Goal: Task Accomplishment & Management: Complete application form

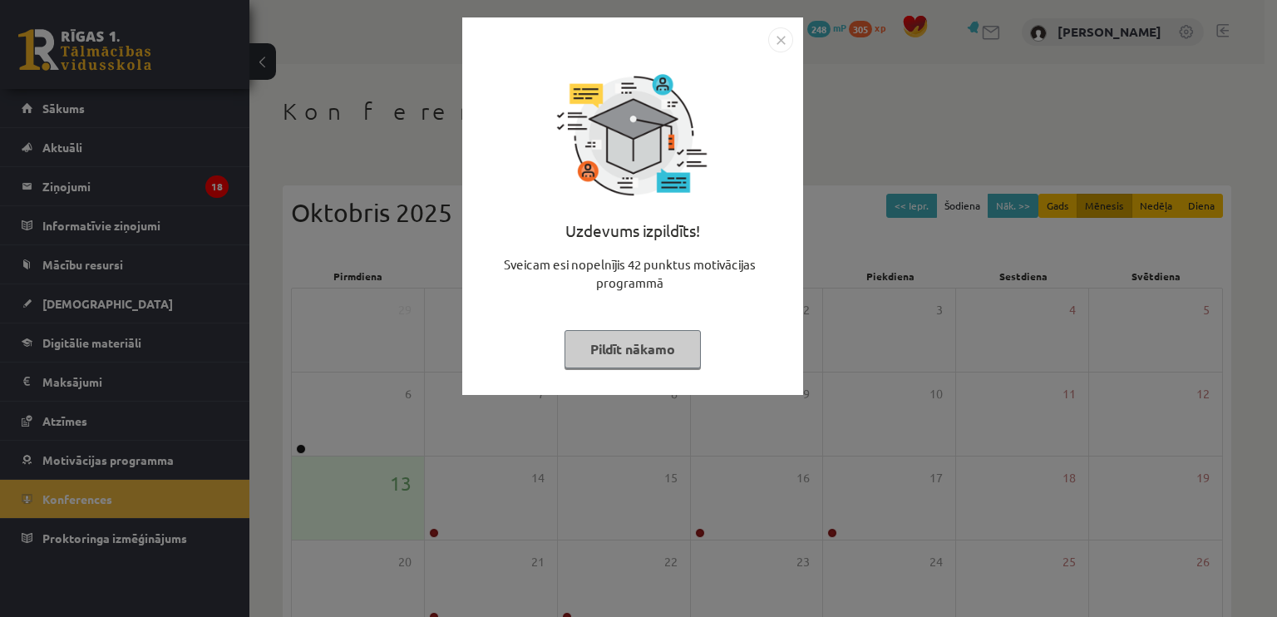
click at [607, 363] on button "Pildīt nākamo" at bounding box center [632, 349] width 136 height 38
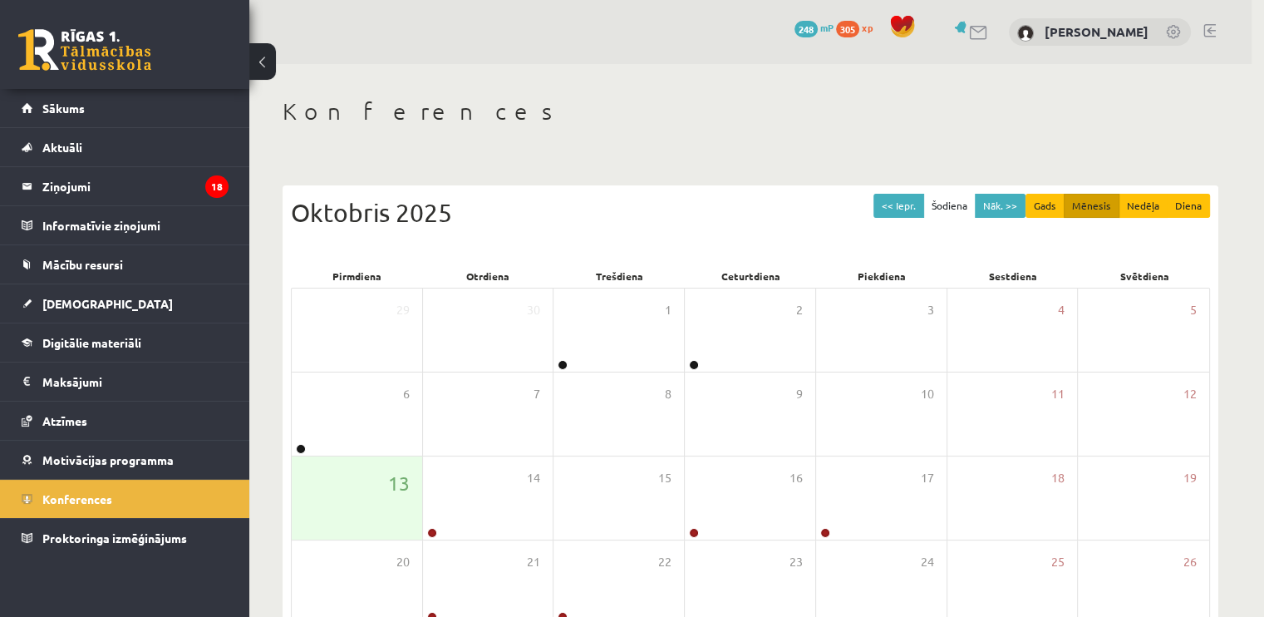
click at [607, 363] on body "0 Dāvanas 248 mP 305 xp Sandijs Adriāns Suproņonoks Sākums Aktuāli Kā mācīties …" at bounding box center [632, 308] width 1264 height 617
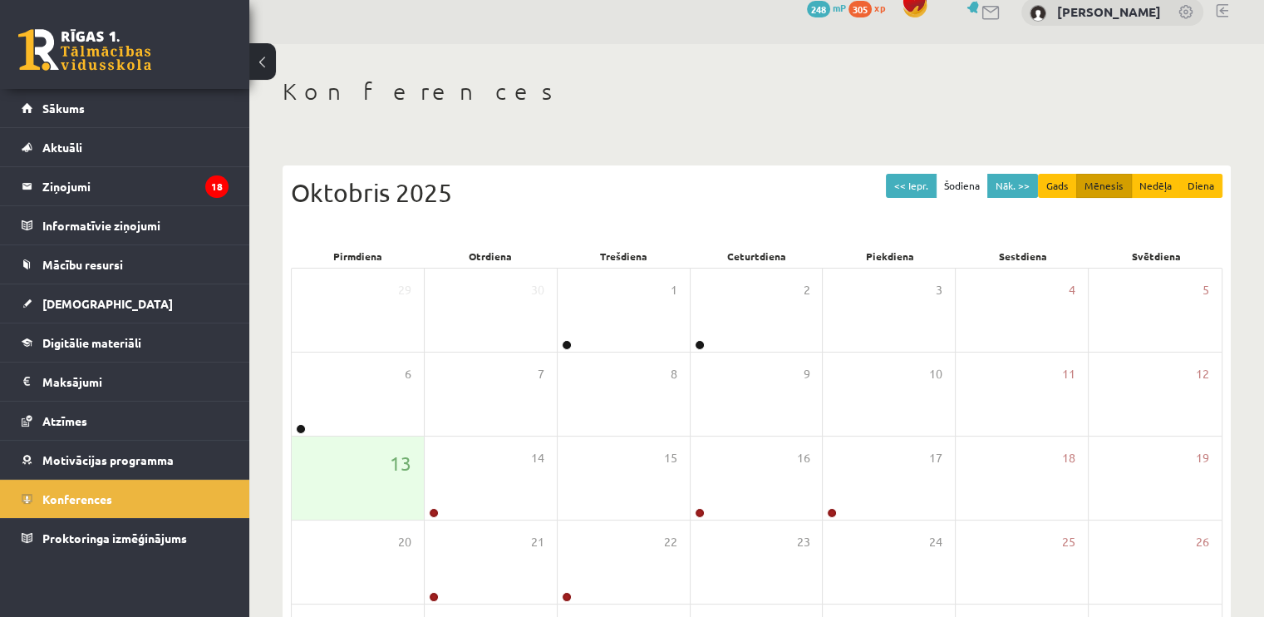
scroll to position [20, 0]
click at [62, 102] on span "Sākums" at bounding box center [63, 108] width 42 height 15
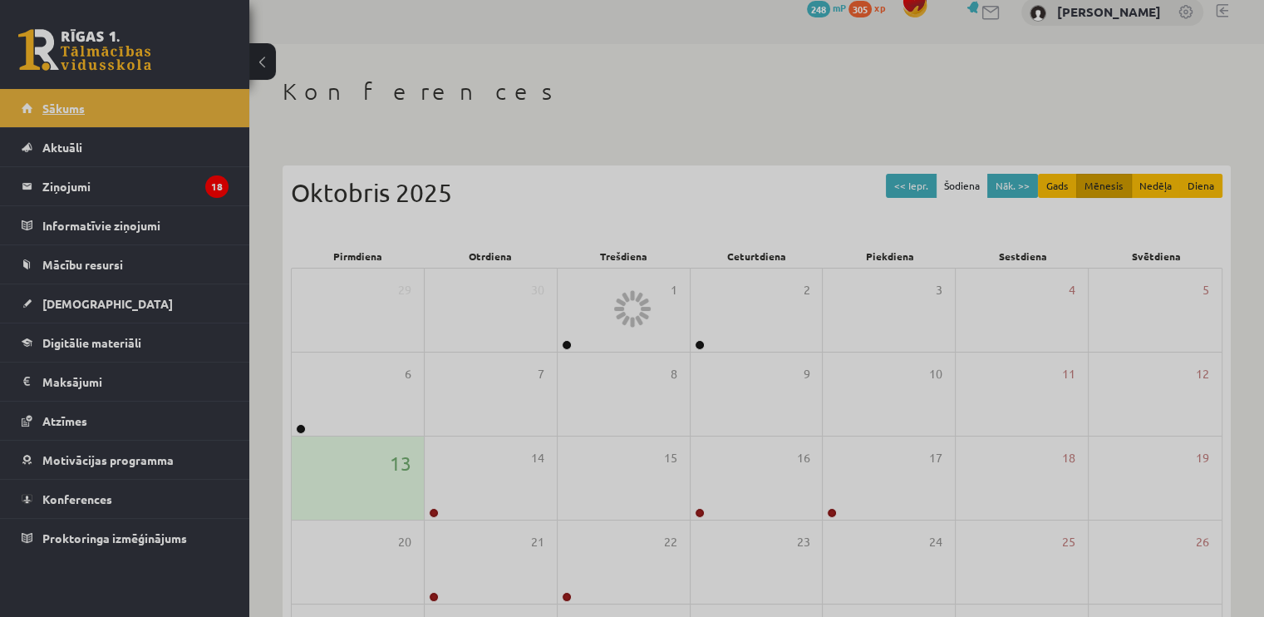
click at [62, 102] on div at bounding box center [632, 308] width 1264 height 617
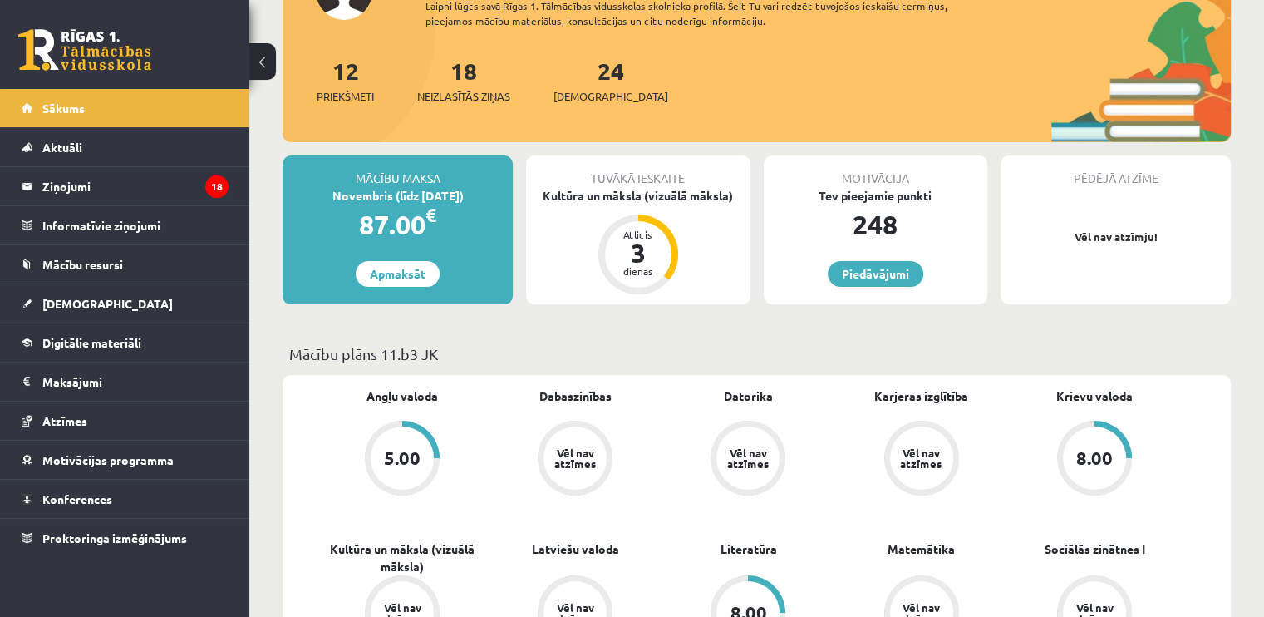
scroll to position [165, 0]
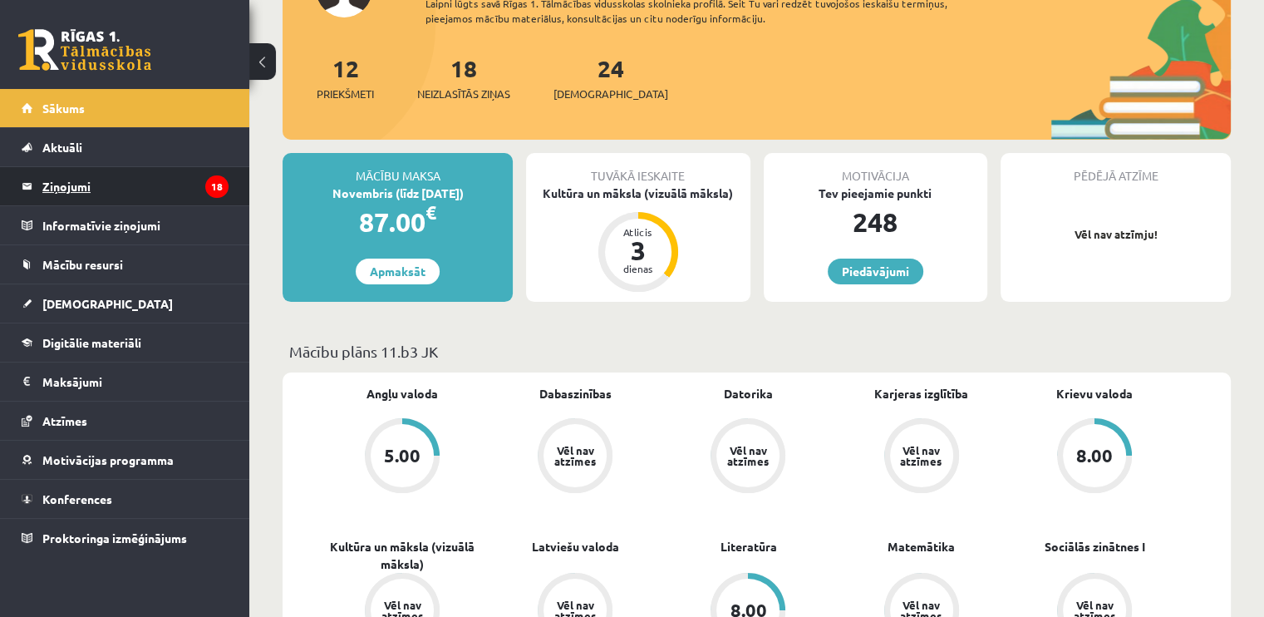
click at [117, 180] on legend "Ziņojumi 18" at bounding box center [135, 186] width 186 height 38
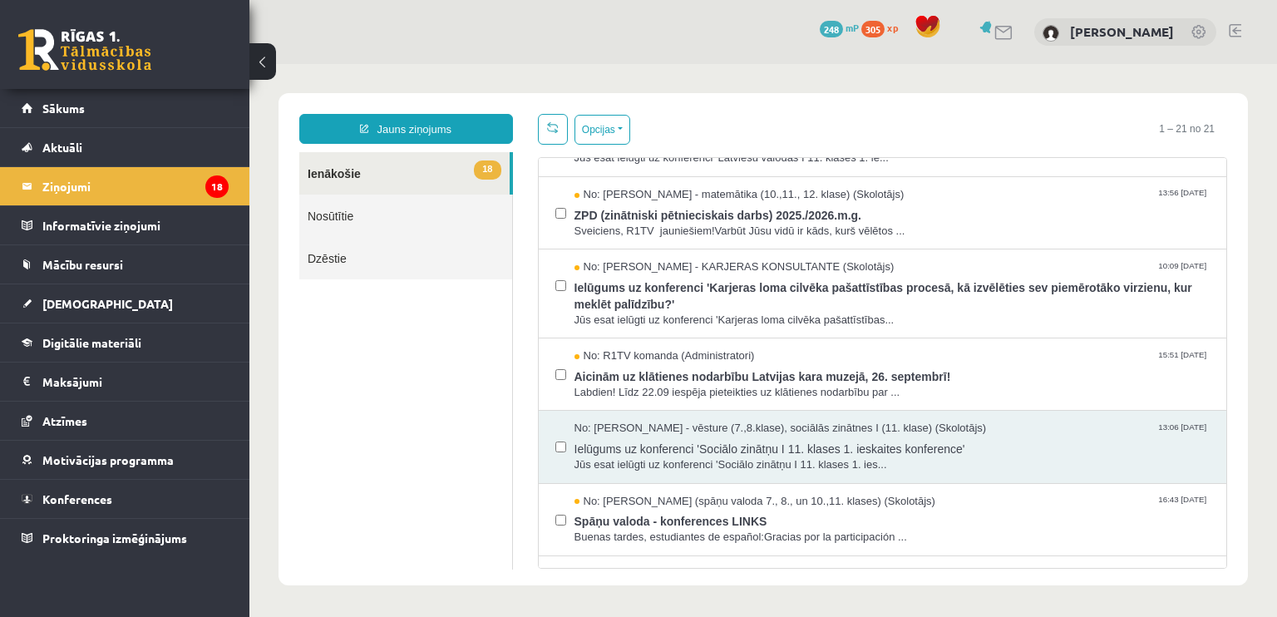
scroll to position [561, 0]
click at [80, 100] on link "Sākums" at bounding box center [125, 108] width 207 height 38
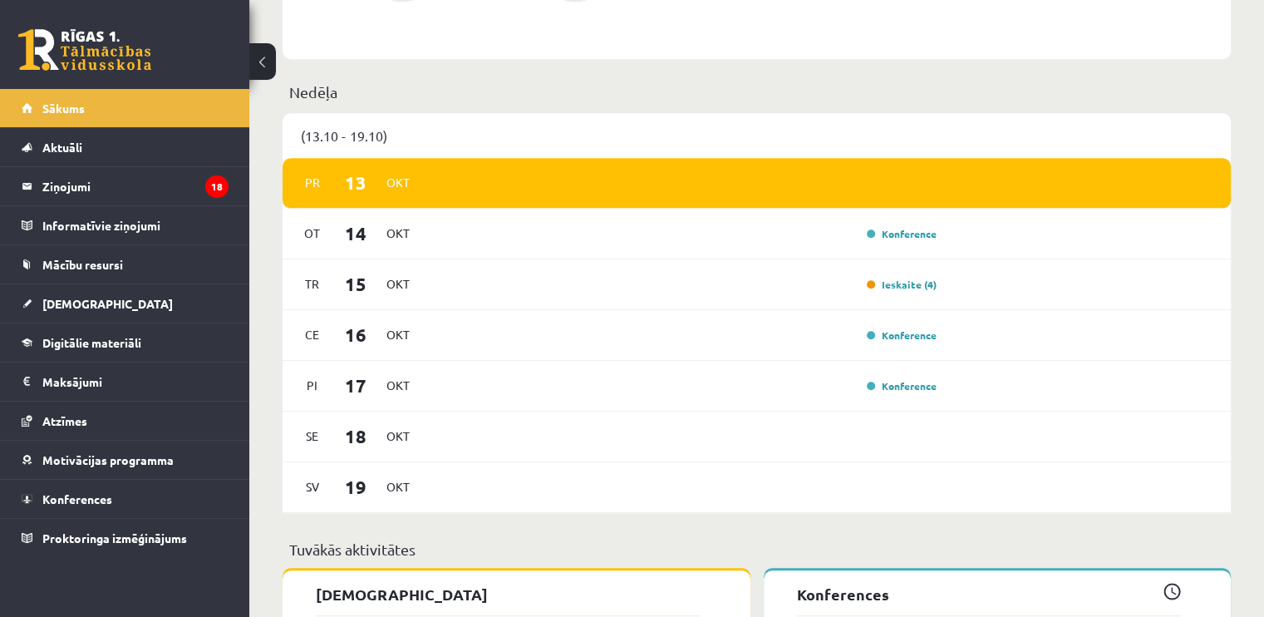
scroll to position [963, 0]
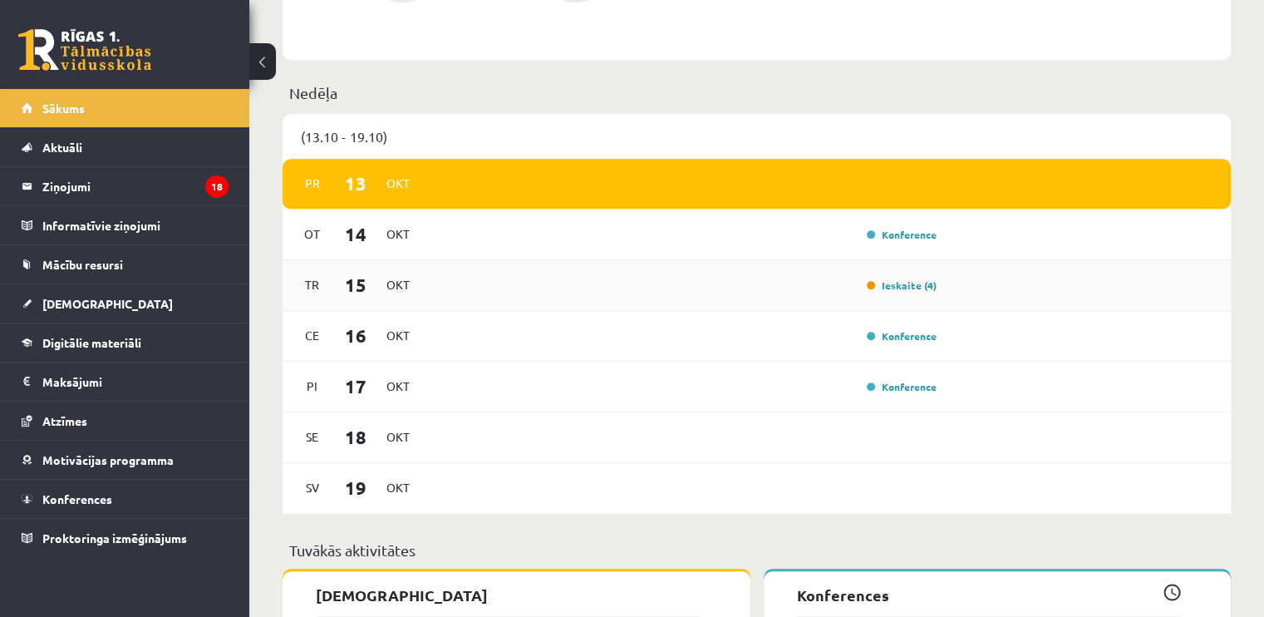
click at [782, 282] on div "Ieskaite (4)" at bounding box center [685, 285] width 514 height 18
click at [893, 286] on link "Ieskaite (4)" at bounding box center [902, 284] width 70 height 13
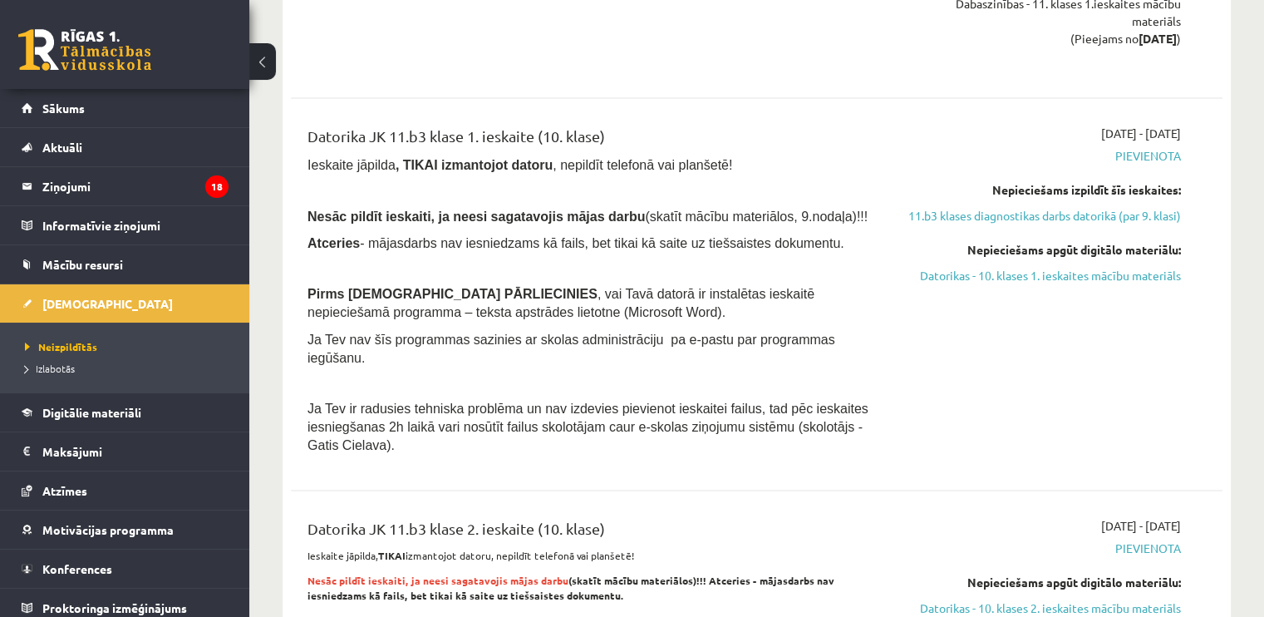
scroll to position [2359, 0]
click at [67, 111] on span "Sākums" at bounding box center [63, 108] width 42 height 15
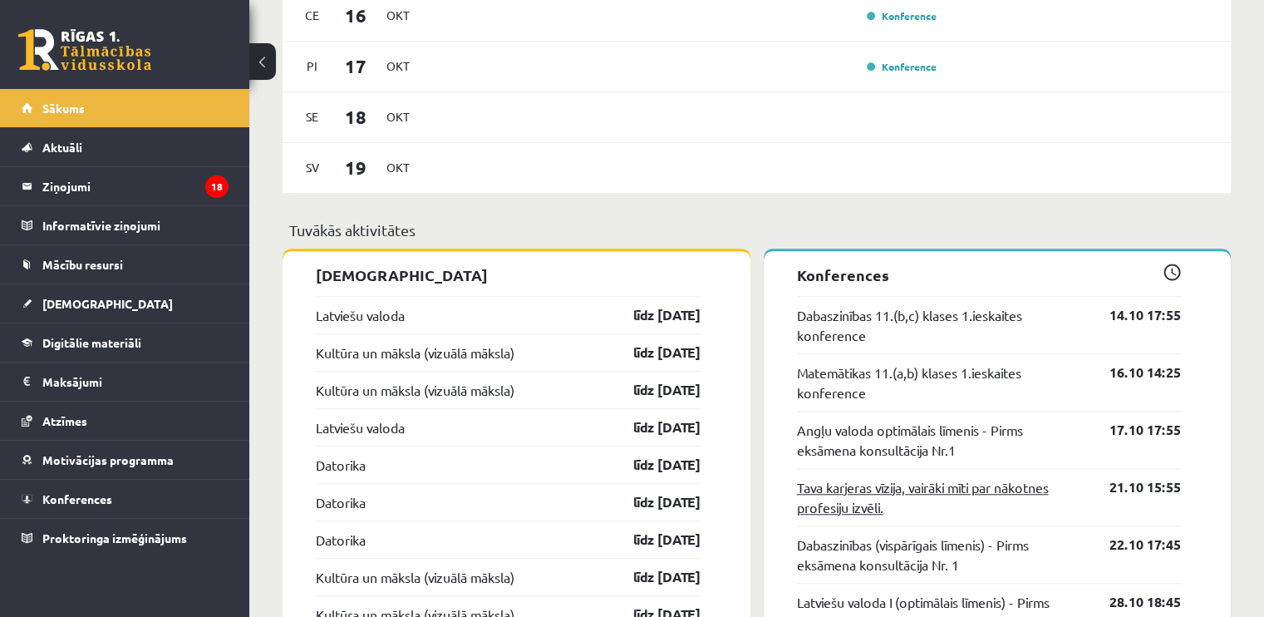
scroll to position [1282, 0]
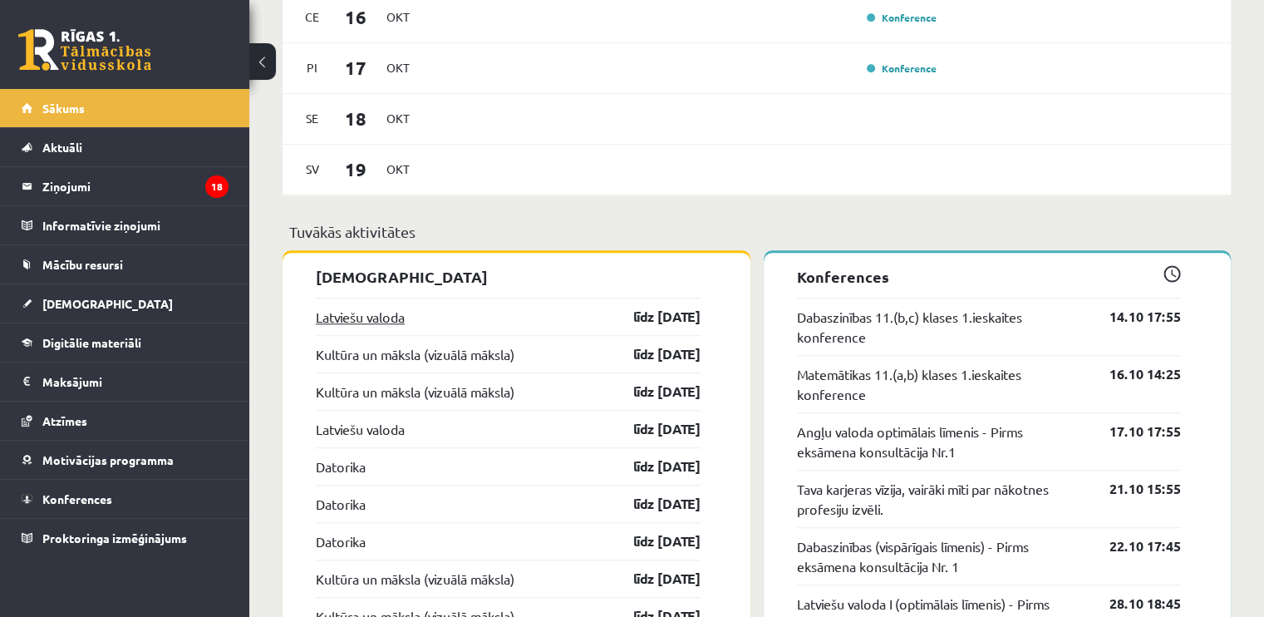
click at [391, 312] on link "Latviešu valoda" at bounding box center [360, 317] width 89 height 20
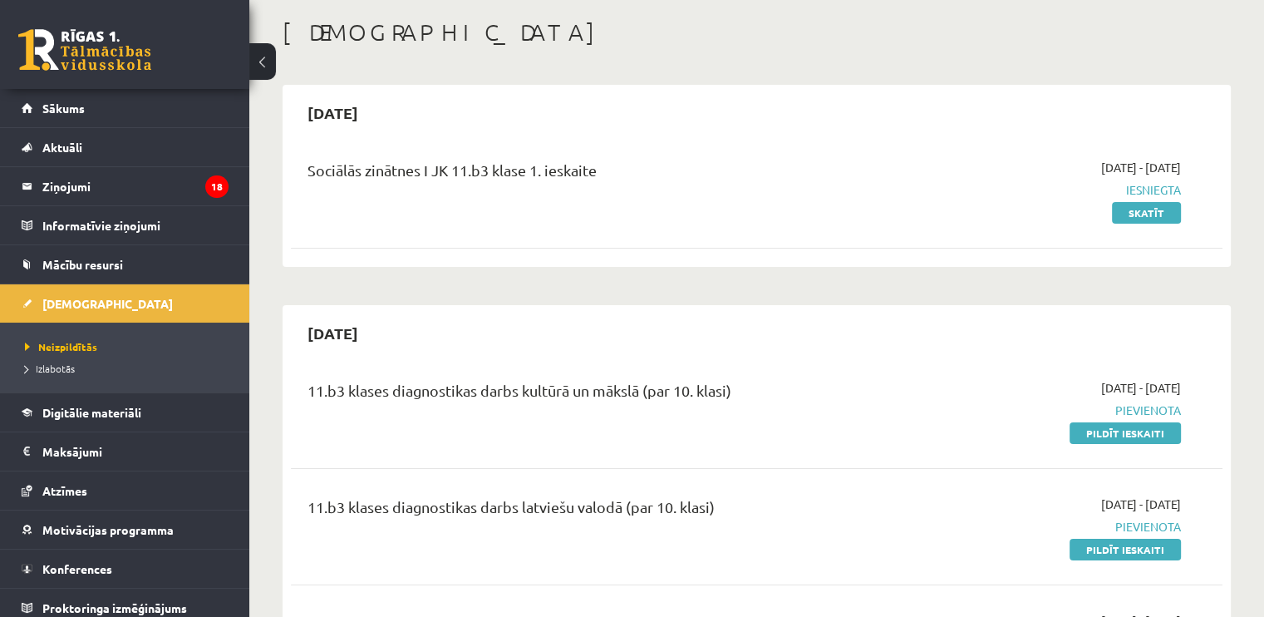
scroll to position [81, 0]
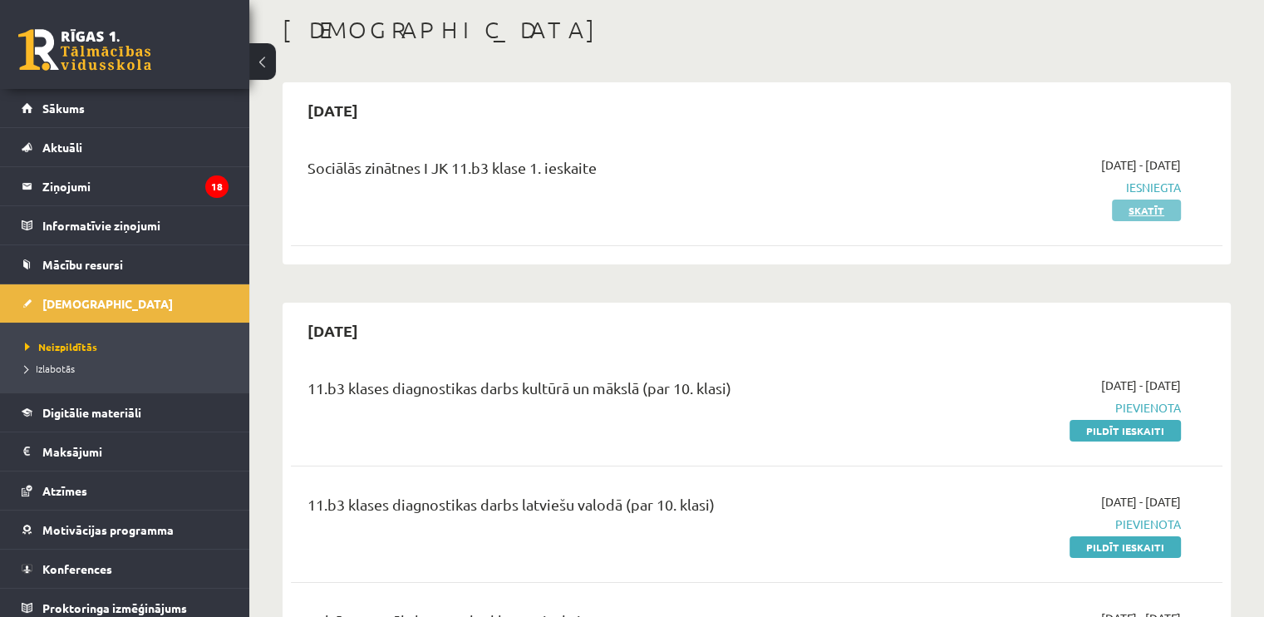
click at [1154, 210] on link "Skatīt" at bounding box center [1146, 210] width 69 height 22
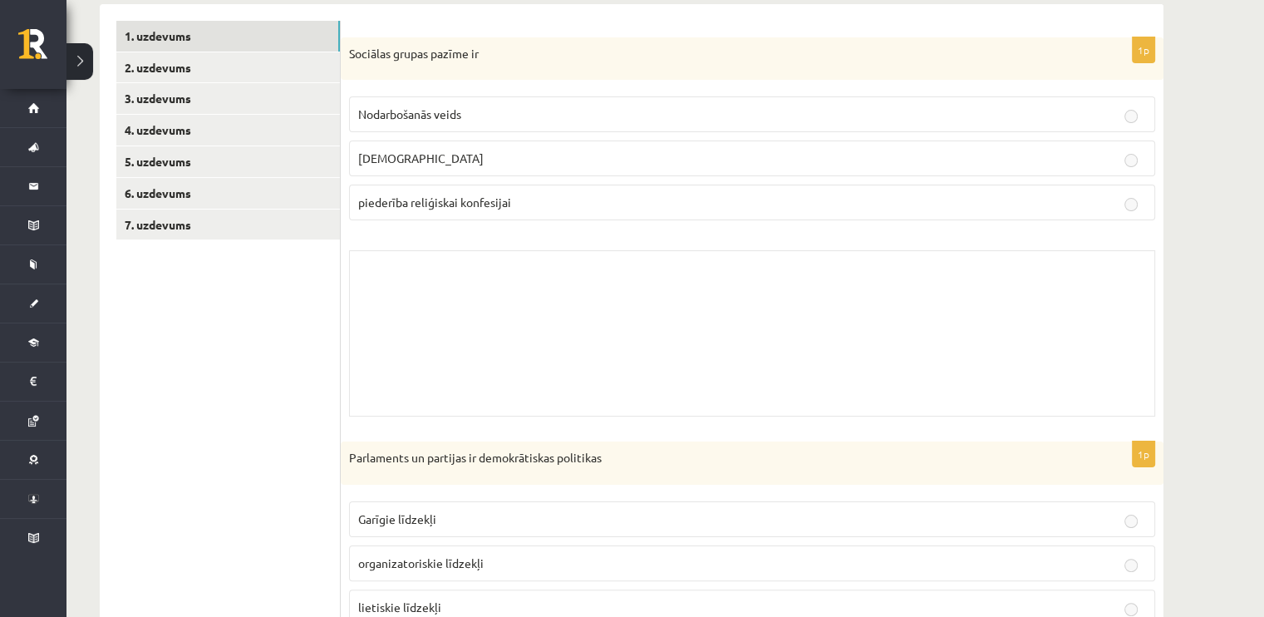
scroll to position [233, 0]
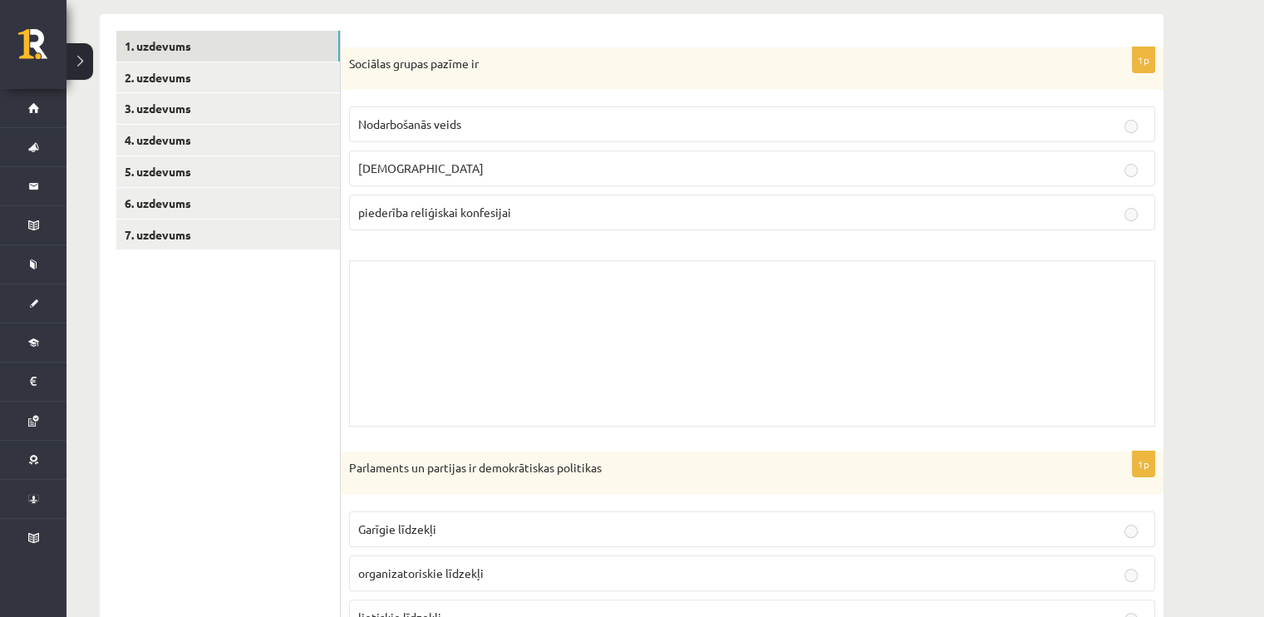
click at [1042, 341] on div "Skolotāja pielikums" at bounding box center [752, 343] width 806 height 166
click at [868, 288] on div "Skolotāja pielikums" at bounding box center [752, 343] width 806 height 166
click at [352, 260] on div "Skolotāja pielikums" at bounding box center [752, 343] width 806 height 166
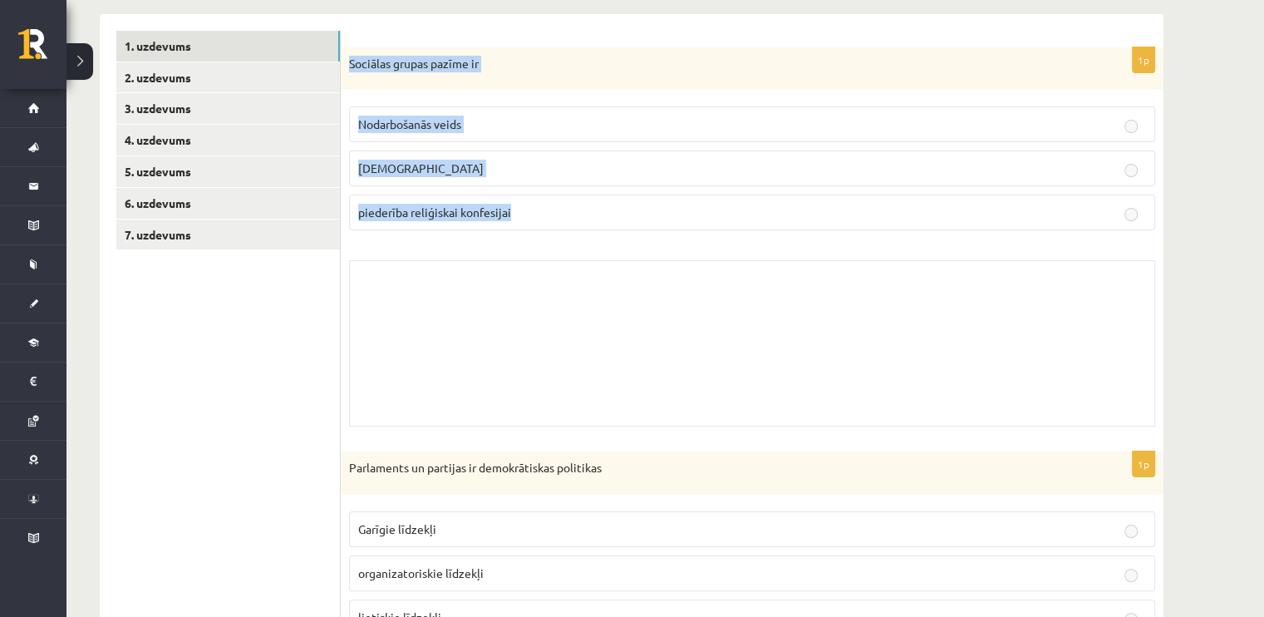
drag, startPoint x: 350, startPoint y: 62, endPoint x: 522, endPoint y: 219, distance: 232.4
click at [522, 219] on div "1p Sociālas grupas pazīme ir Nodarbošanās veids individuālisms piederība reliģi…" at bounding box center [752, 241] width 823 height 388
copy div "Sociālas grupas pazīme ir Nodarbošanās veids individuālisms piederība reliģiska…"
click at [388, 132] on p "Nodarbošanās veids" at bounding box center [752, 124] width 788 height 17
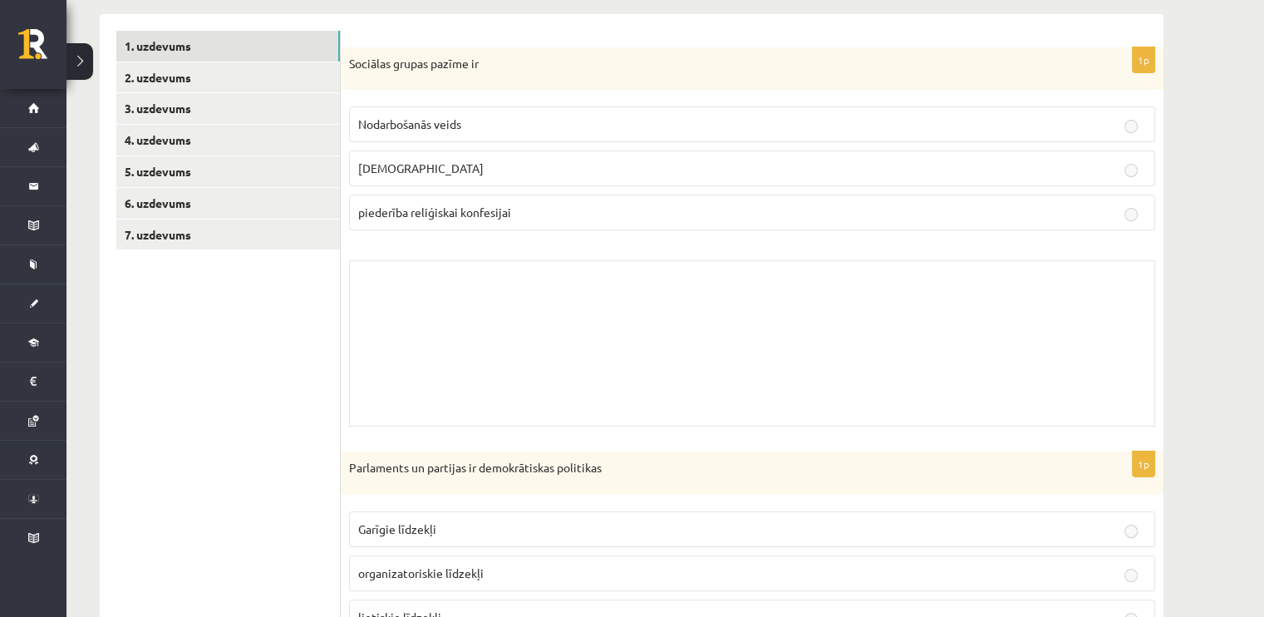
drag, startPoint x: 388, startPoint y: 132, endPoint x: 381, endPoint y: 126, distance: 8.8
click at [381, 126] on span "Nodarbošanās veids" at bounding box center [409, 123] width 103 height 15
click at [1110, 124] on p "Nodarbošanās veids" at bounding box center [752, 124] width 788 height 17
click at [1138, 160] on p "individuālisms" at bounding box center [752, 168] width 788 height 17
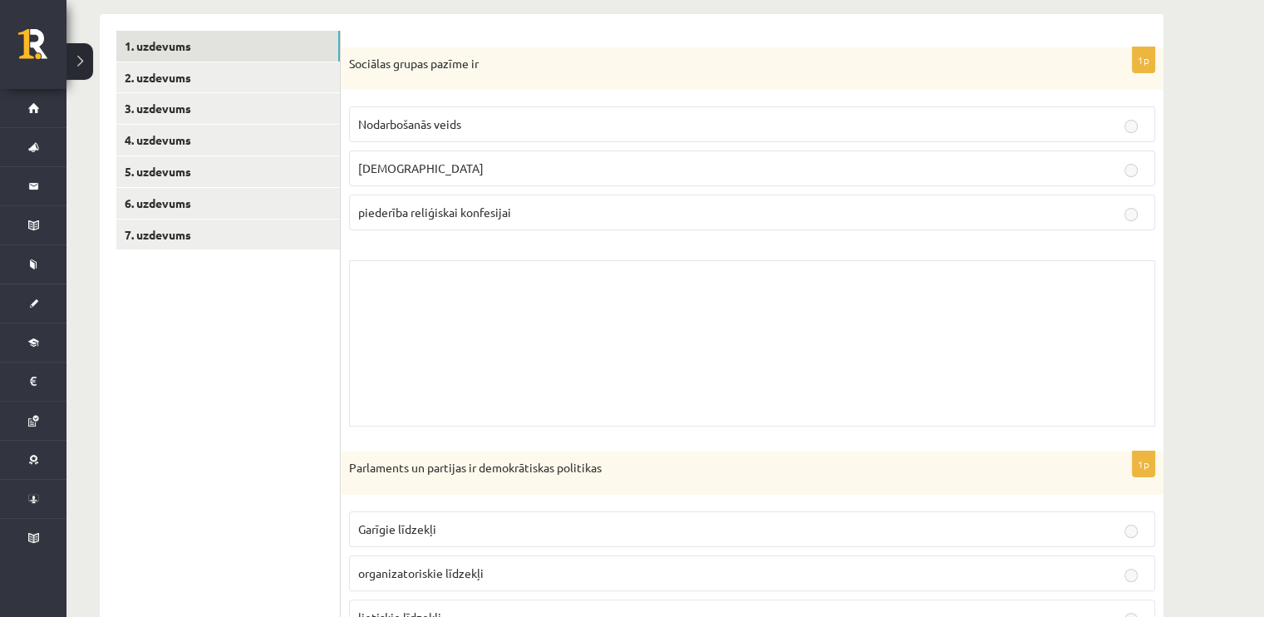
click at [1124, 154] on label "individuālisms" at bounding box center [752, 168] width 806 height 36
click at [1157, 179] on div "1p Sociālas grupas pazīme ir Nodarbošanās veids individuālisms piederība reliģi…" at bounding box center [752, 241] width 823 height 388
click at [1097, 165] on p "individuālisms" at bounding box center [752, 168] width 788 height 17
click at [764, 166] on p "individuālisms" at bounding box center [752, 168] width 788 height 17
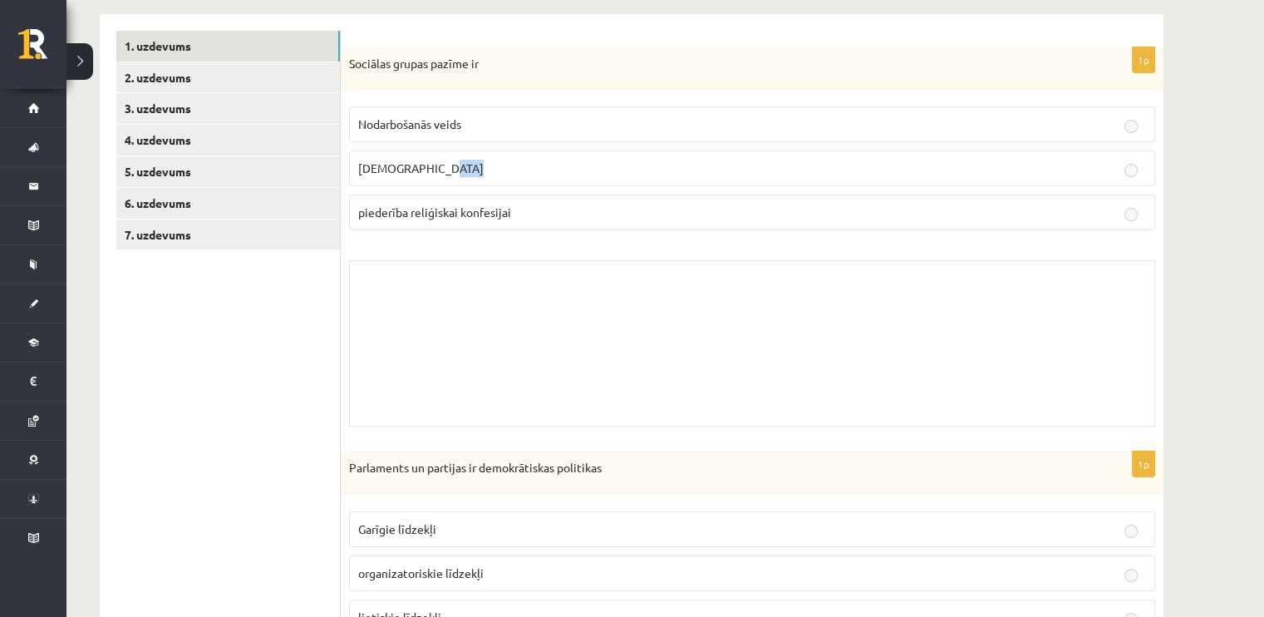
click at [764, 166] on p "individuālisms" at bounding box center [752, 168] width 788 height 17
click at [426, 234] on fieldset "Nodarbošanās veids individuālisms piederība reliģiskai konfesijai" at bounding box center [752, 166] width 806 height 137
click at [425, 219] on p "piederība reliģiskai konfesijai" at bounding box center [752, 212] width 788 height 17
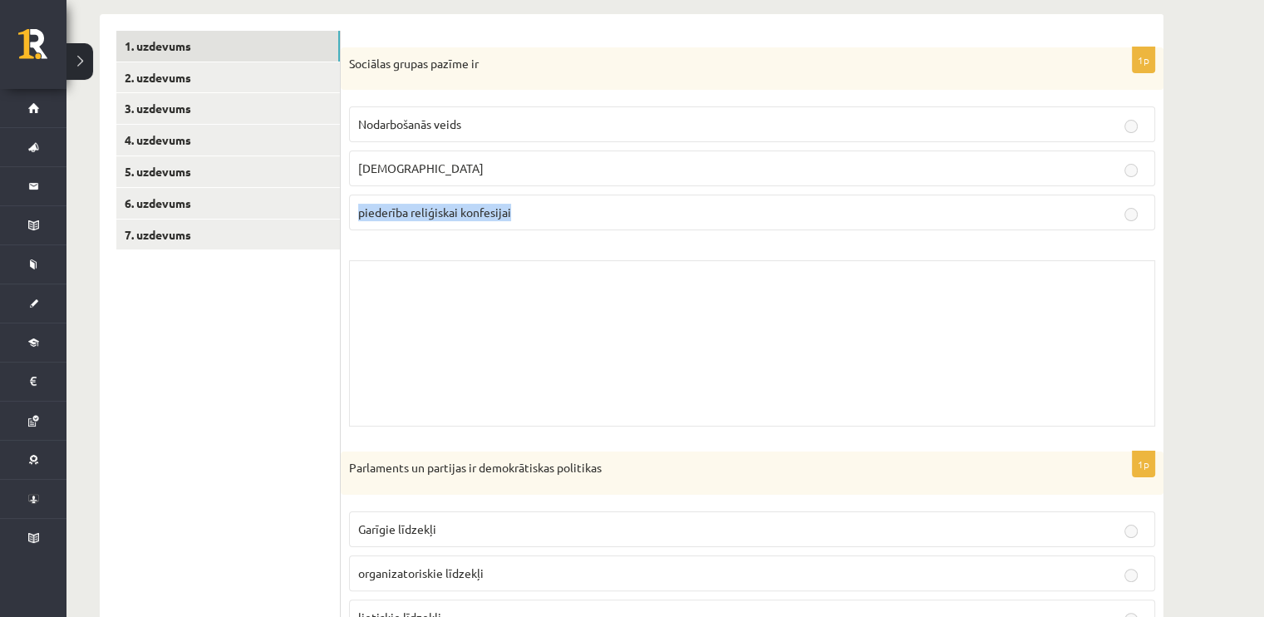
click at [425, 219] on p "piederība reliģiskai konfesijai" at bounding box center [752, 212] width 788 height 17
click at [554, 194] on label "piederība reliģiskai konfesijai" at bounding box center [752, 212] width 806 height 36
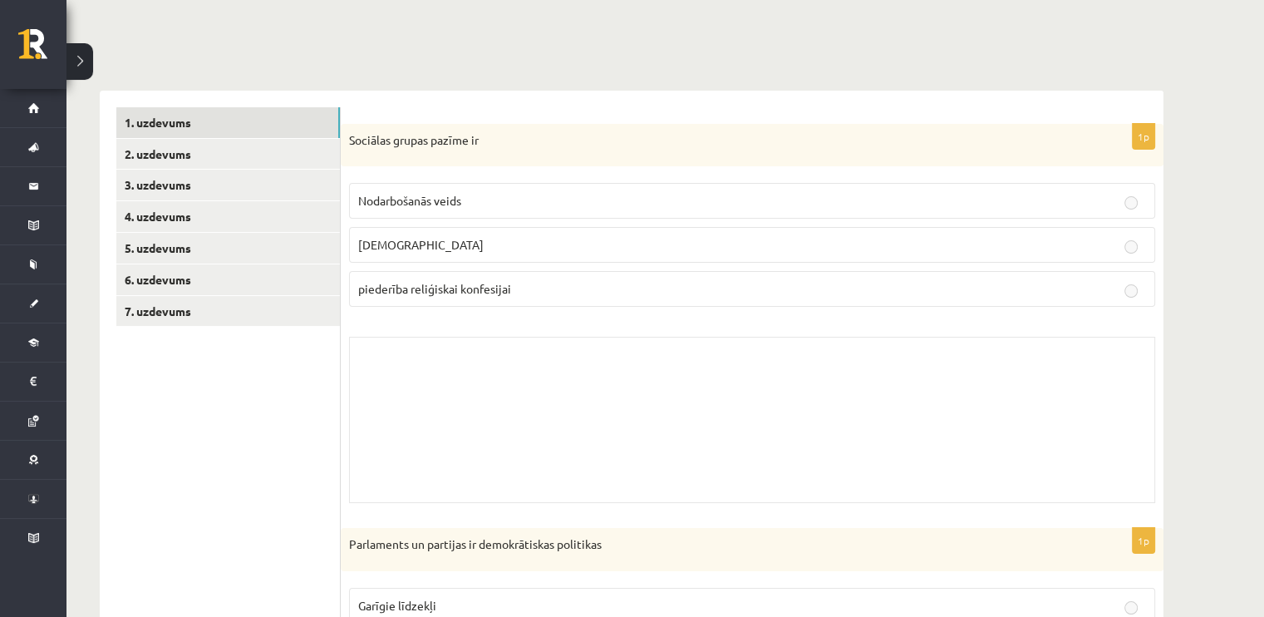
scroll to position [160, 0]
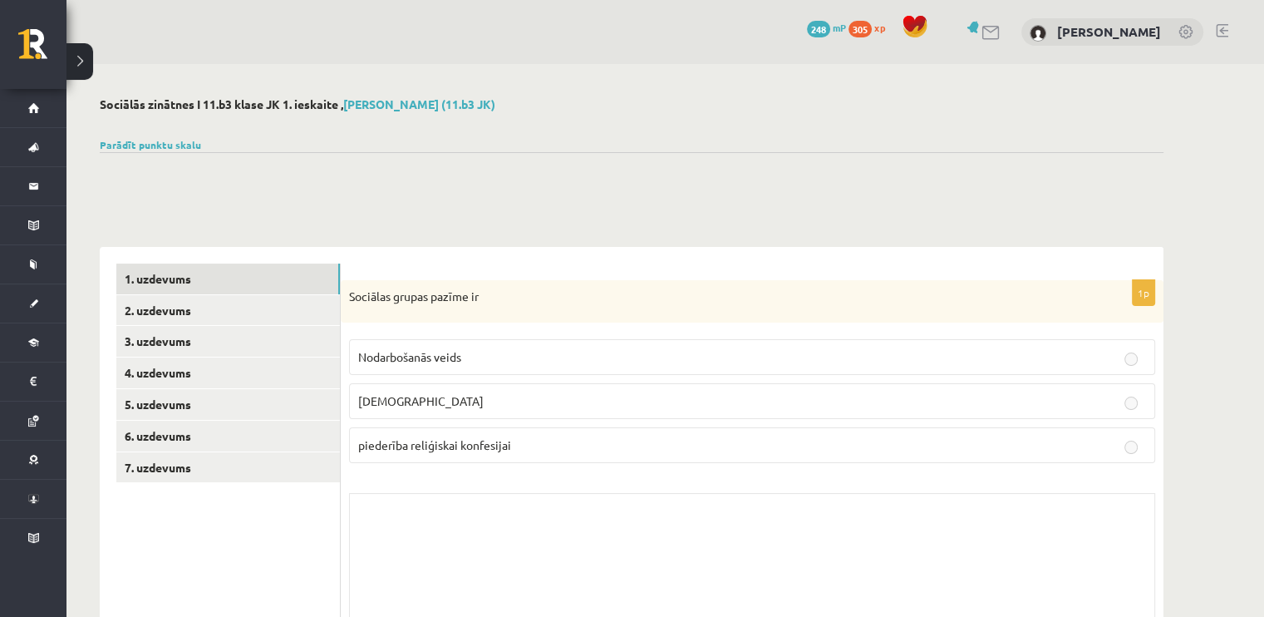
click at [746, 407] on p "individuālisms" at bounding box center [752, 400] width 788 height 17
click at [435, 406] on p "individuālisms" at bounding box center [752, 400] width 788 height 17
click at [300, 312] on link "2. uzdevums" at bounding box center [228, 310] width 224 height 31
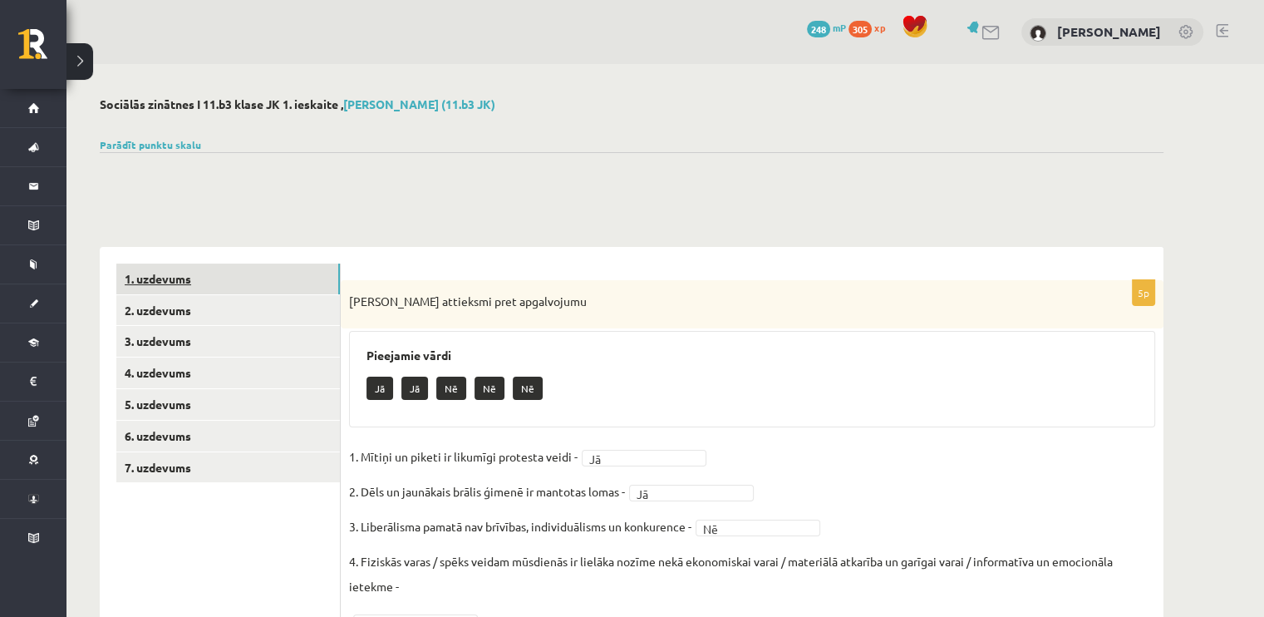
click at [266, 286] on link "1. uzdevums" at bounding box center [228, 278] width 224 height 31
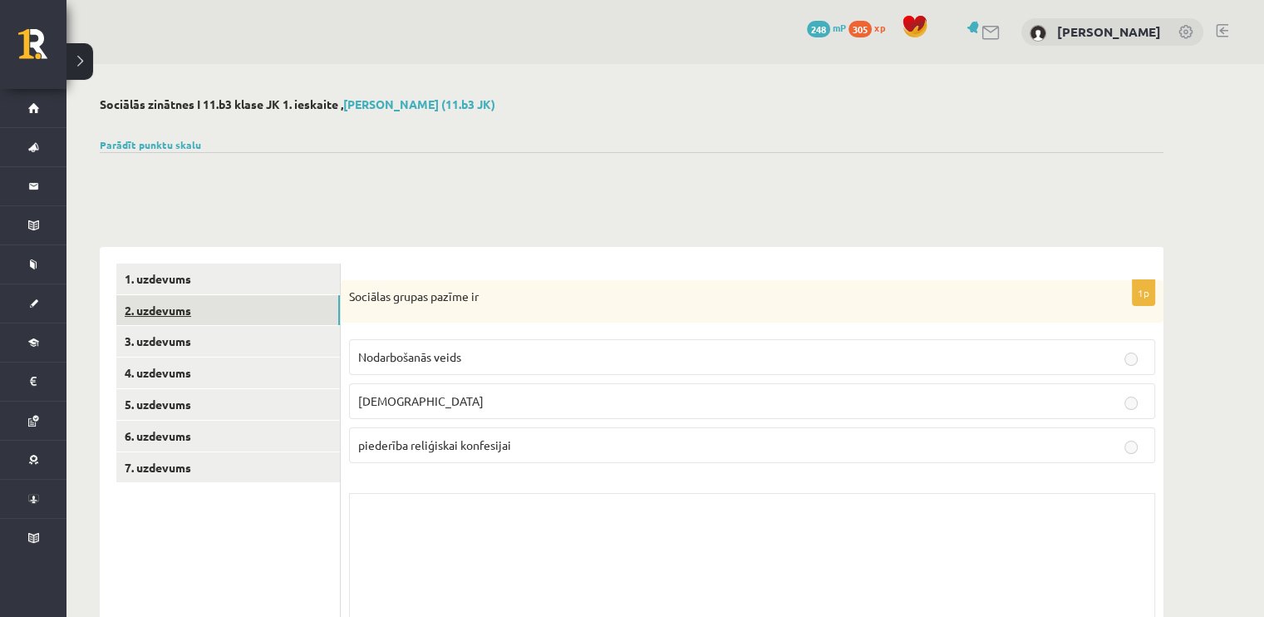
click at [263, 310] on link "2. uzdevums" at bounding box center [228, 310] width 224 height 31
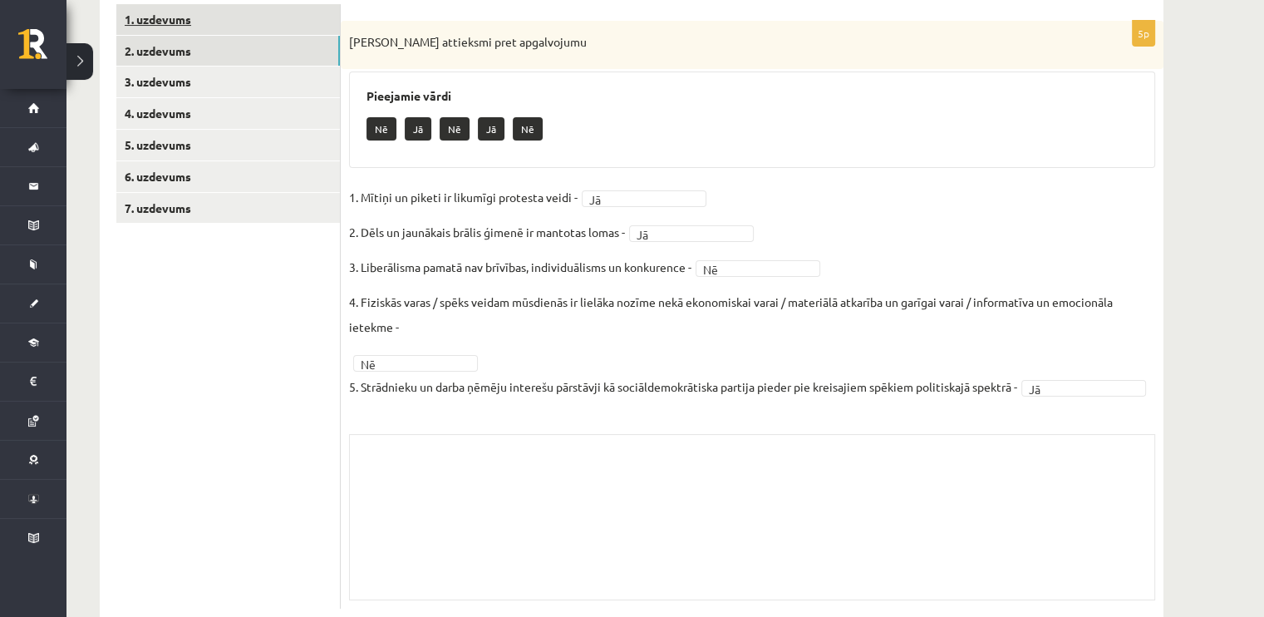
scroll to position [261, 0]
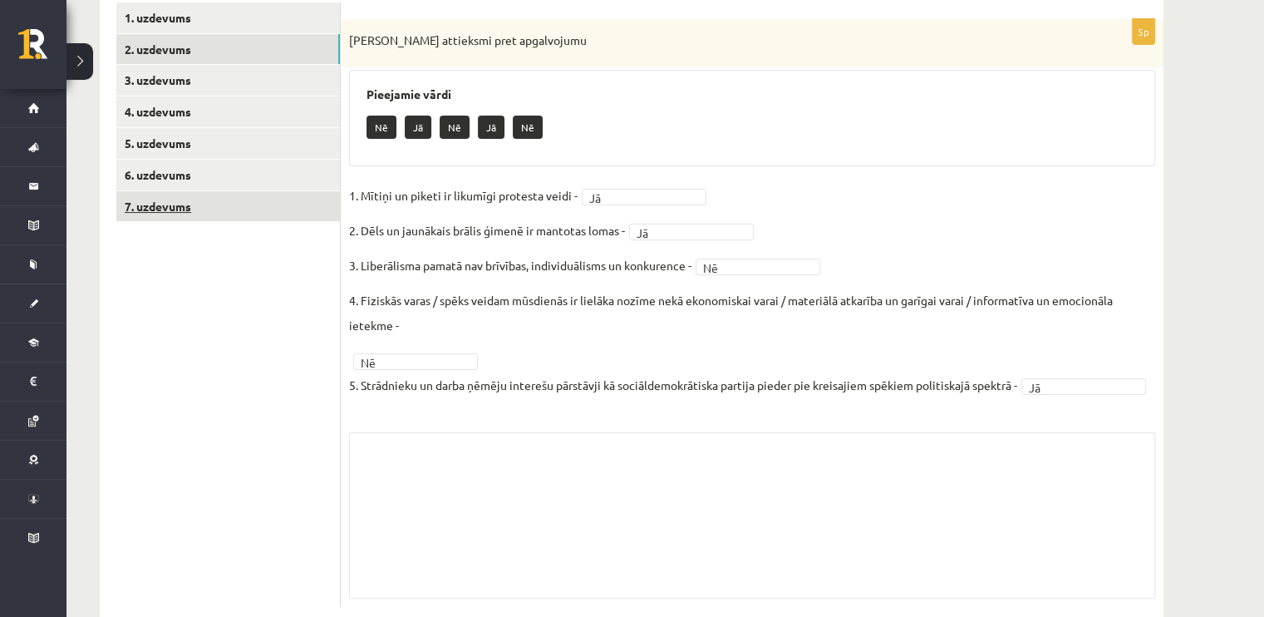
click at [258, 197] on link "7. uzdevums" at bounding box center [228, 206] width 224 height 31
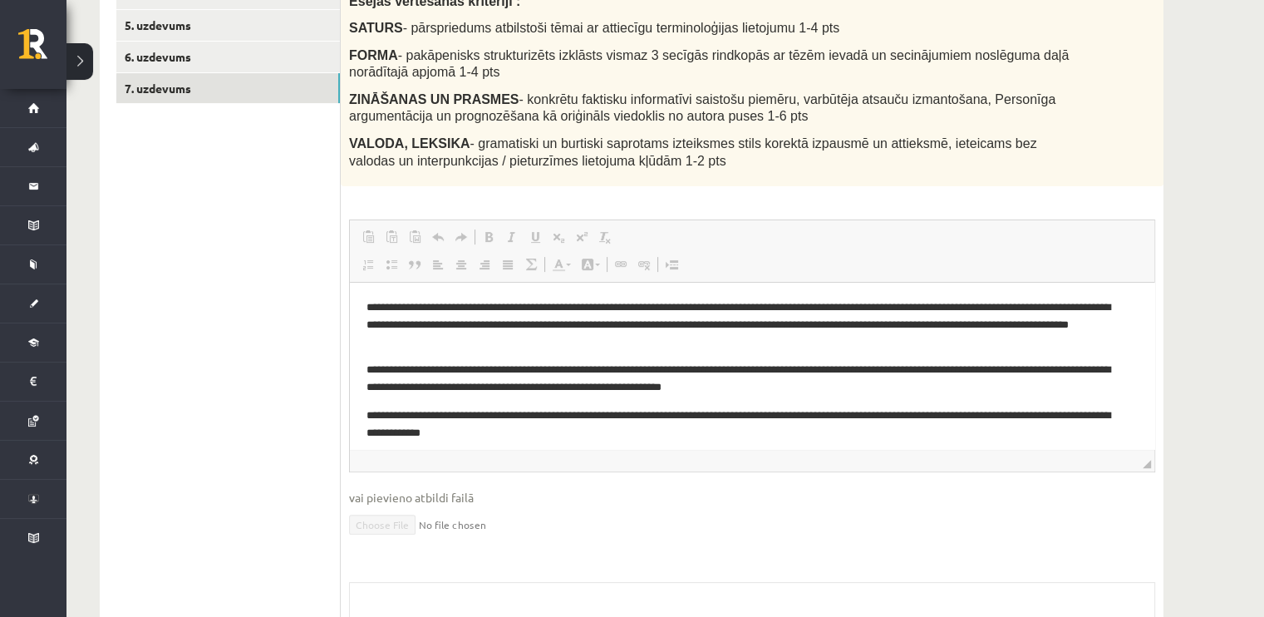
scroll to position [0, 0]
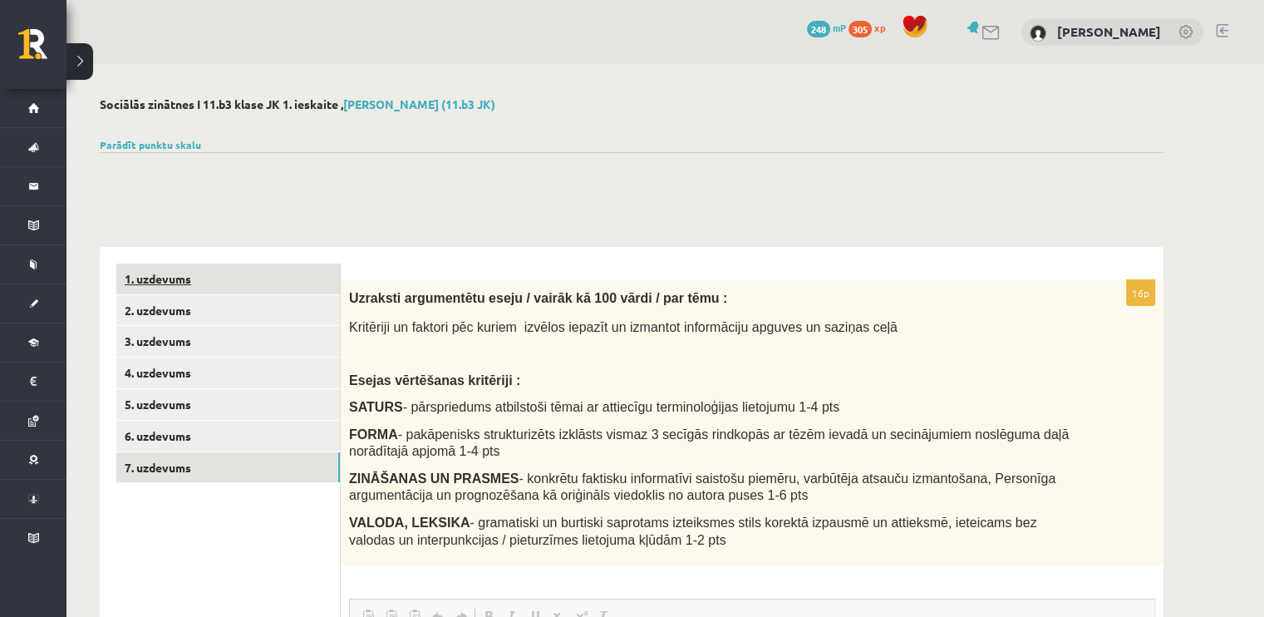
click at [219, 268] on link "1. uzdevums" at bounding box center [228, 278] width 224 height 31
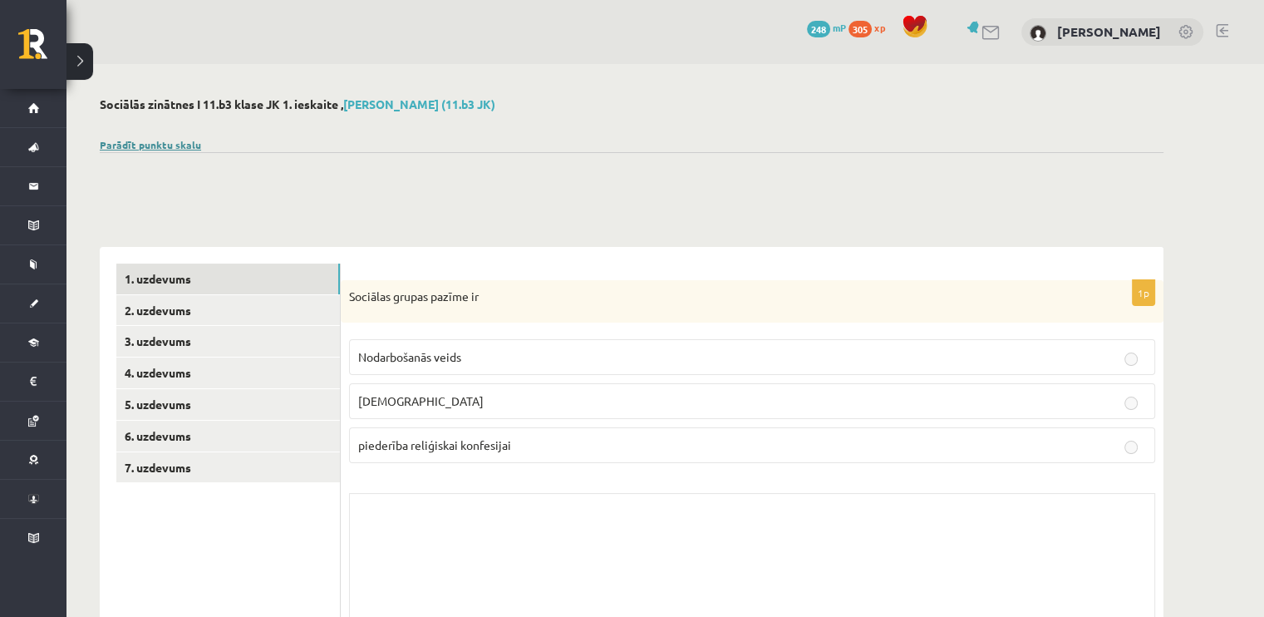
click at [114, 148] on link "Parādīt punktu skalu" at bounding box center [150, 144] width 101 height 13
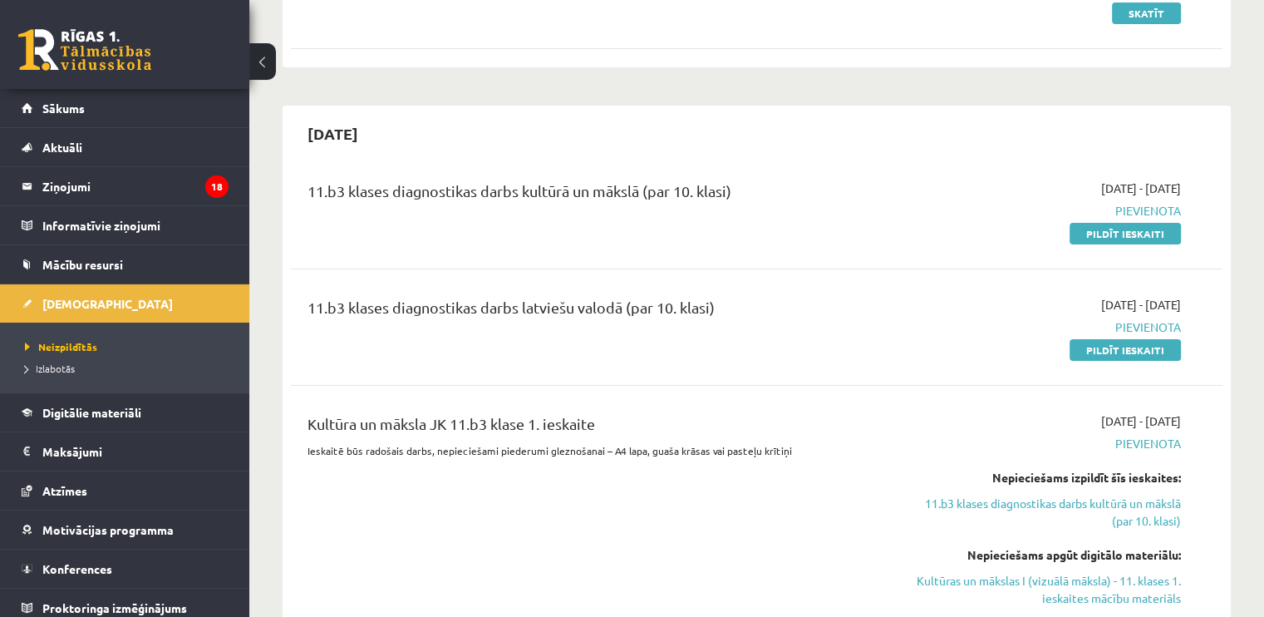
scroll to position [285, 0]
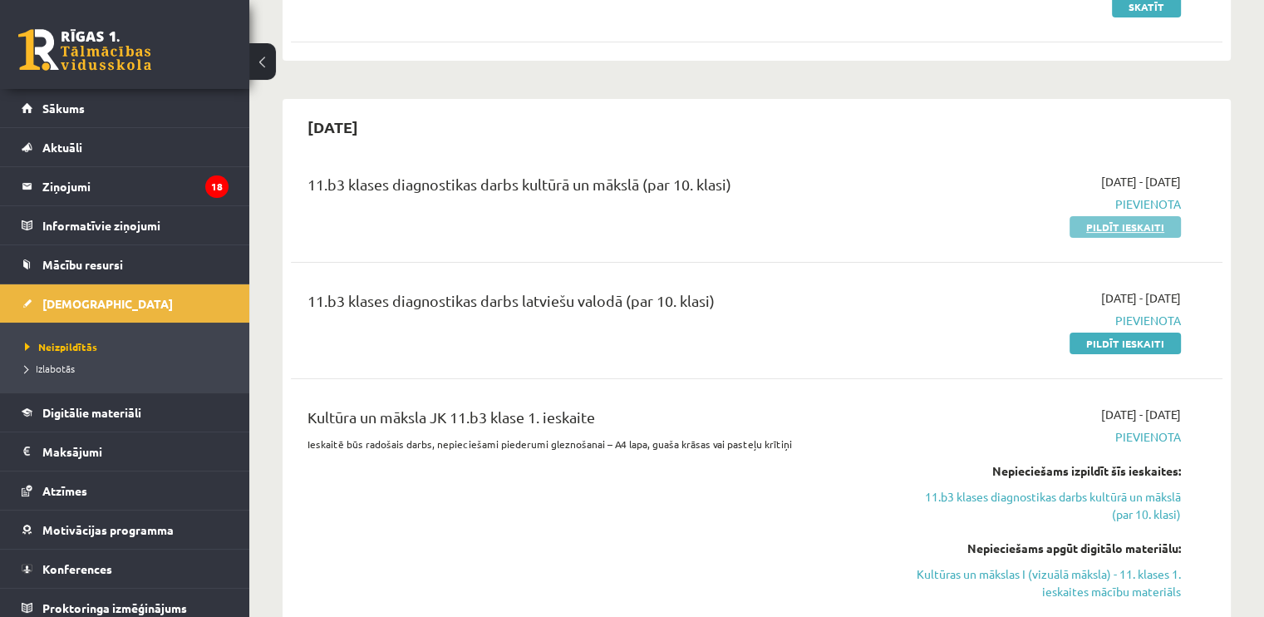
click at [1156, 226] on link "Pildīt ieskaiti" at bounding box center [1125, 227] width 111 height 22
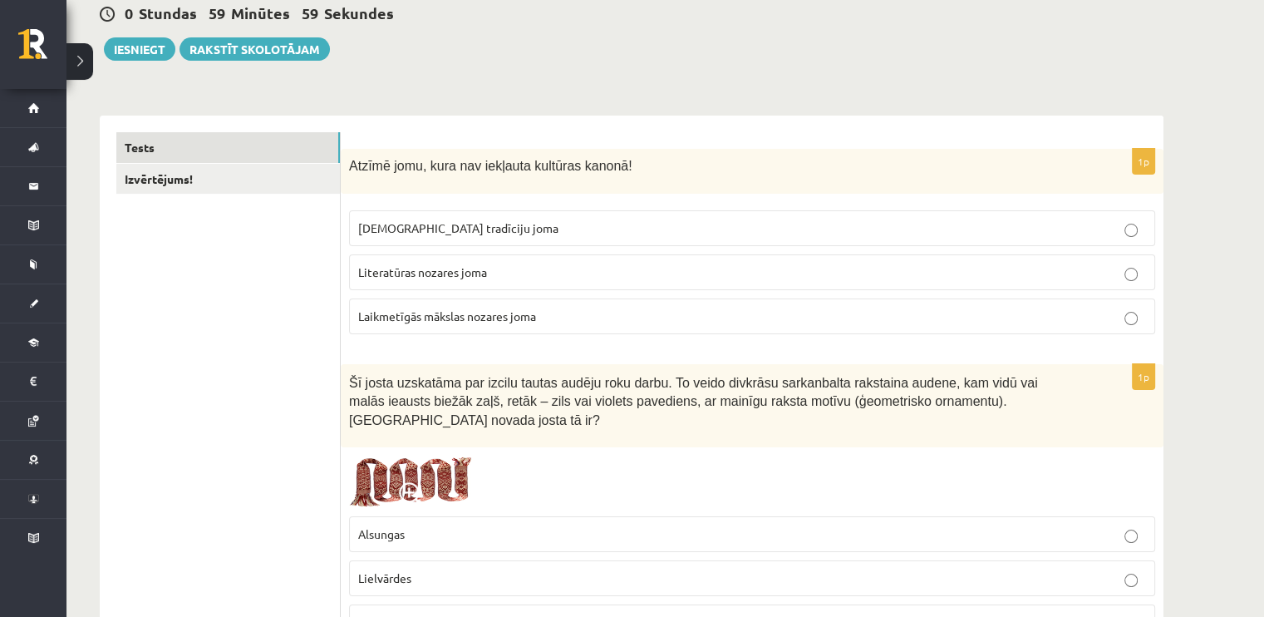
scroll to position [166, 0]
click at [556, 331] on label "Laikmetīgās mākslas nozares joma" at bounding box center [752, 316] width 806 height 36
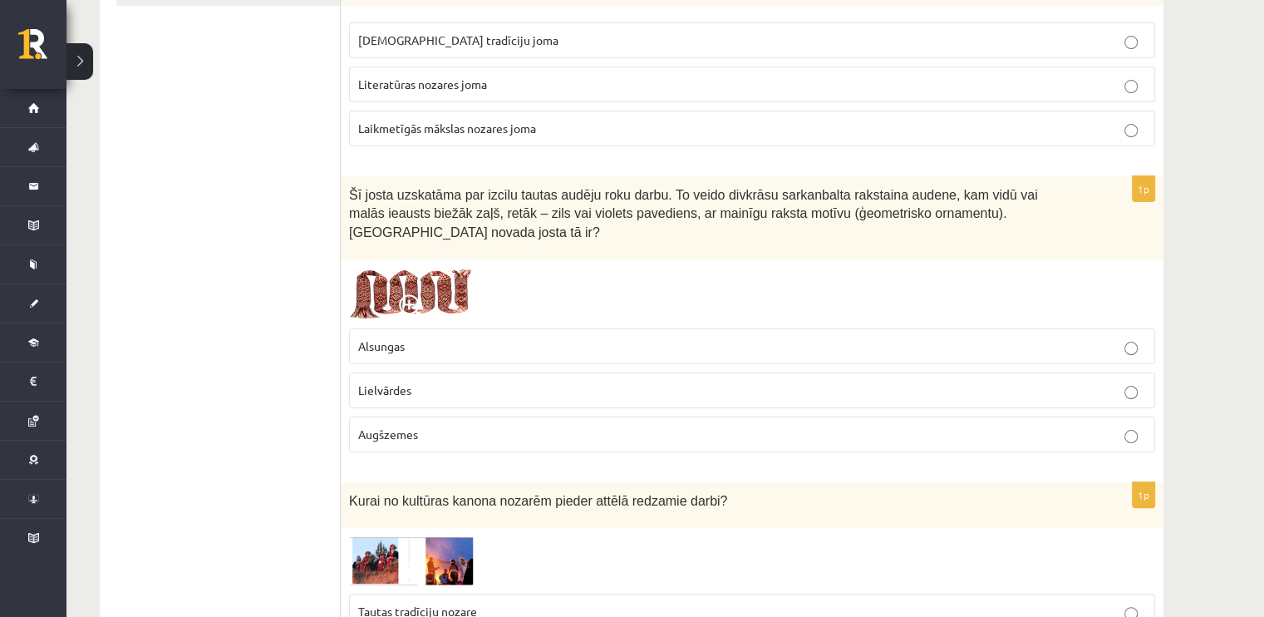
scroll to position [352, 0]
click at [424, 269] on img at bounding box center [411, 295] width 125 height 53
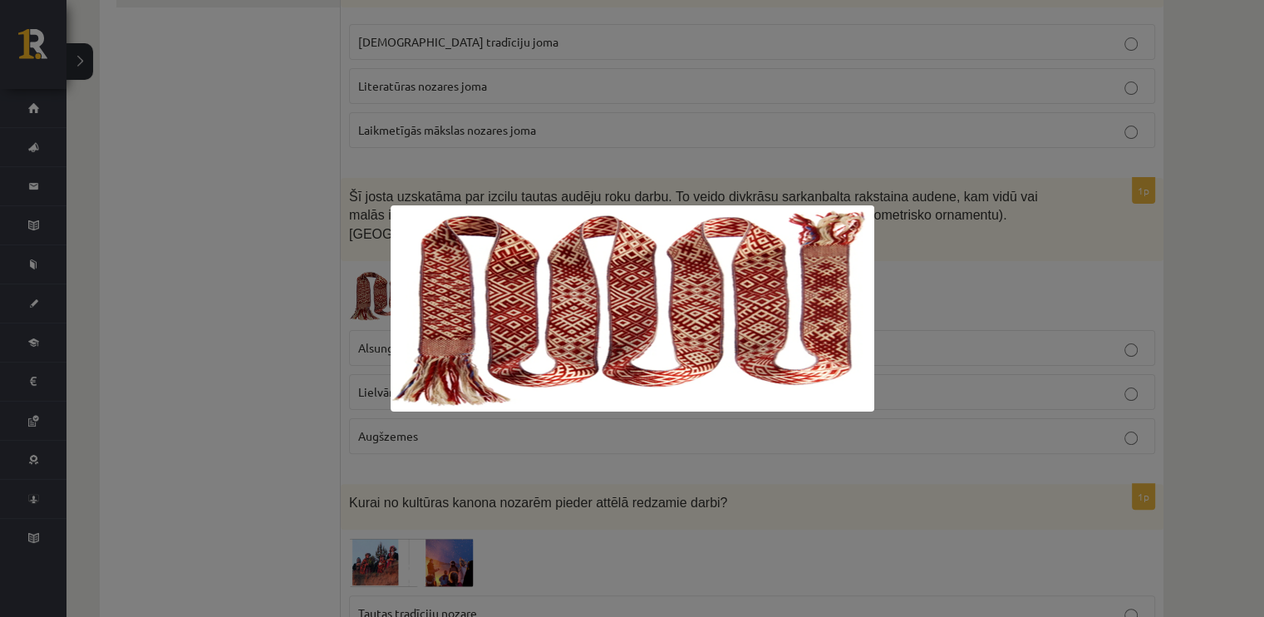
click at [351, 249] on div at bounding box center [632, 308] width 1264 height 617
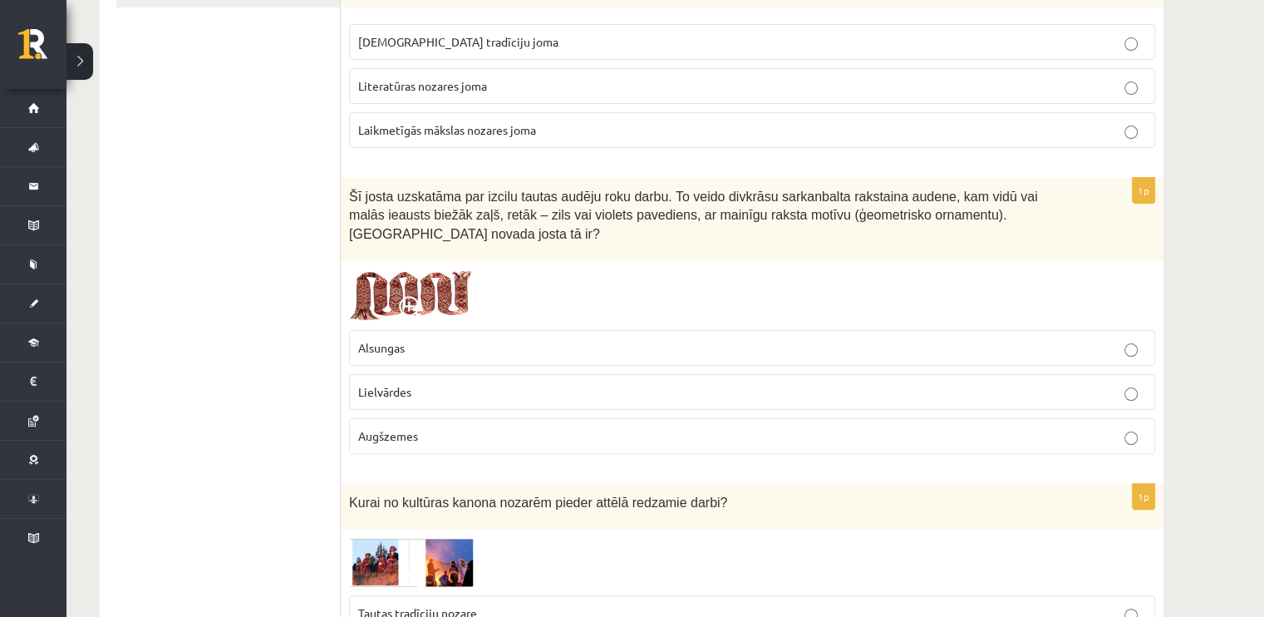
click at [380, 428] on span "Augšzemes" at bounding box center [388, 435] width 60 height 15
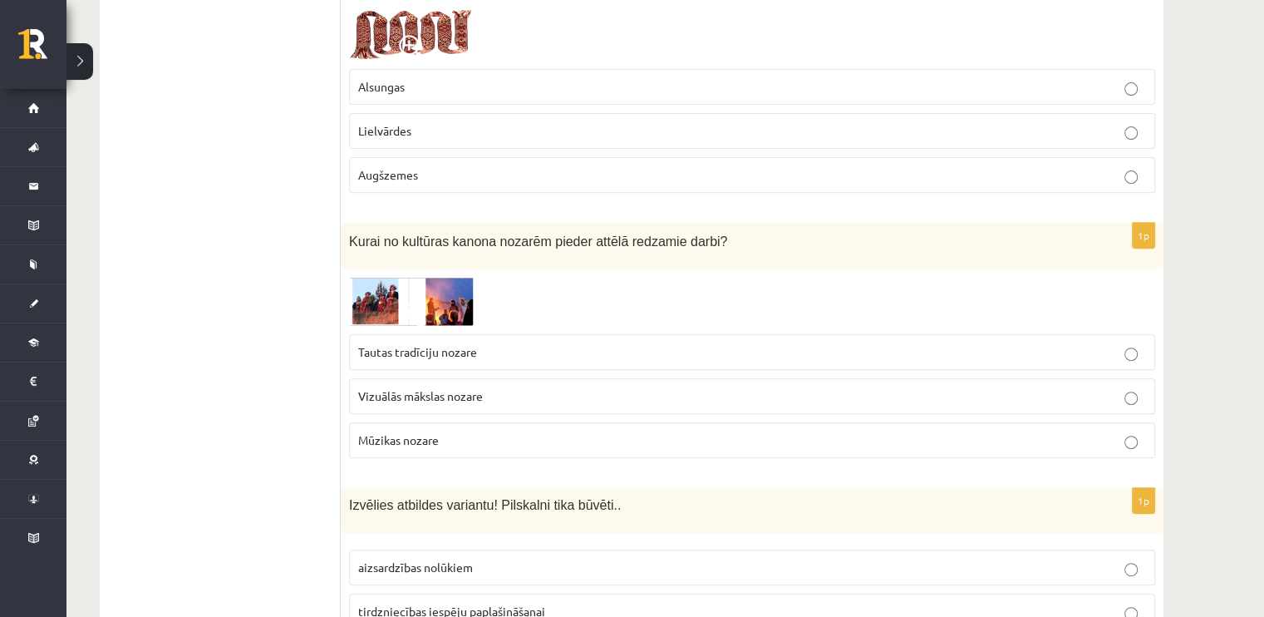
scroll to position [618, 0]
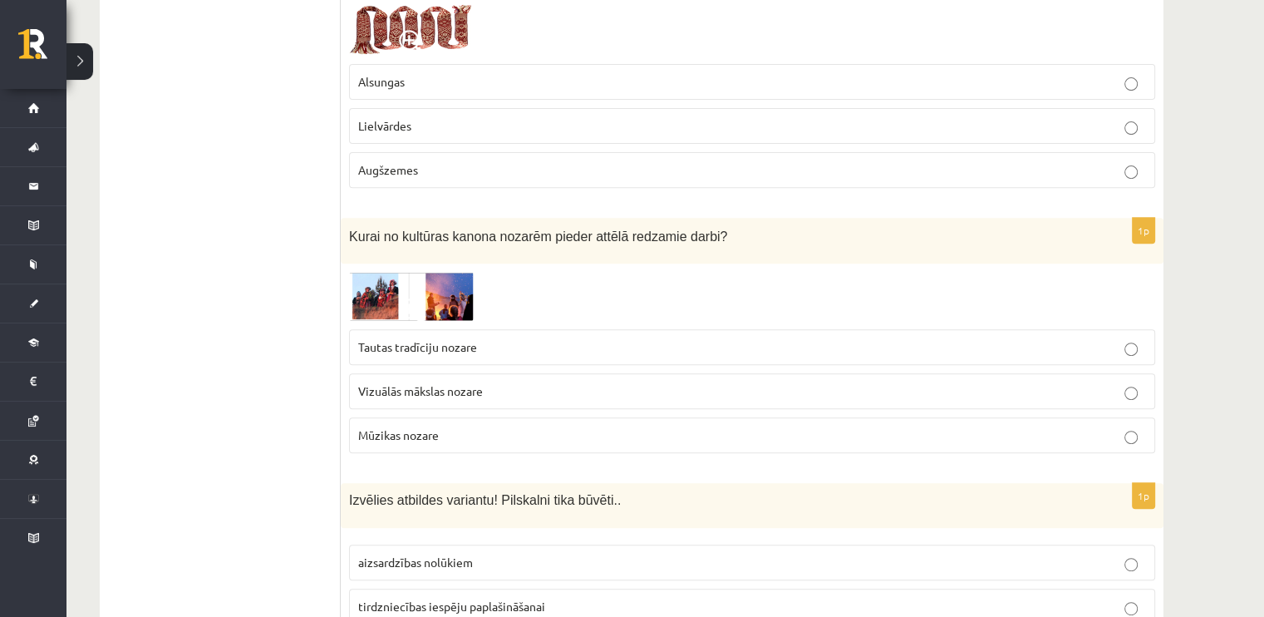
click at [400, 298] on span at bounding box center [412, 311] width 27 height 27
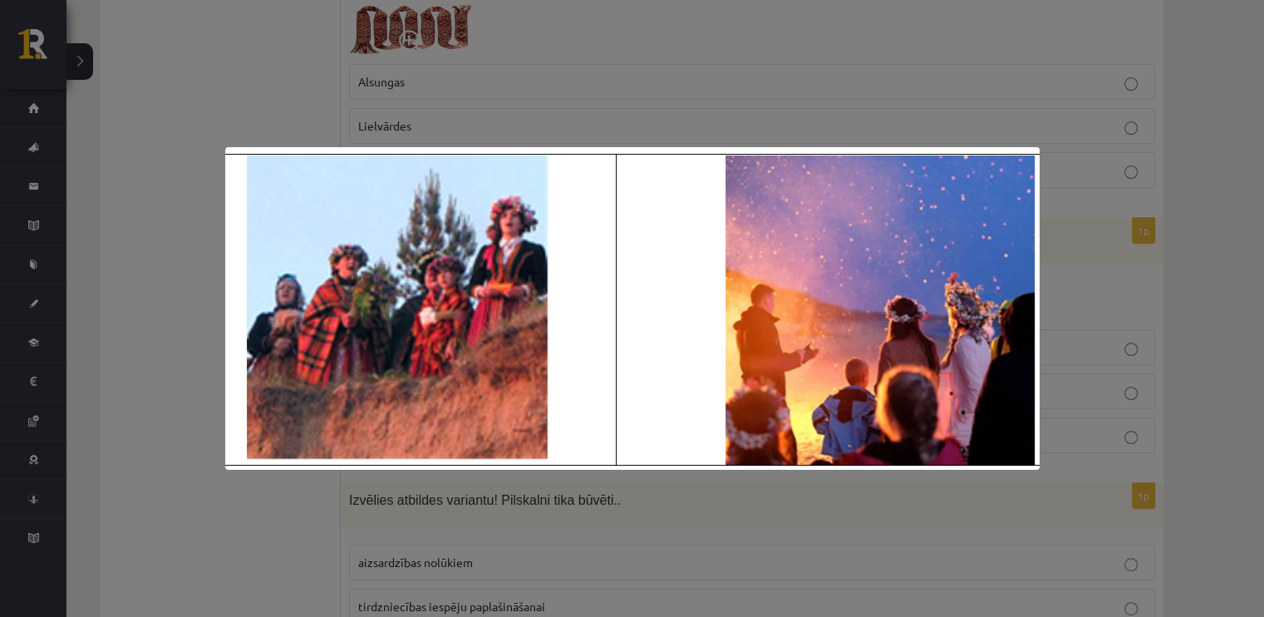
click at [214, 490] on div at bounding box center [632, 308] width 1264 height 617
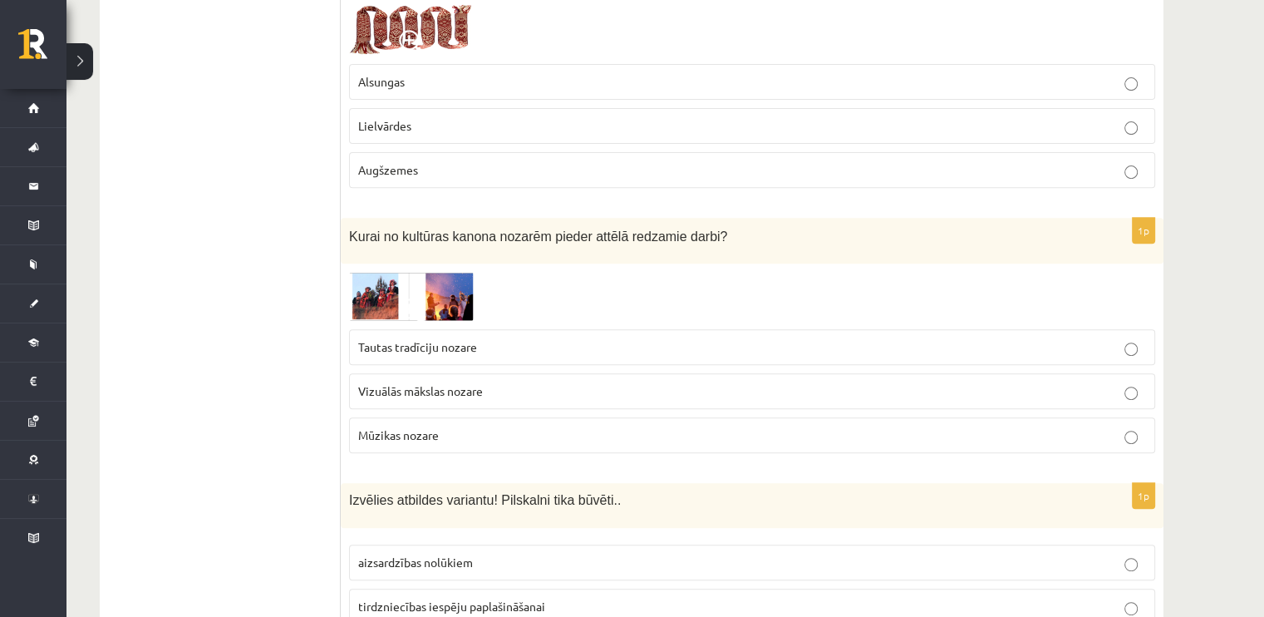
click at [409, 338] on p "Tautas tradīciju nozare" at bounding box center [752, 346] width 788 height 17
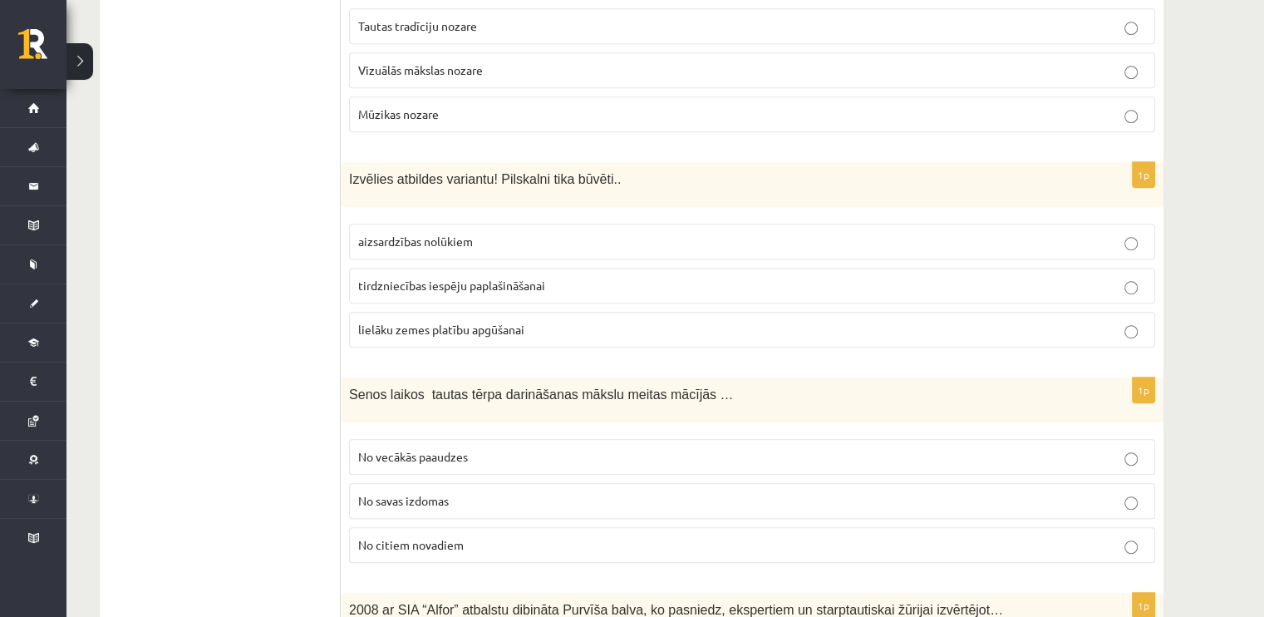
scroll to position [940, 0]
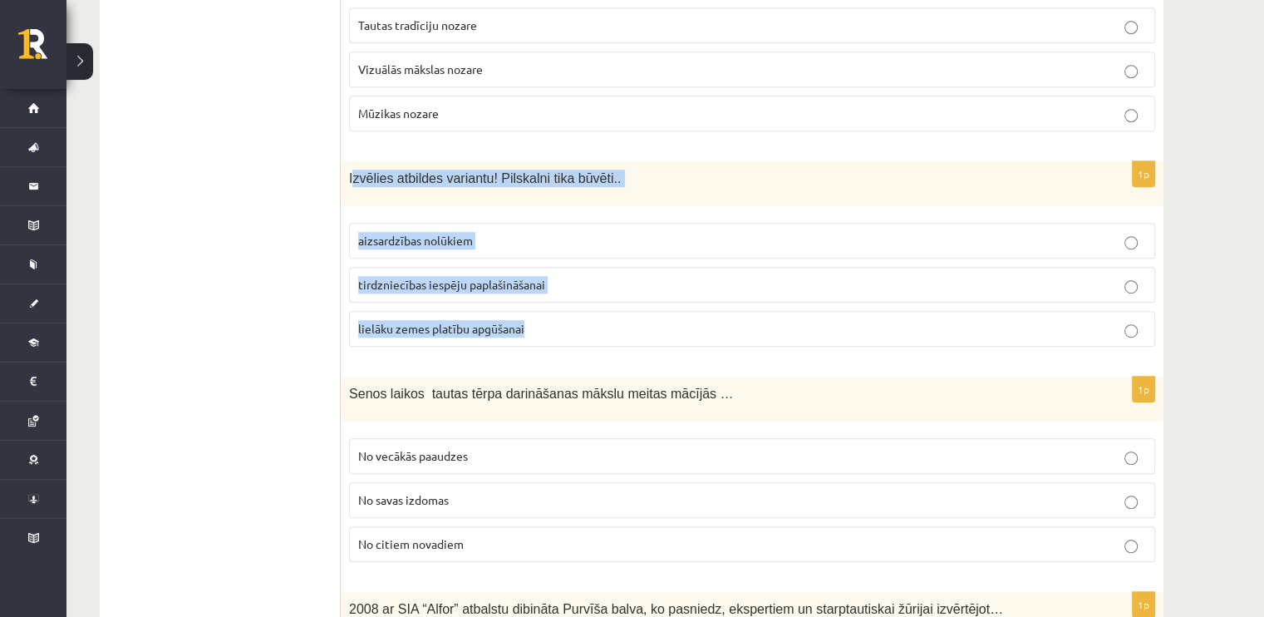
drag, startPoint x: 352, startPoint y: 158, endPoint x: 589, endPoint y: 310, distance: 281.5
click at [589, 310] on div "1p Izvēlies atbildes variantu! Pilskalni tika būvēti.. aizsardzības nolūkiem ti…" at bounding box center [752, 260] width 823 height 199
copy div "zvēlies atbildes variantu! Pilskalni tika būvēti.. aizsardzības nolūkiem tirdzn…"
click at [416, 233] on span "aizsardzības nolūkiem" at bounding box center [415, 240] width 115 height 15
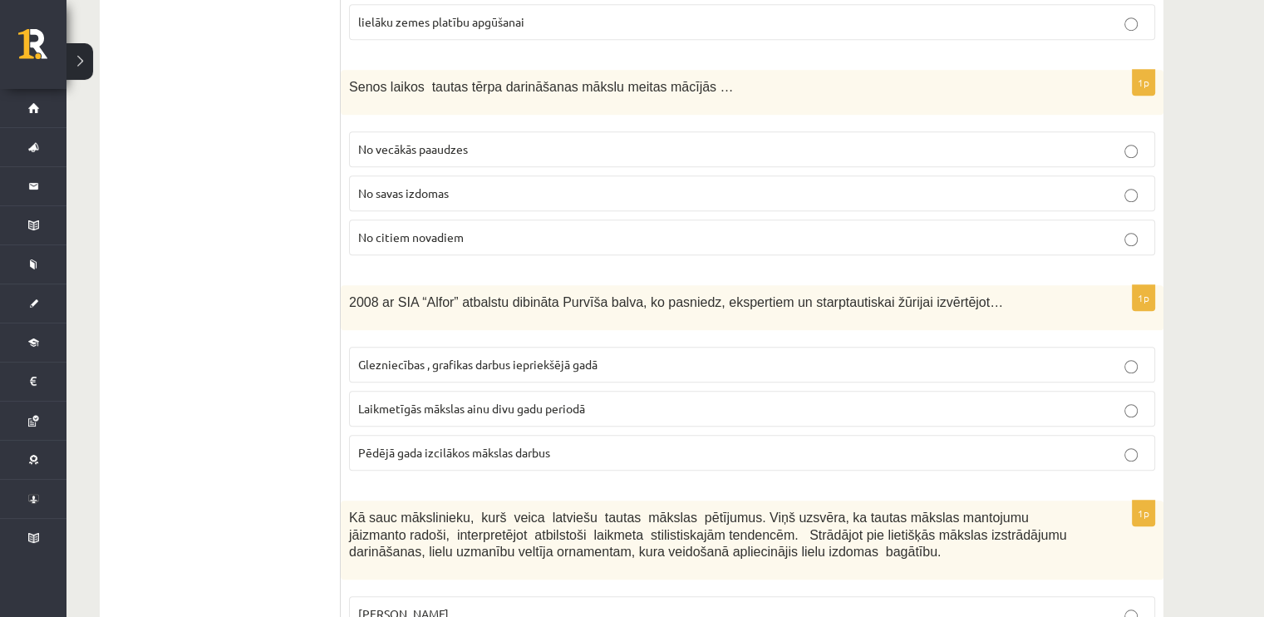
scroll to position [1250, 0]
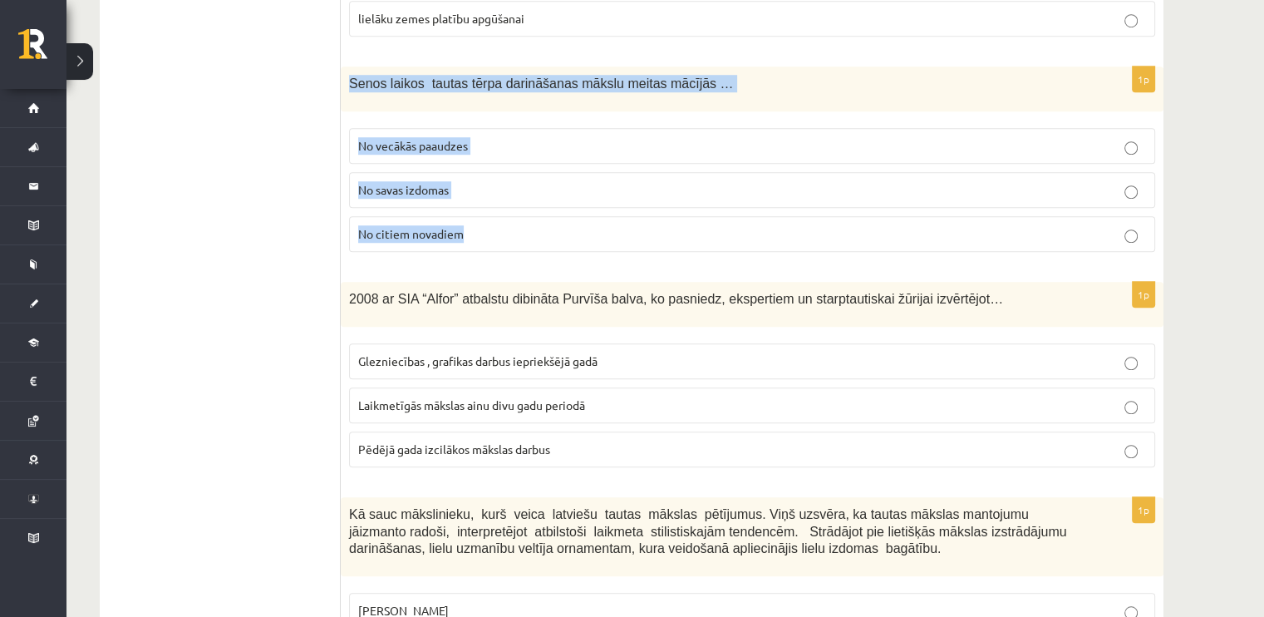
drag, startPoint x: 349, startPoint y: 53, endPoint x: 499, endPoint y: 232, distance: 233.6
click at [499, 232] on div "1p Senos laikos tautas tērpa darināšanas mākslu meitas mācījās … No vecākās paa…" at bounding box center [752, 165] width 823 height 199
click at [499, 232] on fieldset "No vecākās paaudzes No savas izdomas No citiem novadiem" at bounding box center [752, 188] width 806 height 137
drag, startPoint x: 499, startPoint y: 232, endPoint x: 347, endPoint y: 72, distance: 220.4
click at [347, 72] on div "1p Senos laikos tautas tērpa darināšanas mākslu meitas mācījās … No vecākās paa…" at bounding box center [752, 165] width 823 height 199
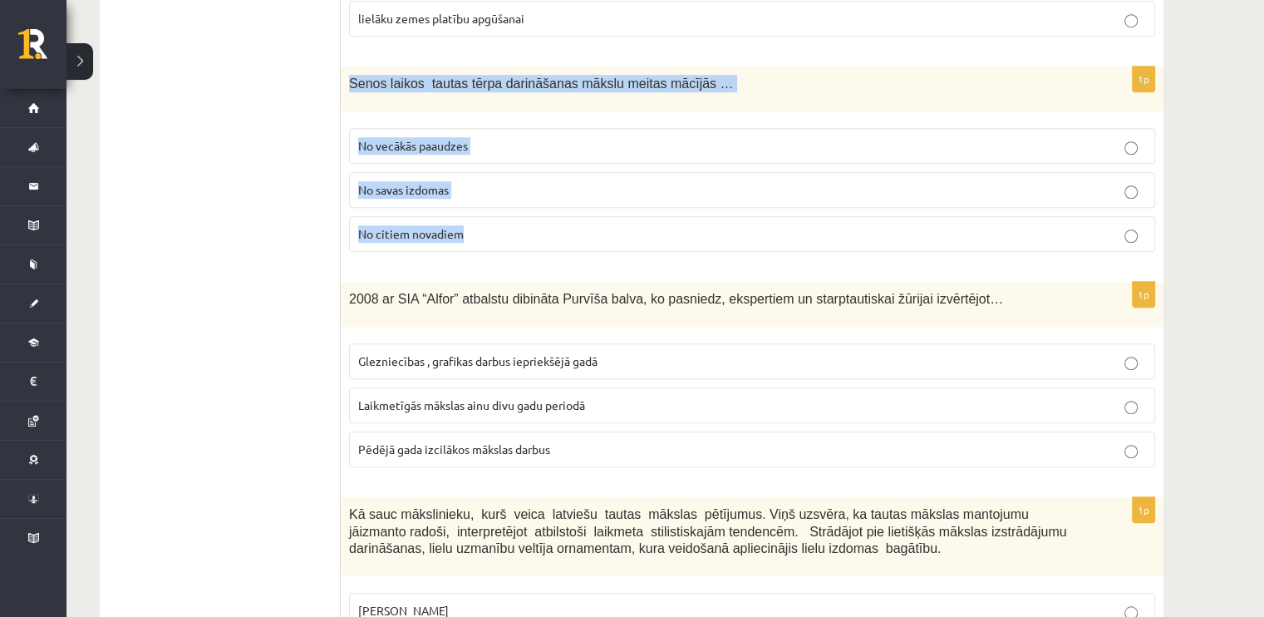
copy div "Senos laikos tautas tērpa darināšanas mākslu meitas mācījās … No vecākās paaudz…"
click at [396, 138] on span "No vecākās paaudzes" at bounding box center [413, 145] width 110 height 15
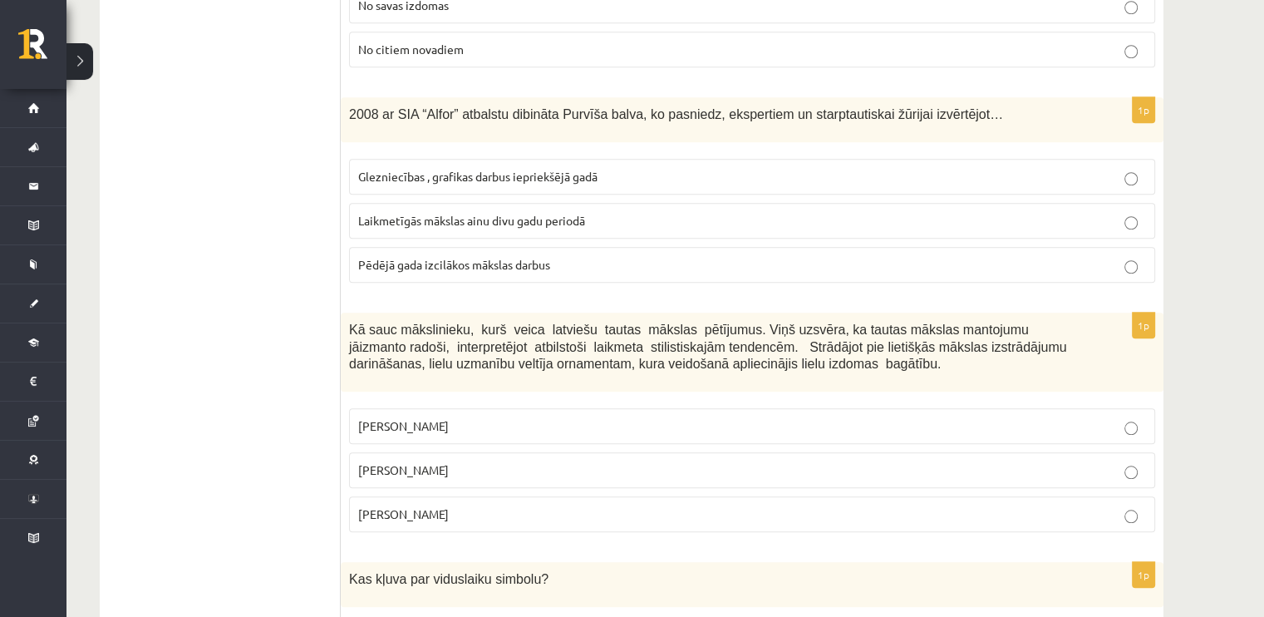
scroll to position [1436, 0]
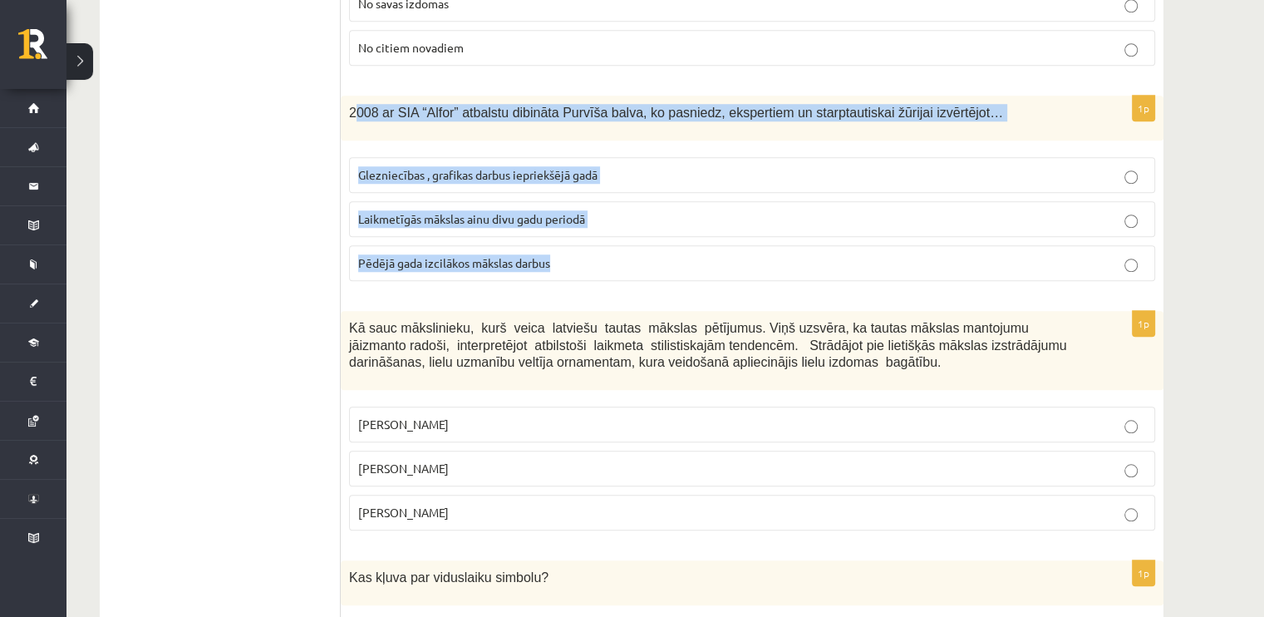
drag, startPoint x: 352, startPoint y: 89, endPoint x: 595, endPoint y: 248, distance: 290.0
click at [595, 248] on div "1p 2008 ar SIA “Alfor” atbalstu dibināta Purvīša balva, ko pasniedz, ekspertiem…" at bounding box center [752, 195] width 823 height 199
click at [354, 106] on span "2008 ar SIA “Alfor” atbalstu dibināta Purvīša balva, ko pasniedz, ekspertiem un…" at bounding box center [676, 113] width 654 height 14
drag, startPoint x: 352, startPoint y: 86, endPoint x: 554, endPoint y: 223, distance: 243.0
click at [554, 223] on div "1p 2008 ar SIA “Alfor” atbalstu dibināta Purvīša balva, ko pasniedz, ekspertiem…" at bounding box center [752, 195] width 823 height 199
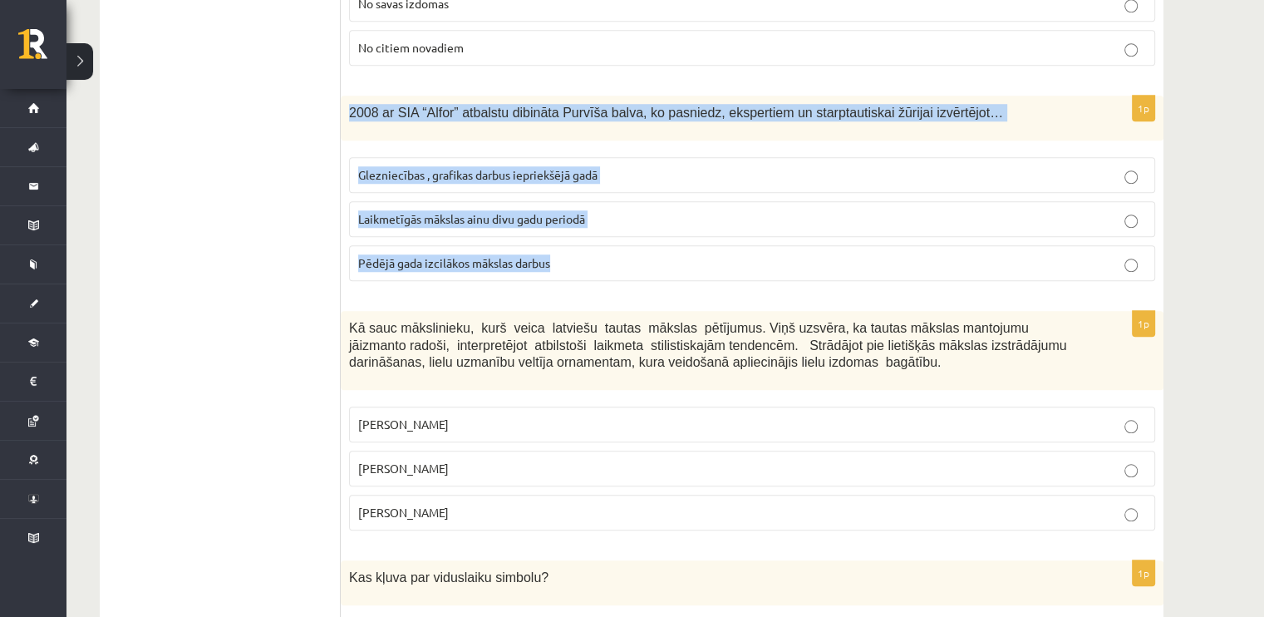
copy div "2008 ar SIA “Alfor” atbalstu dibināta Purvīša balva, ko pasniedz, ekspertiem un…"
click at [531, 211] on span "Laikmetīgās mākslas ainu divu gadu periodā" at bounding box center [471, 218] width 227 height 15
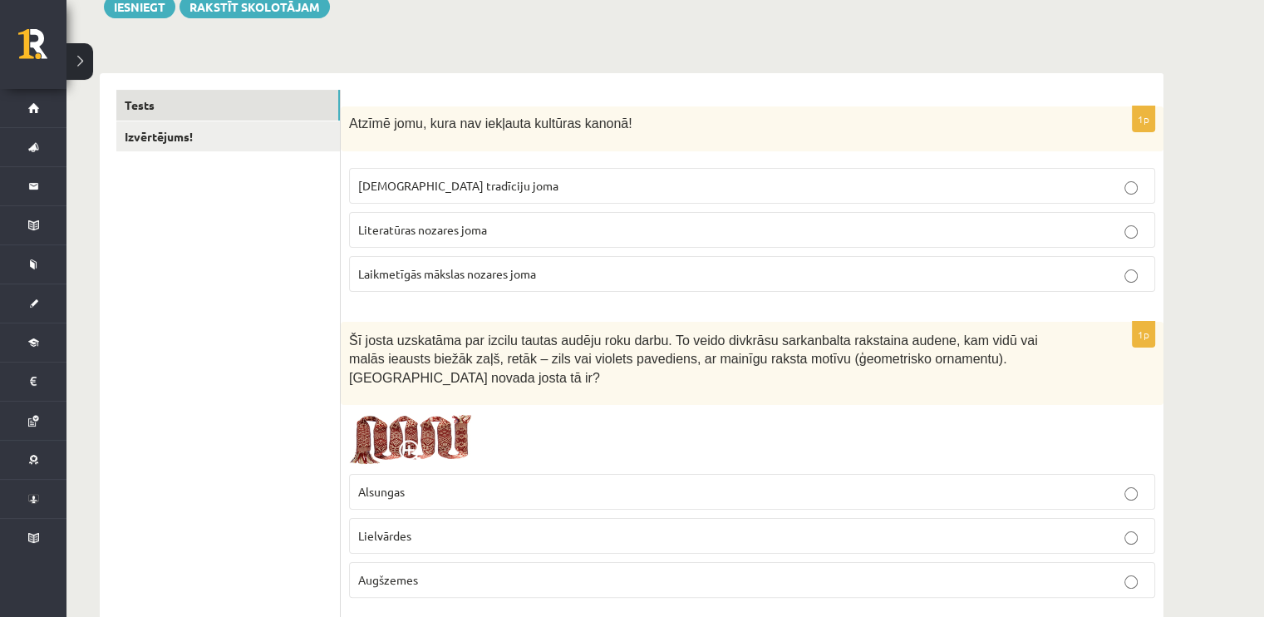
scroll to position [256, 0]
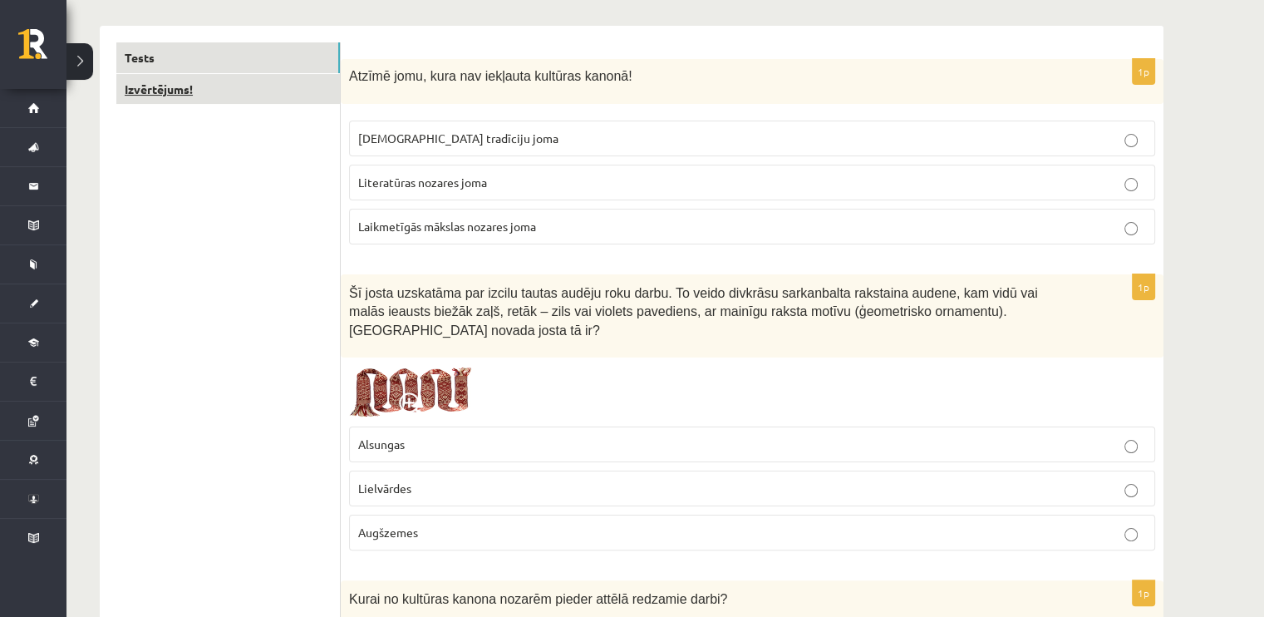
click at [261, 86] on link "Izvērtējums!" at bounding box center [228, 89] width 224 height 31
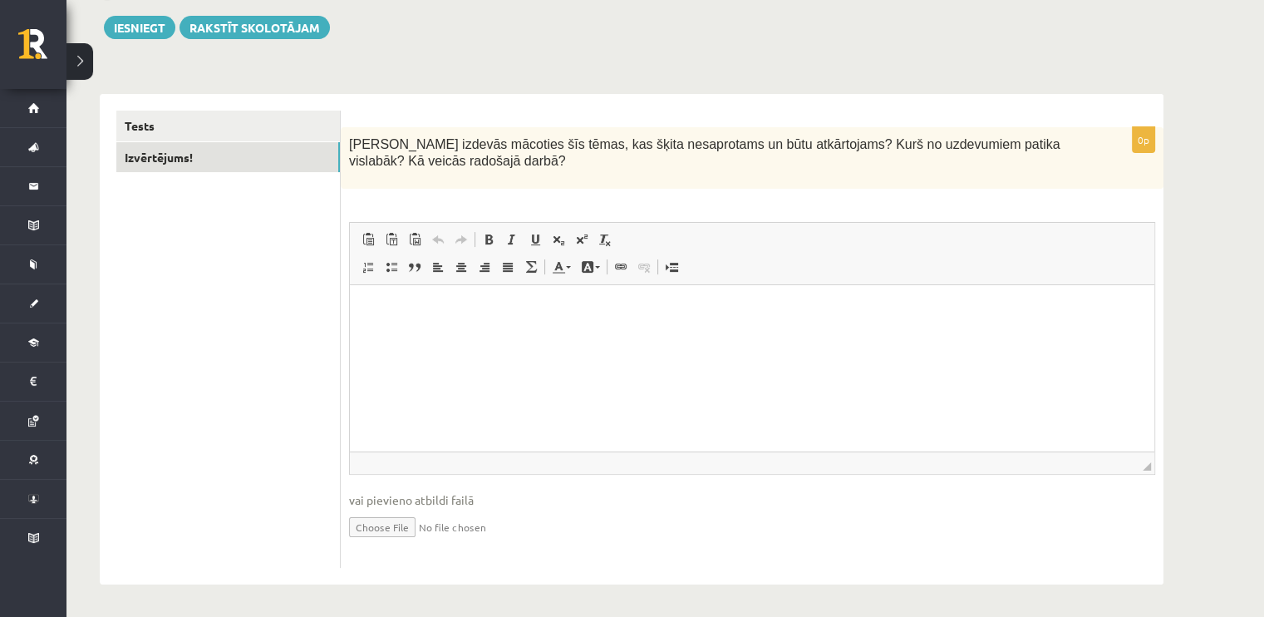
scroll to position [0, 0]
click at [309, 112] on link "Tests" at bounding box center [228, 126] width 224 height 31
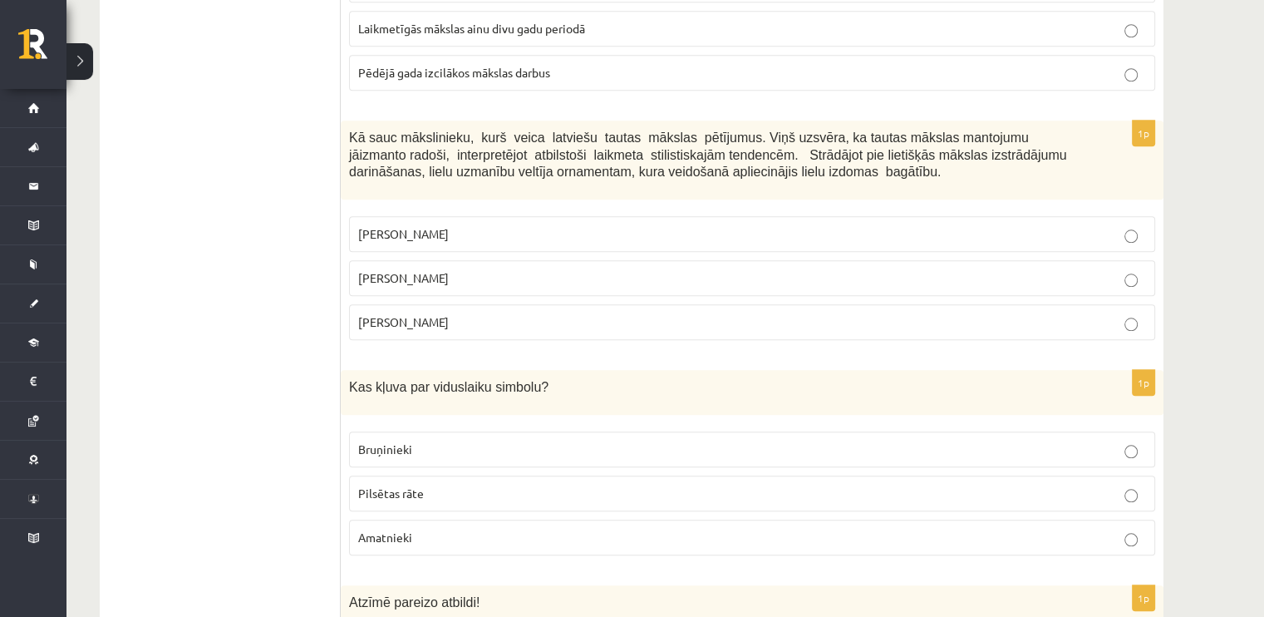
scroll to position [1599, 0]
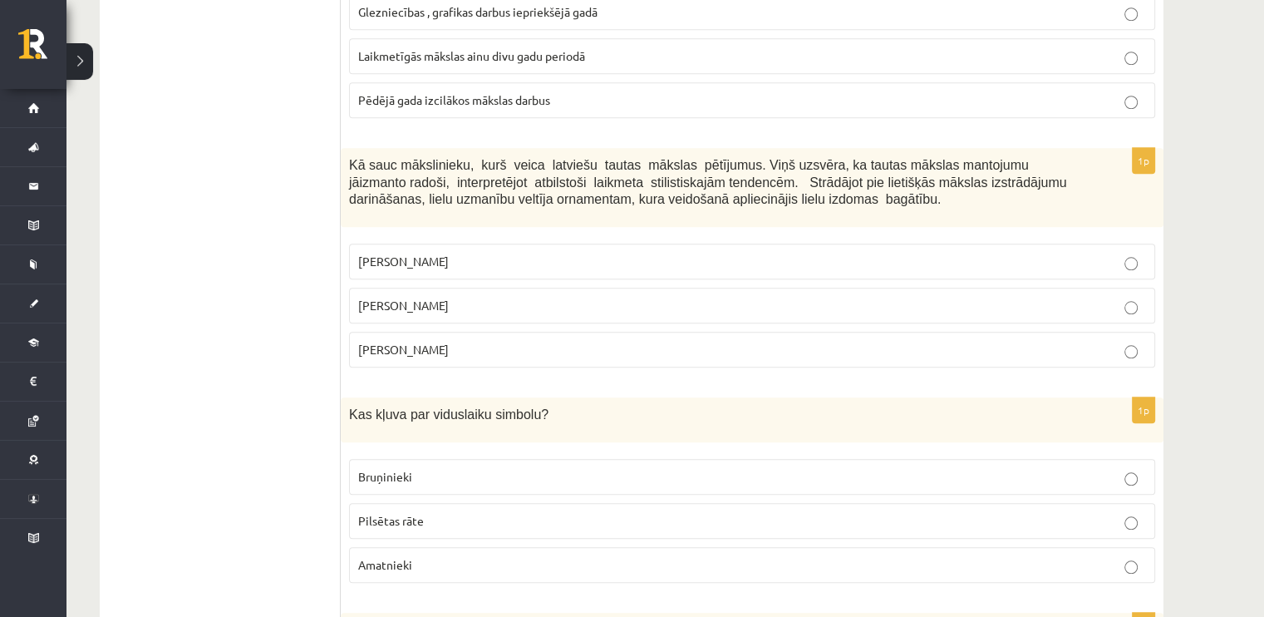
click at [357, 156] on p "Kā sauc mākslinieku, kurš veica latviešu tautas mākslas pētījumus. Viņš uzsvēra…" at bounding box center [710, 182] width 723 height 52
drag, startPoint x: 350, startPoint y: 138, endPoint x: 532, endPoint y: 312, distance: 251.6
click at [532, 312] on div "1p Kā sauc mākslinieku, kurš veica latviešu tautas mākslas pētījumus. Viņš uzsv…" at bounding box center [752, 264] width 823 height 233
copy div "Kā sauc mākslinieku, kurš veica latviešu tautas mākslas pētījumus. Viņš uzsvēra…"
click at [374, 298] on span "Jūlijs Madernieks" at bounding box center [403, 305] width 91 height 15
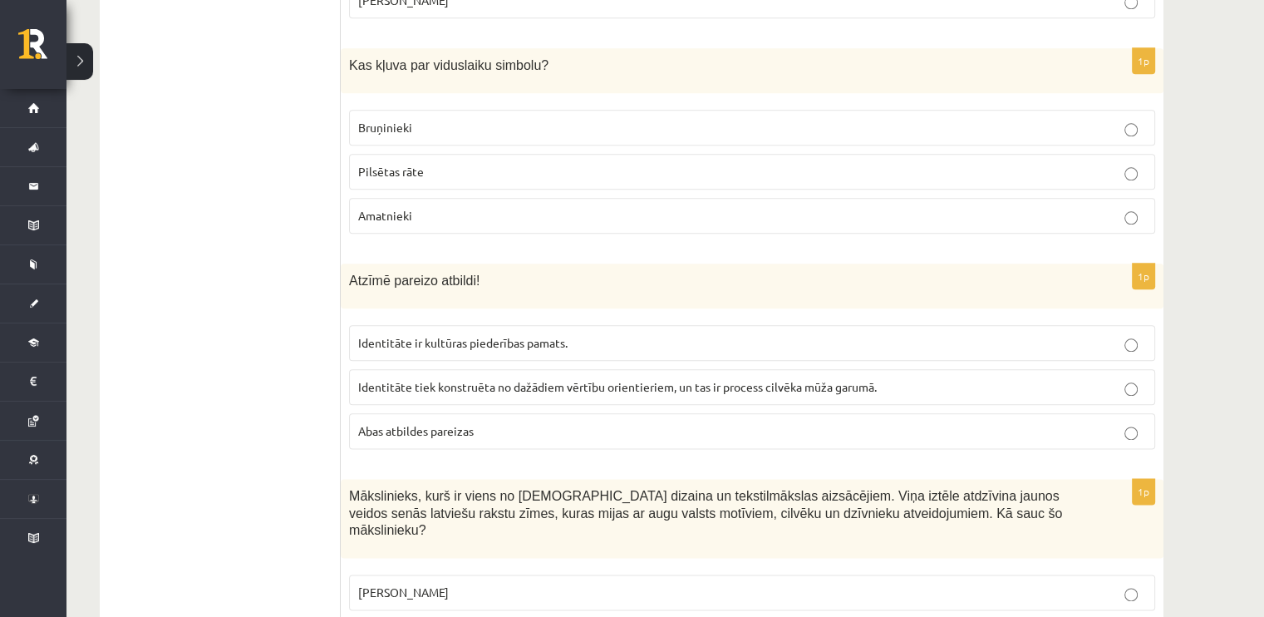
scroll to position [1950, 0]
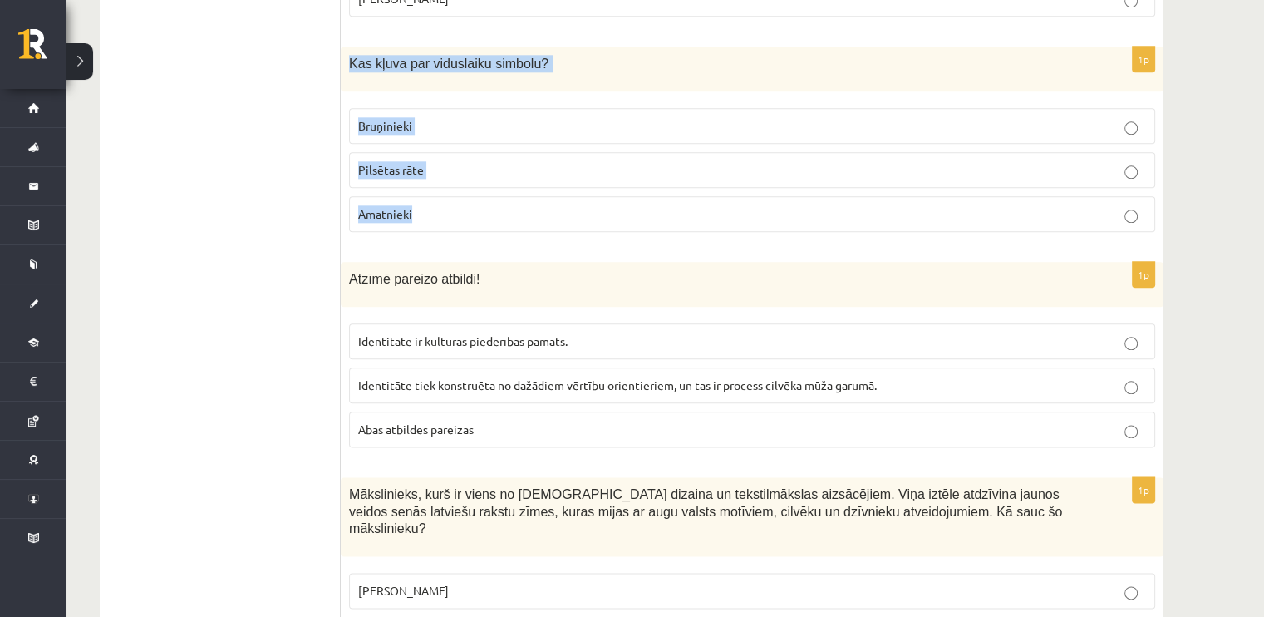
drag, startPoint x: 347, startPoint y: 32, endPoint x: 460, endPoint y: 192, distance: 196.2
click at [460, 192] on div "1p Kas kļuva par viduslaiku simbolu? Bruņinieki Pilsētas rāte Amatnieki" at bounding box center [752, 146] width 823 height 199
copy div "Kas kļuva par viduslaiku simbolu? Bruņinieki Pilsētas rāte Amatnieki"
click at [434, 117] on p "Bruņinieki" at bounding box center [752, 125] width 788 height 17
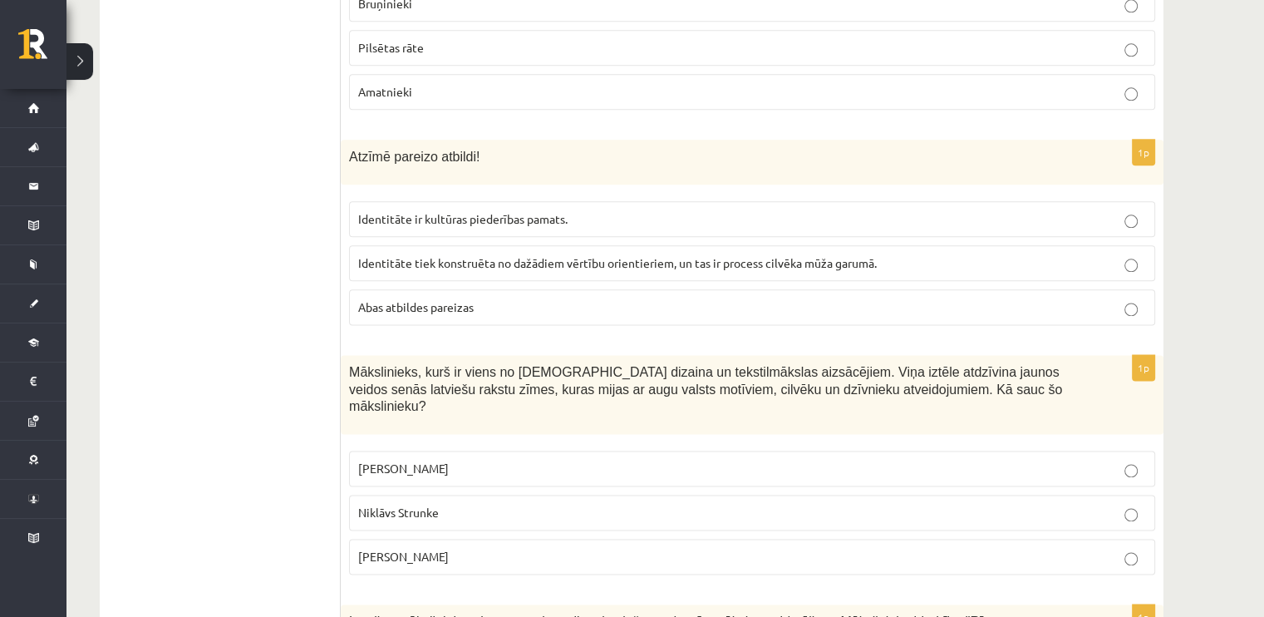
scroll to position [2076, 0]
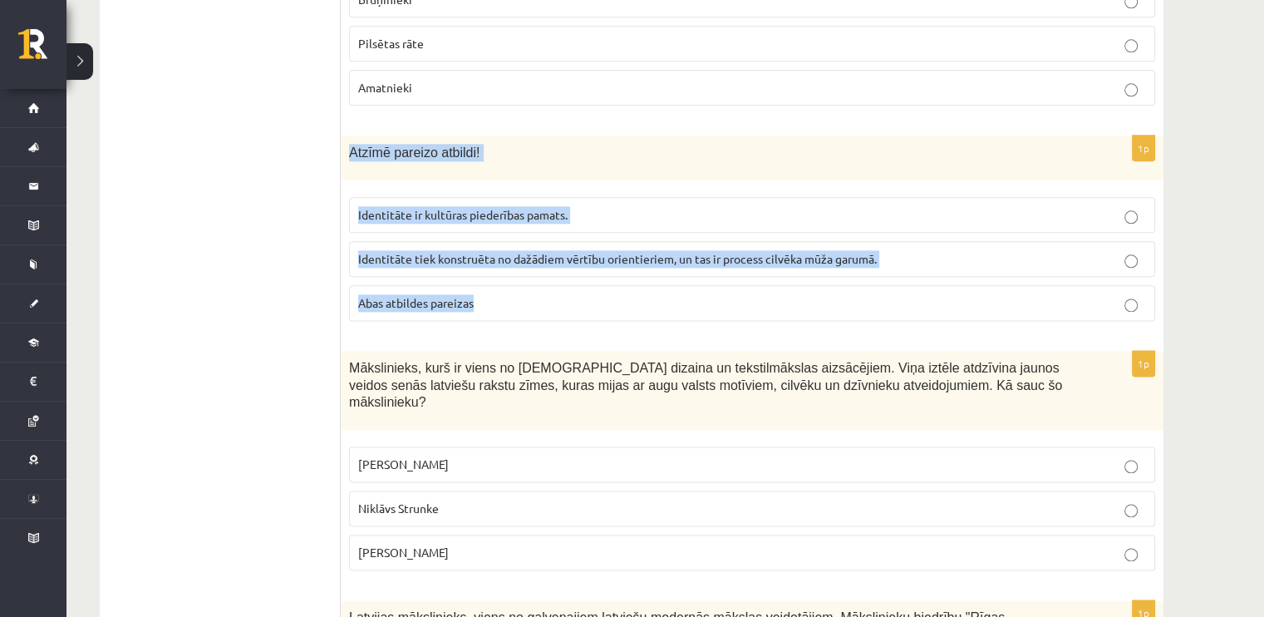
drag, startPoint x: 349, startPoint y: 128, endPoint x: 535, endPoint y: 262, distance: 229.3
click at [535, 262] on div "1p Atzīmē pareizo atbildi! Identitāte ir kultūras piederības pamats. Identitāte…" at bounding box center [752, 234] width 823 height 199
copy div "Atzīmē pareizo atbildi! Identitāte ir kultūras piederības pamats. Identitāte ti…"
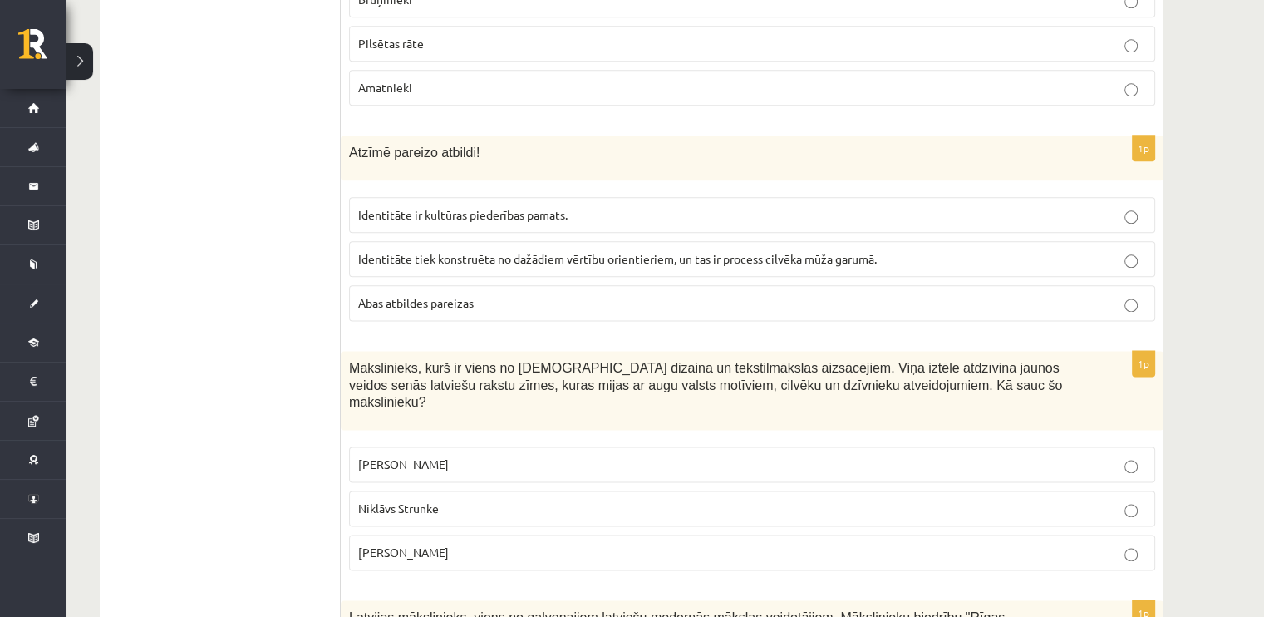
click at [391, 295] on span "Abas atbildes pareizas" at bounding box center [416, 302] width 116 height 15
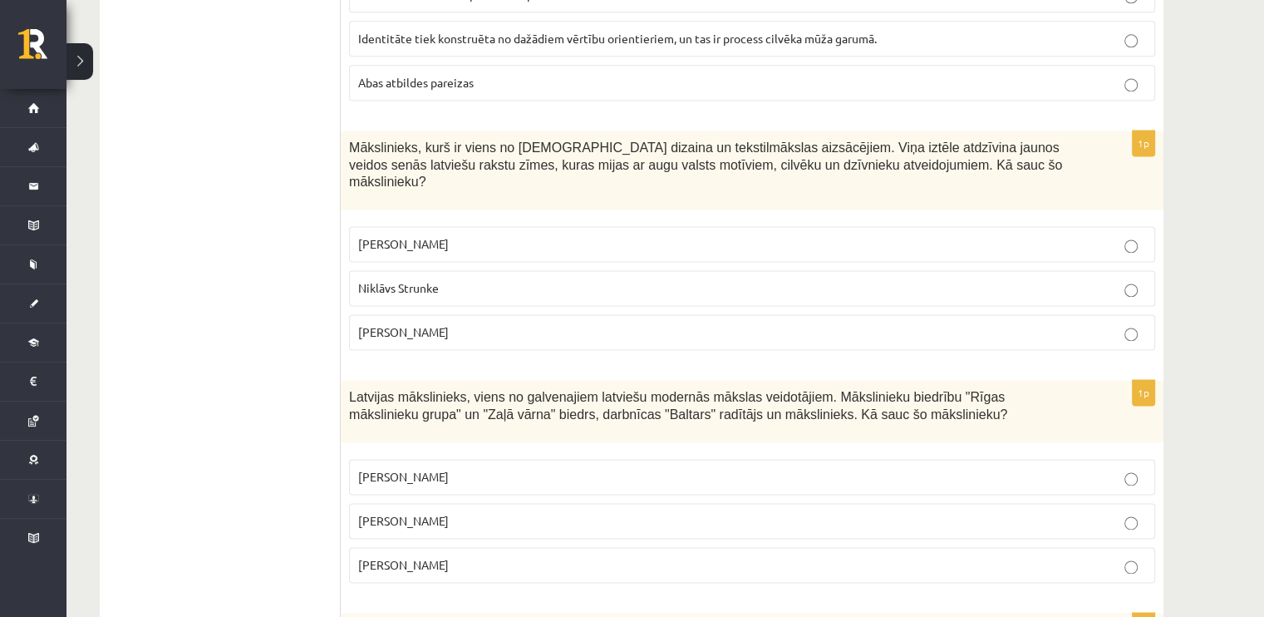
scroll to position [2297, 0]
drag, startPoint x: 348, startPoint y: 116, endPoint x: 508, endPoint y: 308, distance: 250.3
click at [508, 308] on div "1p Mākslinieks, kurš ir viens no latviešu dizaina un tekstilmākslas aizsācējiem…" at bounding box center [752, 246] width 823 height 233
copy div "Mākslinieks, kurš ir viens no latviešu dizaina un tekstilmākslas aizsācējiem. V…"
click at [442, 225] on label "Ansis Cīrulis" at bounding box center [752, 243] width 806 height 36
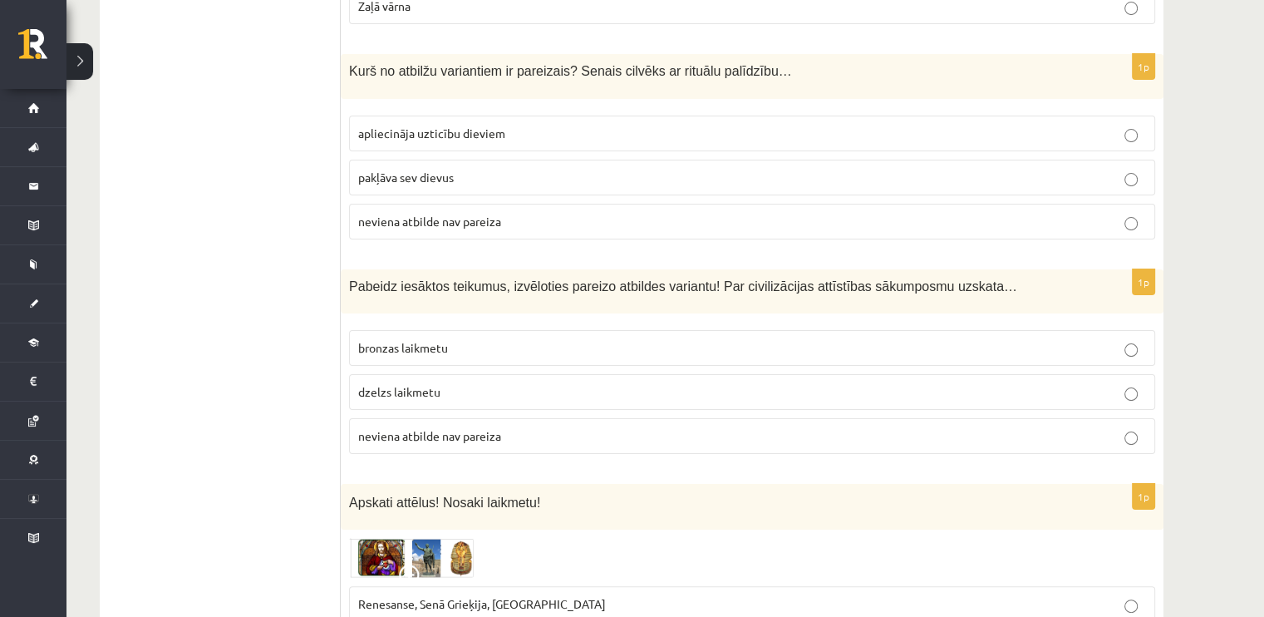
scroll to position [6639, 0]
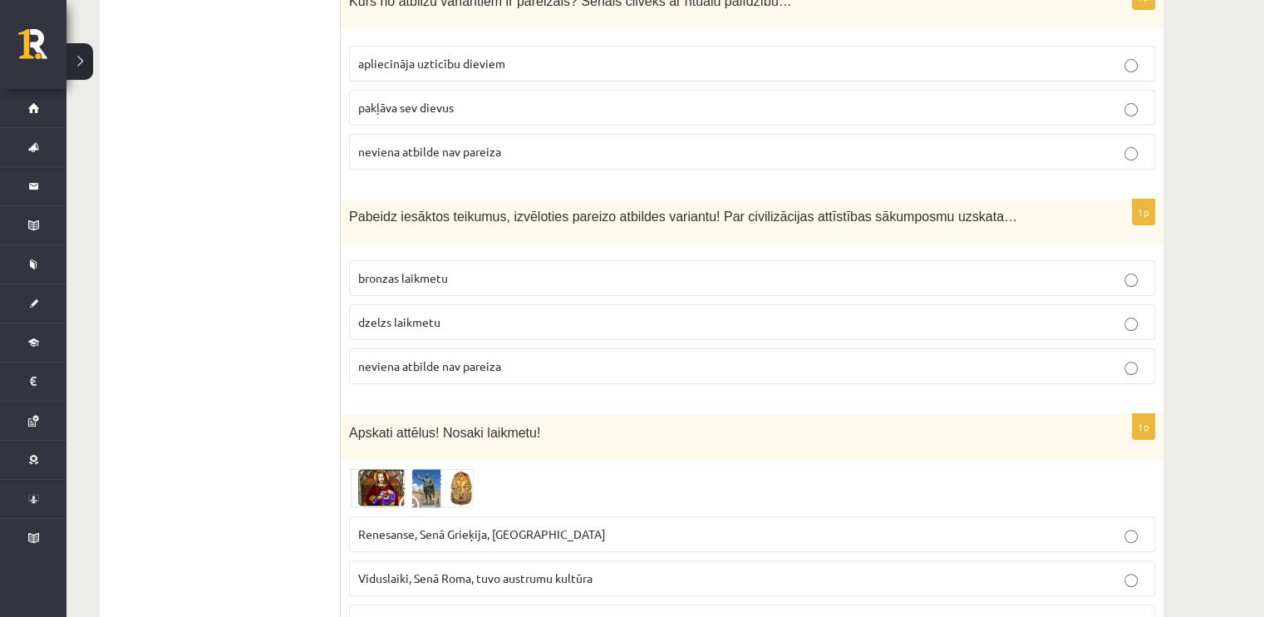
click at [411, 468] on img at bounding box center [411, 488] width 125 height 40
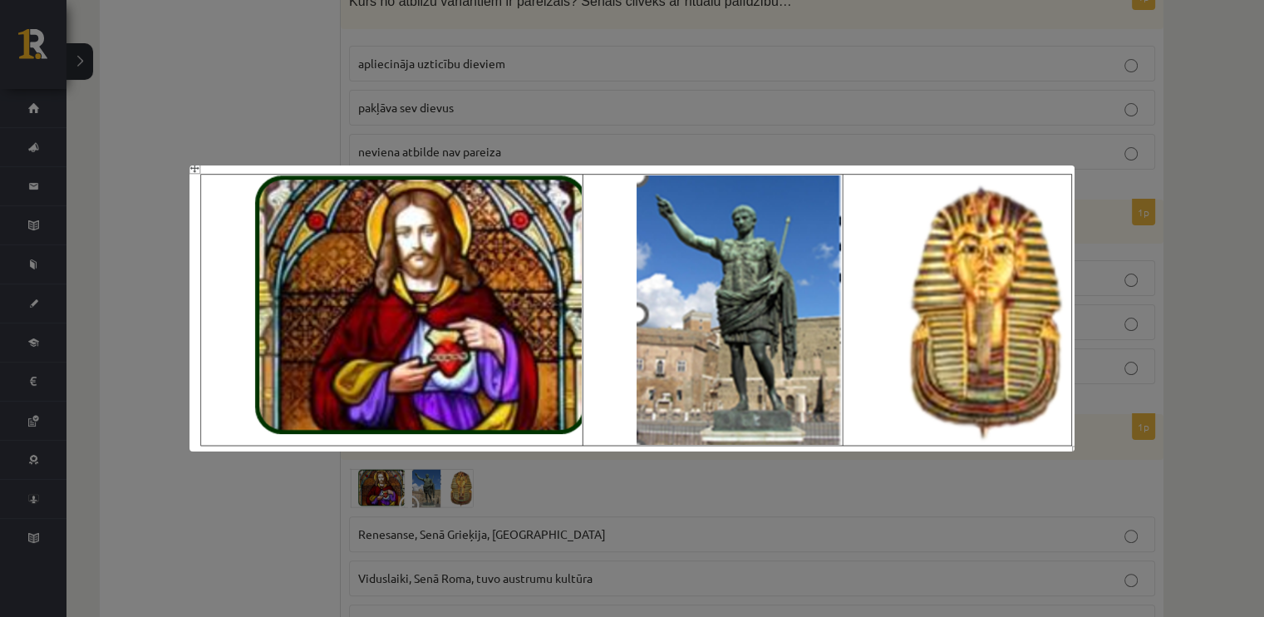
click at [748, 566] on div at bounding box center [632, 308] width 1264 height 617
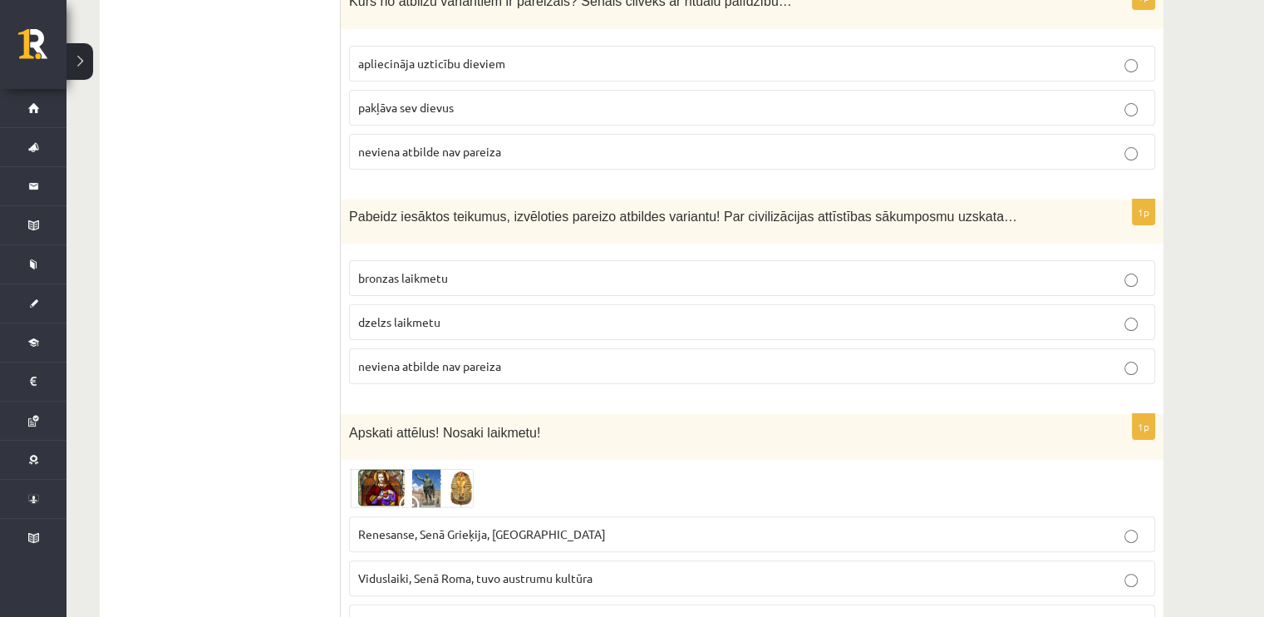
click at [453, 516] on label "Renesanse, Senā Grieķija, Ēģipte" at bounding box center [752, 534] width 806 height 36
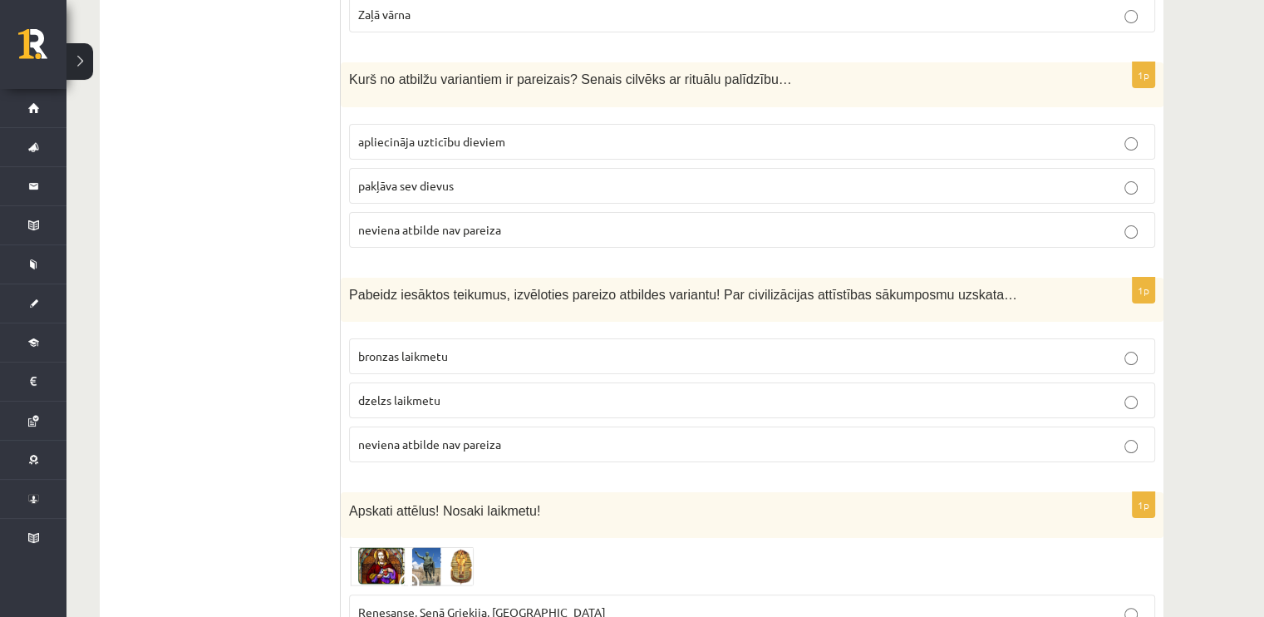
scroll to position [6562, 0]
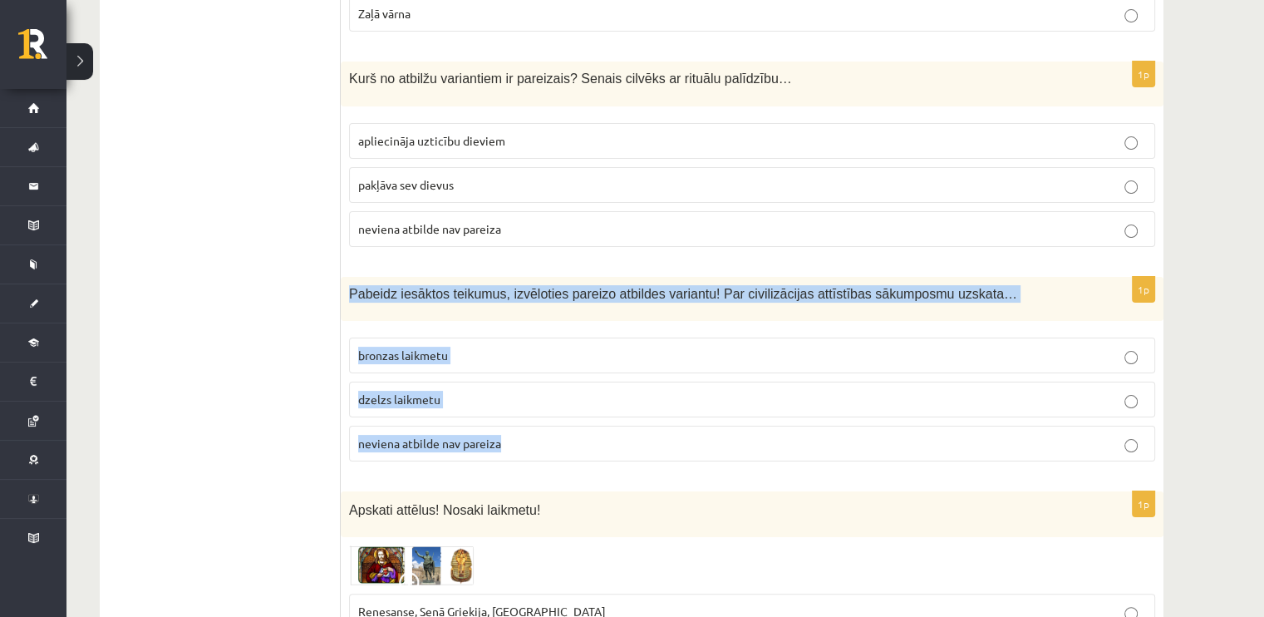
drag, startPoint x: 347, startPoint y: 205, endPoint x: 569, endPoint y: 353, distance: 267.4
click at [569, 353] on div "1p Pabeidz iesāktos teikumus, izvēloties pareizo atbildes variantu! Par civiliz…" at bounding box center [752, 376] width 823 height 199
copy div "Pabeidz iesāktos teikumus, izvēloties pareizo atbildes variantu! Par civilizāci…"
click at [412, 435] on span "neviena atbilde nav pareiza" at bounding box center [429, 442] width 143 height 15
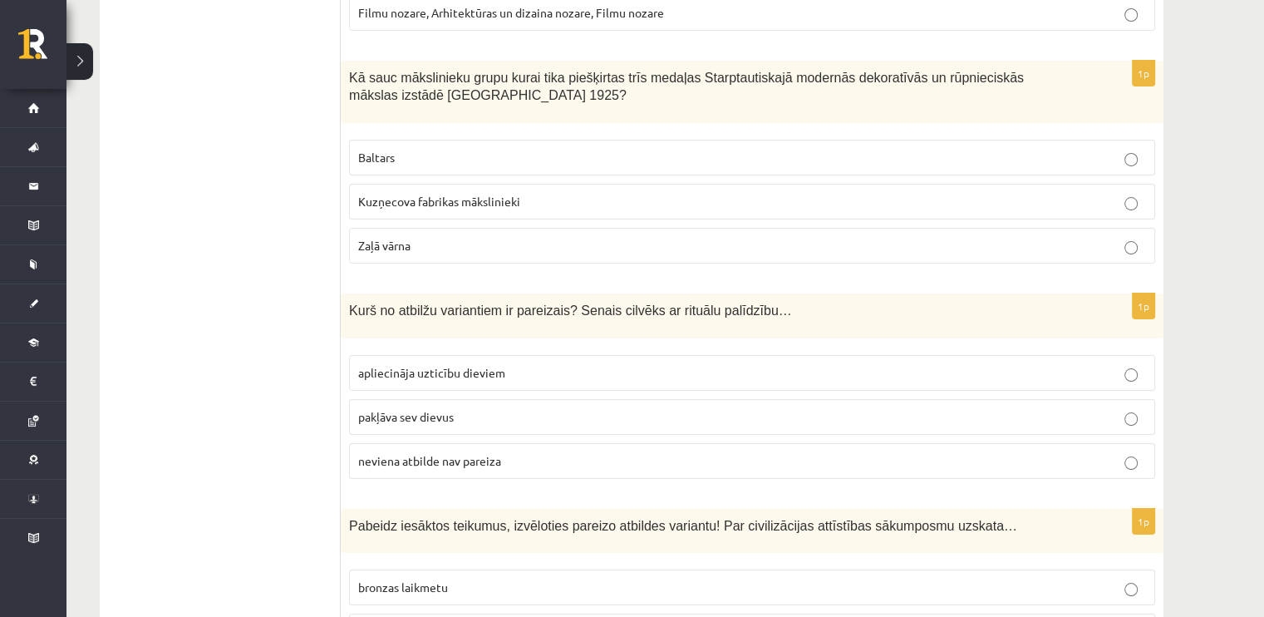
scroll to position [6329, 0]
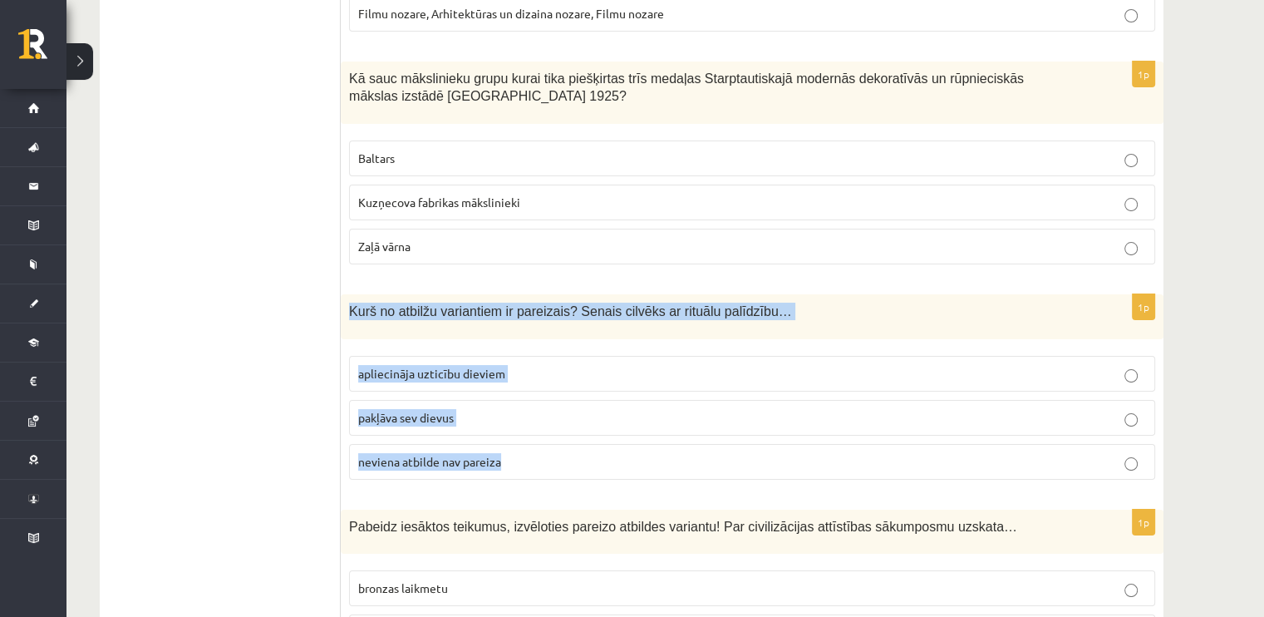
drag, startPoint x: 349, startPoint y: 225, endPoint x: 532, endPoint y: 391, distance: 246.5
click at [532, 391] on div "1p Kurš no atbilžu variantiem ir pareizais? Senais cilvēks ar rituālu palīdzību…" at bounding box center [752, 393] width 823 height 199
copy div "Kurš no atbilžu variantiem ir pareizais? Senais cilvēks ar rituālu palīdzību… a…"
click at [373, 365] on p "apliecināja uzticību dieviem" at bounding box center [752, 373] width 788 height 17
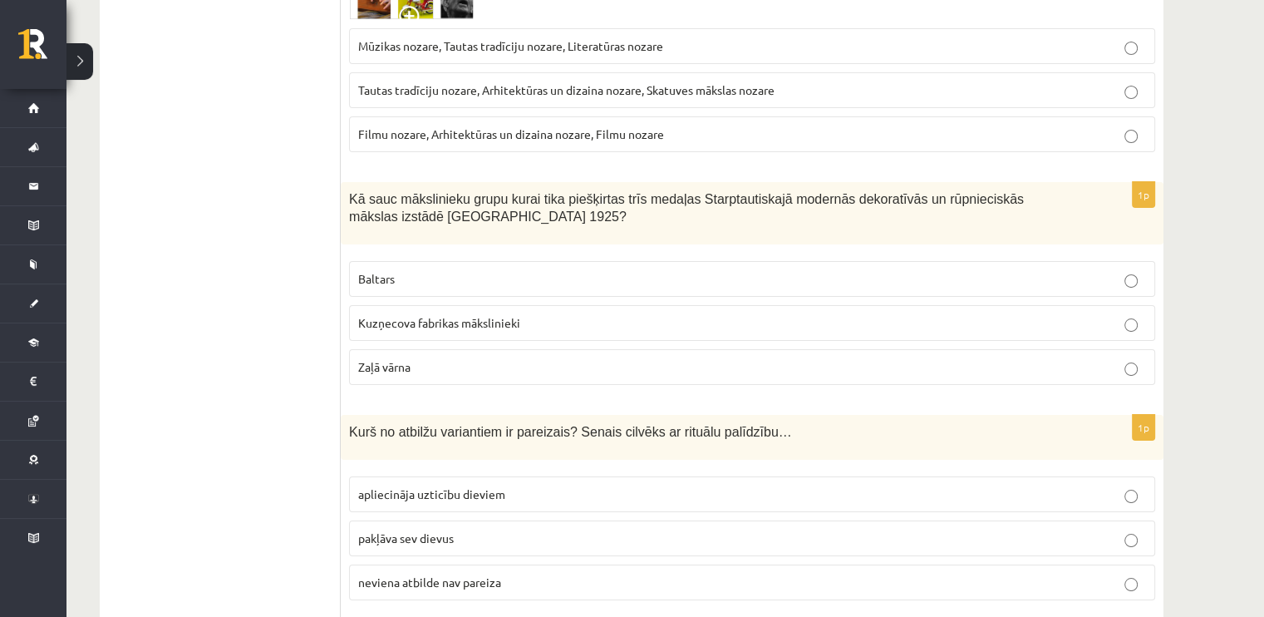
scroll to position [6209, 0]
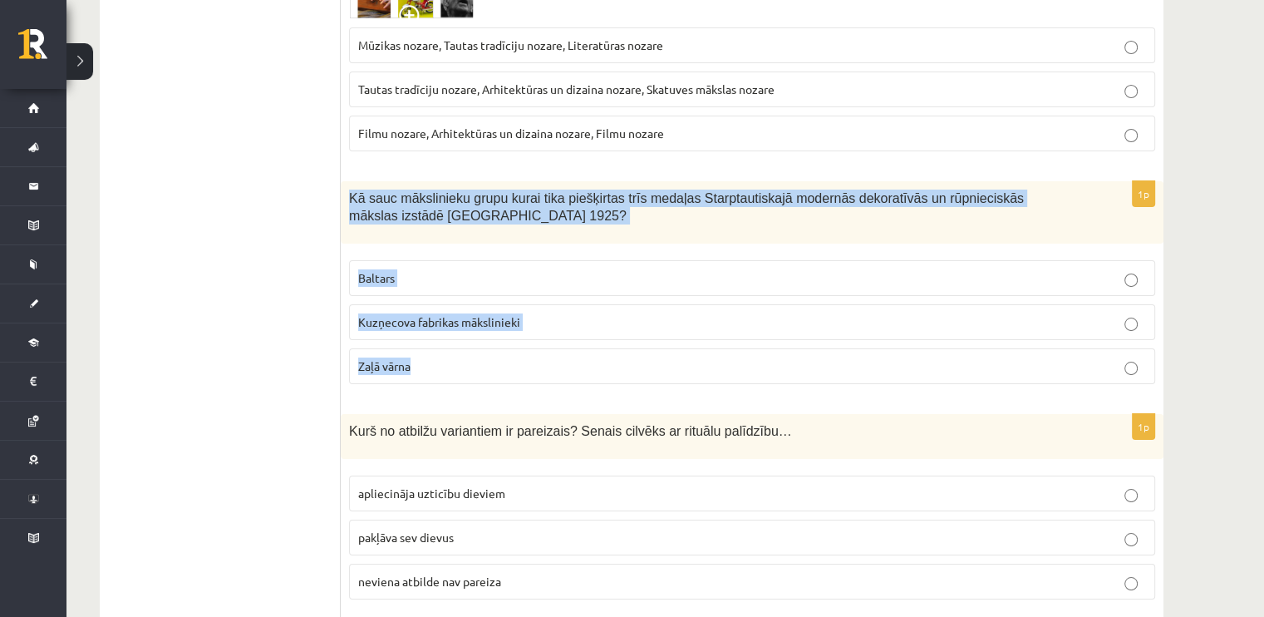
drag, startPoint x: 345, startPoint y: 106, endPoint x: 519, endPoint y: 279, distance: 245.1
click at [519, 279] on div "1p Kā sauc mākslinieku grupu kurai tika piešķirtas trīs medaļas Starptautiskajā…" at bounding box center [752, 289] width 823 height 216
copy div "Kā sauc mākslinieku grupu kurai tika piešķirtas trīs medaļas Starptautiskajā mo…"
click at [455, 269] on p "Baltars" at bounding box center [752, 277] width 788 height 17
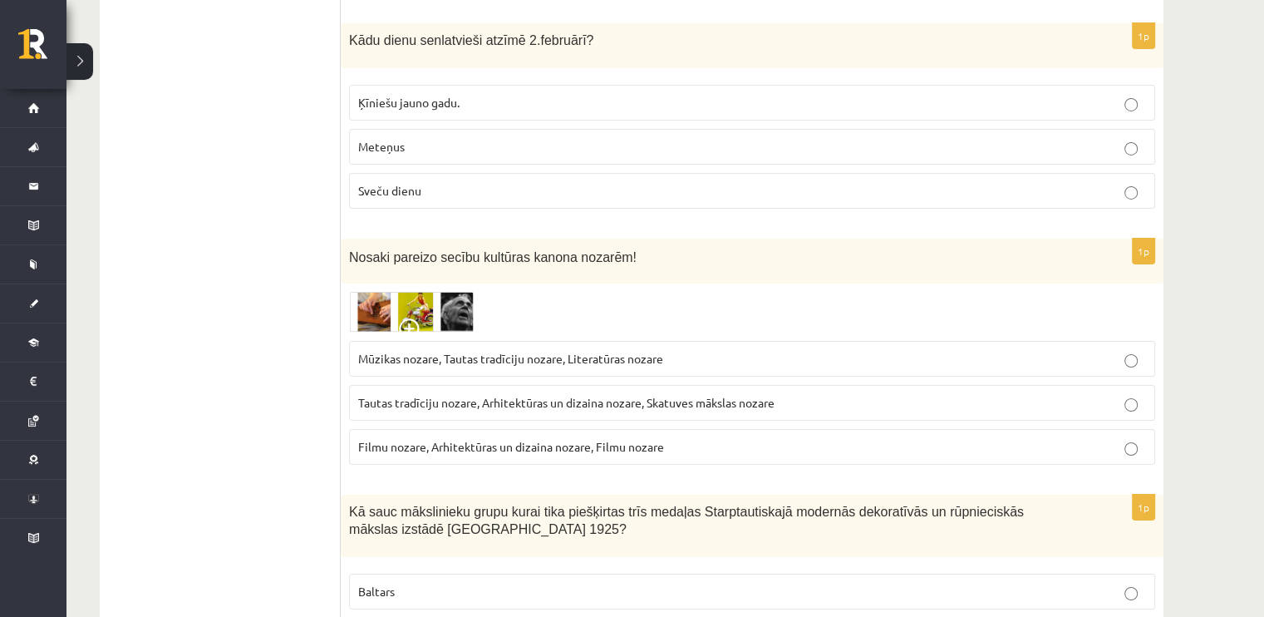
scroll to position [5897, 0]
click at [406, 291] on img at bounding box center [411, 311] width 125 height 41
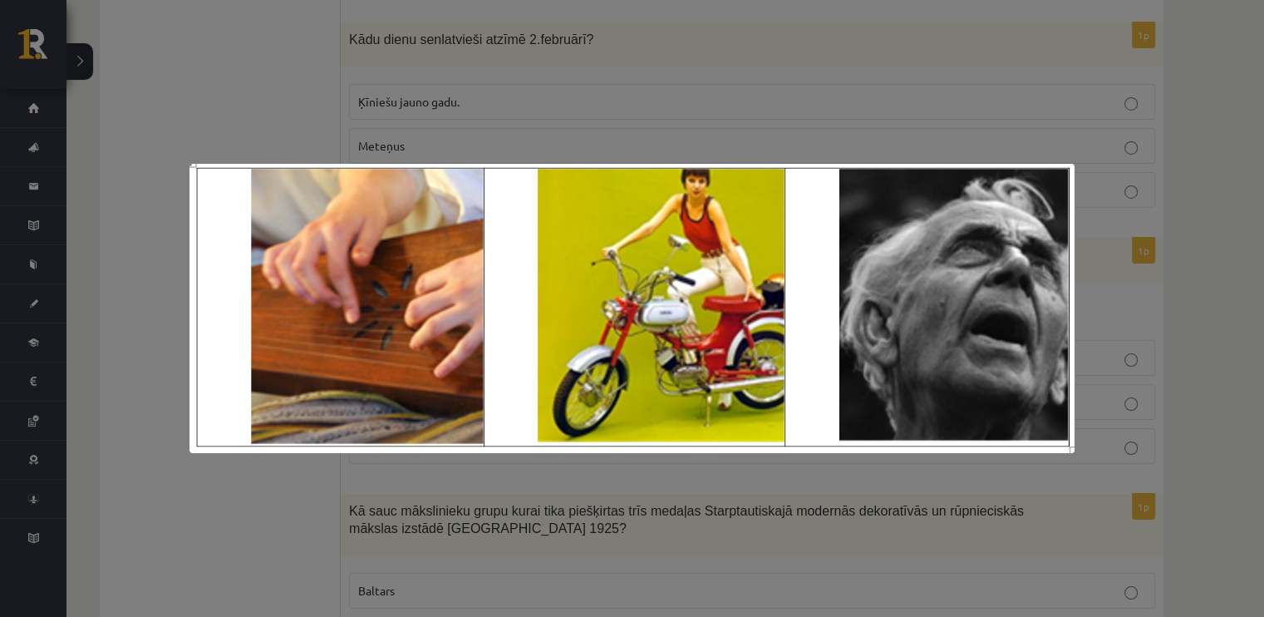
click at [1183, 260] on div at bounding box center [632, 308] width 1264 height 617
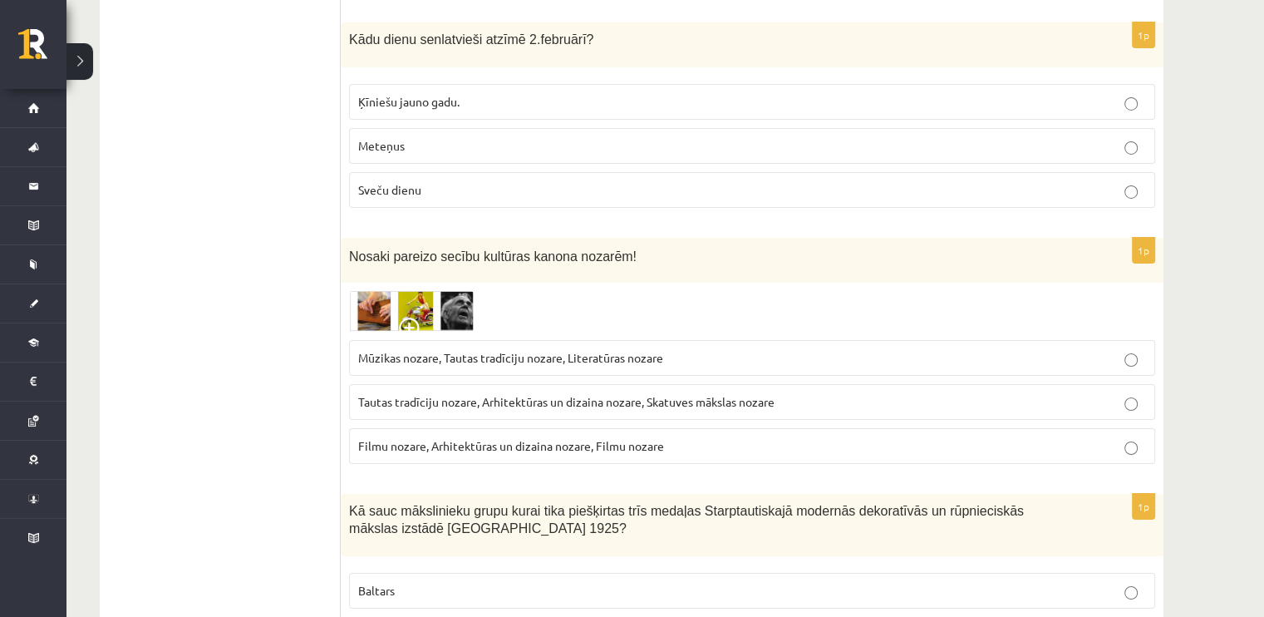
click at [750, 384] on label "Tautas tradīciju nozare, Arhitektūras un dizaina nozare, Skatuves mākslas nozare" at bounding box center [752, 402] width 806 height 36
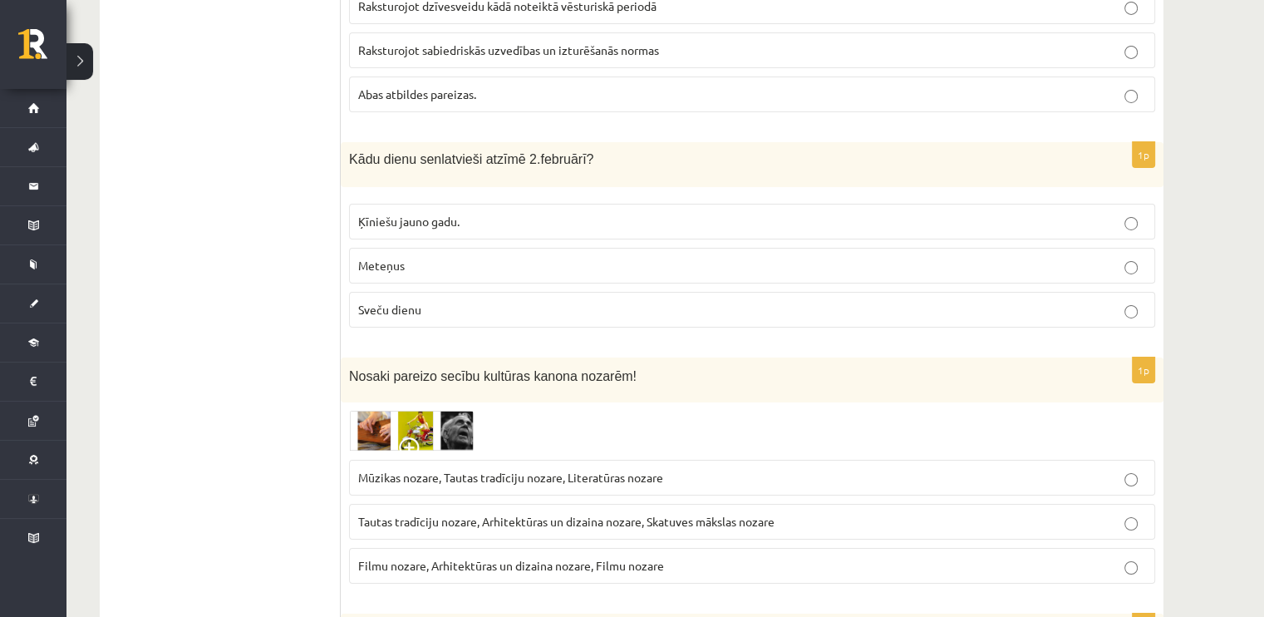
scroll to position [5778, 0]
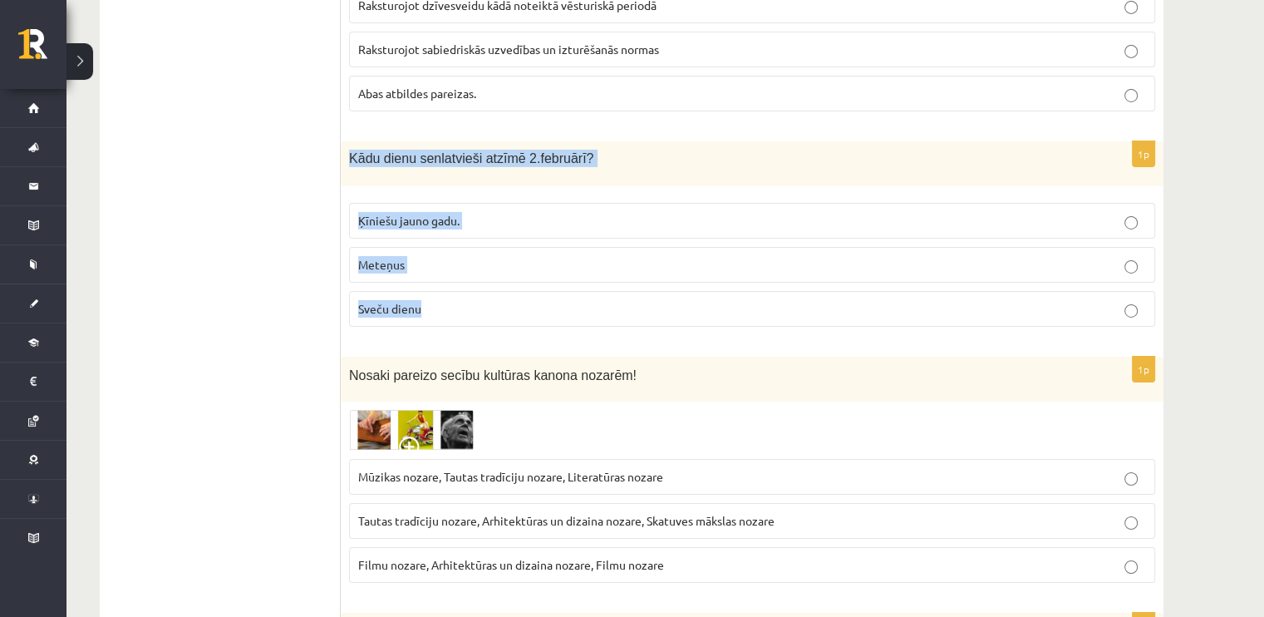
drag, startPoint x: 352, startPoint y: 77, endPoint x: 525, endPoint y: 249, distance: 243.9
click at [525, 249] on div "1p Kādu dienu senlatvieši atzīmē 2.februārī? Ķīniešu jauno gadu. Meteņus Sveču …" at bounding box center [752, 240] width 823 height 199
click at [475, 291] on label "Sveču dienu" at bounding box center [752, 309] width 806 height 36
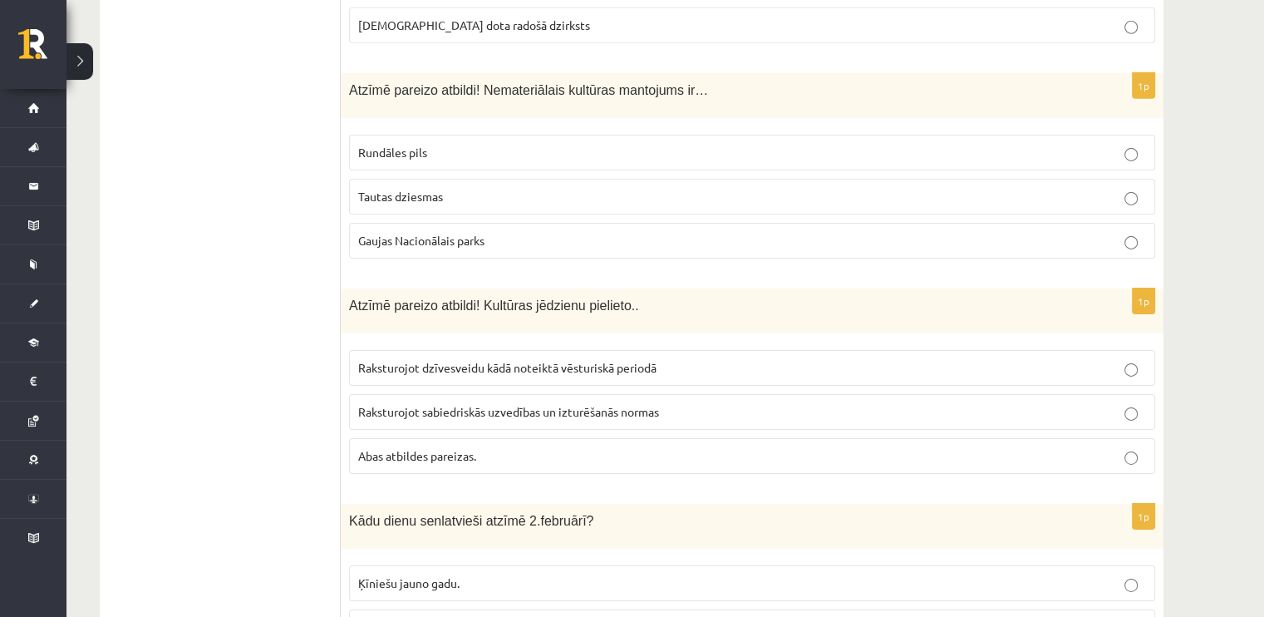
scroll to position [5415, 0]
click at [409, 449] on span "Abas atbildes pareizas." at bounding box center [417, 456] width 118 height 15
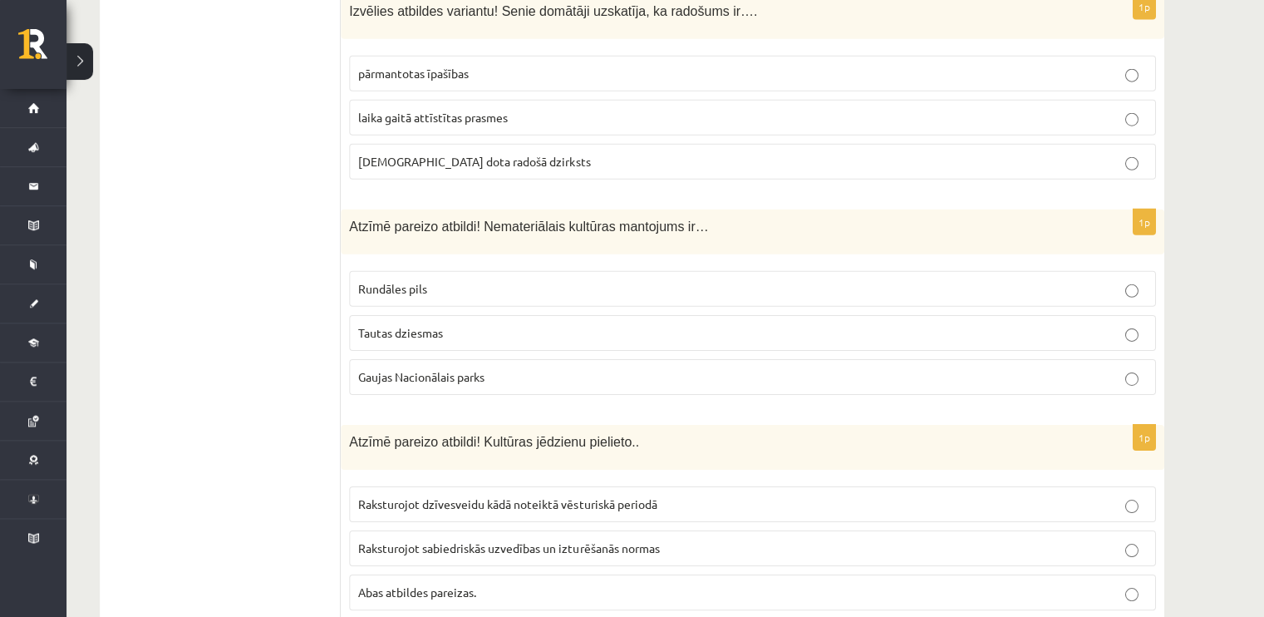
scroll to position [5278, 0]
click at [365, 360] on label "Gaujas Nacionālais parks" at bounding box center [752, 378] width 806 height 36
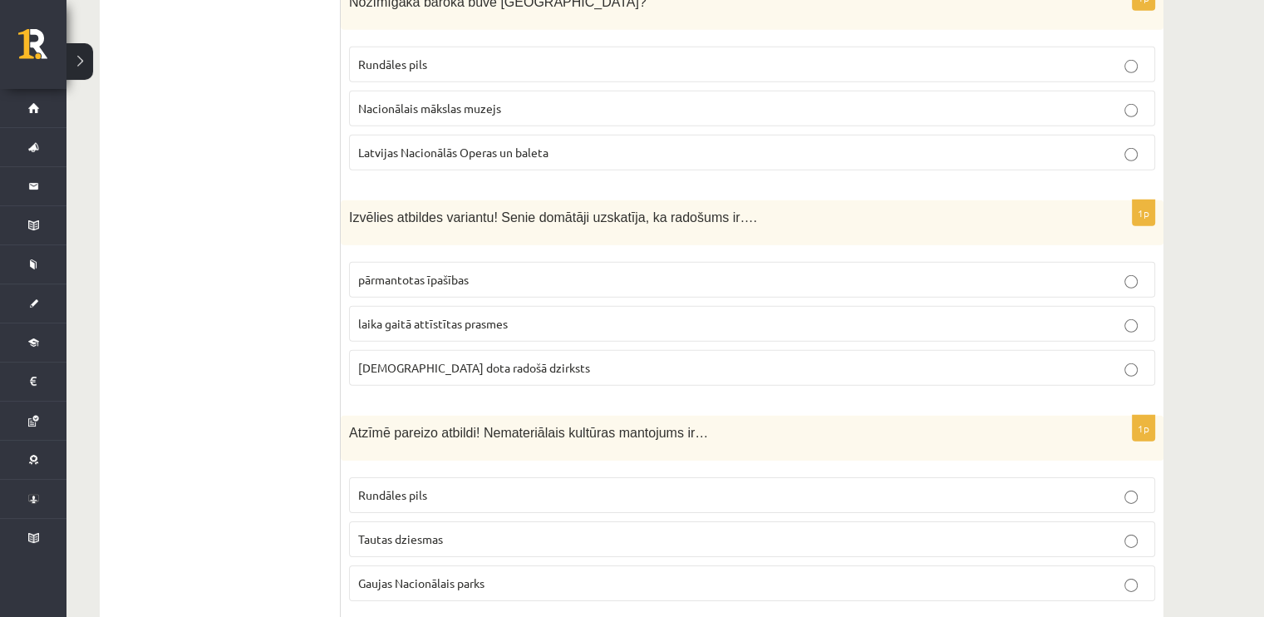
scroll to position [5072, 0]
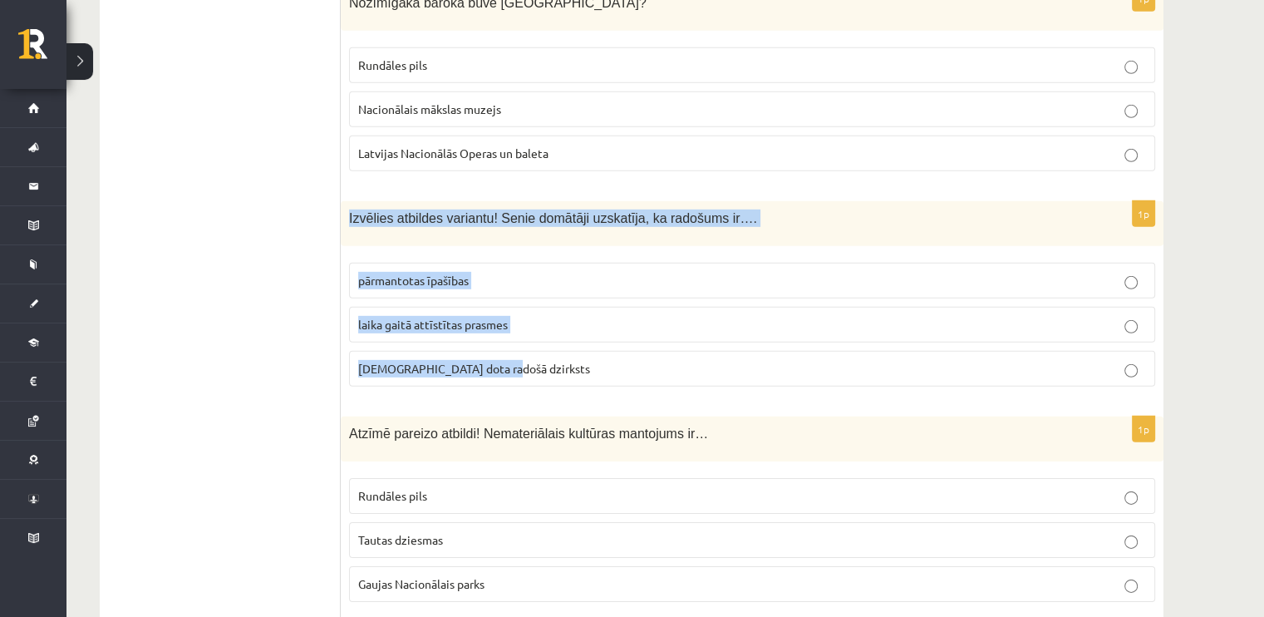
drag, startPoint x: 345, startPoint y: 139, endPoint x: 584, endPoint y: 290, distance: 283.1
click at [584, 290] on div "1p Izvēlies atbildes variantu! Senie domātāji uzskatīja, ka radošums ir…. pārma…" at bounding box center [752, 300] width 823 height 199
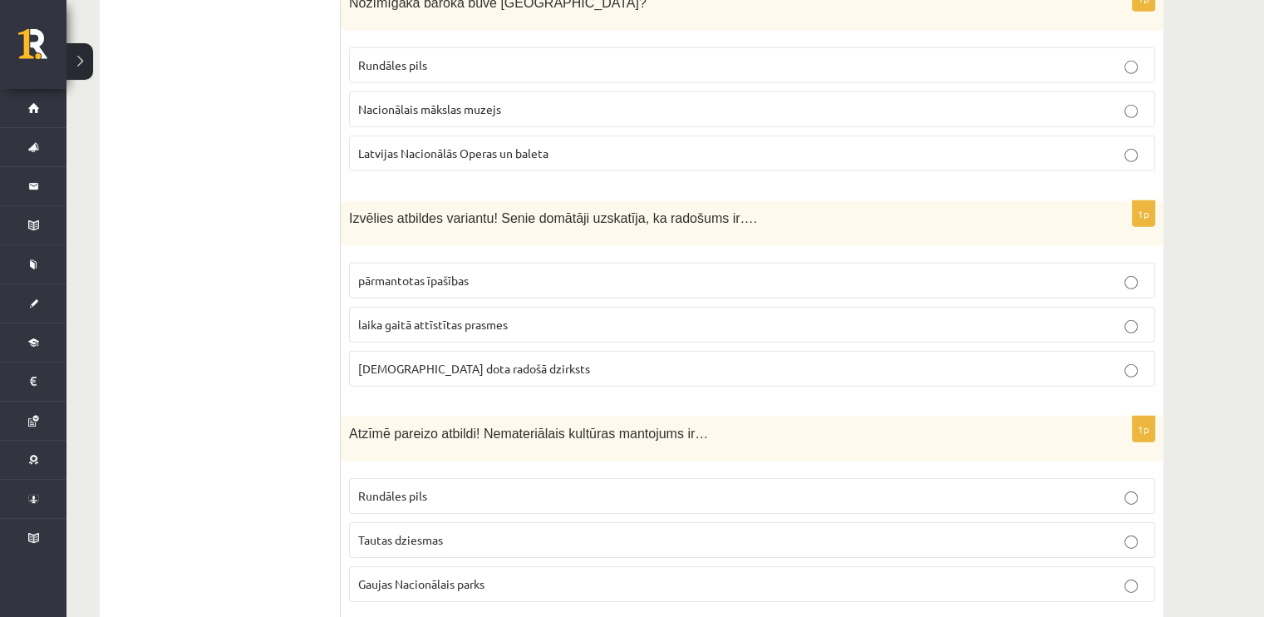
click at [376, 351] on label "dieva dota radošā dzirksts" at bounding box center [752, 369] width 806 height 36
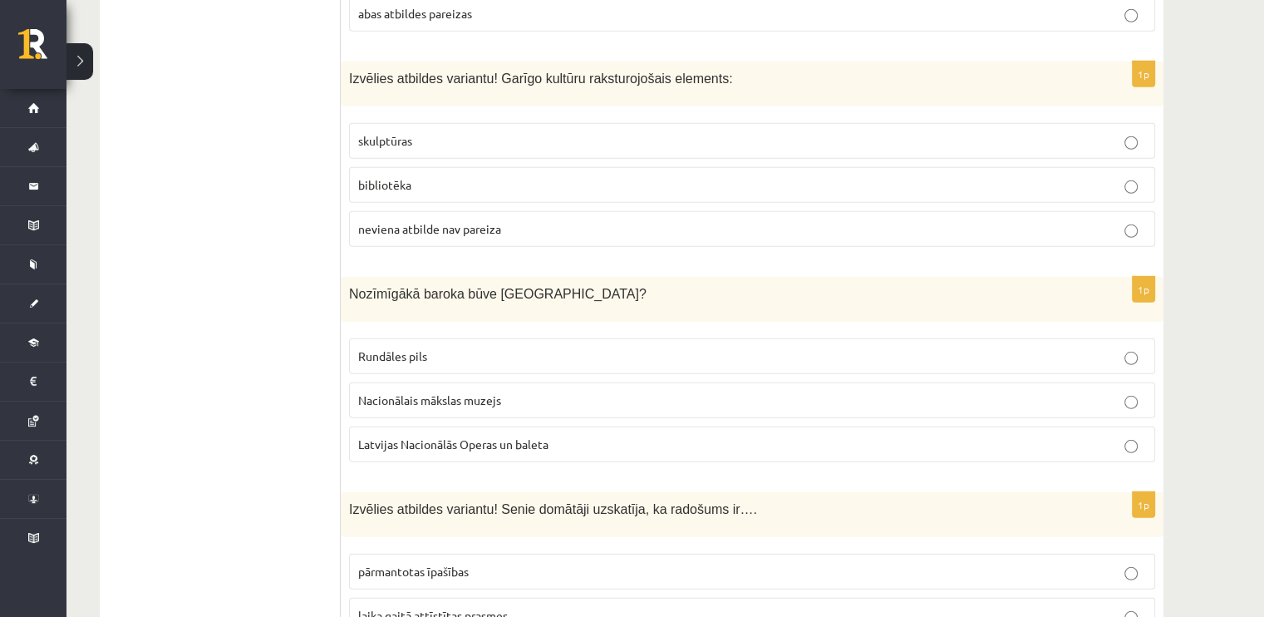
scroll to position [4780, 0]
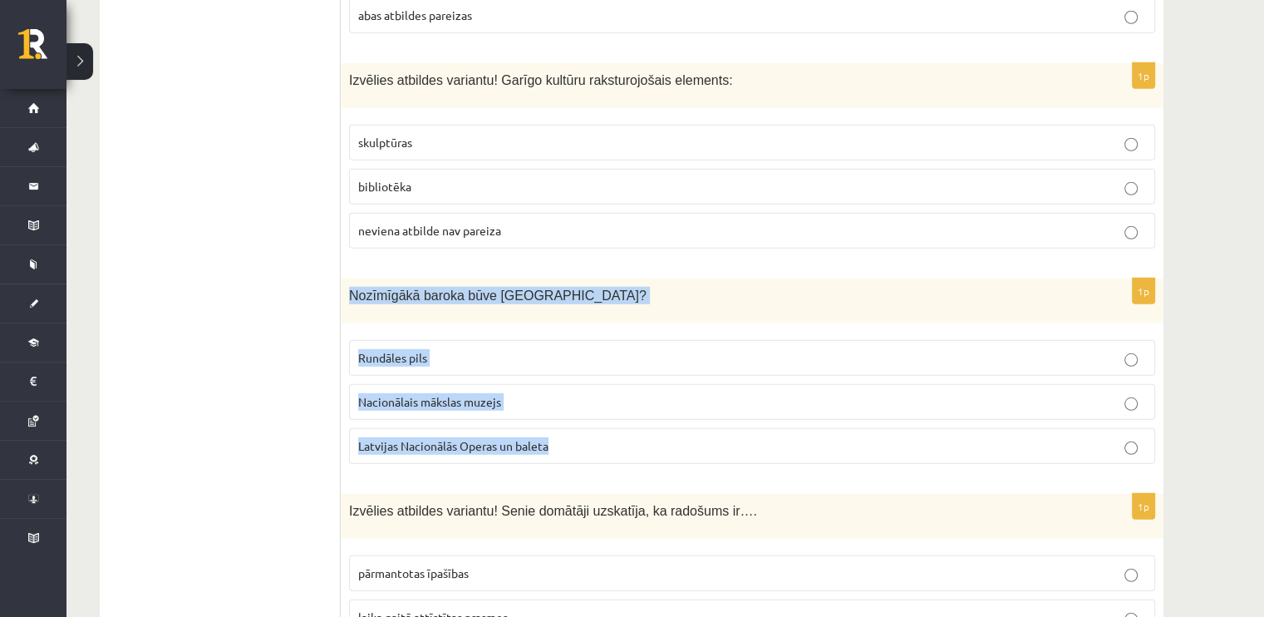
drag, startPoint x: 349, startPoint y: 219, endPoint x: 666, endPoint y: 376, distance: 353.5
click at [666, 376] on div "1p Nozīmīgākā baroka būve Latvijā? Rundāles pils Nacionālais mākslas muzejs Lat…" at bounding box center [752, 377] width 823 height 199
click at [396, 350] on span "Rundāles pils" at bounding box center [392, 357] width 69 height 15
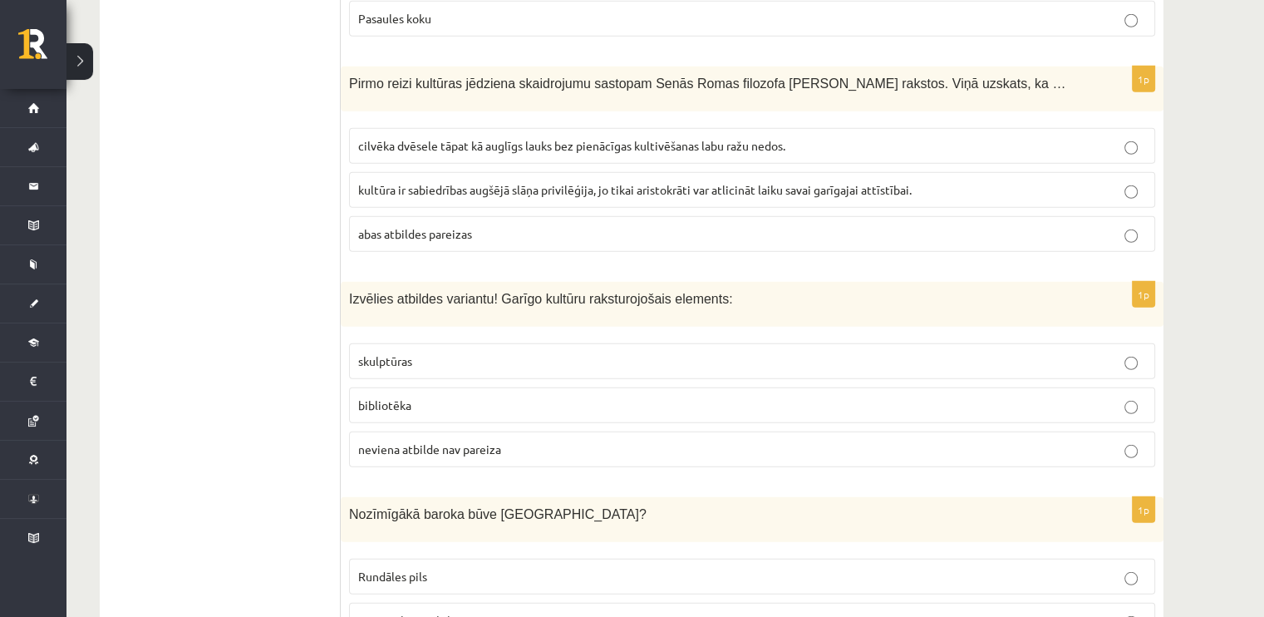
scroll to position [4556, 0]
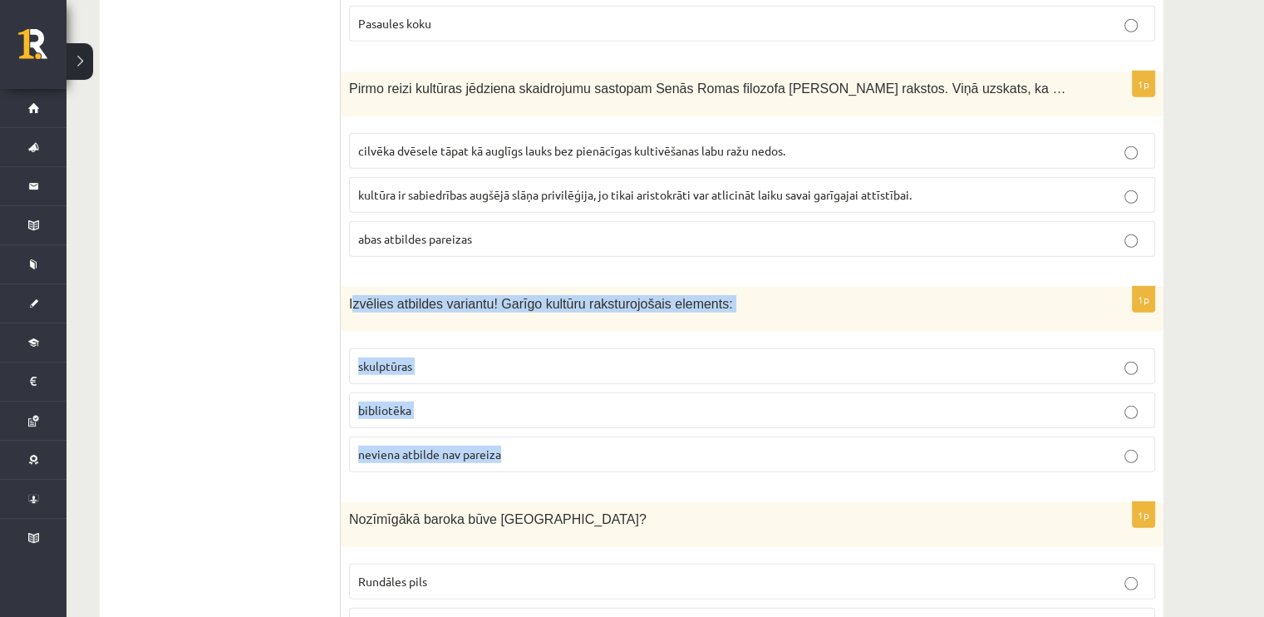
drag, startPoint x: 351, startPoint y: 228, endPoint x: 642, endPoint y: 390, distance: 333.0
click at [642, 390] on div "1p Izvēlies atbildes variantu! Garīgo kultūru raksturojošais elements: skulptūr…" at bounding box center [752, 386] width 823 height 199
click at [438, 392] on label "bibliotēka" at bounding box center [752, 410] width 806 height 36
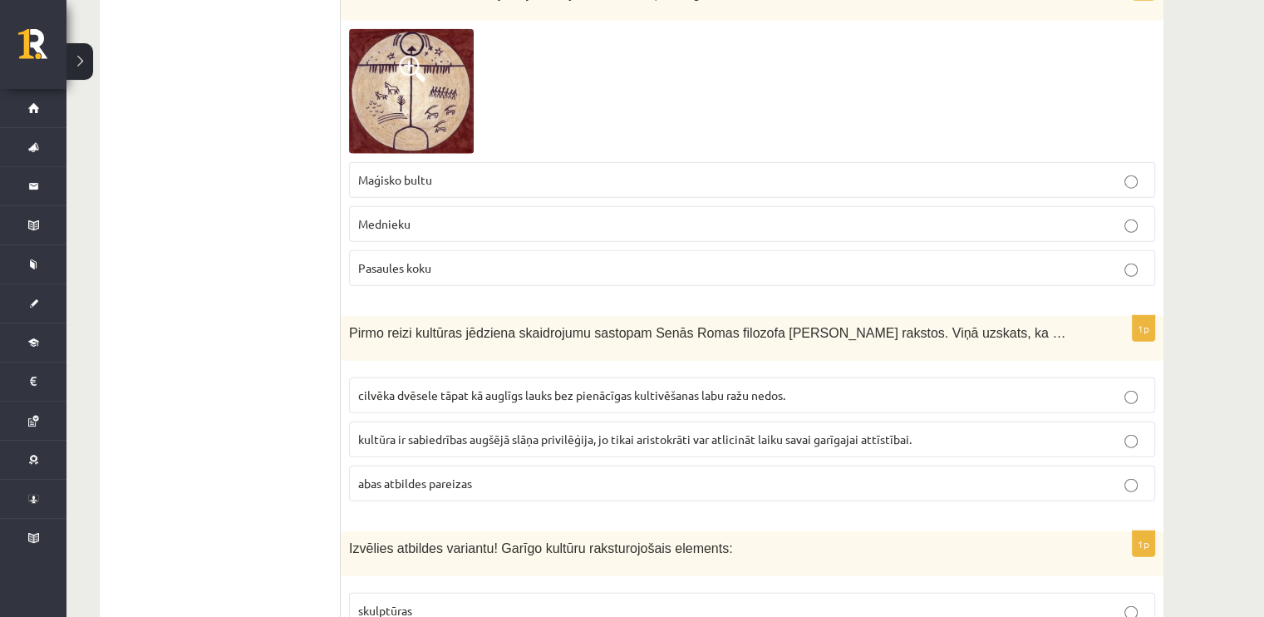
scroll to position [4313, 0]
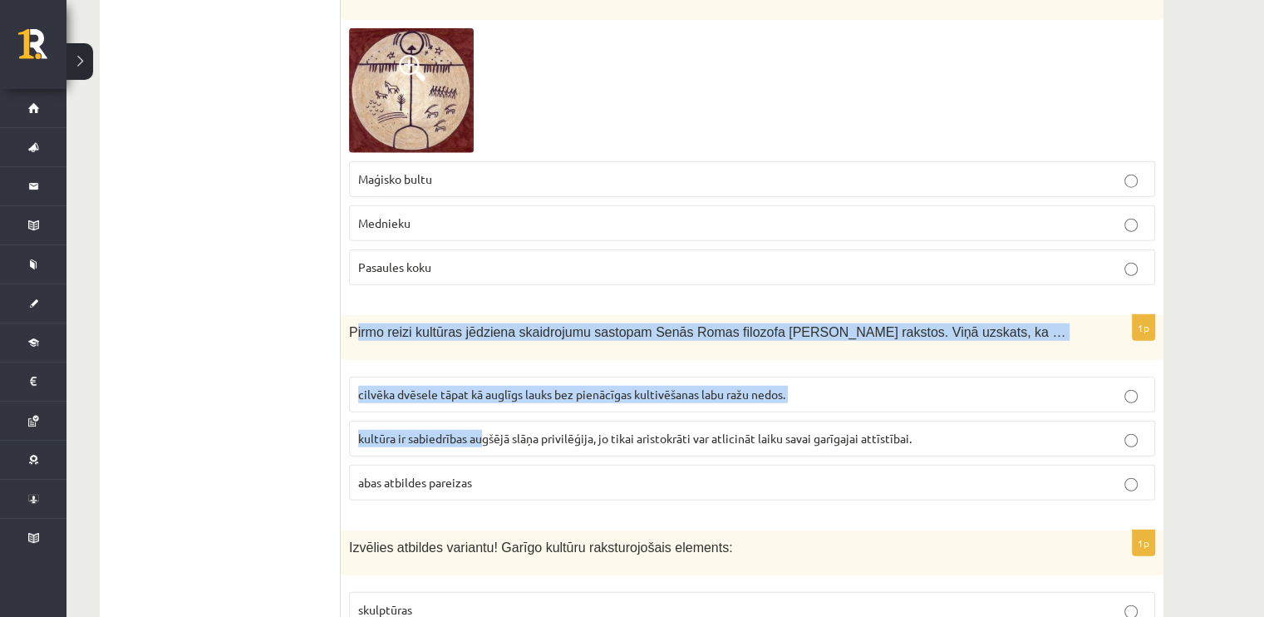
drag, startPoint x: 352, startPoint y: 259, endPoint x: 480, endPoint y: 355, distance: 159.7
click at [480, 355] on div "1p Pirmo reizi kultūras jēdziena skaidrojumu sastopam Senās Romas filozofa Cice…" at bounding box center [752, 414] width 823 height 199
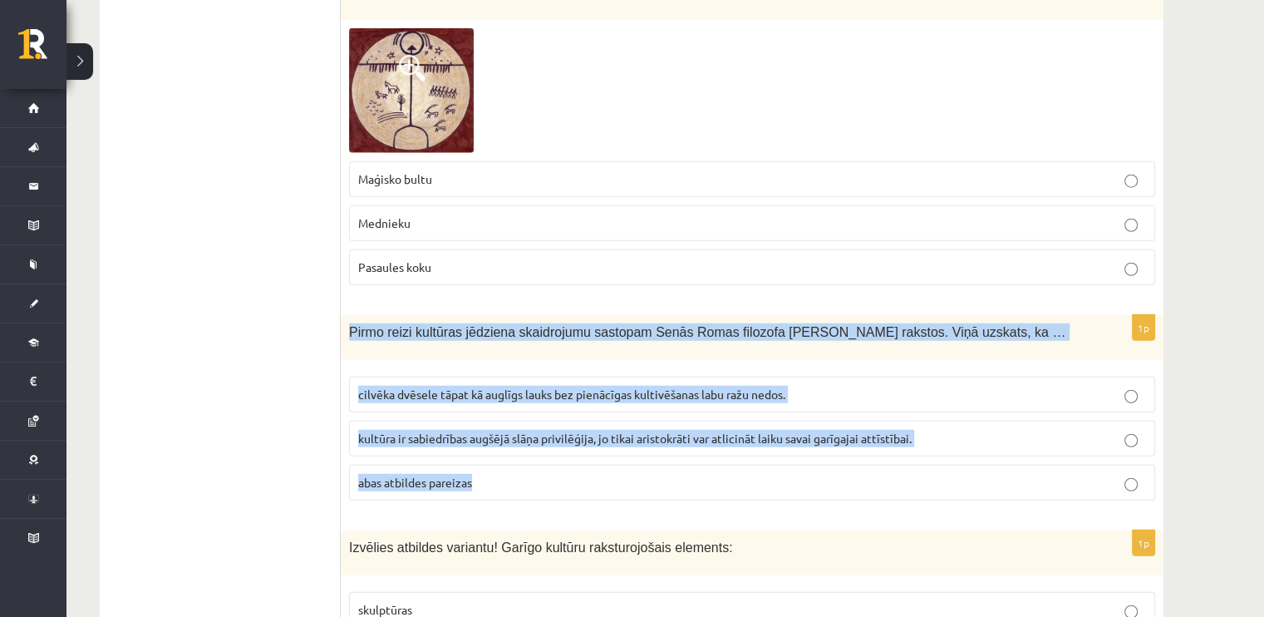
drag, startPoint x: 349, startPoint y: 249, endPoint x: 511, endPoint y: 395, distance: 217.8
click at [511, 395] on div "1p Pirmo reizi kultūras jēdziena skaidrojumu sastopam Senās Romas filozofa Cice…" at bounding box center [752, 414] width 823 height 199
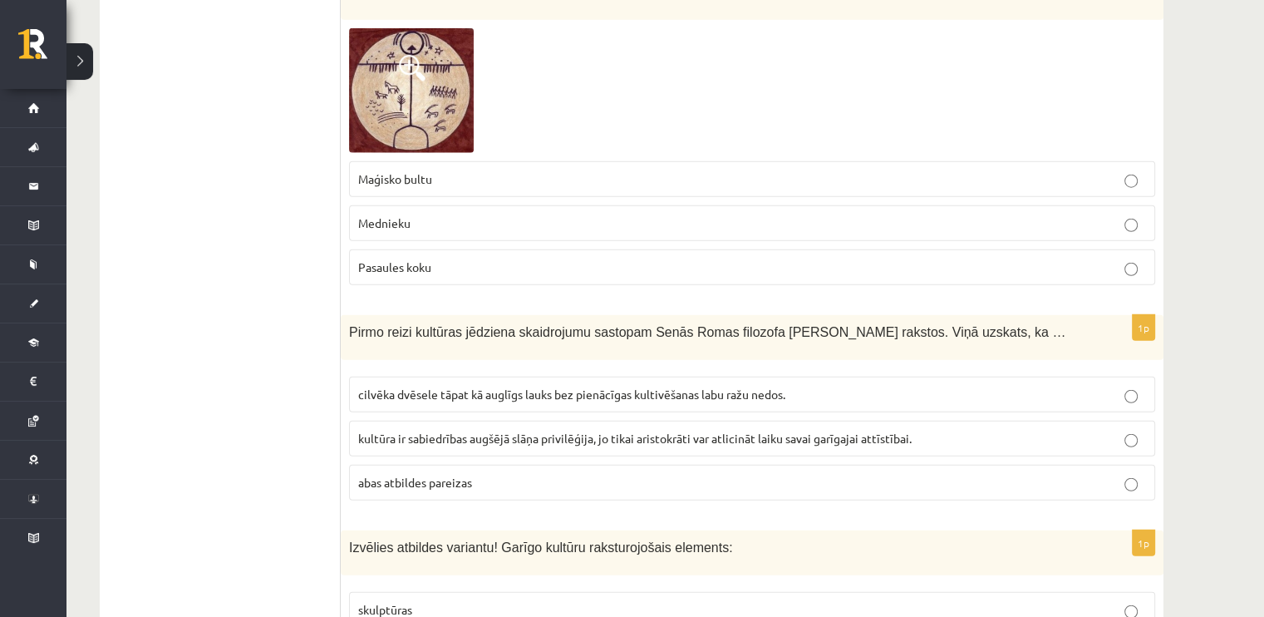
click at [482, 376] on label "cilvēka dvēsele tāpat kā auglīgs lauks bez pienācīgas kultivēšanas labu ražu ne…" at bounding box center [752, 394] width 806 height 36
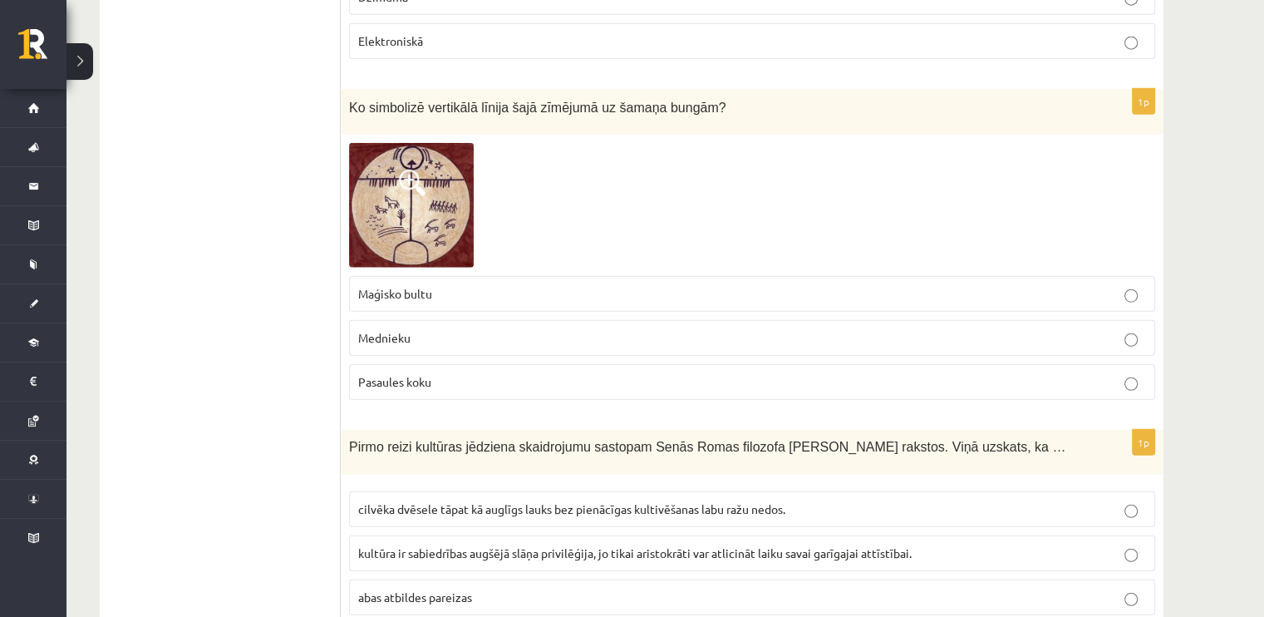
scroll to position [4161, 0]
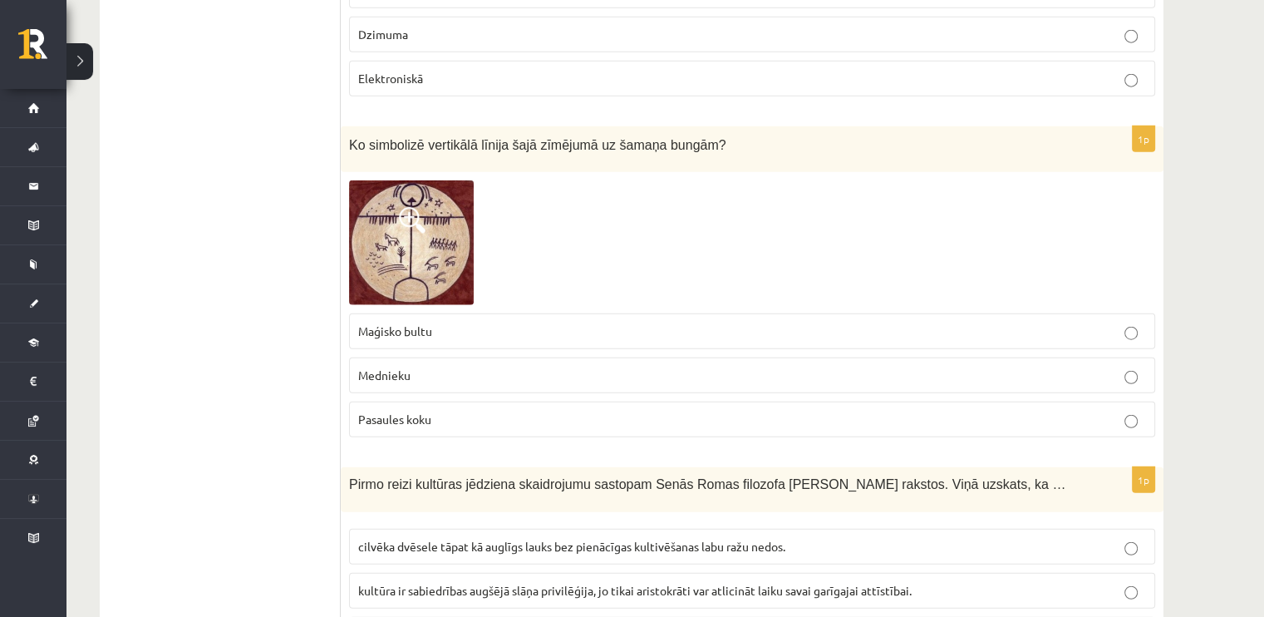
click at [433, 180] on img at bounding box center [411, 242] width 125 height 125
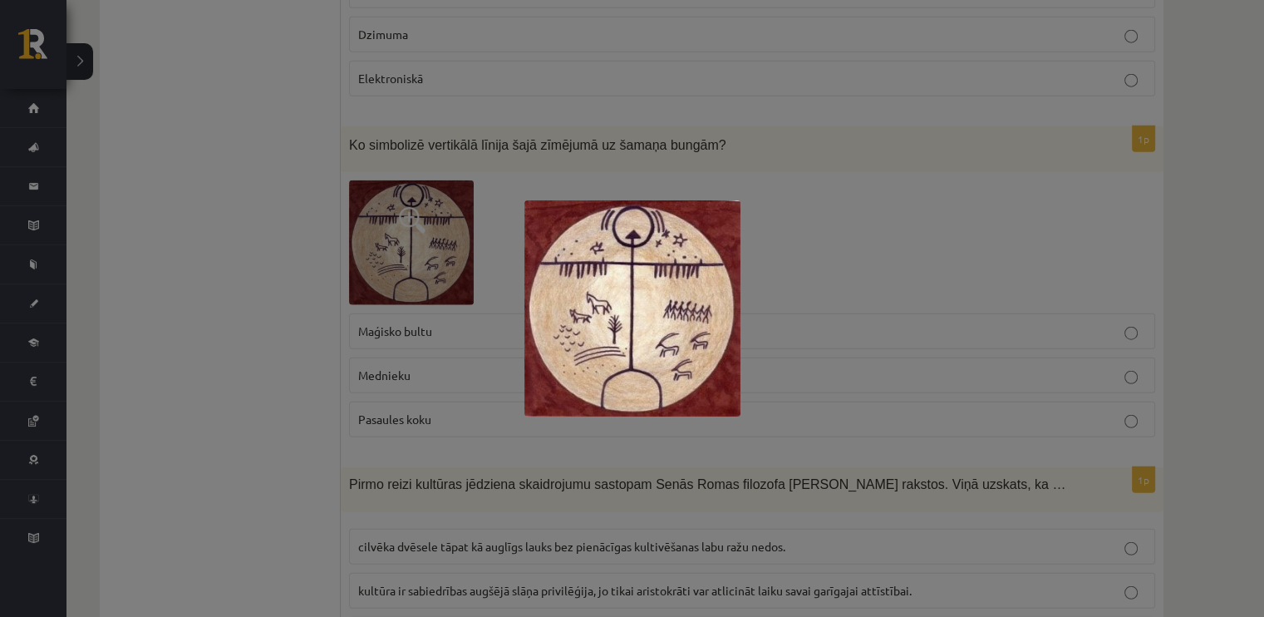
click at [297, 212] on div at bounding box center [632, 308] width 1264 height 617
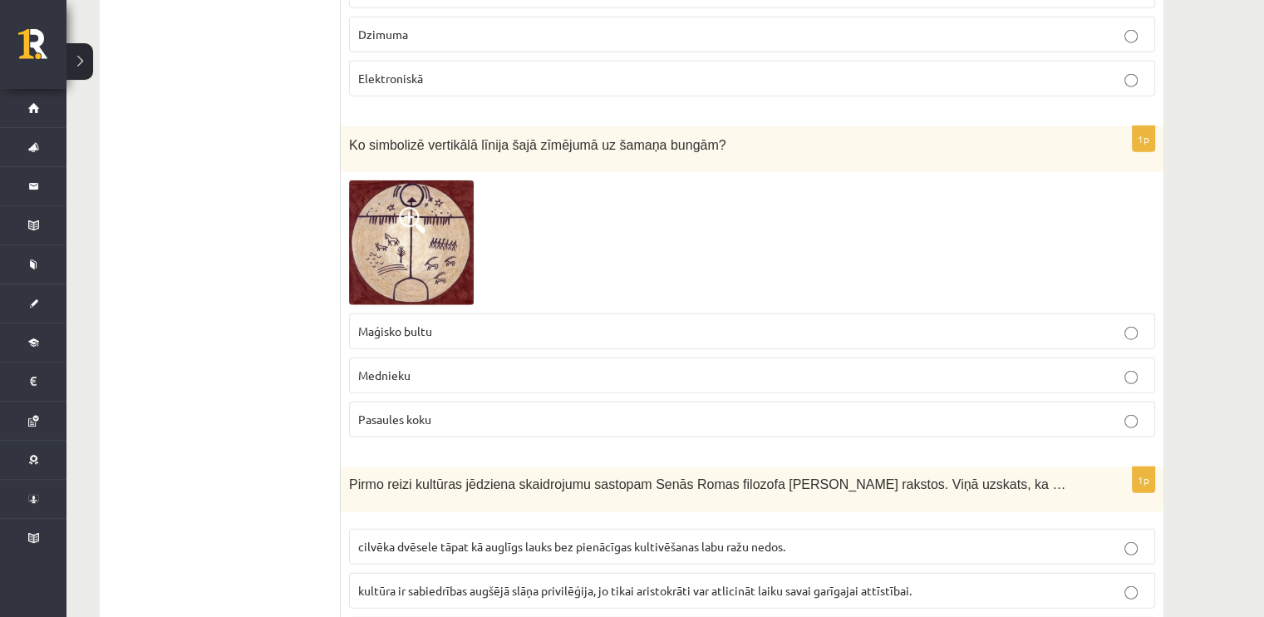
click at [439, 411] on p "Pasaules koku" at bounding box center [752, 419] width 788 height 17
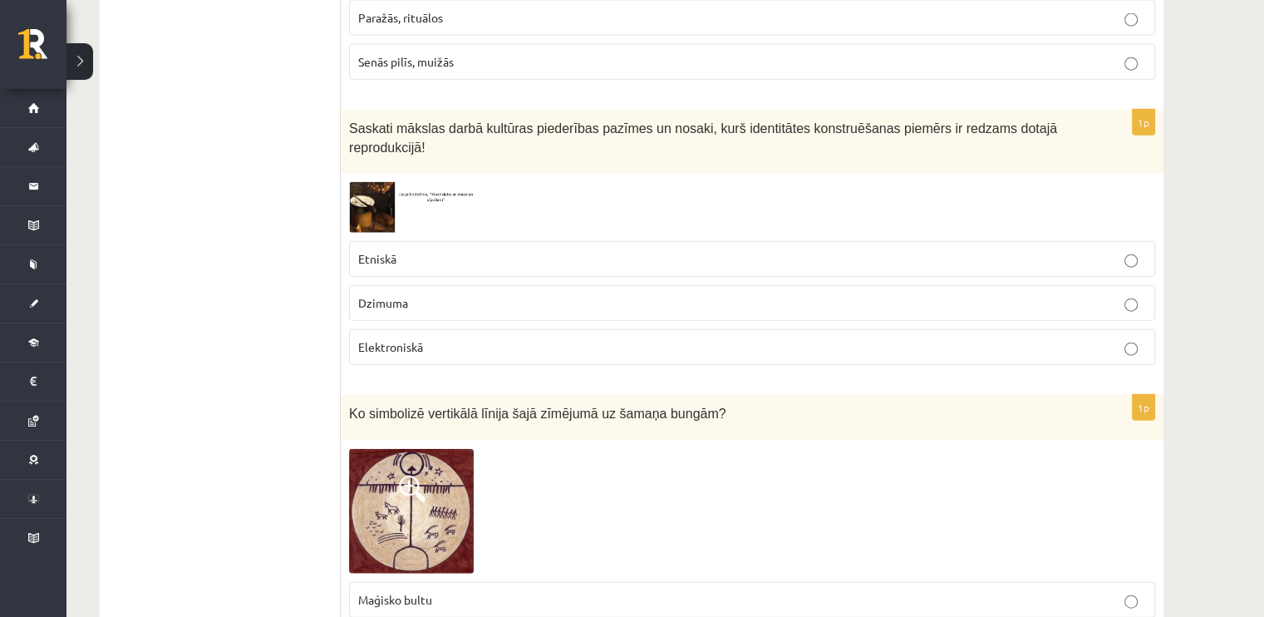
scroll to position [3891, 0]
click at [375, 183] on img at bounding box center [411, 208] width 125 height 51
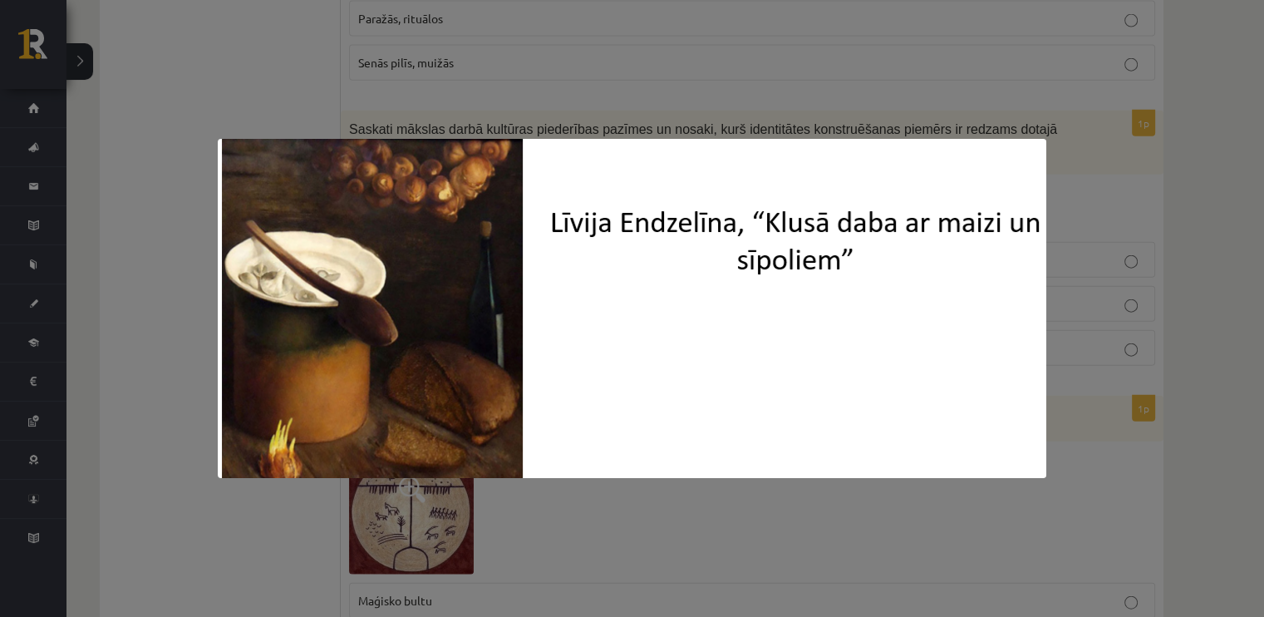
click at [621, 85] on div at bounding box center [632, 308] width 1264 height 617
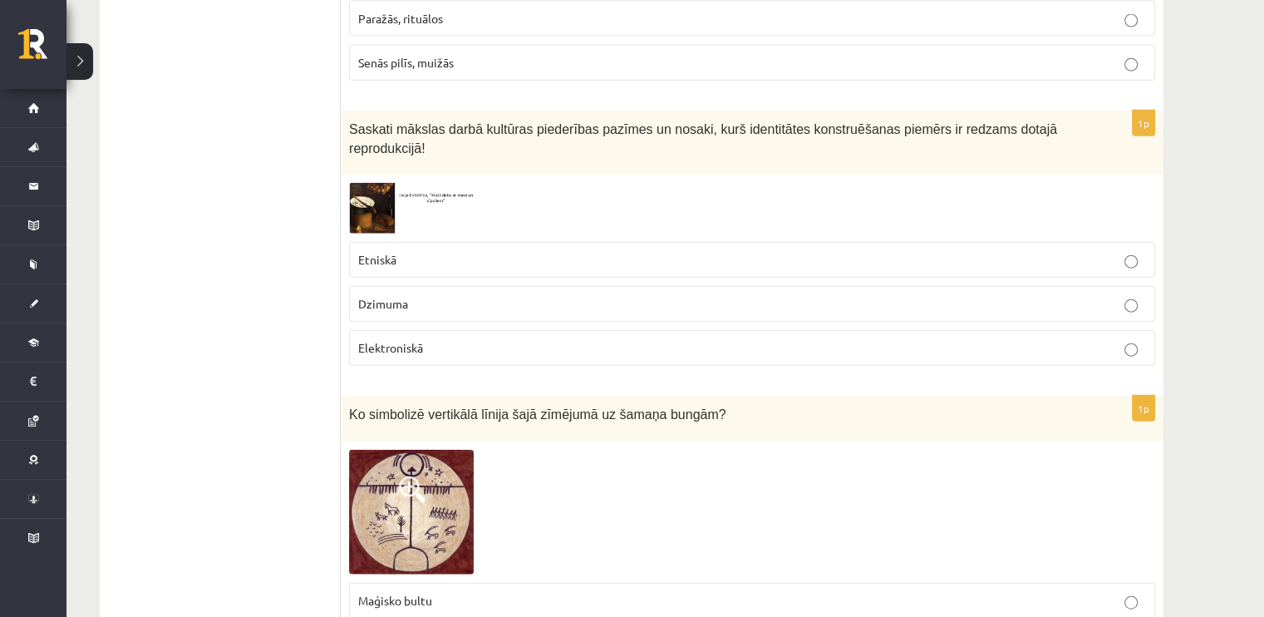
click at [495, 251] on p "Etniskā" at bounding box center [752, 259] width 788 height 17
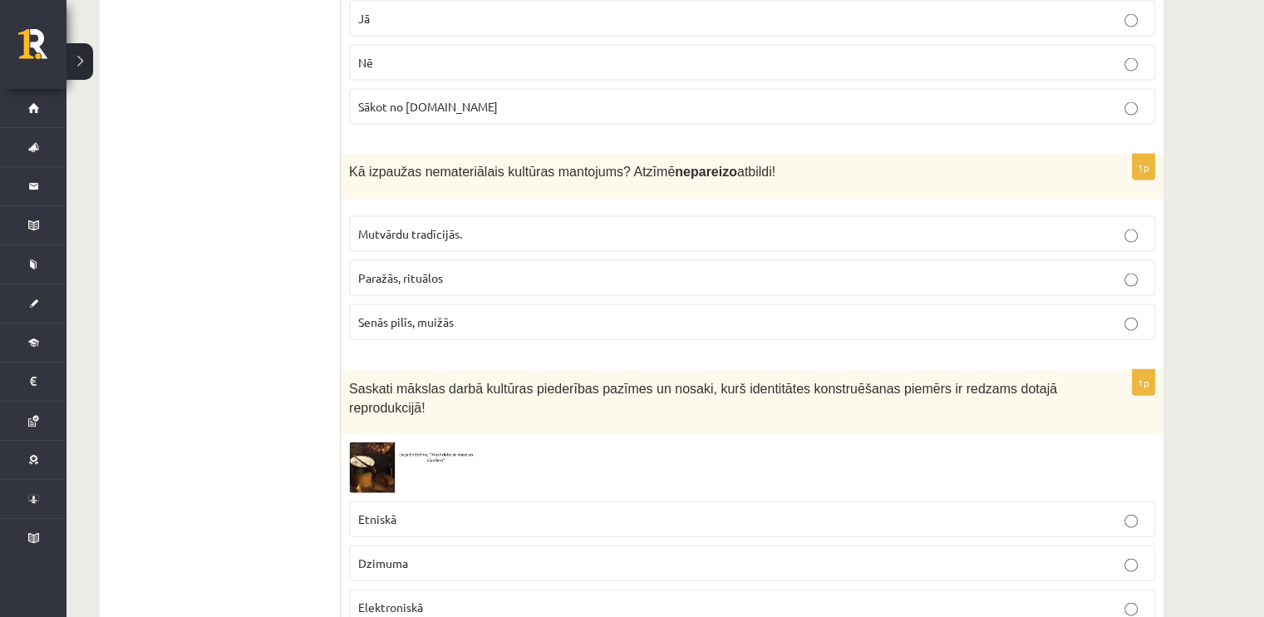
scroll to position [3633, 0]
click at [629, 312] on p "Senās pilīs, muižās" at bounding box center [752, 320] width 788 height 17
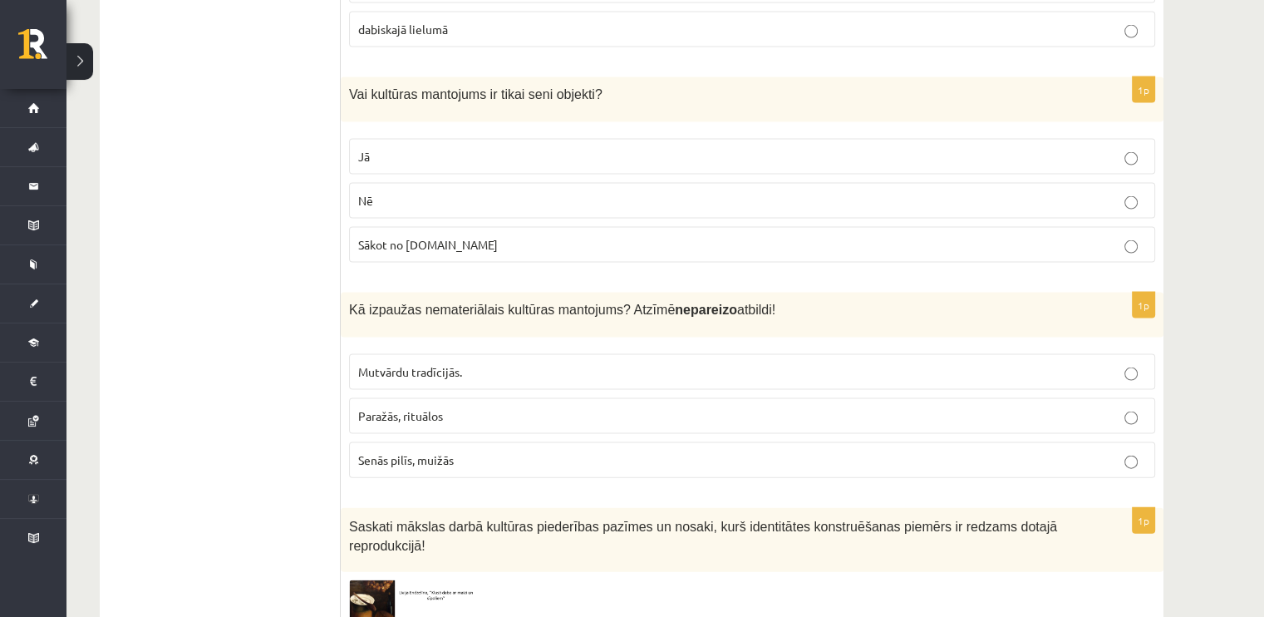
scroll to position [3493, 0]
drag, startPoint x: 349, startPoint y: 42, endPoint x: 511, endPoint y: 189, distance: 218.3
click at [511, 189] on div "1p Vai kultūras mantojums ir tikai seni objekti? Jā Nē Sākot no 10.gs" at bounding box center [752, 177] width 823 height 199
click at [405, 193] on p "Nē" at bounding box center [752, 201] width 788 height 17
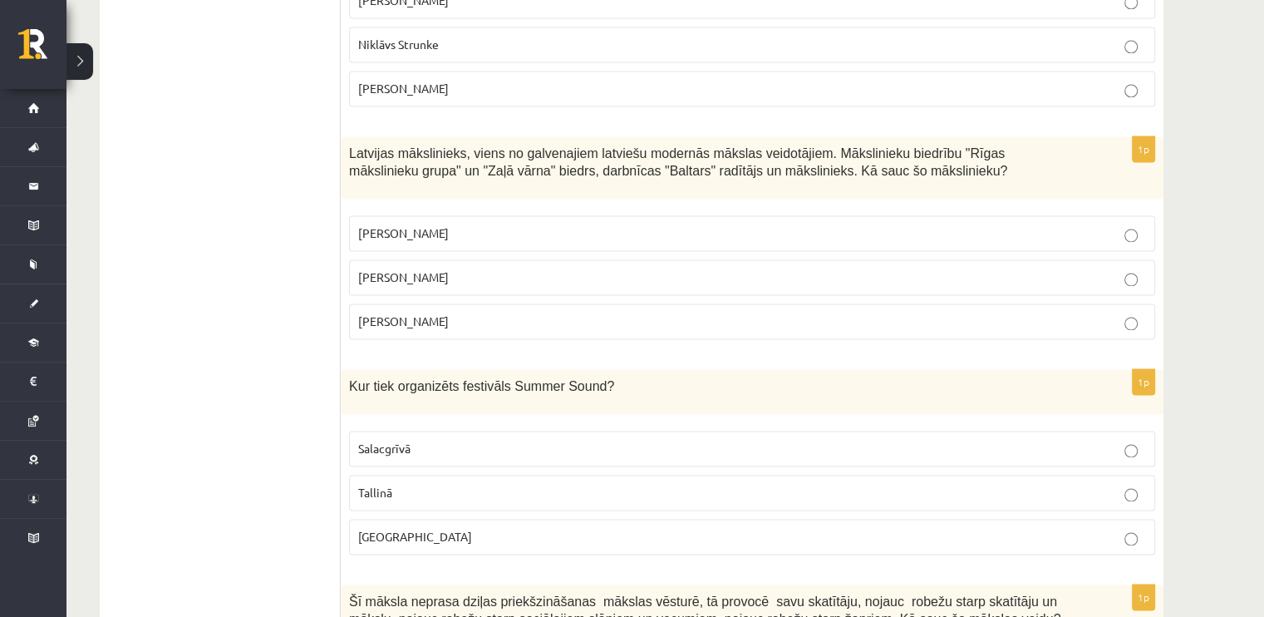
scroll to position [2561, 0]
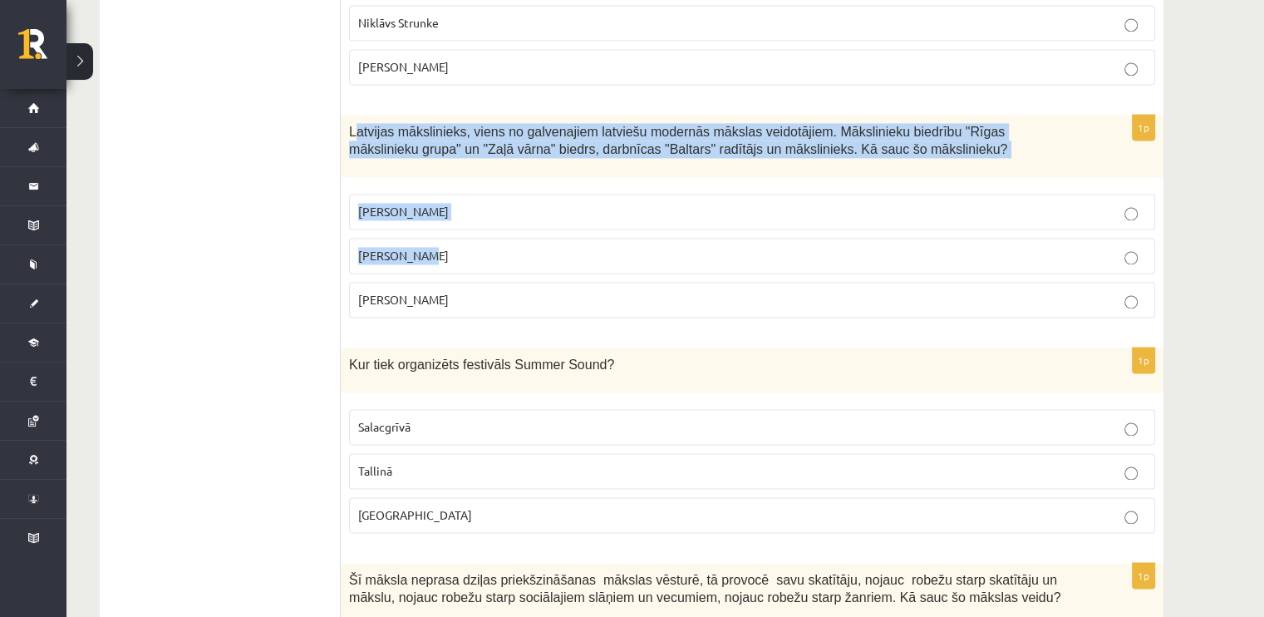
drag, startPoint x: 353, startPoint y: 90, endPoint x: 499, endPoint y: 205, distance: 185.7
click at [499, 205] on div "1p Latvijas mākslinieks, viens no galvenajiem latviešu modernās mākslas veidotā…" at bounding box center [752, 223] width 823 height 216
drag, startPoint x: 350, startPoint y: 80, endPoint x: 528, endPoint y: 238, distance: 237.8
click at [528, 238] on div "1p Latvijas mākslinieks, viens no galvenajiem latviešu modernās mākslas veidotā…" at bounding box center [752, 223] width 823 height 216
click at [499, 247] on p "Romāns Suta" at bounding box center [752, 255] width 788 height 17
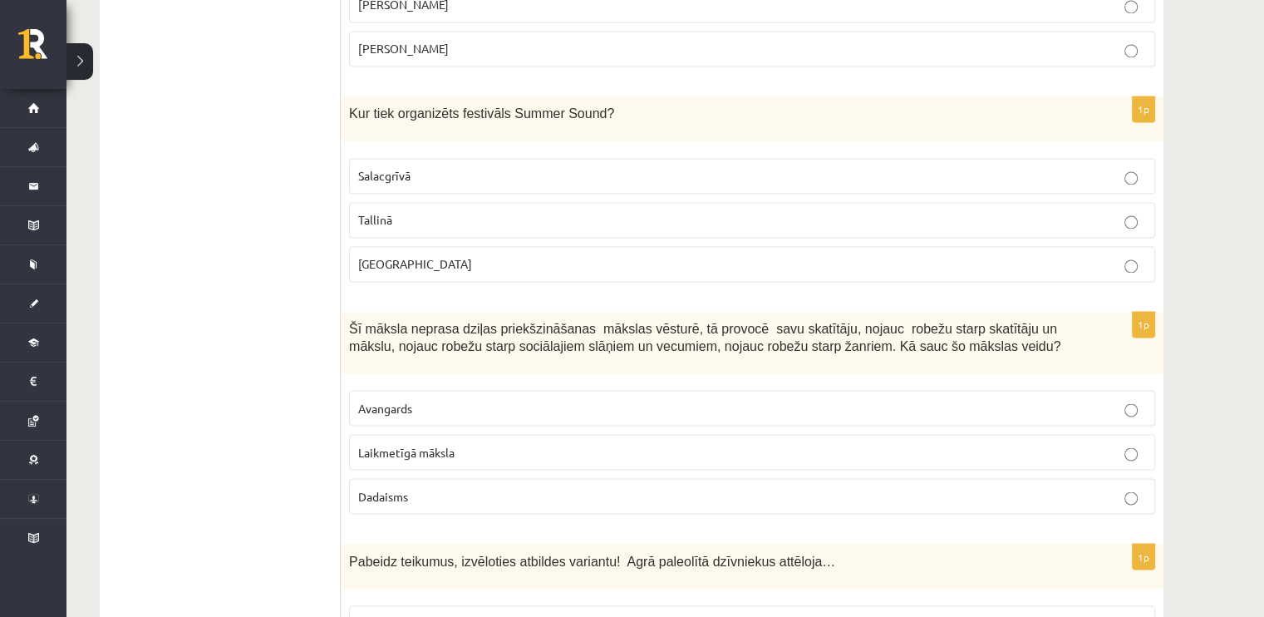
scroll to position [2823, 0]
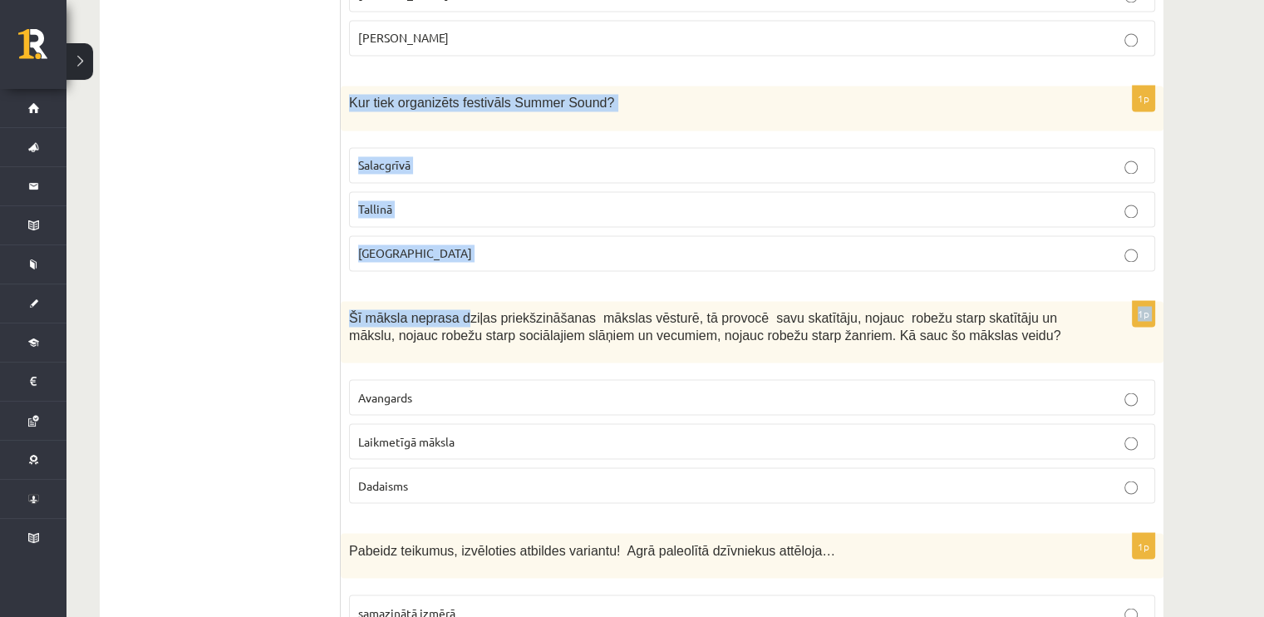
drag, startPoint x: 343, startPoint y: 49, endPoint x: 456, endPoint y: 249, distance: 230.0
click at [444, 229] on div "1p Kur tiek organizēts festivāls Summer Sound? Salacgrīvā Tallinā Liepājā" at bounding box center [752, 185] width 823 height 199
drag, startPoint x: 444, startPoint y: 229, endPoint x: 362, endPoint y: 42, distance: 204.0
click at [362, 86] on div "1p Kur tiek organizēts festivāls Summer Sound? Salacgrīvā Tallinā Liepājā" at bounding box center [752, 185] width 823 height 199
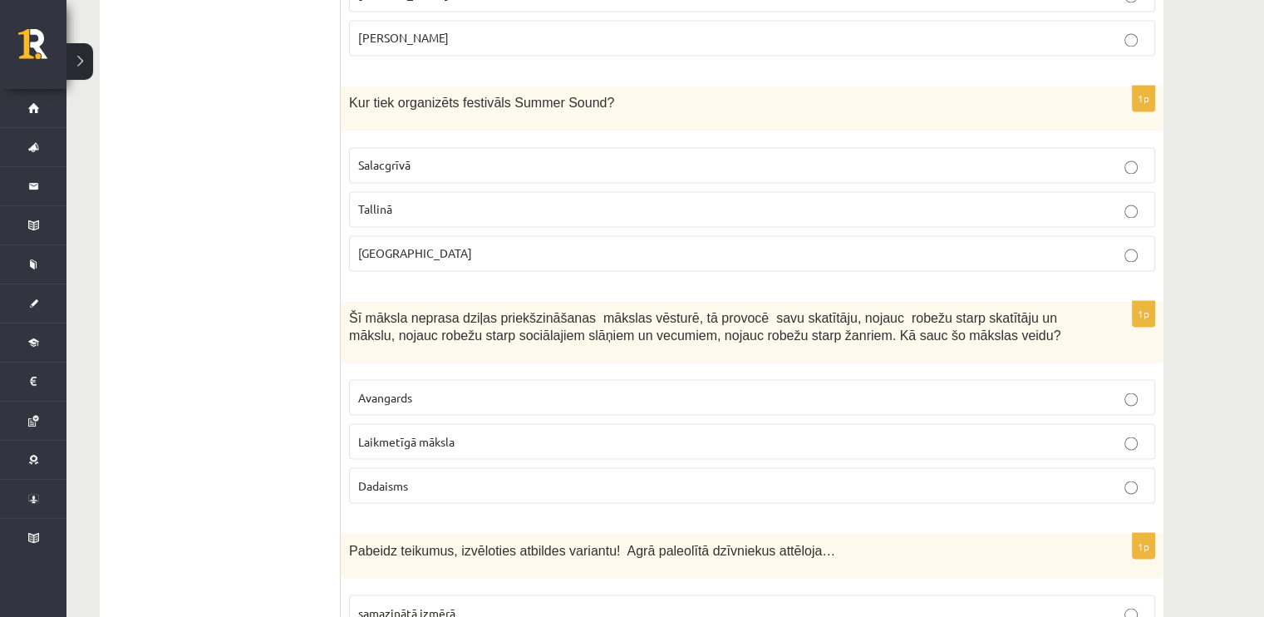
click at [396, 244] on p "Liepājā" at bounding box center [752, 252] width 788 height 17
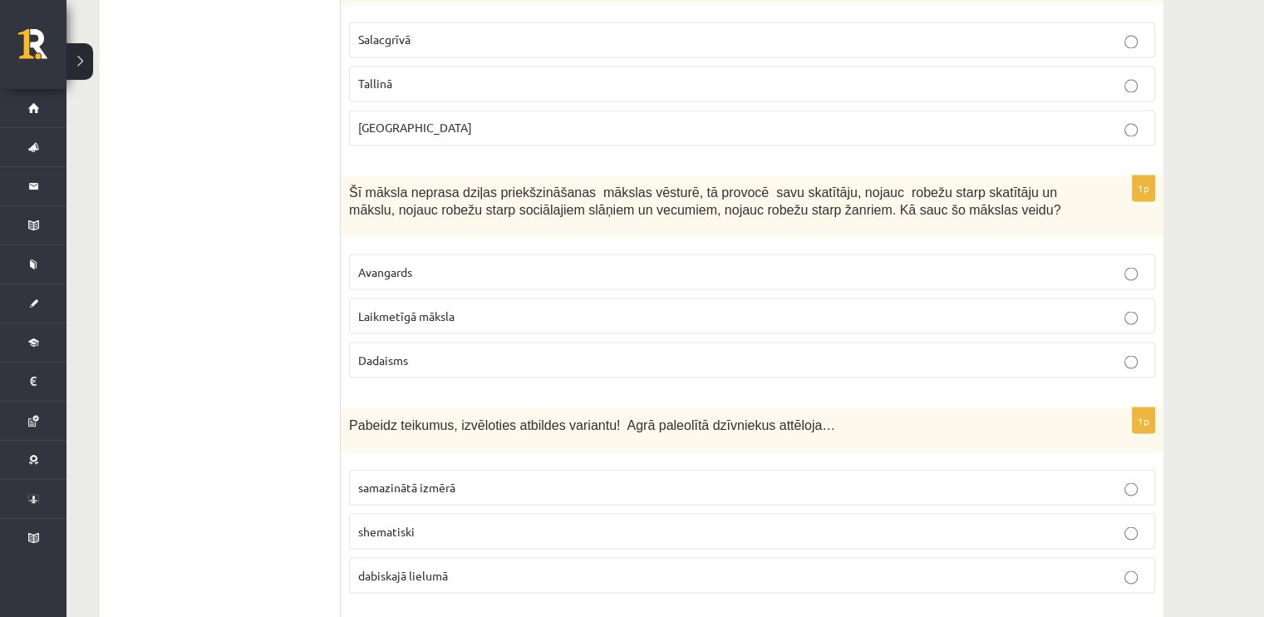
scroll to position [2950, 0]
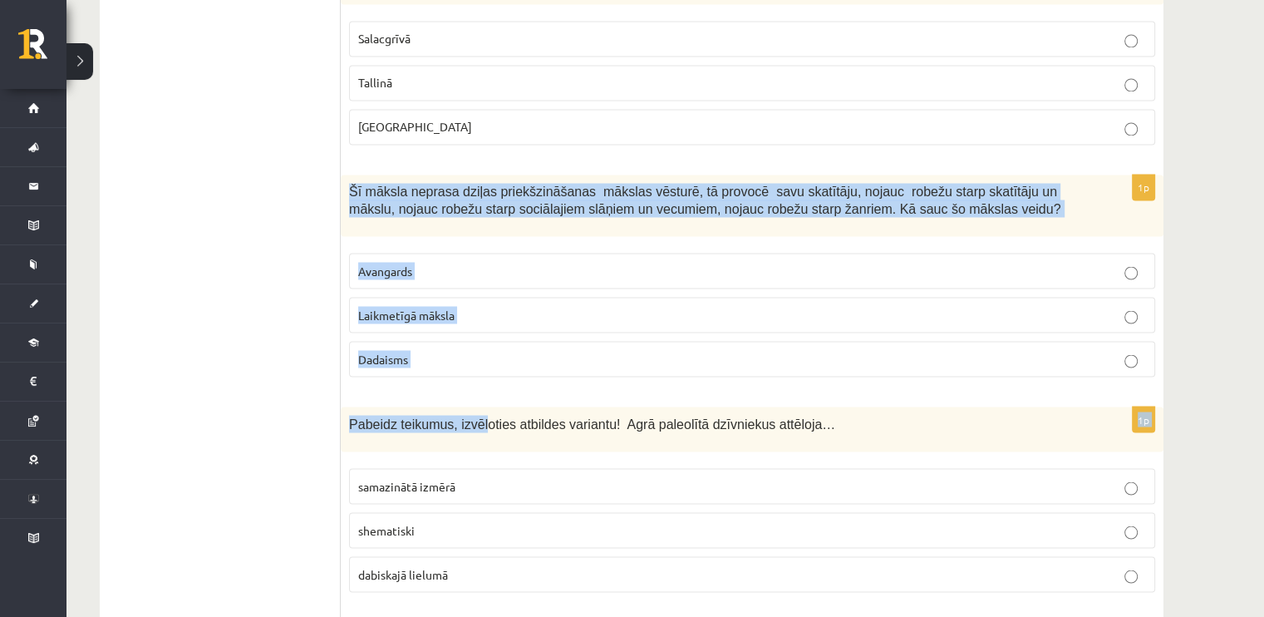
drag, startPoint x: 347, startPoint y: 133, endPoint x: 472, endPoint y: 360, distance: 258.9
drag, startPoint x: 463, startPoint y: 337, endPoint x: 348, endPoint y: 145, distance: 222.9
click at [348, 175] on div "1p Šī māksla neprasa dziļas priekšzināšanas mākslas vēsturē, tā provocē savu sk…" at bounding box center [752, 283] width 823 height 216
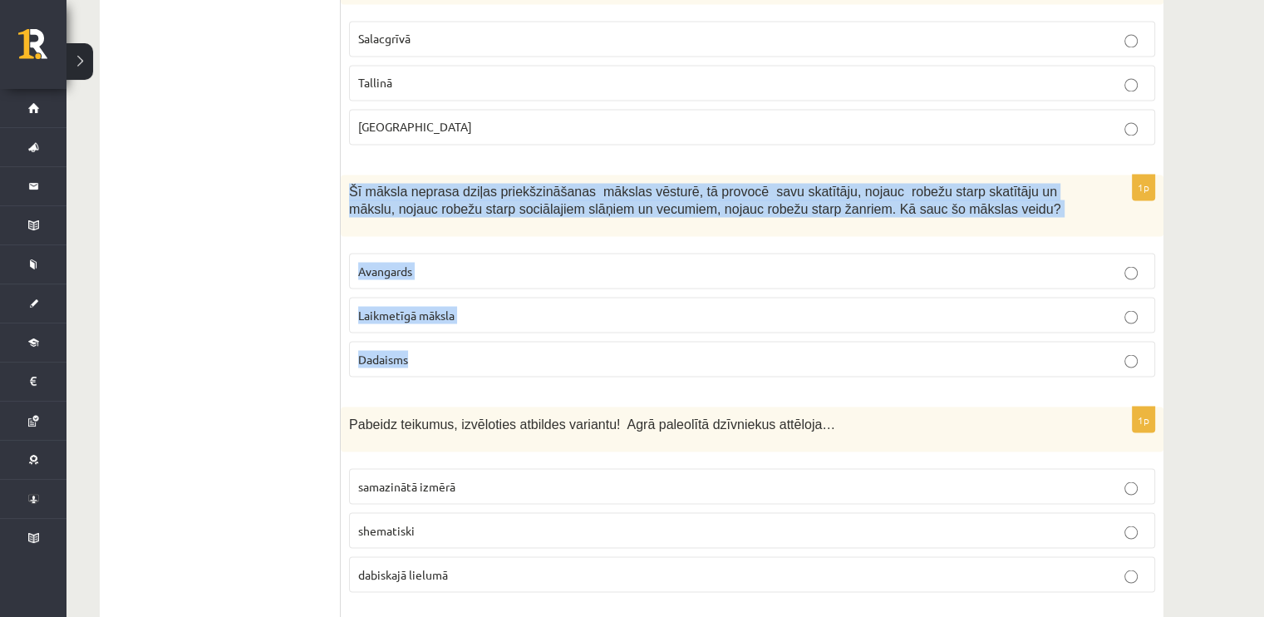
click at [395, 262] on p "Avangards" at bounding box center [752, 270] width 788 height 17
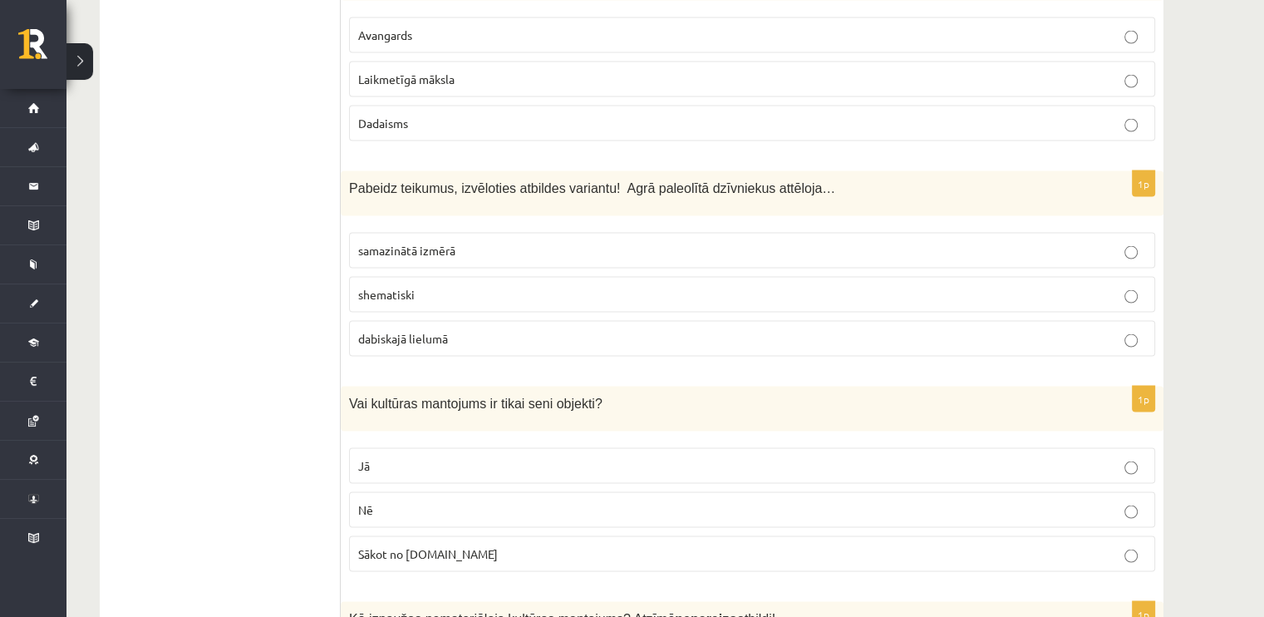
scroll to position [3186, 0]
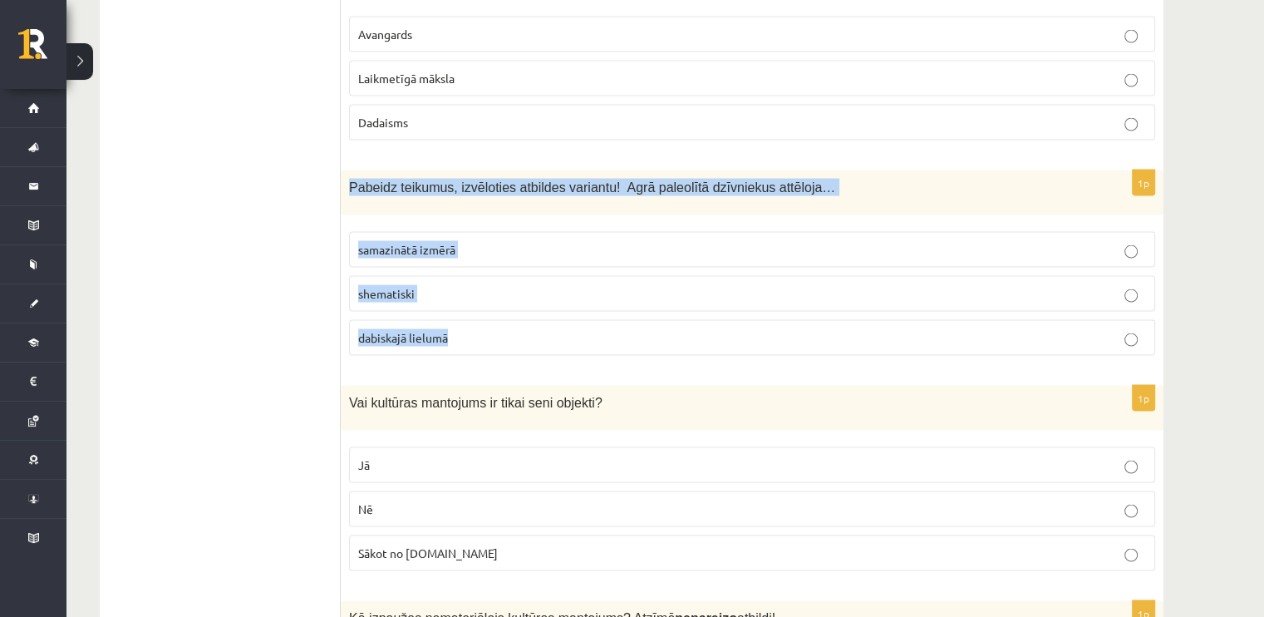
drag, startPoint x: 346, startPoint y: 135, endPoint x: 512, endPoint y: 305, distance: 237.4
click at [512, 305] on div "1p Pabeidz teikumus, izvēloties atbildes variantu! Agrā paleolītā dzīvniekus at…" at bounding box center [752, 269] width 823 height 199
click at [400, 320] on label "dabiskajā lielumā" at bounding box center [752, 338] width 806 height 36
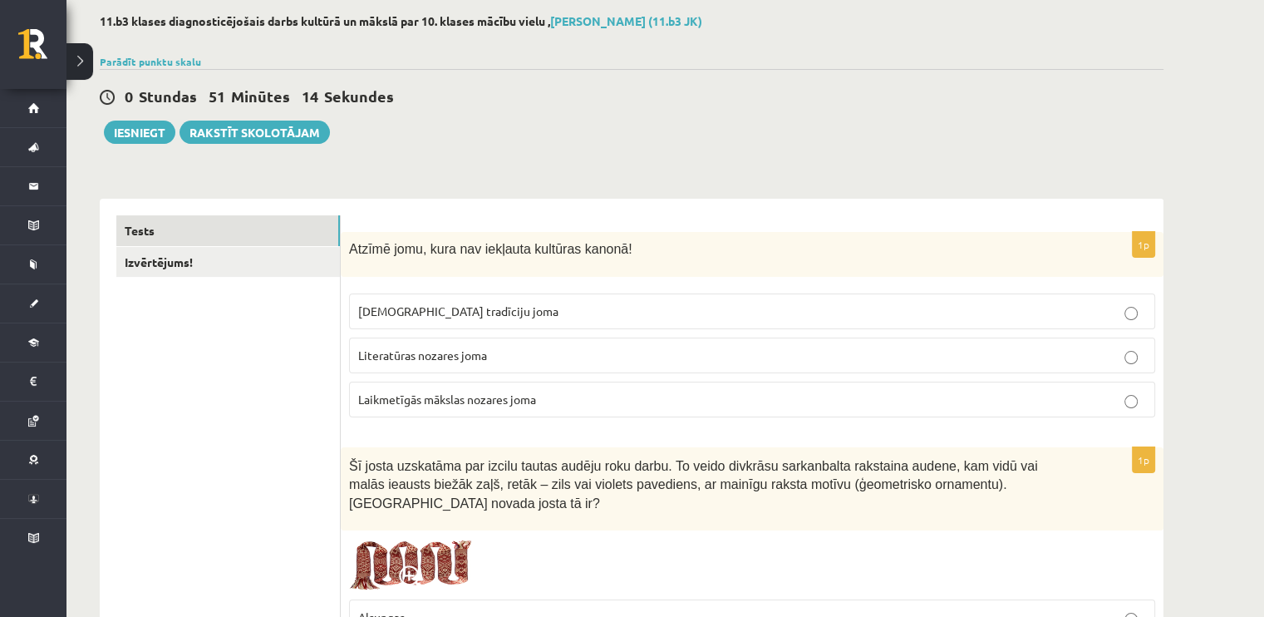
scroll to position [0, 0]
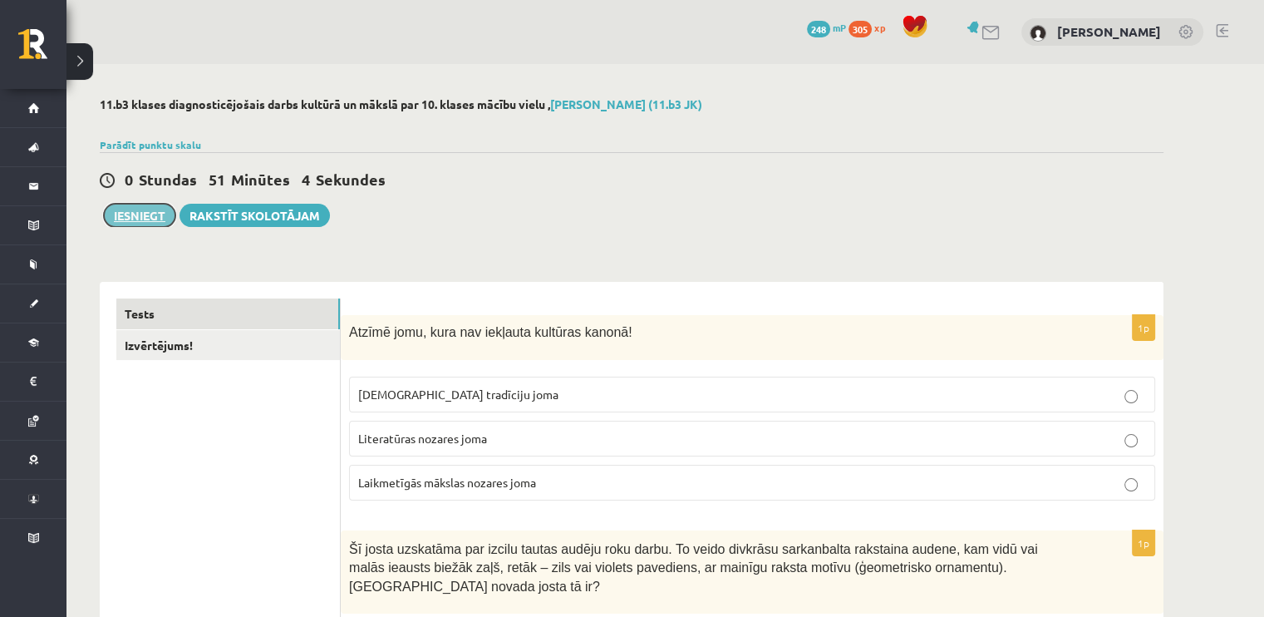
click at [117, 216] on button "Iesniegt" at bounding box center [139, 215] width 71 height 23
click at [253, 332] on link "Izvērtējums!" at bounding box center [228, 345] width 224 height 31
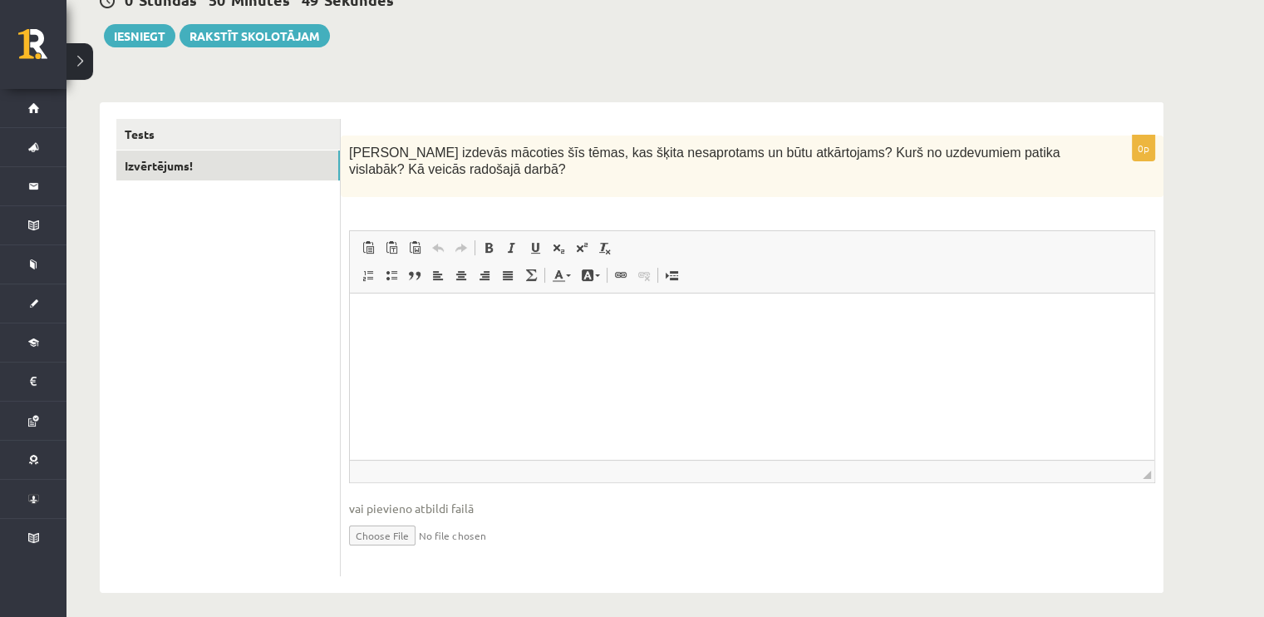
scroll to position [188, 0]
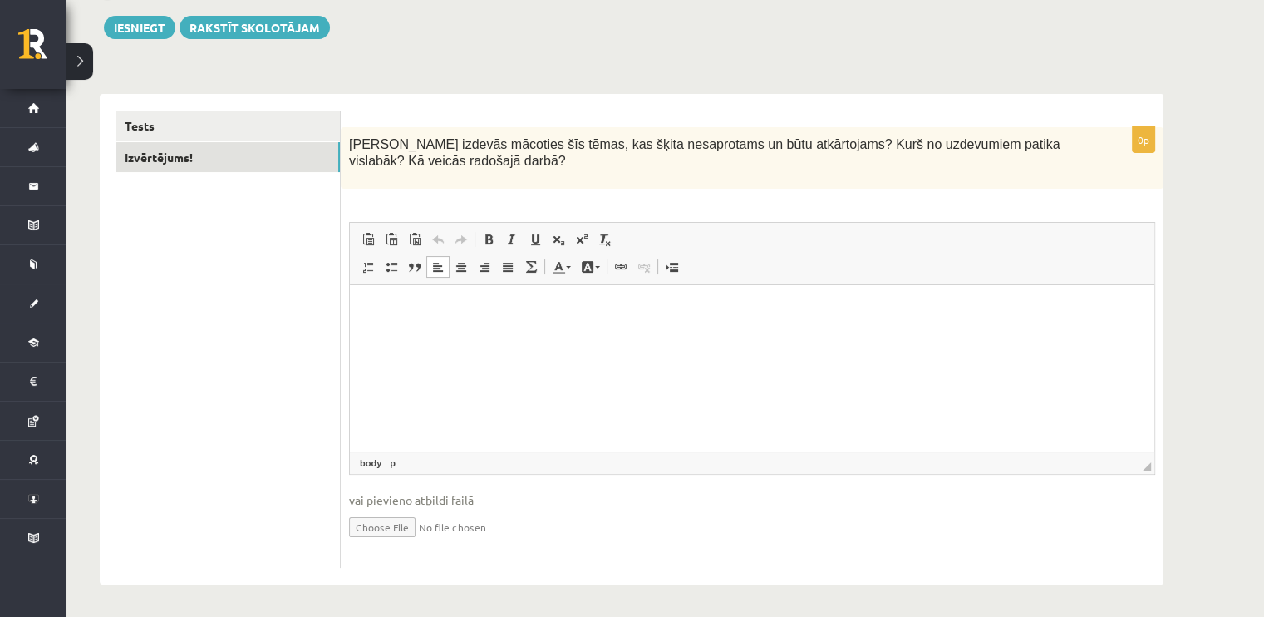
click at [547, 336] on html at bounding box center [752, 310] width 805 height 51
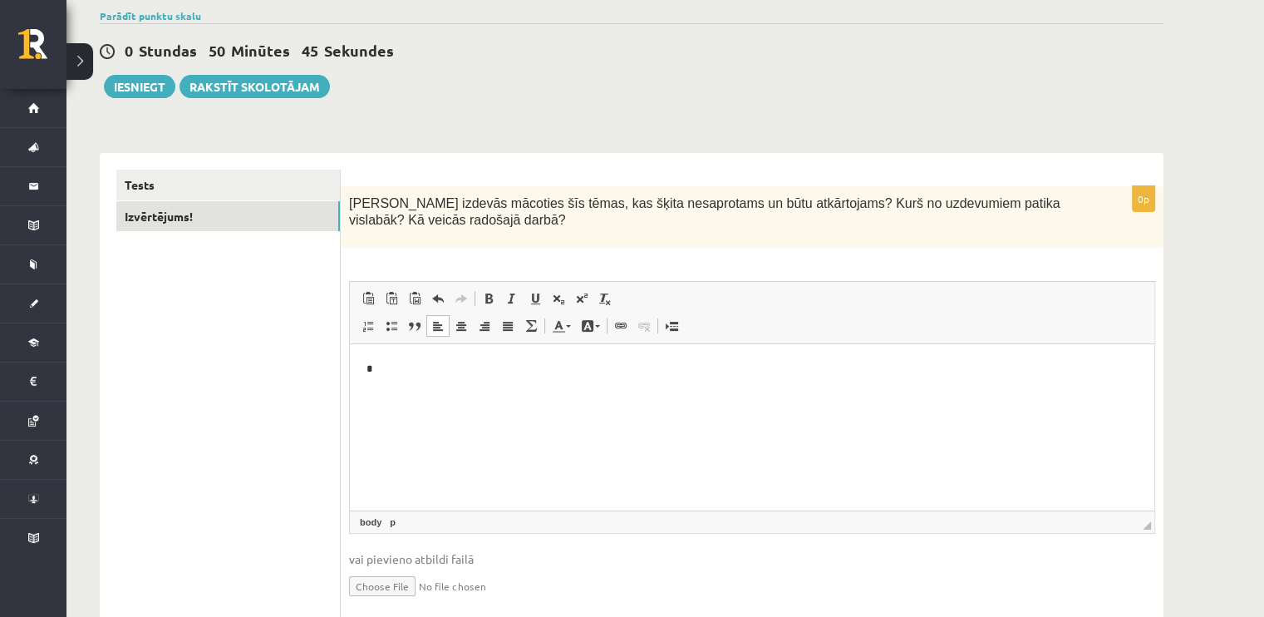
scroll to position [96, 0]
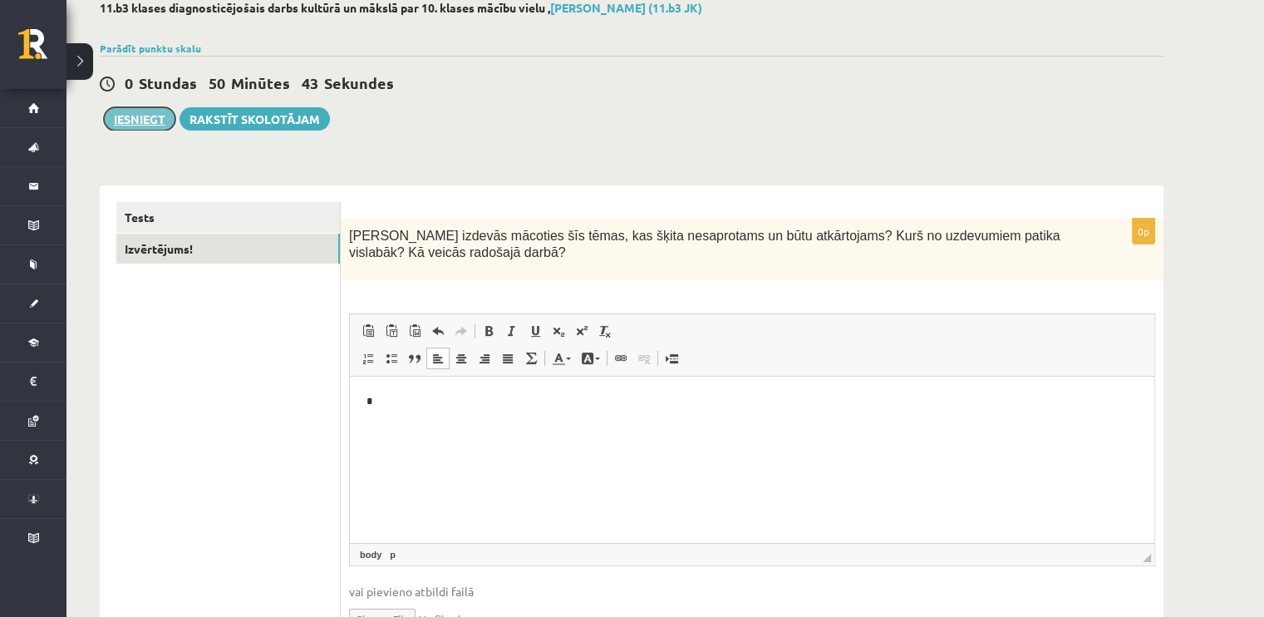
click at [121, 121] on button "Iesniegt" at bounding box center [139, 118] width 71 height 23
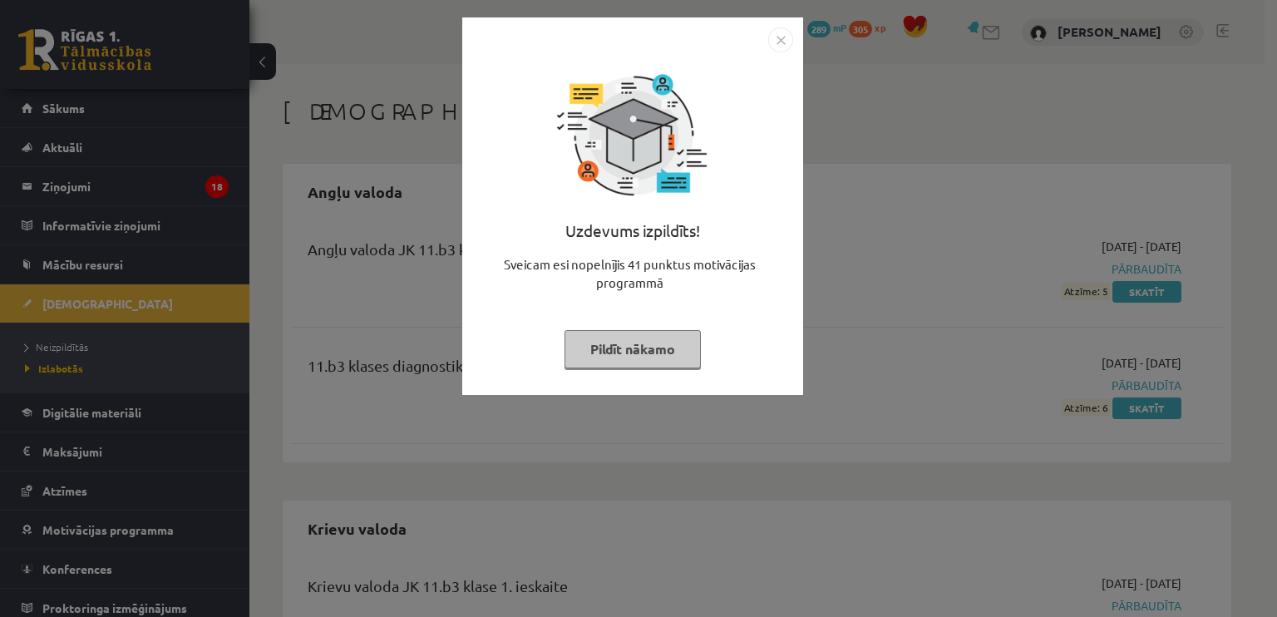
click at [628, 342] on button "Pildīt nākamo" at bounding box center [632, 349] width 136 height 38
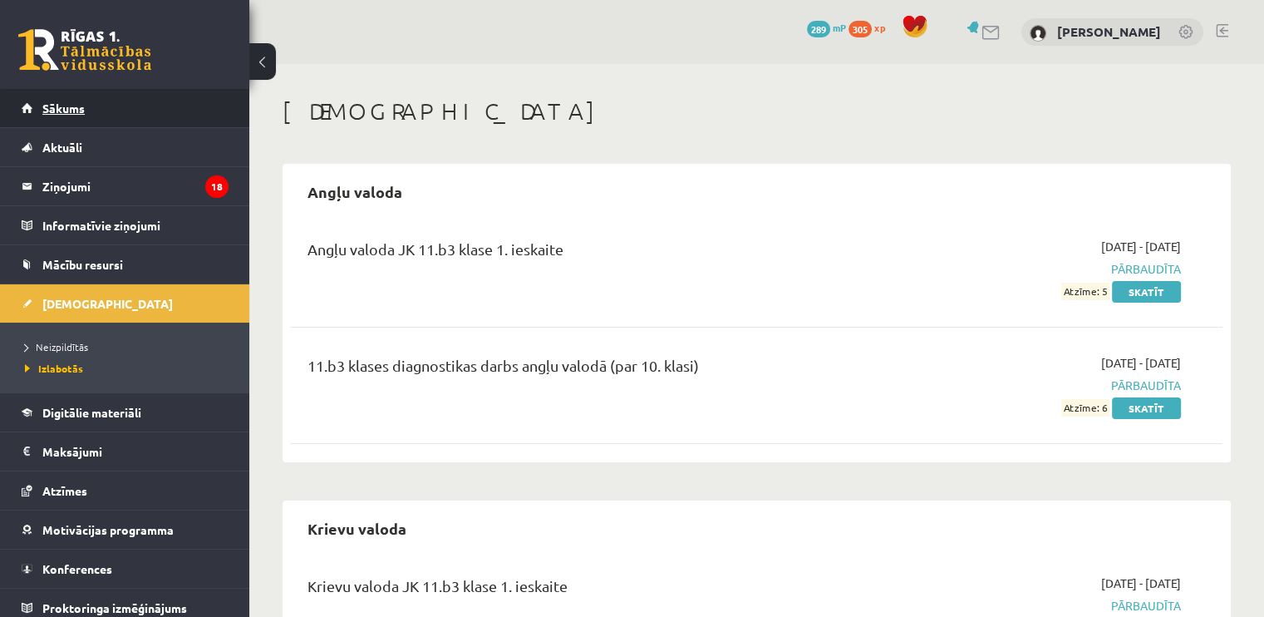
click at [81, 122] on link "Sākums" at bounding box center [125, 108] width 207 height 38
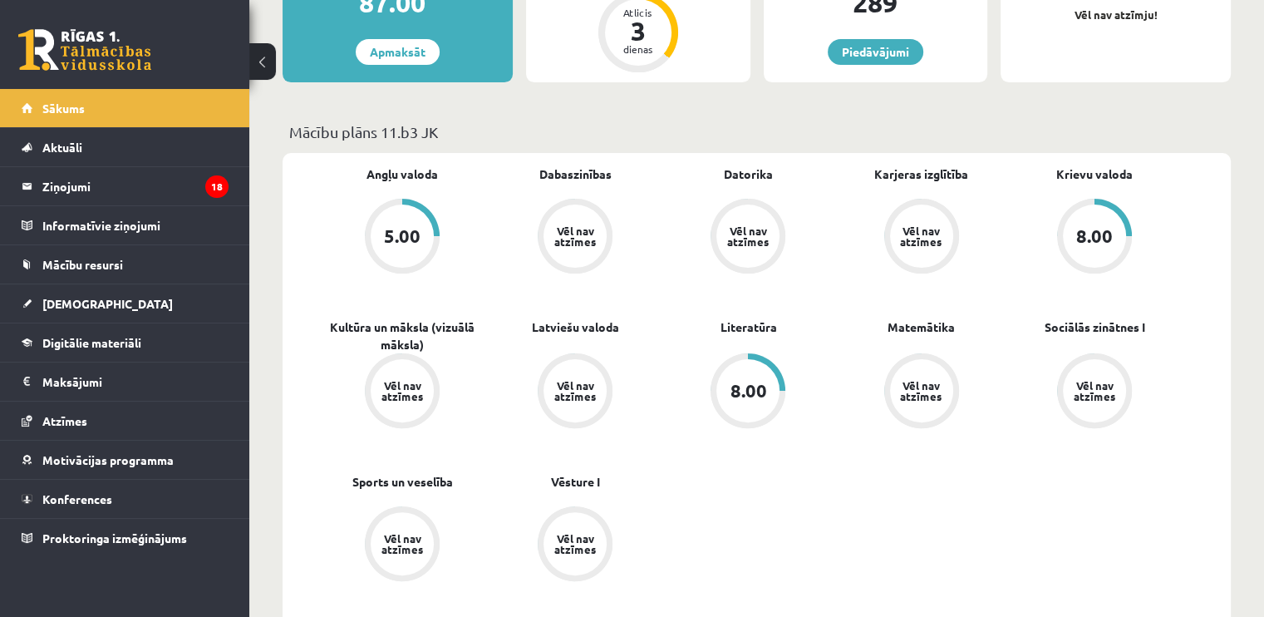
scroll to position [273, 0]
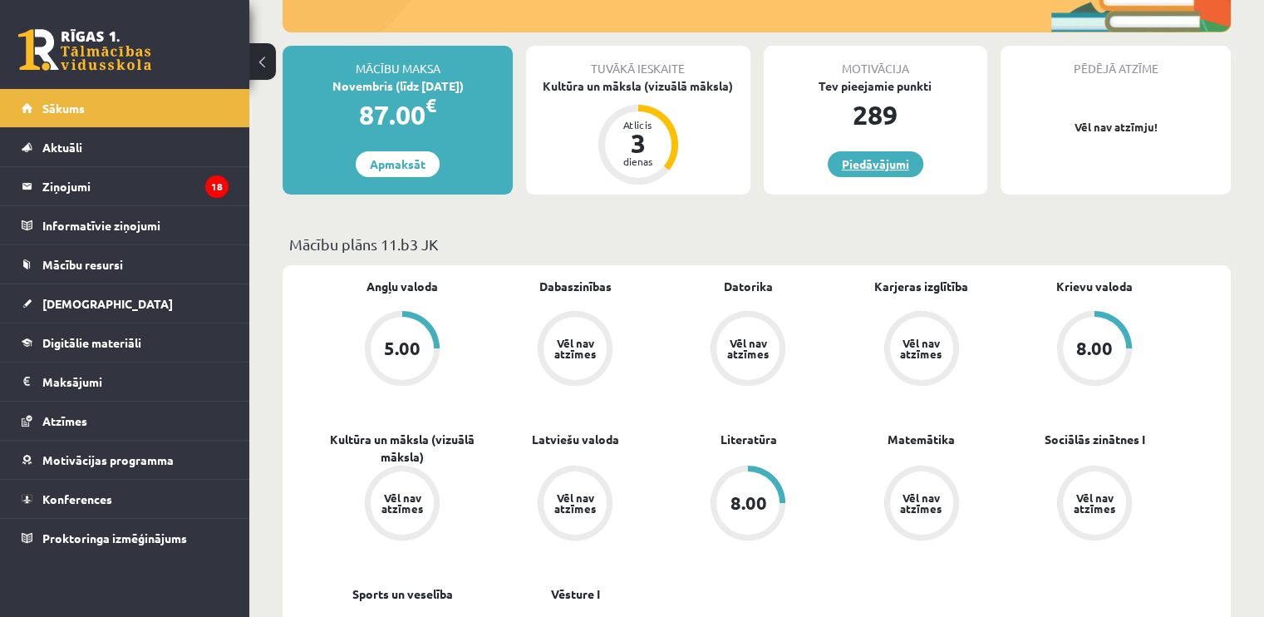
click at [870, 172] on link "Piedāvājumi" at bounding box center [876, 164] width 96 height 26
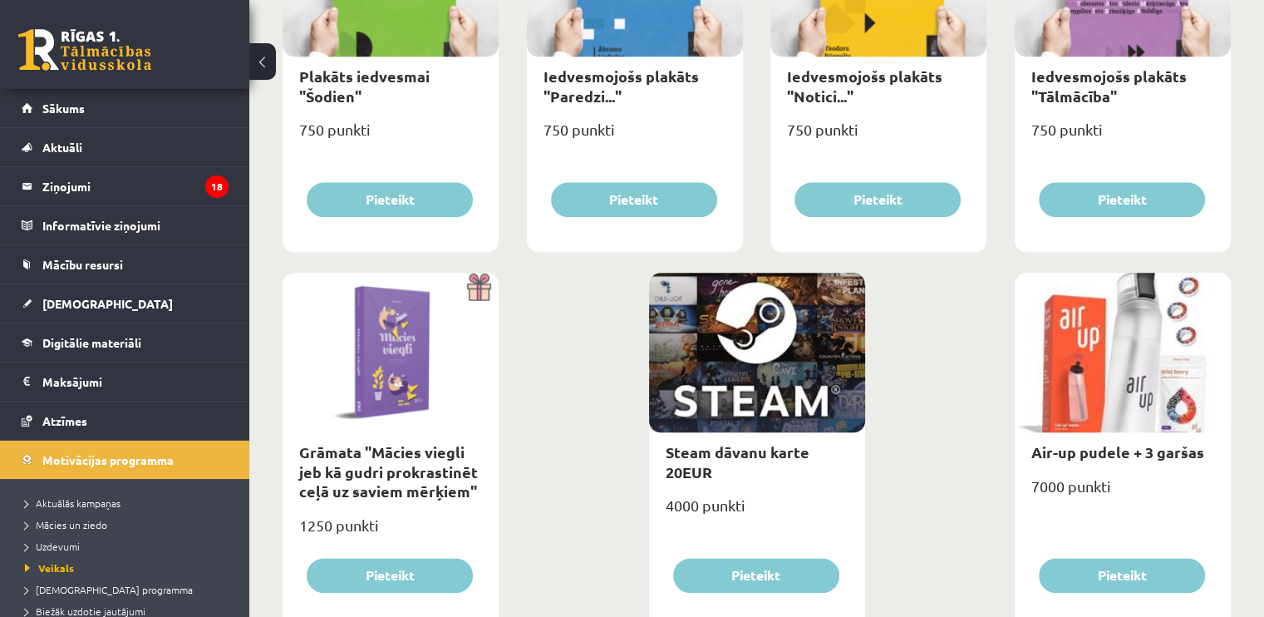
scroll to position [1936, 0]
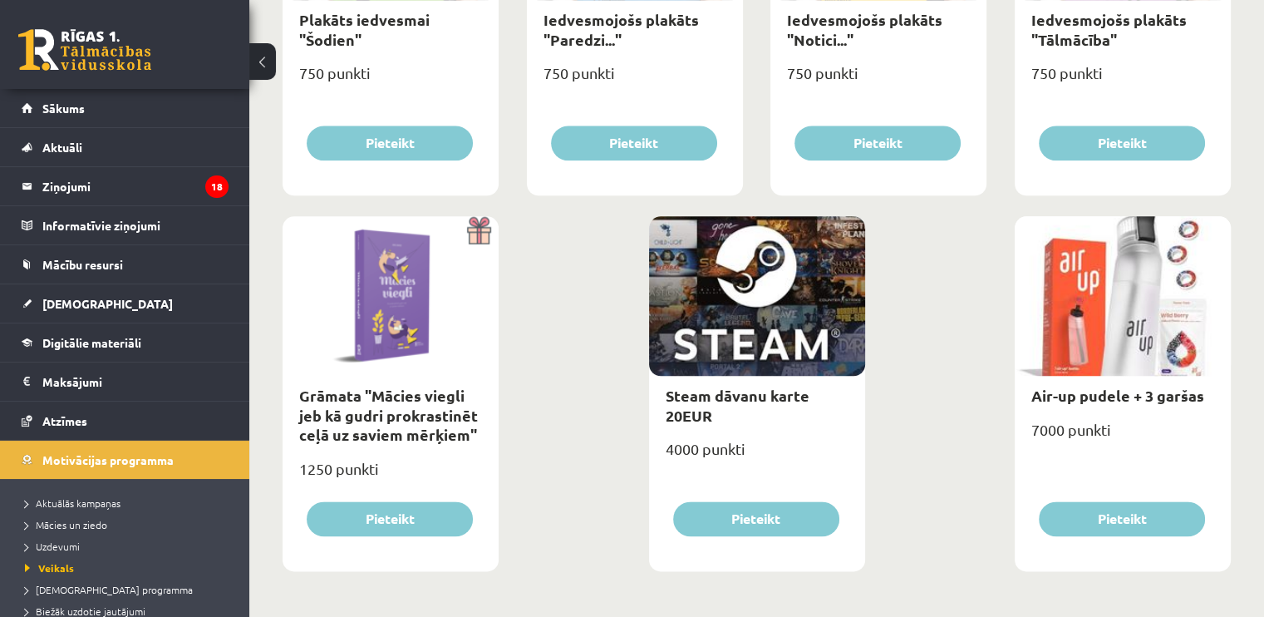
click at [770, 244] on div at bounding box center [757, 296] width 216 height 160
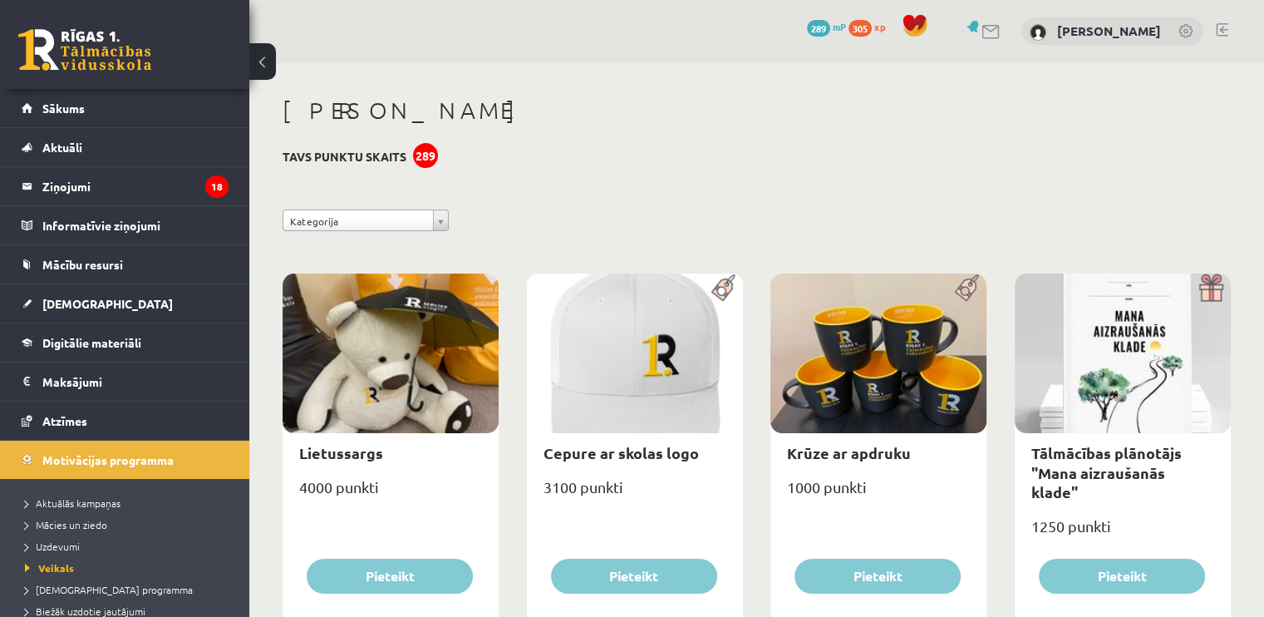
scroll to position [0, 0]
click at [138, 95] on link "Sākums" at bounding box center [125, 108] width 207 height 38
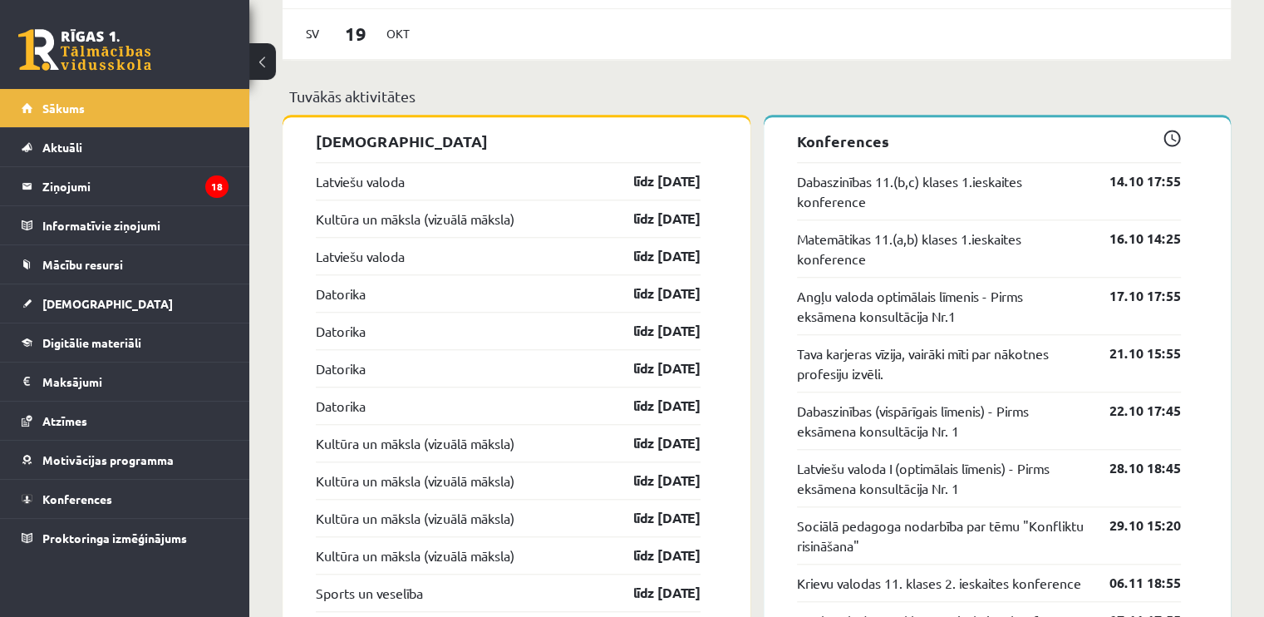
scroll to position [1418, 0]
click at [374, 183] on link "Latviešu valoda" at bounding box center [360, 180] width 89 height 20
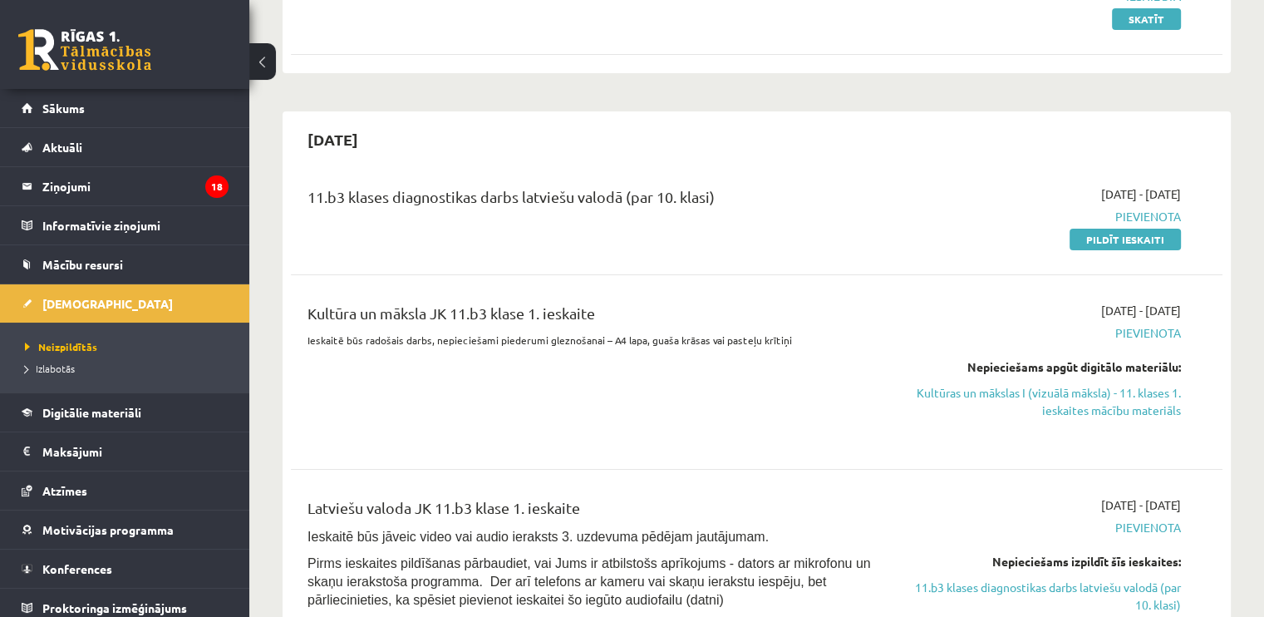
scroll to position [272, 0]
click at [1081, 242] on link "Pildīt ieskaiti" at bounding box center [1125, 240] width 111 height 22
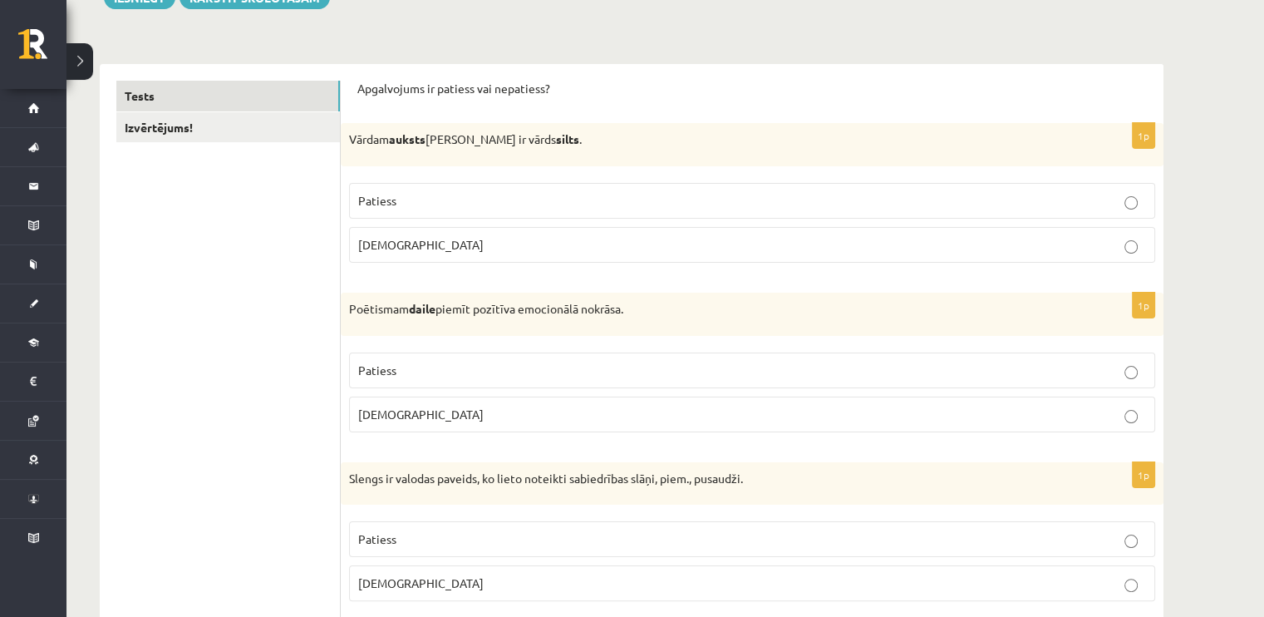
scroll to position [219, 0]
click at [637, 188] on label "Patiess" at bounding box center [752, 199] width 806 height 36
click at [623, 312] on p "Poētismam daile piemīt pozītīva emocionālā nokrāsa." at bounding box center [710, 307] width 723 height 17
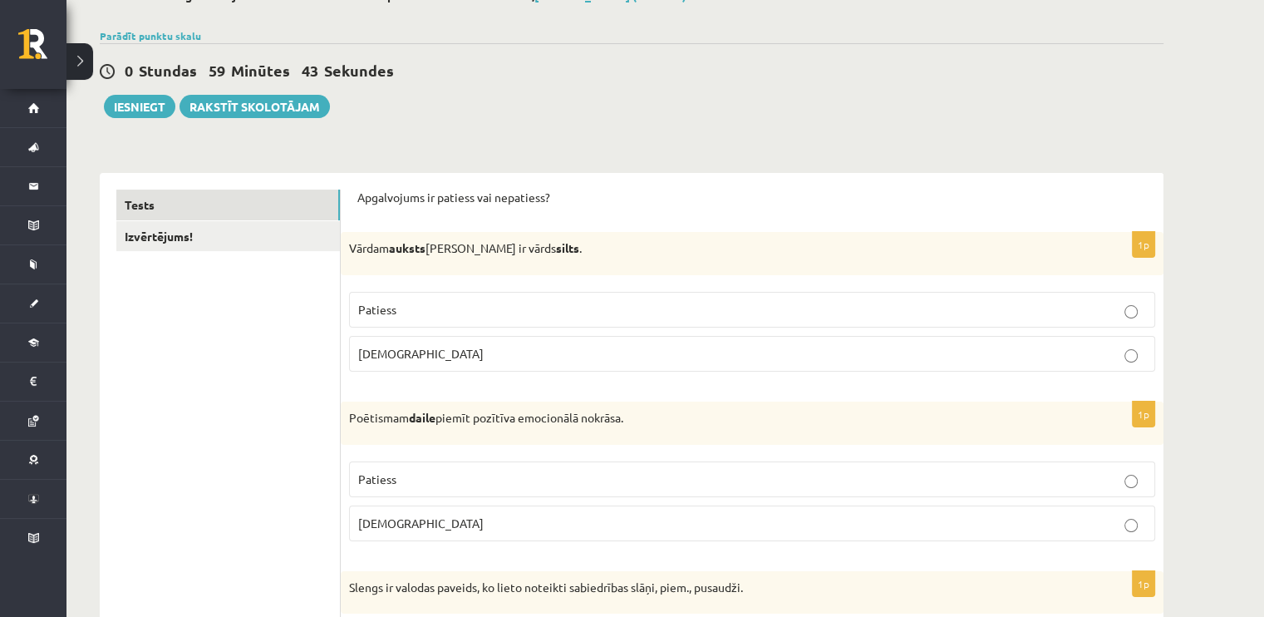
scroll to position [0, 0]
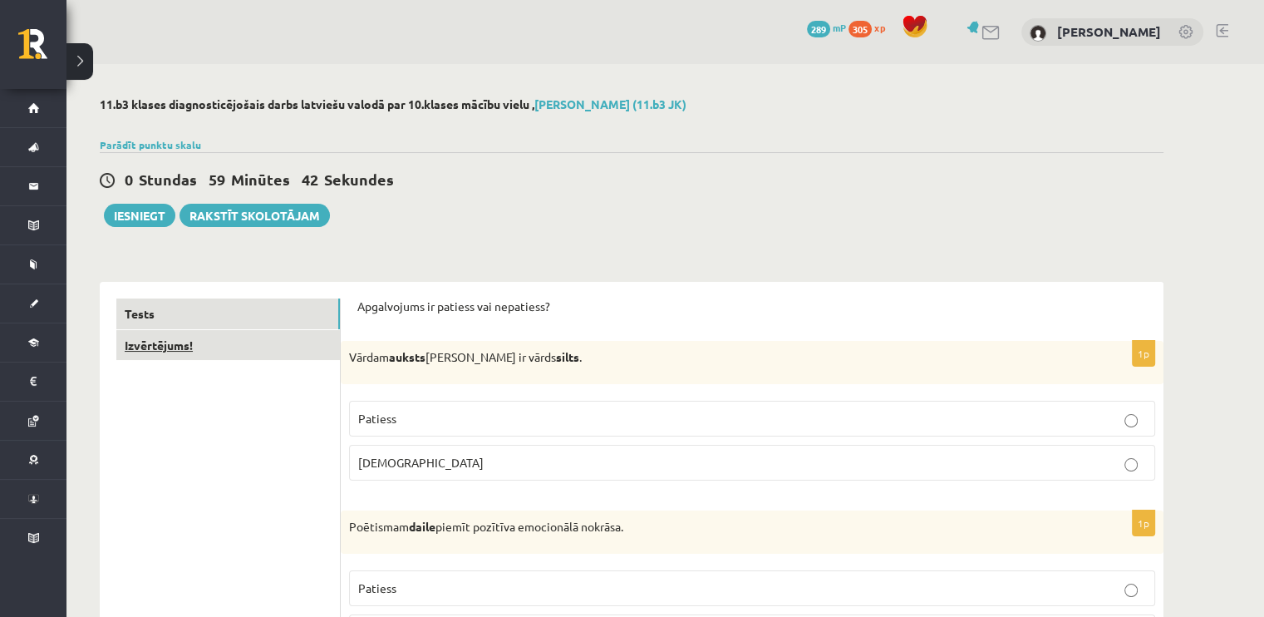
click at [216, 338] on link "Izvērtējums!" at bounding box center [228, 345] width 224 height 31
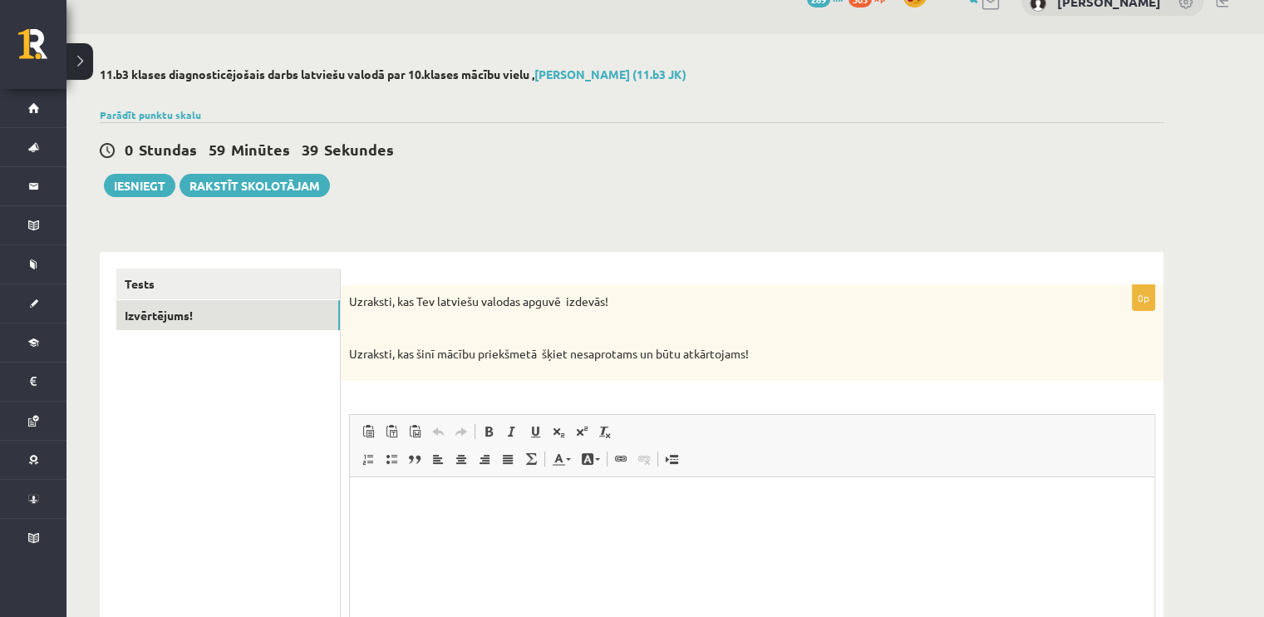
scroll to position [35, 0]
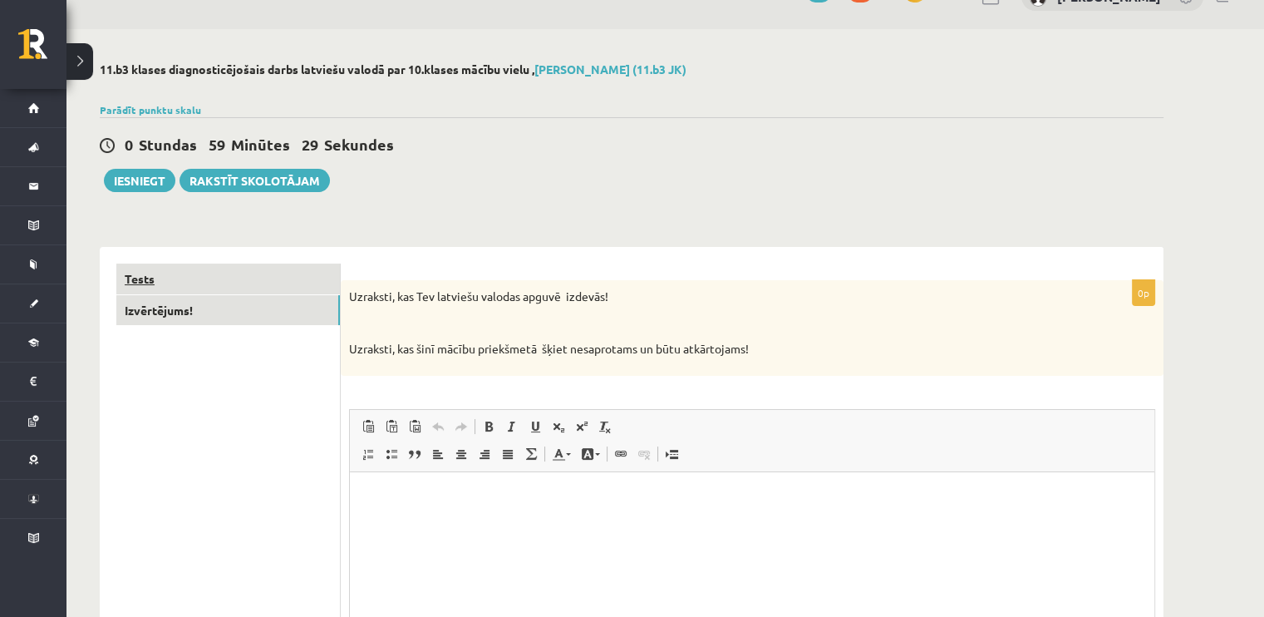
click at [219, 288] on link "Tests" at bounding box center [228, 278] width 224 height 31
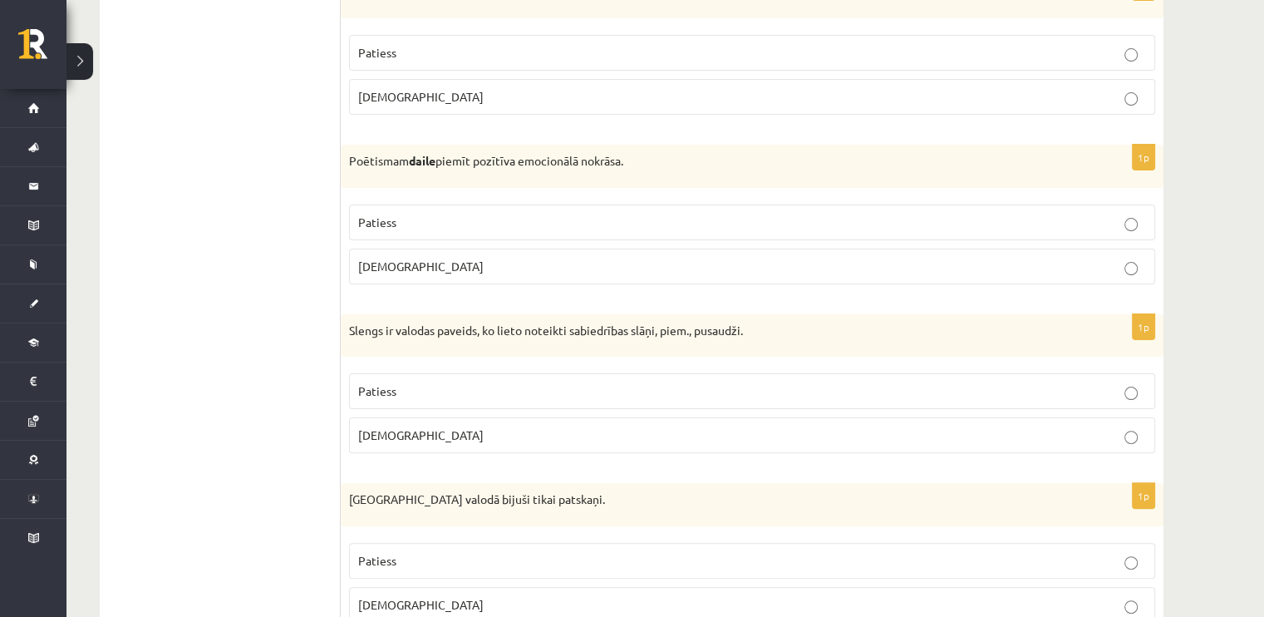
scroll to position [366, 0]
click at [484, 386] on p "Patiess" at bounding box center [752, 390] width 788 height 17
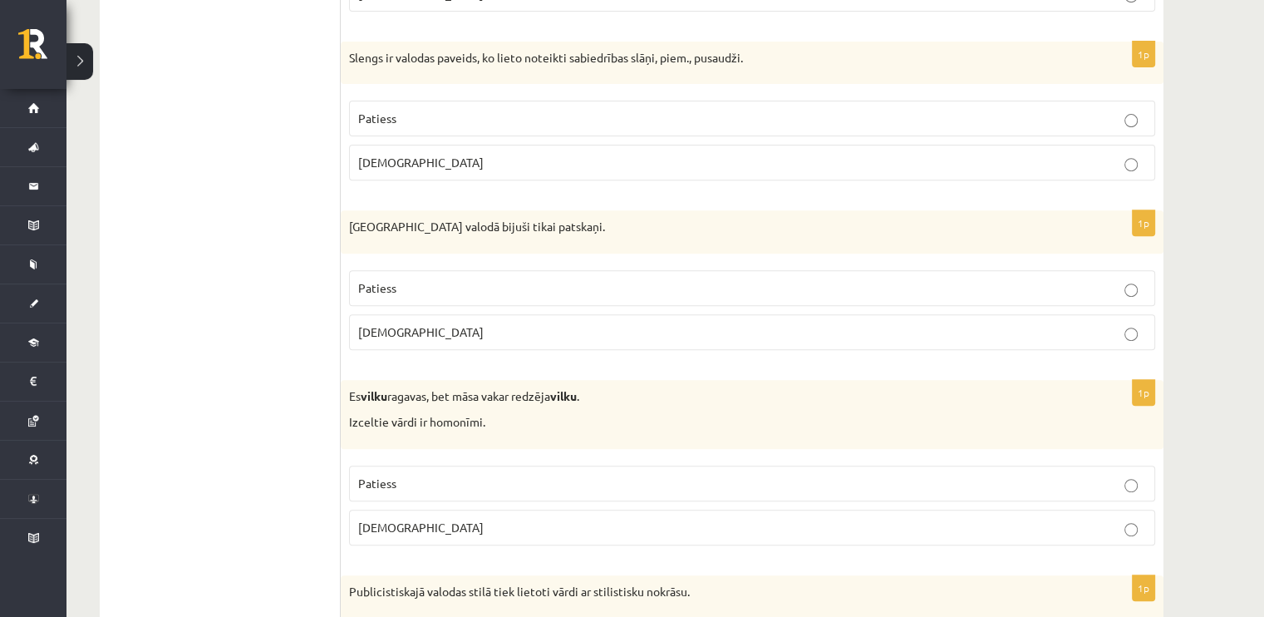
scroll to position [652, 0]
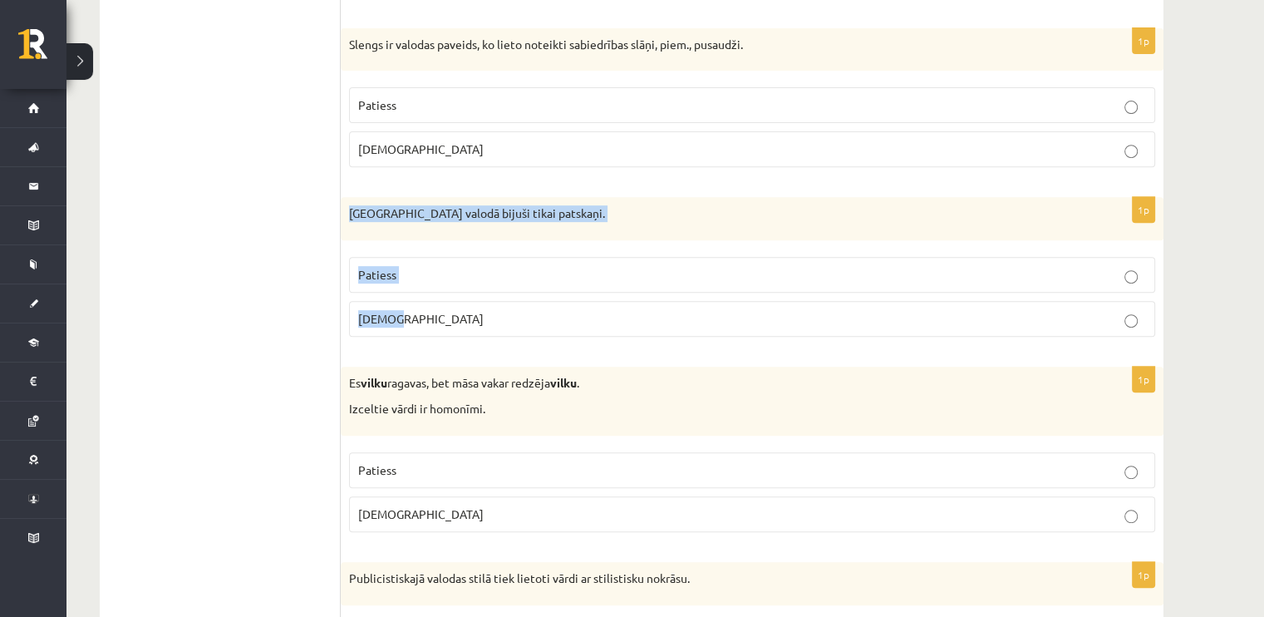
drag, startPoint x: 347, startPoint y: 209, endPoint x: 471, endPoint y: 307, distance: 158.1
click at [471, 307] on div "1p Pirmatnējā valodā bijuši tikai patskaņi. Patiess Aplams" at bounding box center [752, 273] width 823 height 153
copy div "Pirmatnējā valodā bijuši tikai patskaņi. Patiess Aplams"
click at [427, 273] on p "Patiess" at bounding box center [752, 274] width 788 height 17
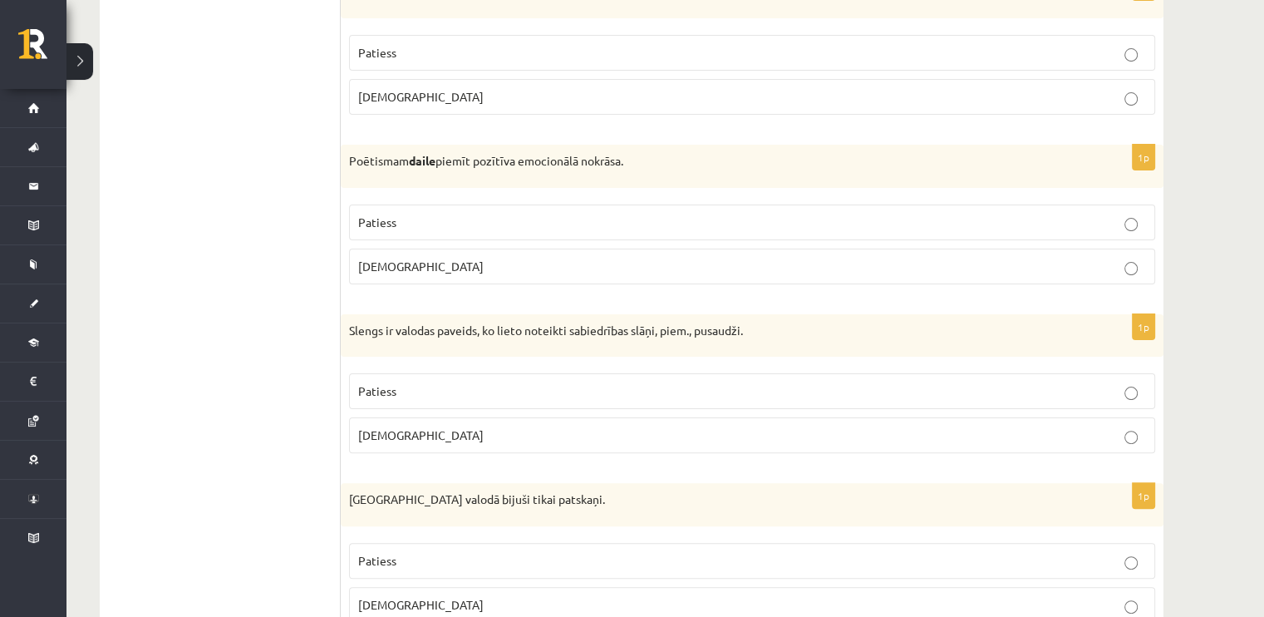
scroll to position [359, 0]
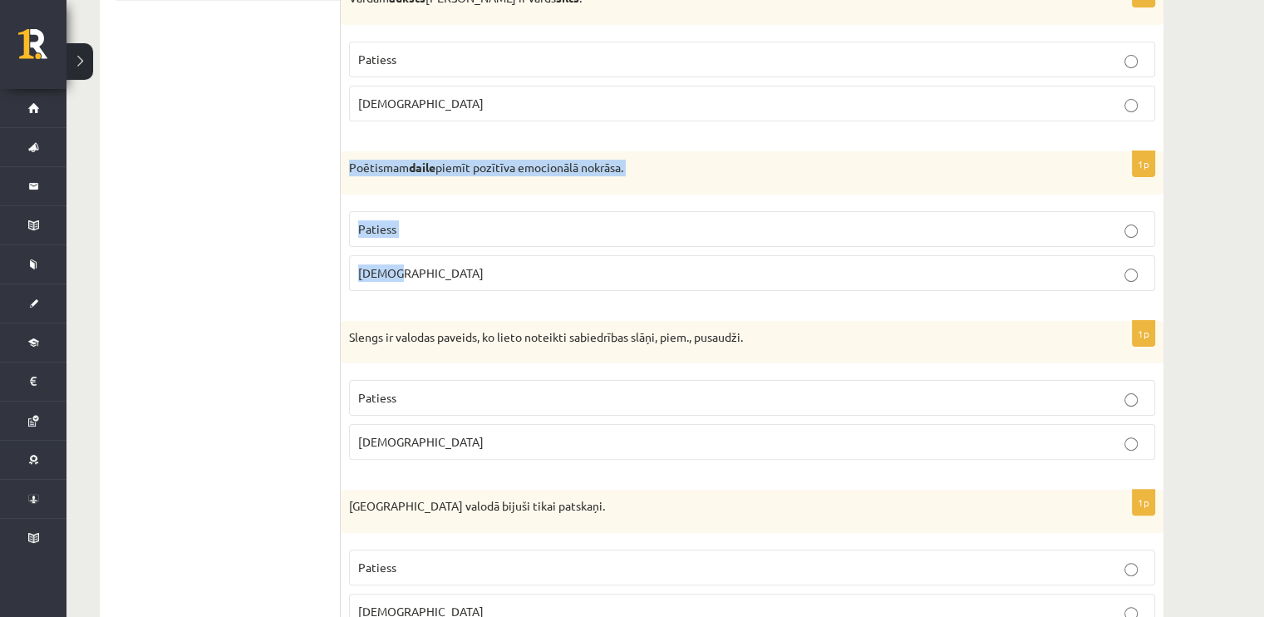
drag, startPoint x: 350, startPoint y: 165, endPoint x: 475, endPoint y: 286, distance: 173.4
click at [475, 286] on div "1p Poētismam daile piemīt pozītīva emocionālā nokrāsa. Patiess Aplams" at bounding box center [752, 227] width 823 height 153
copy div "Poētismam daile piemīt pozītīva emocionālā nokrāsa. Patiess Aplams"
click at [407, 218] on label "Patiess" at bounding box center [752, 229] width 806 height 36
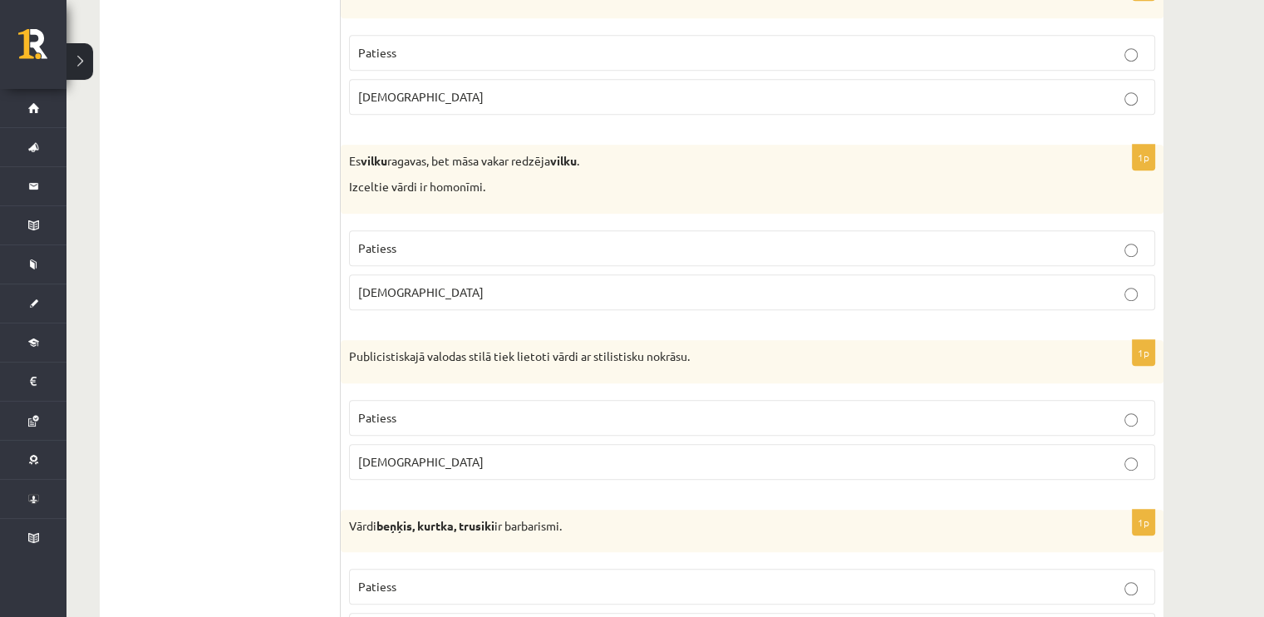
scroll to position [880, 0]
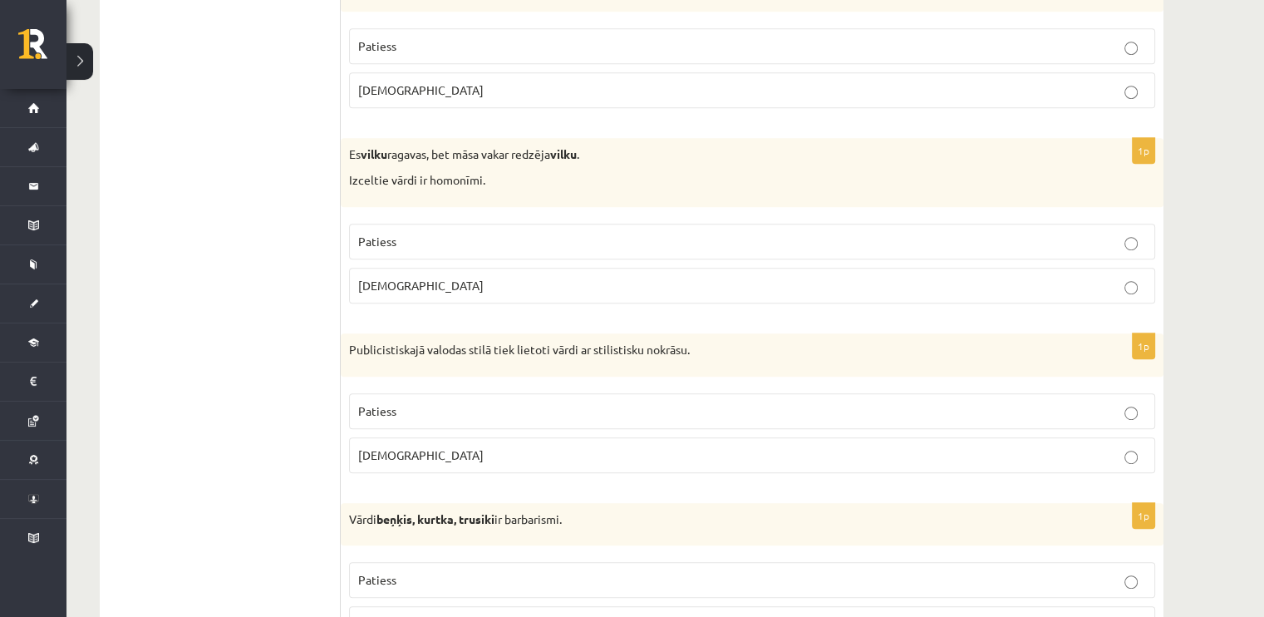
click at [410, 248] on label "Patiess" at bounding box center [752, 242] width 806 height 36
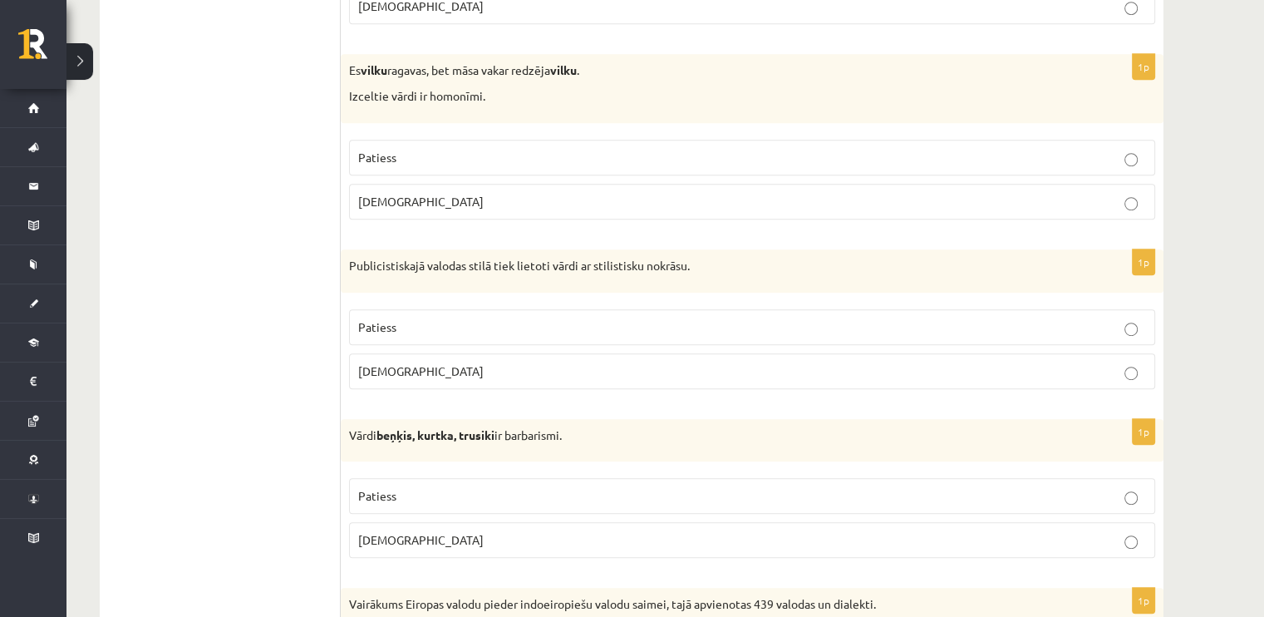
scroll to position [964, 0]
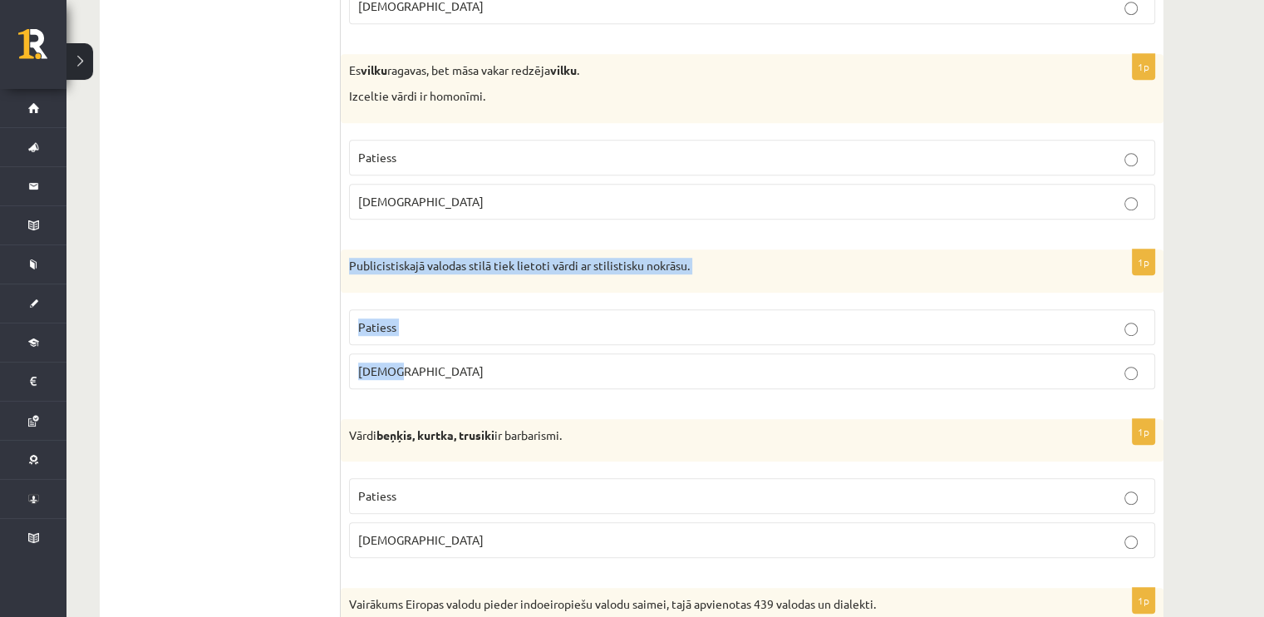
drag, startPoint x: 350, startPoint y: 264, endPoint x: 433, endPoint y: 385, distance: 146.4
click at [433, 385] on div "1p Publicistiskajā valodas stilā tiek lietoti vārdi ar stilistisku nokrāsu. Pat…" at bounding box center [752, 325] width 823 height 153
copy div "Publicistiskajā valodas stilā tiek lietoti vārdi ar stilistisku nokrāsu. Paties…"
click at [385, 301] on fieldset "Patiess Aplams" at bounding box center [752, 347] width 806 height 93
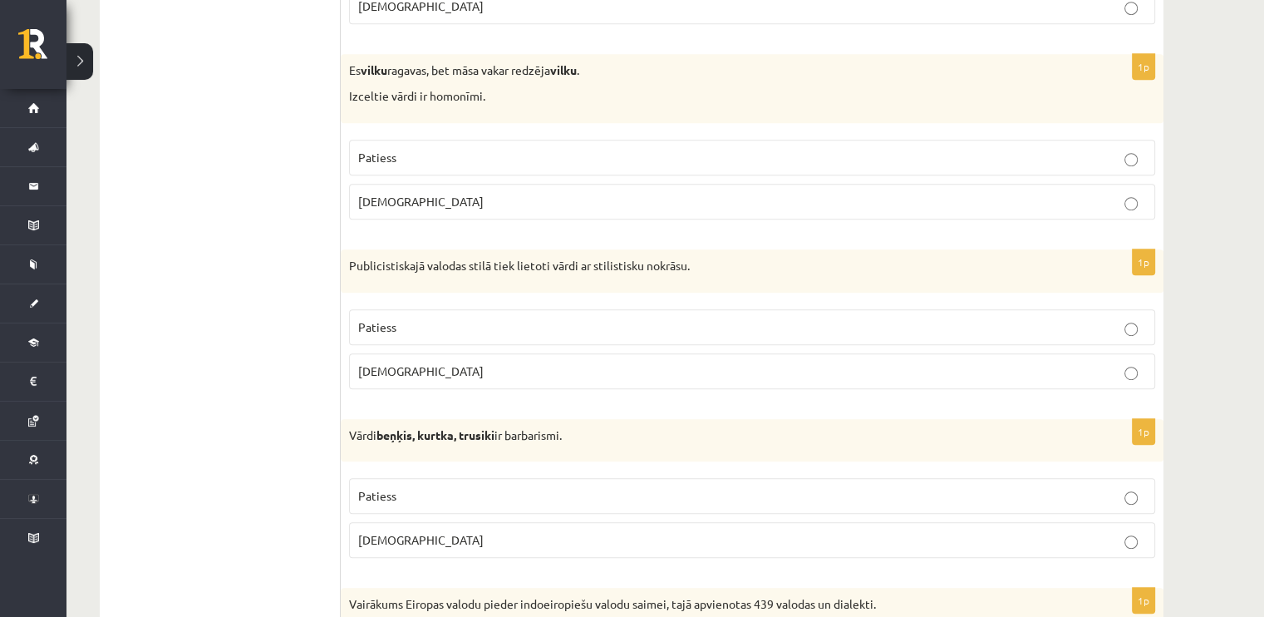
click at [386, 309] on label "Patiess" at bounding box center [752, 327] width 806 height 36
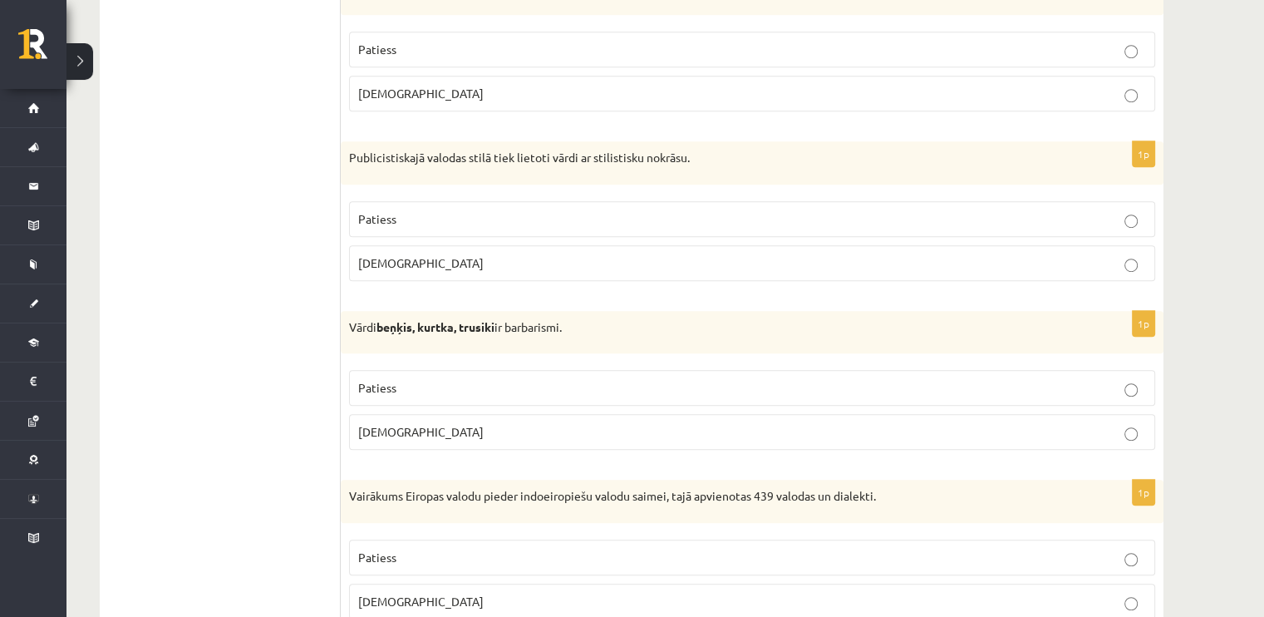
scroll to position [1087, 0]
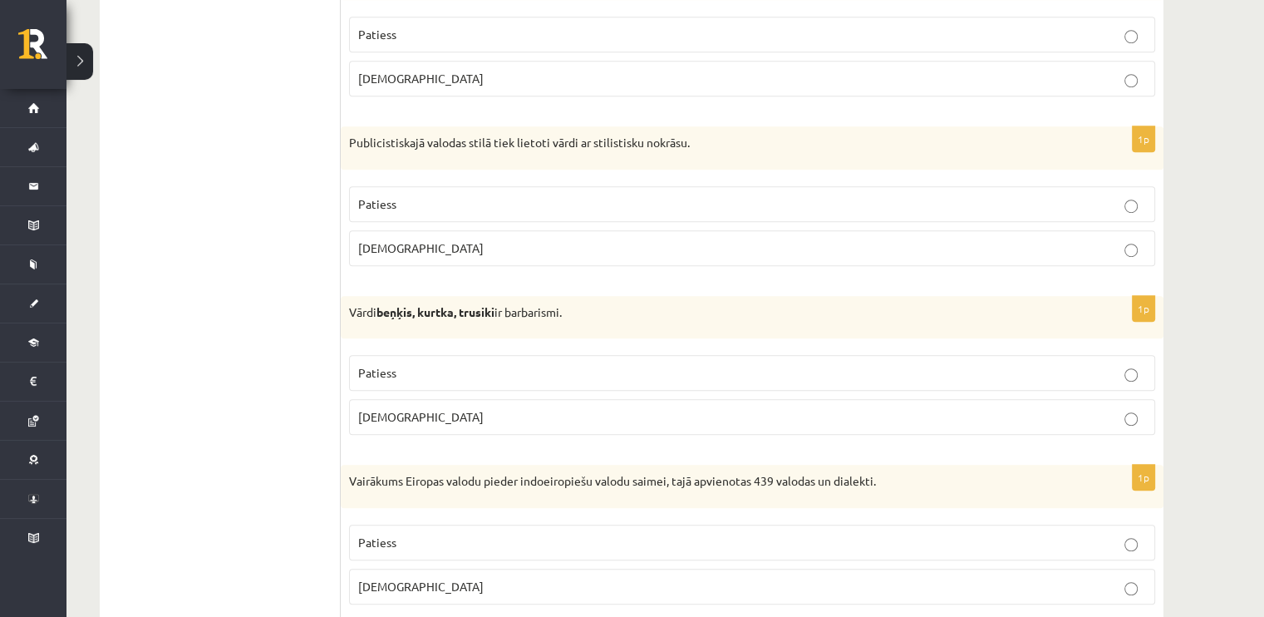
click at [406, 364] on p "Patiess" at bounding box center [752, 372] width 788 height 17
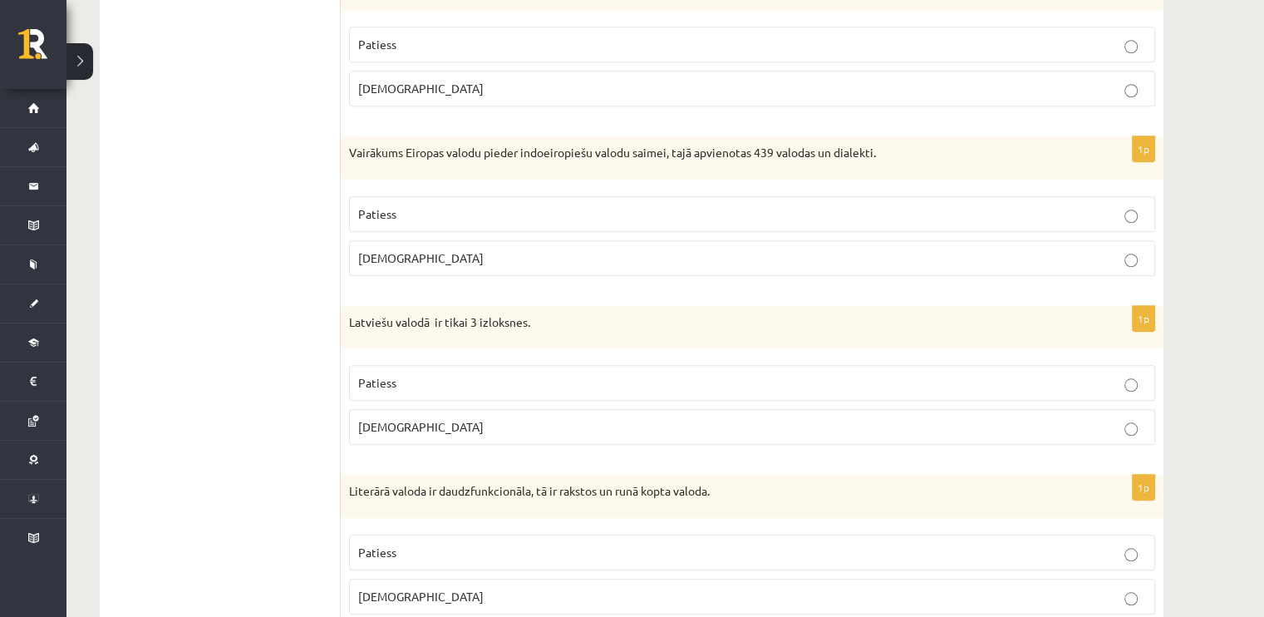
scroll to position [1416, 0]
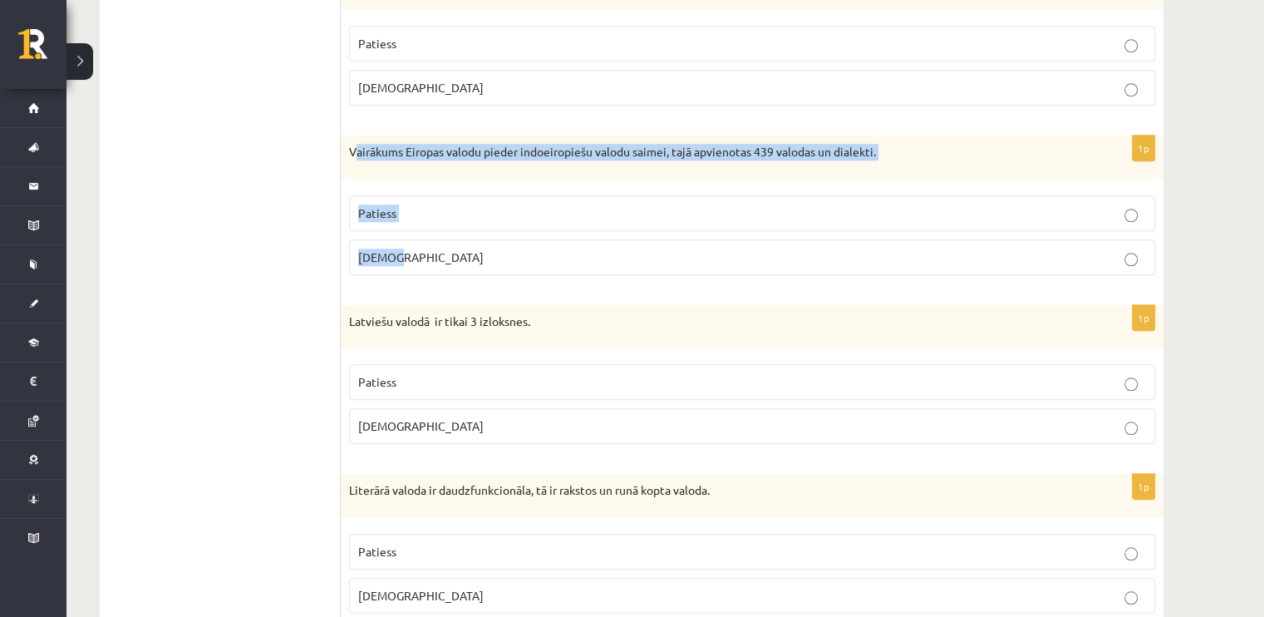
drag, startPoint x: 354, startPoint y: 145, endPoint x: 420, endPoint y: 245, distance: 119.4
click at [420, 245] on div "1p Vairākums Eiropas valodu pieder indoeiropiešu valodu saimei, tajā apvienotas…" at bounding box center [752, 211] width 823 height 153
click at [435, 267] on label "Aplams" at bounding box center [752, 257] width 806 height 36
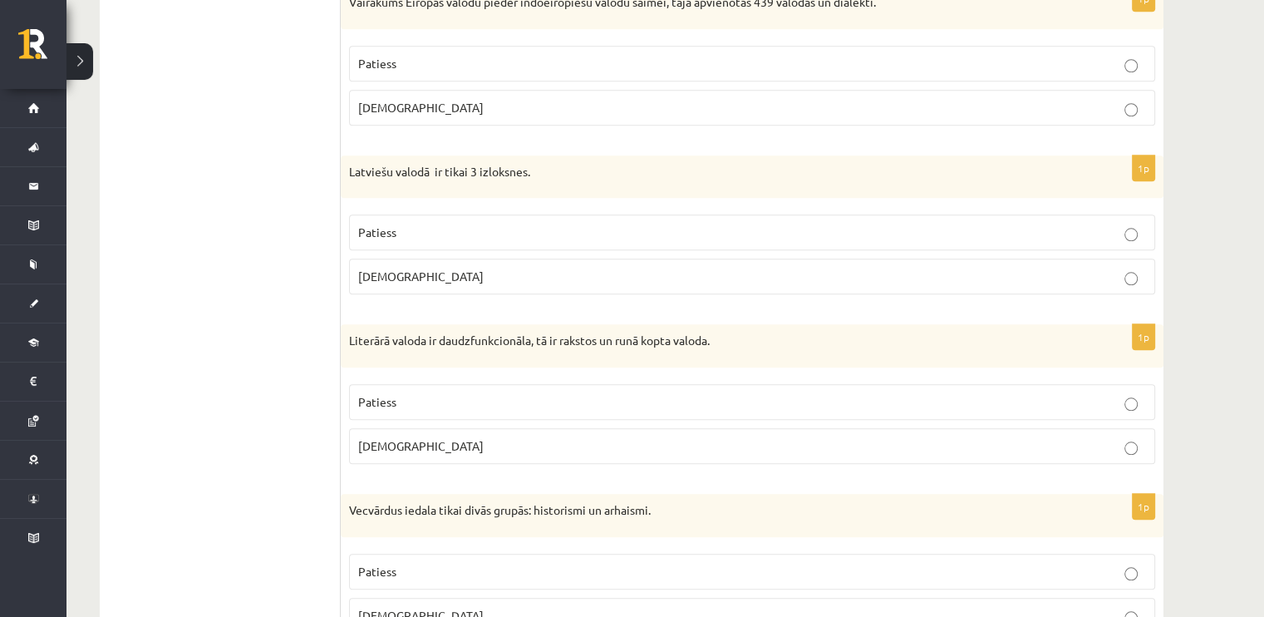
scroll to position [1572, 0]
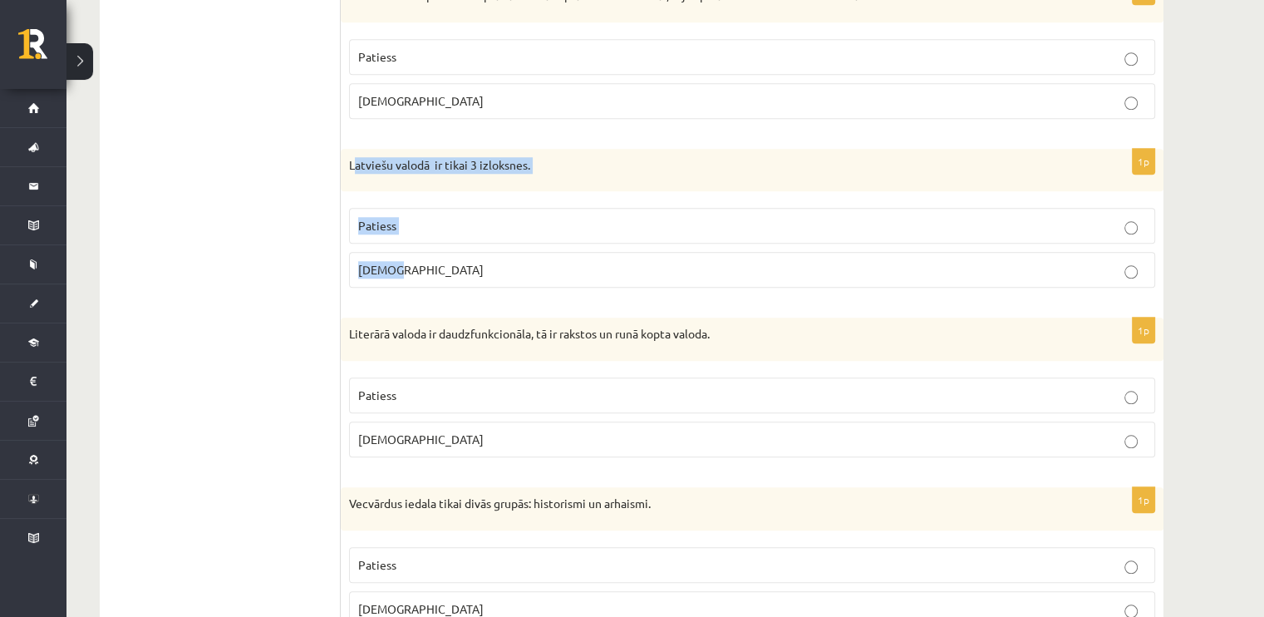
drag, startPoint x: 353, startPoint y: 157, endPoint x: 447, endPoint y: 255, distance: 135.8
click at [447, 255] on div "1p Latviešu valodā ir tikai 3 izloksnes. Patiess Aplams" at bounding box center [752, 225] width 823 height 153
drag, startPoint x: 348, startPoint y: 158, endPoint x: 442, endPoint y: 273, distance: 148.2
click at [442, 273] on div "1p Latviešu valodā ir tikai 3 izloksnes. Patiess Aplams" at bounding box center [752, 225] width 823 height 153
copy div "Latviešu valodā ir tikai 3 izloksnes. Patiess Aplams"
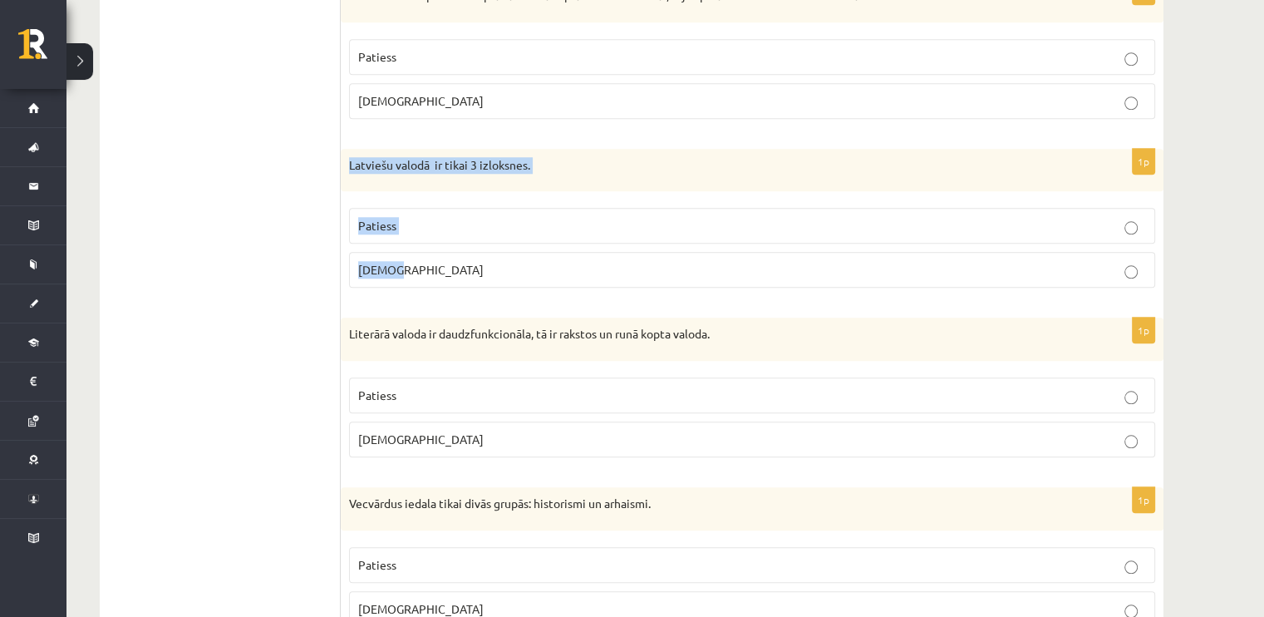
click at [392, 271] on p "Aplams" at bounding box center [752, 269] width 788 height 17
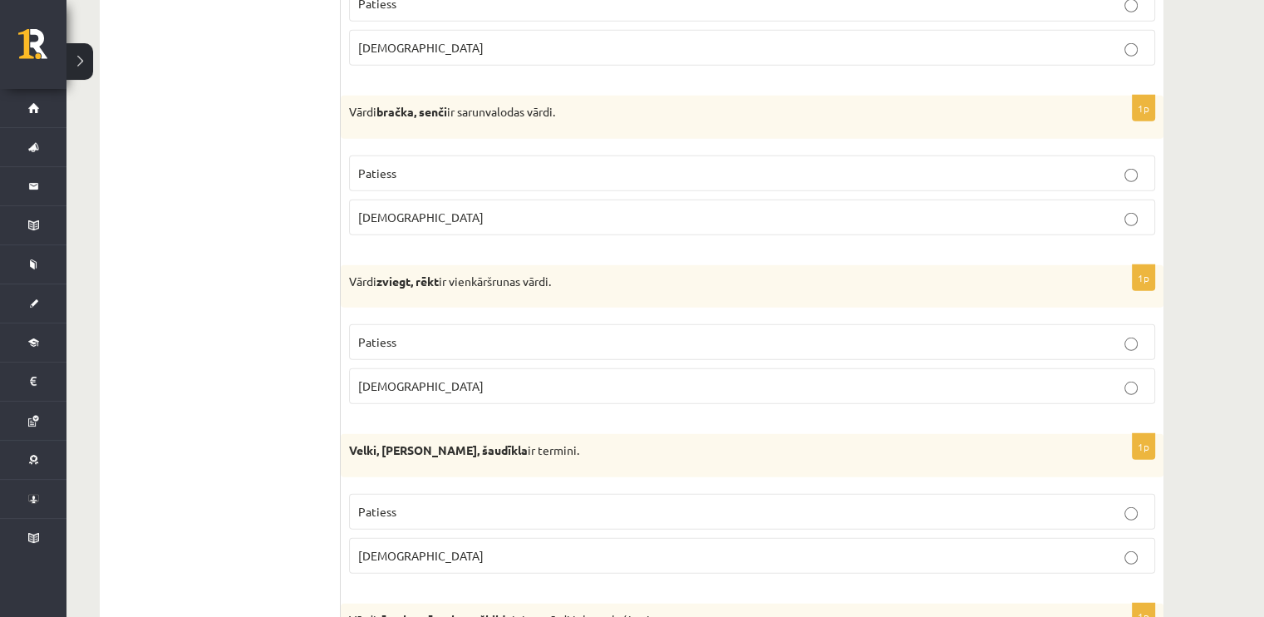
scroll to position [4867, 0]
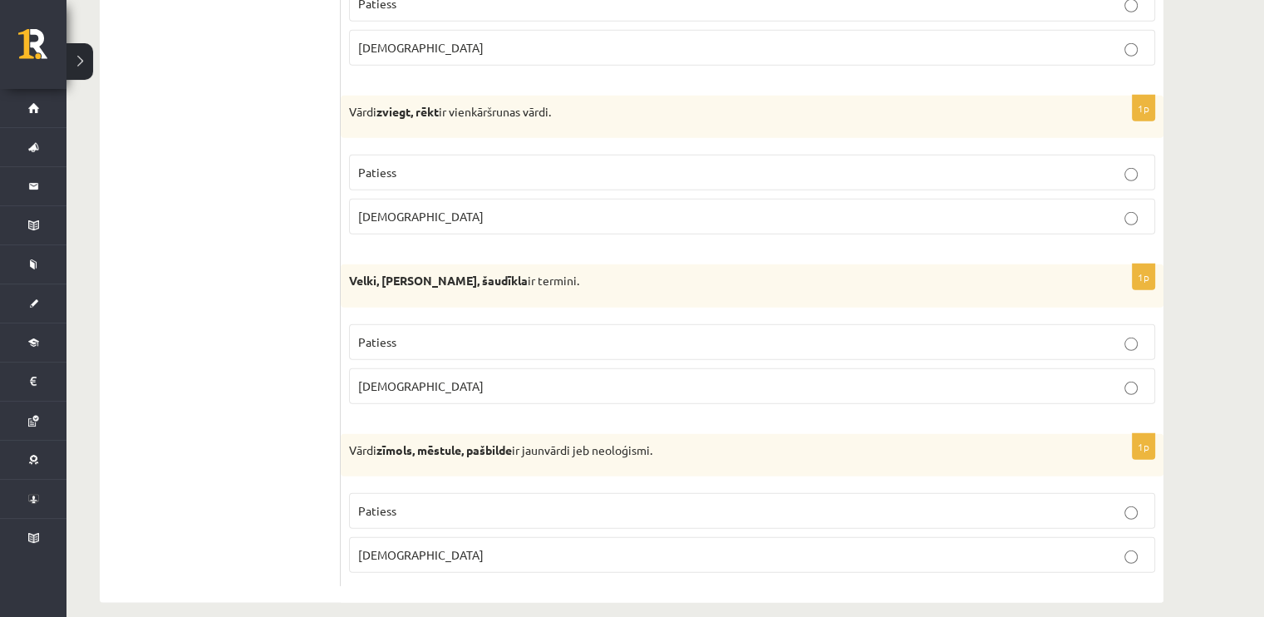
click at [525, 546] on p "Aplams" at bounding box center [752, 554] width 788 height 17
click at [399, 368] on label "Aplams" at bounding box center [752, 386] width 806 height 36
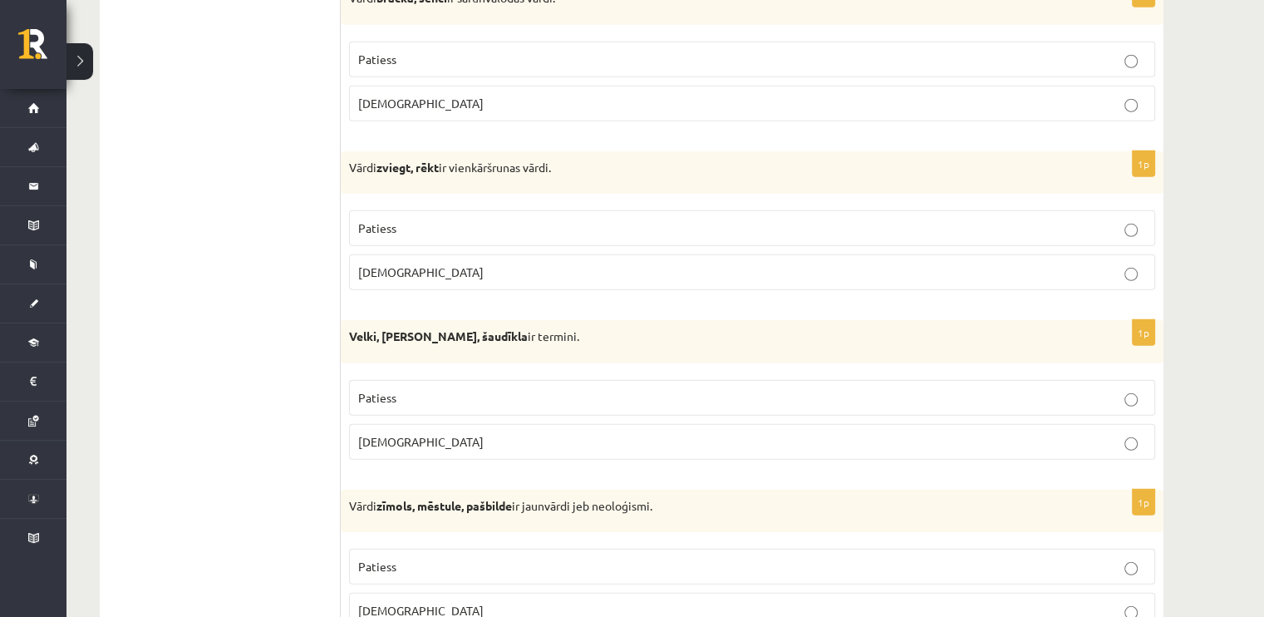
scroll to position [4810, 0]
click at [416, 220] on p "Patiess" at bounding box center [752, 228] width 788 height 17
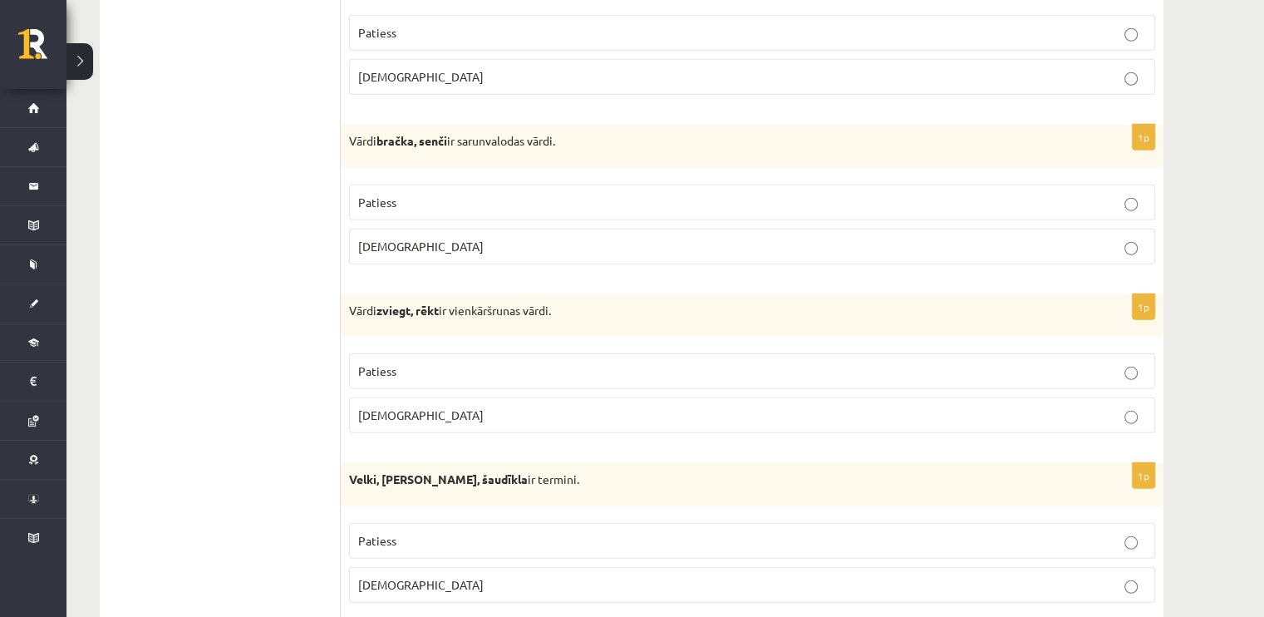
scroll to position [4667, 0]
click at [418, 194] on p "Patiess" at bounding box center [752, 202] width 788 height 17
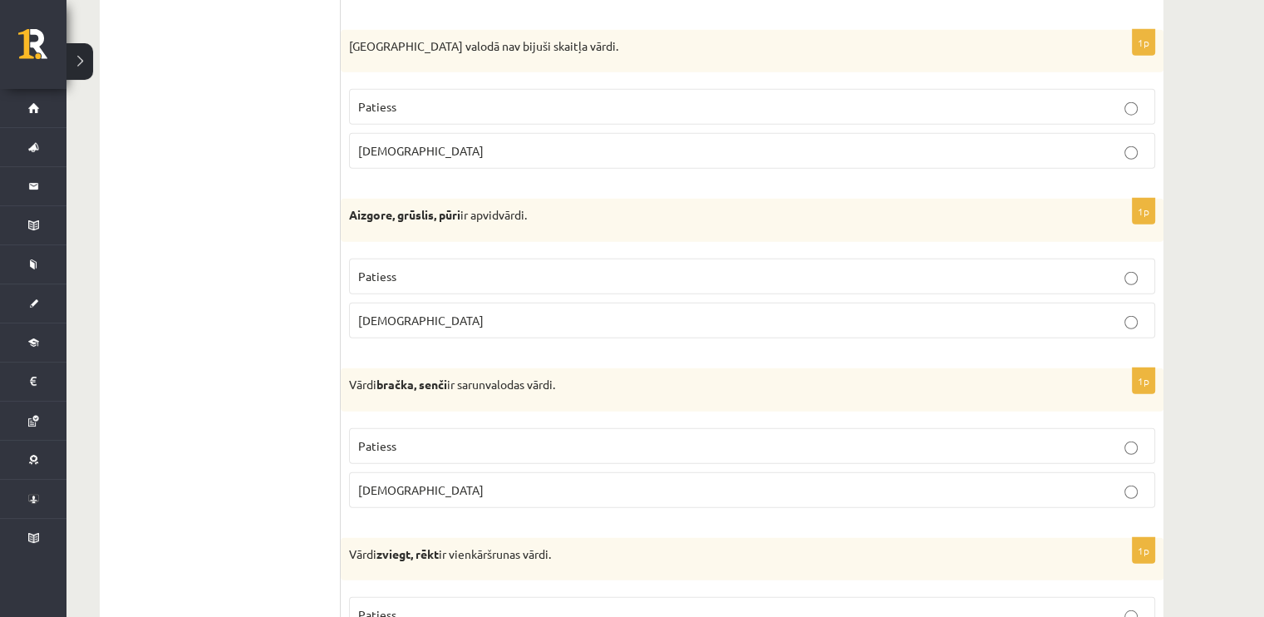
scroll to position [4421, 0]
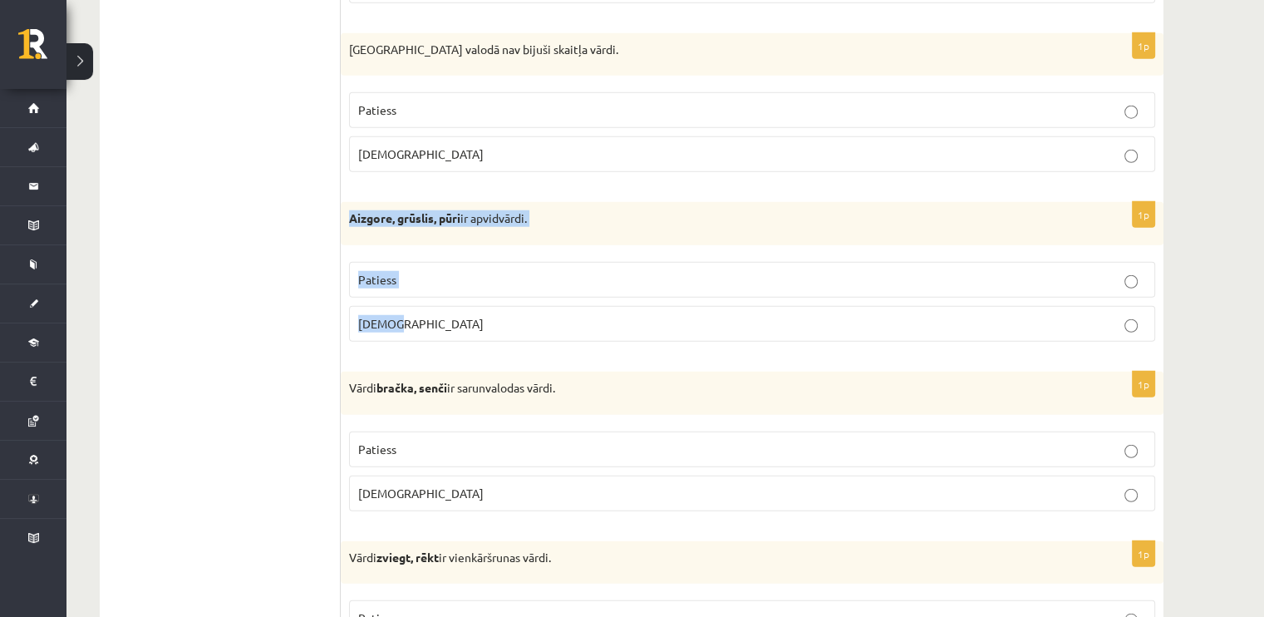
drag, startPoint x: 347, startPoint y: 202, endPoint x: 445, endPoint y: 288, distance: 130.2
click at [445, 288] on div "1p Aizgore, grūslis, pūri ir apvidvārdi. Patiess Aplams" at bounding box center [752, 278] width 823 height 153
copy div "Aizgore, grūslis, pūri ir apvidvārdi. Patiess Aplams"
click at [367, 271] on p "Patiess" at bounding box center [752, 279] width 788 height 17
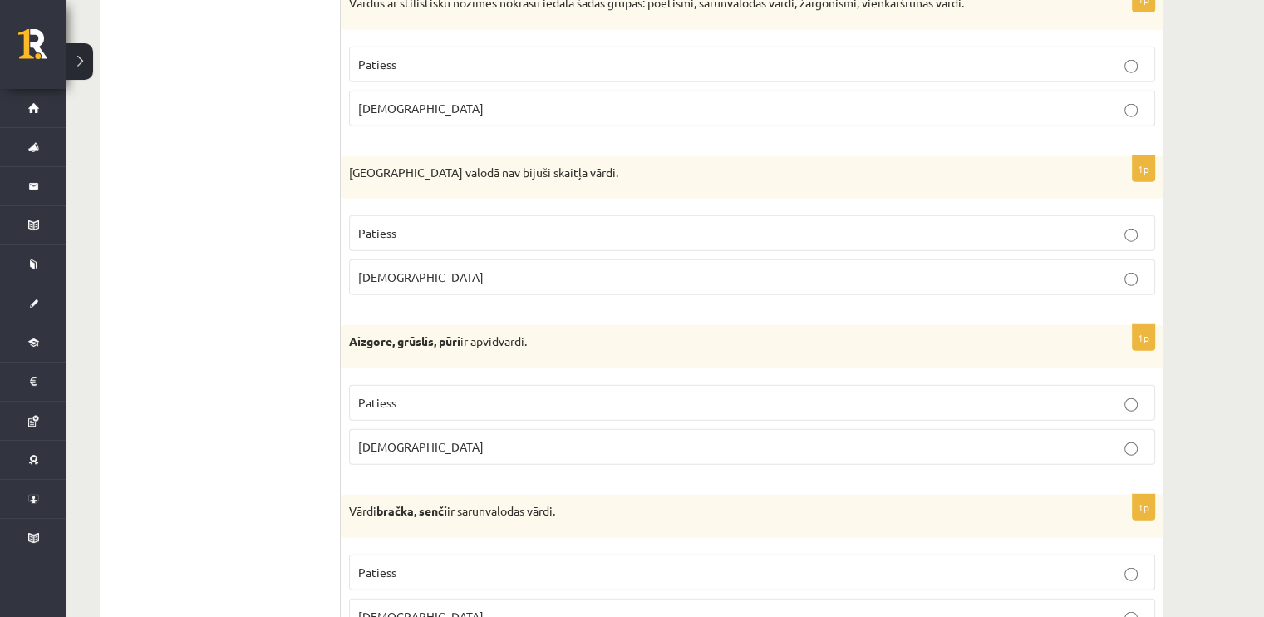
scroll to position [4298, 0]
drag, startPoint x: 406, startPoint y: 204, endPoint x: 442, endPoint y: 251, distance: 58.7
click at [442, 251] on div "1p Pirmatnējā valodā nav bijuši skaitļa vārdi. Patiess Aplams" at bounding box center [752, 232] width 823 height 153
drag, startPoint x: 348, startPoint y: 159, endPoint x: 454, endPoint y: 290, distance: 168.5
click at [454, 290] on div "1p Pirmatnējā valodā nav bijuši skaitļa vārdi. Patiess Aplams" at bounding box center [752, 232] width 823 height 153
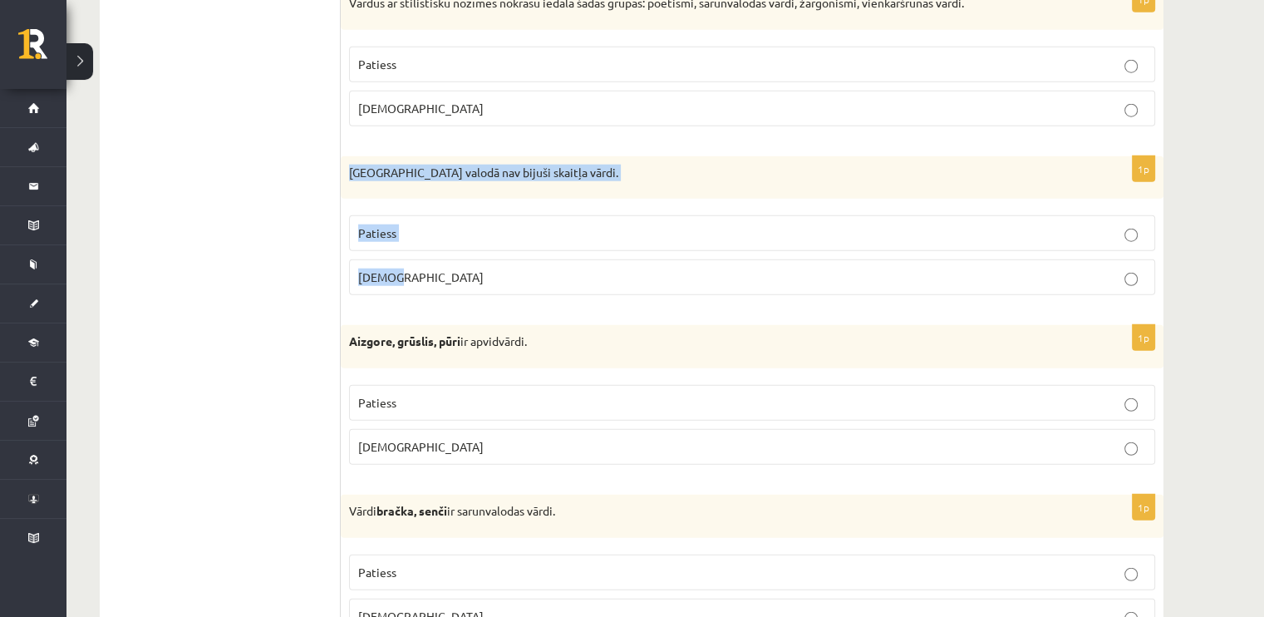
copy div "Pirmatnējā valodā nav bijuši skaitļa vārdi. Patiess Aplams"
click at [427, 215] on label "Patiess" at bounding box center [752, 233] width 806 height 36
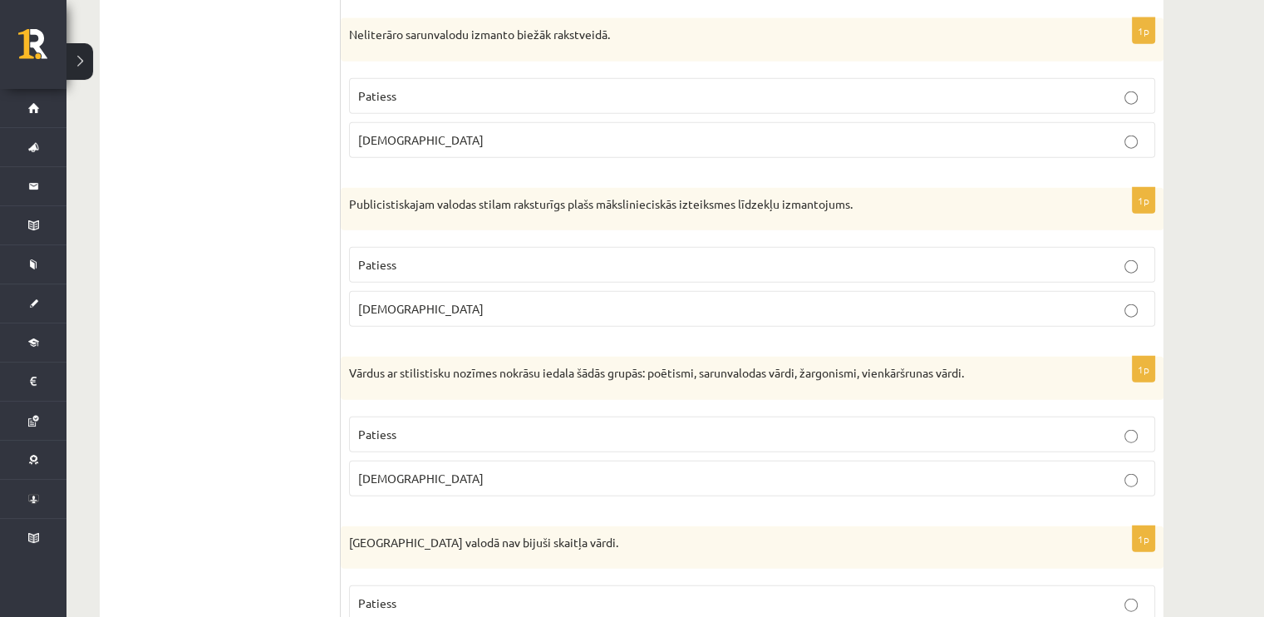
scroll to position [3926, 0]
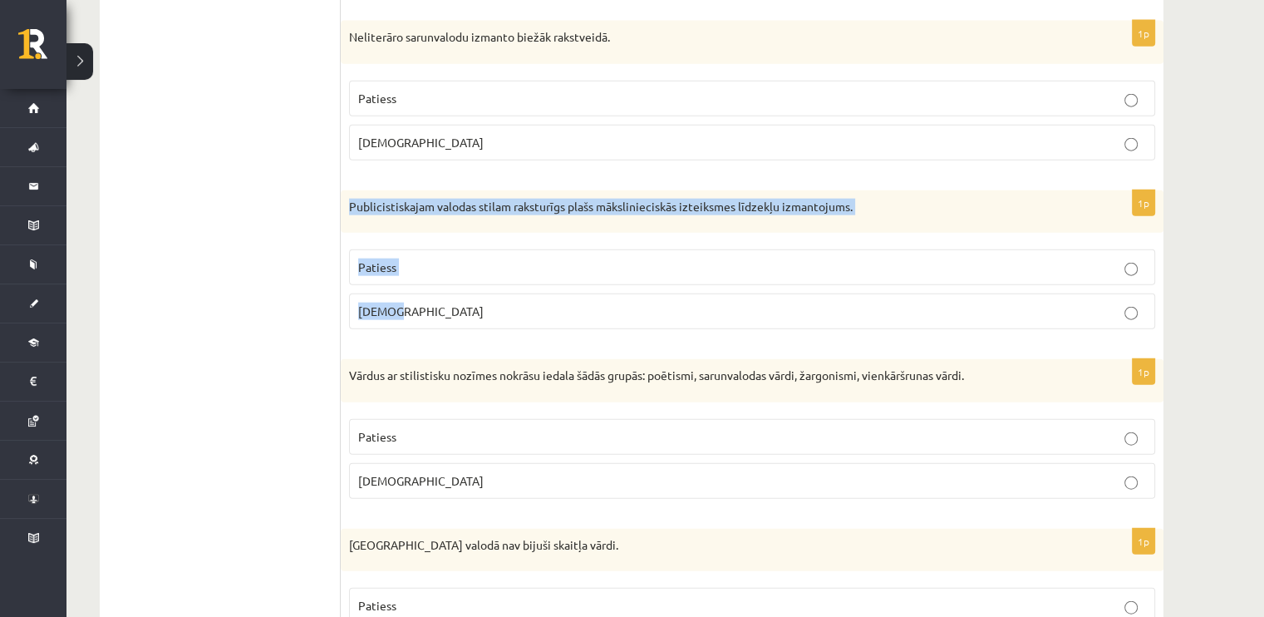
drag, startPoint x: 349, startPoint y: 188, endPoint x: 436, endPoint y: 305, distance: 146.1
click at [436, 305] on div "1p Publicistiskajam valodas stilam raksturīgs plašs mākslinieciskās izteiksmes …" at bounding box center [752, 266] width 823 height 153
copy div "Publicistiskajam valodas stilam raksturīgs plašs mākslinieciskās izteiksmes līd…"
click at [490, 293] on label "Aplams" at bounding box center [752, 311] width 806 height 36
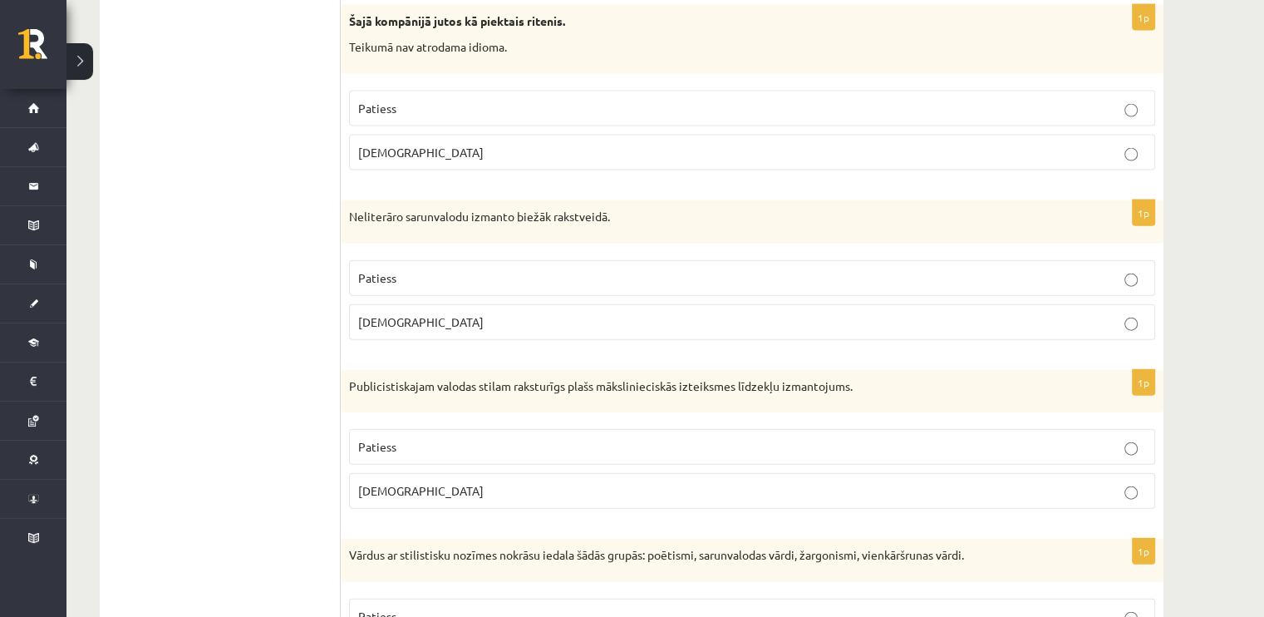
scroll to position [3743, 0]
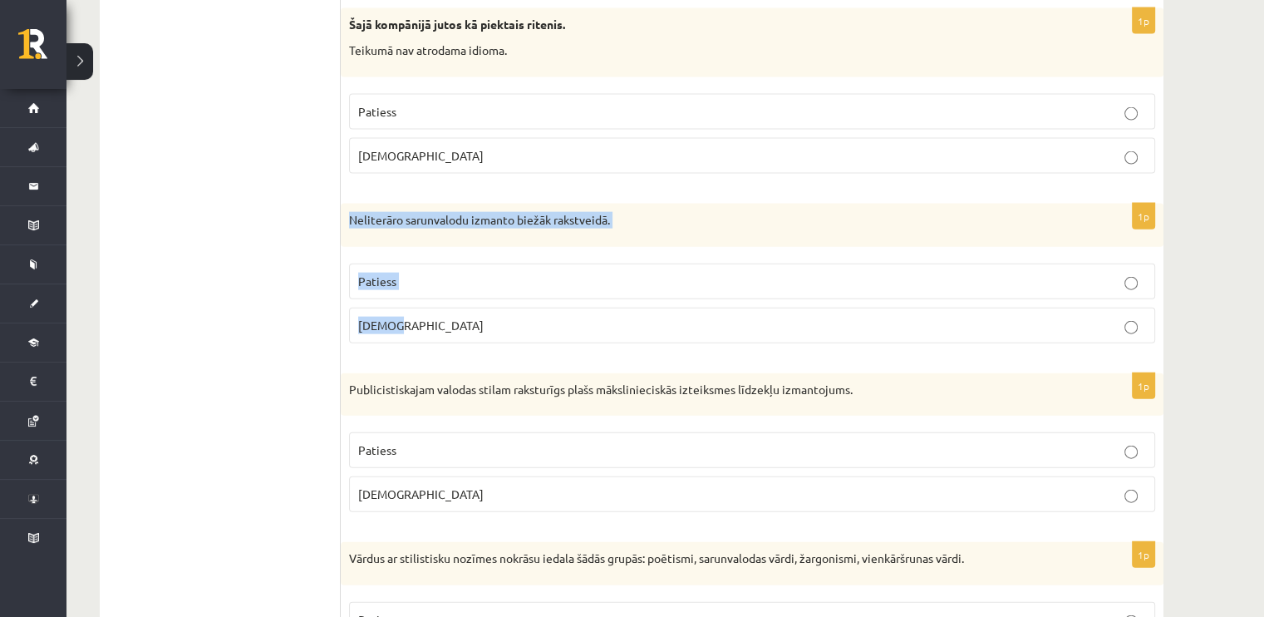
drag, startPoint x: 352, startPoint y: 209, endPoint x: 425, endPoint y: 295, distance: 112.7
click at [425, 295] on div "1p Neliterāro sarunvalodu izmanto biežāk rakstveidā. Patiess Aplams" at bounding box center [752, 280] width 823 height 153
copy div "Neliterāro sarunvalodu izmanto biežāk rakstveidā. Patiess Aplams"
click at [450, 308] on label "Aplams" at bounding box center [752, 326] width 806 height 36
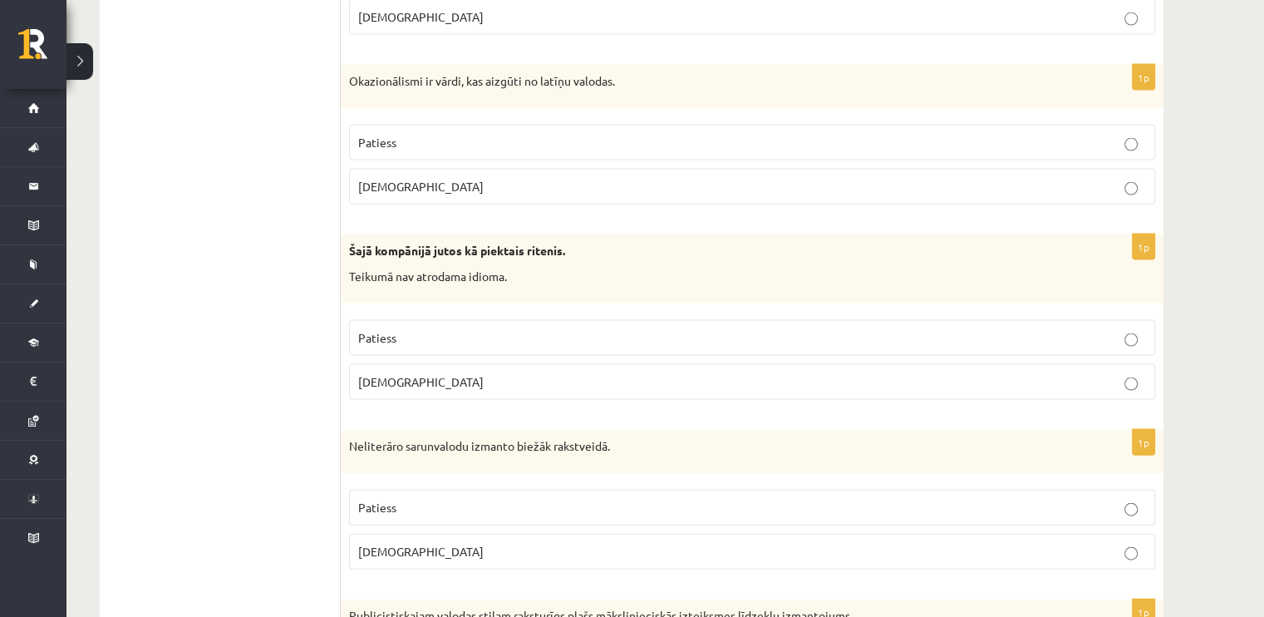
scroll to position [3501, 0]
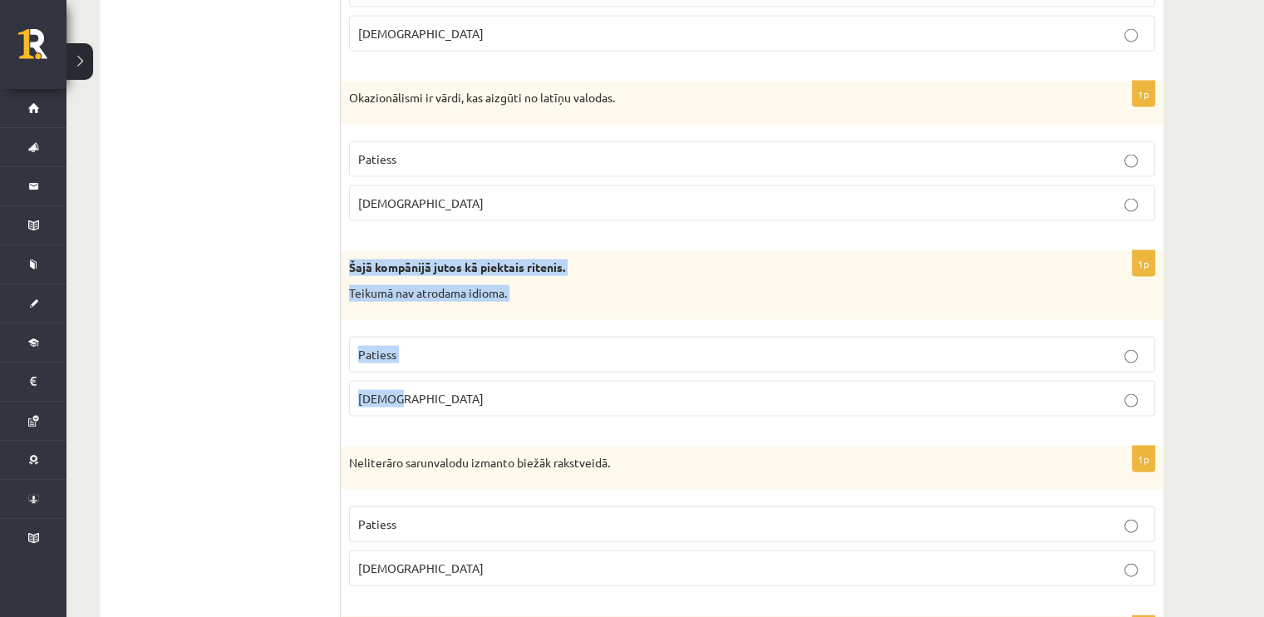
drag, startPoint x: 351, startPoint y: 254, endPoint x: 460, endPoint y: 388, distance: 172.5
click at [460, 388] on div "1p Šajā kompānijā jutos kā piektais ritenis. Teikumā nav atrodama idioma. Patie…" at bounding box center [752, 340] width 823 height 179
copy div "Šajā kompānijā jutos kā piektais ritenis. Teikumā nav atrodama idioma. Patiess …"
click at [465, 391] on p "Aplams" at bounding box center [752, 398] width 788 height 17
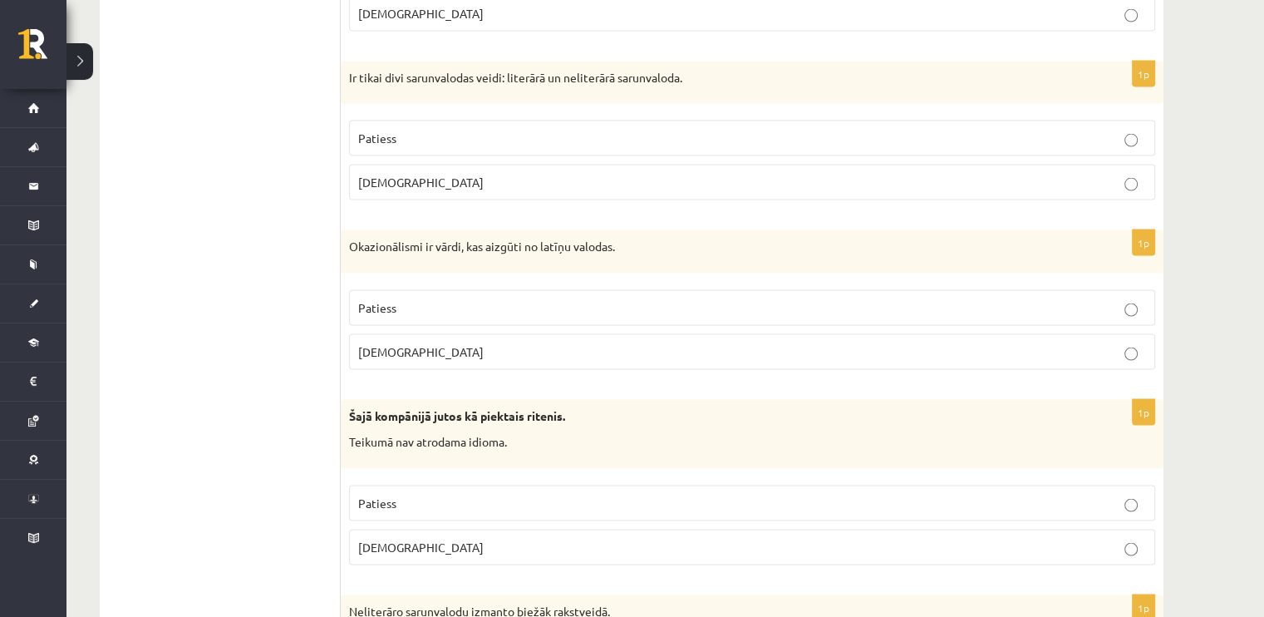
scroll to position [3350, 0]
click at [366, 303] on p "Patiess" at bounding box center [752, 309] width 788 height 17
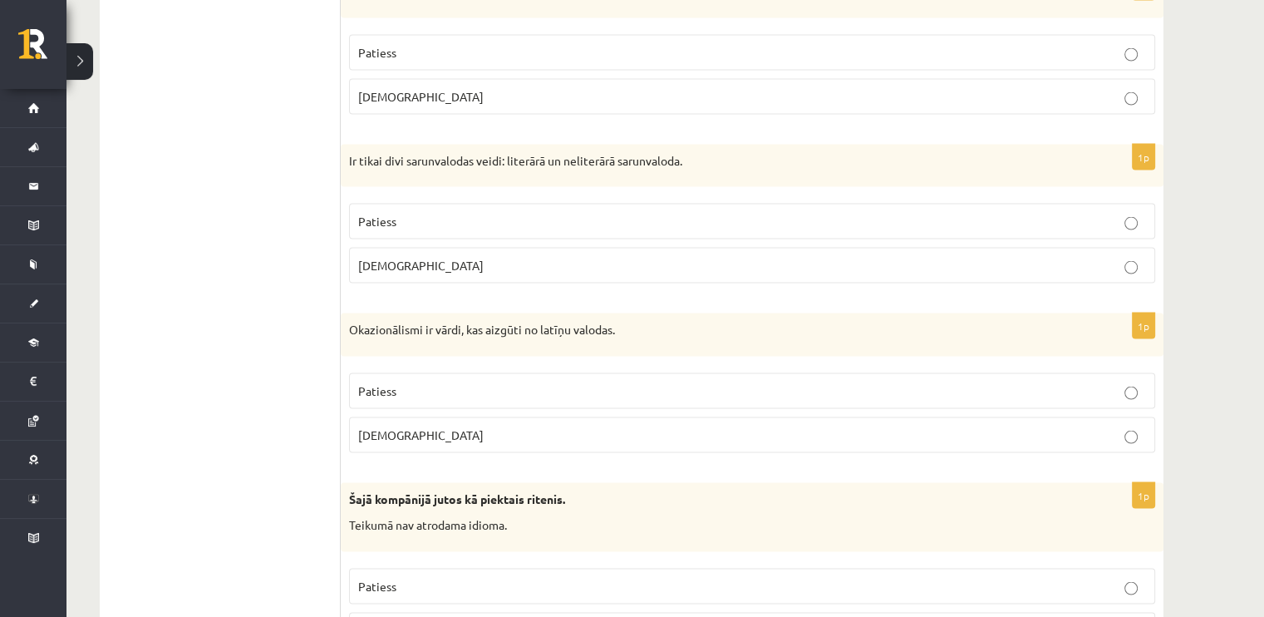
scroll to position [3249, 0]
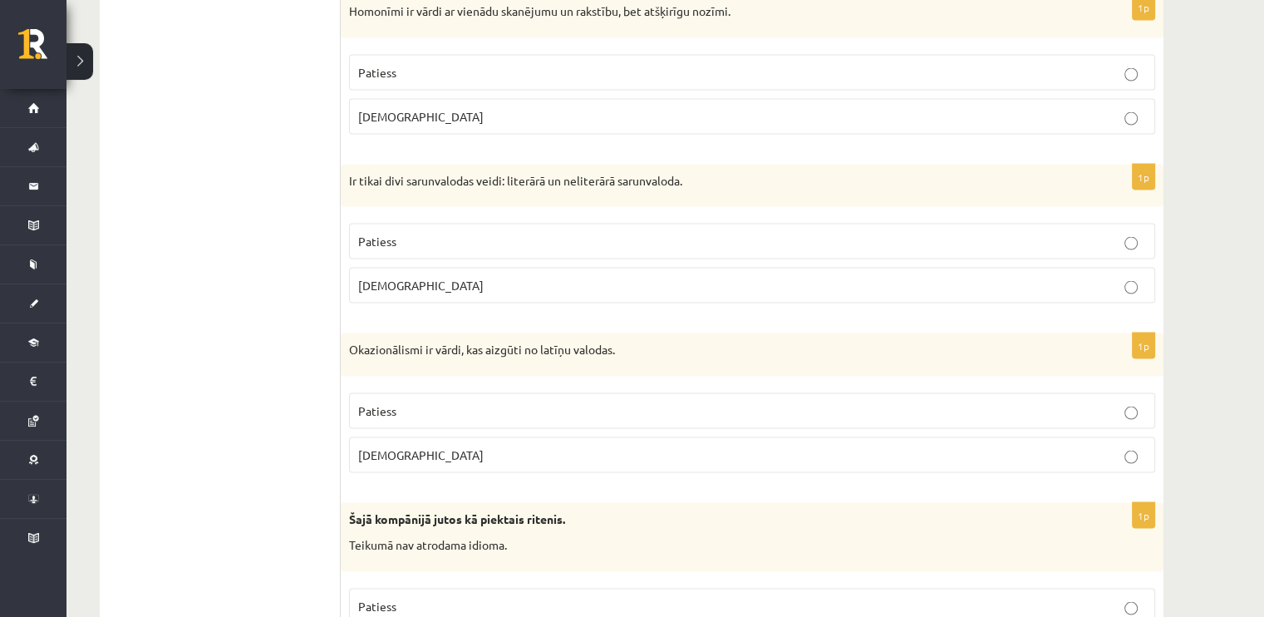
click at [381, 278] on span "Aplams" at bounding box center [420, 285] width 125 height 15
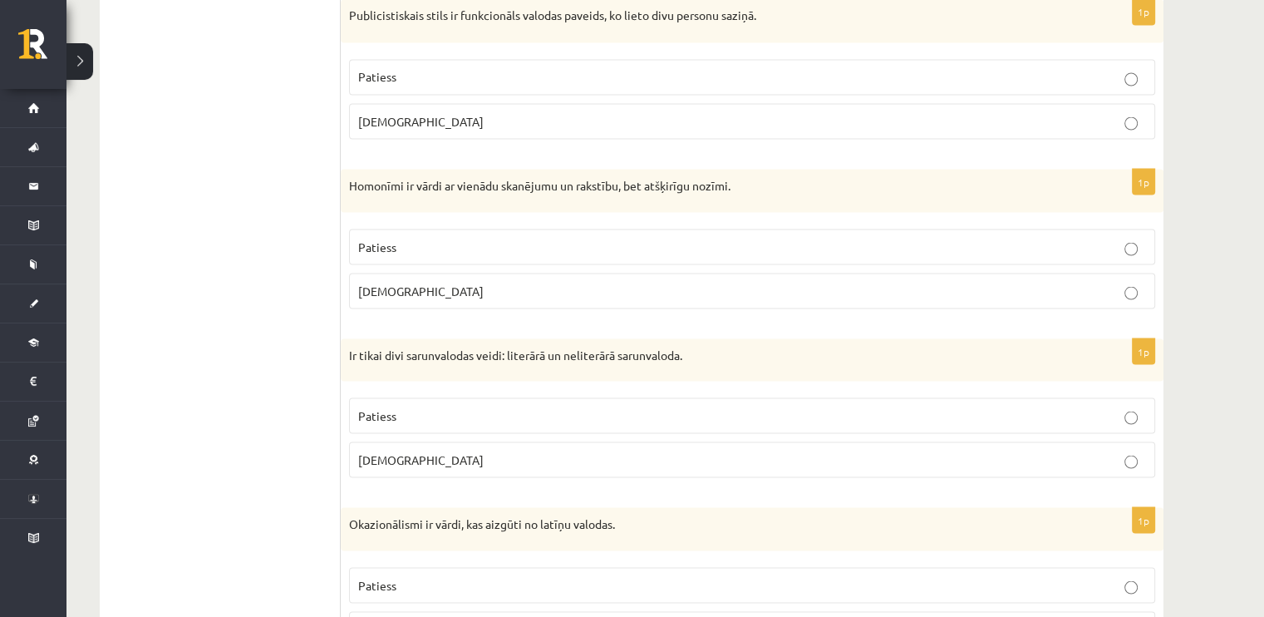
scroll to position [3072, 0]
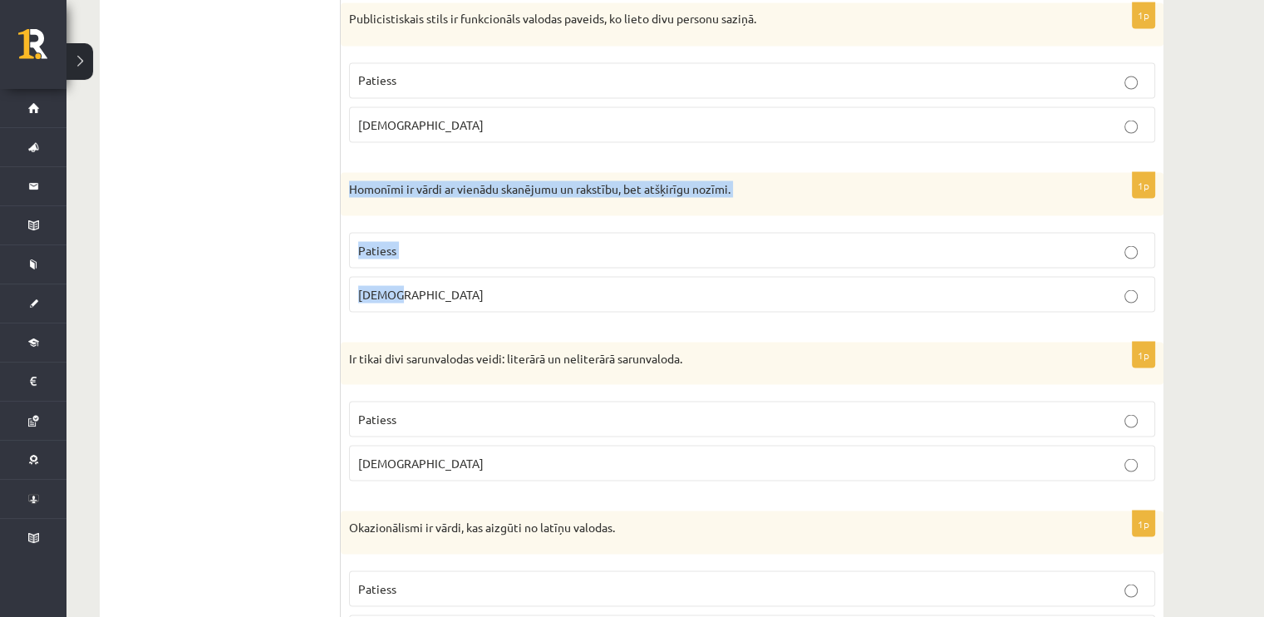
drag, startPoint x: 346, startPoint y: 176, endPoint x: 443, endPoint y: 272, distance: 136.3
click at [443, 272] on div "1p Homonīmi ir vārdi ar vienādu skanējumu un rakstību, bet atšķirīgu nozīmi. Pa…" at bounding box center [752, 248] width 823 height 153
copy div "Homonīmi ir vārdi ar vienādu skanējumu un rakstību, bet atšķirīgu nozīmi. Patie…"
click at [411, 249] on label "Patiess" at bounding box center [752, 250] width 806 height 36
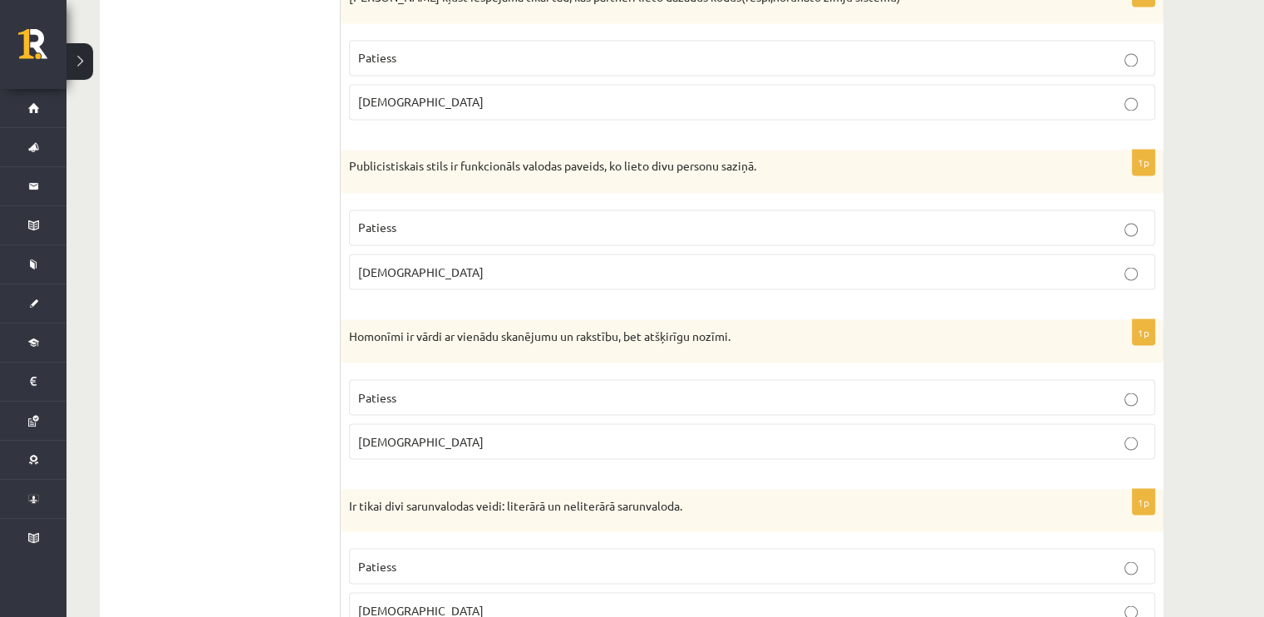
scroll to position [2923, 0]
click at [372, 265] on span "Aplams" at bounding box center [420, 272] width 125 height 15
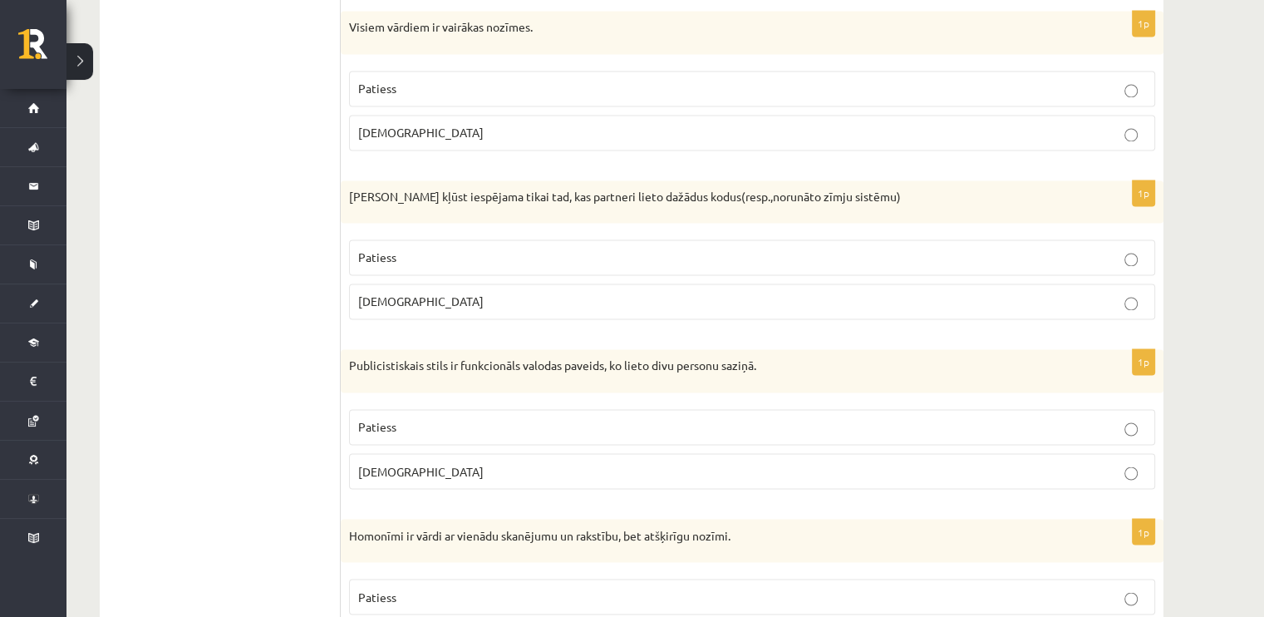
scroll to position [2720, 0]
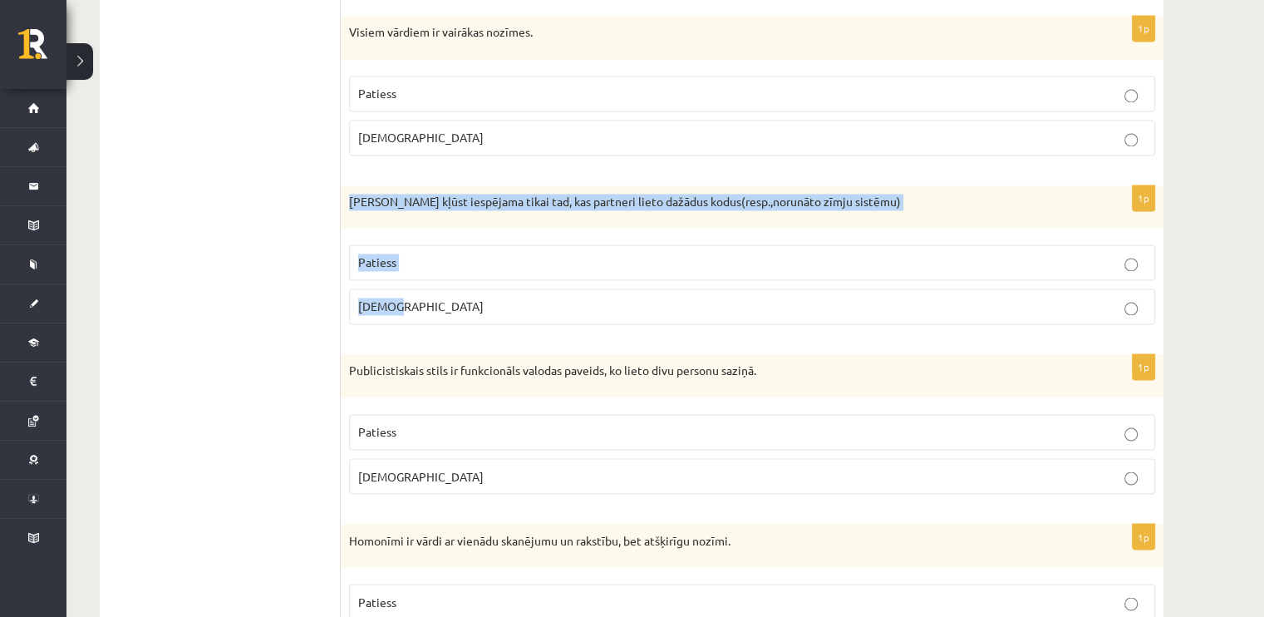
drag, startPoint x: 349, startPoint y: 183, endPoint x: 442, endPoint y: 301, distance: 150.3
click at [442, 301] on div "1p Saziņa kļūst iespējama tikai tad, kas partneri lieto dažādus kodus(resp.,nor…" at bounding box center [752, 261] width 823 height 153
click at [453, 298] on p "Aplams" at bounding box center [752, 306] width 788 height 17
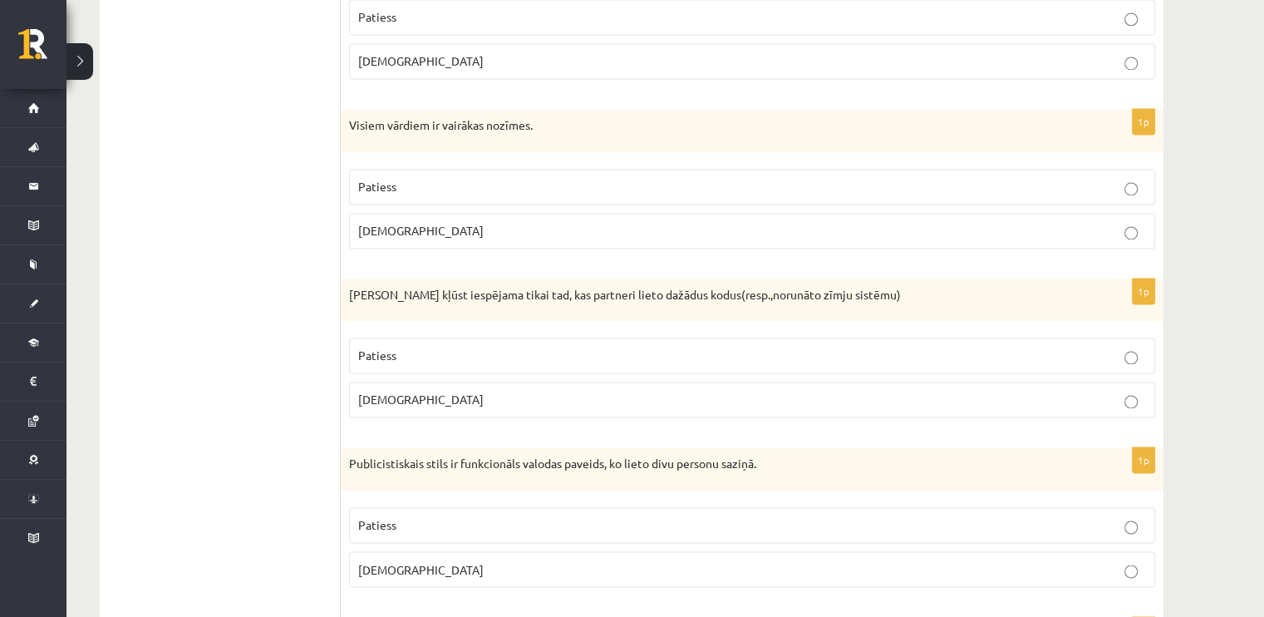
scroll to position [2613, 0]
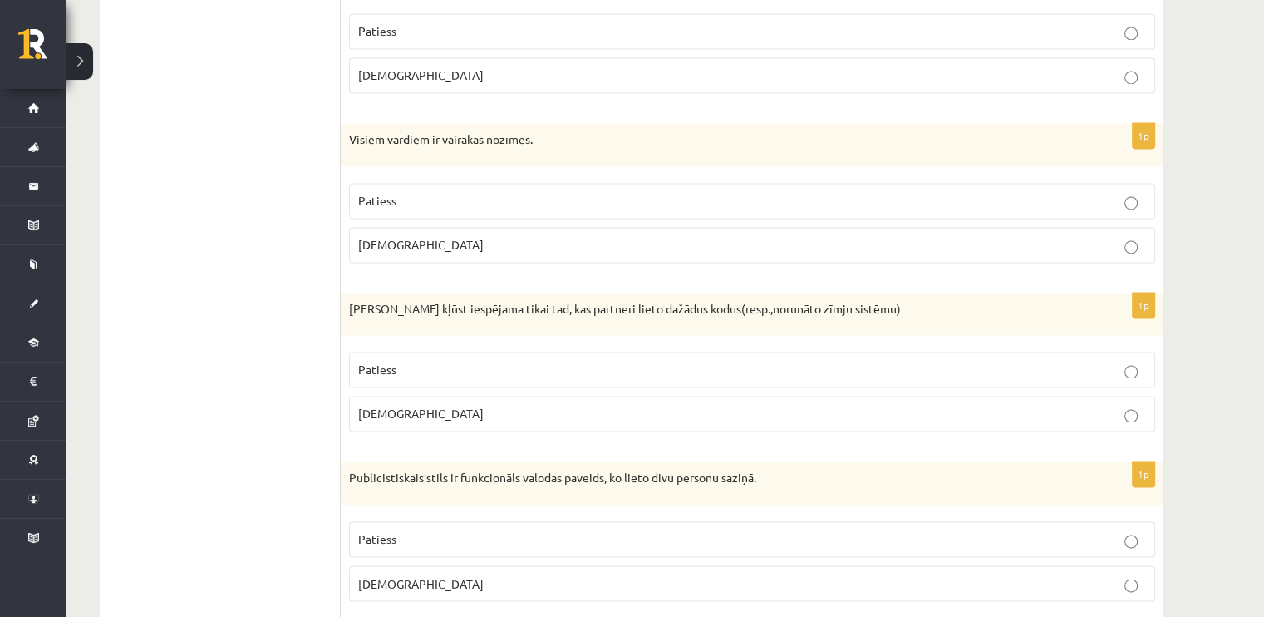
click at [485, 236] on p "Aplams" at bounding box center [752, 244] width 788 height 17
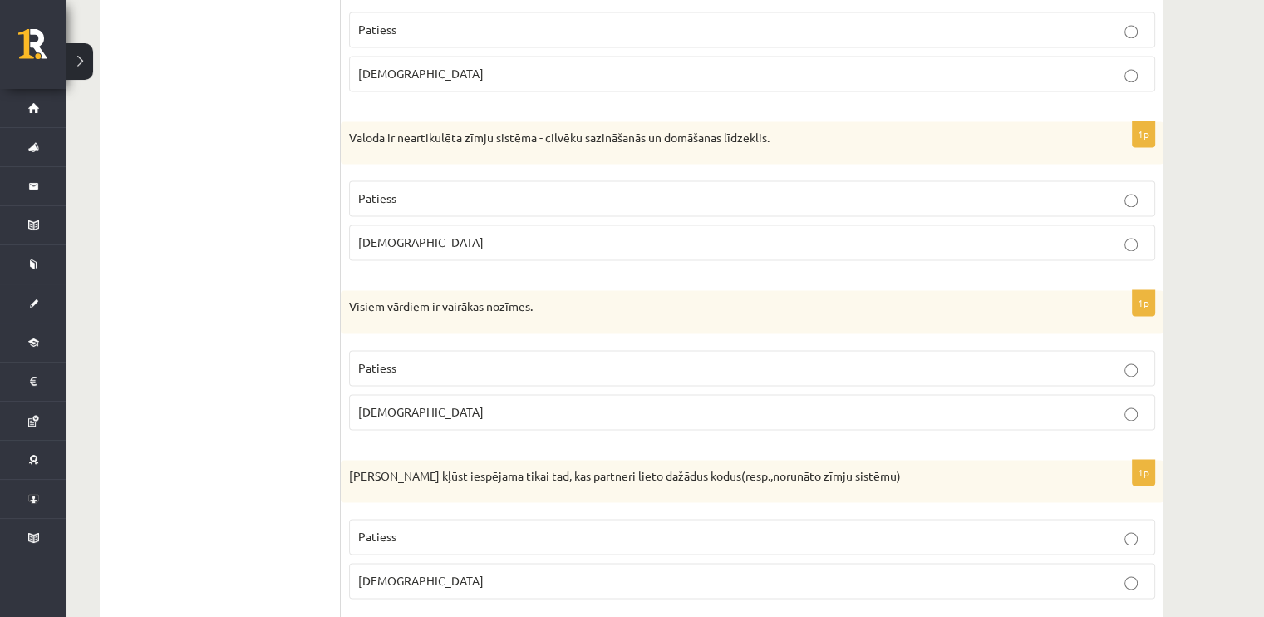
scroll to position [2444, 0]
click at [532, 182] on label "Patiess" at bounding box center [752, 200] width 806 height 36
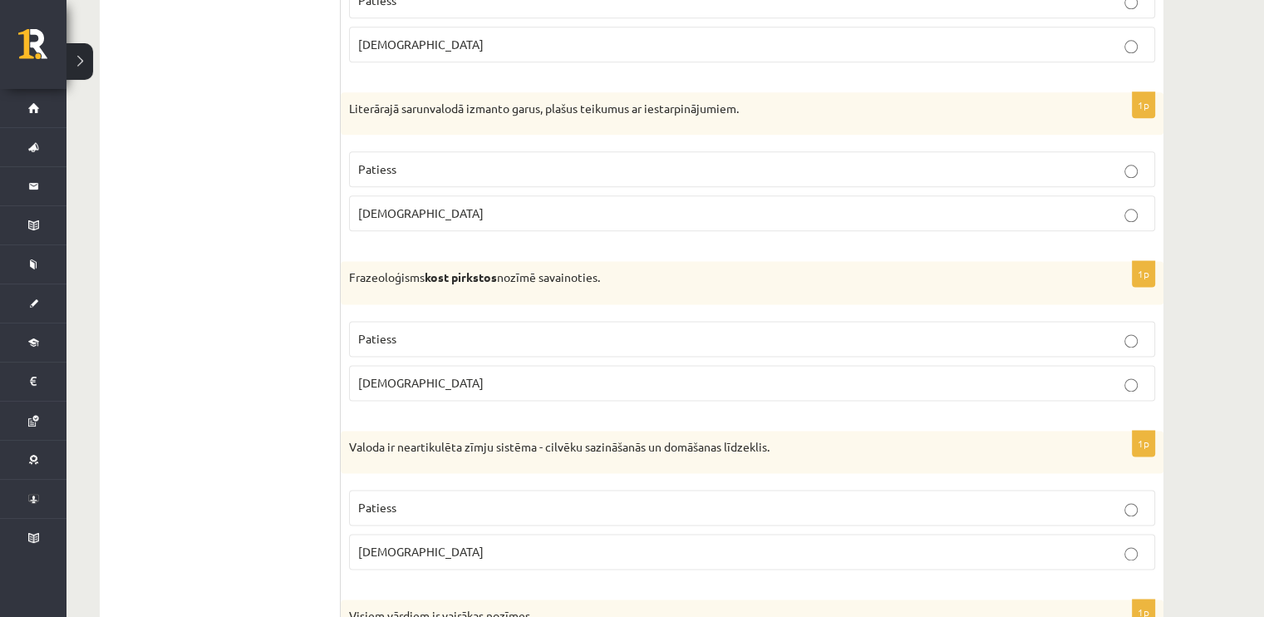
click at [532, 175] on label "Patiess" at bounding box center [752, 169] width 806 height 36
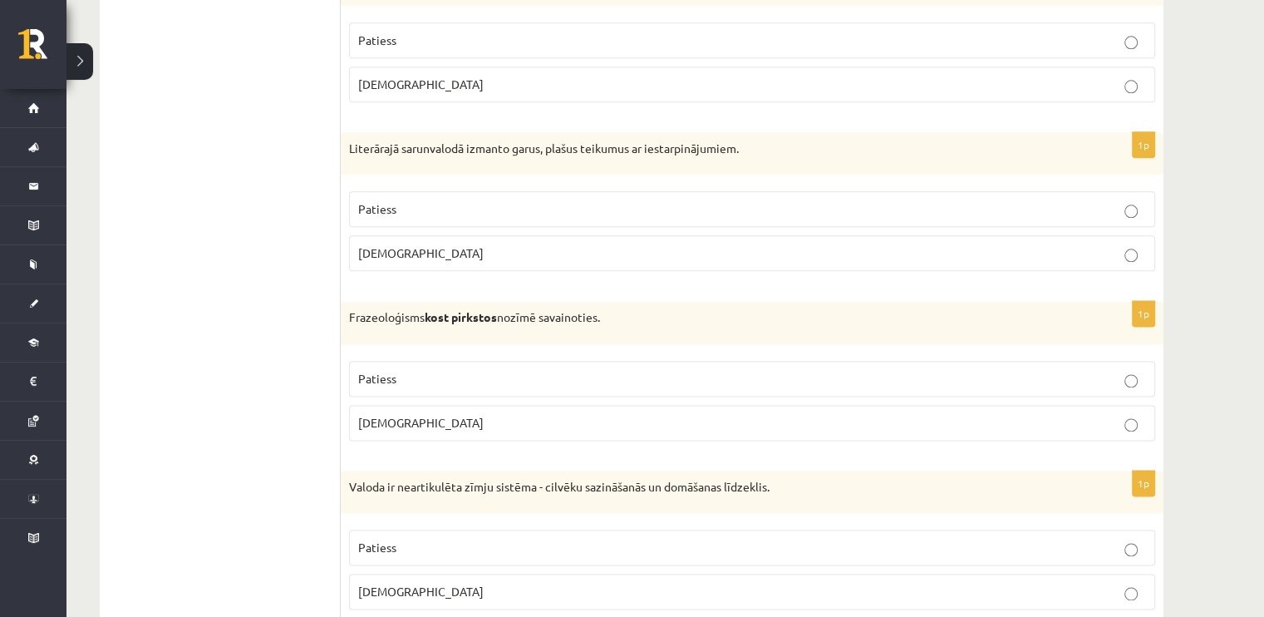
click at [535, 200] on p "Patiess" at bounding box center [752, 208] width 788 height 17
drag, startPoint x: 352, startPoint y: 137, endPoint x: 435, endPoint y: 159, distance: 85.1
click at [435, 159] on div "Literārajā sarunvalodā izmanto garus, plašus teikumus ar iestarpinājumiem." at bounding box center [752, 153] width 823 height 43
click at [598, 145] on p "Literārajā sarunvalodā izmanto garus, plašus teikumus ar iestarpinājumiem." at bounding box center [710, 148] width 723 height 17
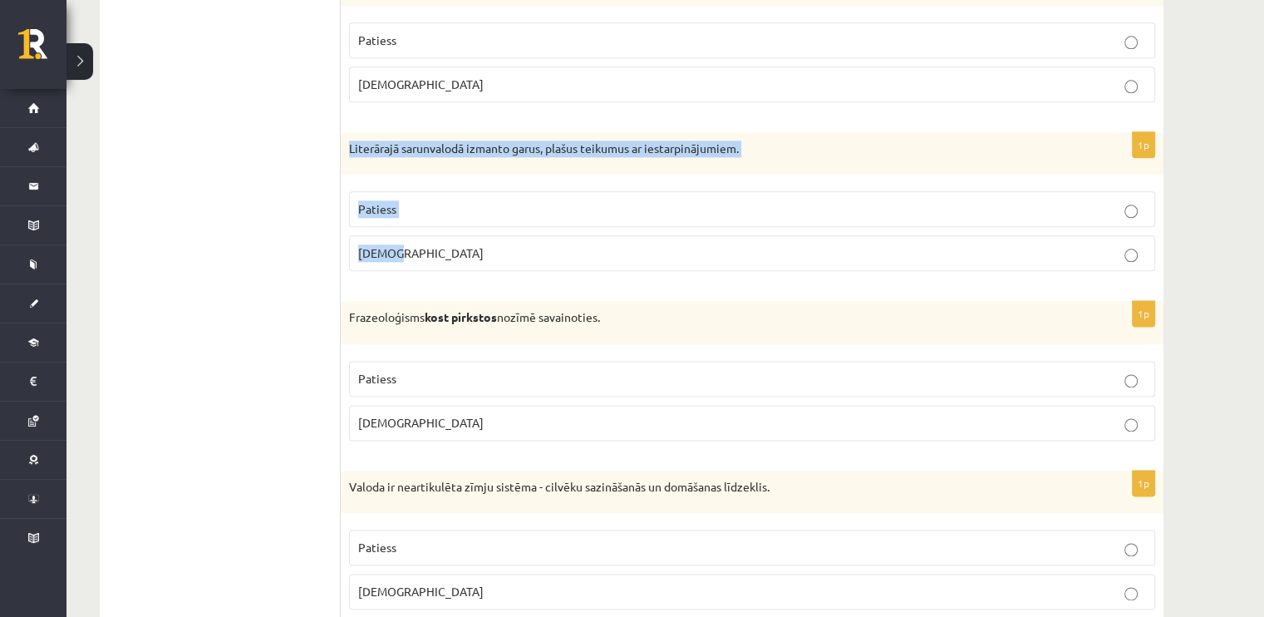
drag, startPoint x: 343, startPoint y: 139, endPoint x: 432, endPoint y: 224, distance: 122.9
click at [432, 224] on div "1p Literārajā sarunvalodā izmanto garus, plašus teikumus ar iestarpinājumiem. P…" at bounding box center [752, 208] width 823 height 153
click at [433, 244] on p "Aplams" at bounding box center [752, 252] width 788 height 17
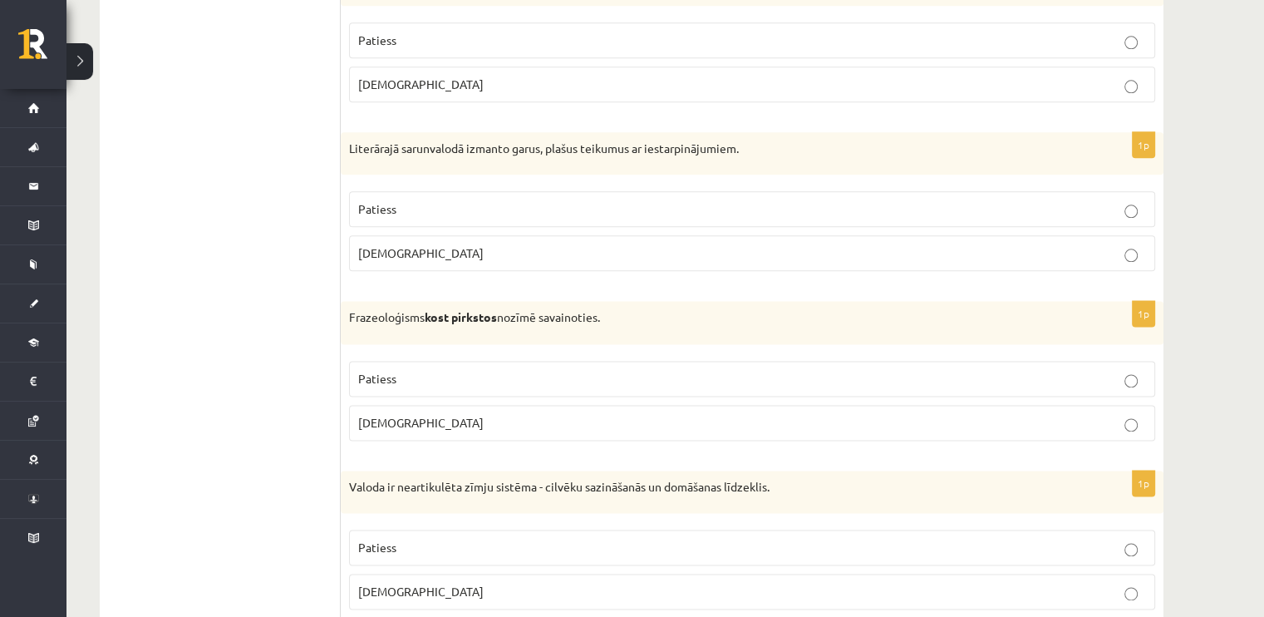
click at [406, 386] on label "Patiess" at bounding box center [752, 379] width 806 height 36
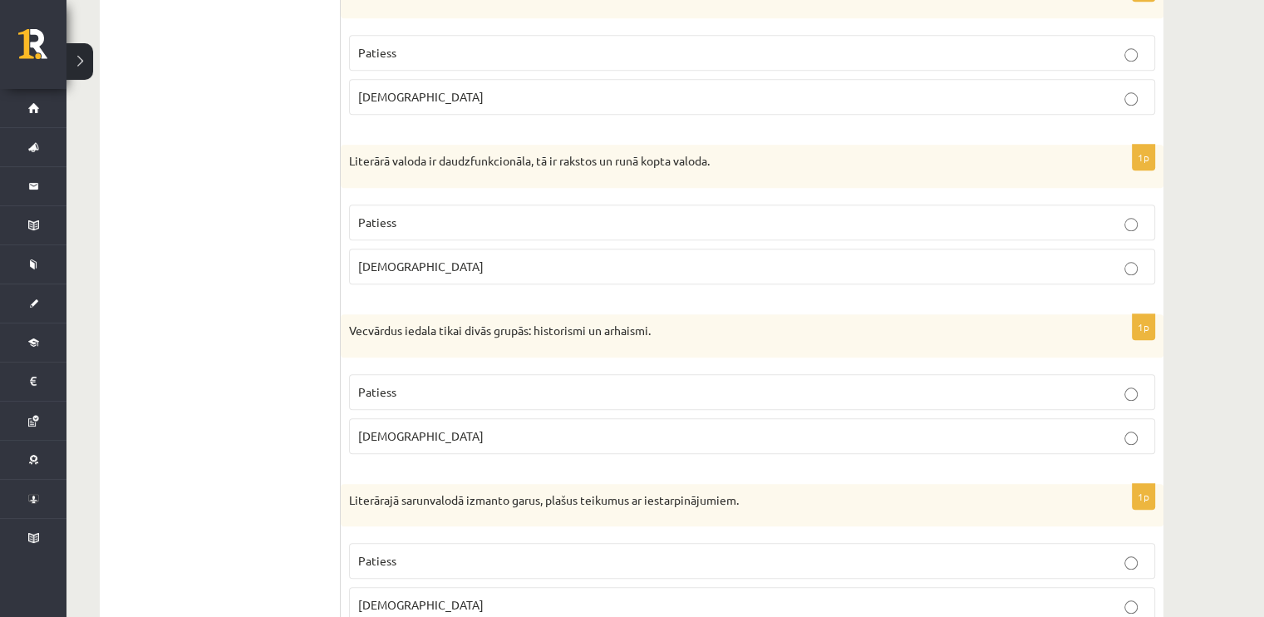
scroll to position [1749, 0]
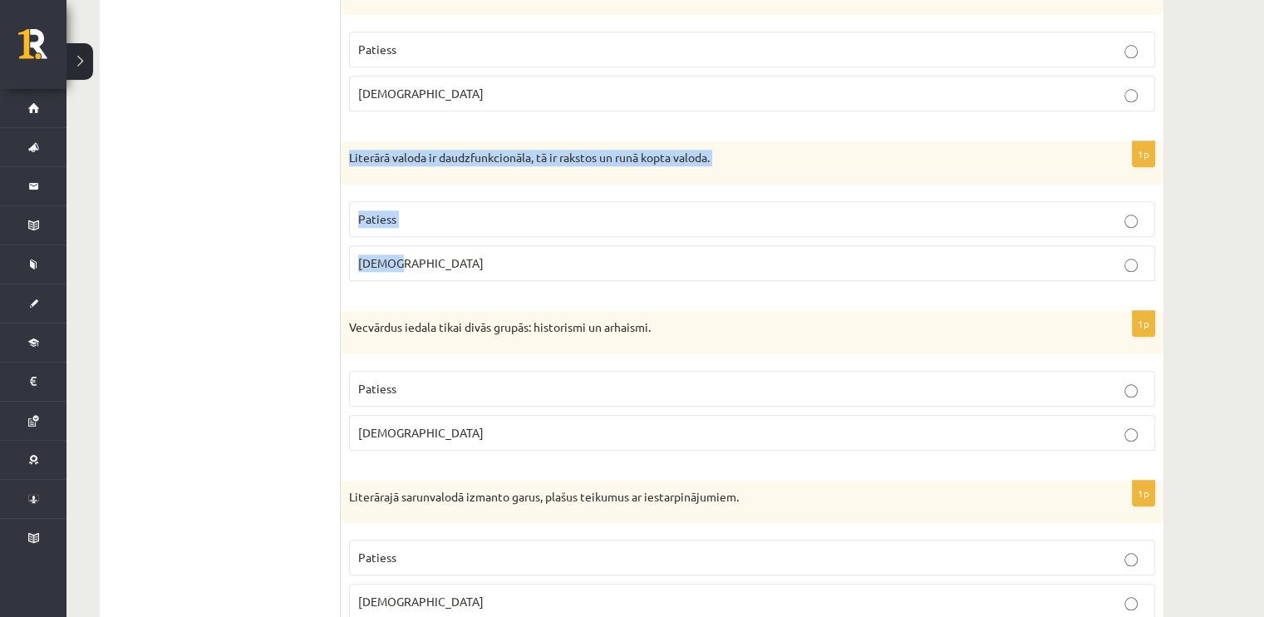
drag, startPoint x: 346, startPoint y: 145, endPoint x: 416, endPoint y: 260, distance: 134.3
click at [416, 260] on div "1p Literārā valoda ir daudzfunkcionāla, tā ir rakstos un runā kopta valoda. Pat…" at bounding box center [752, 217] width 823 height 153
click at [439, 254] on p "Aplams" at bounding box center [752, 262] width 788 height 17
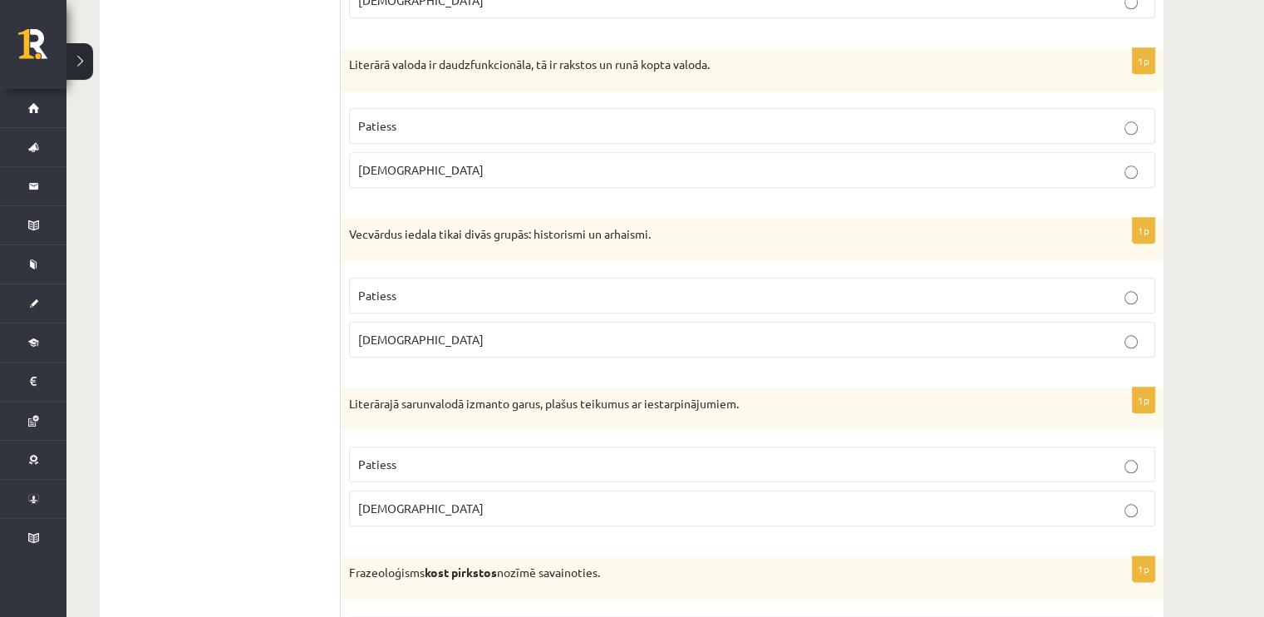
scroll to position [1842, 0]
click at [417, 287] on p "Patiess" at bounding box center [752, 295] width 788 height 17
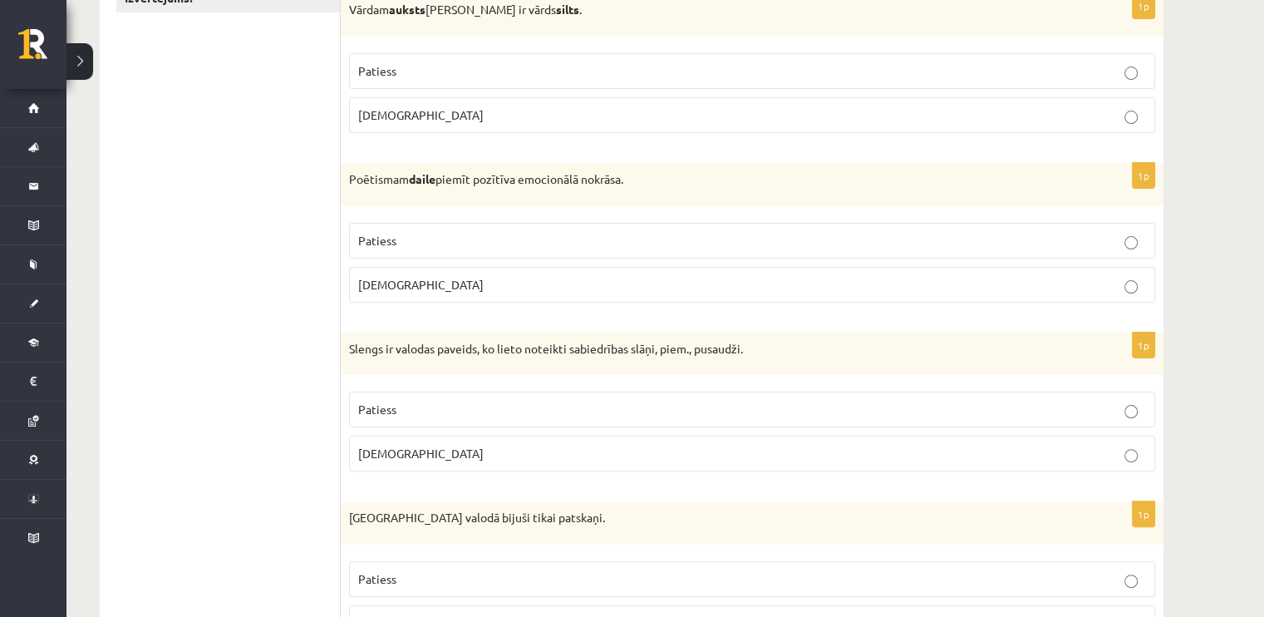
scroll to position [0, 0]
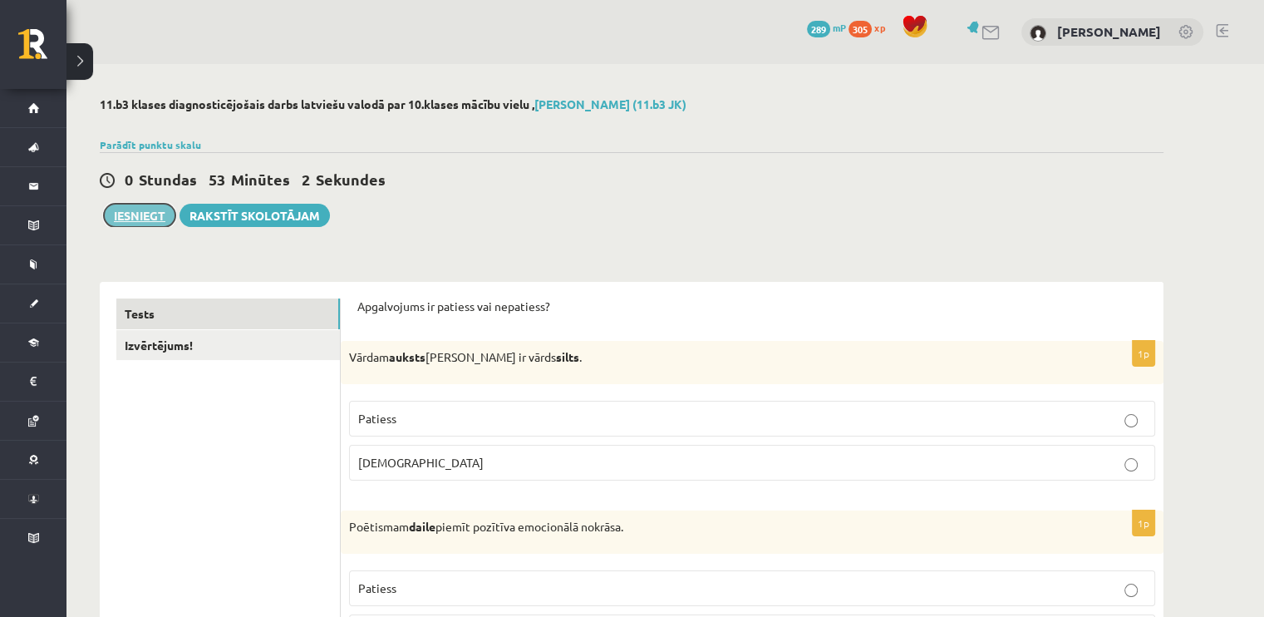
click at [160, 215] on button "Iesniegt" at bounding box center [139, 215] width 71 height 23
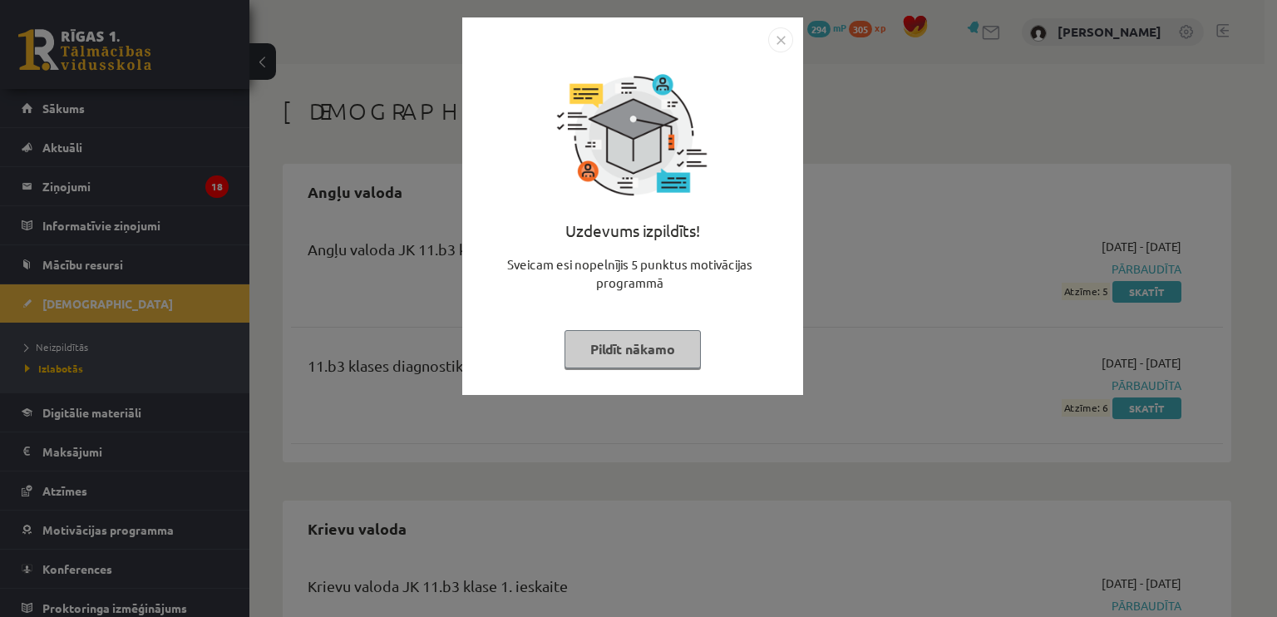
click at [634, 361] on button "Pildīt nākamo" at bounding box center [632, 349] width 136 height 38
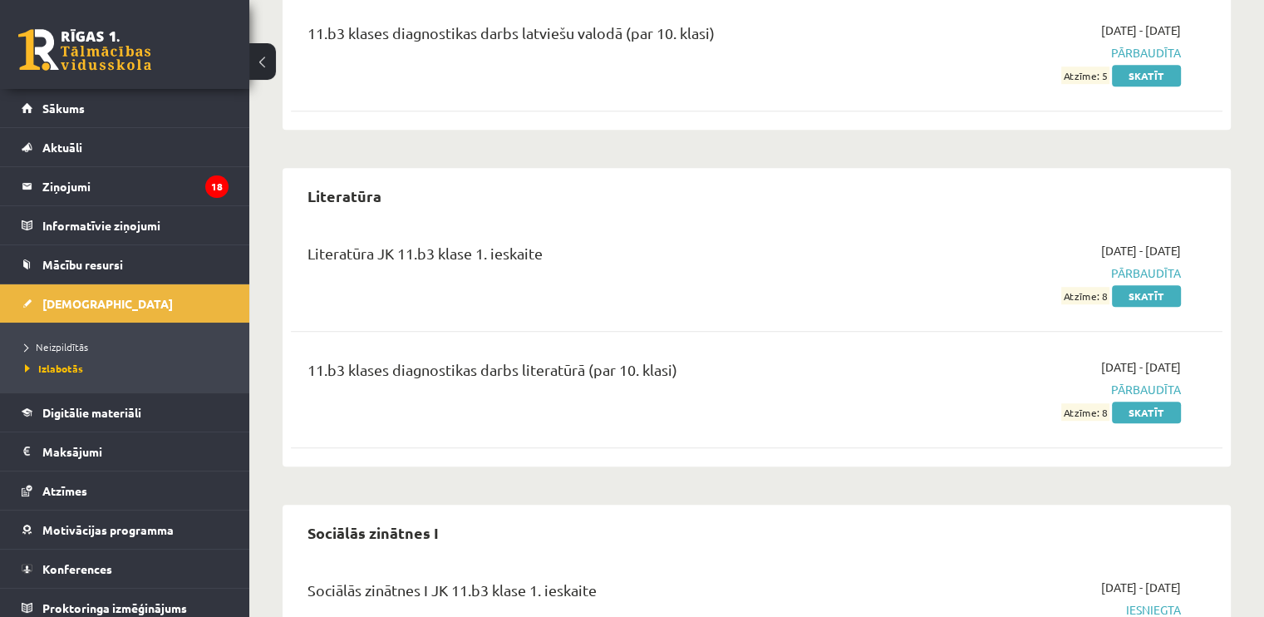
scroll to position [1326, 0]
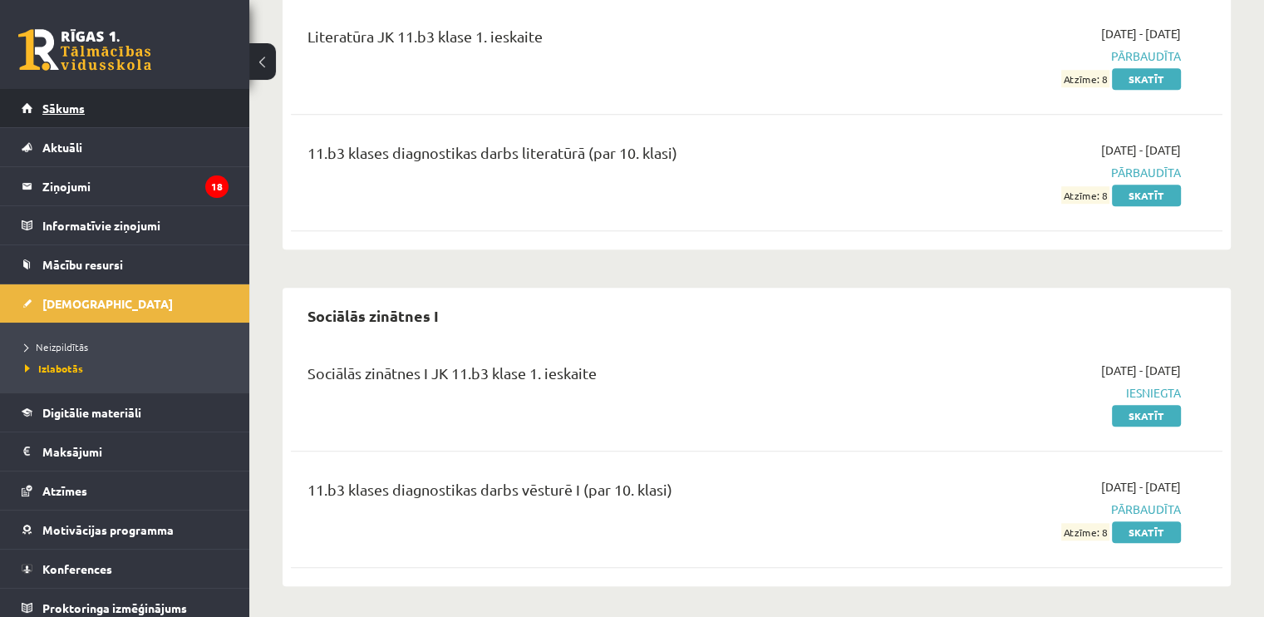
click at [67, 108] on span "Sākums" at bounding box center [63, 108] width 42 height 15
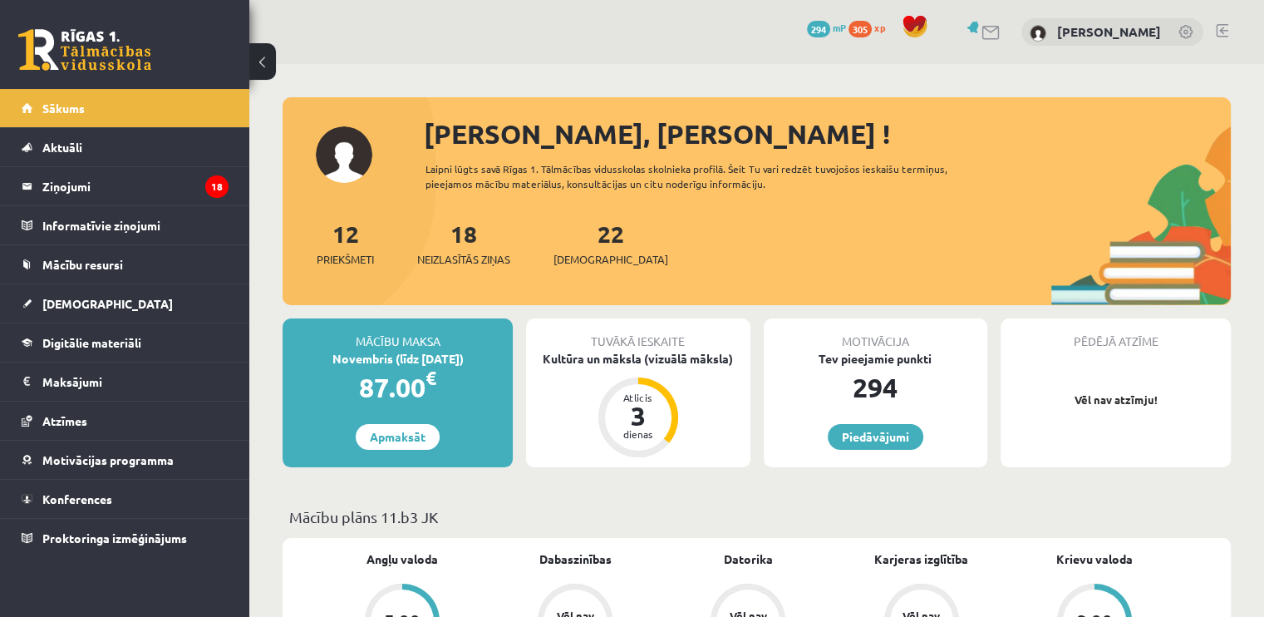
click at [67, 108] on span "Sākums" at bounding box center [63, 108] width 42 height 15
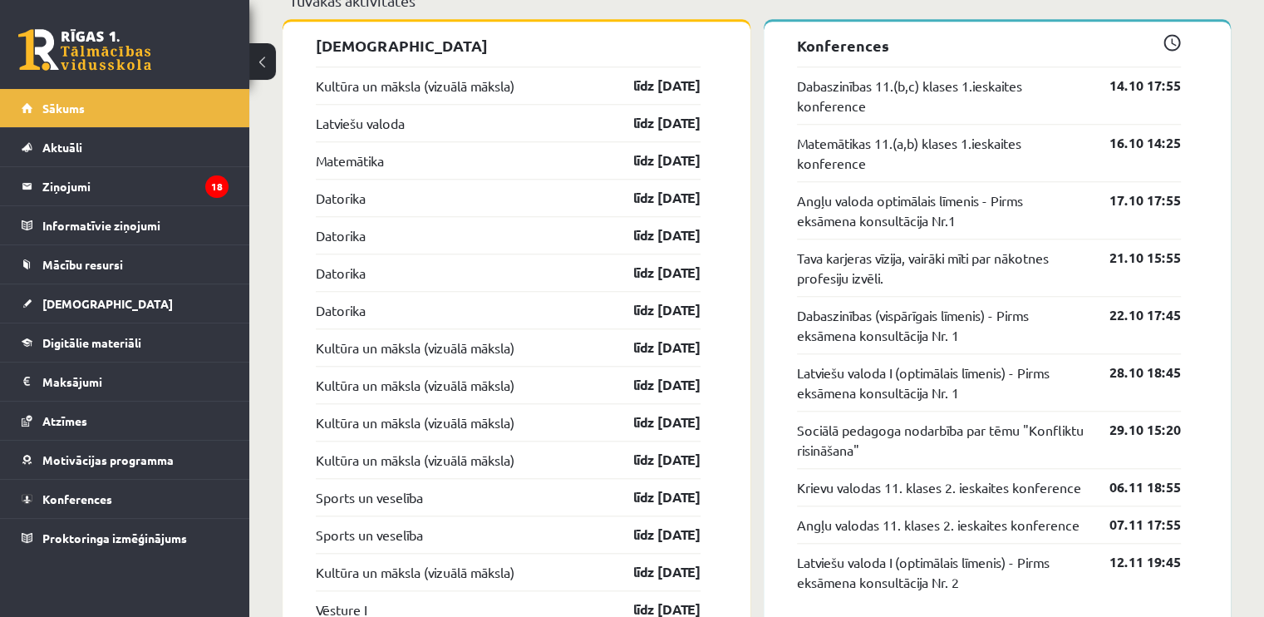
scroll to position [1518, 0]
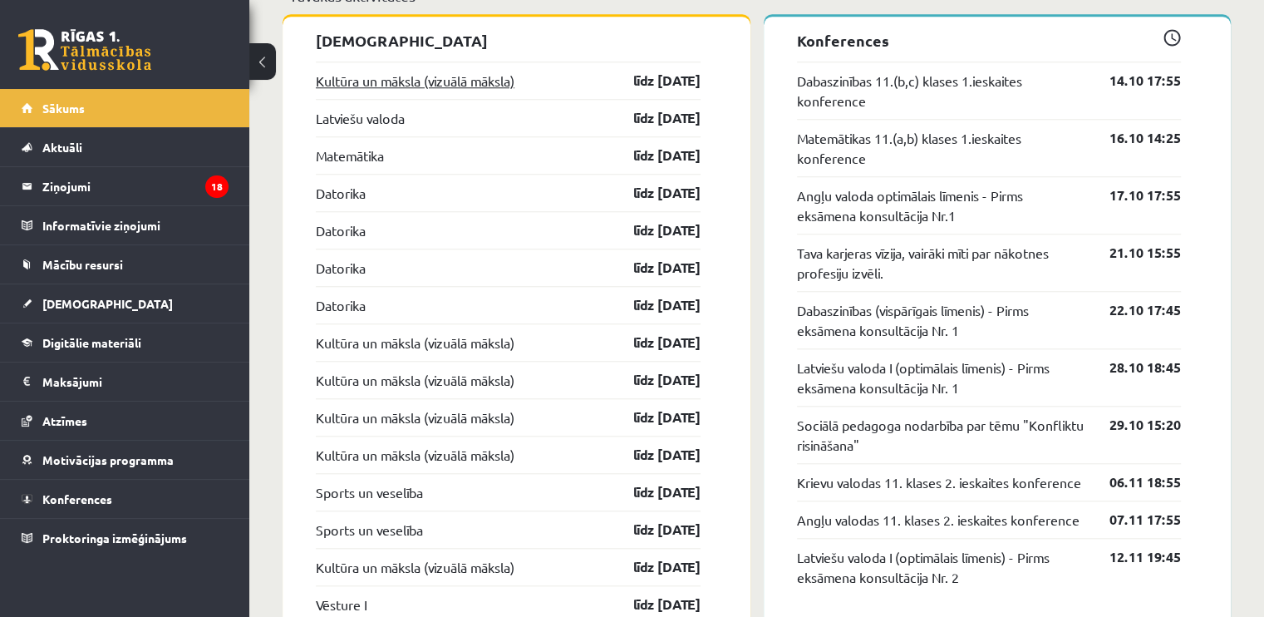
click at [482, 82] on link "Kultūra un māksla (vizuālā māksla)" at bounding box center [415, 81] width 199 height 20
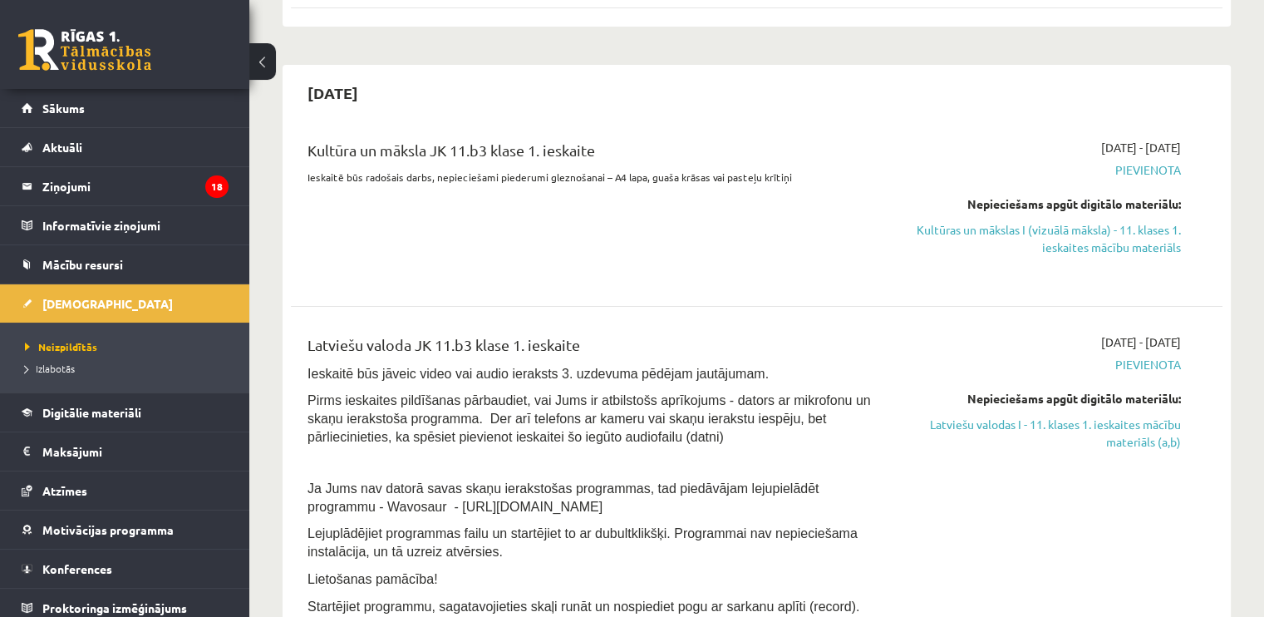
scroll to position [319, 0]
click at [933, 229] on link "Kultūras un mākslas I (vizuālā māksla) - 11. klases 1. ieskaites mācību materiā…" at bounding box center [1044, 238] width 274 height 35
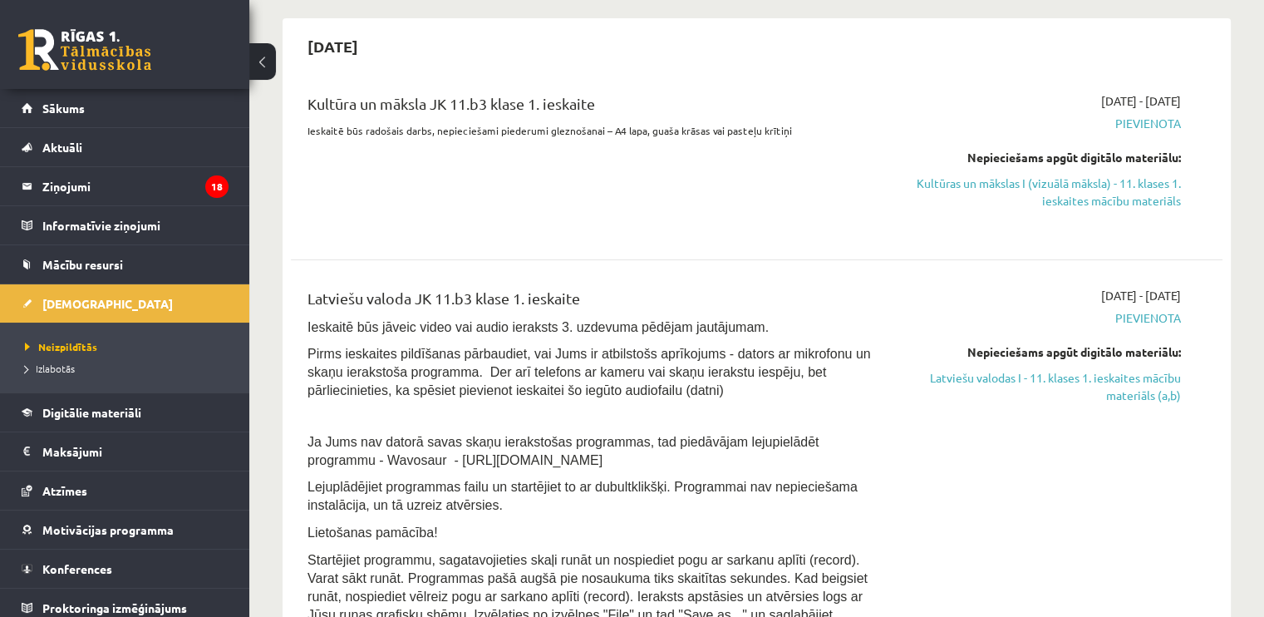
scroll to position [352, 0]
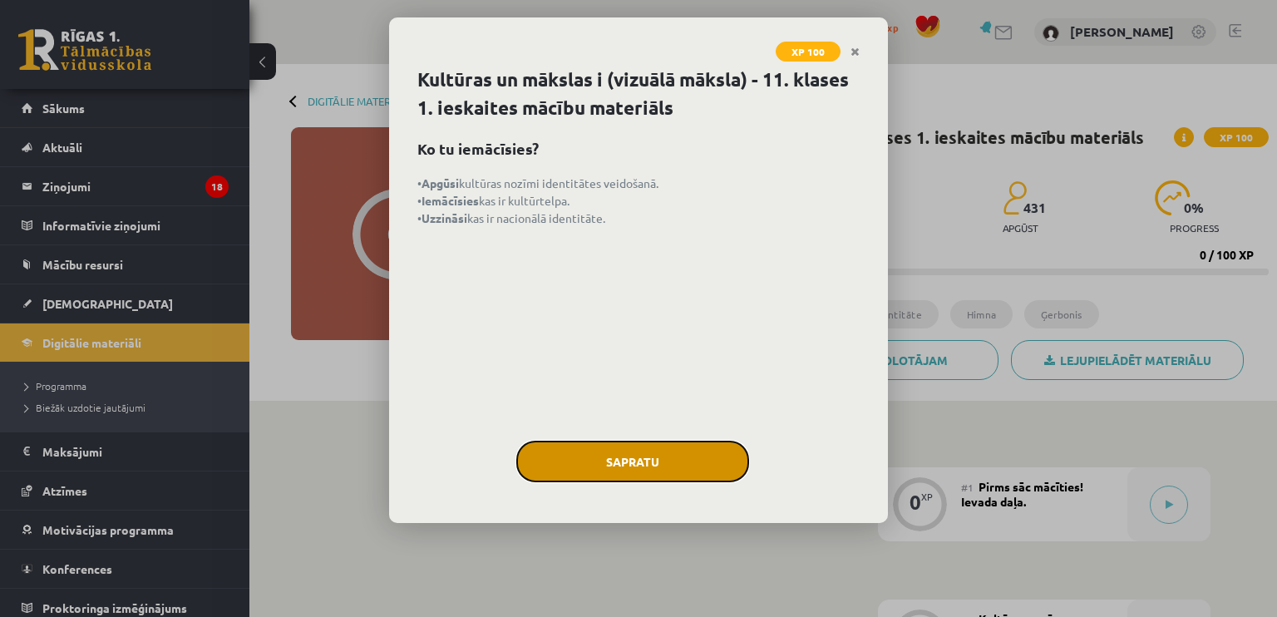
click at [626, 458] on button "Sapratu" at bounding box center [632, 461] width 233 height 42
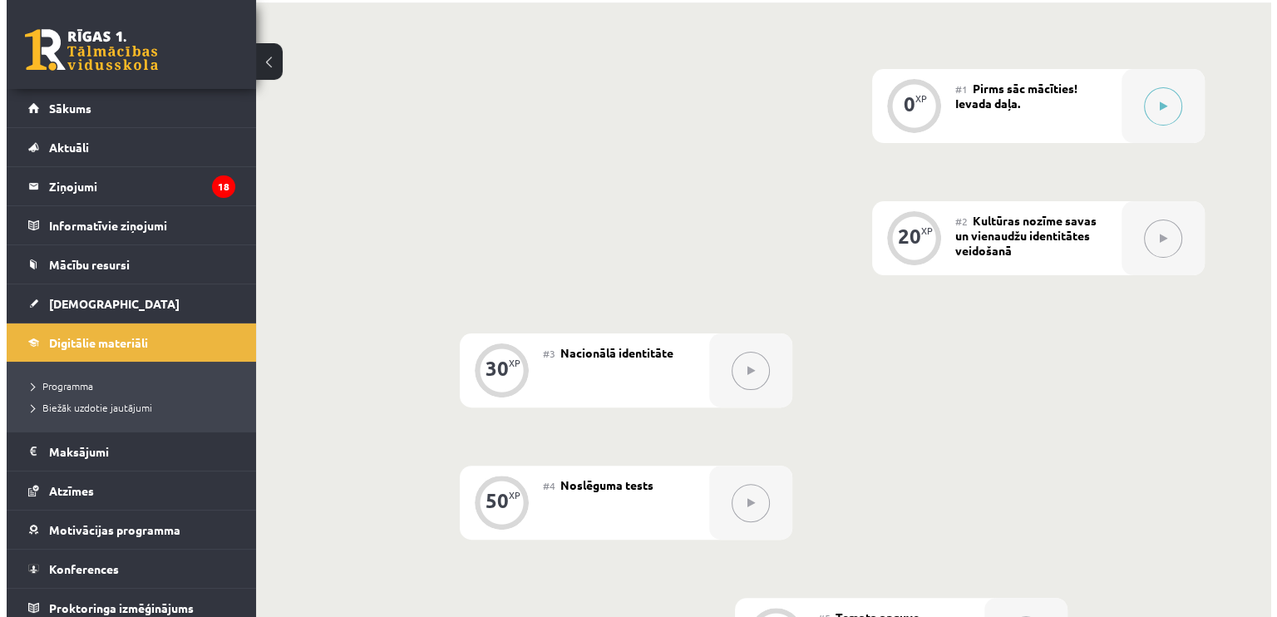
scroll to position [396, 0]
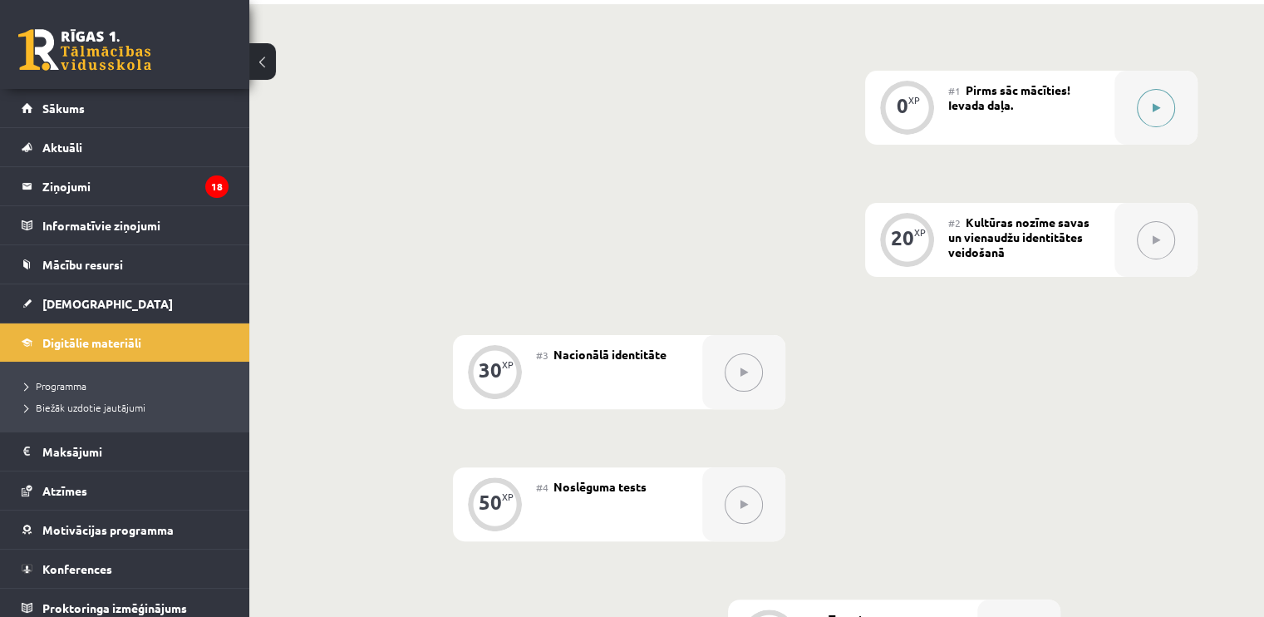
click at [1165, 116] on button at bounding box center [1156, 108] width 38 height 38
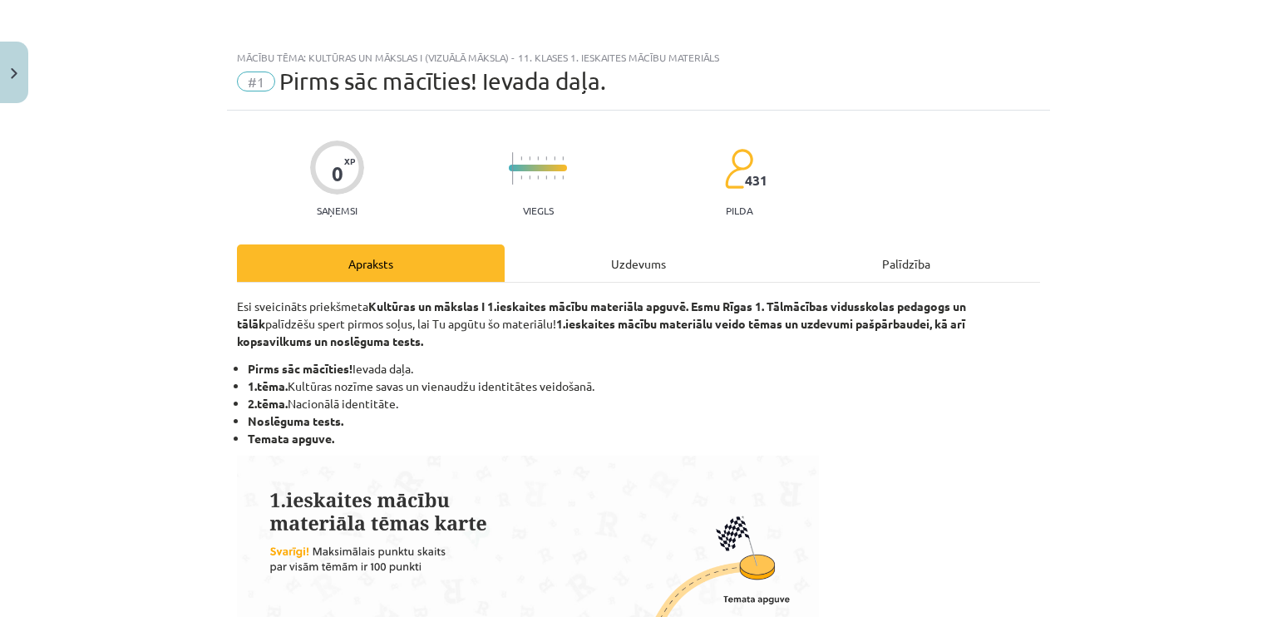
click at [654, 275] on div "Uzdevums" at bounding box center [638, 262] width 268 height 37
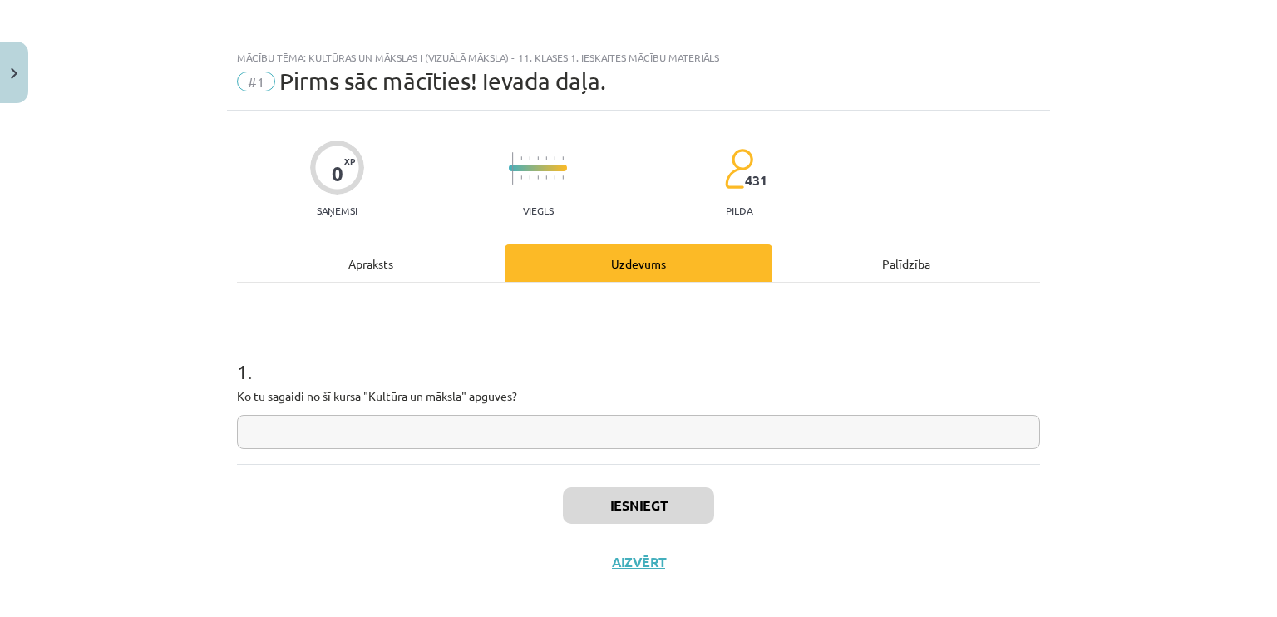
scroll to position [13, 0]
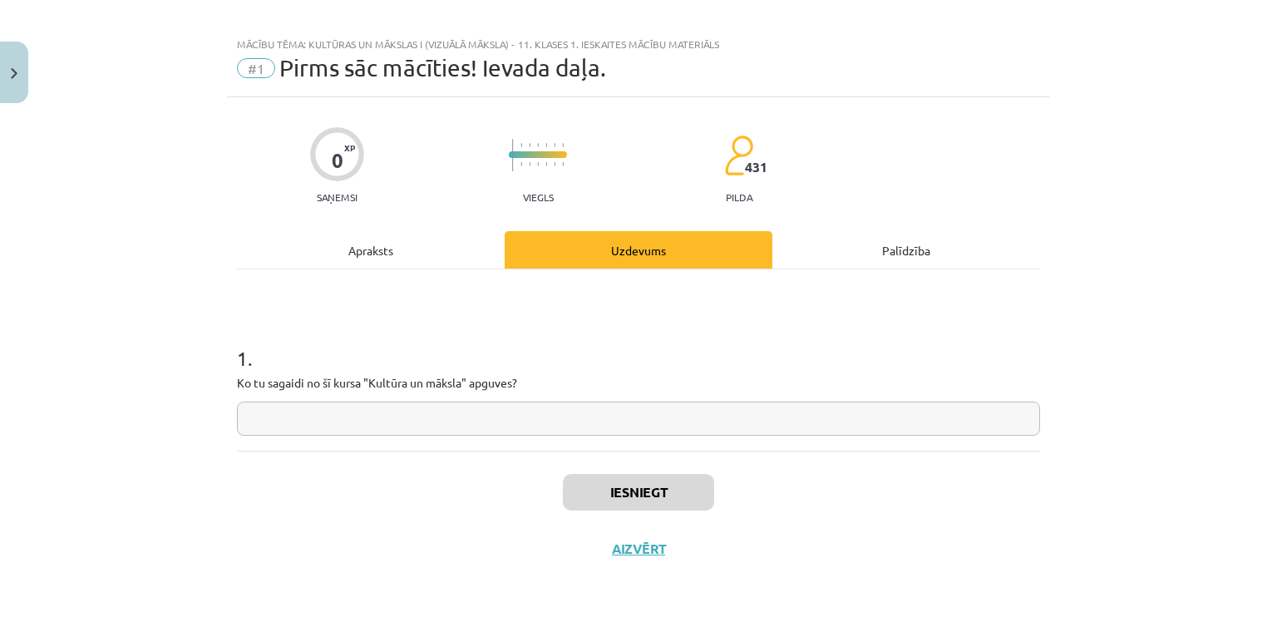
click at [377, 255] on div "Apraksts" at bounding box center [371, 249] width 268 height 37
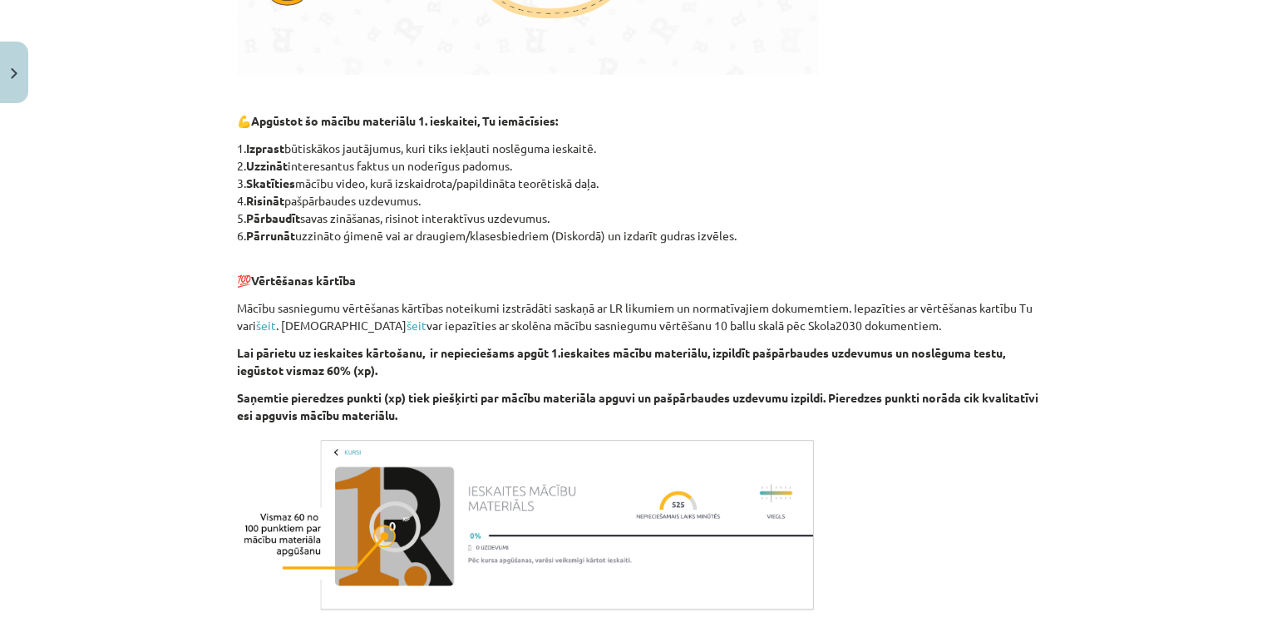
scroll to position [710, 0]
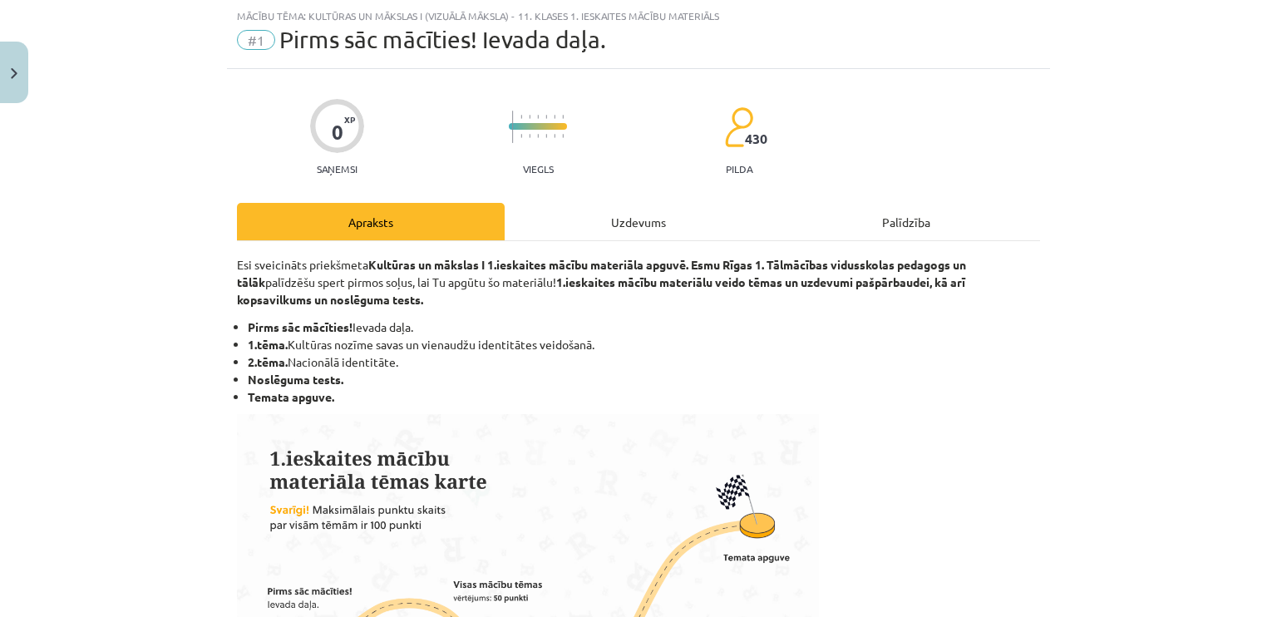
click at [594, 214] on div "Uzdevums" at bounding box center [638, 221] width 268 height 37
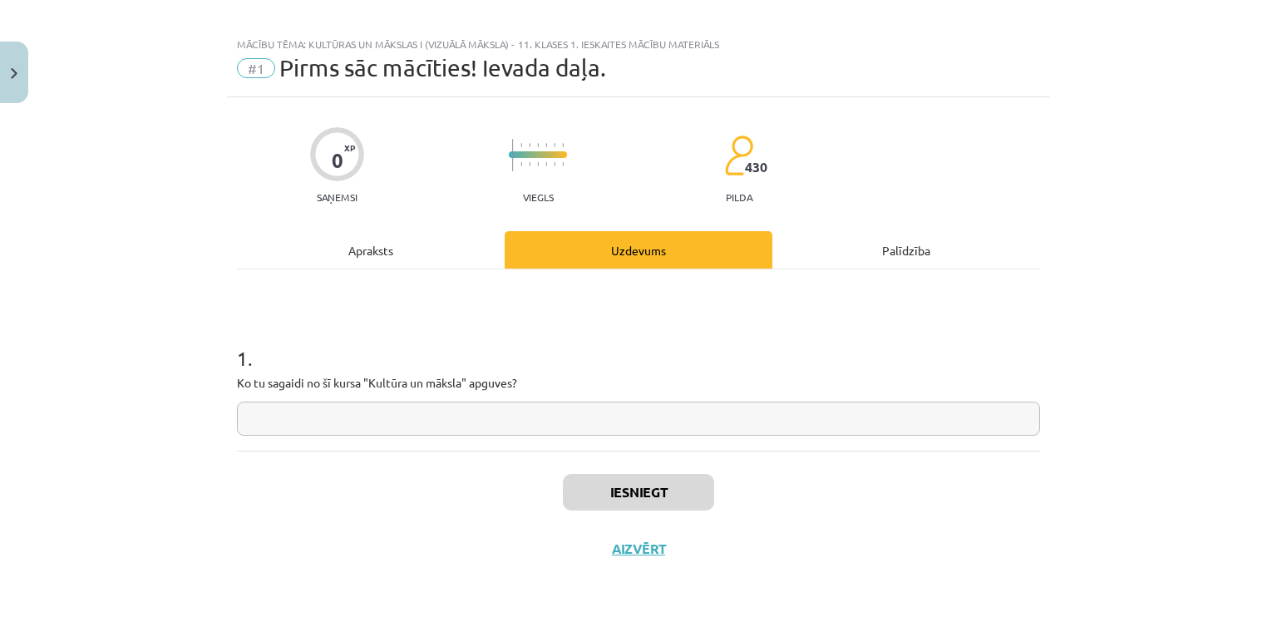
click at [534, 415] on input "text" at bounding box center [638, 418] width 803 height 34
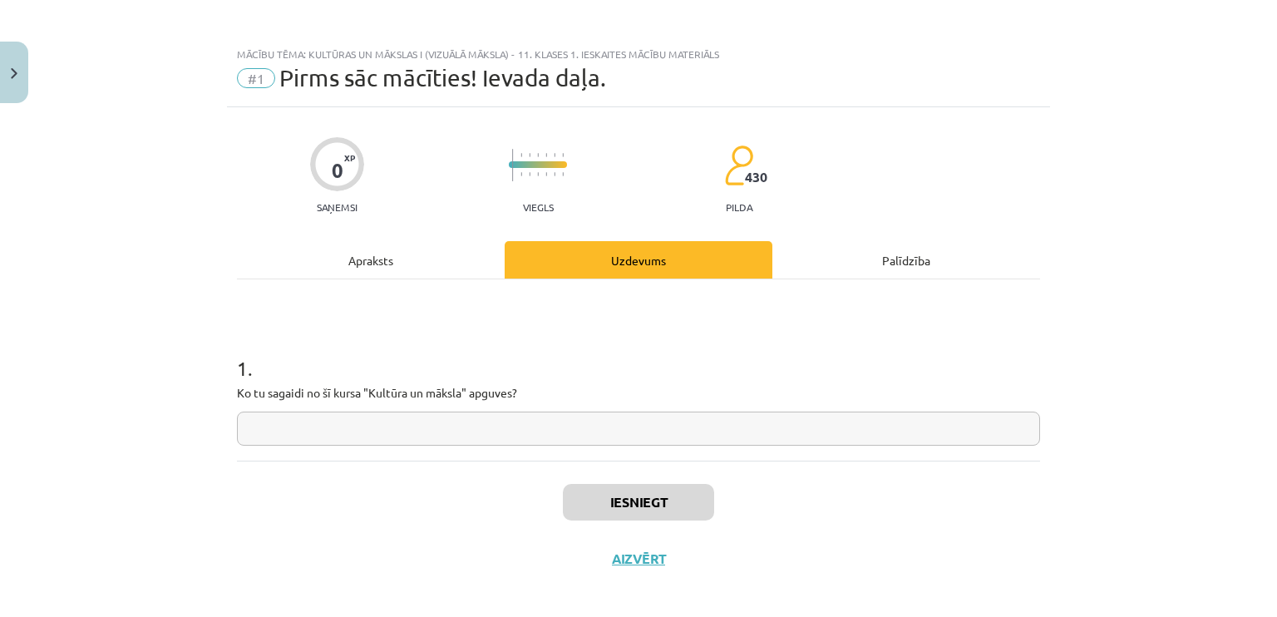
scroll to position [6, 0]
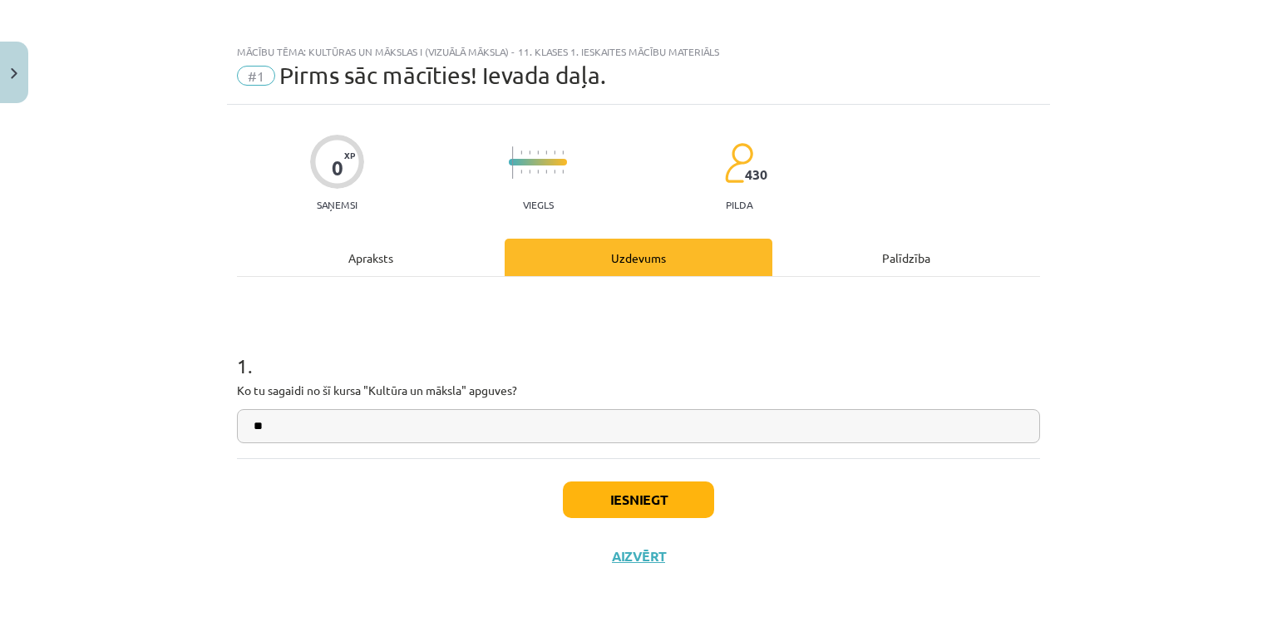
type input "*"
click at [871, 426] on input "text" at bounding box center [638, 426] width 803 height 34
type input "**********"
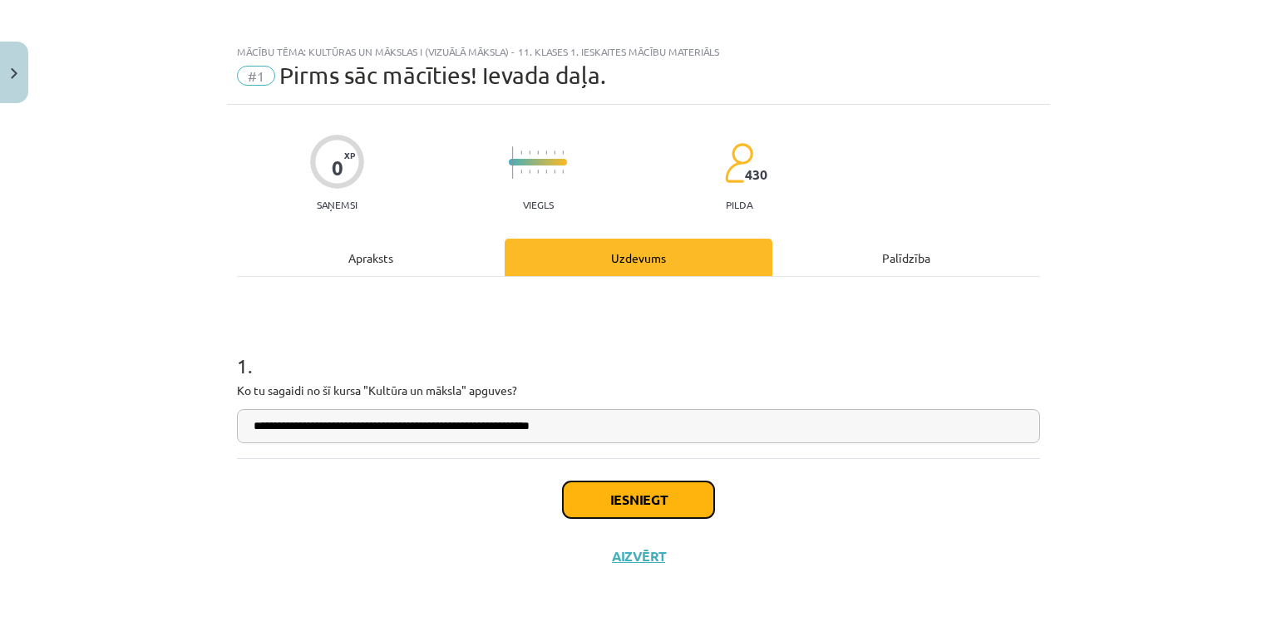
click at [682, 491] on button "Iesniegt" at bounding box center [638, 499] width 151 height 37
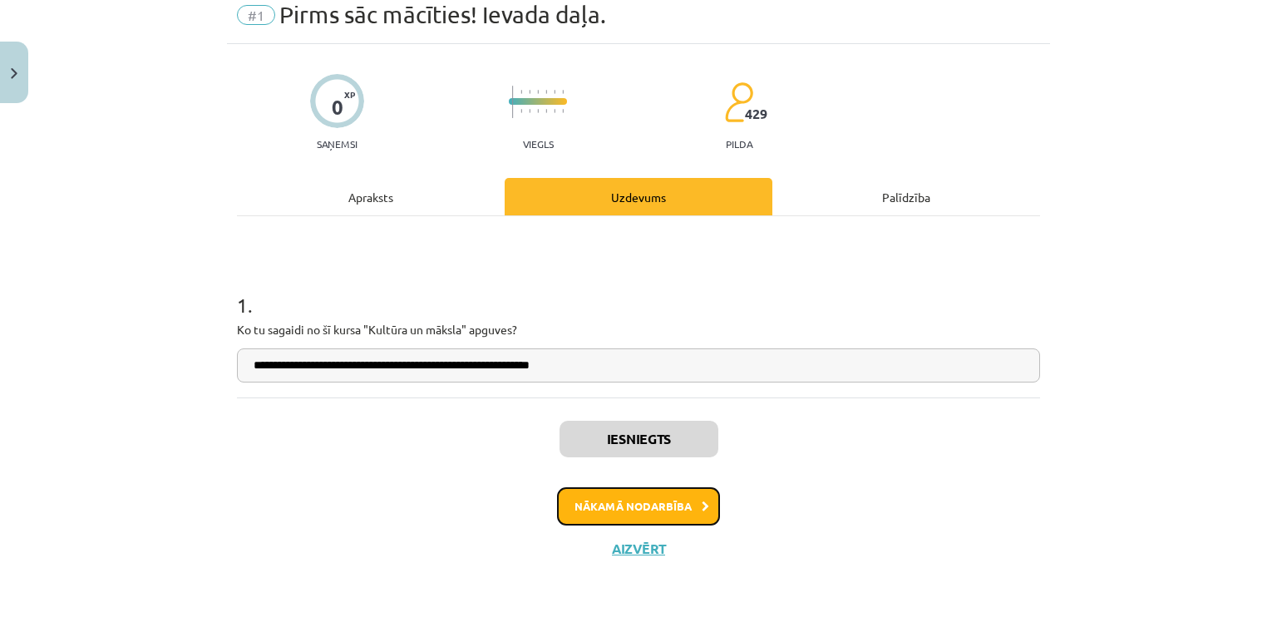
click at [680, 491] on button "Nākamā nodarbība" at bounding box center [638, 506] width 163 height 38
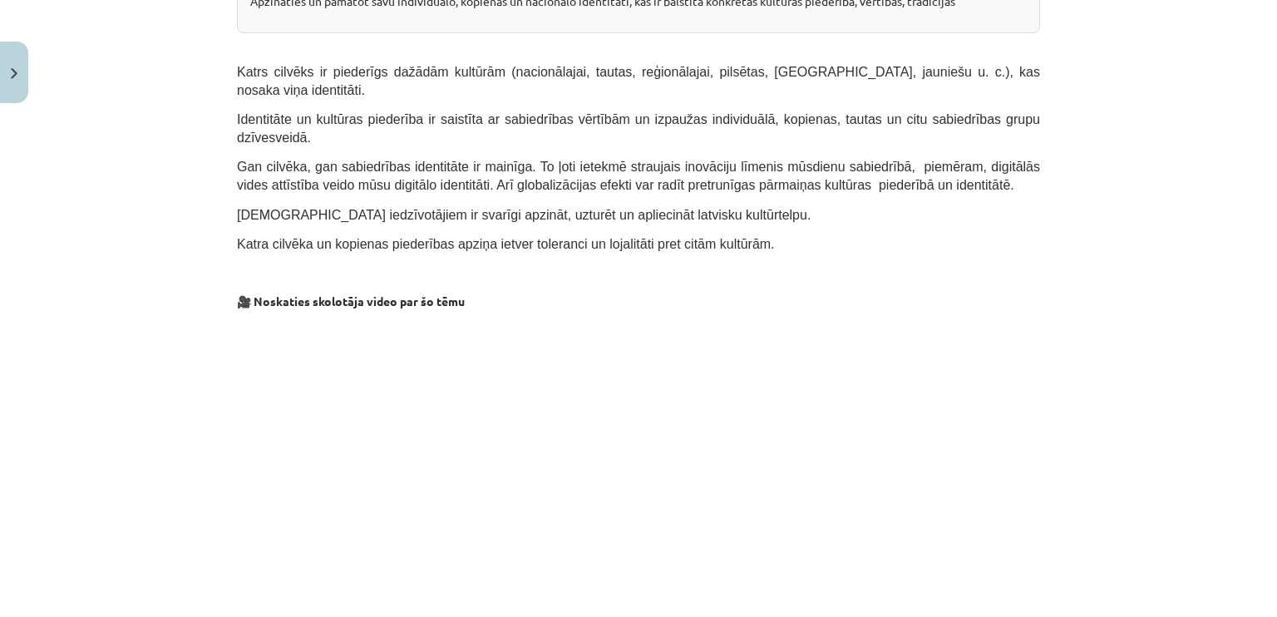
scroll to position [0, 0]
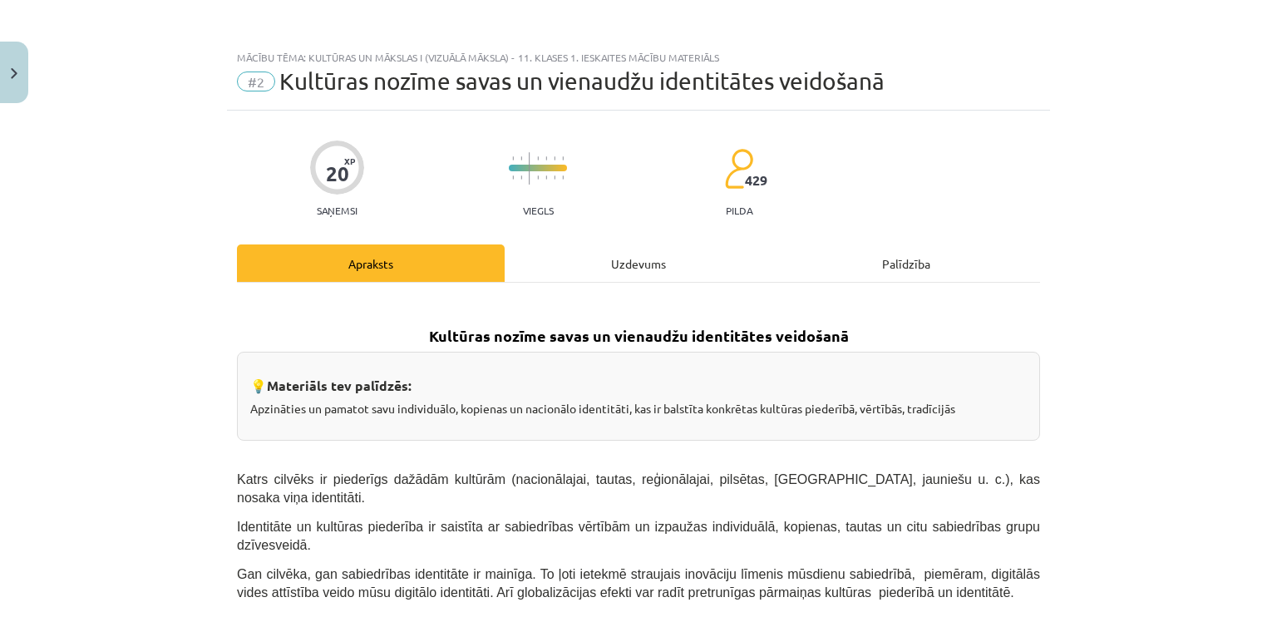
click at [598, 268] on div "Uzdevums" at bounding box center [638, 262] width 268 height 37
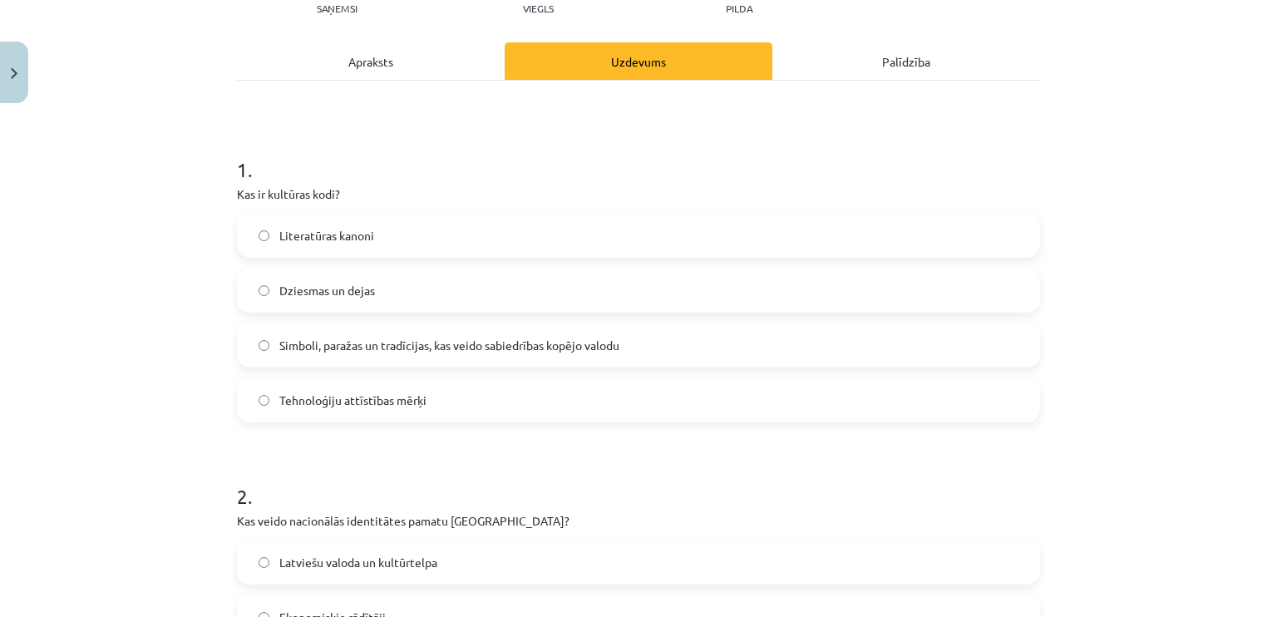
scroll to position [203, 0]
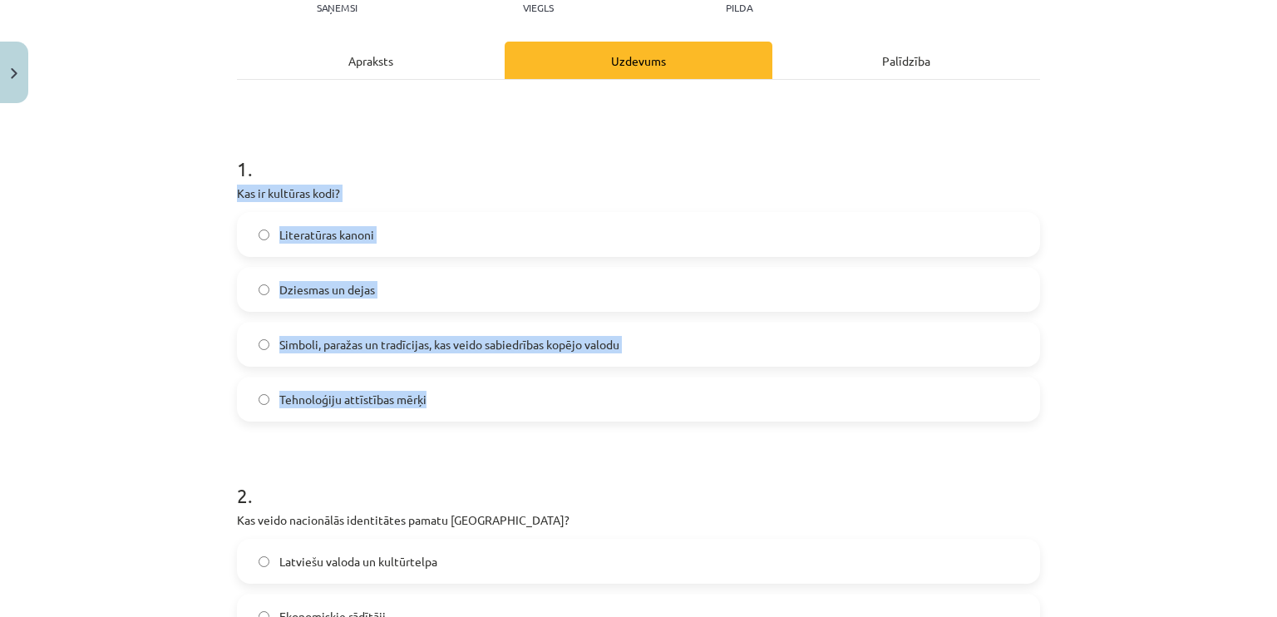
drag, startPoint x: 230, startPoint y: 189, endPoint x: 435, endPoint y: 397, distance: 292.1
click at [435, 397] on div "1 . Kas ir kultūras kodi? Literatūras kanoni Dziesmas un dejas Simboli, paražas…" at bounding box center [638, 274] width 803 height 293
copy div "Kas ir kultūras kodi? Literatūras kanoni Dziesmas un dejas Simboli, paražas un …"
click at [284, 352] on label "Simboli, paražas un tradīcijas, kas veido sabiedrības kopējo valodu" at bounding box center [639, 344] width 800 height 42
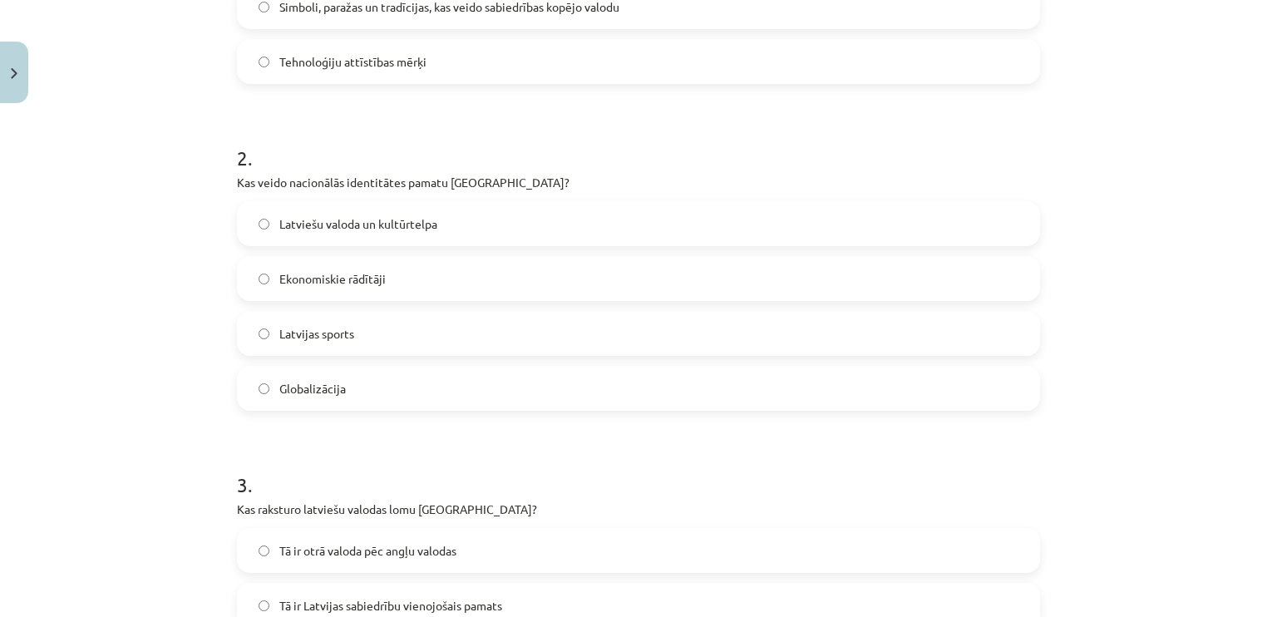
scroll to position [542, 0]
click at [347, 223] on span "Latviešu valoda un kultūrtelpa" at bounding box center [358, 222] width 158 height 17
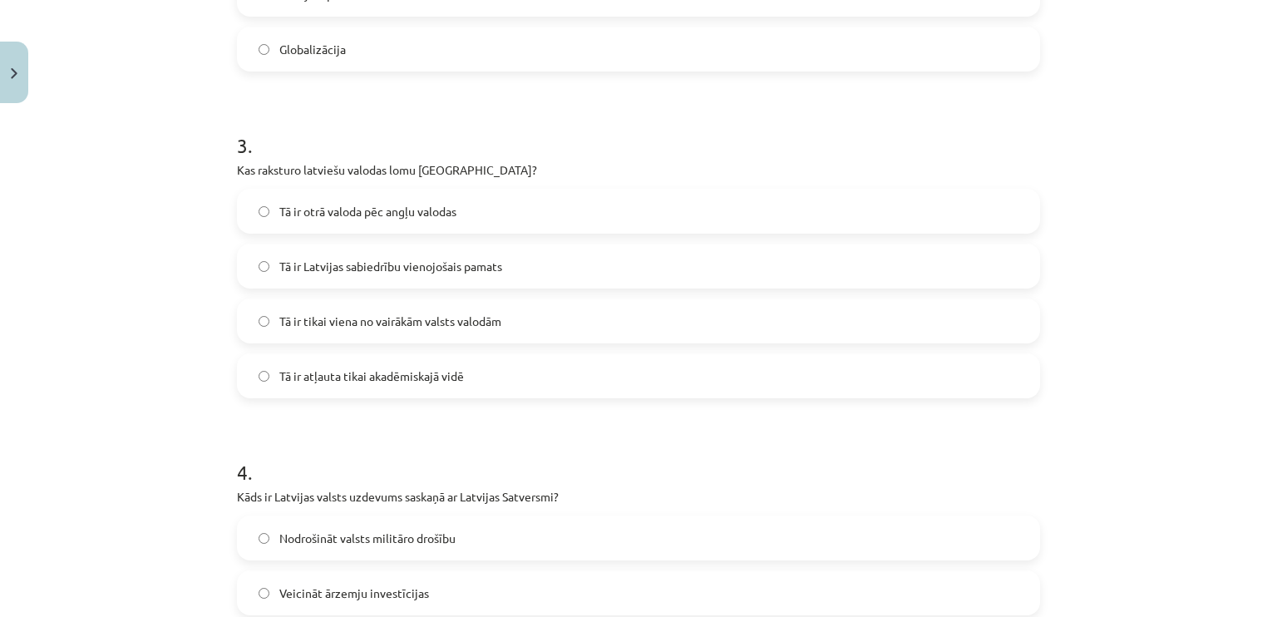
scroll to position [913, 0]
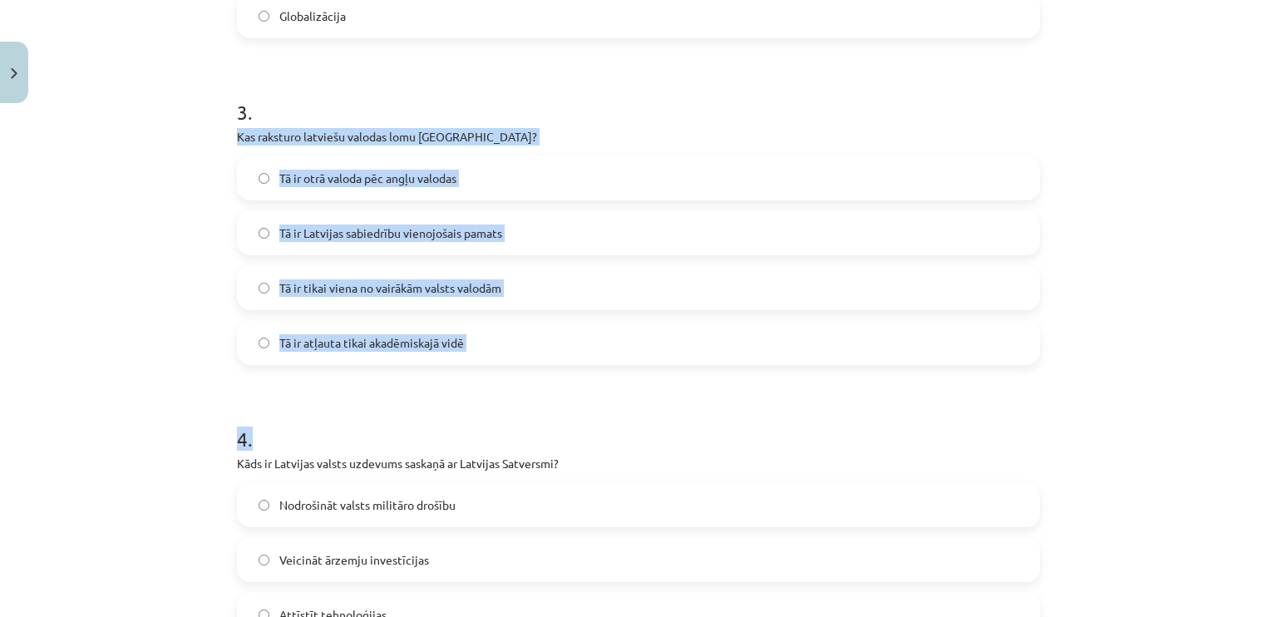
drag, startPoint x: 227, startPoint y: 140, endPoint x: 449, endPoint y: 368, distance: 318.6
click at [449, 368] on div "20 XP Saņemsi Viegls 429 pilda Apraksts Uzdevums Palīdzība 1 . Kas ir kultūras …" at bounding box center [638, 20] width 823 height 1645
copy form "Kas raksturo latviešu valodas lomu Latvijā? Tā ir otrā valoda pēc angļu valodas…"
click at [339, 240] on span "Tā ir Latvijas sabiedrību vienojošais pamats" at bounding box center [390, 232] width 223 height 17
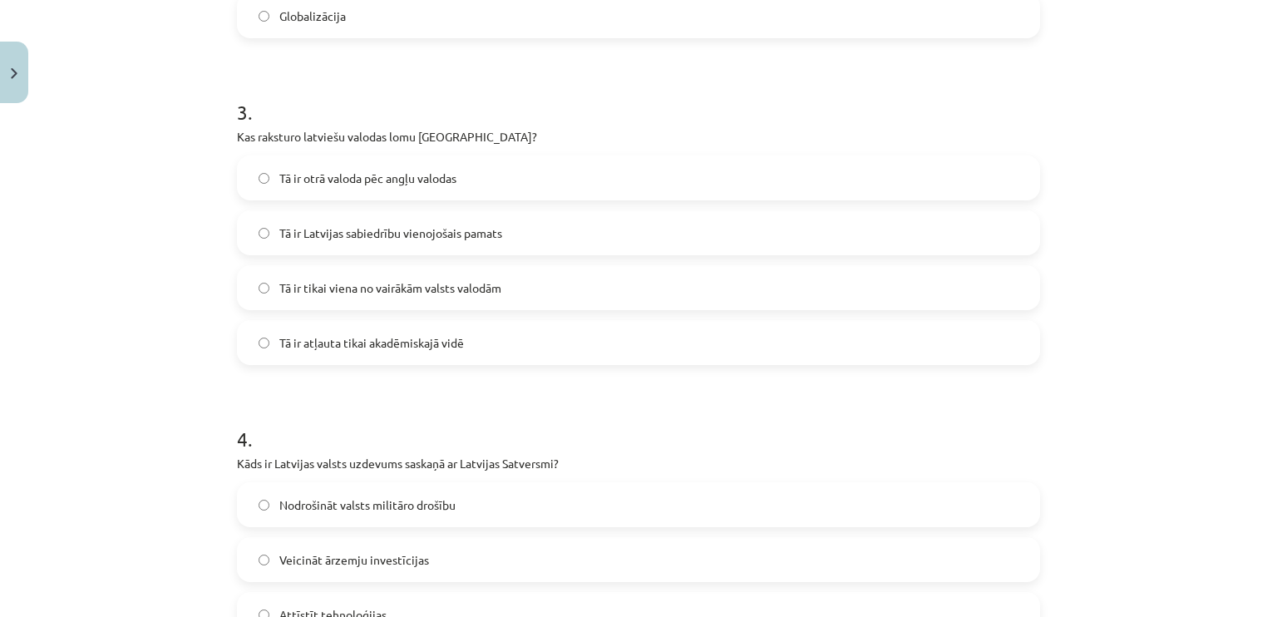
scroll to position [1179, 0]
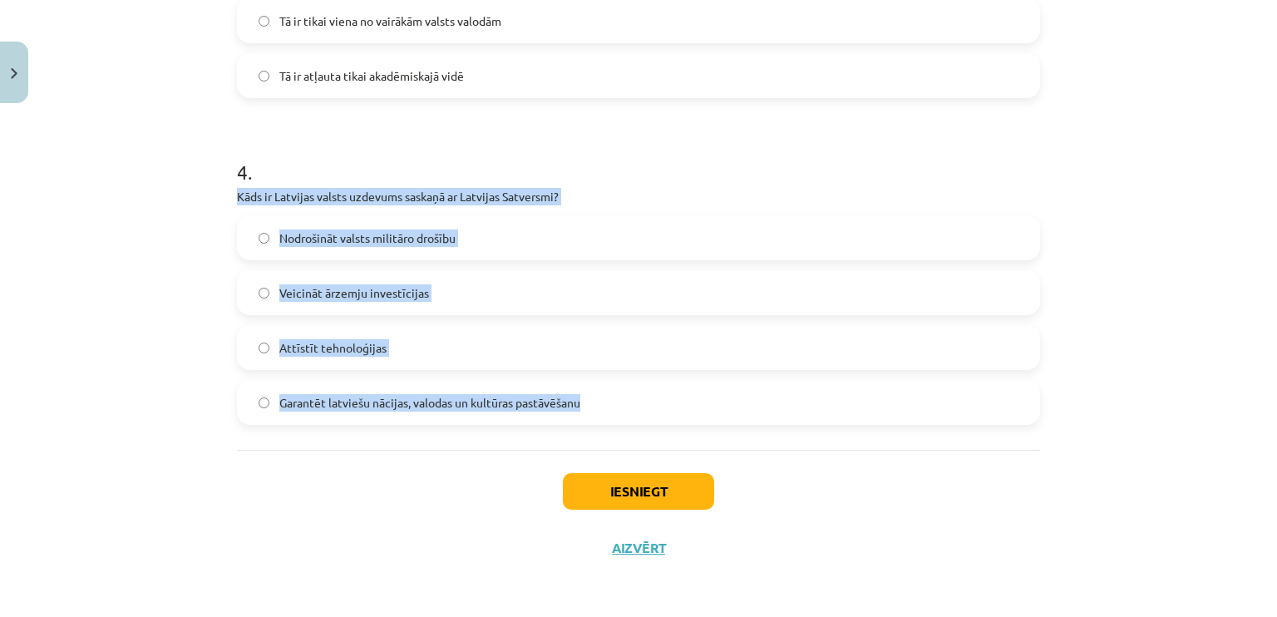
drag, startPoint x: 232, startPoint y: 195, endPoint x: 612, endPoint y: 418, distance: 440.3
click at [612, 418] on div "4 . Kāds ir Latvijas valsts uzdevums saskaņā ar Latvijas Satversmi? Nodrošināt …" at bounding box center [638, 277] width 803 height 293
click at [607, 408] on label "Garantēt latviešu nācijas, valodas un kultūras pastāvēšanu" at bounding box center [639, 402] width 800 height 42
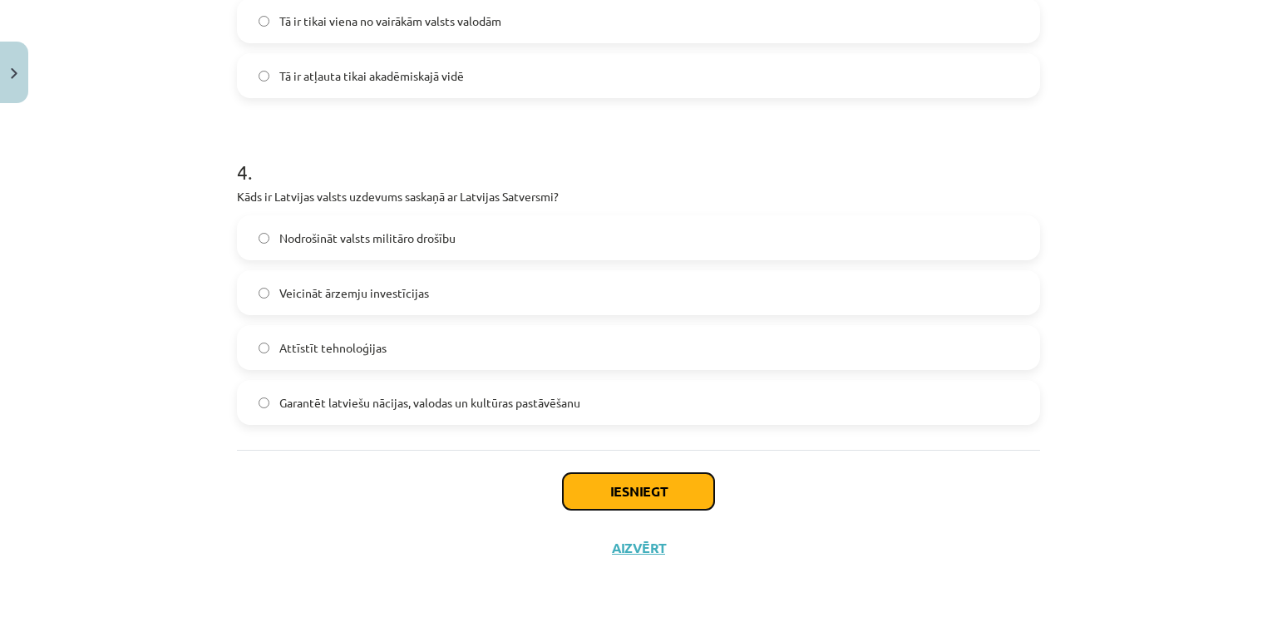
click at [618, 493] on button "Iesniegt" at bounding box center [638, 491] width 151 height 37
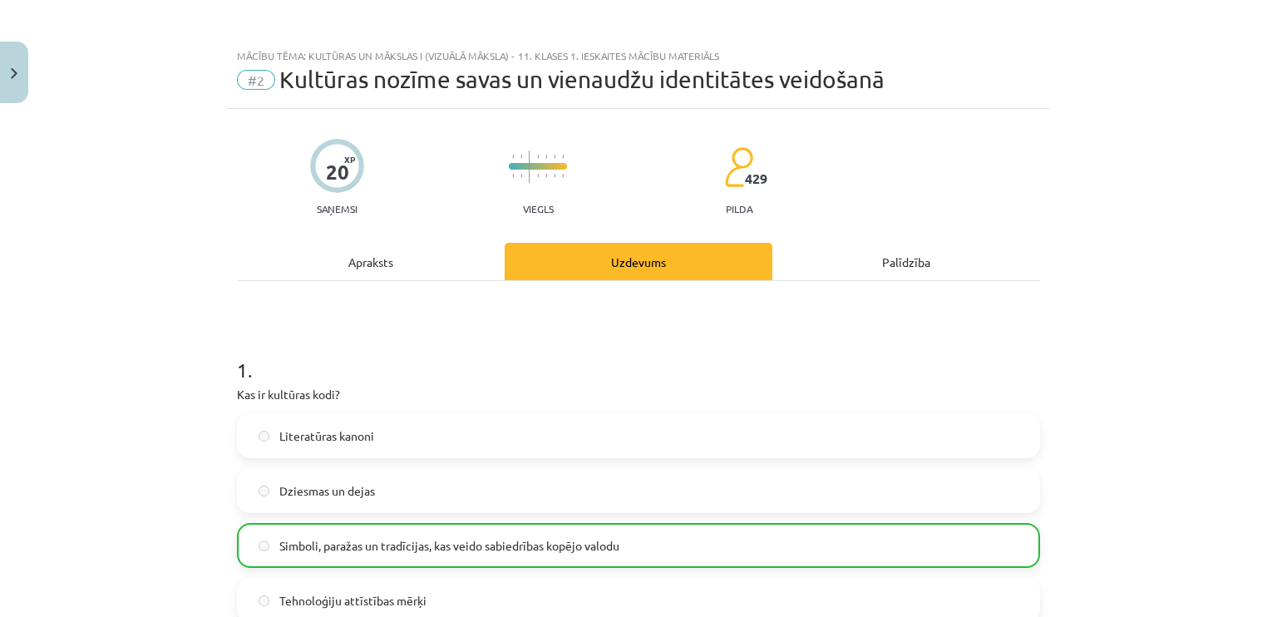
scroll to position [0, 0]
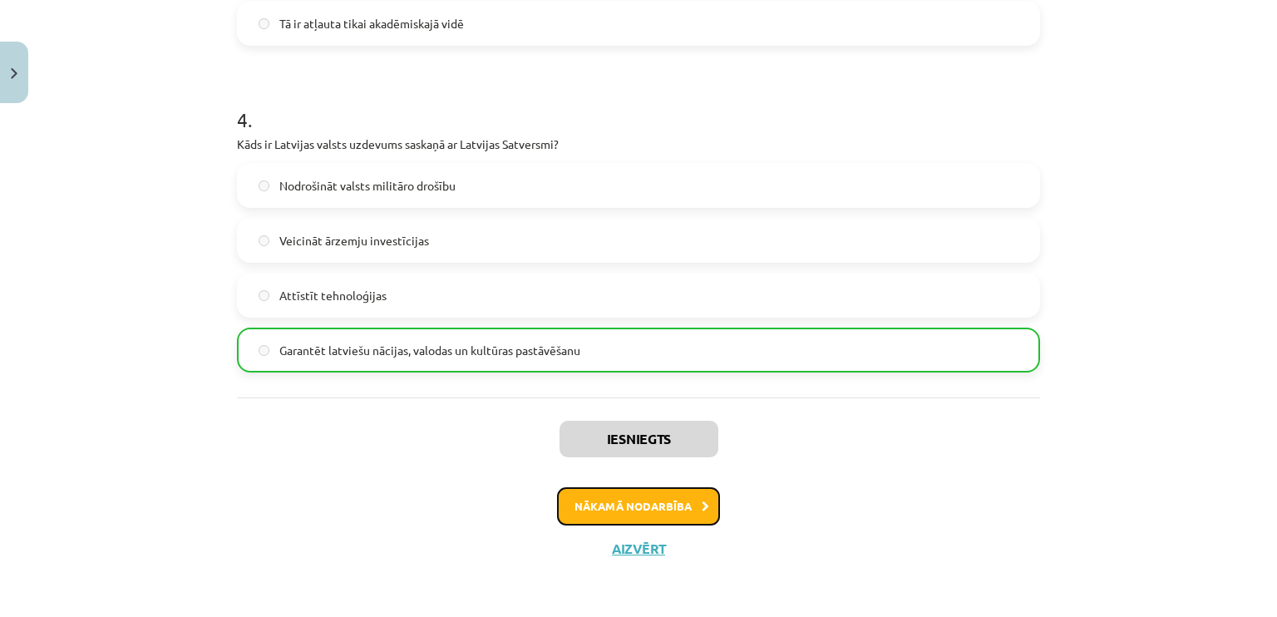
click at [672, 507] on button "Nākamā nodarbība" at bounding box center [638, 506] width 163 height 38
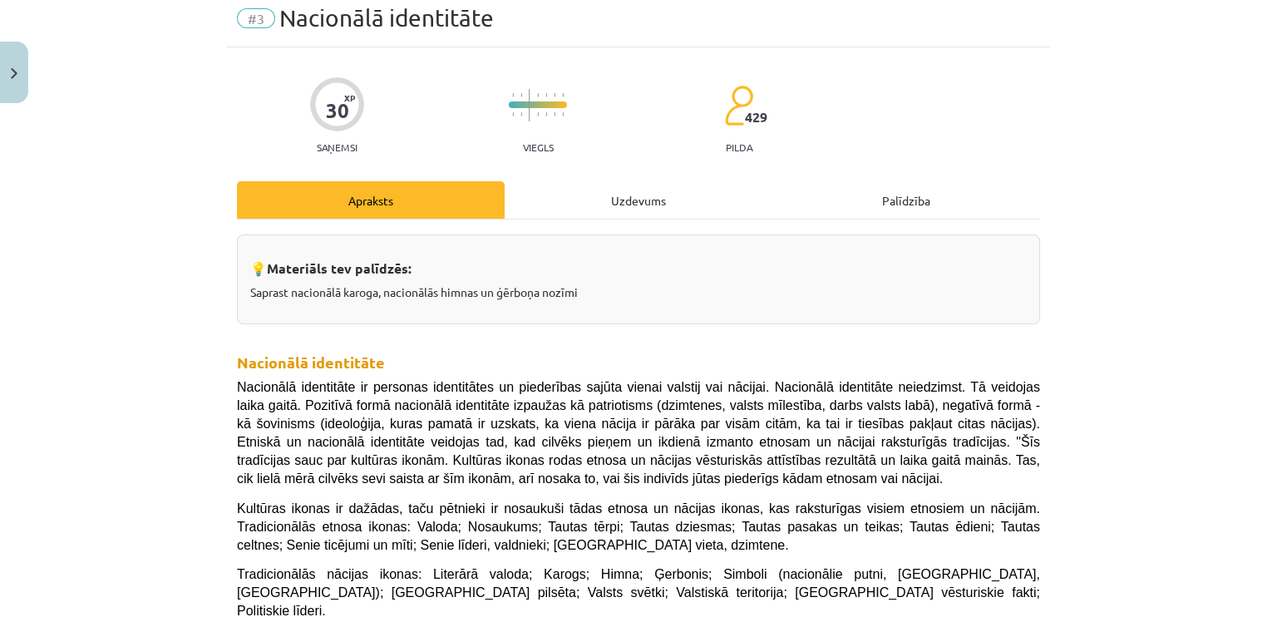
scroll to position [42, 0]
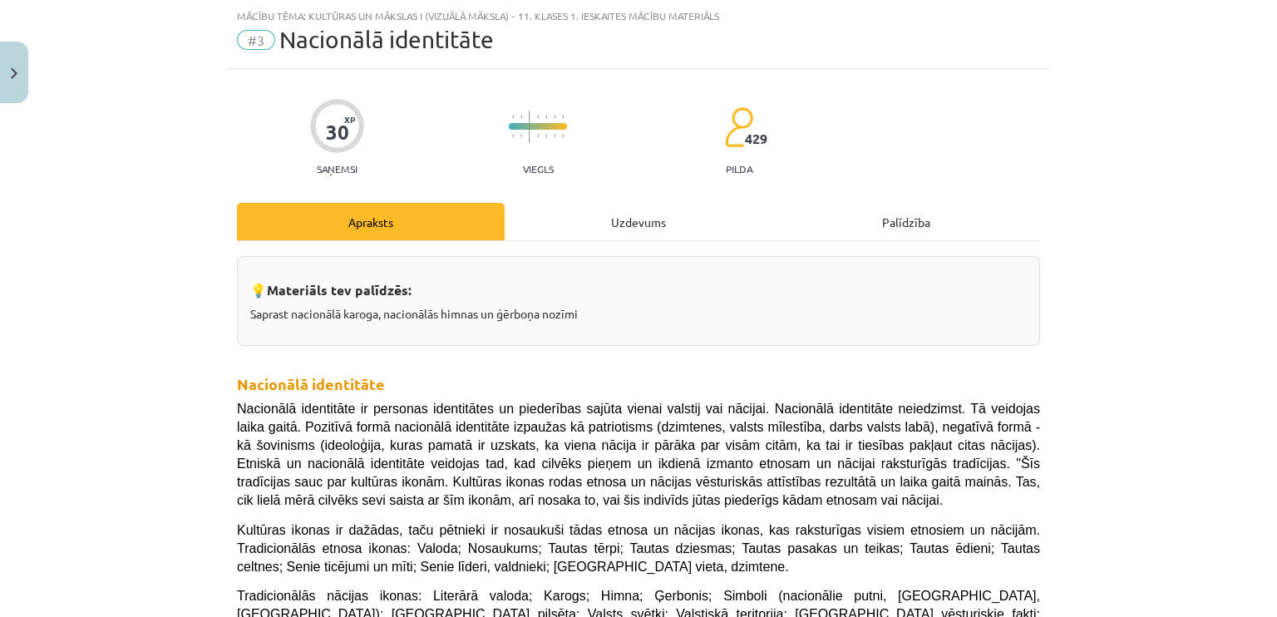
click at [624, 224] on div "Uzdevums" at bounding box center [638, 221] width 268 height 37
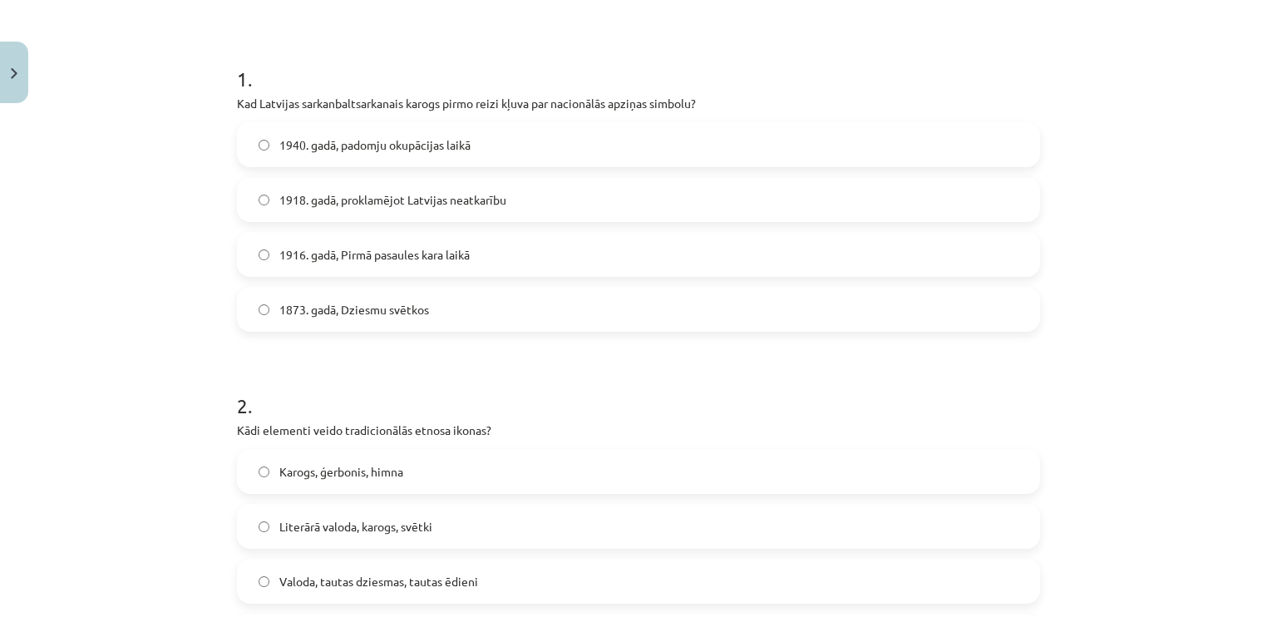
scroll to position [293, 0]
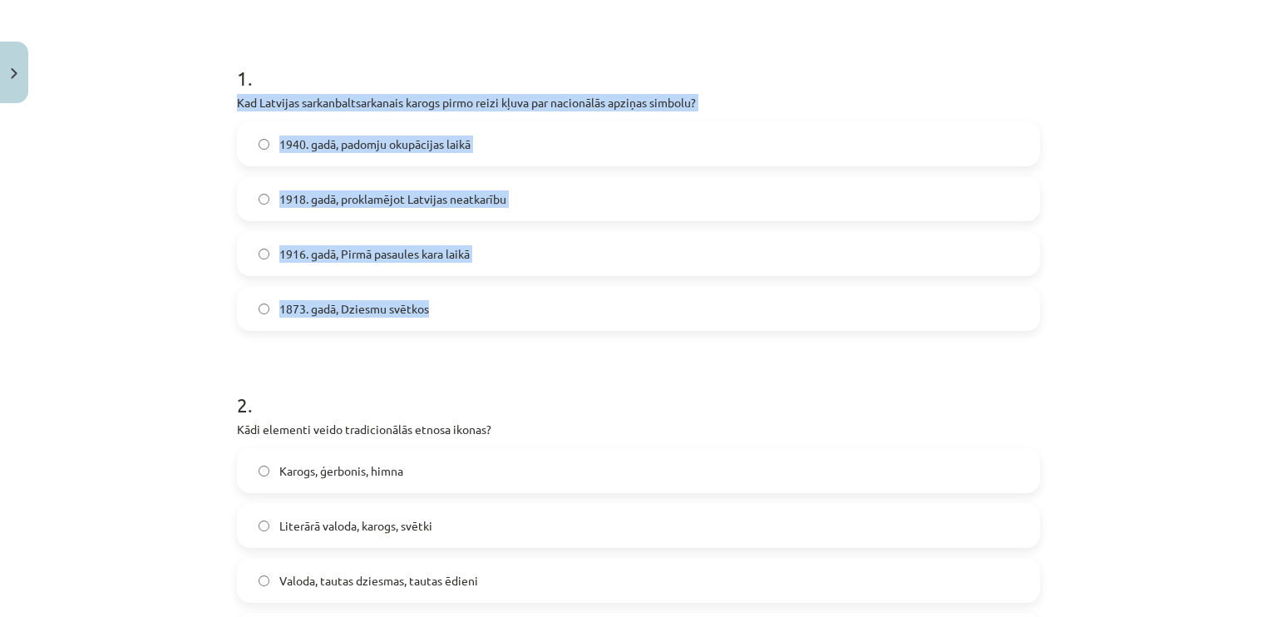
drag, startPoint x: 225, startPoint y: 91, endPoint x: 548, endPoint y: 317, distance: 393.8
copy div "Kad Latvijas sarkanbaltsarkanais karogs pirmo reizi kļuva par nacionālās apziņa…"
click at [317, 263] on label "1916. gadā, Pirmā pasaules kara laikā" at bounding box center [639, 254] width 800 height 42
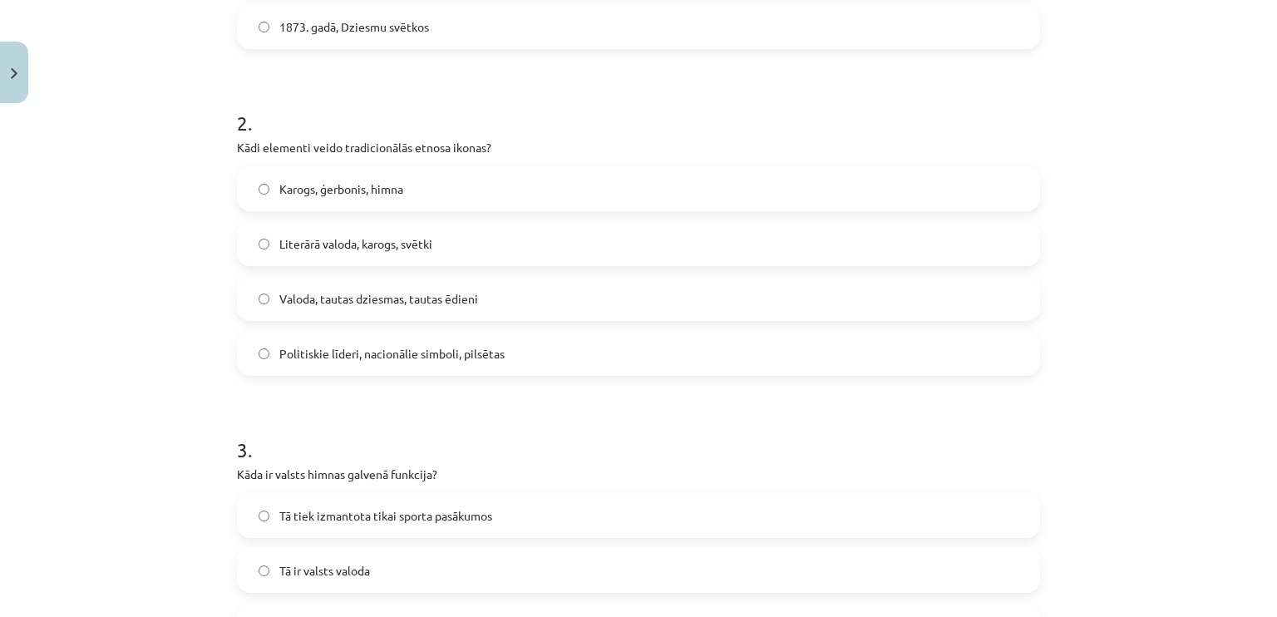
scroll to position [577, 0]
click at [298, 194] on label "Karogs, ģerbonis, himna" at bounding box center [639, 187] width 800 height 42
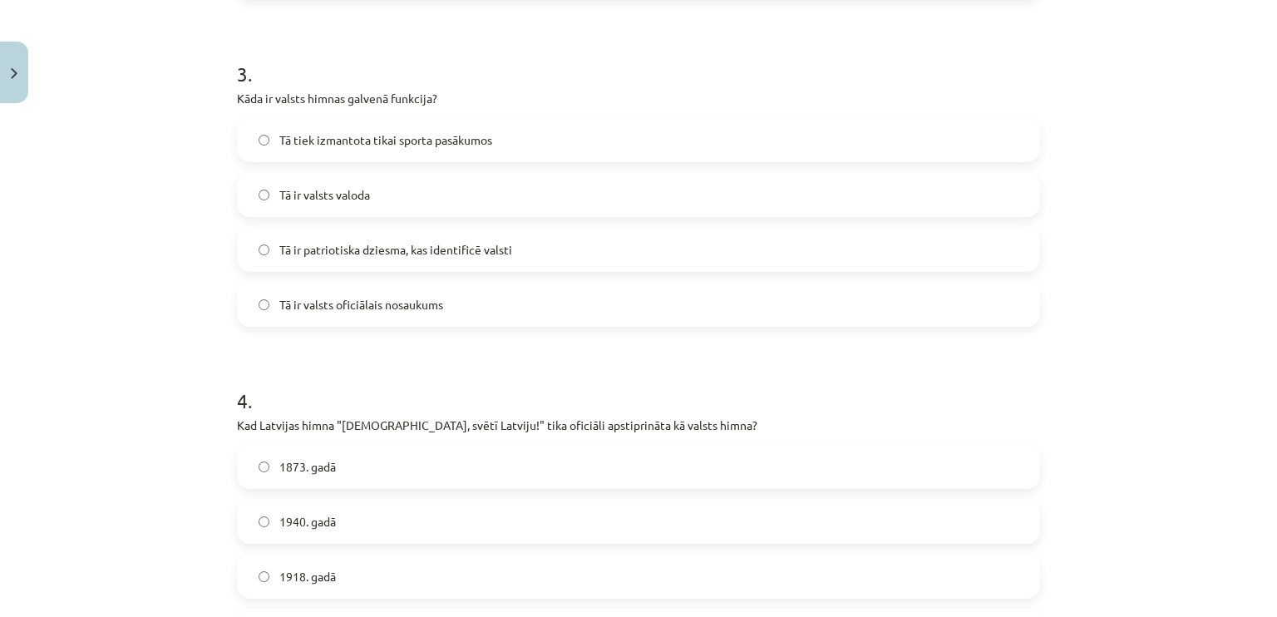
scroll to position [954, 0]
click at [283, 241] on span "Tā ir patriotiska dziesma, kas identificē valsti" at bounding box center [395, 246] width 233 height 17
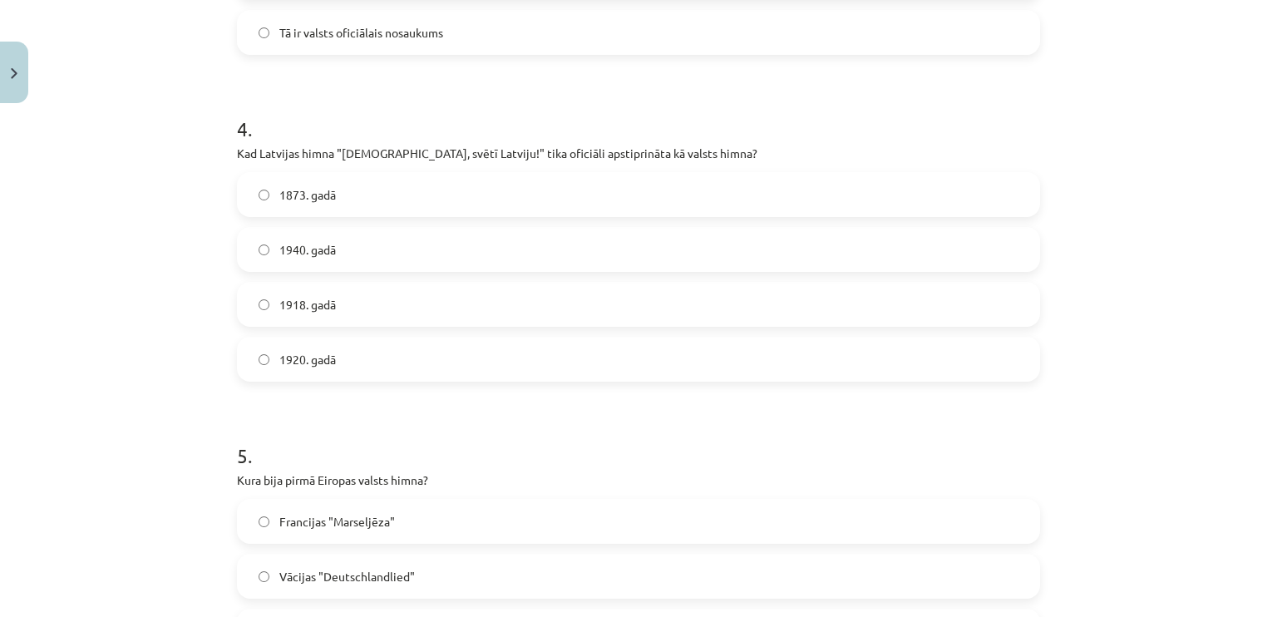
scroll to position [1227, 0]
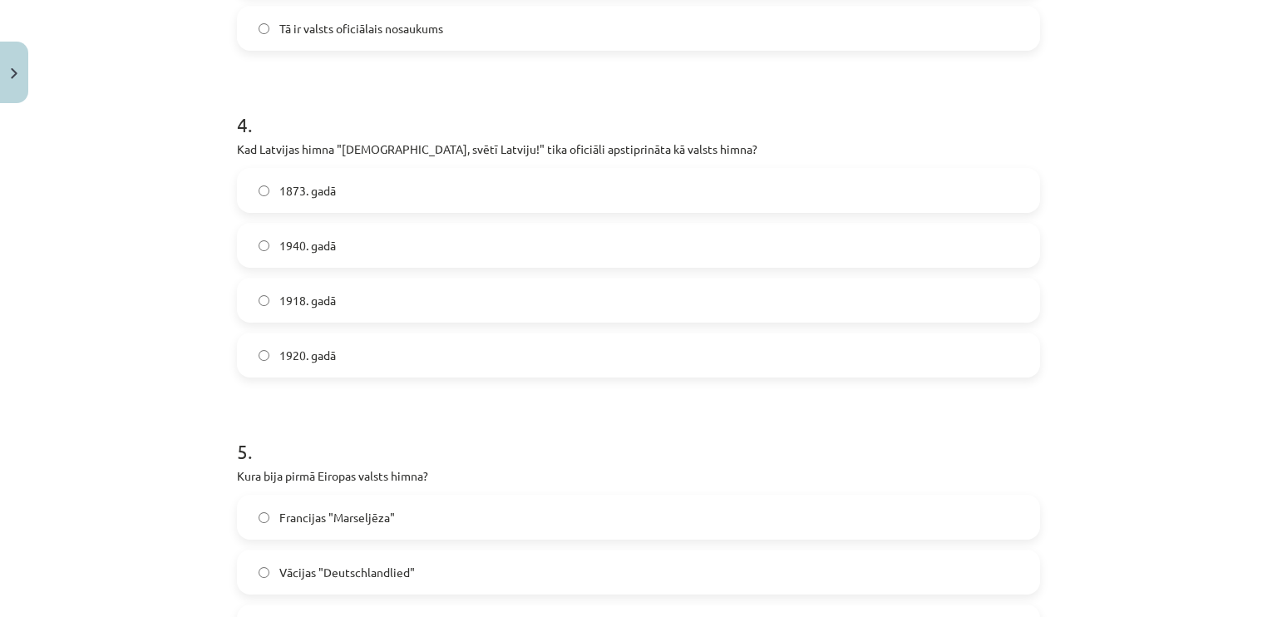
click at [291, 337] on label "1920. gadā" at bounding box center [639, 355] width 800 height 42
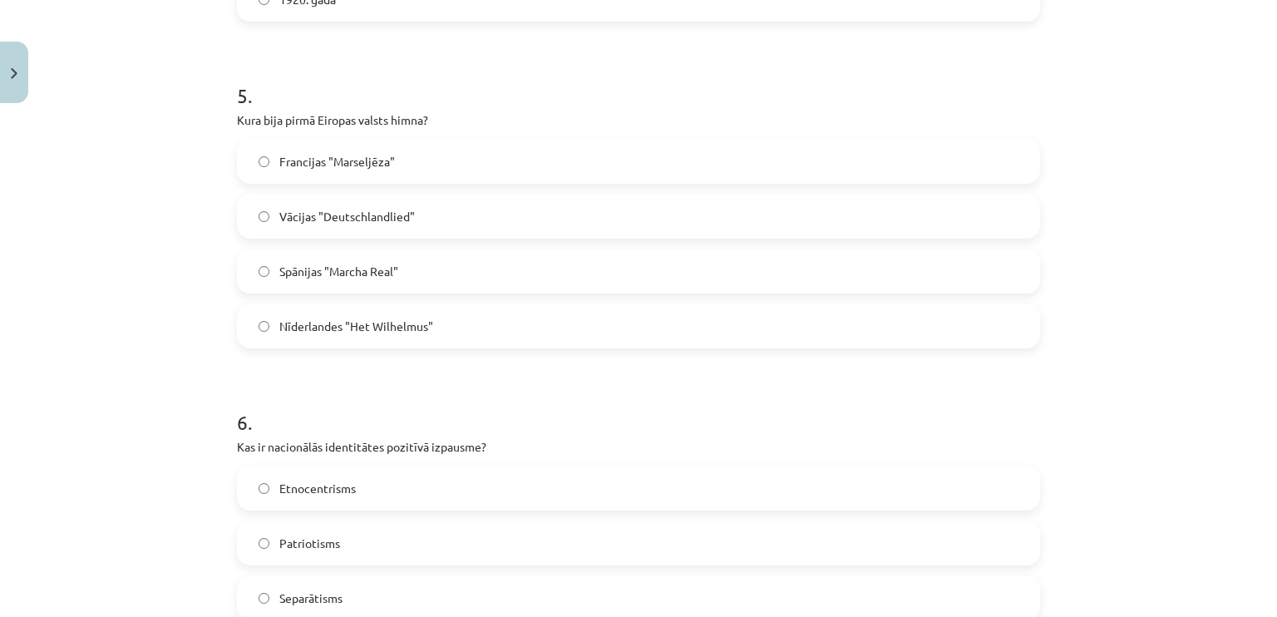
scroll to position [1583, 0]
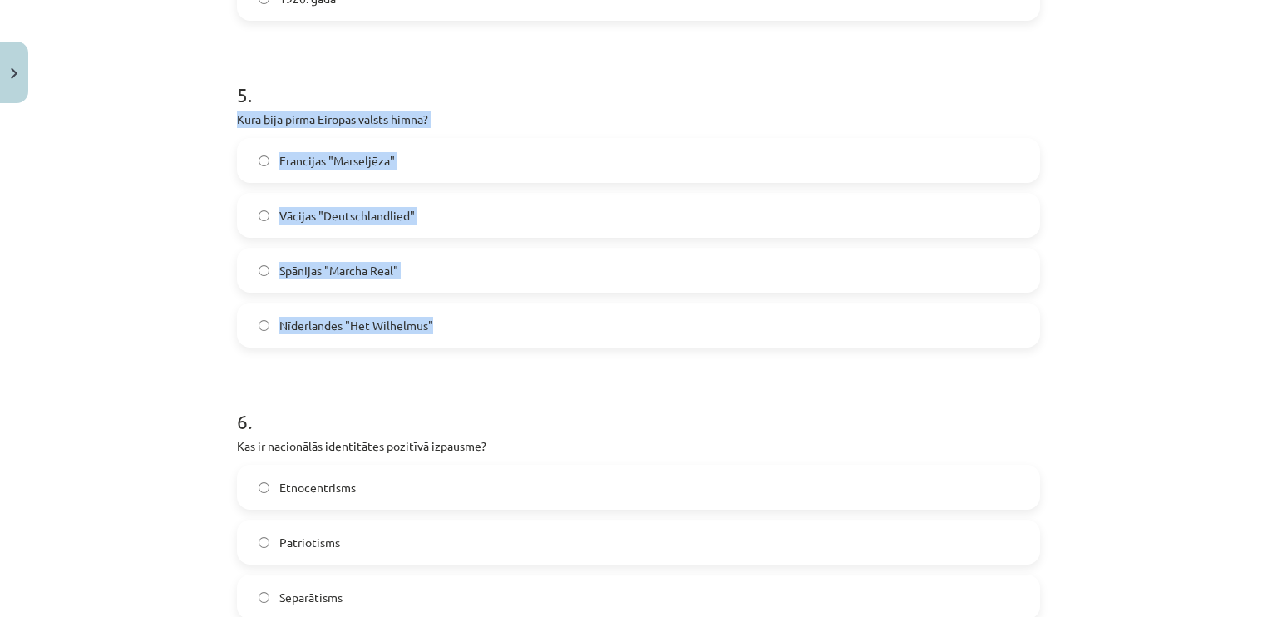
drag, startPoint x: 225, startPoint y: 111, endPoint x: 465, endPoint y: 317, distance: 316.5
copy div "Kura bija pirmā Eiropas valsts himna? Francijas "Marseljēza" Vācijas "Deutschla…"
click at [465, 317] on label "Nīderlandes "Het Wilhelmus"" at bounding box center [639, 325] width 800 height 42
drag, startPoint x: 229, startPoint y: 117, endPoint x: 482, endPoint y: 340, distance: 336.8
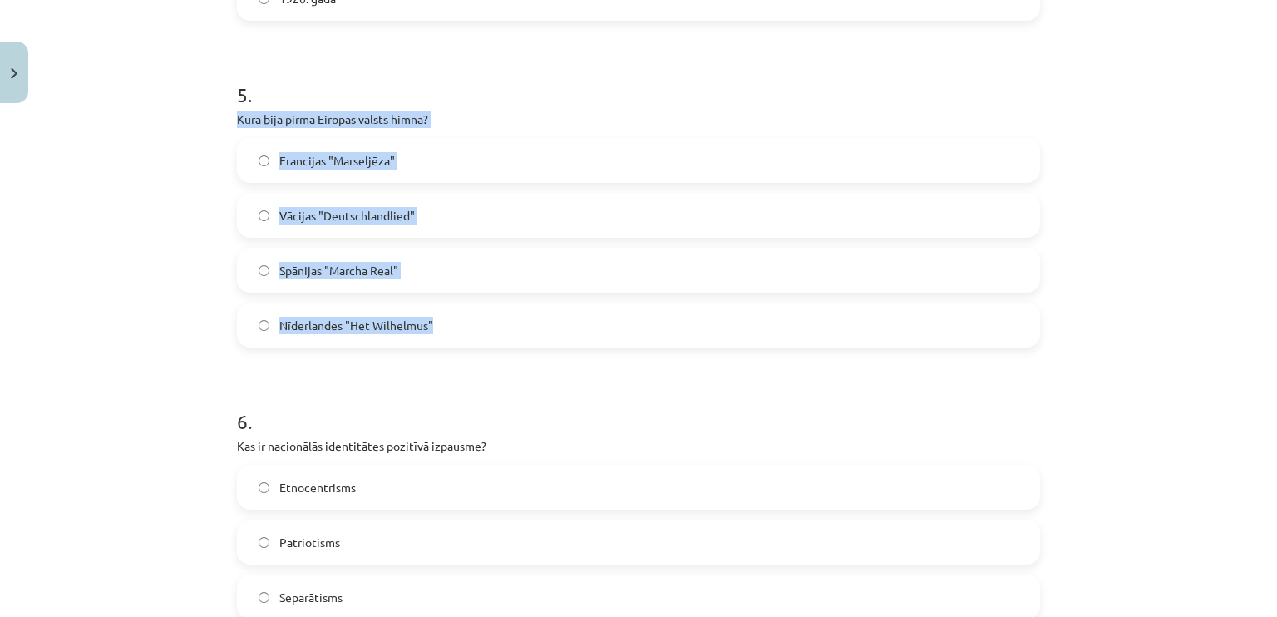
click at [482, 340] on div "5 . Kura bija pirmā Eiropas valsts himna? Francijas "Marseljēza" Vācijas "Deuts…" at bounding box center [638, 200] width 803 height 293
copy div "Kura bija pirmā Eiropas valsts himna? Francijas "Marseljēza" Vācijas "Deutschla…"
click at [332, 165] on span "Francijas "Marseljēza"" at bounding box center [337, 160] width 116 height 17
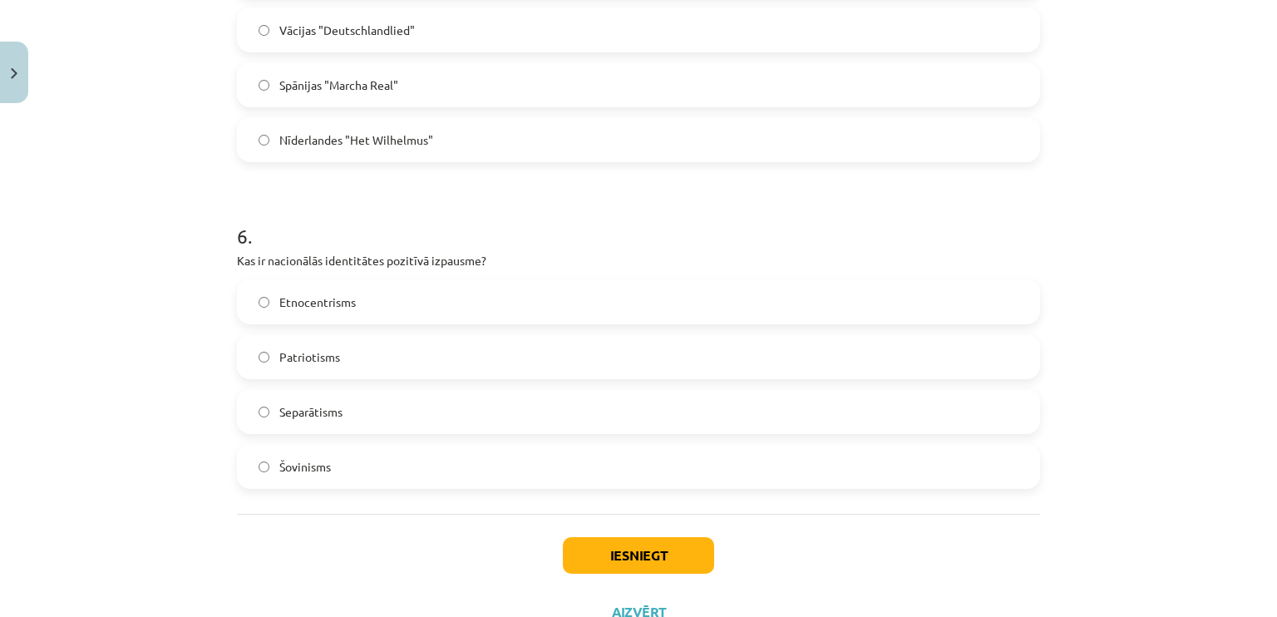
scroll to position [1832, 0]
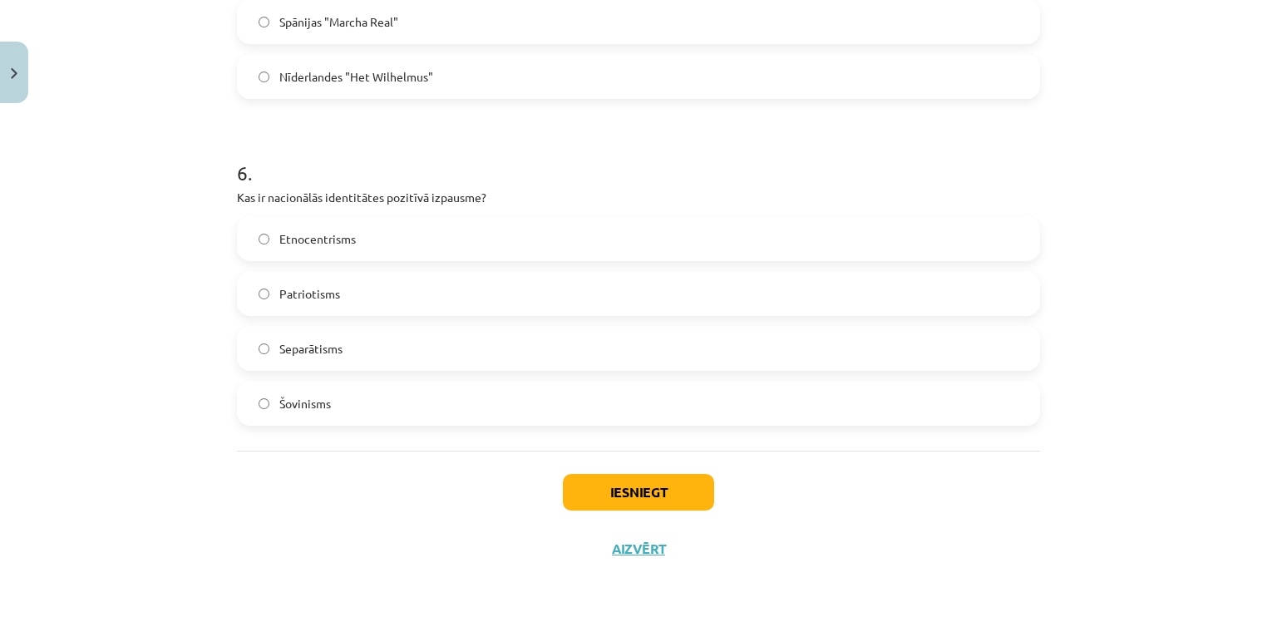
click at [308, 282] on label "Patriotisms" at bounding box center [639, 294] width 800 height 42
click at [658, 500] on button "Iesniegt" at bounding box center [638, 492] width 151 height 37
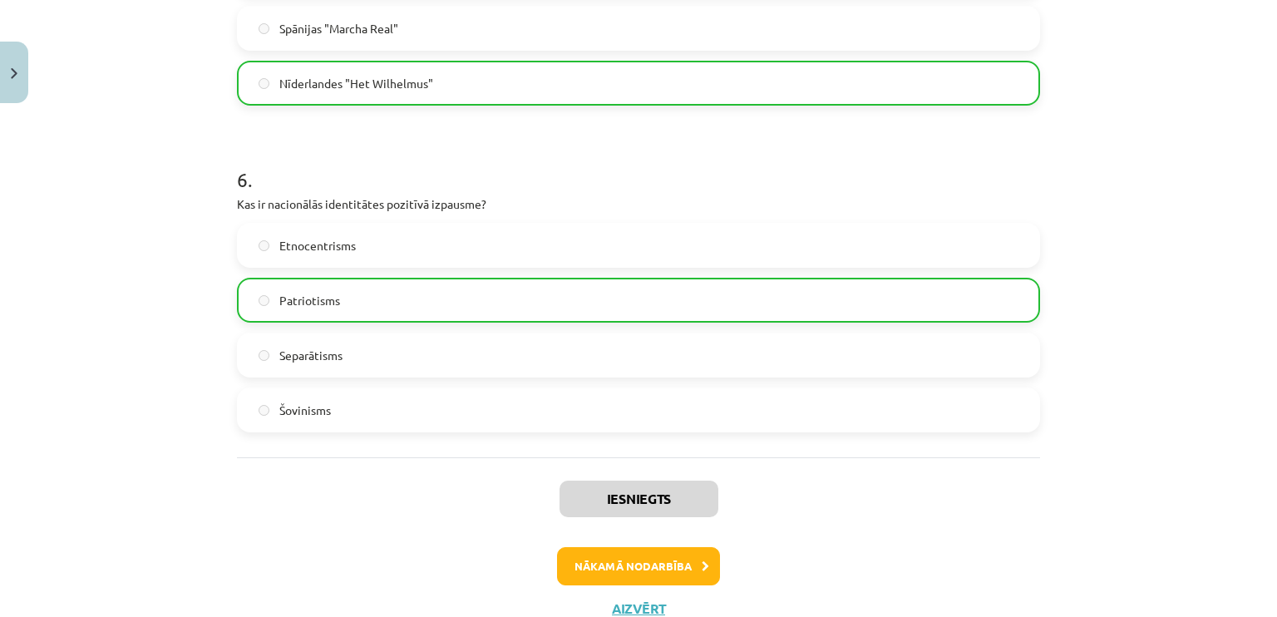
scroll to position [1885, 0]
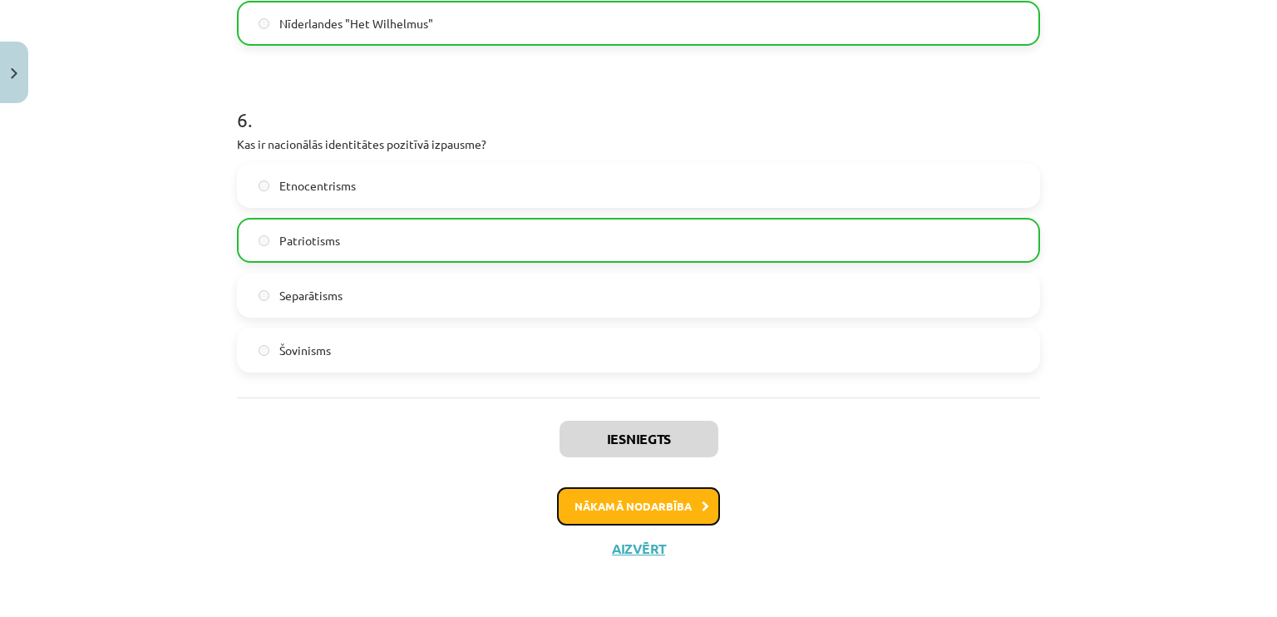
click at [662, 504] on button "Nākamā nodarbība" at bounding box center [638, 506] width 163 height 38
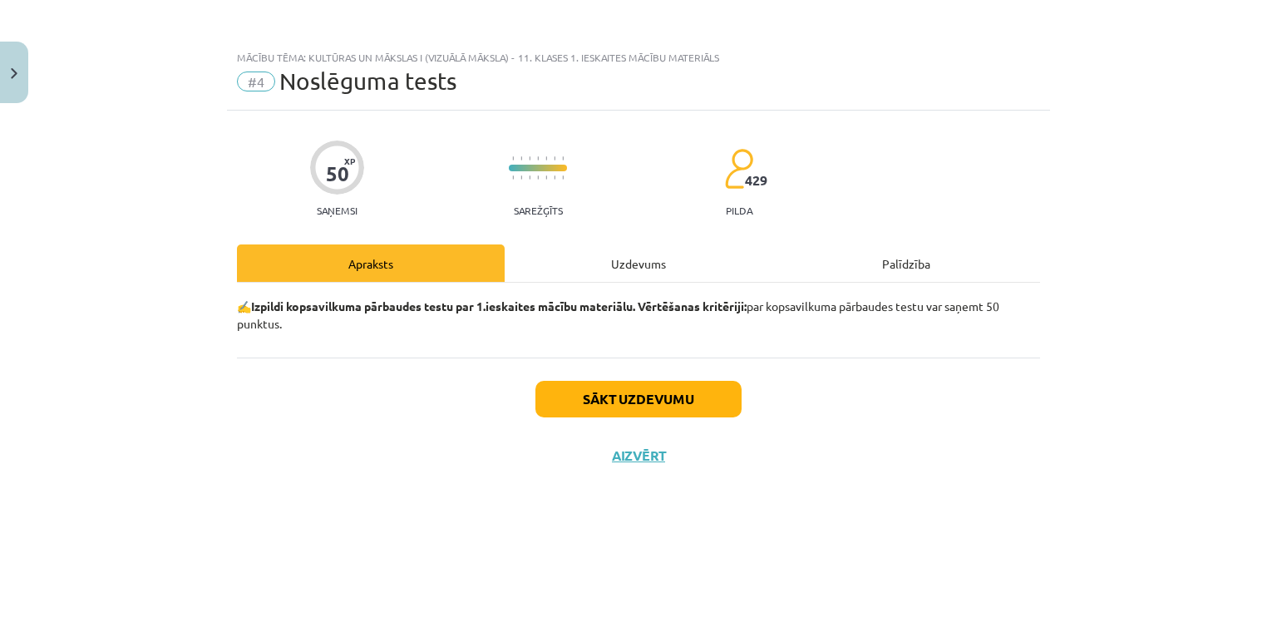
click at [620, 273] on div "Uzdevums" at bounding box center [638, 262] width 268 height 37
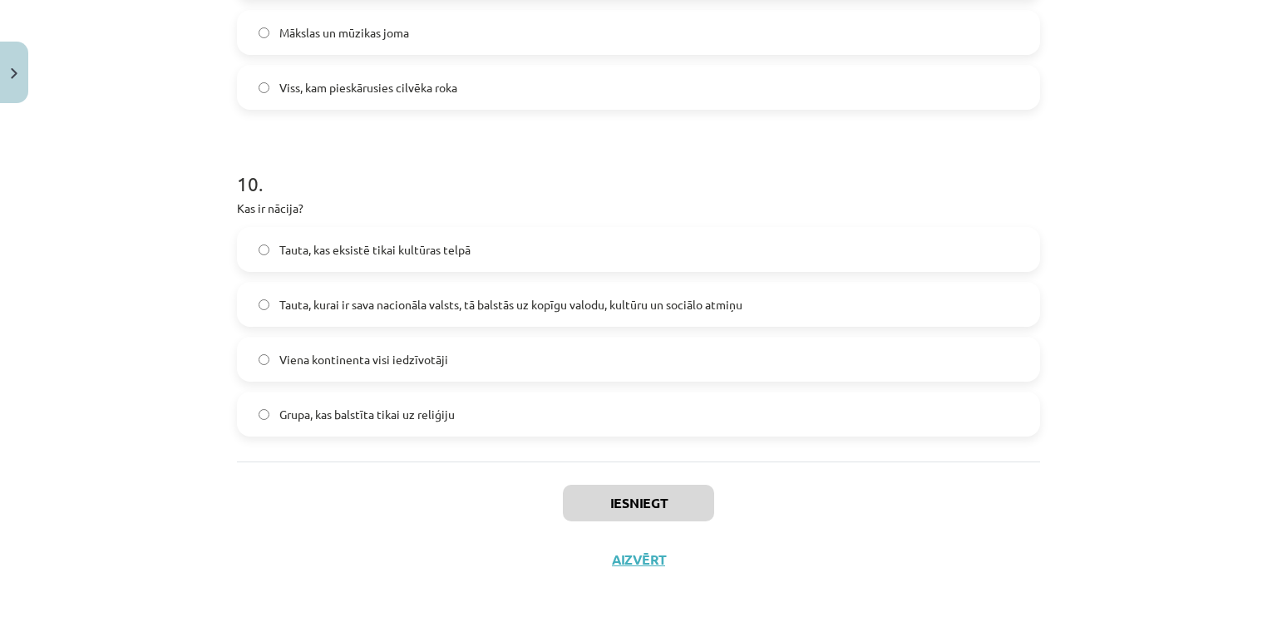
scroll to position [3126, 0]
click at [585, 299] on span "Tauta, kurai ir sava nacionāla valsts, tā balstās uz kopīgu valodu, kultūru un …" at bounding box center [510, 306] width 463 height 17
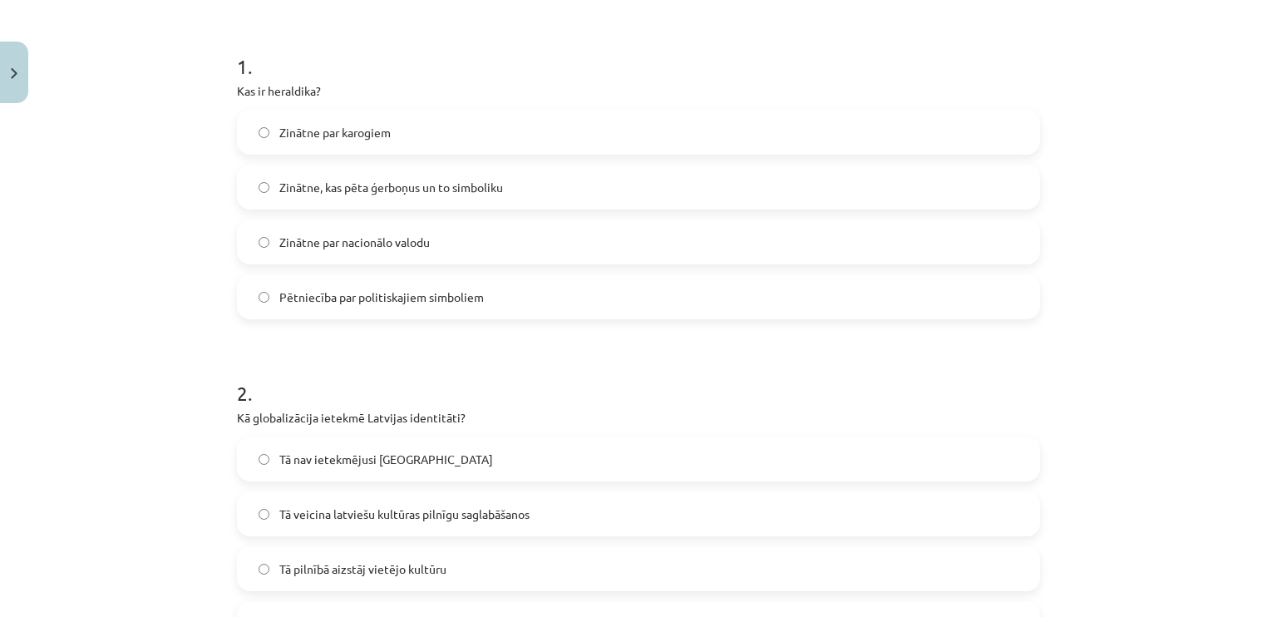
scroll to position [303, 0]
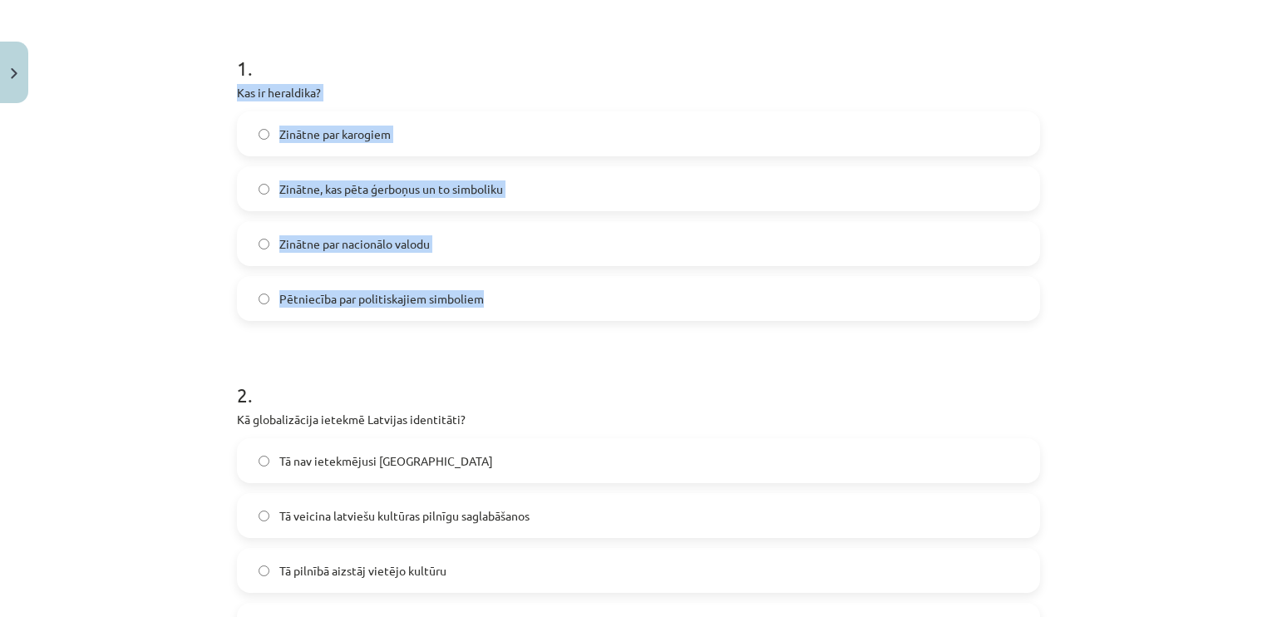
drag, startPoint x: 229, startPoint y: 82, endPoint x: 533, endPoint y: 294, distance: 370.7
copy div "Kas ir heraldika? Zinātne par karogiem Zinātne, kas pēta ģerboņus un to simboli…"
click at [362, 180] on span "Zinātne, kas pēta ģerboņus un to simboliku" at bounding box center [391, 188] width 224 height 17
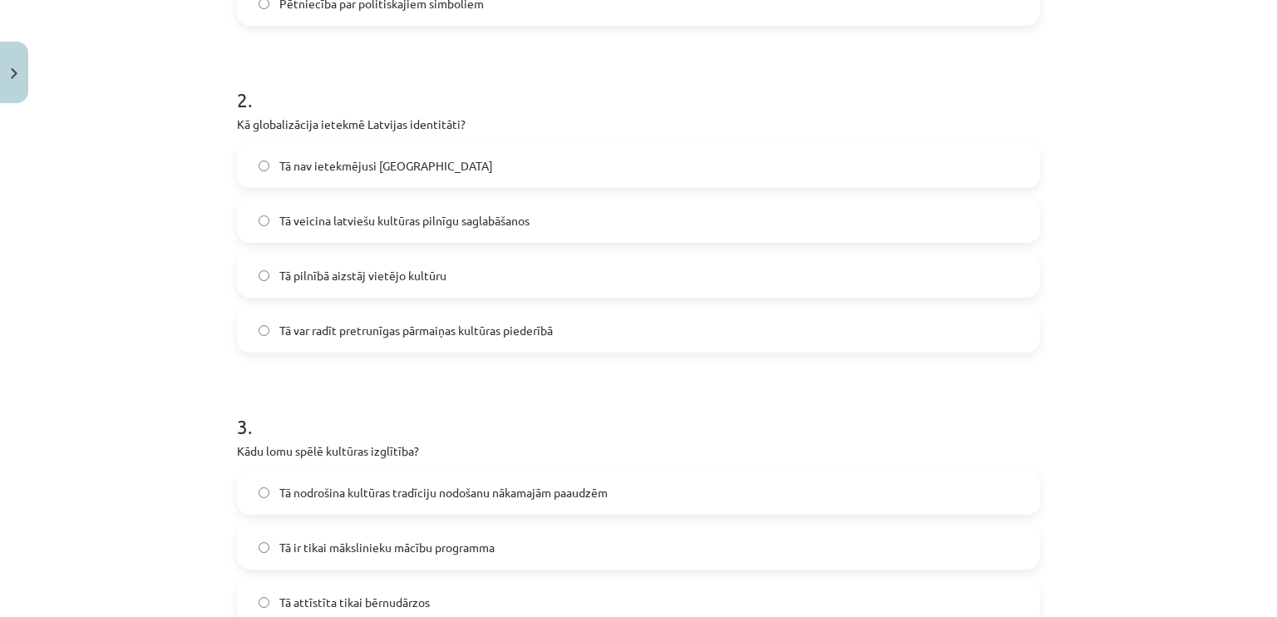
scroll to position [599, 0]
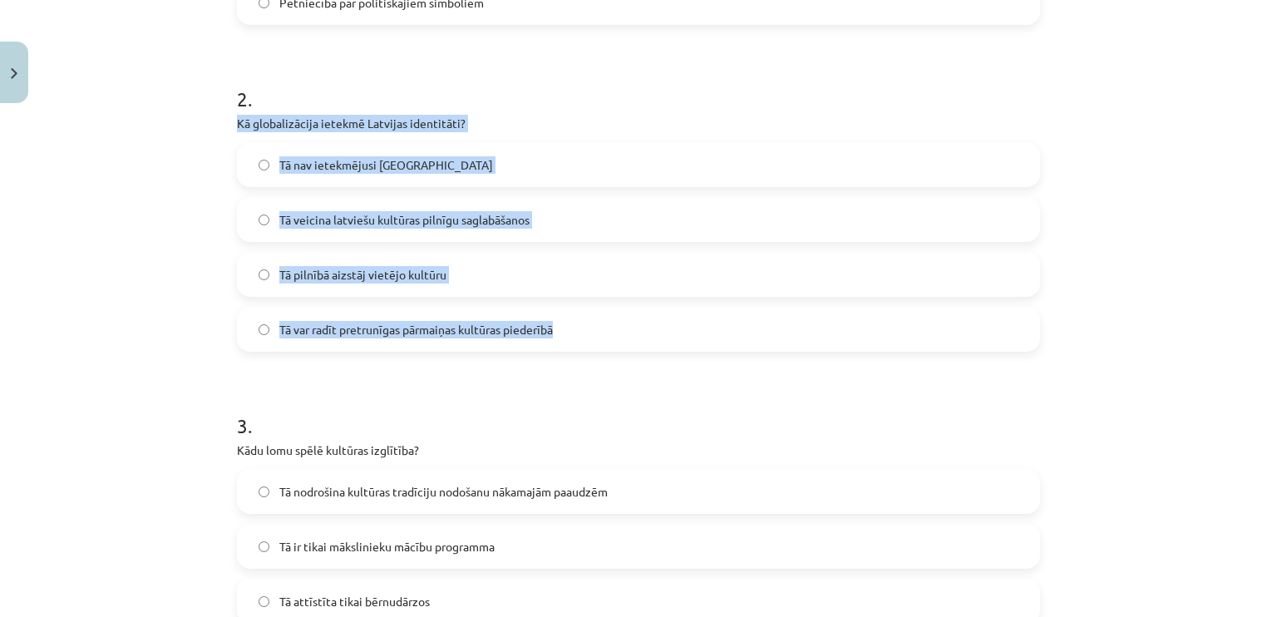
drag, startPoint x: 229, startPoint y: 125, endPoint x: 651, endPoint y: 316, distance: 462.7
click at [651, 316] on div "2 . Kā globalizācija ietekmē Latvijas identitāti? Tā nav ietekmējusi Latviju Tā…" at bounding box center [638, 204] width 803 height 293
copy div "Kā globalizācija ietekmē Latvijas identitāti? Tā nav ietekmējusi Latviju Tā vei…"
click at [320, 335] on span "Tā var radīt pretrunīgas pārmaiņas kultūras piederībā" at bounding box center [415, 329] width 273 height 17
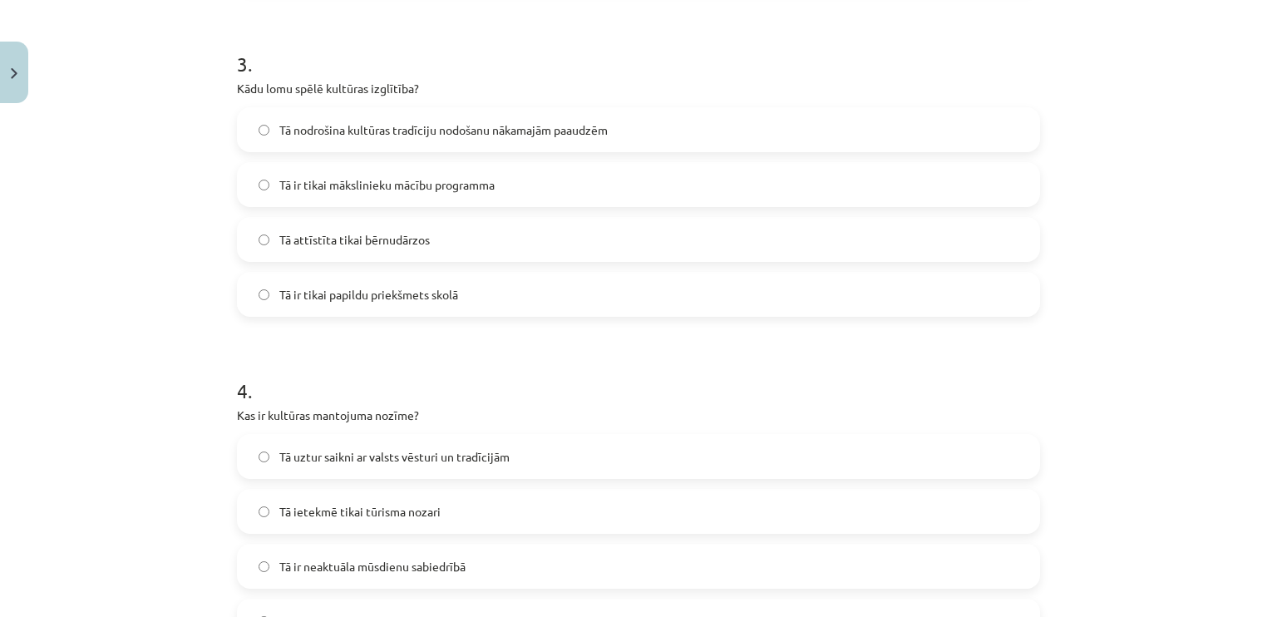
scroll to position [961, 0]
click at [380, 125] on span "Tā nodrošina kultūras tradīciju nodošanu nākamajām paaudzēm" at bounding box center [443, 129] width 328 height 17
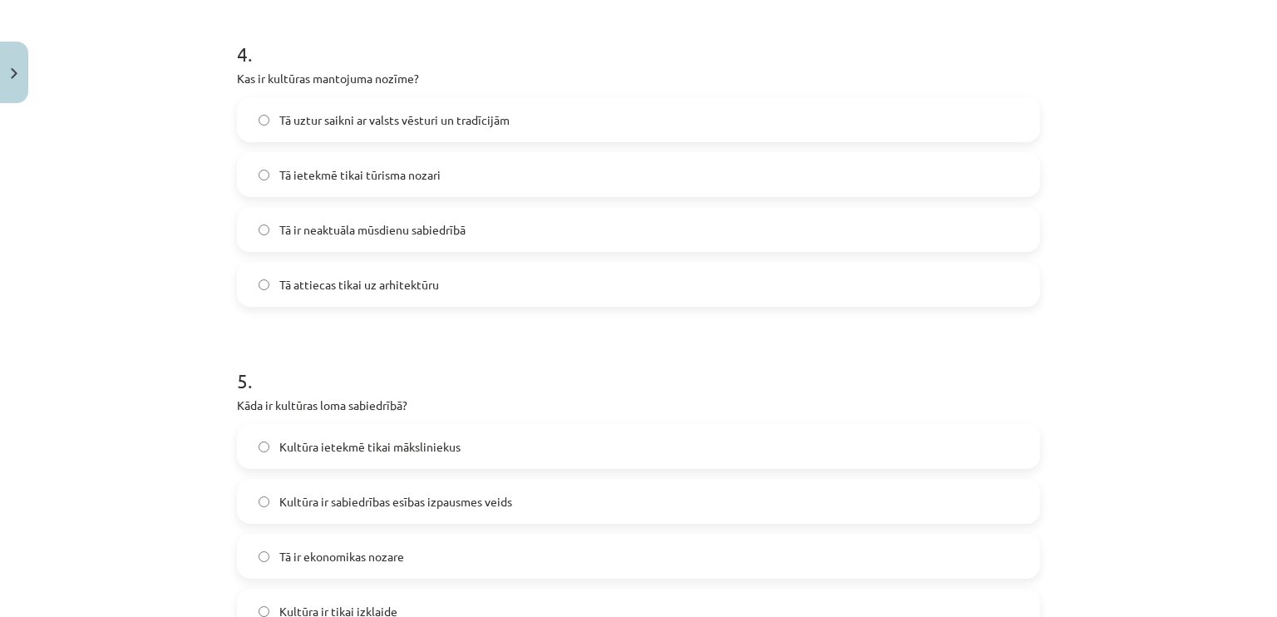
scroll to position [1299, 0]
click at [450, 111] on span "Tā uztur saikni ar valsts vēsturi un tradīcijām" at bounding box center [394, 118] width 230 height 17
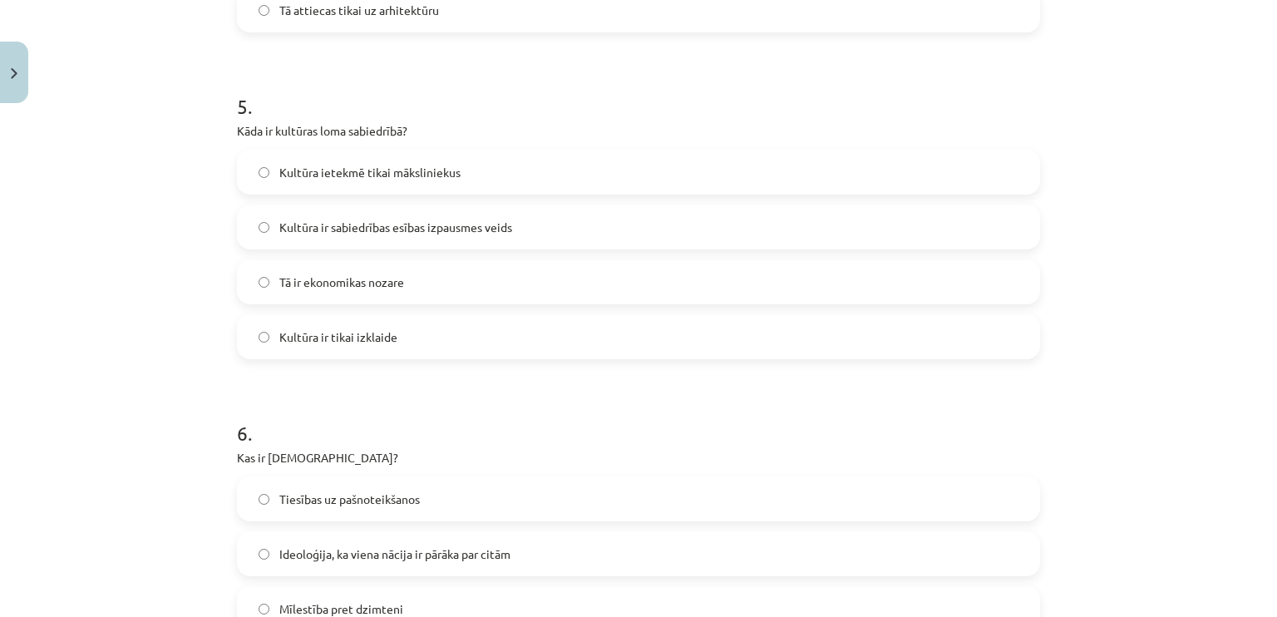
scroll to position [1559, 0]
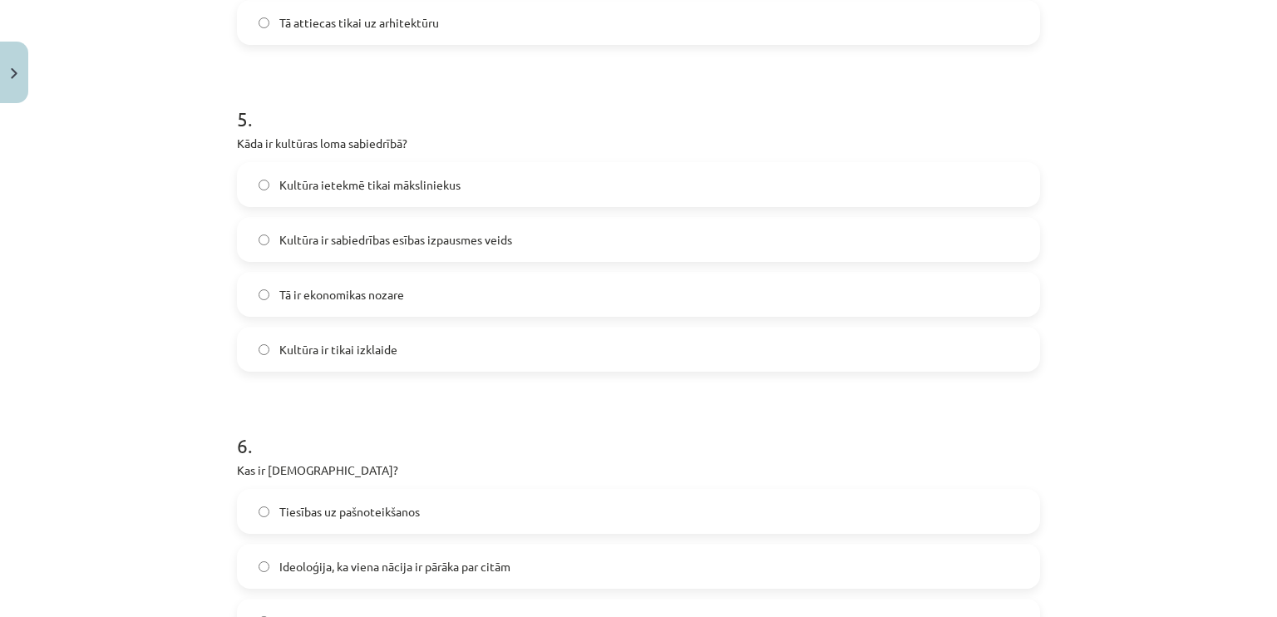
click at [429, 231] on span "Kultūra ir sabiedrības esības izpausmes veids" at bounding box center [395, 239] width 233 height 17
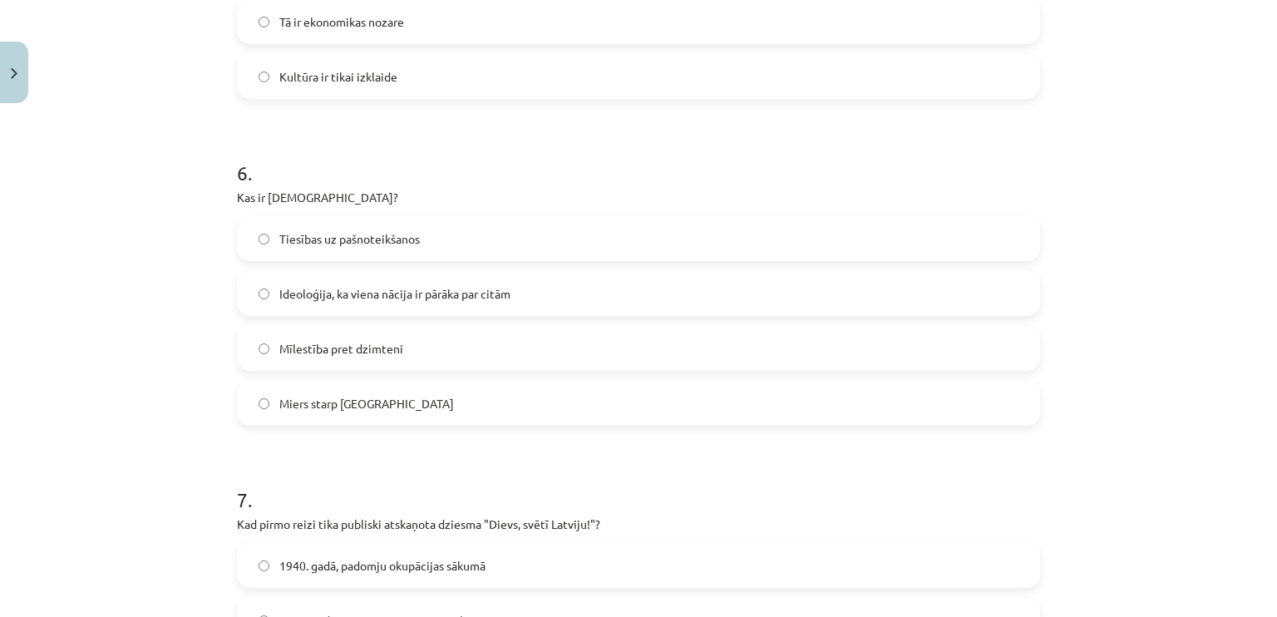
scroll to position [1843, 0]
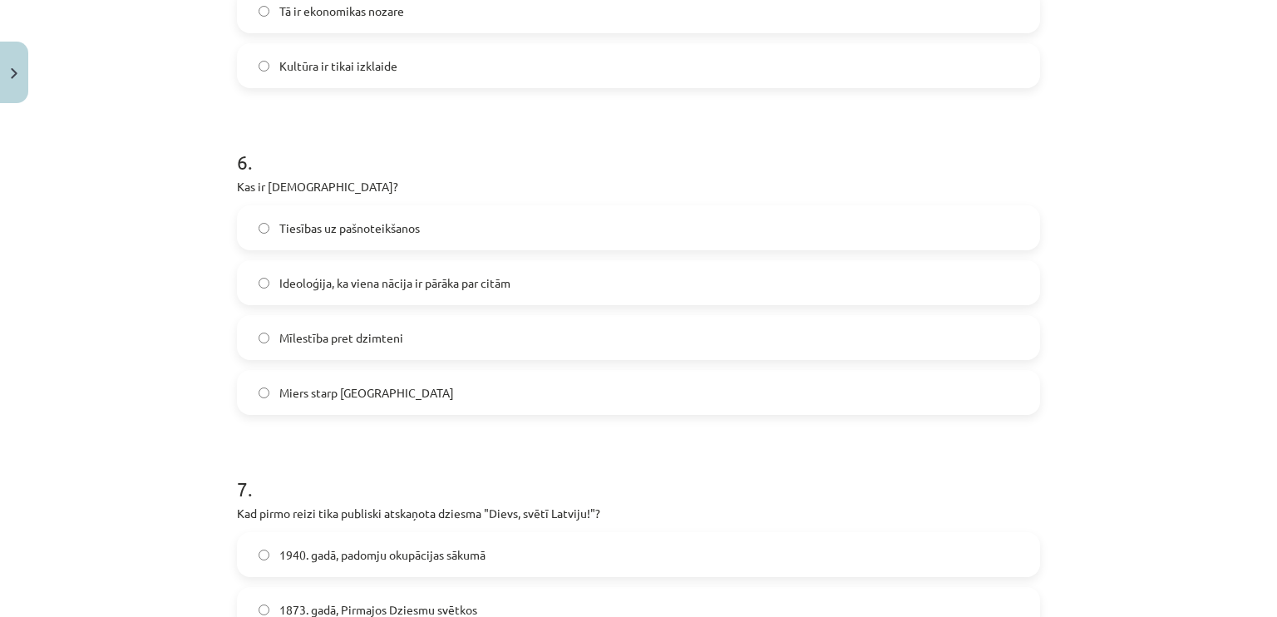
click at [453, 141] on h1 "6 ." at bounding box center [638, 147] width 803 height 52
click at [328, 302] on label "Ideoloģija, ka viena nācija ir pārāka par citām" at bounding box center [639, 283] width 800 height 42
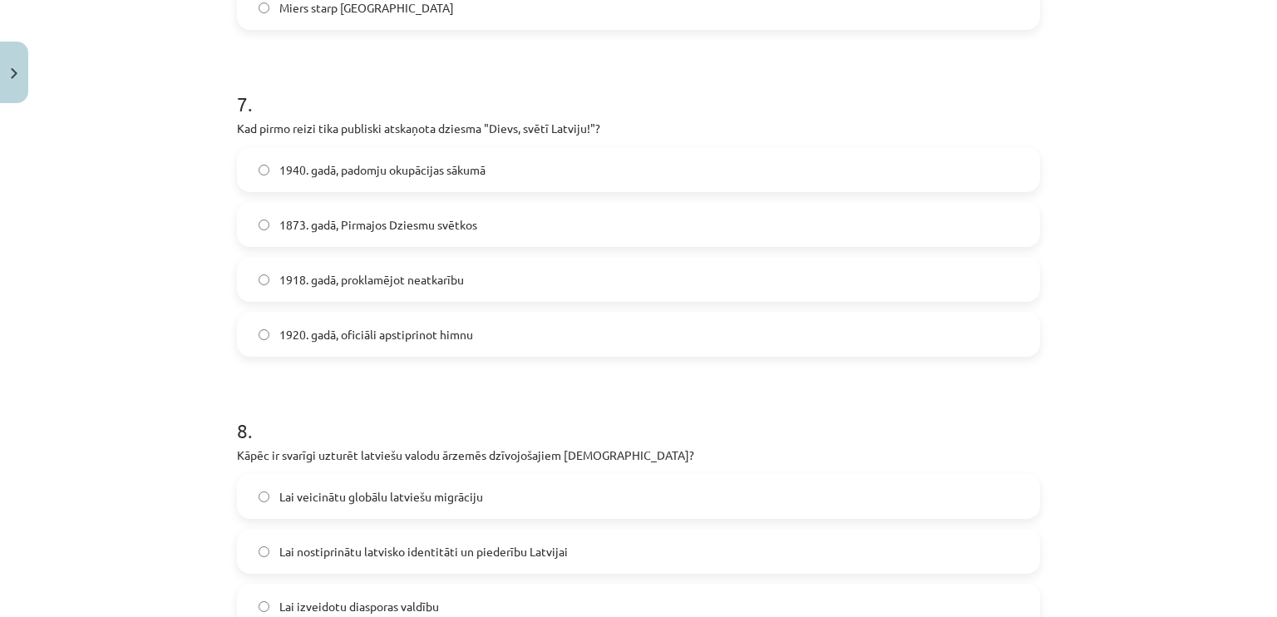
scroll to position [2227, 0]
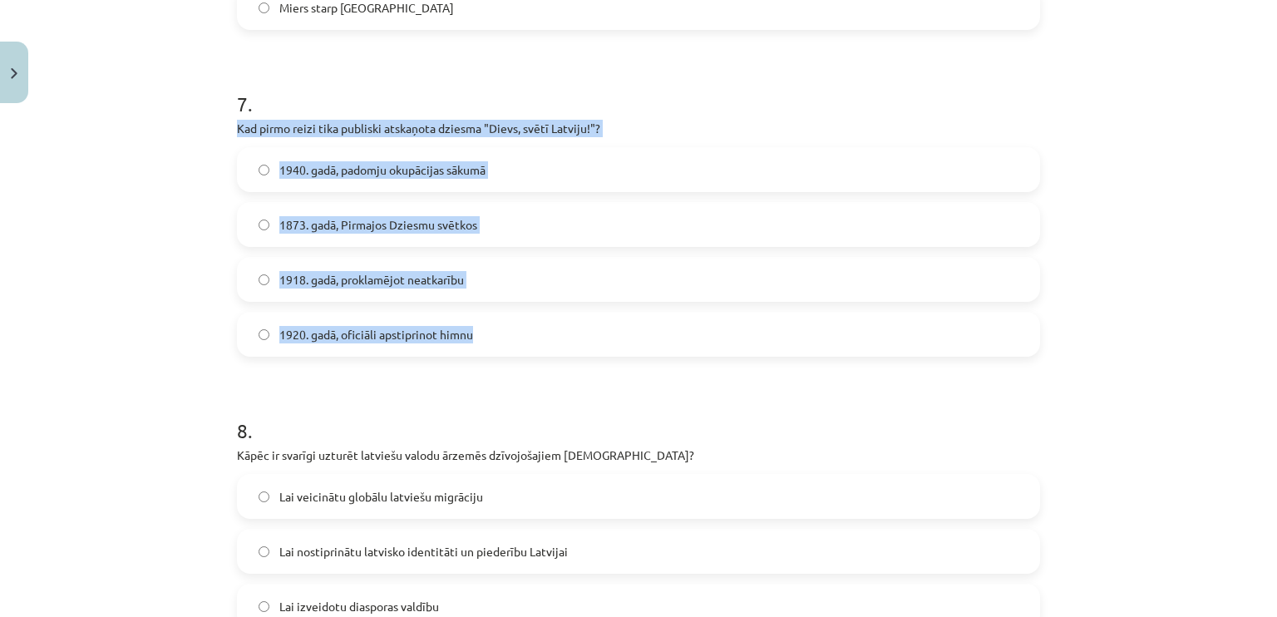
drag, startPoint x: 232, startPoint y: 123, endPoint x: 557, endPoint y: 318, distance: 379.1
click at [557, 318] on div "7 . Kad pirmo reizi tika publiski atskaņota dziesma "Dievs, svētī Latviju!"? 19…" at bounding box center [638, 209] width 803 height 293
copy div "Kad pirmo reizi tika publiski atskaņota dziesma "Dievs, svētī Latviju!"? 1940. …"
click at [390, 237] on label "1873. gadā, Pirmajos Dziesmu svētkos" at bounding box center [639, 225] width 800 height 42
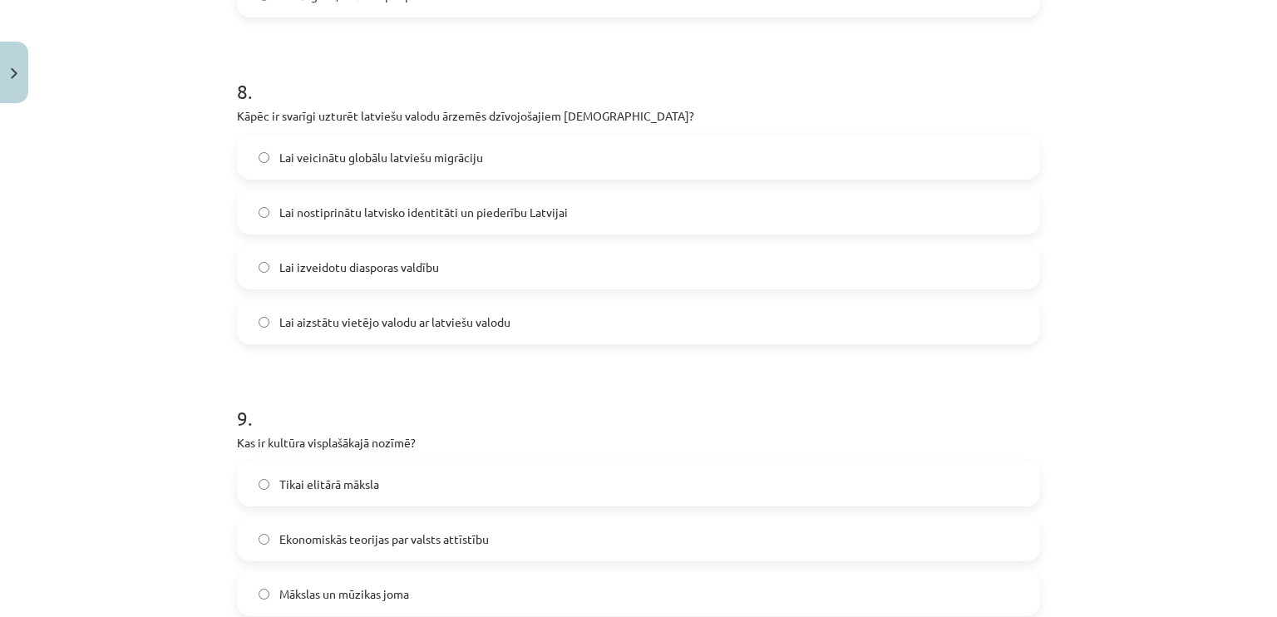
scroll to position [2567, 0]
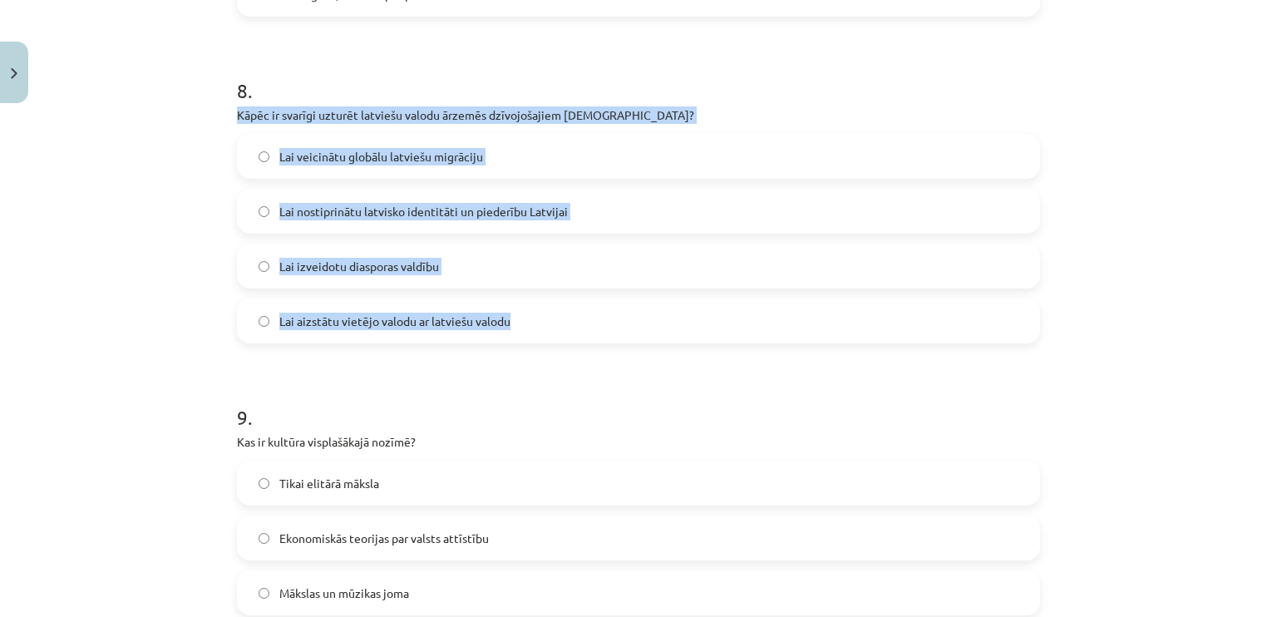
drag, startPoint x: 222, startPoint y: 108, endPoint x: 598, endPoint y: 328, distance: 436.2
copy div "Kāpēc ir svarīgi uzturēt latviešu valodu ārzemēs dzīvojošajiem latviešiem? Lai …"
click at [256, 189] on div "Lai nostiprinātu latvisko identitāti un piederību Latvijai" at bounding box center [638, 211] width 803 height 45
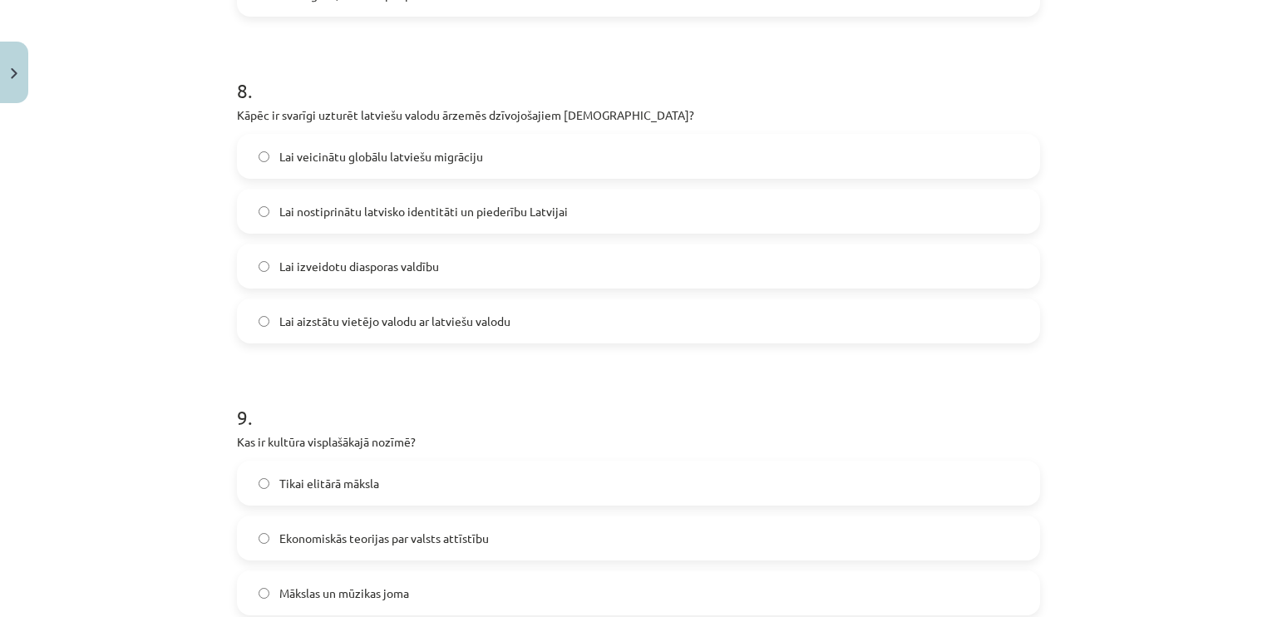
scroll to position [2615, 0]
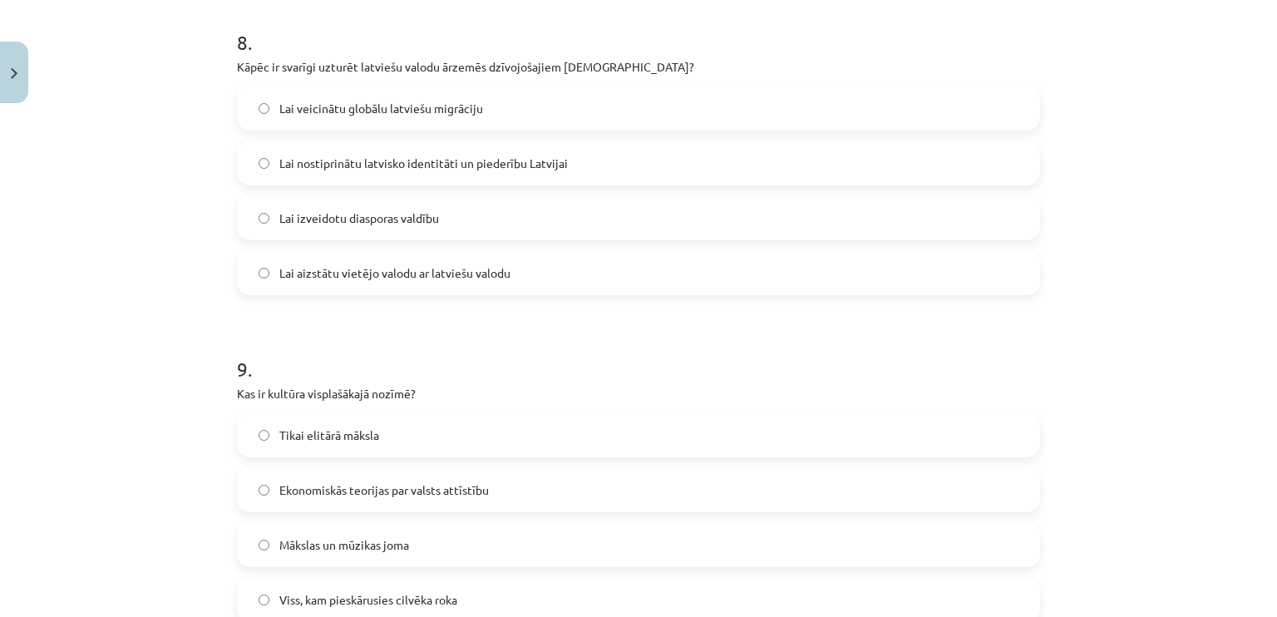
click at [259, 175] on label "Lai nostiprinātu latvisko identitāti un piederību Latvijai" at bounding box center [639, 163] width 800 height 42
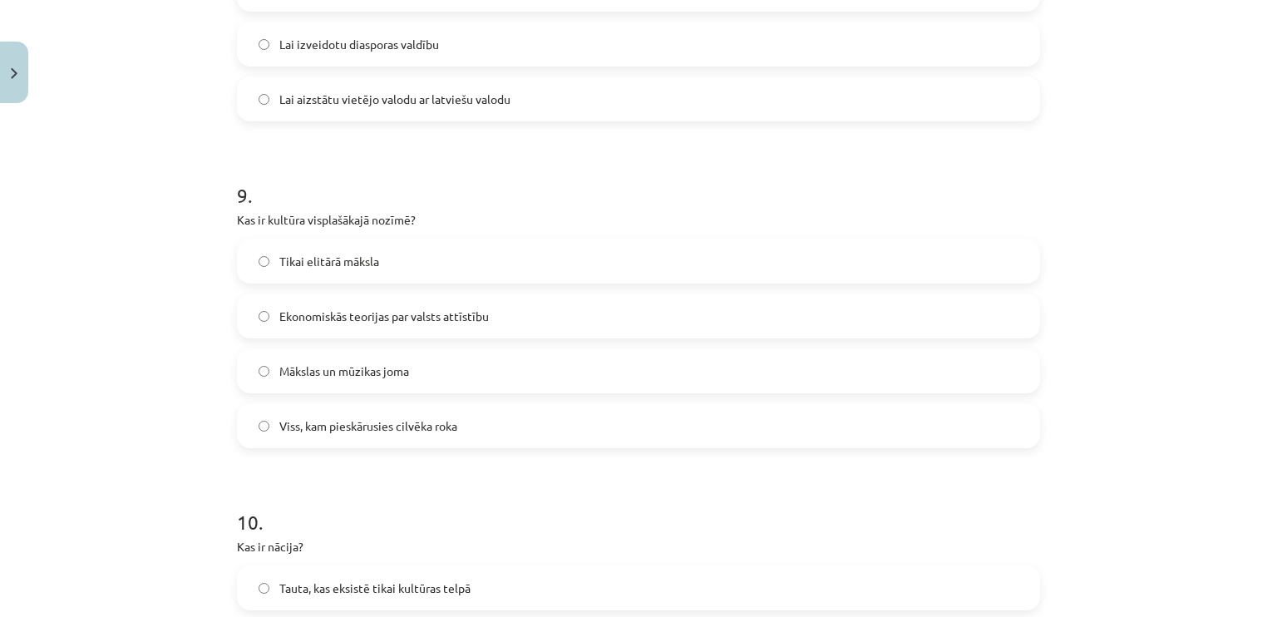
scroll to position [2793, 0]
click at [259, 175] on h1 "9 ." at bounding box center [638, 177] width 803 height 52
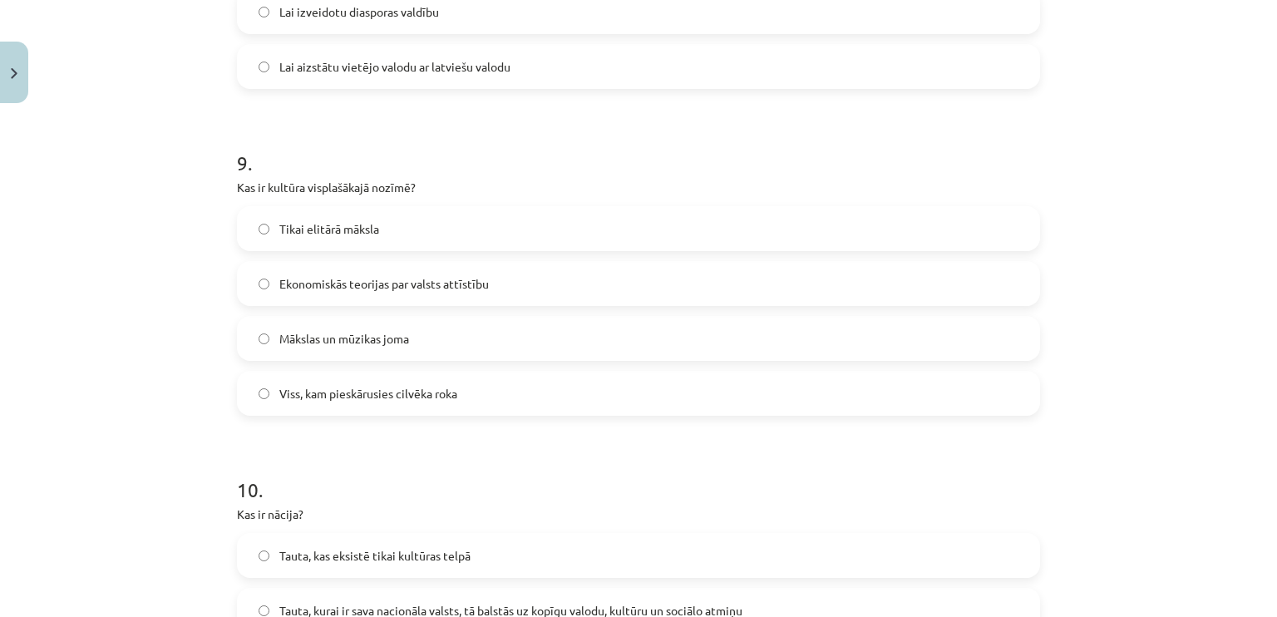
scroll to position [2822, 0]
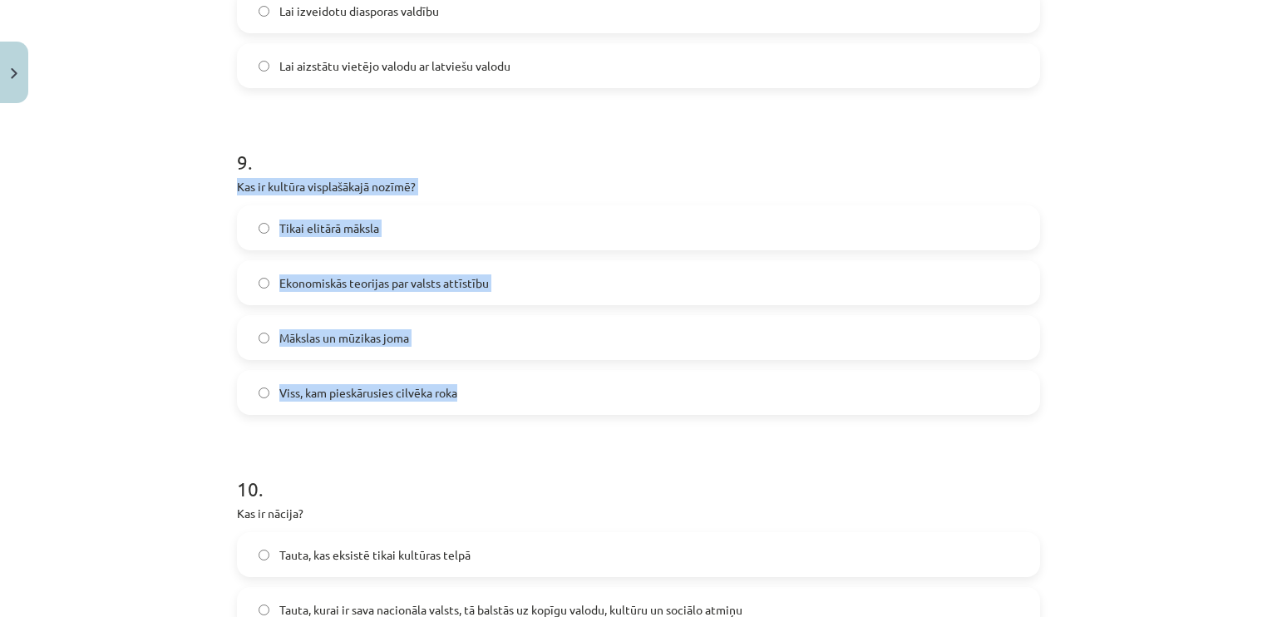
drag, startPoint x: 221, startPoint y: 187, endPoint x: 520, endPoint y: 401, distance: 368.1
copy div "Kas ir kultūra visplašākajā nozīmē? Tikai elitārā māksla Ekonomiskās teorijas p…"
click at [438, 404] on label "Viss, kam pieskārusies cilvēka roka" at bounding box center [639, 393] width 800 height 42
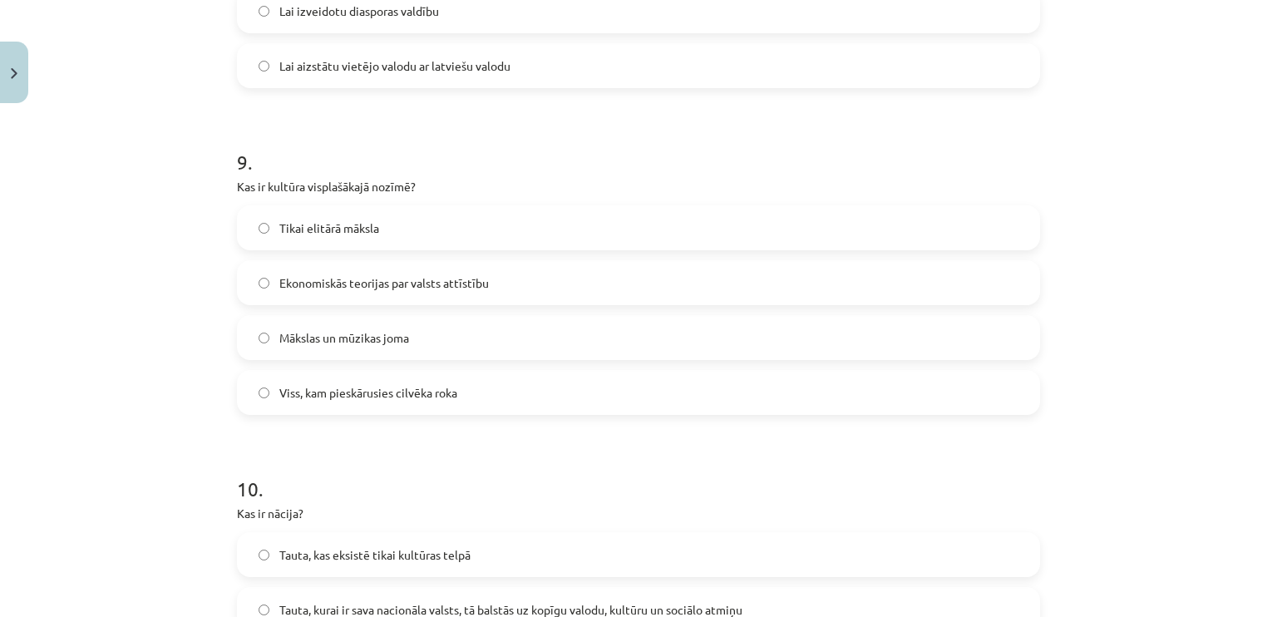
scroll to position [3138, 0]
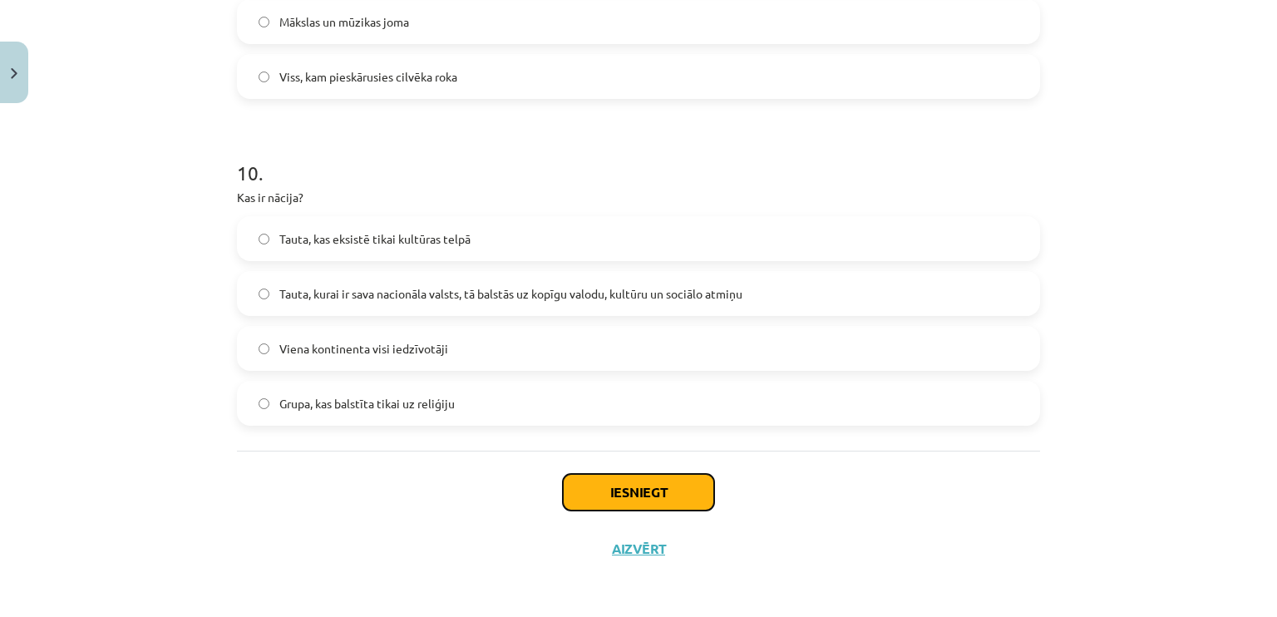
click at [591, 504] on button "Iesniegt" at bounding box center [638, 492] width 151 height 37
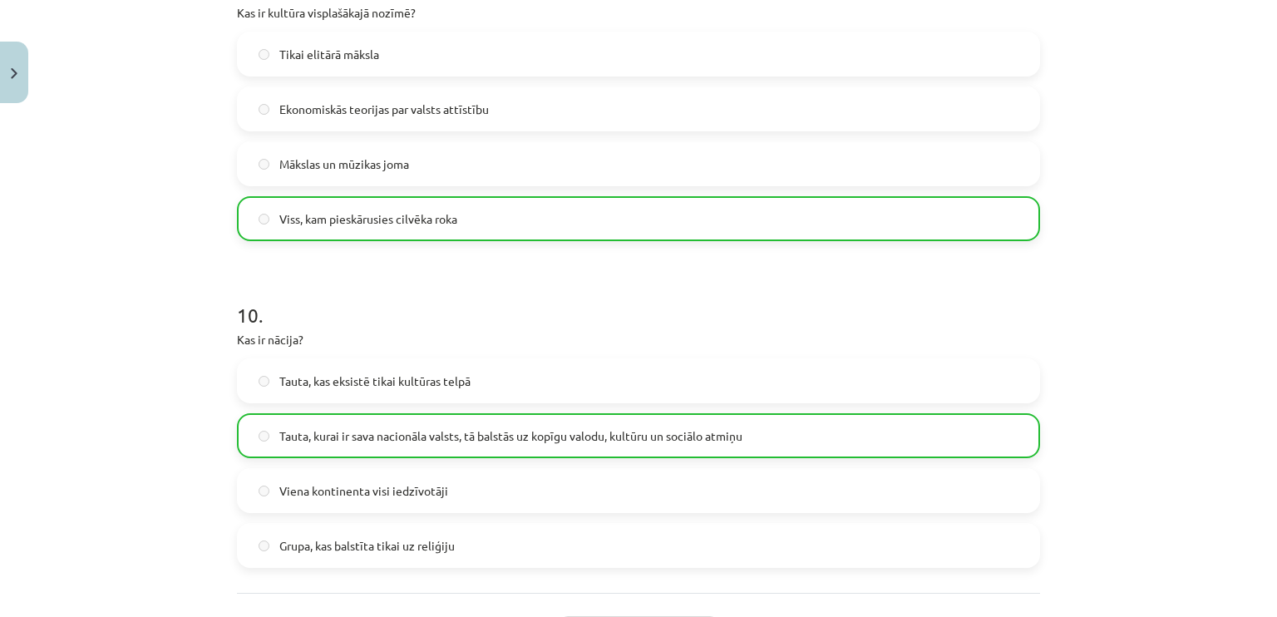
scroll to position [3191, 0]
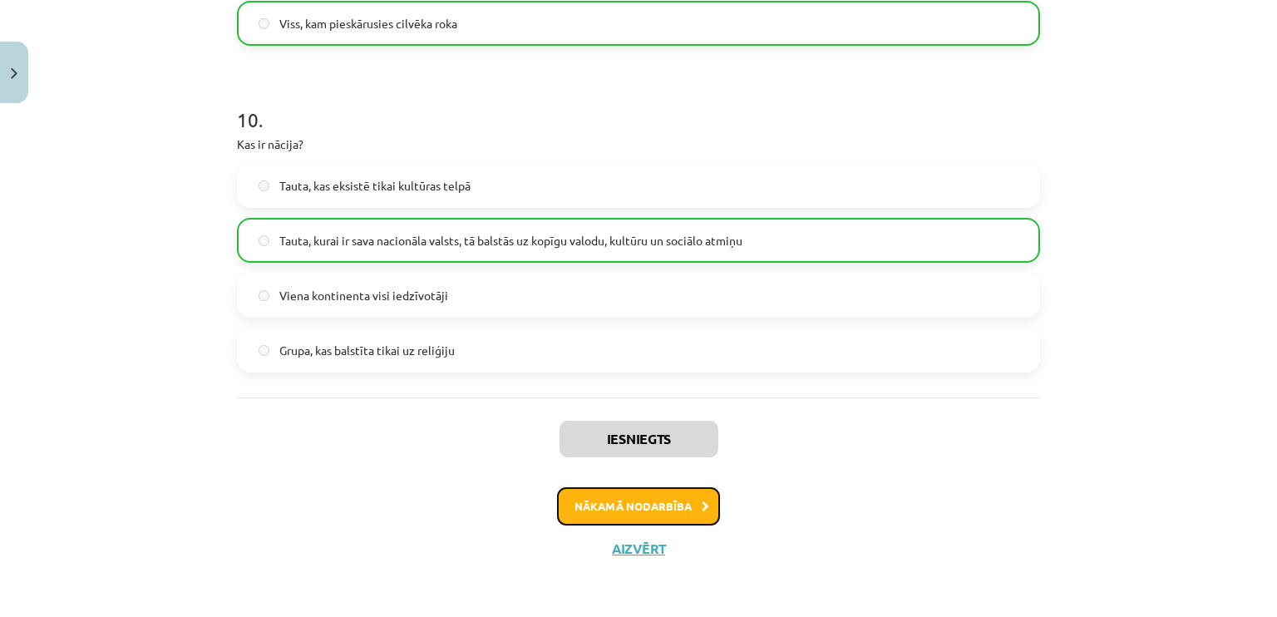
click at [623, 504] on button "Nākamā nodarbība" at bounding box center [638, 506] width 163 height 38
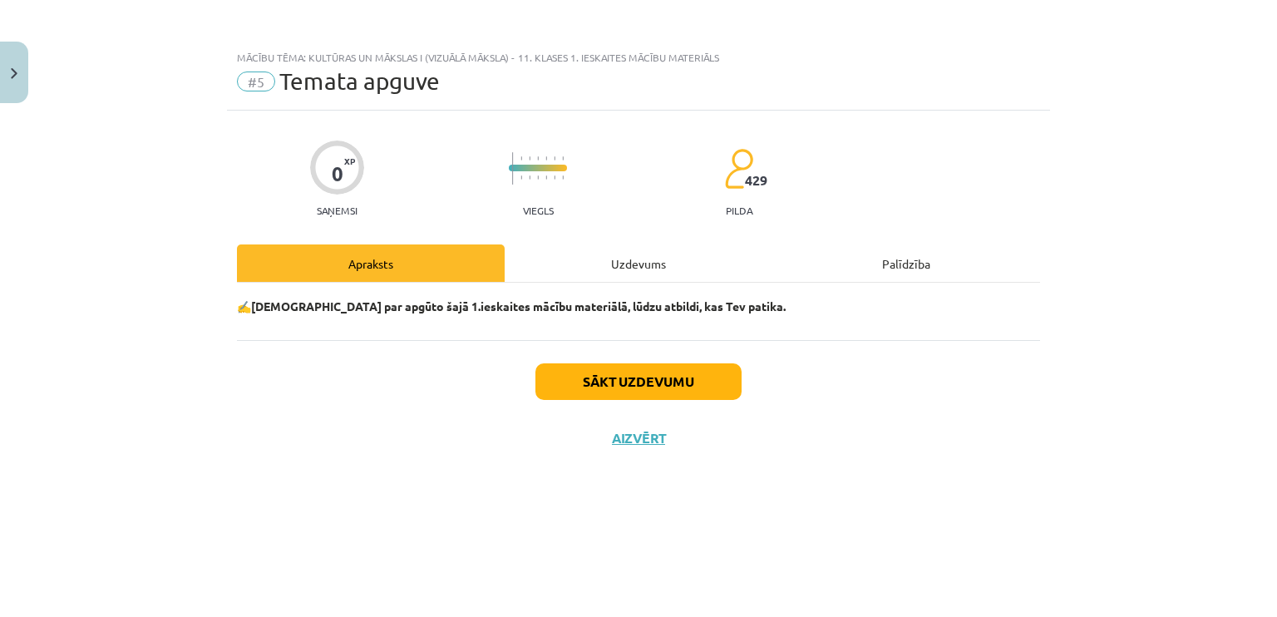
scroll to position [0, 0]
click at [598, 380] on button "Sākt uzdevumu" at bounding box center [638, 381] width 206 height 37
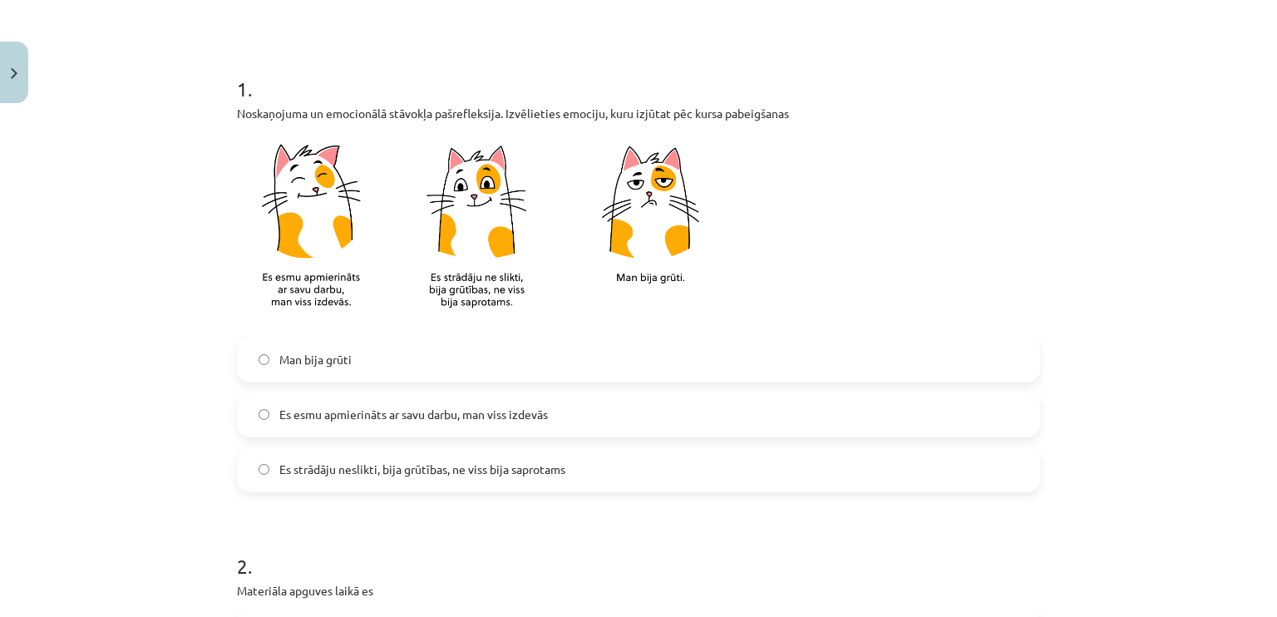
scroll to position [293, 0]
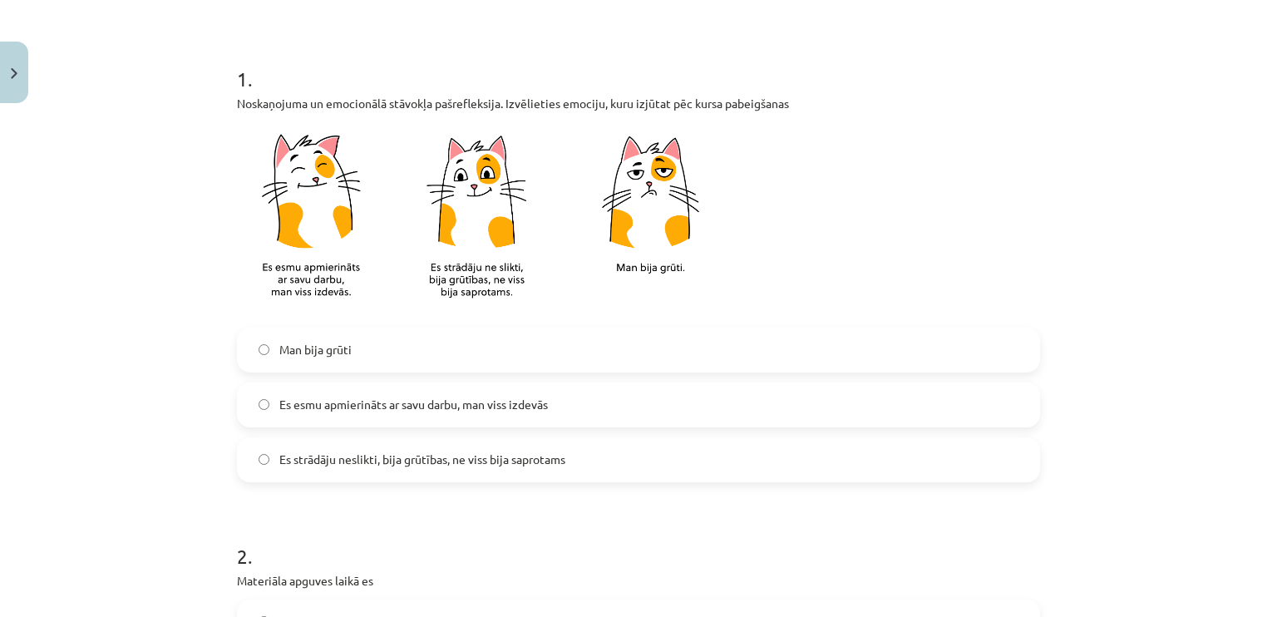
click at [606, 408] on label "Es esmu apmierināts ar savu darbu, man viss izdevās" at bounding box center [639, 405] width 800 height 42
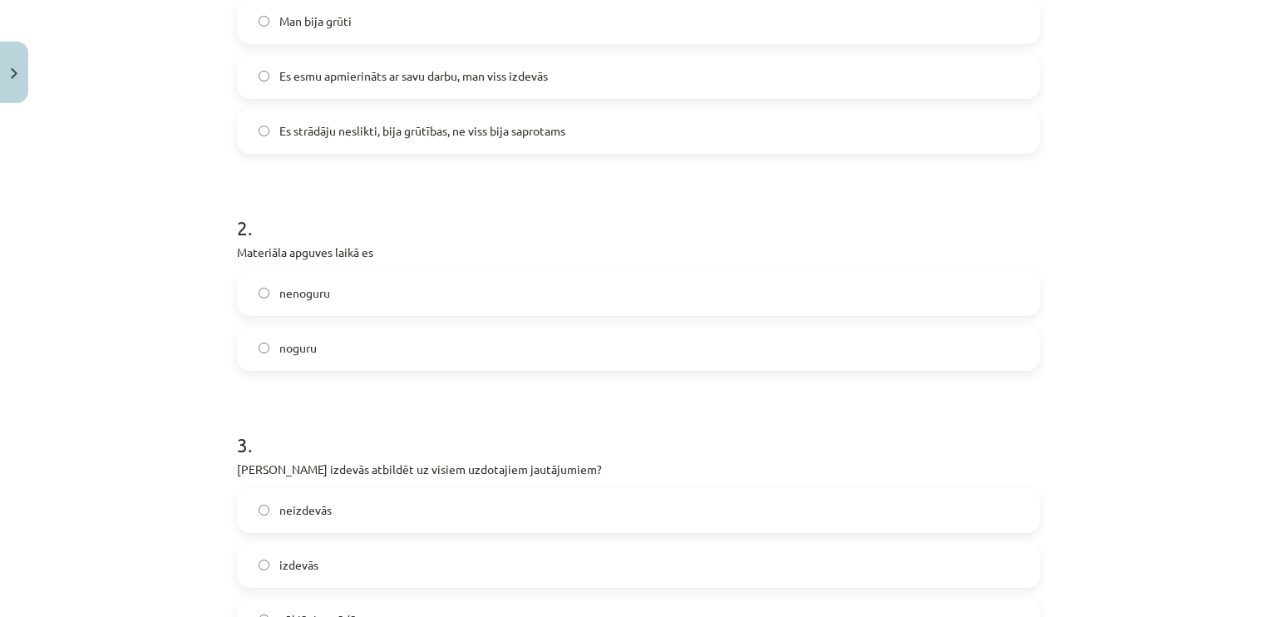
scroll to position [625, 0]
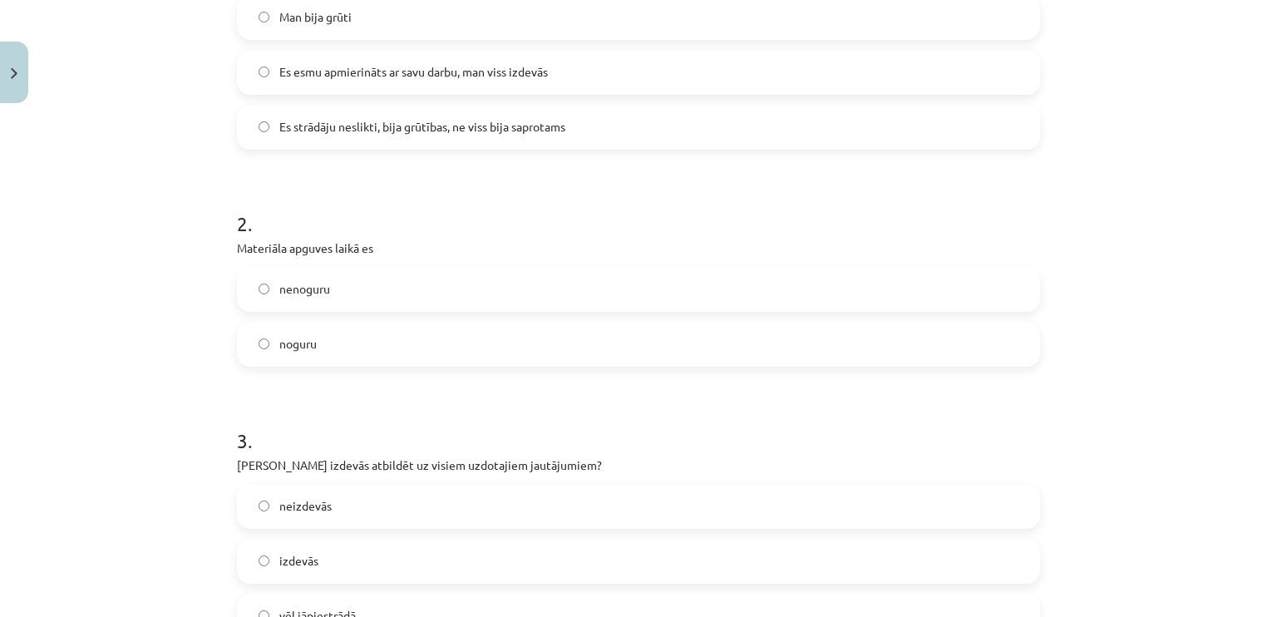
click at [536, 298] on label "nenoguru" at bounding box center [639, 289] width 800 height 42
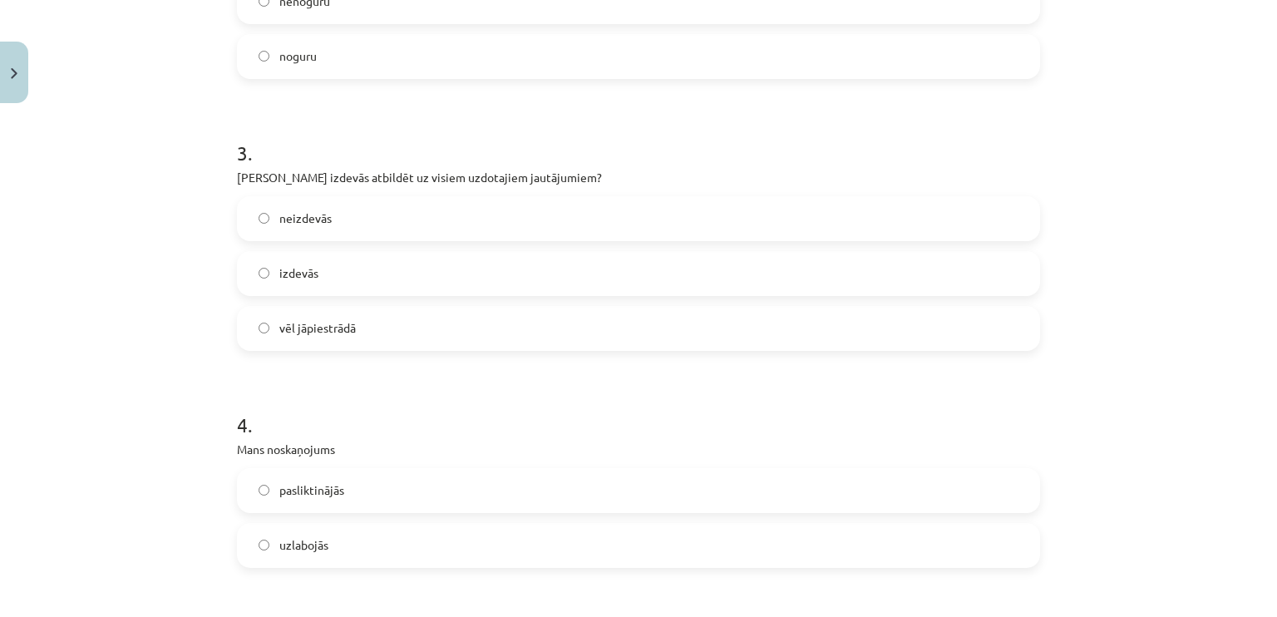
scroll to position [913, 0]
click at [519, 256] on label "izdevās" at bounding box center [639, 273] width 800 height 42
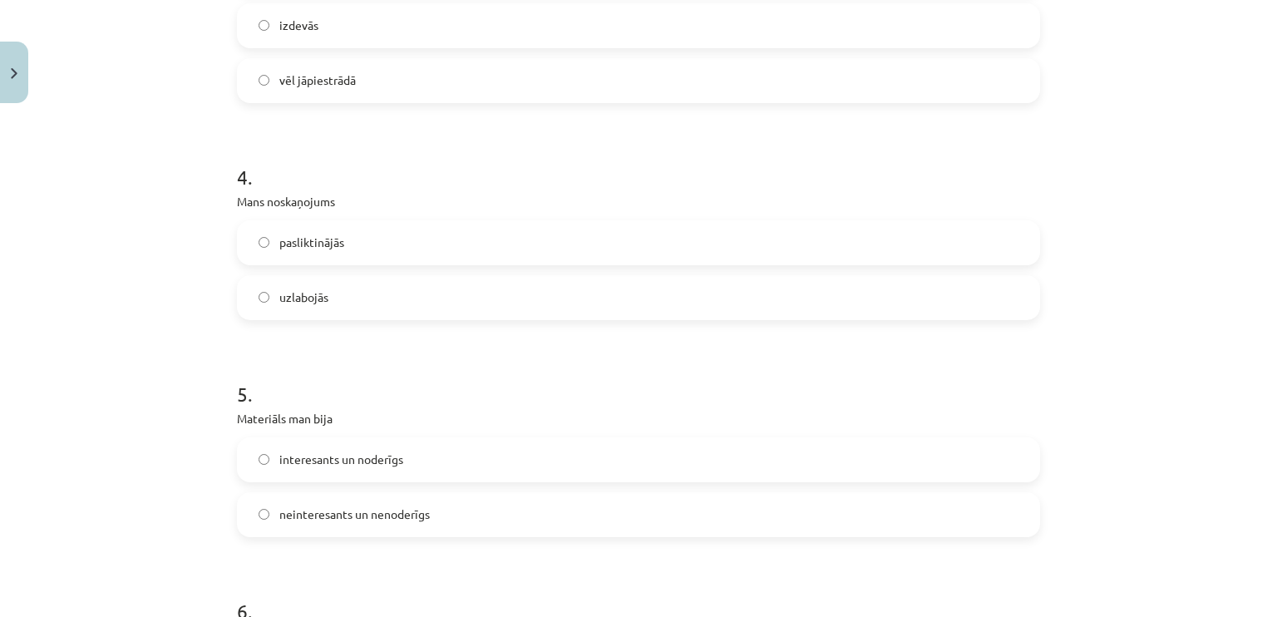
scroll to position [1160, 0]
click at [485, 292] on label "uzlabojās" at bounding box center [639, 298] width 800 height 42
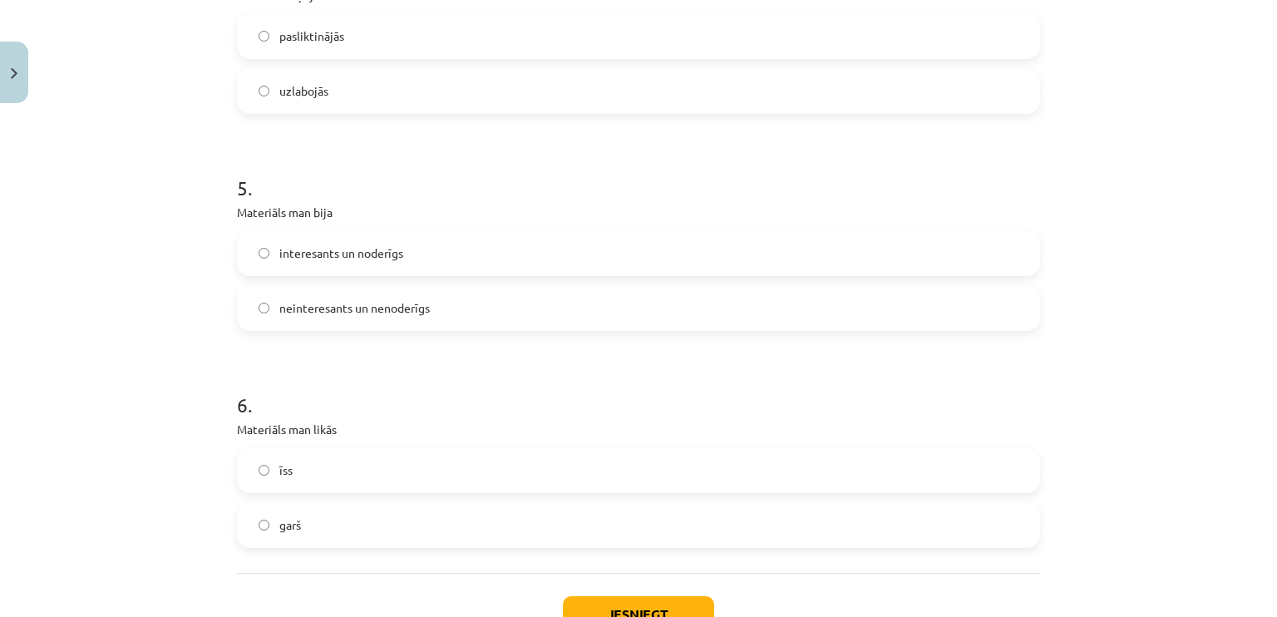
scroll to position [1401, 0]
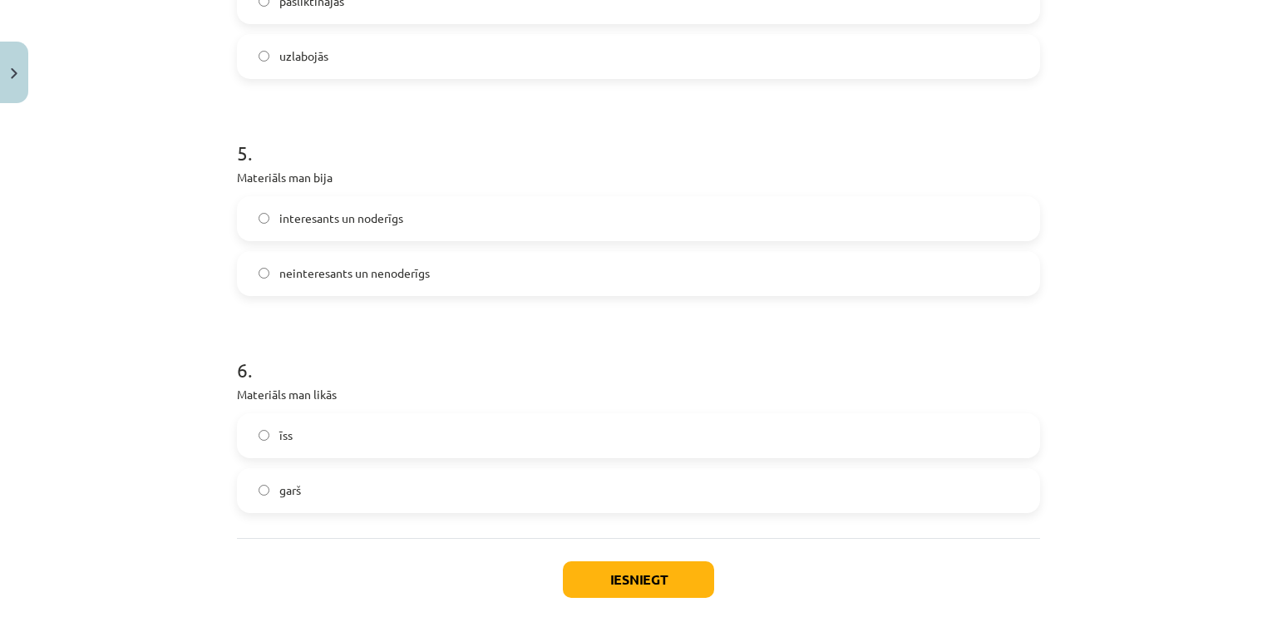
click at [500, 210] on label "interesants un noderīgs" at bounding box center [639, 219] width 800 height 42
click at [479, 426] on label "īss" at bounding box center [639, 436] width 800 height 42
click at [646, 578] on button "Iesniegt" at bounding box center [638, 579] width 151 height 37
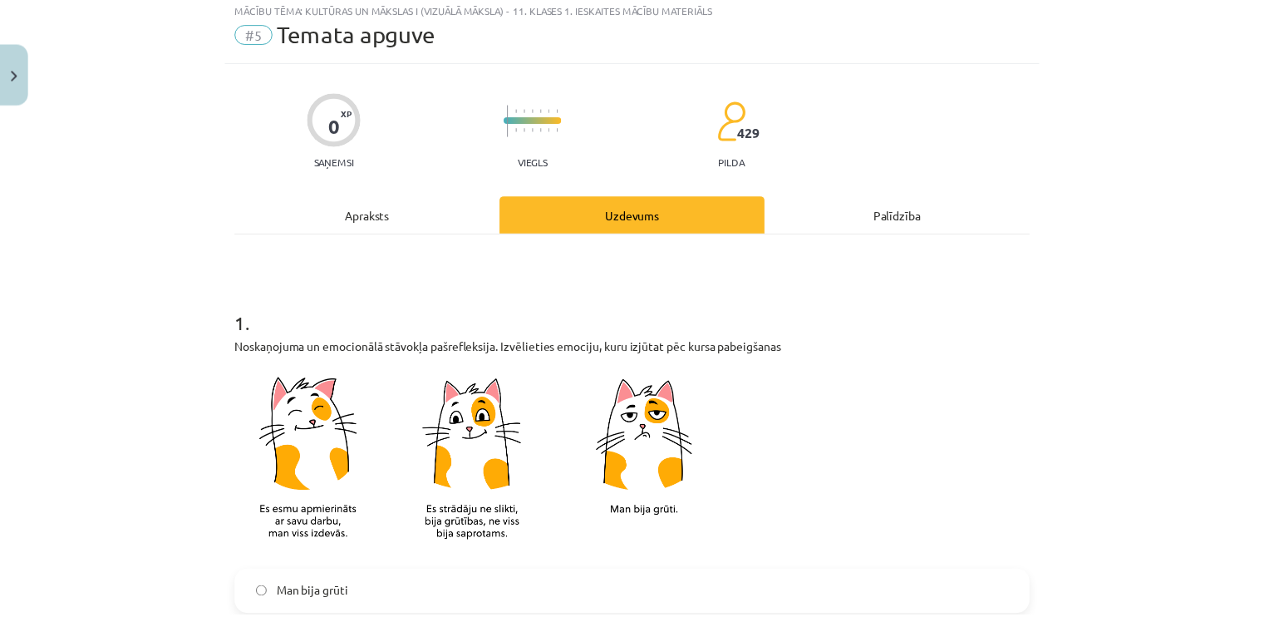
scroll to position [0, 0]
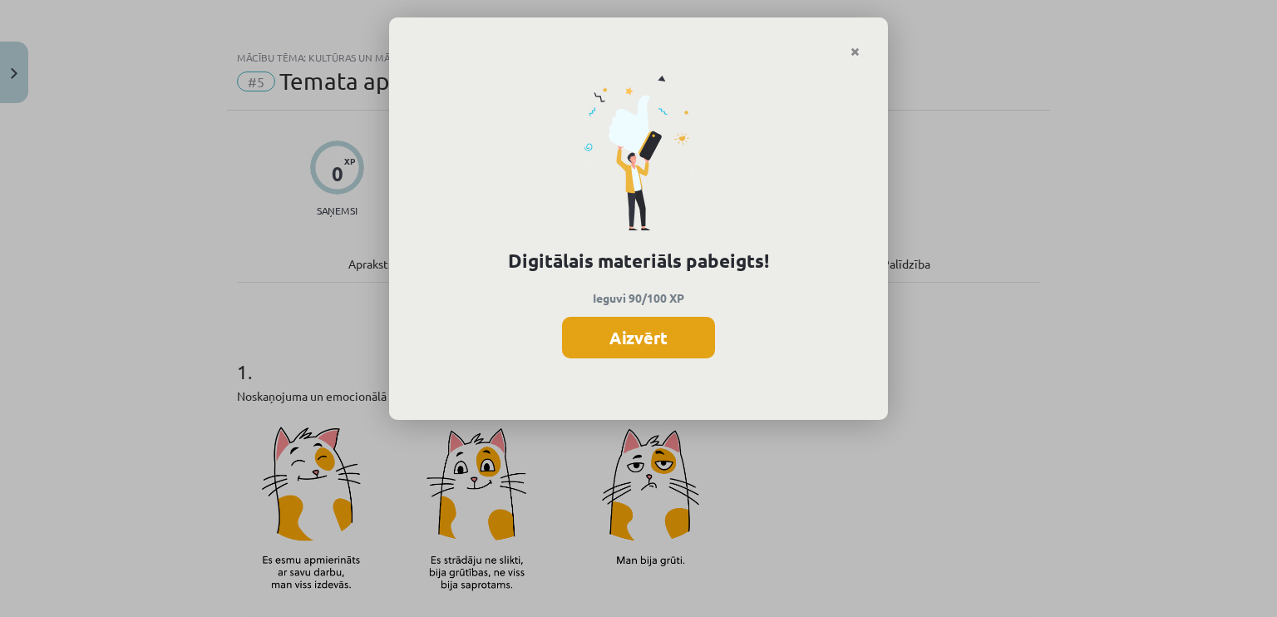
click at [616, 346] on button "Aizvērt" at bounding box center [638, 338] width 153 height 42
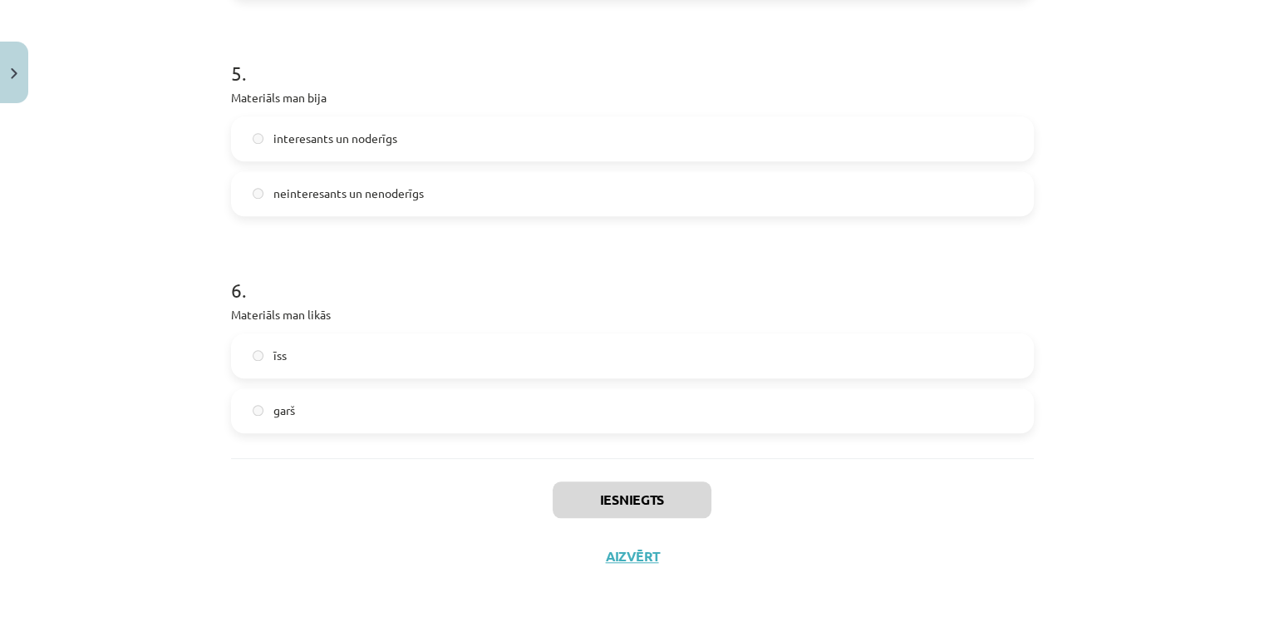
scroll to position [1489, 0]
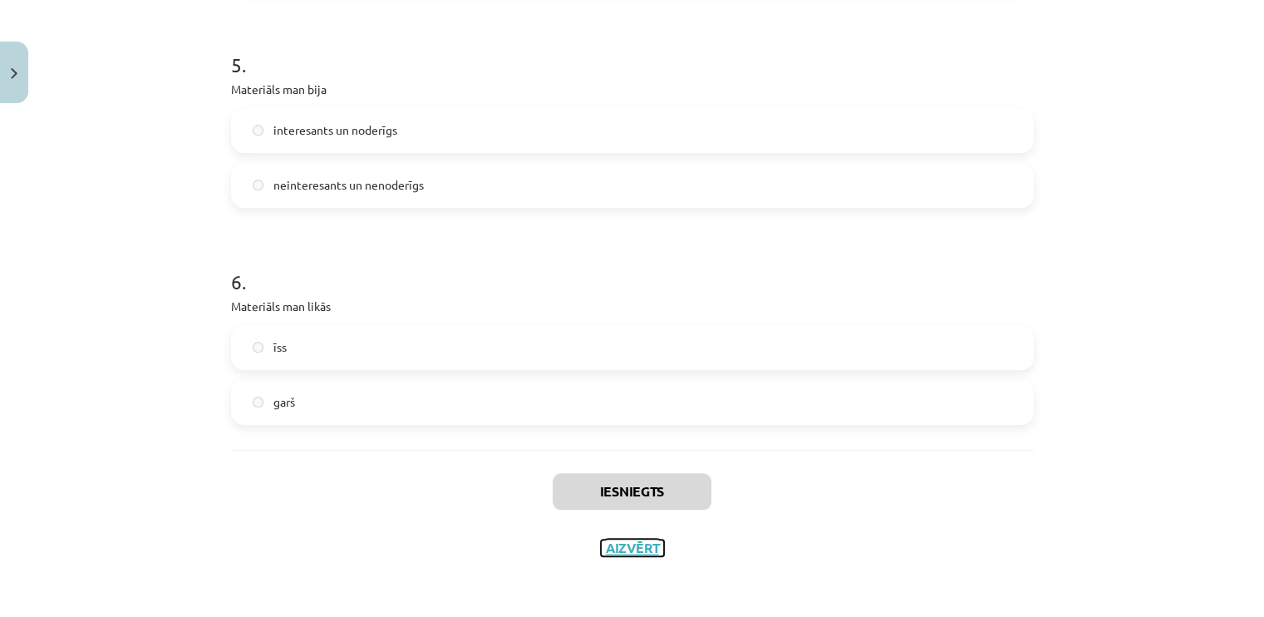
click at [618, 541] on button "Aizvērt" at bounding box center [632, 547] width 63 height 17
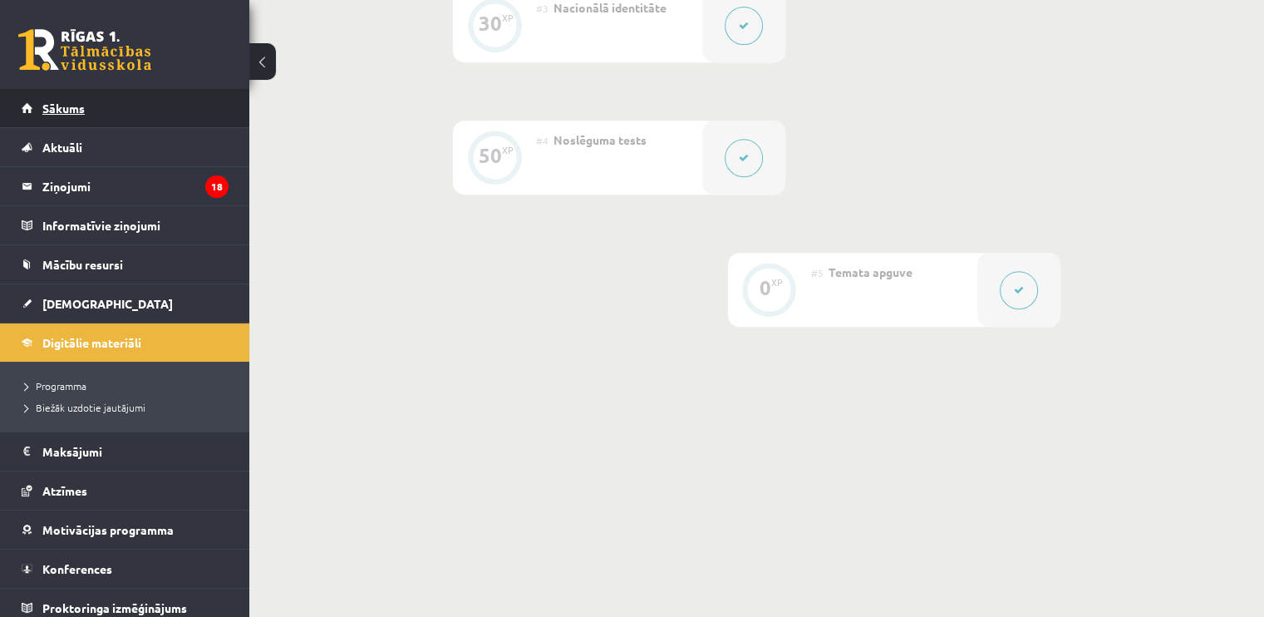
click at [93, 93] on link "Sākums" at bounding box center [125, 108] width 207 height 38
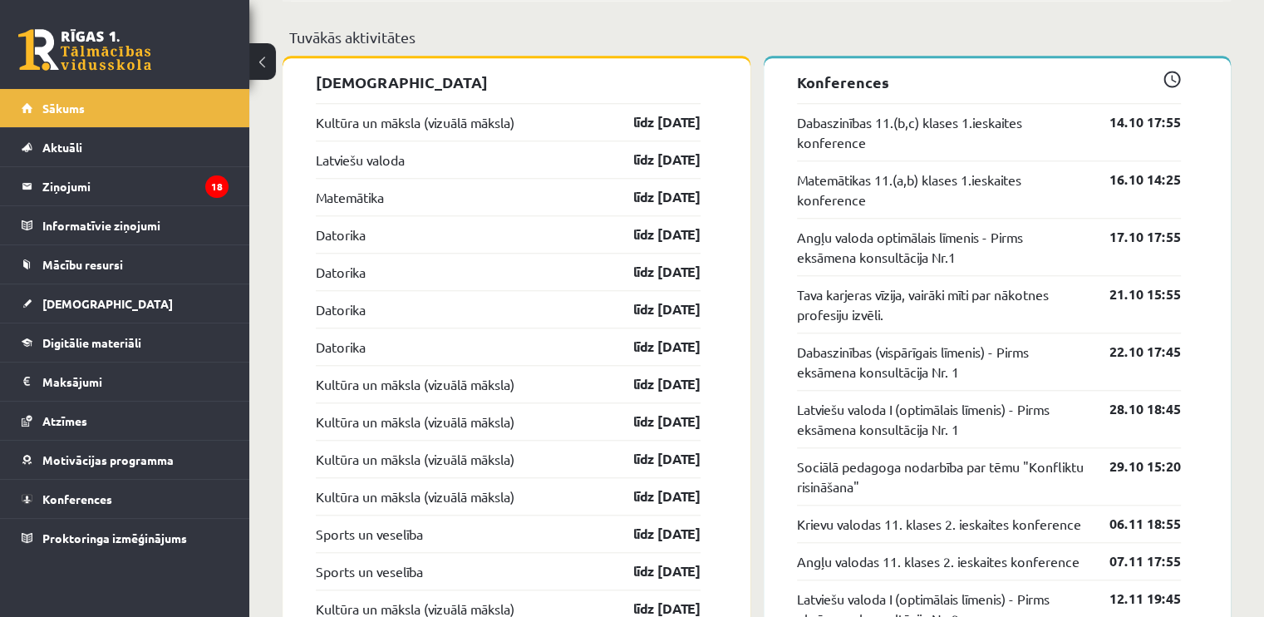
scroll to position [1478, 0]
click at [483, 118] on link "Kultūra un māksla (vizuālā māksla)" at bounding box center [415, 121] width 199 height 20
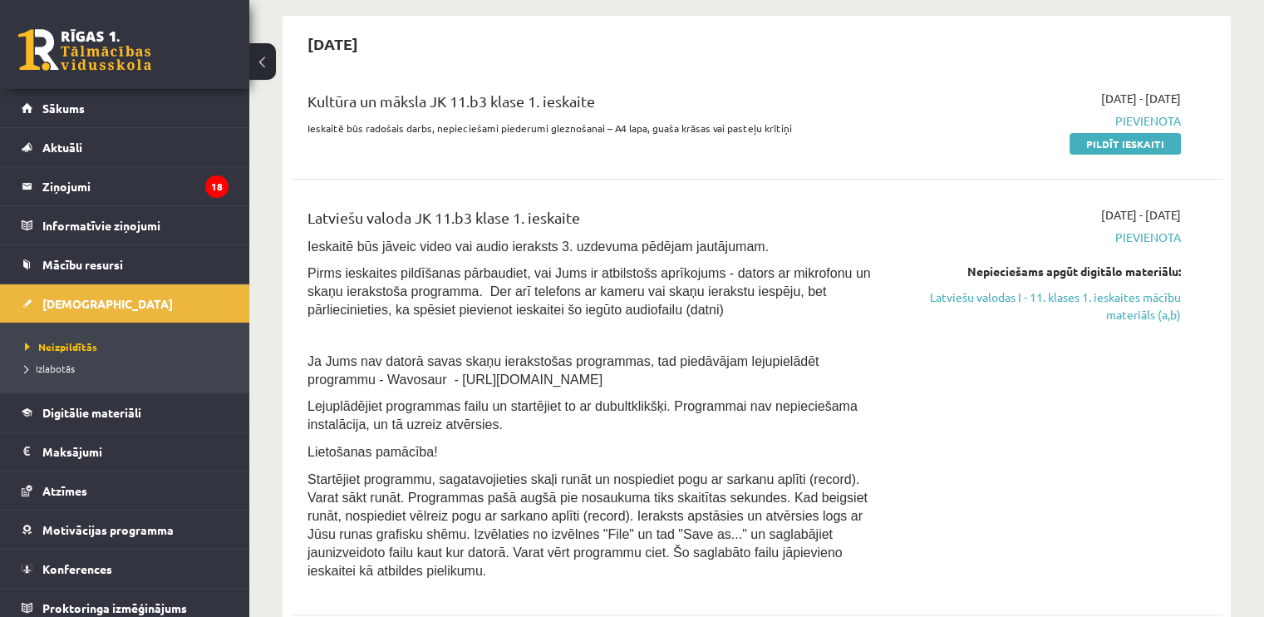
scroll to position [369, 0]
click at [1051, 298] on link "Latviešu valodas I - 11. klases 1. ieskaites mācību materiāls (a,b)" at bounding box center [1044, 305] width 274 height 35
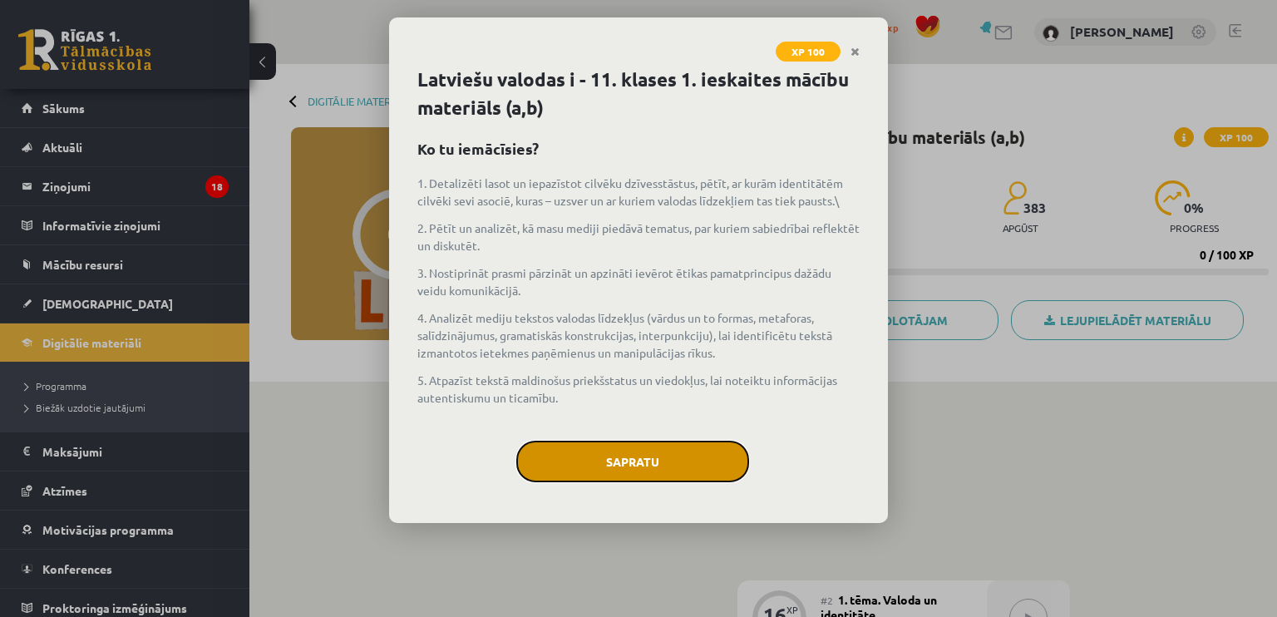
click at [662, 458] on button "Sapratu" at bounding box center [632, 461] width 233 height 42
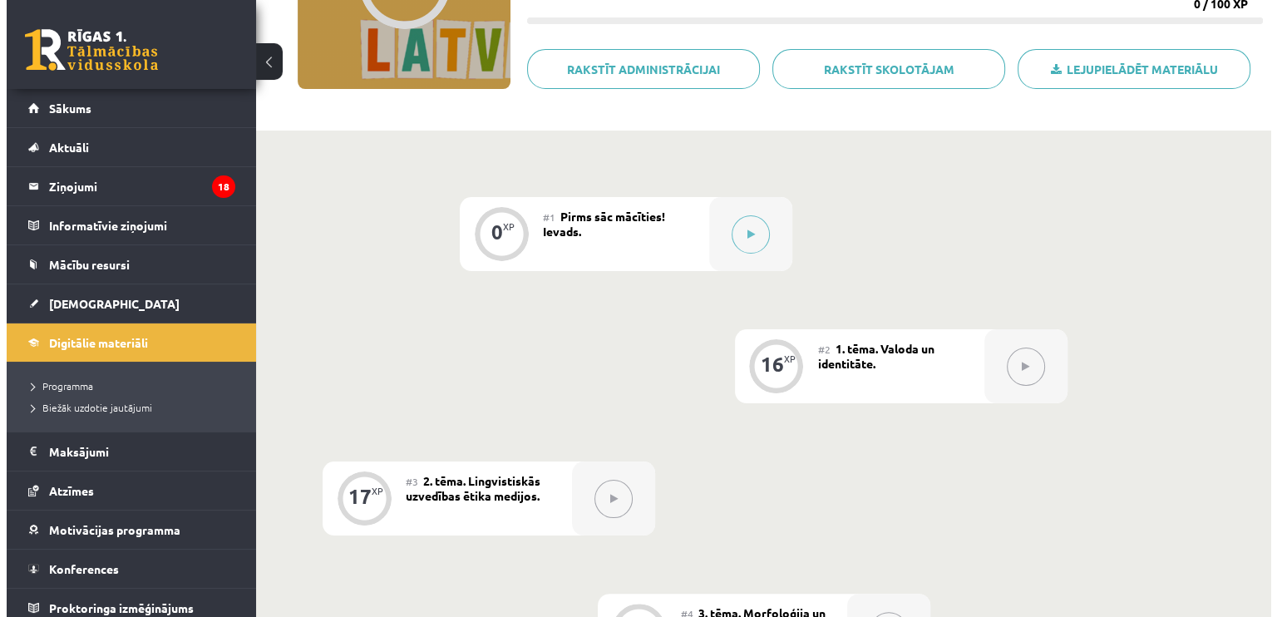
scroll to position [194, 0]
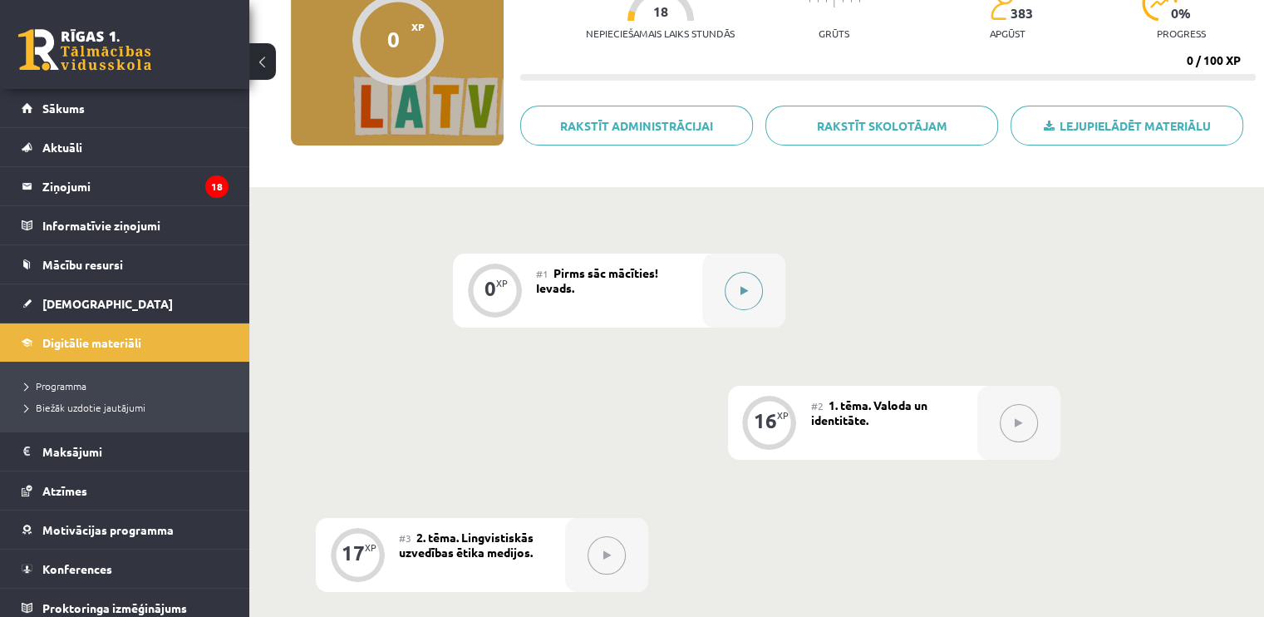
click at [743, 294] on icon at bounding box center [744, 291] width 7 height 10
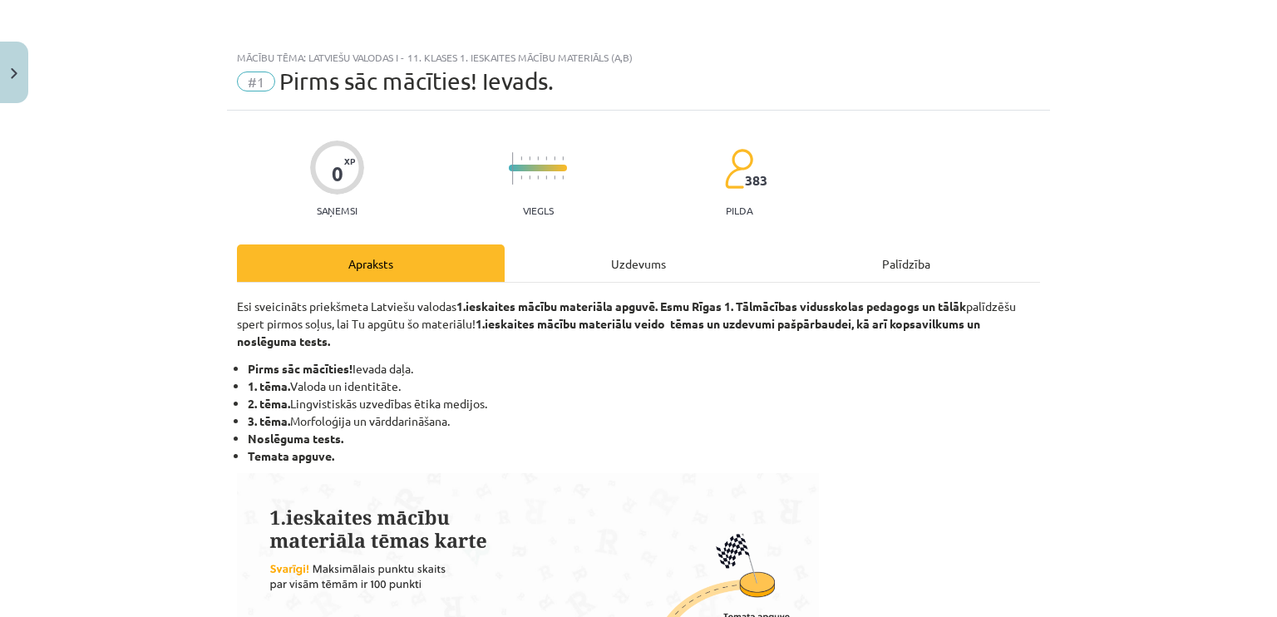
click at [643, 272] on div "Uzdevums" at bounding box center [638, 262] width 268 height 37
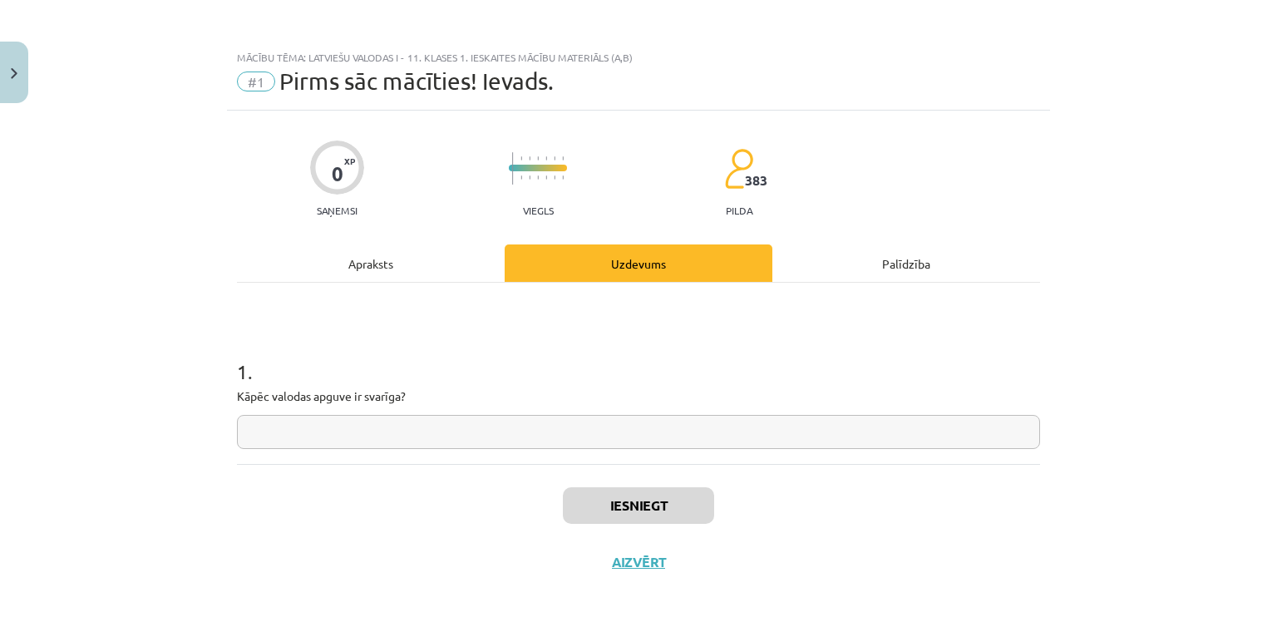
scroll to position [13, 0]
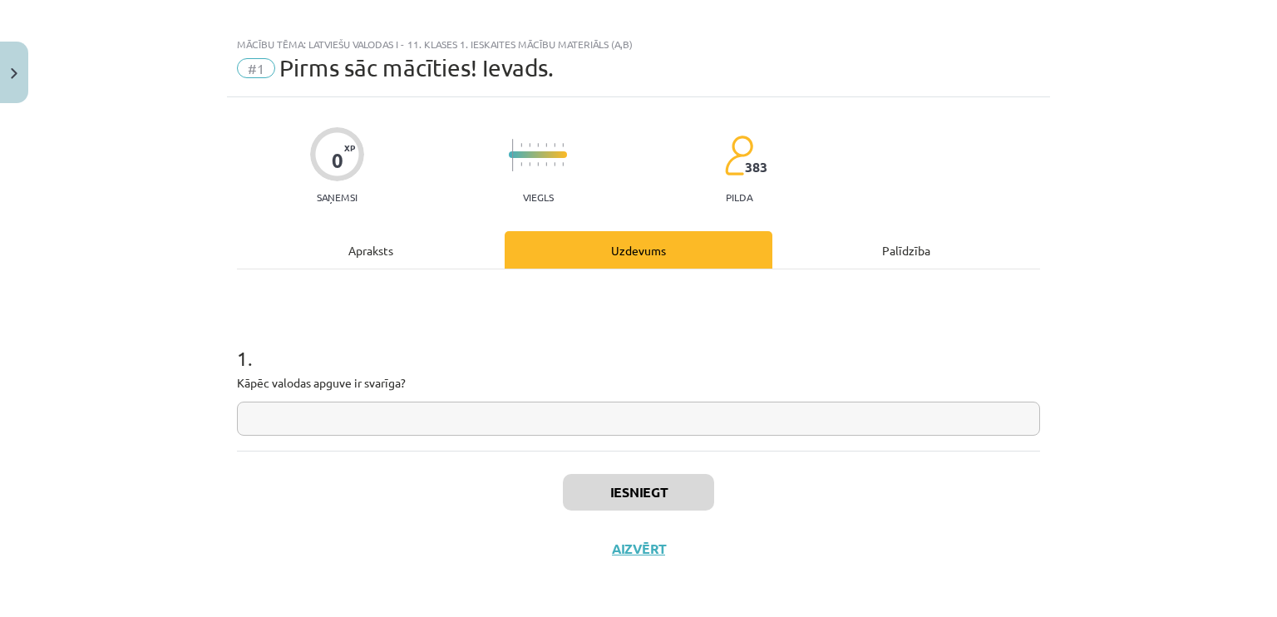
click at [419, 411] on input "text" at bounding box center [638, 418] width 803 height 34
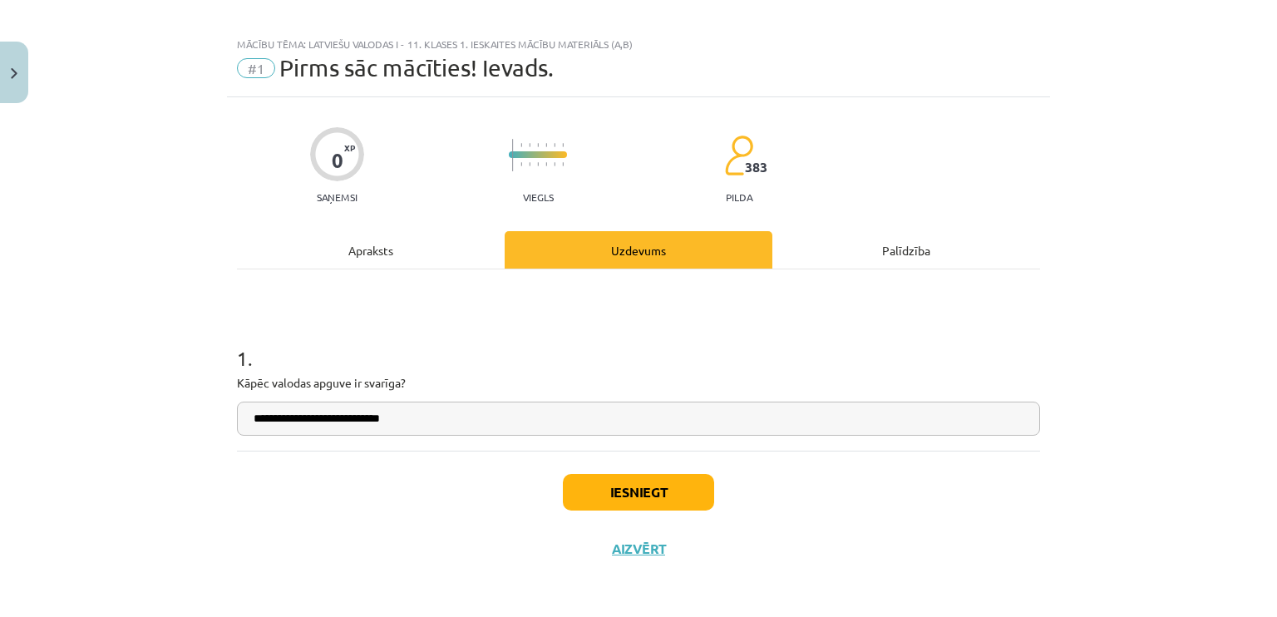
type input "**********"
click at [593, 479] on button "Iesniegt" at bounding box center [638, 492] width 151 height 37
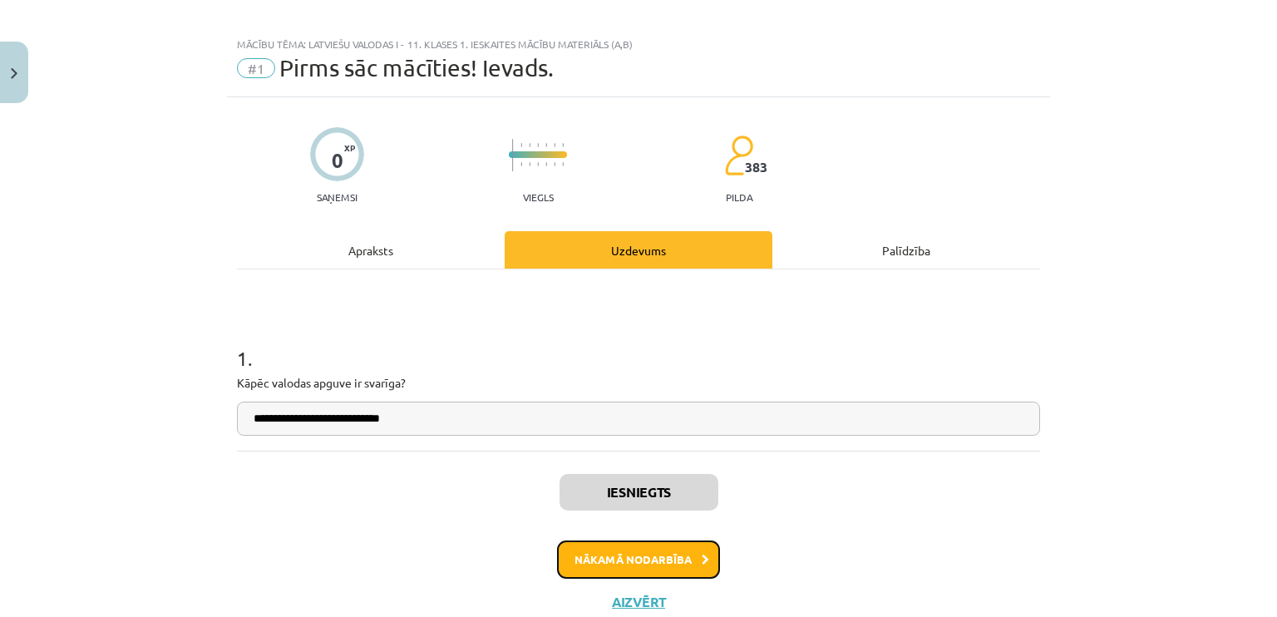
click at [602, 549] on button "Nākamā nodarbība" at bounding box center [638, 559] width 163 height 38
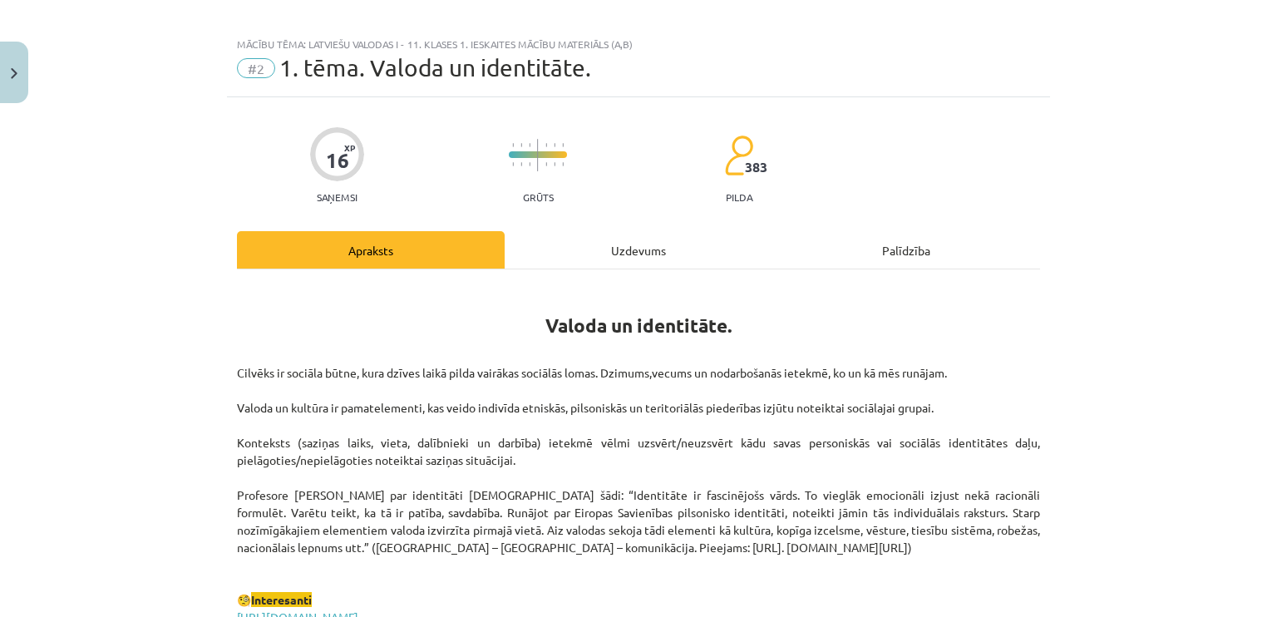
scroll to position [42, 0]
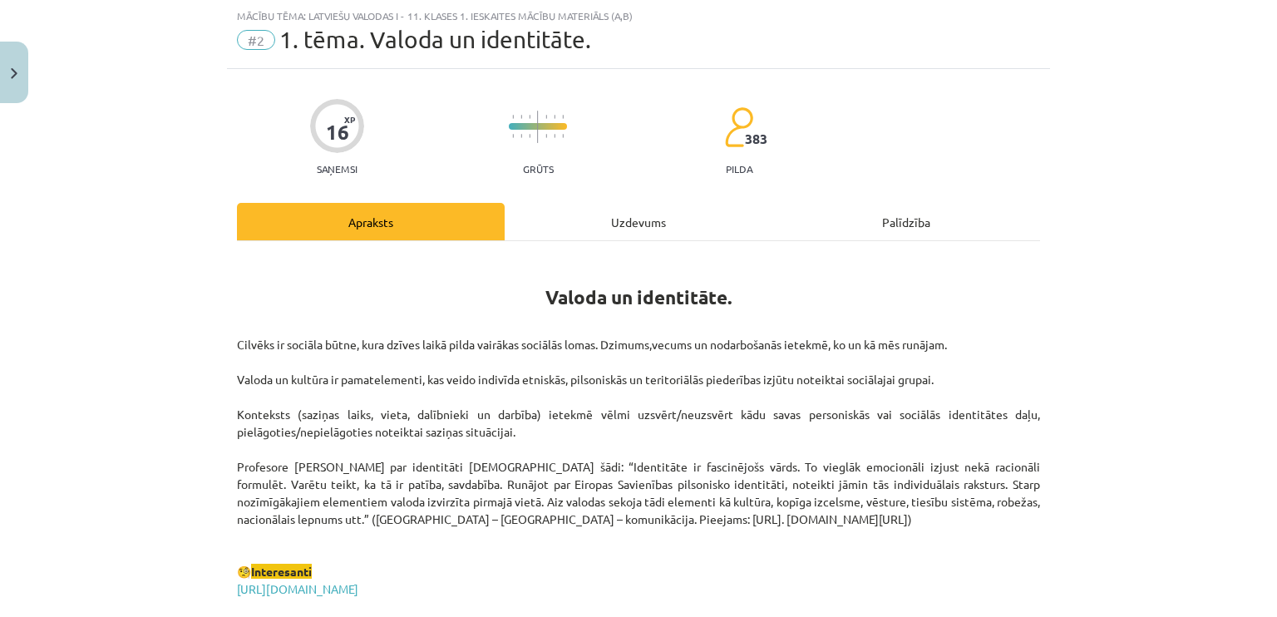
click at [608, 215] on div "Uzdevums" at bounding box center [638, 221] width 268 height 37
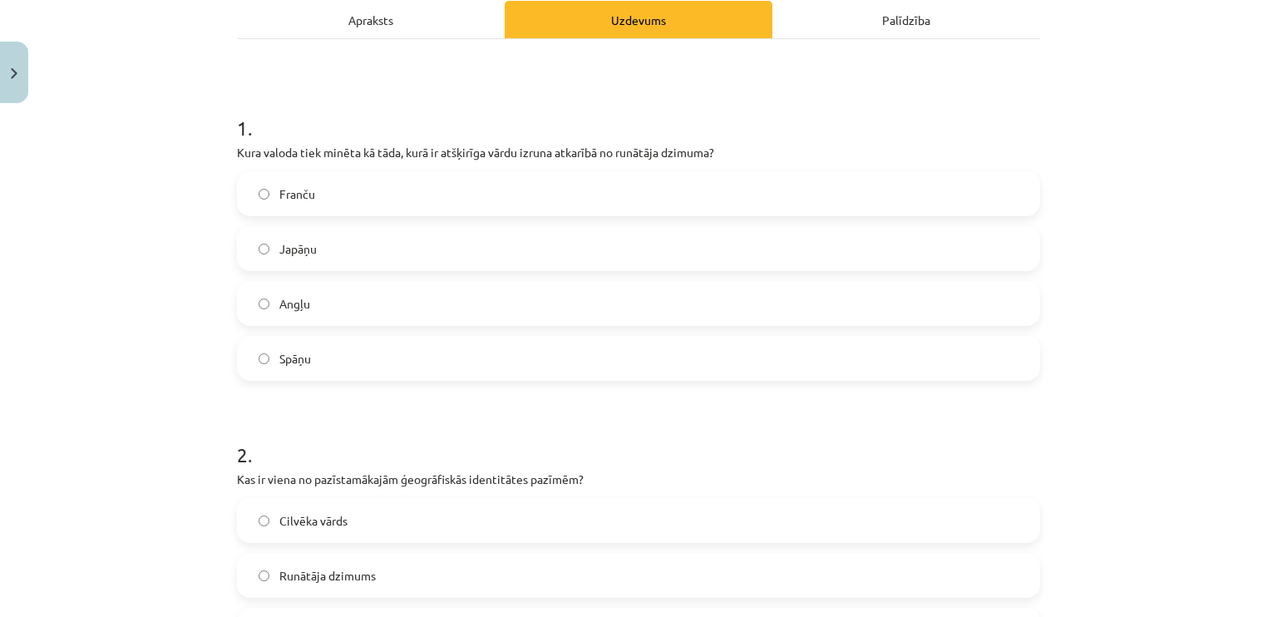
scroll to position [244, 0]
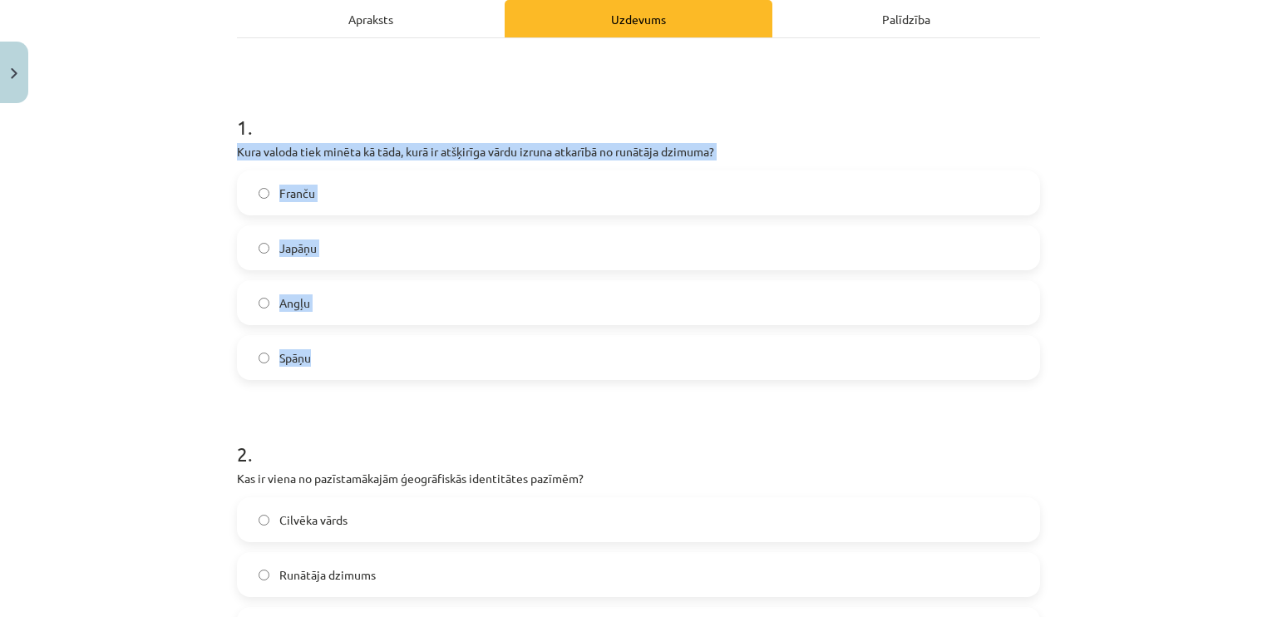
drag, startPoint x: 200, startPoint y: 149, endPoint x: 432, endPoint y: 361, distance: 314.1
click at [432, 361] on div "Mācību tēma: Latviešu valodas i - 11. klases 1. ieskaites mācību materiāls (a,b…" at bounding box center [638, 308] width 1277 height 617
copy div "Kura valoda tiek minēta kā tāda, kurā ir atšķirīga vārdu izruna atkarībā no run…"
click at [301, 242] on span "Japāņu" at bounding box center [297, 247] width 37 height 17
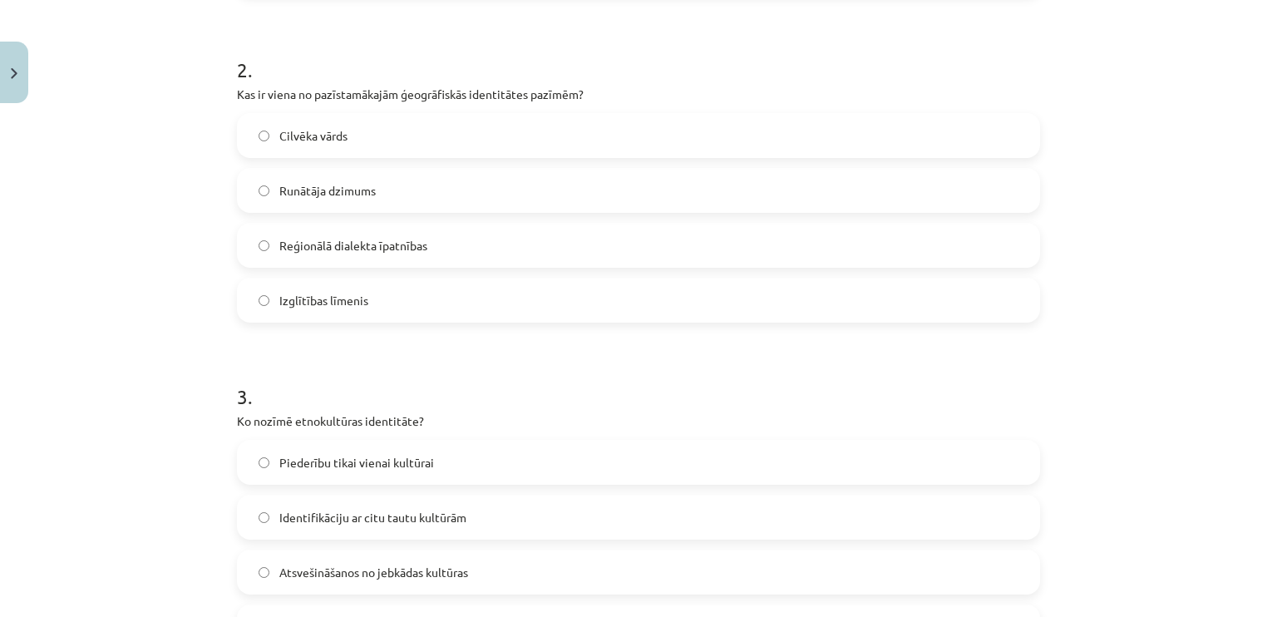
scroll to position [633, 0]
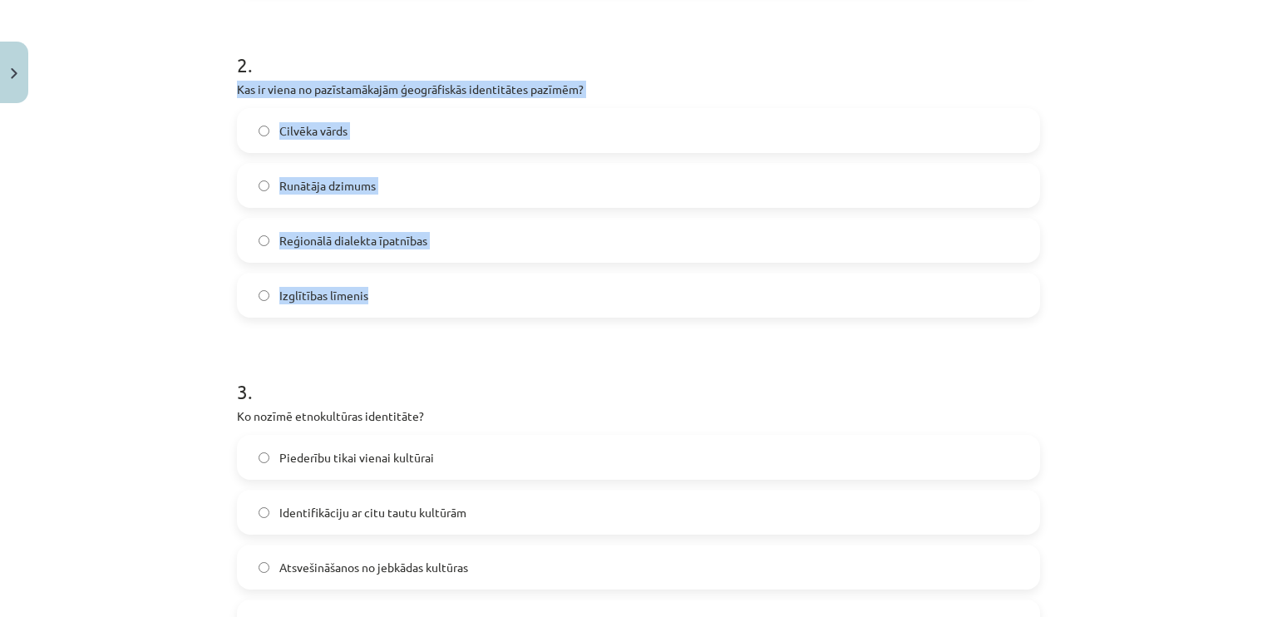
drag, startPoint x: 226, startPoint y: 89, endPoint x: 416, endPoint y: 305, distance: 287.4
click at [416, 305] on div "16 XP Saņemsi Grūts 383 pilda Apraksts Uzdevums Palīdzība 1 . Kura valoda tiek …" at bounding box center [638, 462] width 823 height 1971
copy div "Kas ir viena no pazīstamākajām ģeogrāfiskās identitātes pazīmēm? Cilvēka vārds …"
click at [306, 234] on span "Reģionālā dialekta īpatnības" at bounding box center [353, 240] width 148 height 17
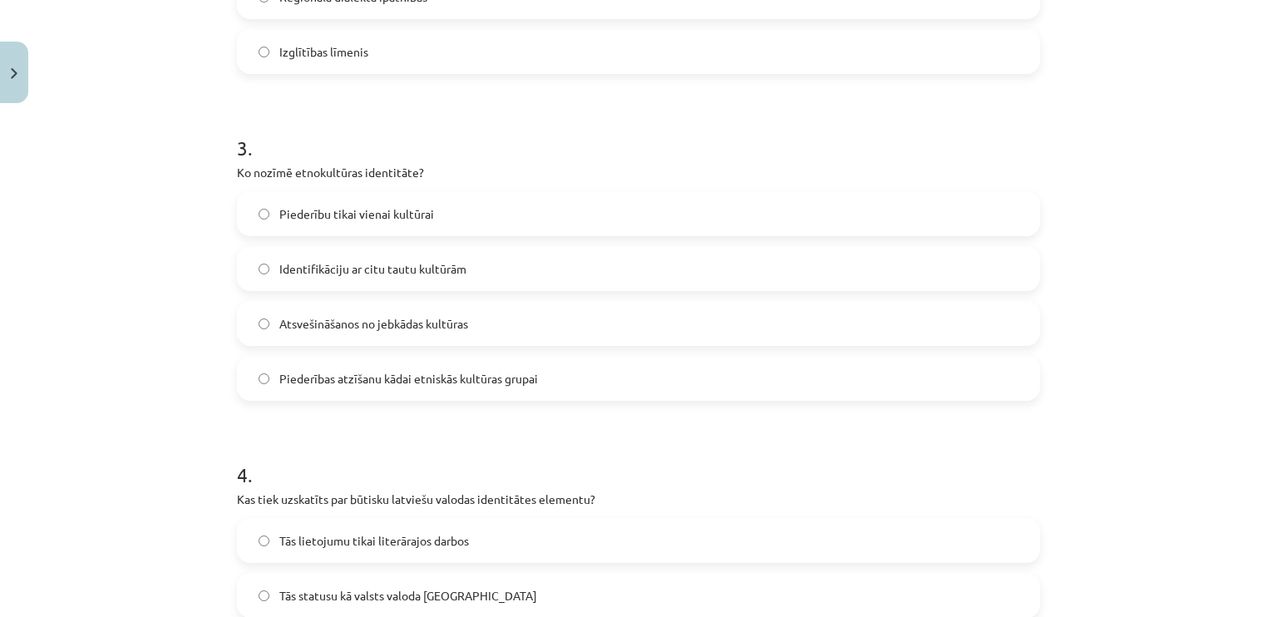
scroll to position [878, 0]
click at [292, 222] on label "Piederību tikai vienai kultūrai" at bounding box center [639, 213] width 800 height 42
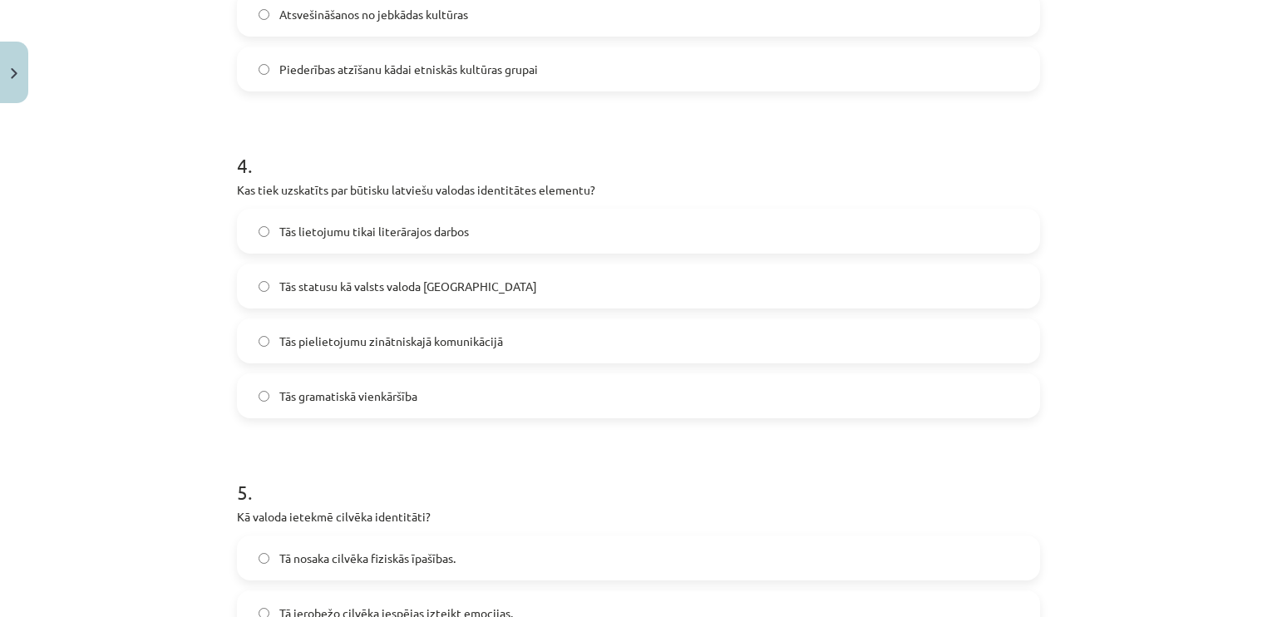
scroll to position [1185, 0]
click at [316, 275] on label "Tās statusu kā valsts valoda [GEOGRAPHIC_DATA]" at bounding box center [639, 287] width 800 height 42
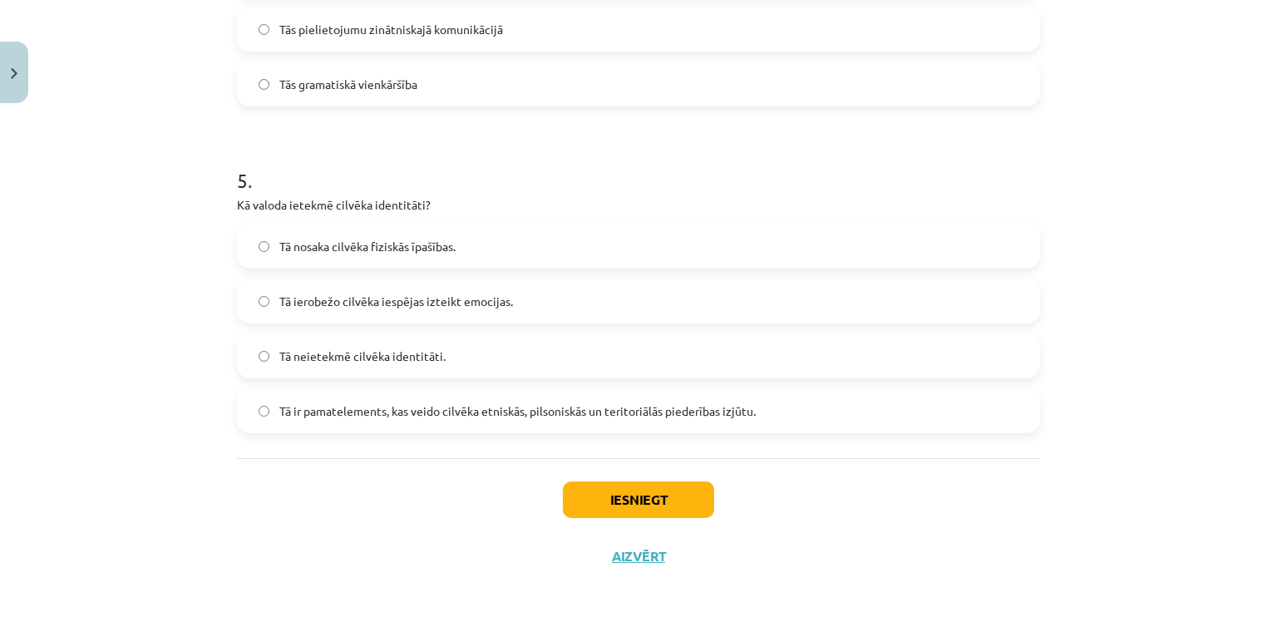
scroll to position [1506, 0]
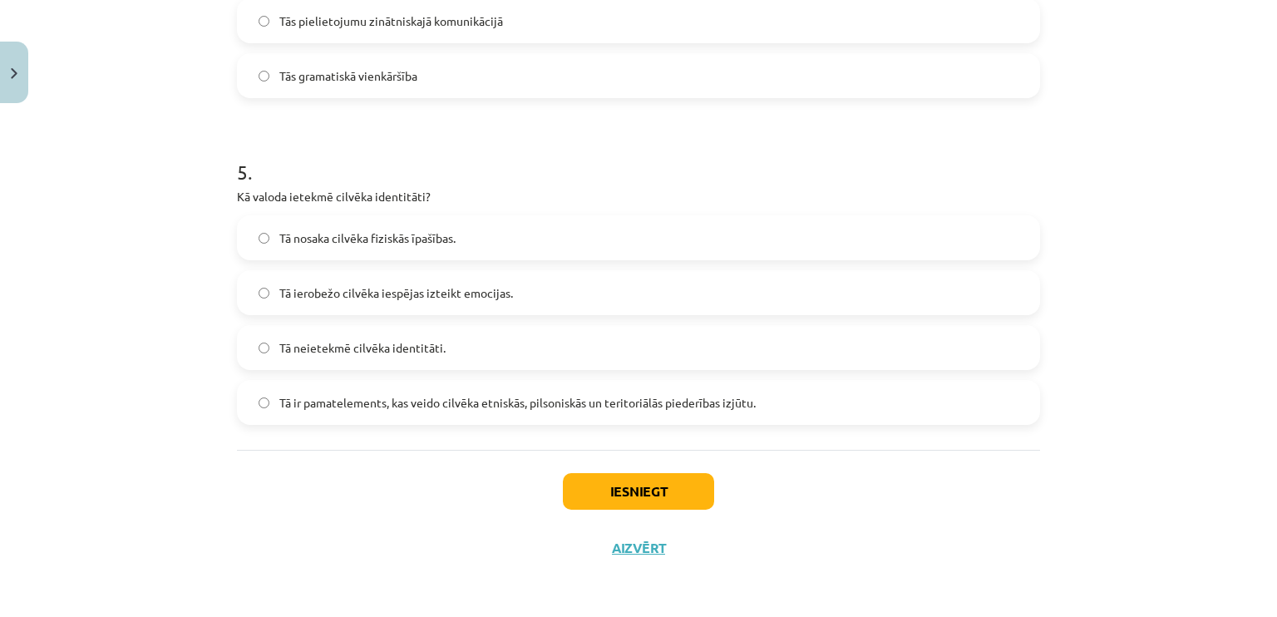
click at [390, 415] on label "Tā ir pamatelements, kas veido cilvēka etniskās, pilsoniskās un teritoriālās pi…" at bounding box center [639, 402] width 800 height 42
click at [605, 493] on button "Iesniegt" at bounding box center [638, 491] width 151 height 37
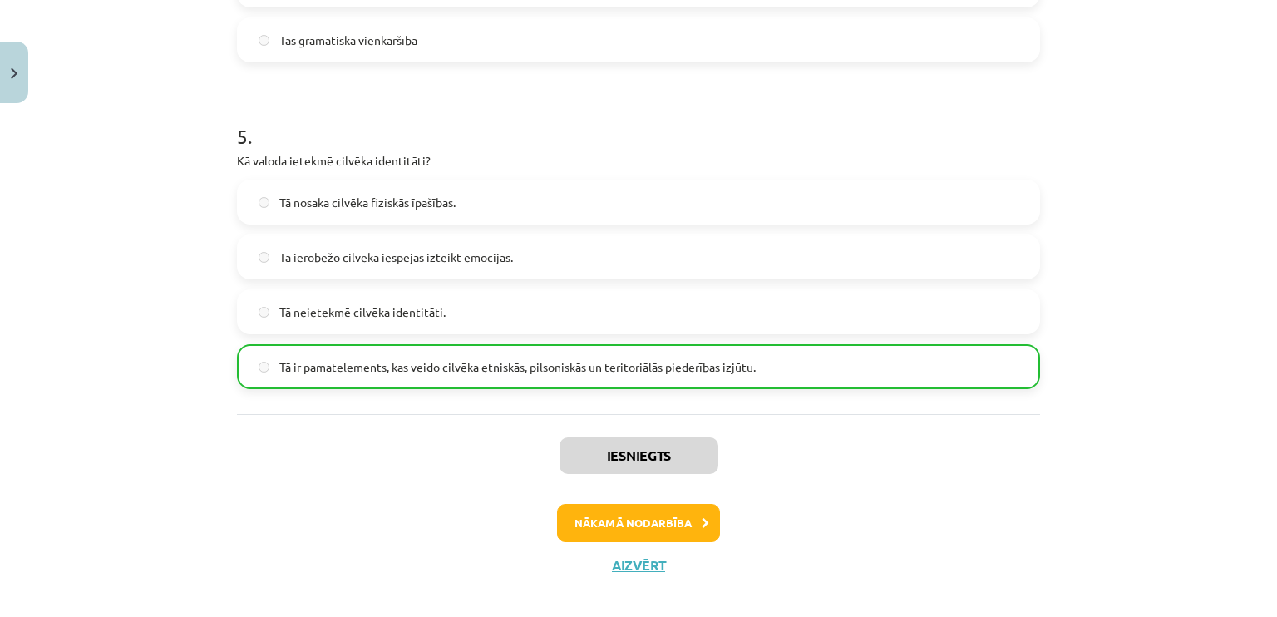
scroll to position [1558, 0]
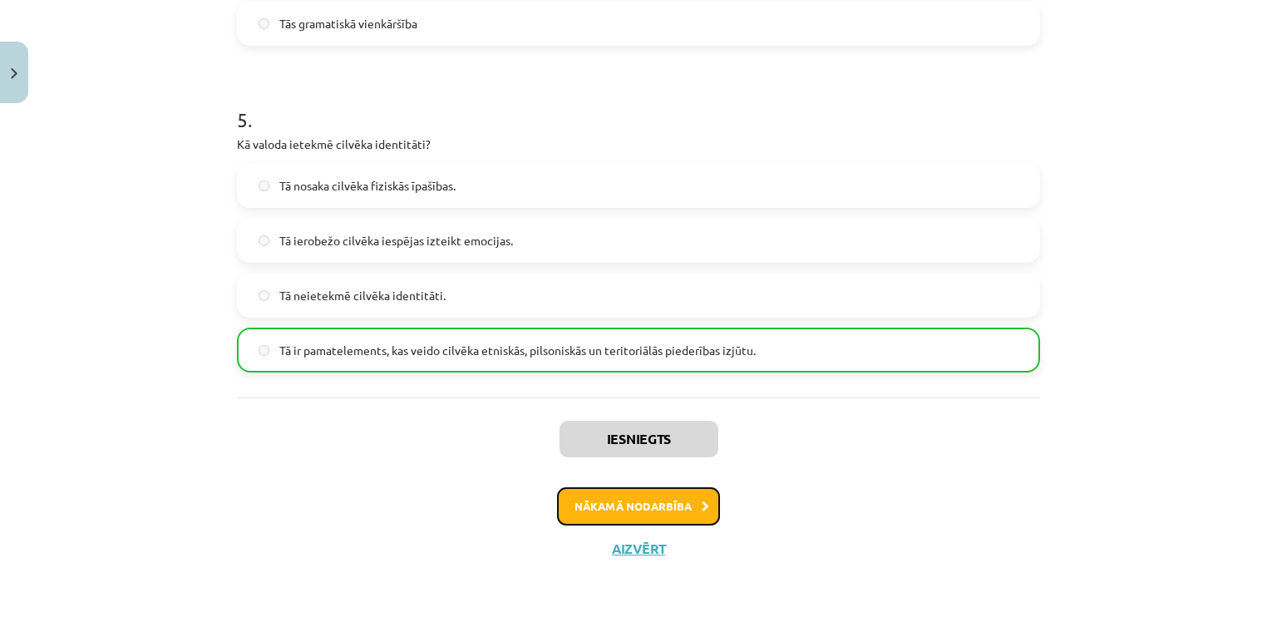
click at [606, 499] on button "Nākamā nodarbība" at bounding box center [638, 506] width 163 height 38
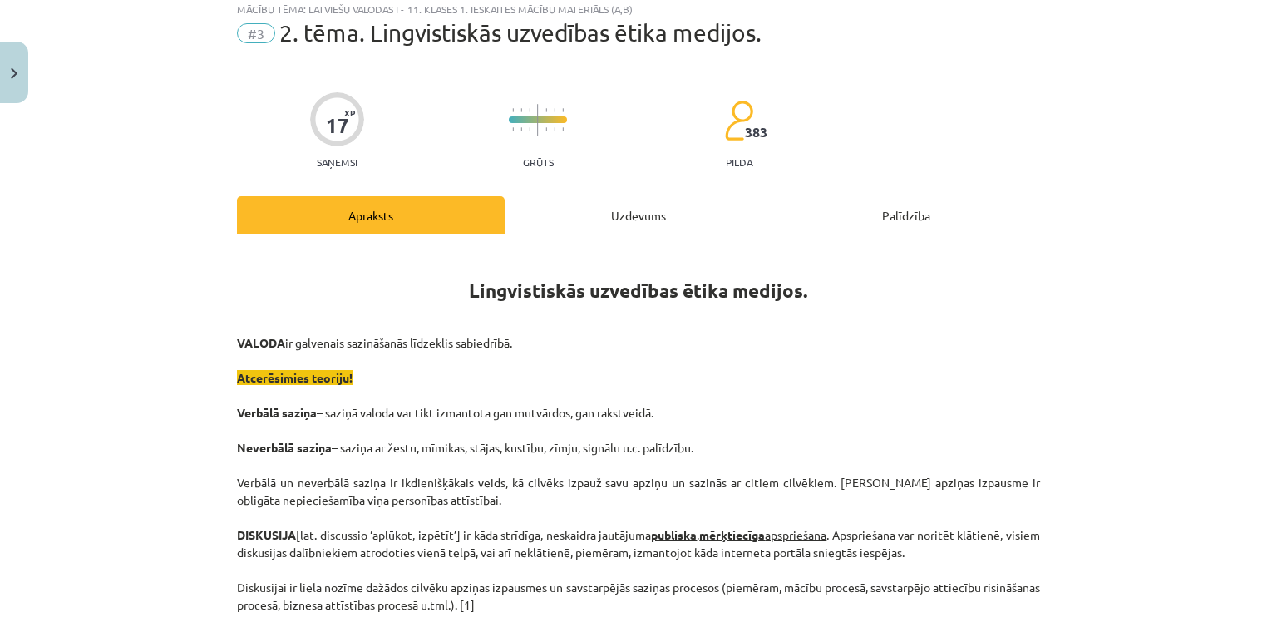
scroll to position [42, 0]
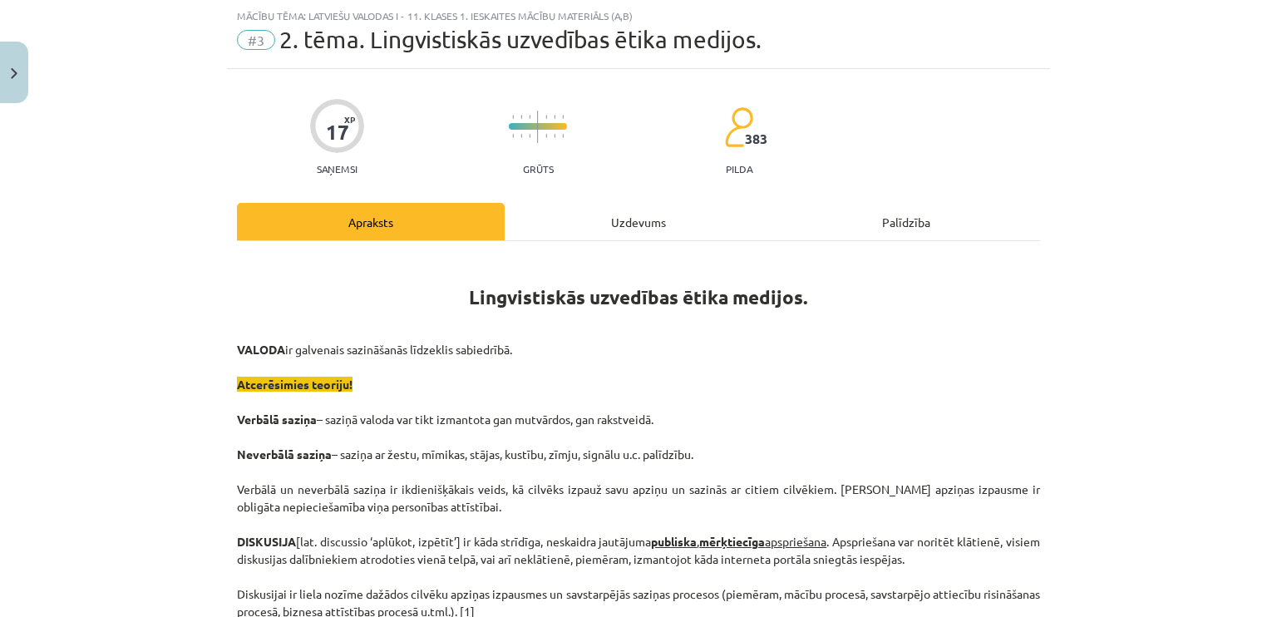
click at [574, 224] on div "Uzdevums" at bounding box center [638, 221] width 268 height 37
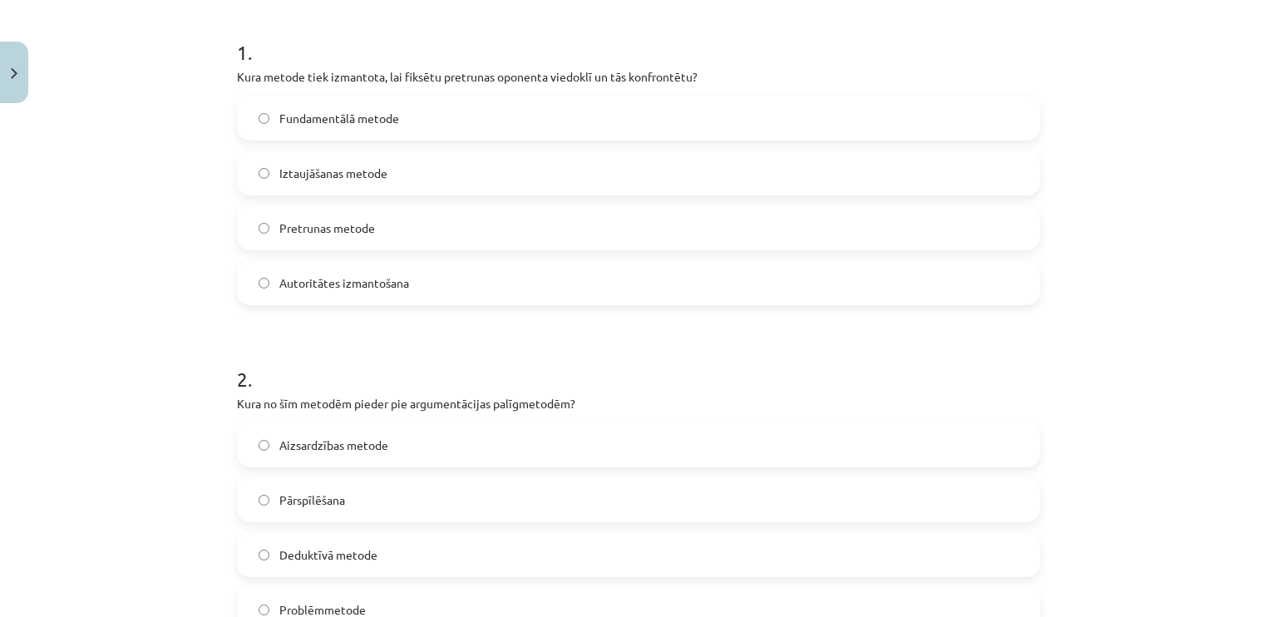
scroll to position [311, 0]
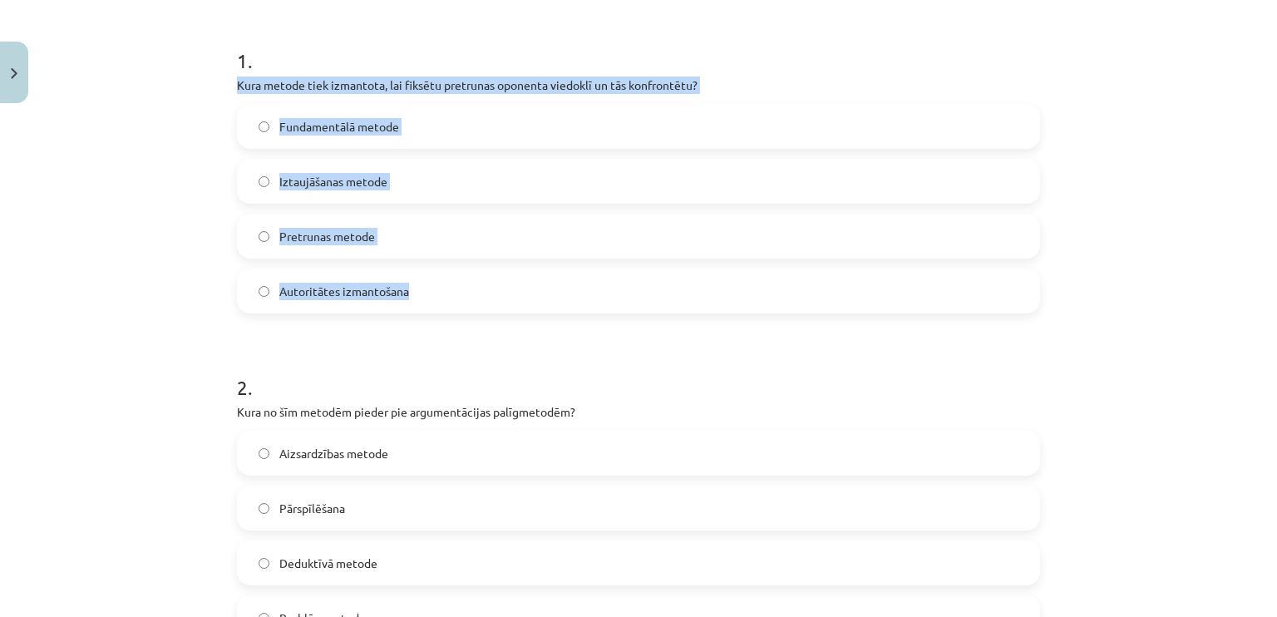
drag, startPoint x: 218, startPoint y: 76, endPoint x: 479, endPoint y: 315, distance: 354.1
click at [479, 315] on div "Mācību tēma: Latviešu valodas i - 11. klases 1. ieskaites mācību materiāls (a,b…" at bounding box center [638, 308] width 1277 height 617
copy form "Kura metode tiek izmantota, lai fiksētu pretrunas oponenta viedoklī un tās konf…"
click at [329, 244] on span "Pretrunas metode" at bounding box center [327, 236] width 96 height 17
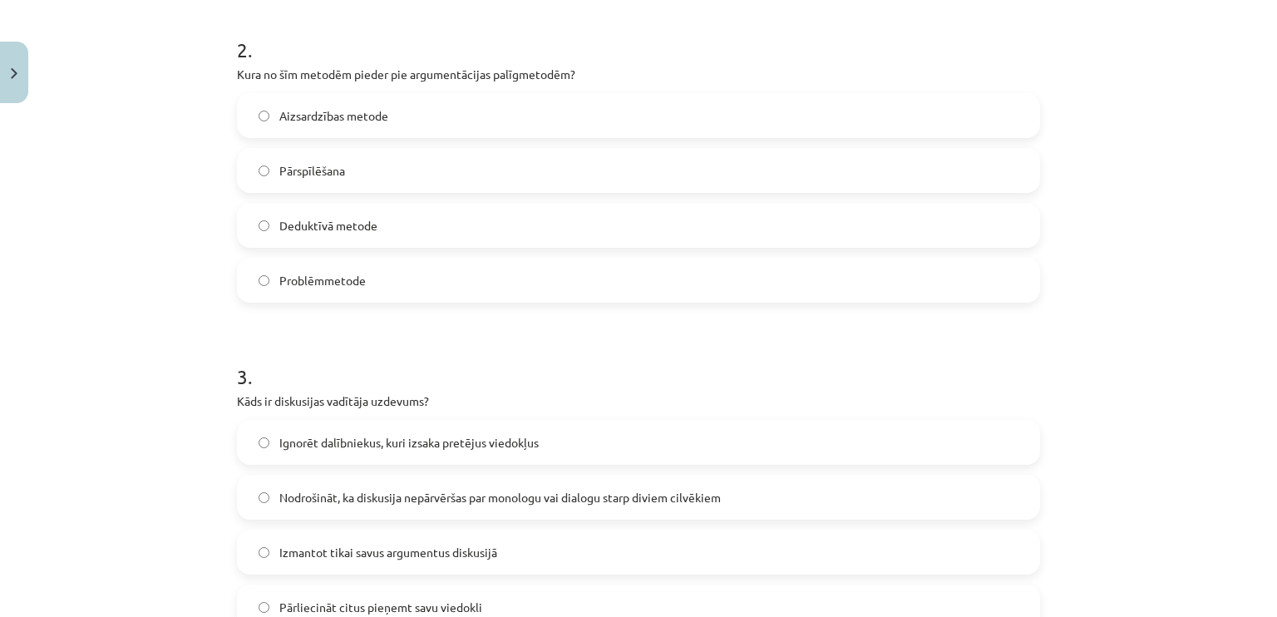
scroll to position [658, 0]
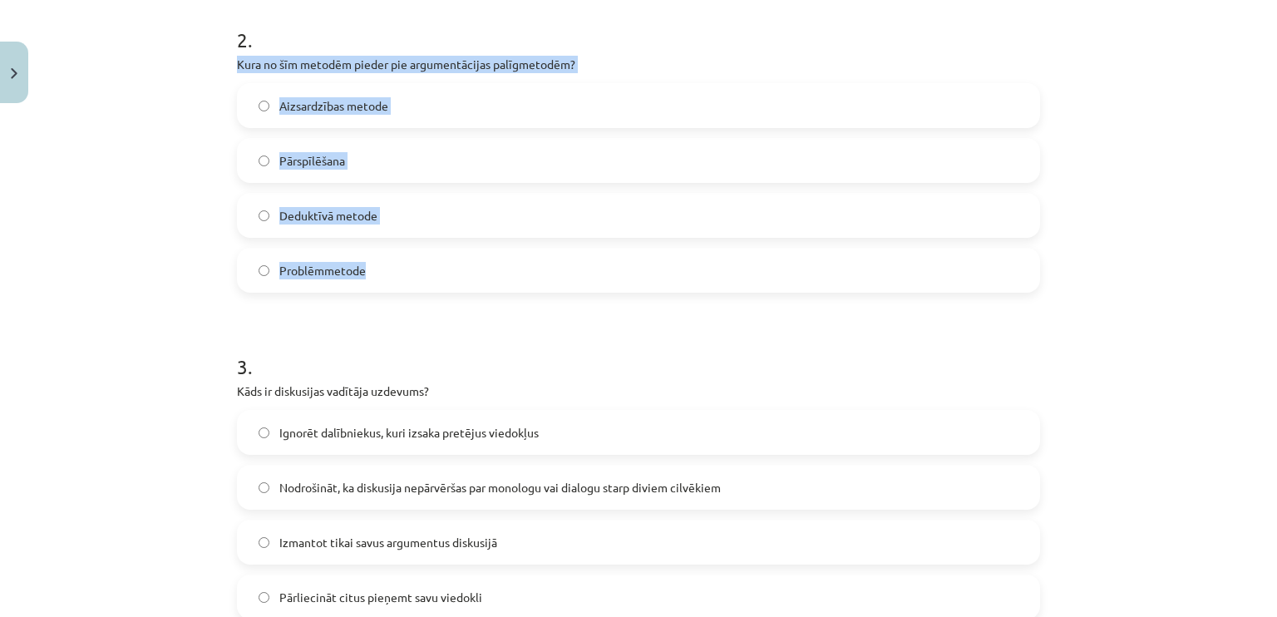
drag, startPoint x: 223, startPoint y: 62, endPoint x: 424, endPoint y: 284, distance: 299.5
click at [424, 284] on div "17 XP Saņemsi Grūts 383 pilda Apraksts Uzdevums Palīdzība 1 . Kura metode tiek …" at bounding box center [638, 437] width 823 height 1971
copy div "Kura no šīm metodēm pieder pie argumentācijas palīgmetodēm? Aizsardzības metode…"
click at [327, 93] on label "Aizsardzības metode" at bounding box center [639, 106] width 800 height 42
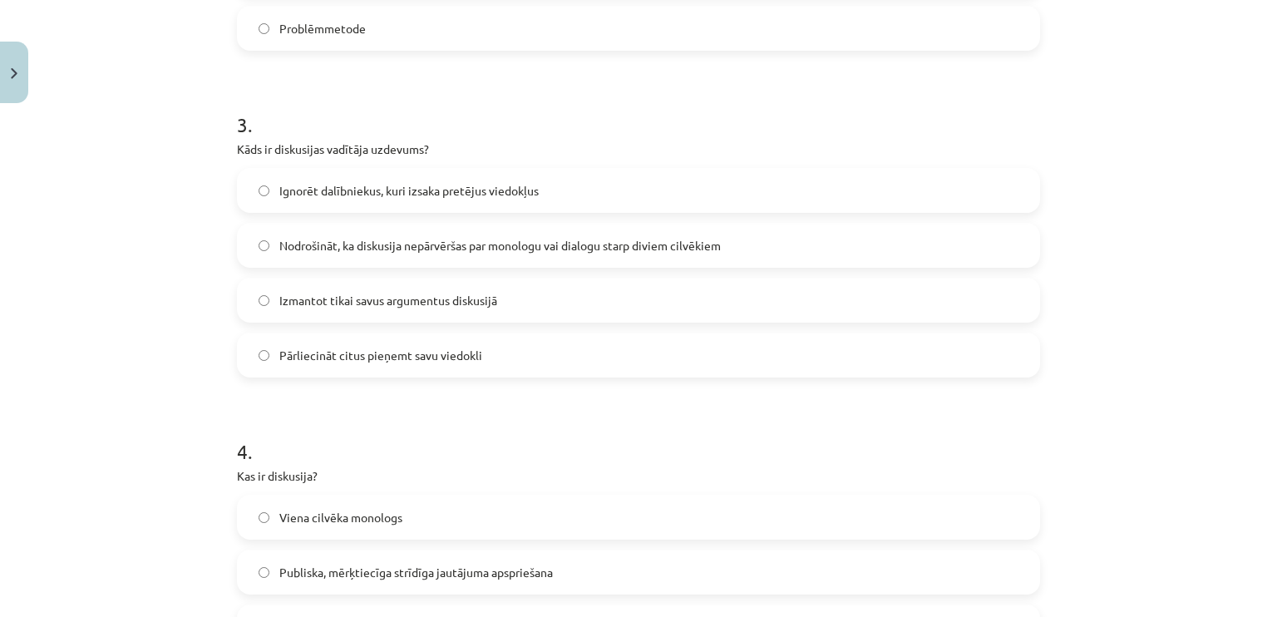
scroll to position [921, 0]
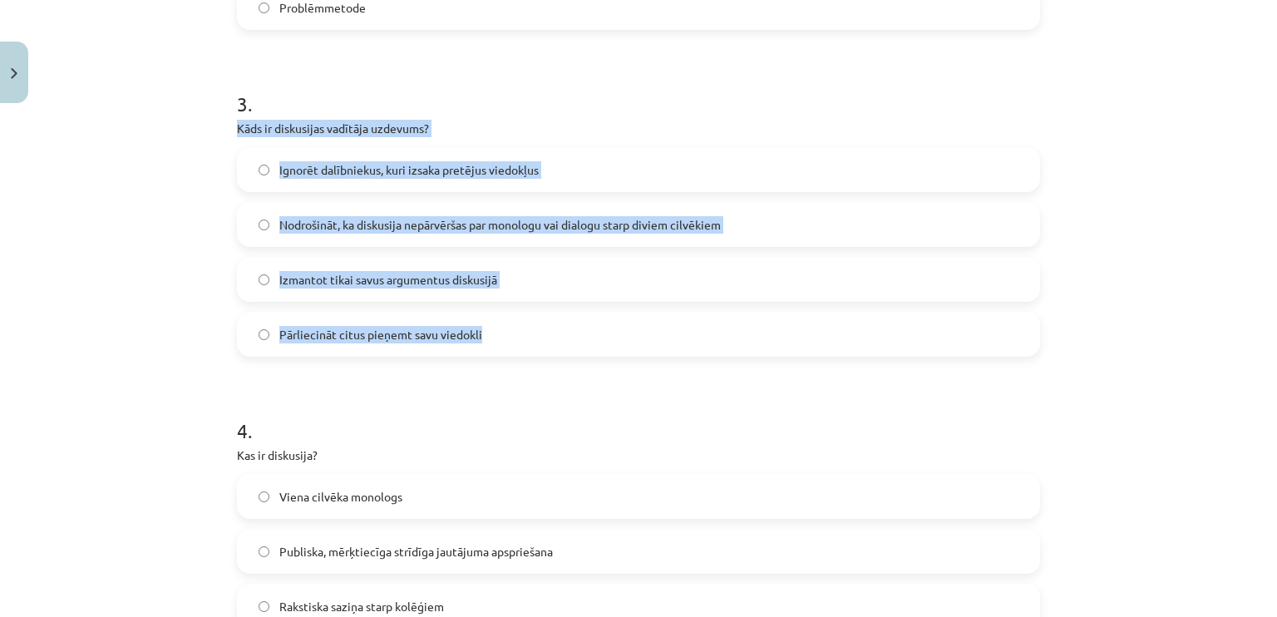
drag, startPoint x: 229, startPoint y: 122, endPoint x: 490, endPoint y: 326, distance: 331.0
click at [490, 326] on div "17 XP Saņemsi Grūts 383 pilda Apraksts Uzdevums Palīdzība 1 . Kura metode tiek …" at bounding box center [638, 175] width 823 height 1971
copy div "Kāds ir diskusijas vadītāja uzdevums? Ignorēt dalībniekus, kuri izsaka pretējus…"
click at [448, 222] on span "Nodrošināt, ka diskusija nepārvēršas par monologu vai dialogu starp diviem cilv…" at bounding box center [499, 224] width 441 height 17
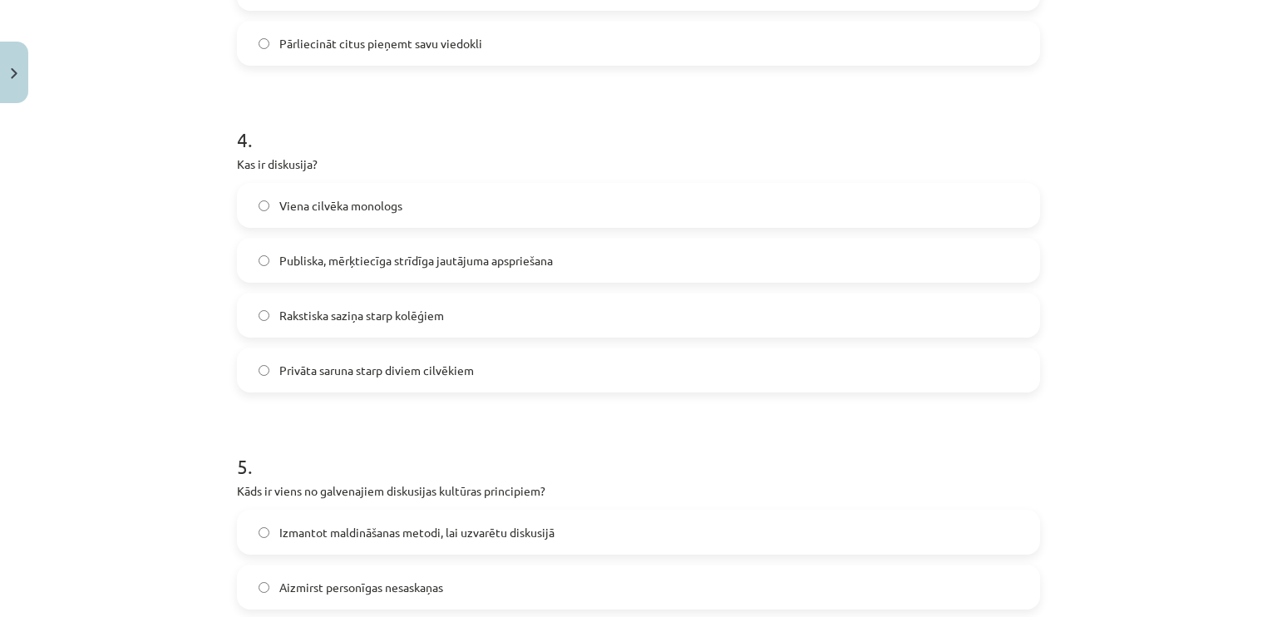
scroll to position [1223, 0]
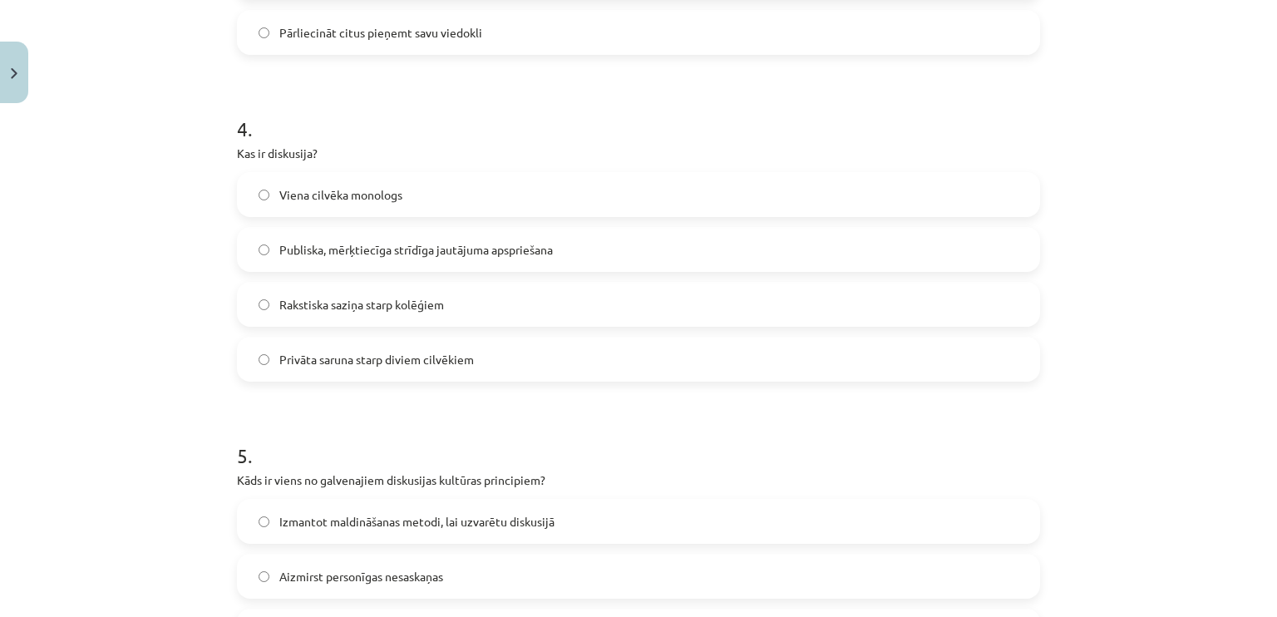
click at [291, 351] on span "Privāta saruna starp diviem cilvēkiem" at bounding box center [376, 359] width 194 height 17
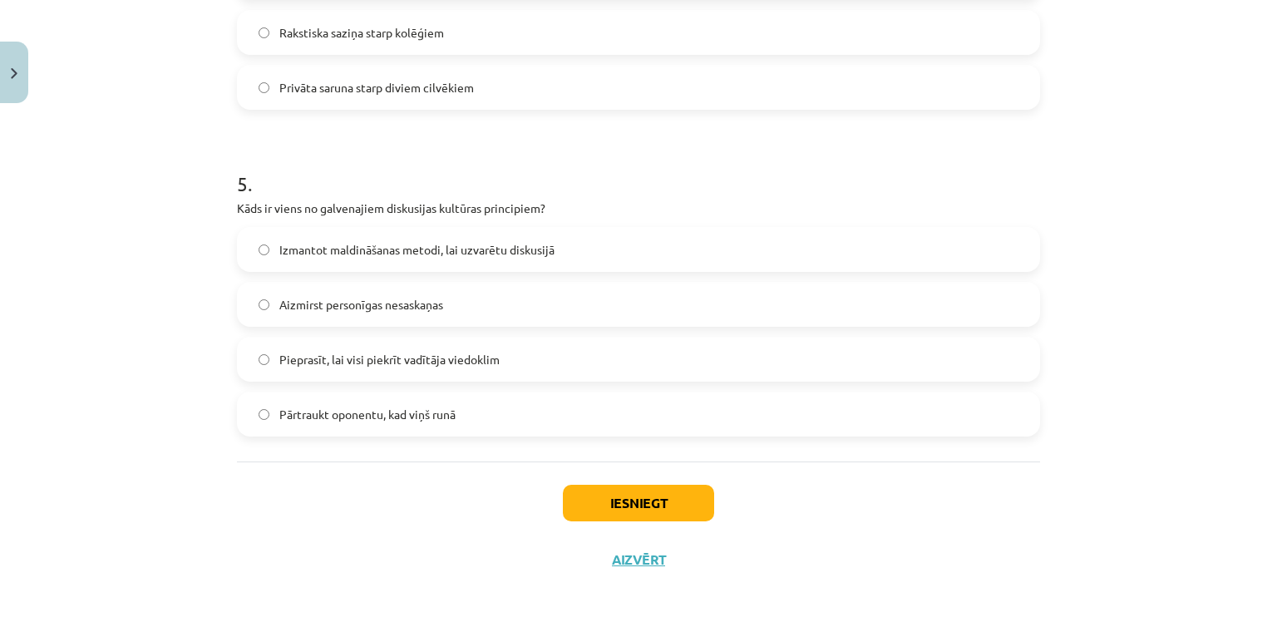
scroll to position [1506, 0]
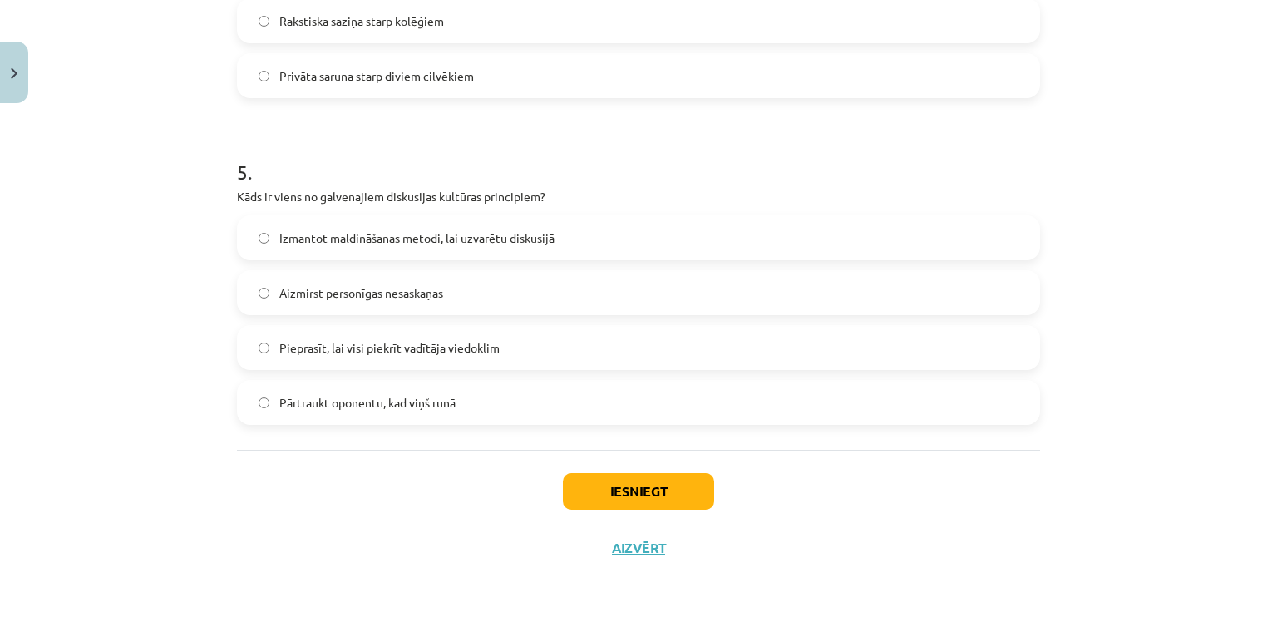
click at [278, 280] on label "Aizmirst personīgas nesaskaņas" at bounding box center [639, 293] width 800 height 42
click at [563, 485] on button "Iesniegt" at bounding box center [638, 491] width 151 height 37
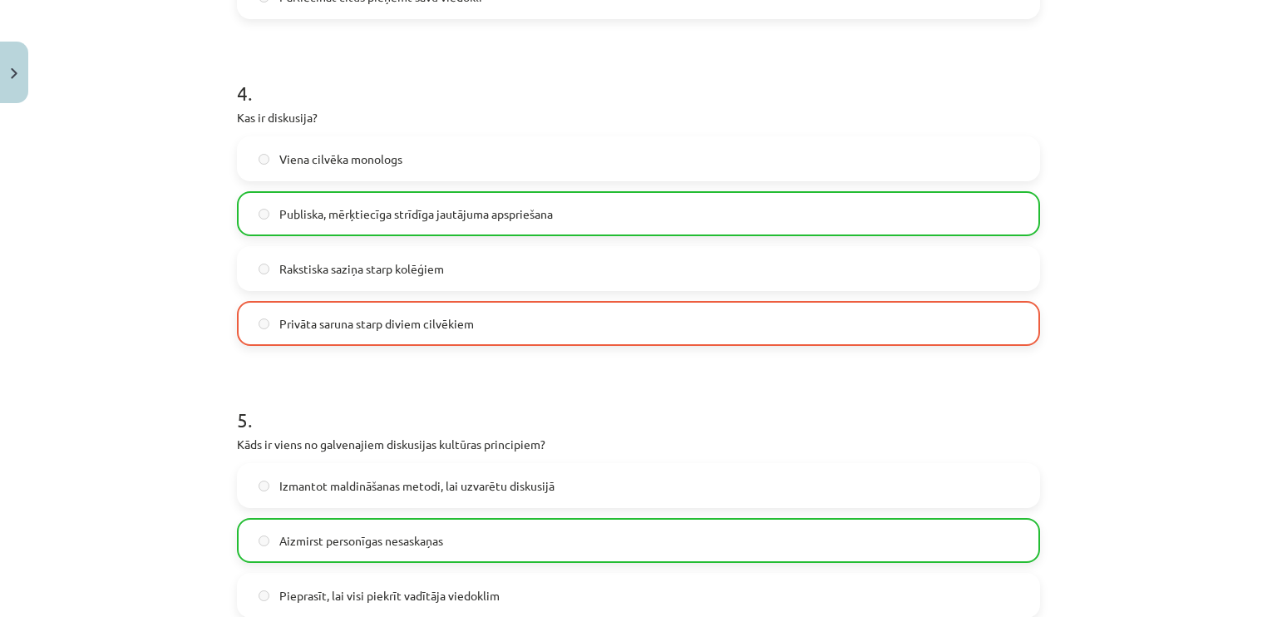
scroll to position [1558, 0]
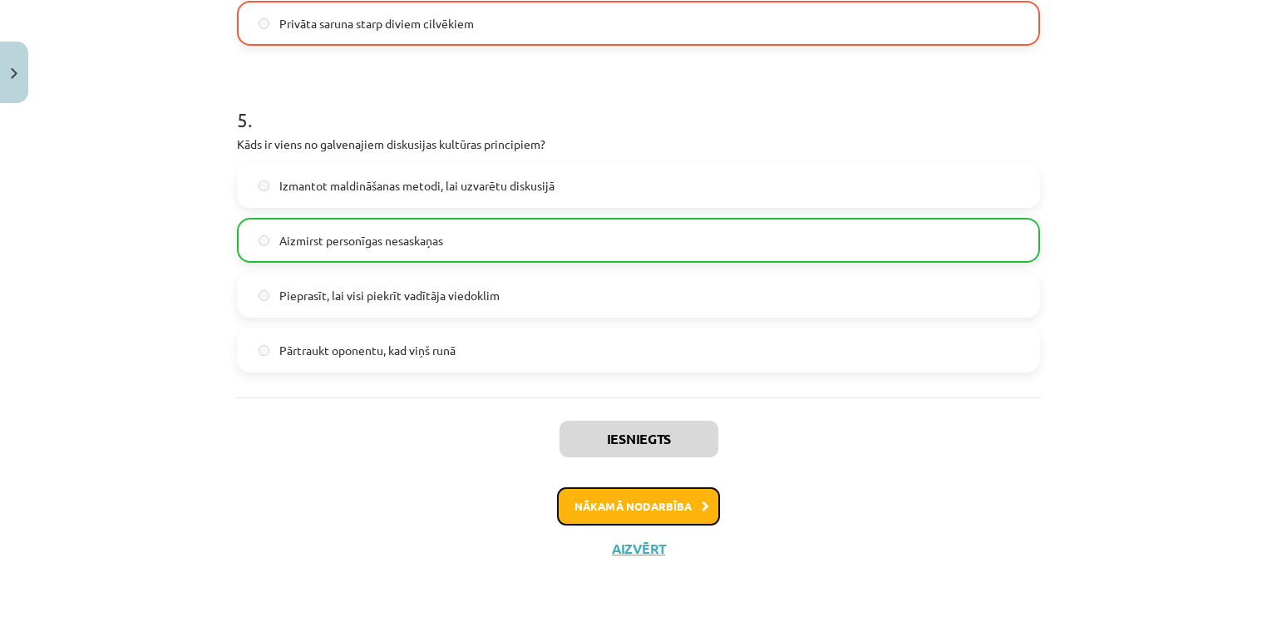
click at [692, 508] on button "Nākamā nodarbība" at bounding box center [638, 506] width 163 height 38
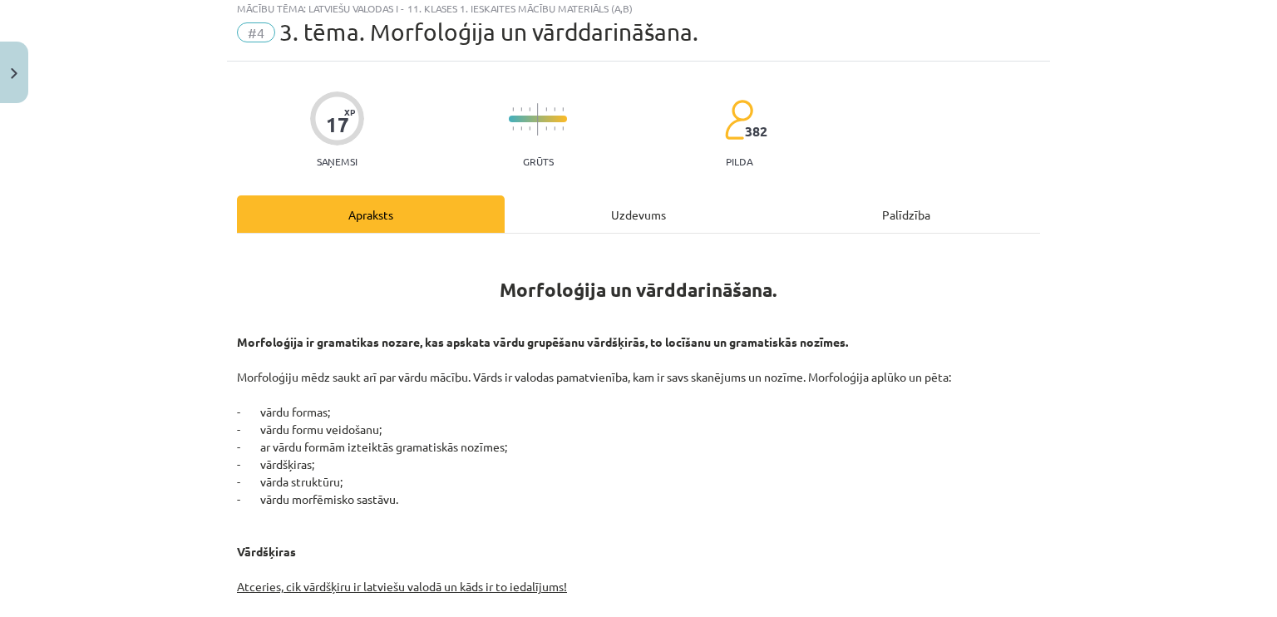
scroll to position [42, 0]
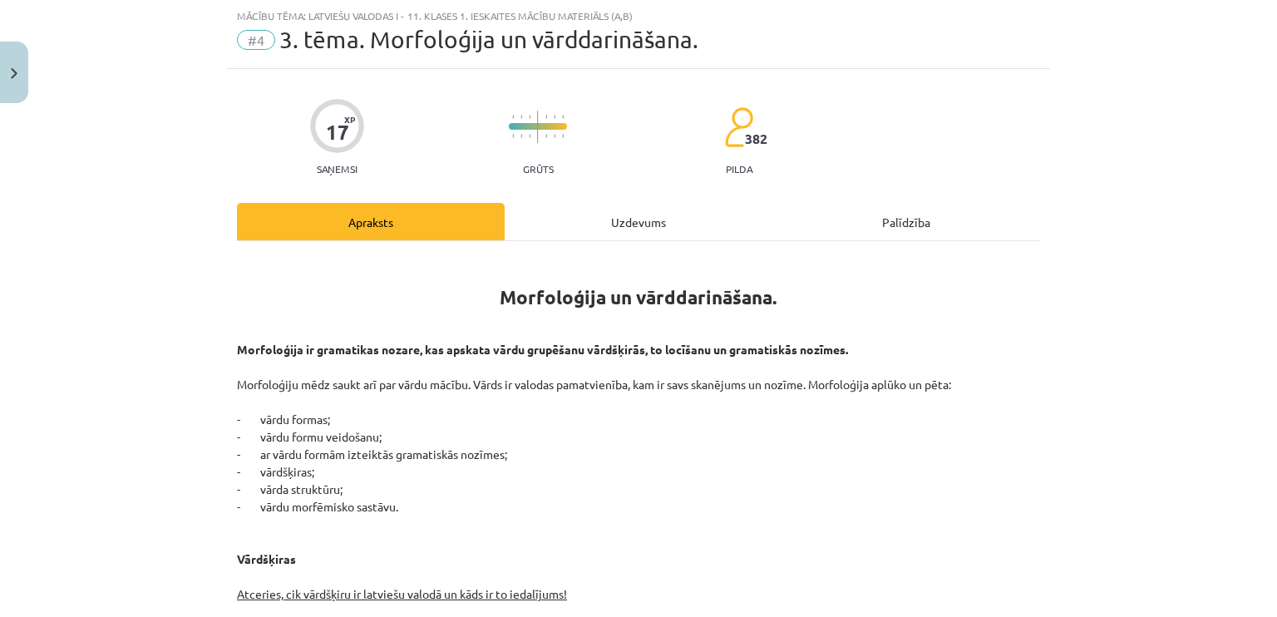
click at [635, 223] on div "Uzdevums" at bounding box center [638, 221] width 268 height 37
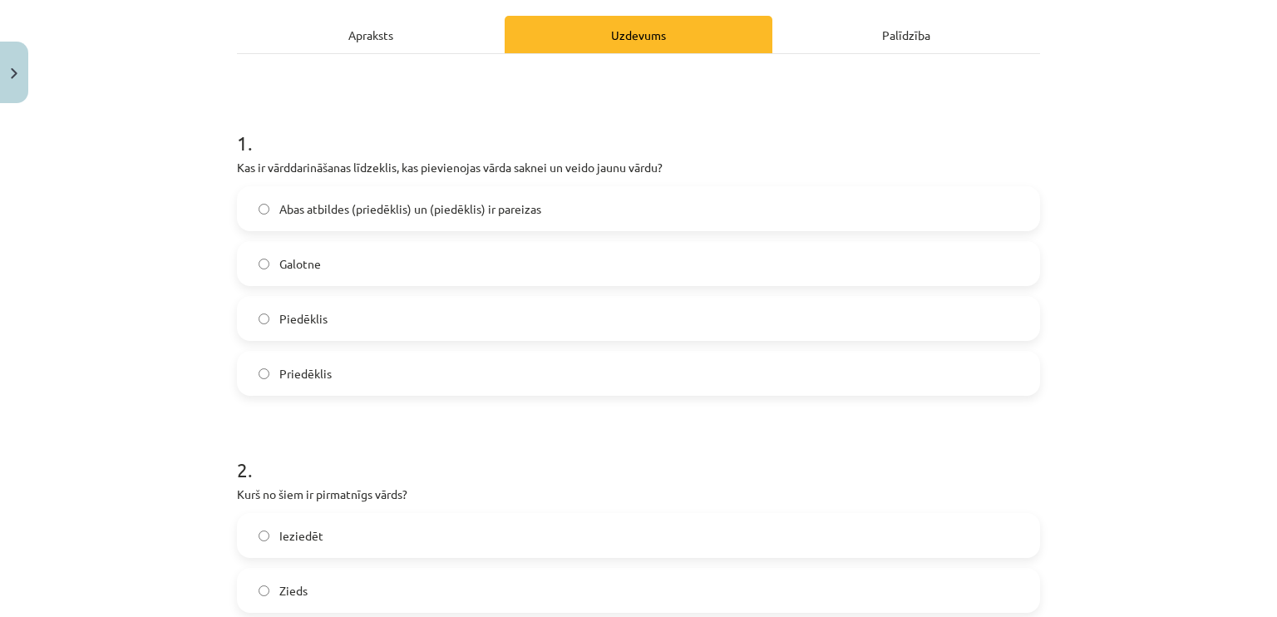
scroll to position [228, 0]
click at [625, 209] on label "Abas atbildes (priedēklis) un (piedēklis) ir pareizas" at bounding box center [639, 210] width 800 height 42
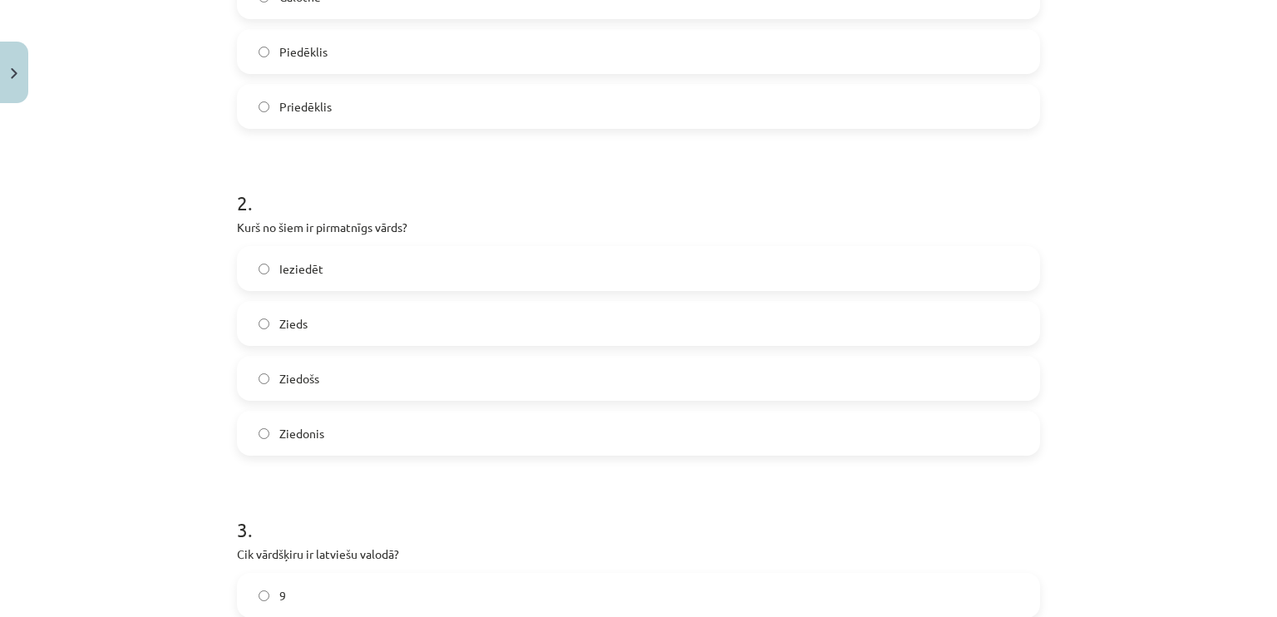
scroll to position [497, 0]
drag, startPoint x: 224, startPoint y: 213, endPoint x: 429, endPoint y: 278, distance: 215.5
click at [429, 278] on div "17 XP Saņemsi Grūts 382 pilda Apraksts Uzdevums Palīdzība 1 . Kas ir vārddarinā…" at bounding box center [638, 599] width 823 height 1971
click at [458, 209] on h1 "2 ." at bounding box center [638, 186] width 803 height 52
click at [399, 327] on label "Zieds" at bounding box center [639, 322] width 800 height 42
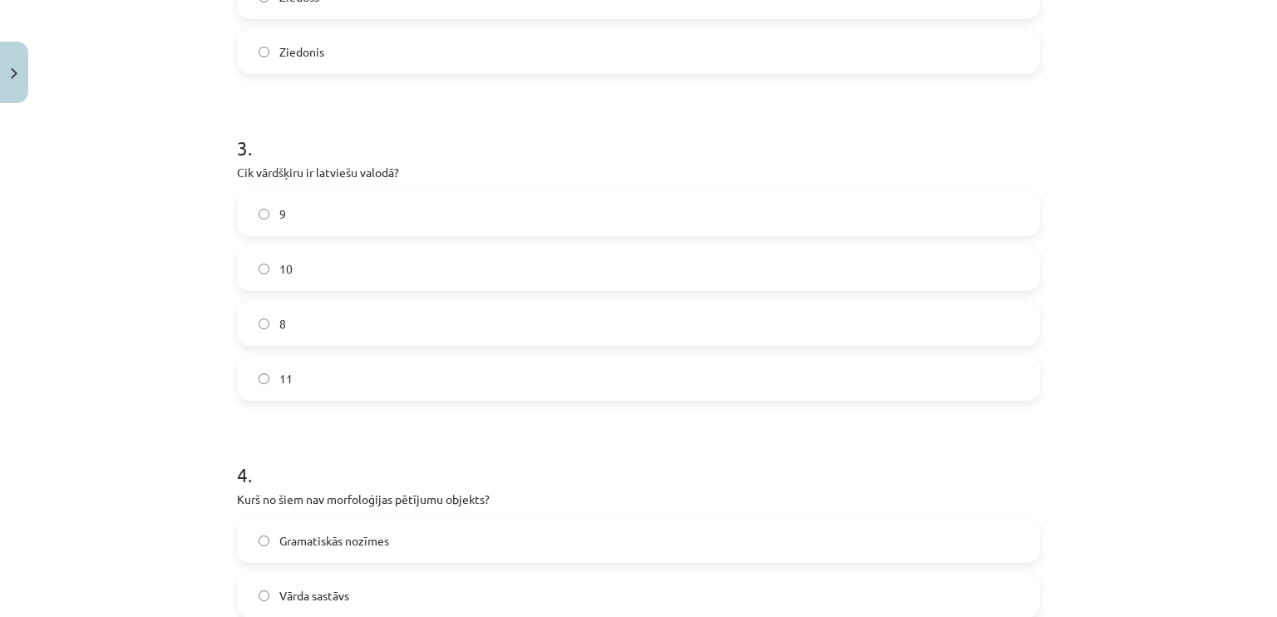
scroll to position [883, 0]
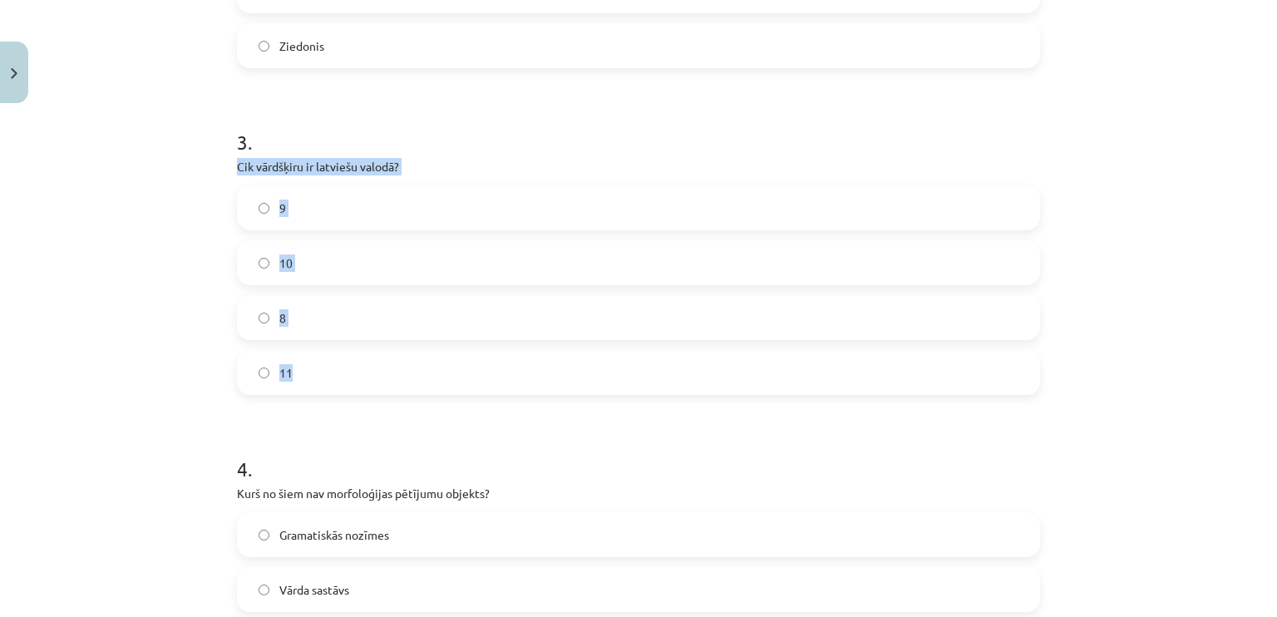
drag, startPoint x: 223, startPoint y: 159, endPoint x: 376, endPoint y: 380, distance: 268.8
click at [376, 380] on div "17 XP Saņemsi Grūts 382 pilda Apraksts Uzdevums Palīdzība 1 . Kas ir vārddarinā…" at bounding box center [638, 213] width 823 height 1971
copy div "Cik vārdšķiru ir latviešu valodā? 9 10 8 11"
click at [264, 197] on label "9" at bounding box center [639, 208] width 800 height 42
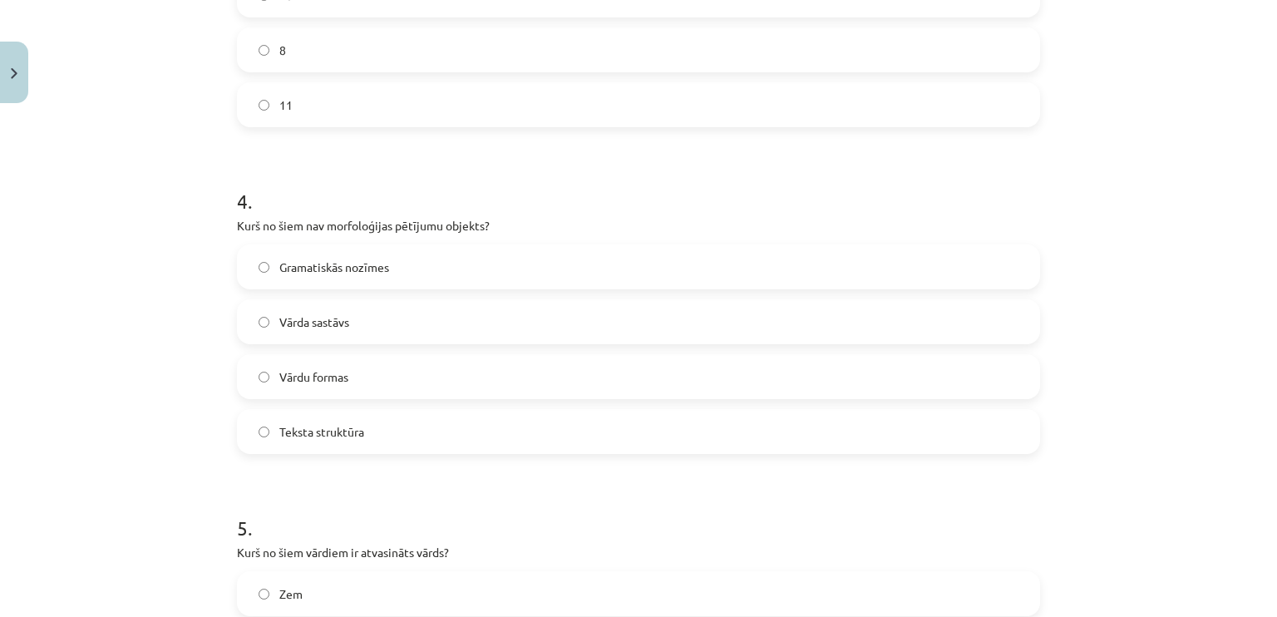
scroll to position [1154, 0]
click at [287, 434] on span "Teksta struktūra" at bounding box center [321, 428] width 85 height 17
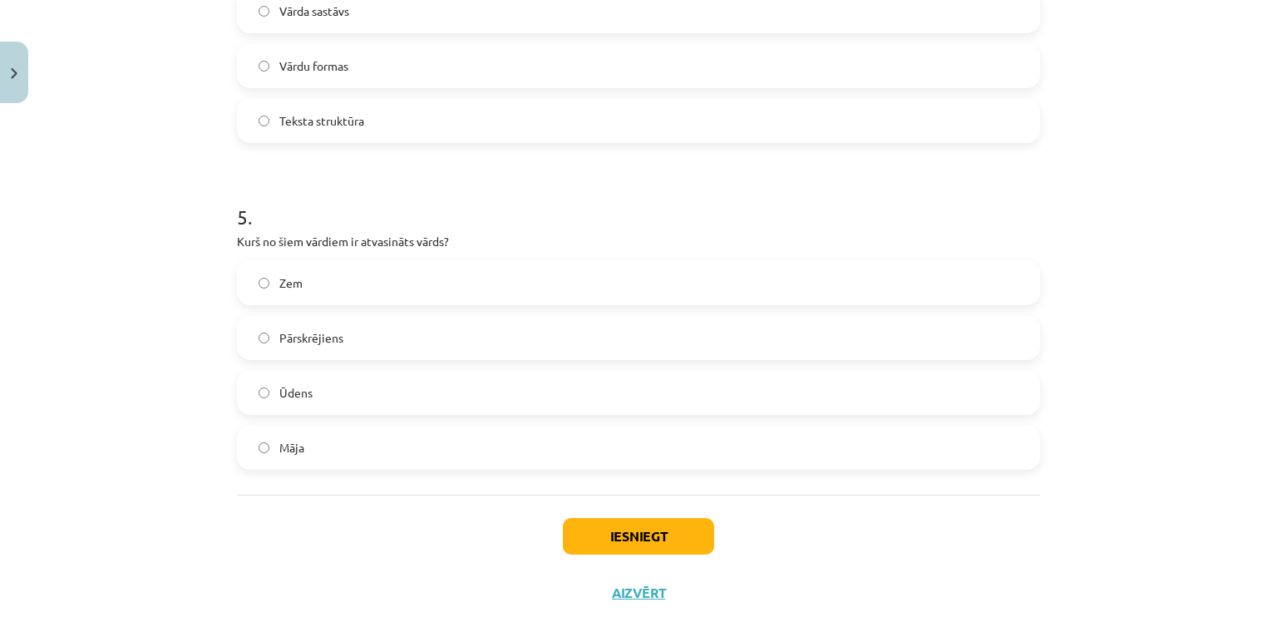
scroll to position [1462, 0]
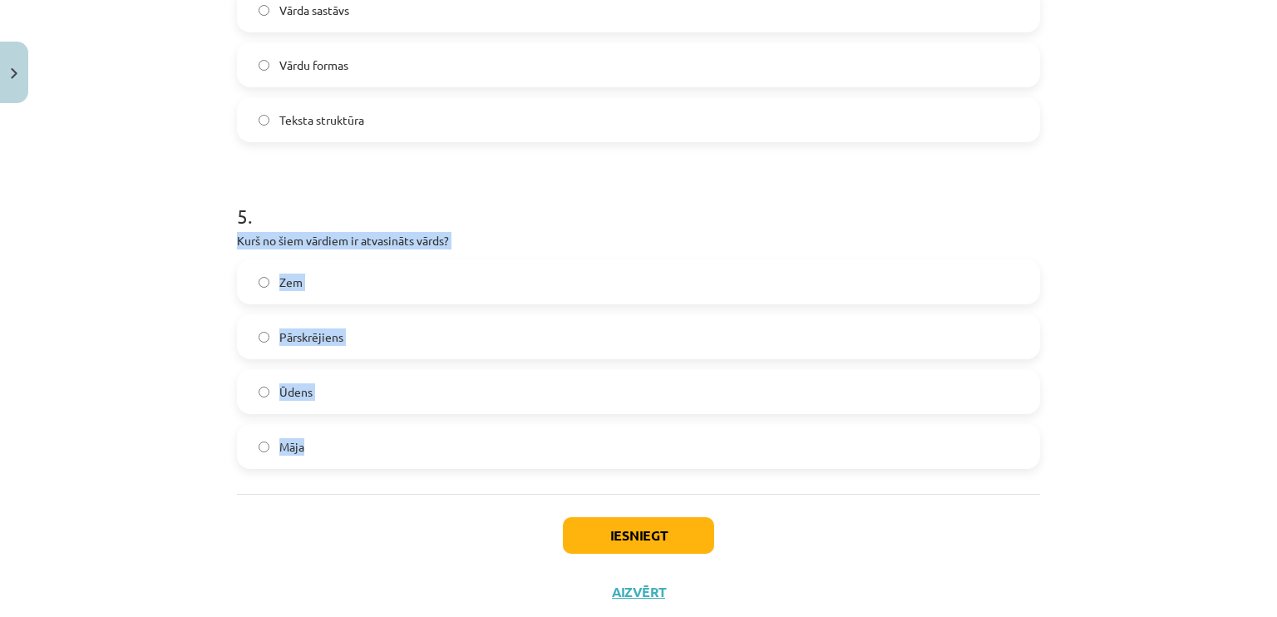
drag, startPoint x: 272, startPoint y: 301, endPoint x: 356, endPoint y: 467, distance: 186.2
copy div "Kurš no šiem vārdiem ir atvasināts vārds? Zem Pārskrējiens Ūdens Māja"
click at [342, 319] on label "Pārskrējiens" at bounding box center [639, 337] width 800 height 42
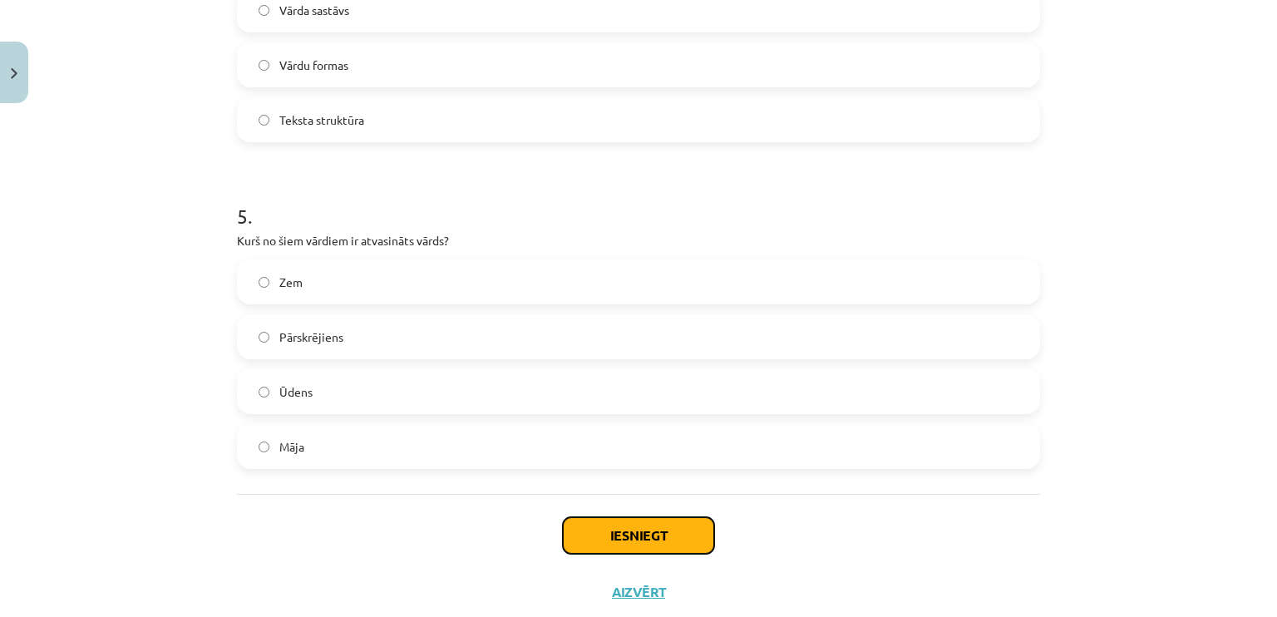
click at [573, 528] on button "Iesniegt" at bounding box center [638, 535] width 151 height 37
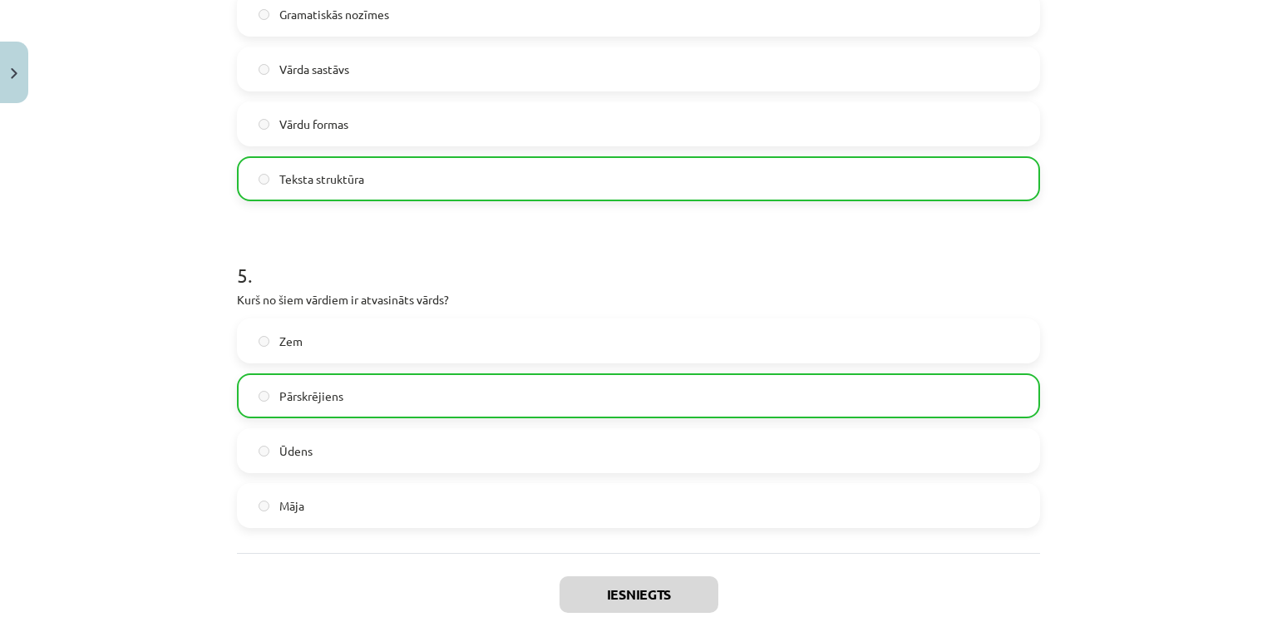
scroll to position [1558, 0]
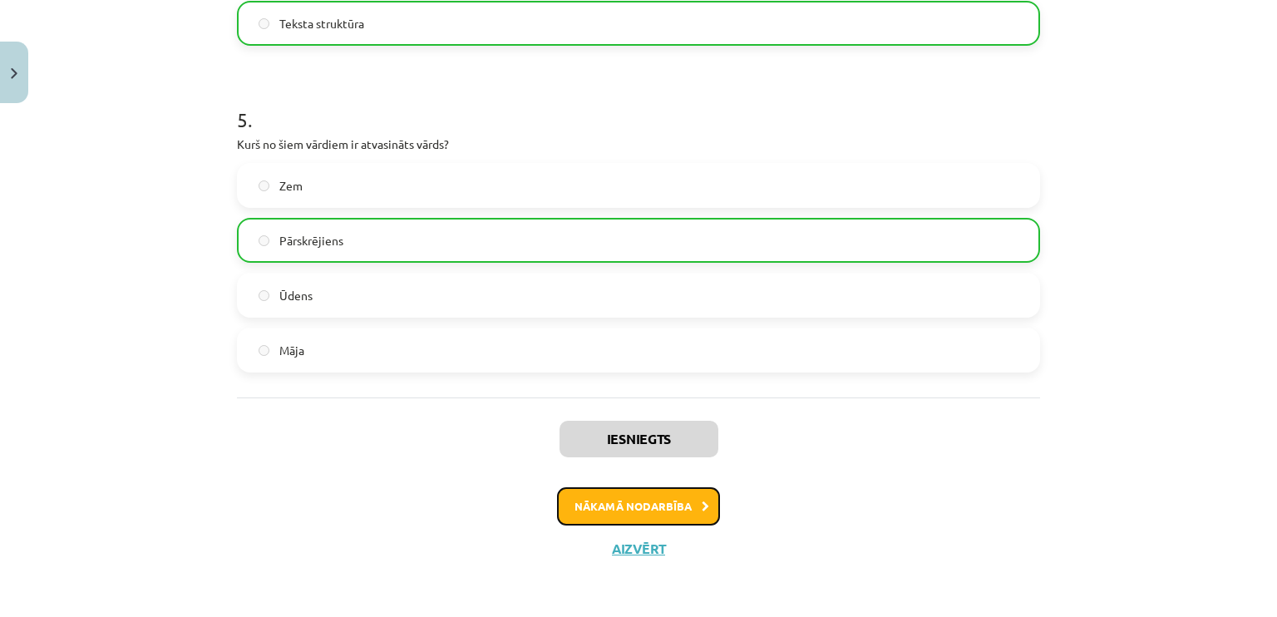
click at [688, 490] on button "Nākamā nodarbība" at bounding box center [638, 506] width 163 height 38
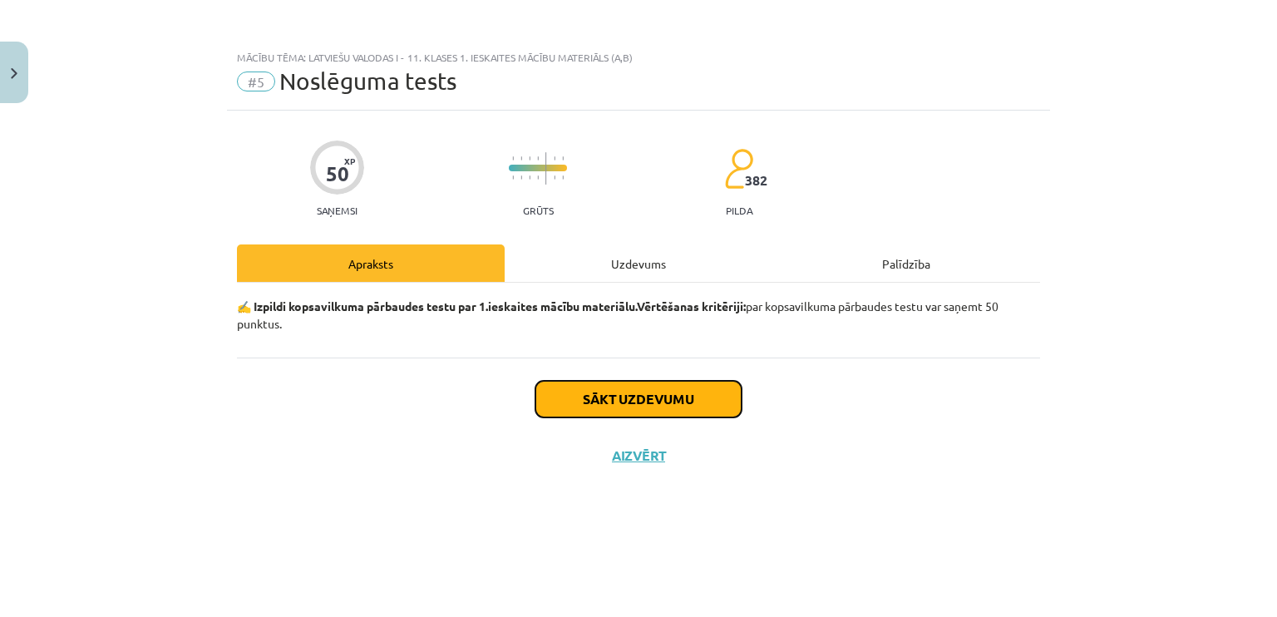
click at [689, 388] on button "Sākt uzdevumu" at bounding box center [638, 399] width 206 height 37
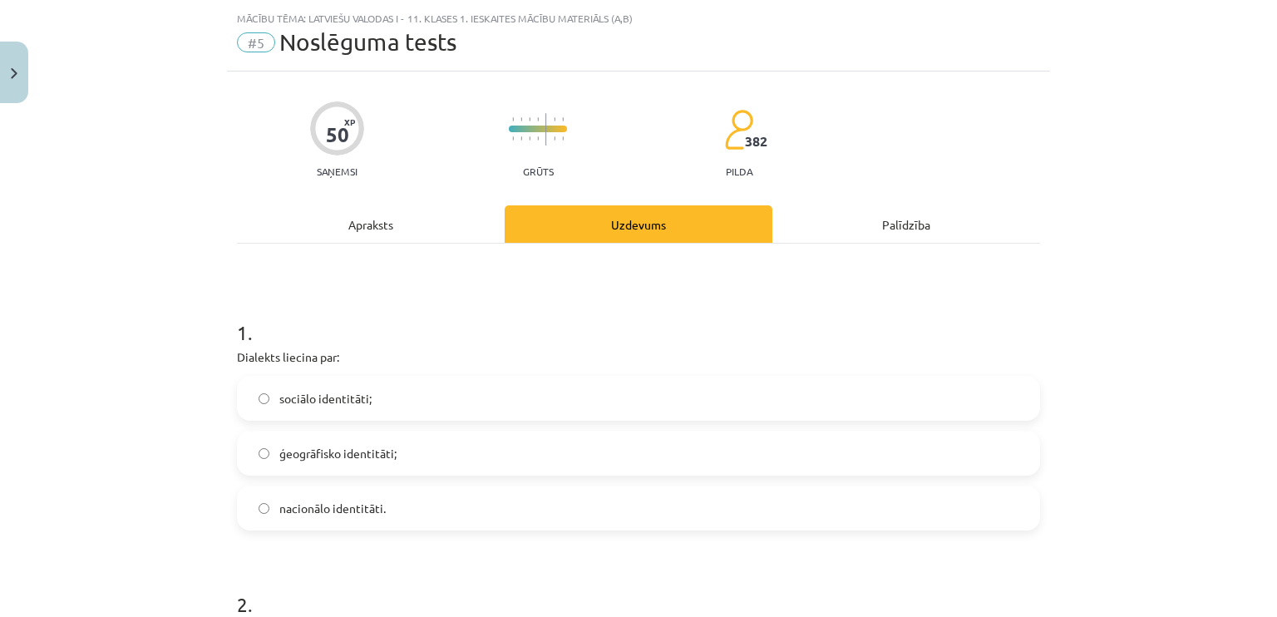
scroll to position [40, 0]
click at [688, 386] on label "sociālo identitāti;" at bounding box center [639, 397] width 800 height 42
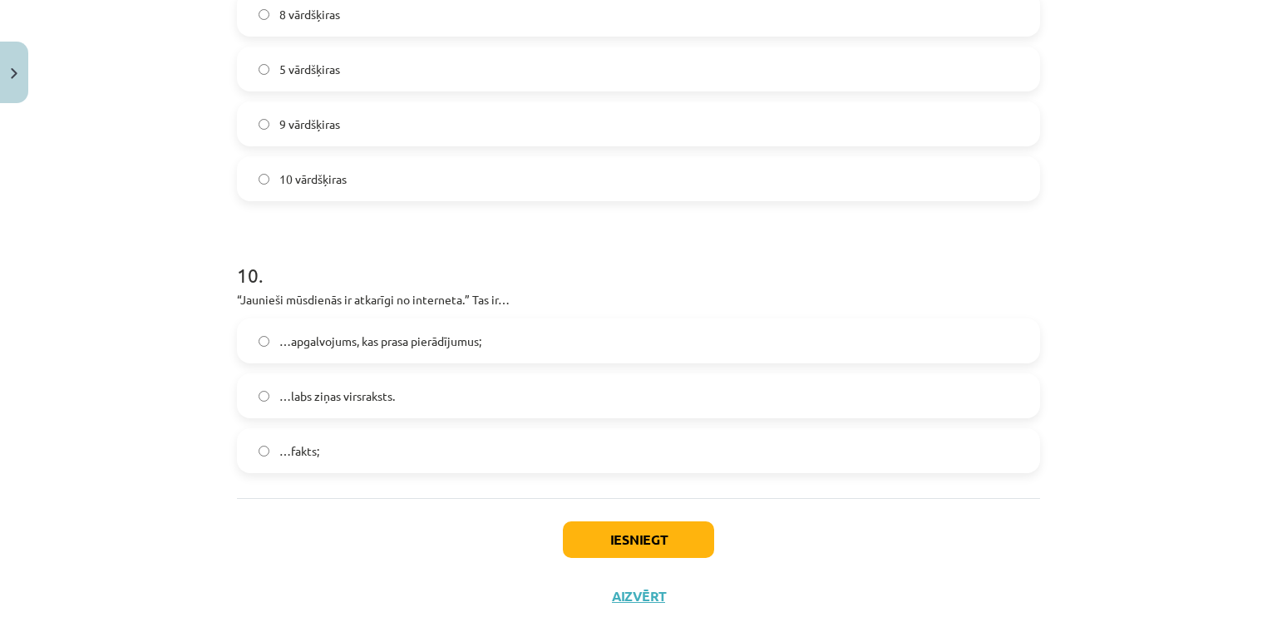
scroll to position [2879, 0]
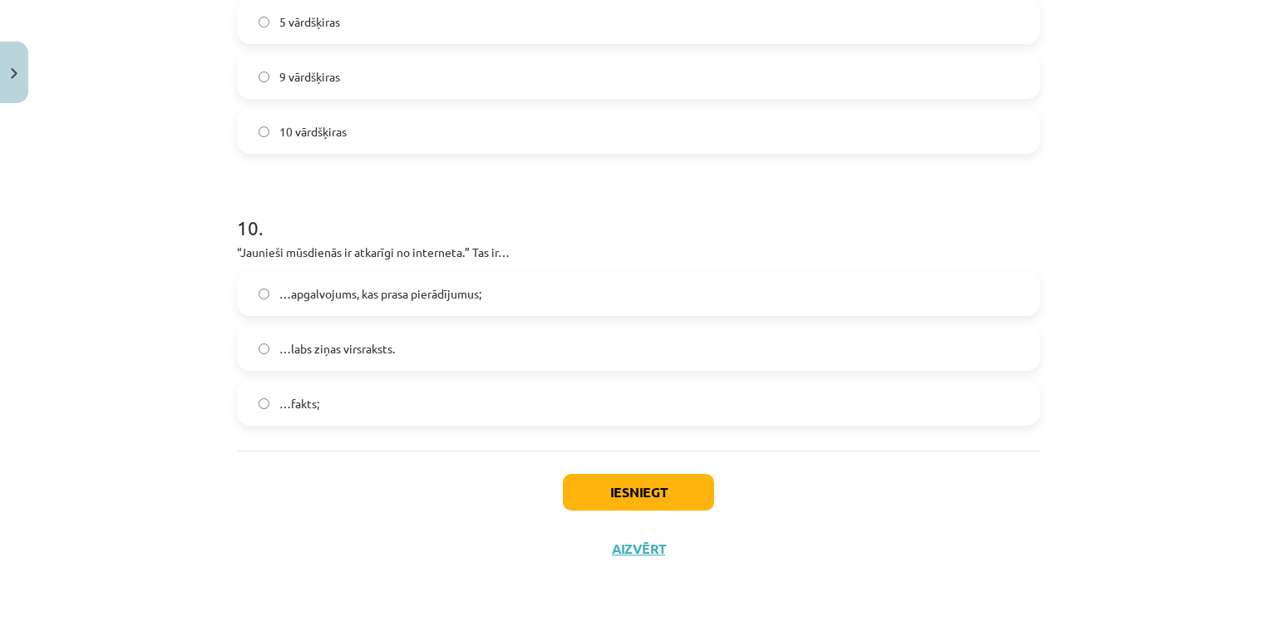
click at [551, 280] on label "…apgalvojums, kas prasa pierādījumus;" at bounding box center [639, 294] width 800 height 42
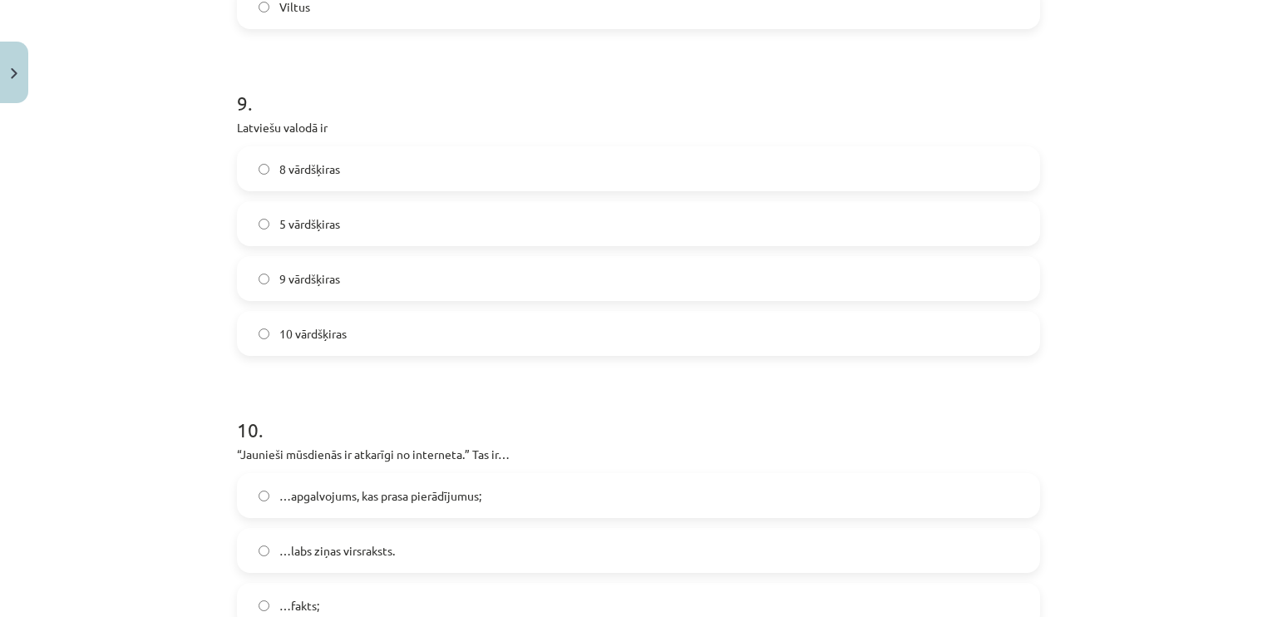
scroll to position [2679, 0]
click at [498, 323] on label "10 vārdšķiras" at bounding box center [639, 331] width 800 height 42
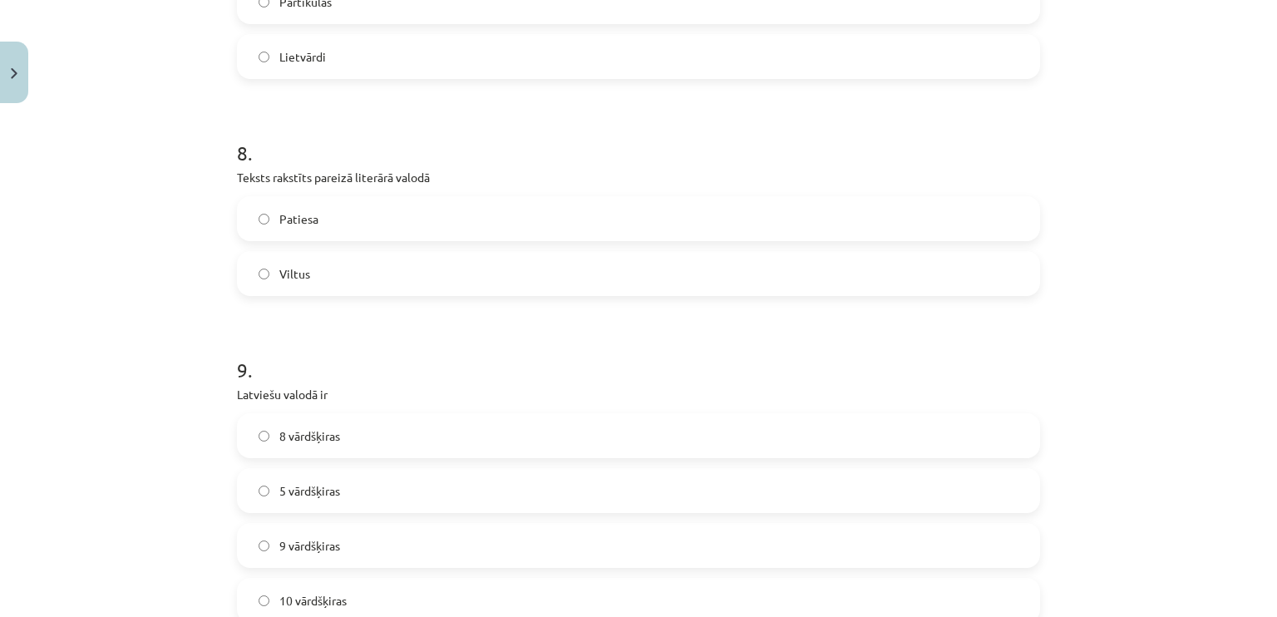
scroll to position [2410, 0]
click at [603, 227] on label "Patiesa" at bounding box center [639, 219] width 800 height 42
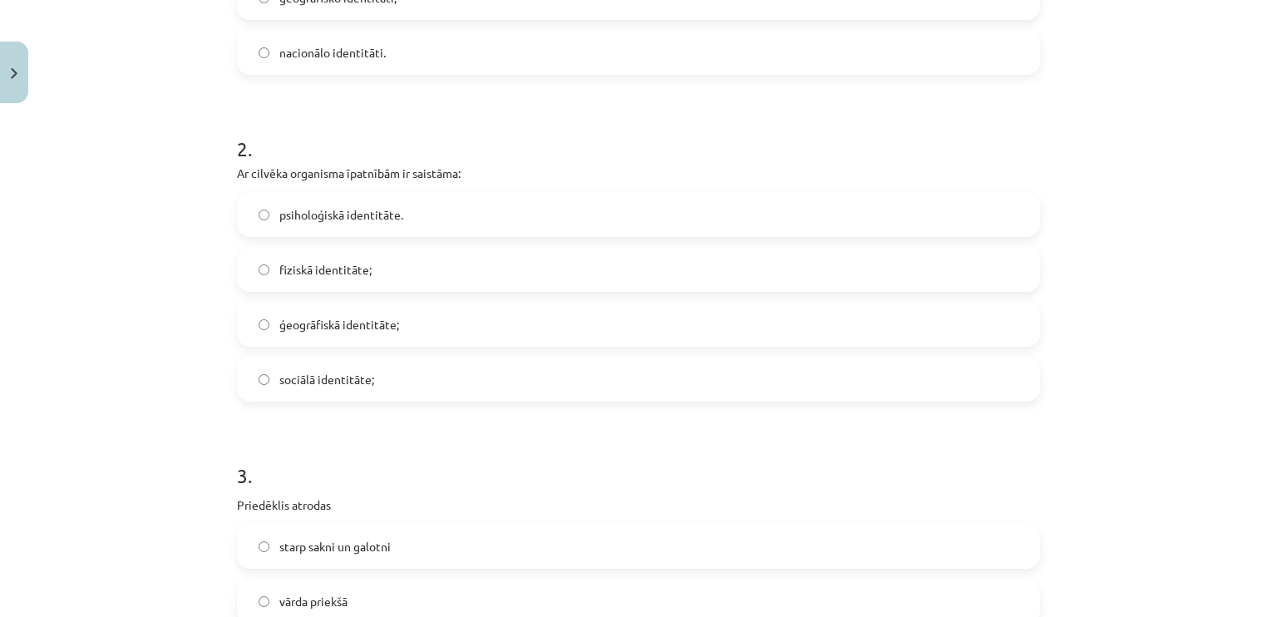
scroll to position [496, 0]
click at [512, 271] on label "fiziskā identitāte;" at bounding box center [639, 268] width 800 height 42
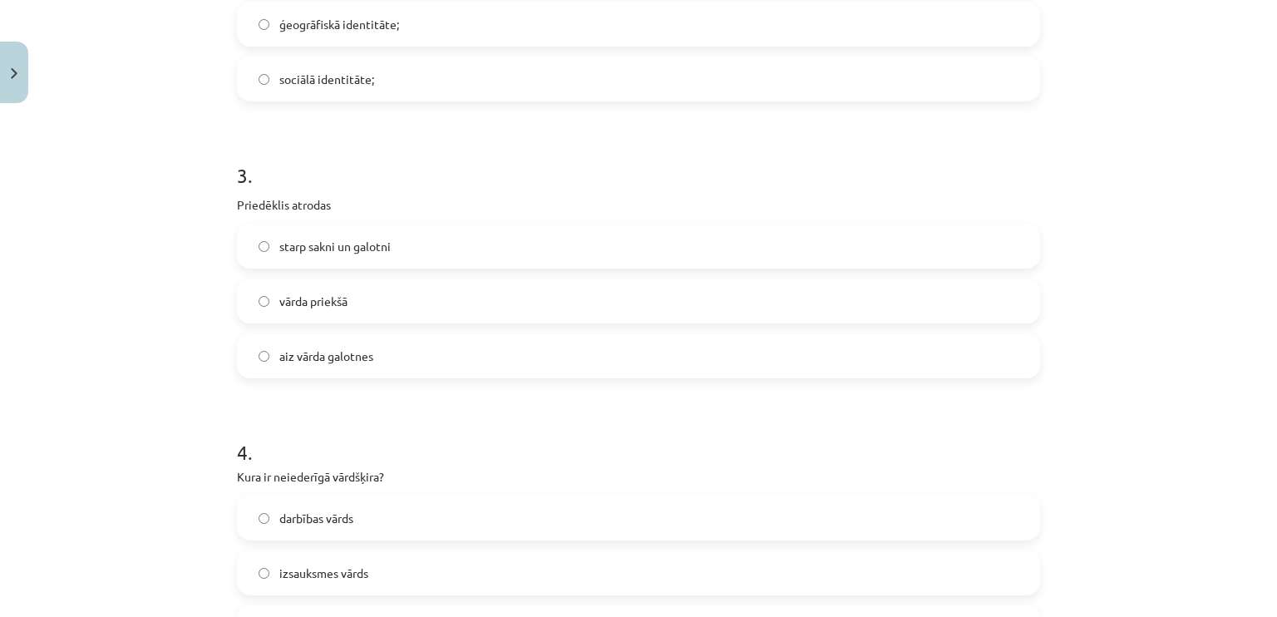
scroll to position [795, 0]
click at [432, 292] on label "vārda priekšā" at bounding box center [639, 300] width 800 height 42
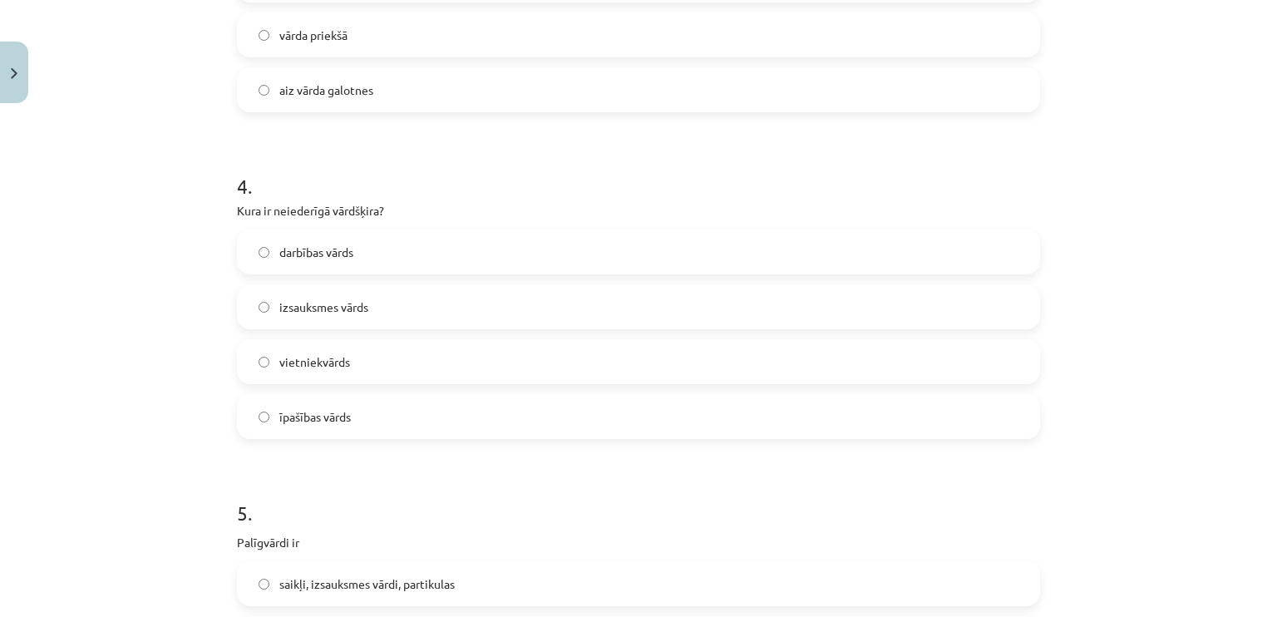
scroll to position [1061, 0]
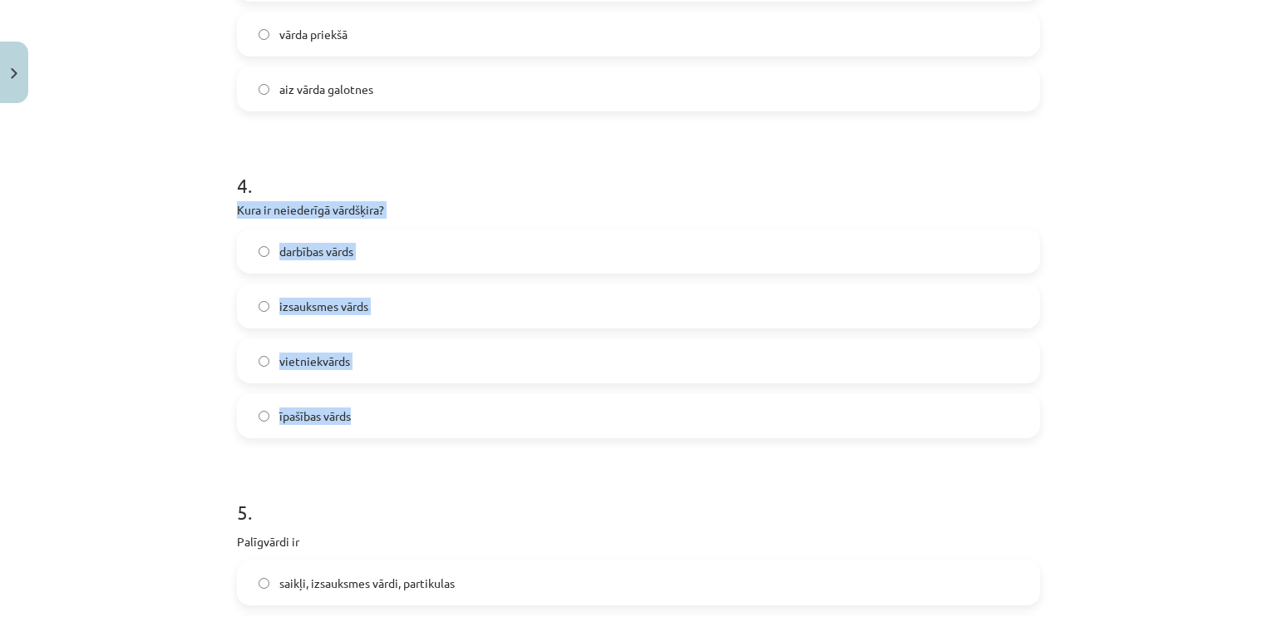
drag, startPoint x: 222, startPoint y: 198, endPoint x: 458, endPoint y: 427, distance: 329.1
copy div "Kura ir neiederīgā vārdšķira? darbības vārds izsauksmes vārds vietniekvārds īpa…"
click at [458, 427] on label "īpašības vārds" at bounding box center [639, 416] width 800 height 42
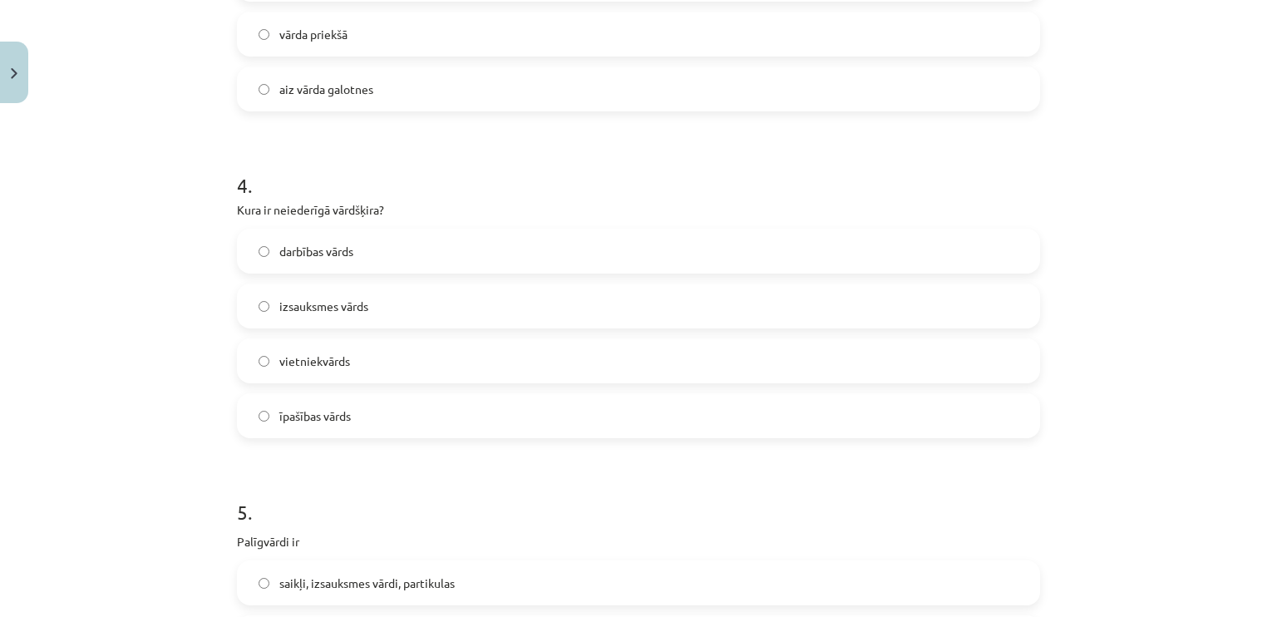
click at [340, 298] on span "izsauksmes vārds" at bounding box center [323, 306] width 89 height 17
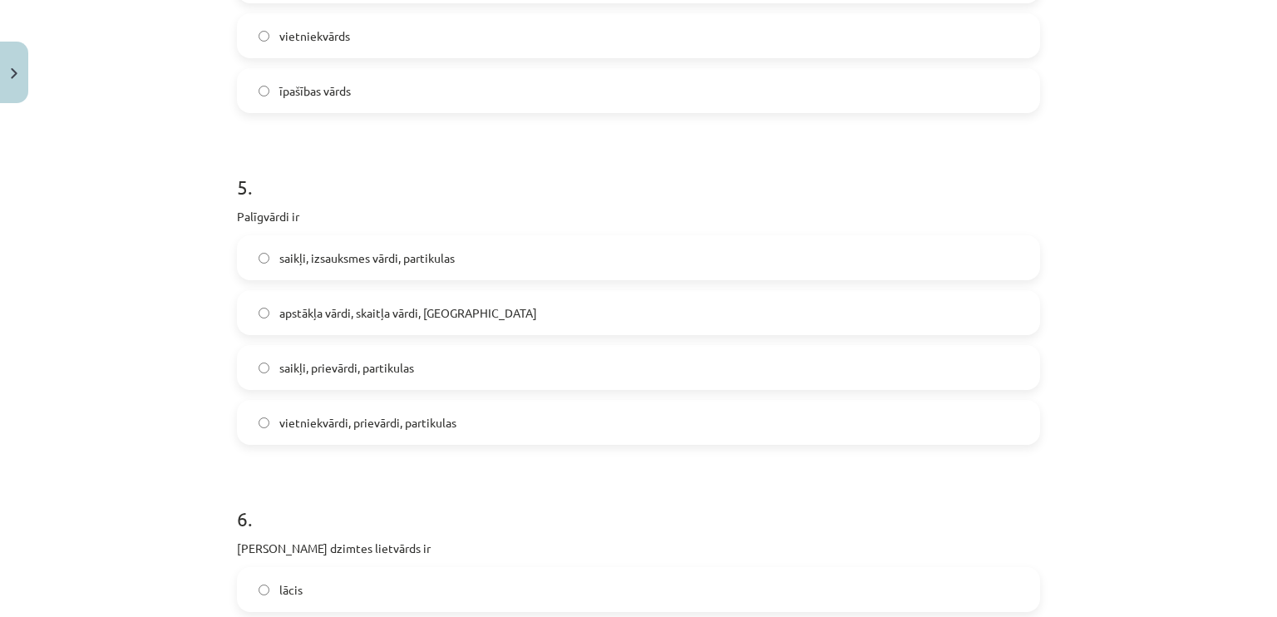
scroll to position [1466, 0]
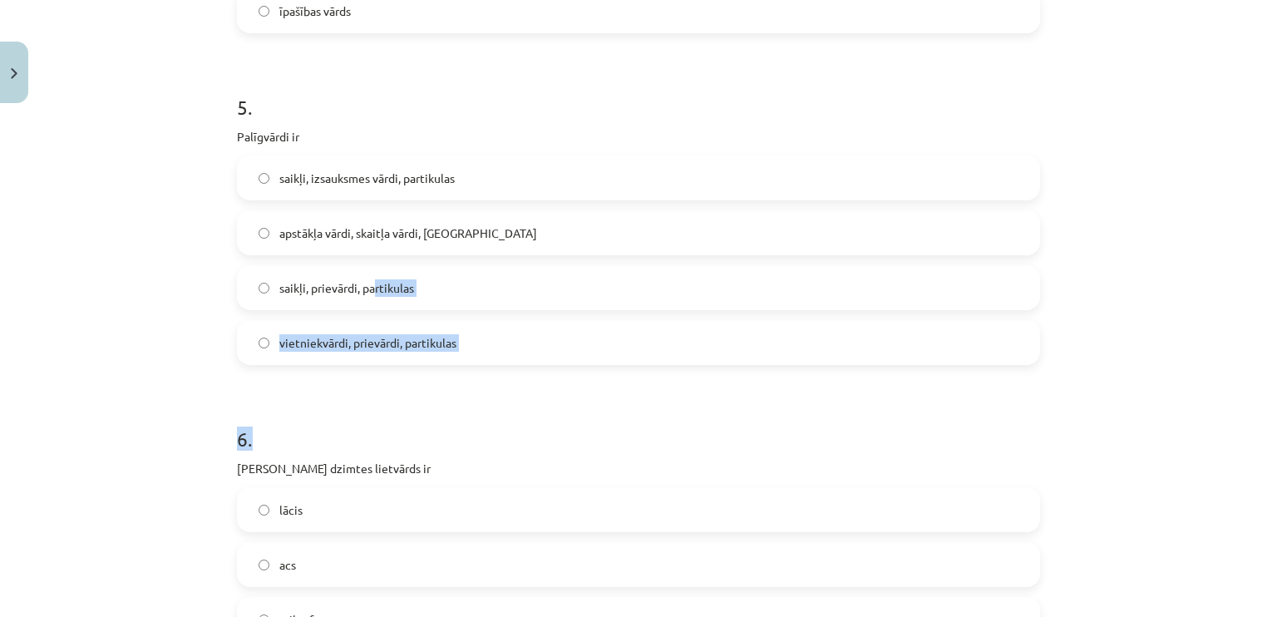
drag, startPoint x: 347, startPoint y: 386, endPoint x: 372, endPoint y: 259, distance: 128.8
click at [372, 259] on form "1 . Dialekts liecina par: sociālo identitāti; ģeogrāfisko identitāti; nacionālo…" at bounding box center [638, 352] width 803 height 2974
click at [349, 229] on span "apstākļa vārdi, skaitļa vārdi, saikļi" at bounding box center [408, 232] width 258 height 17
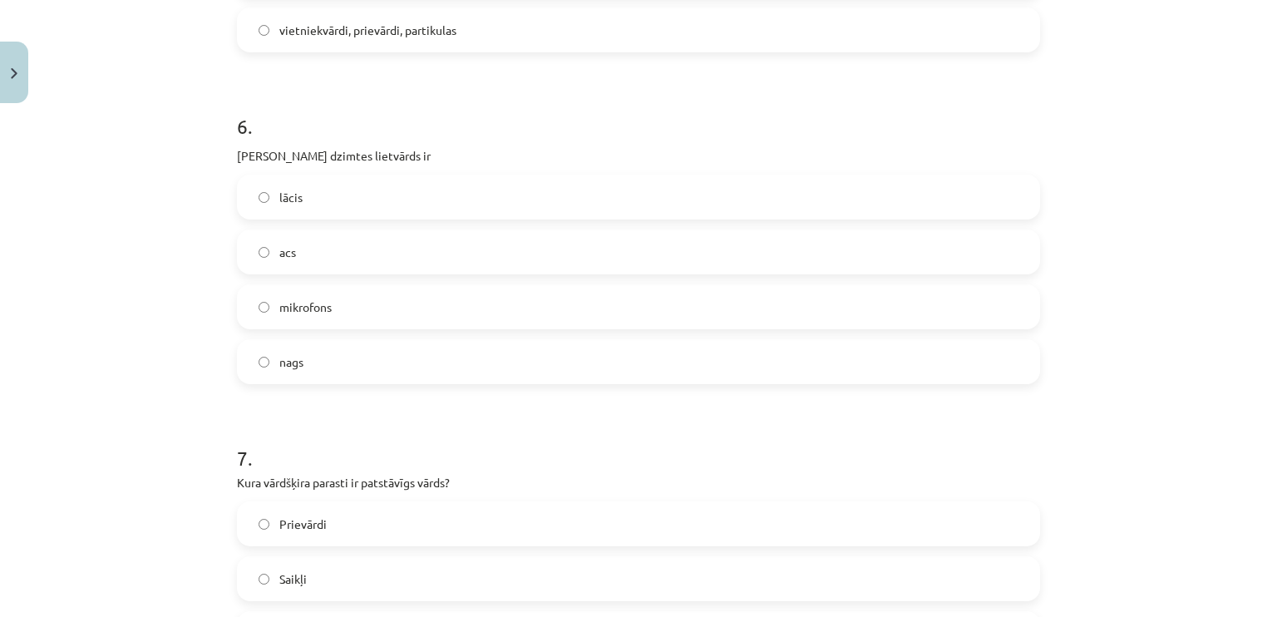
scroll to position [1781, 0]
click at [372, 246] on label "acs" at bounding box center [639, 250] width 800 height 42
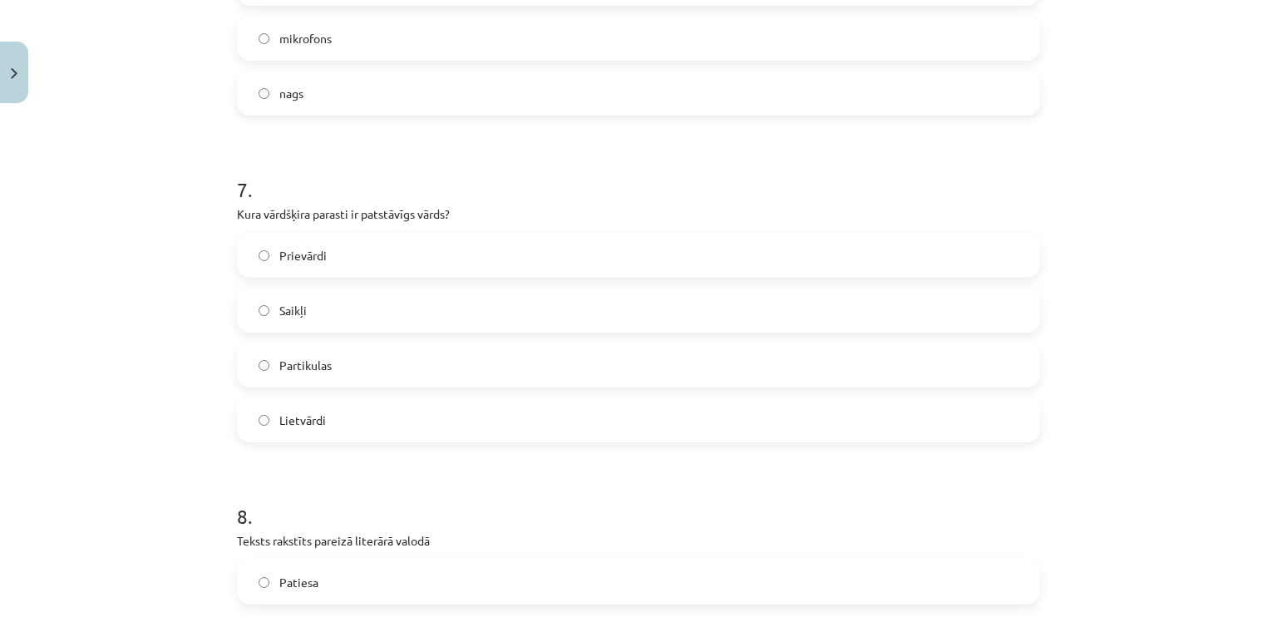
scroll to position [2048, 0]
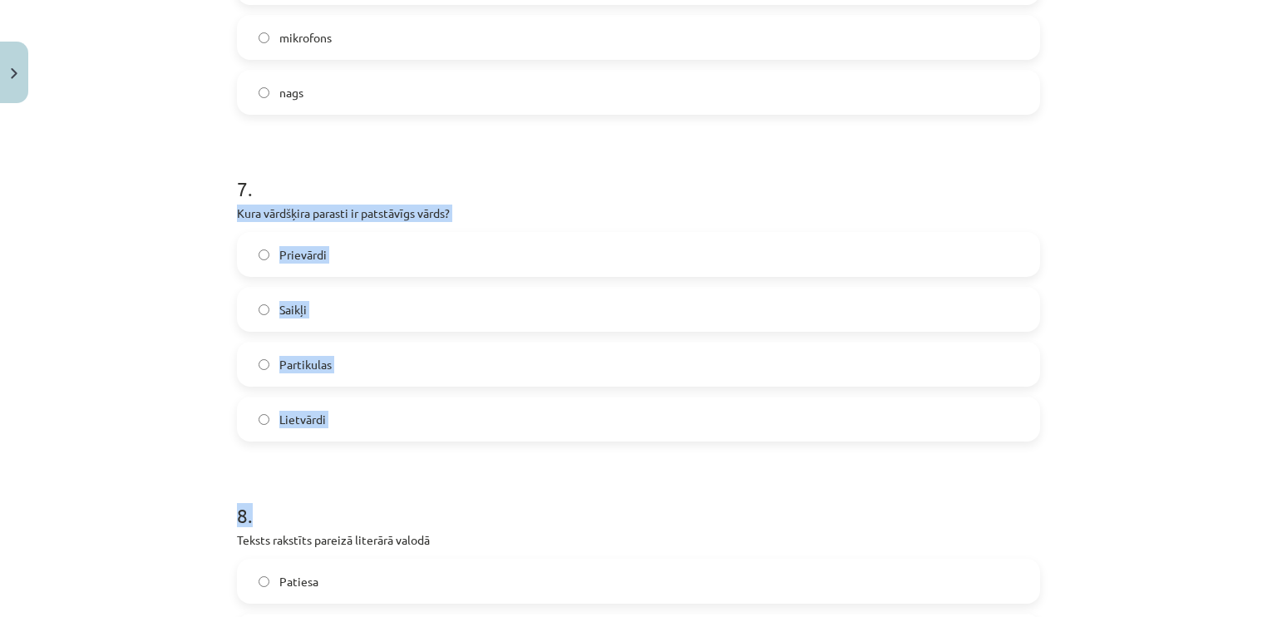
drag, startPoint x: 217, startPoint y: 206, endPoint x: 413, endPoint y: 478, distance: 335.2
click at [413, 478] on div "Mācību tēma: Latviešu valodas i - 11. klases 1. ieskaites mācību materiāls (a,b…" at bounding box center [638, 308] width 1277 height 617
copy form "Kura vārdšķira parasti ir patstāvīgs vārds? Prievārdi Saikļi Partikulas Lietvār…"
click at [329, 389] on div "Prievārdi Saikļi Partikulas Lietvārdi" at bounding box center [638, 336] width 803 height 209
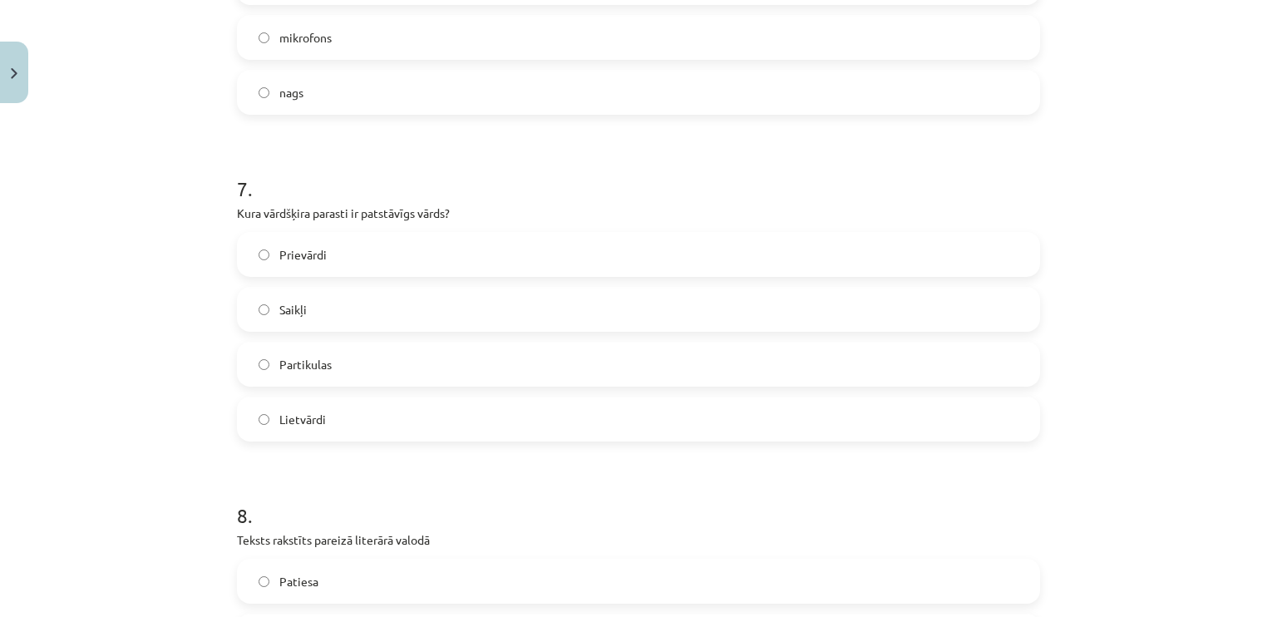
click at [331, 414] on label "Lietvārdi" at bounding box center [639, 419] width 800 height 42
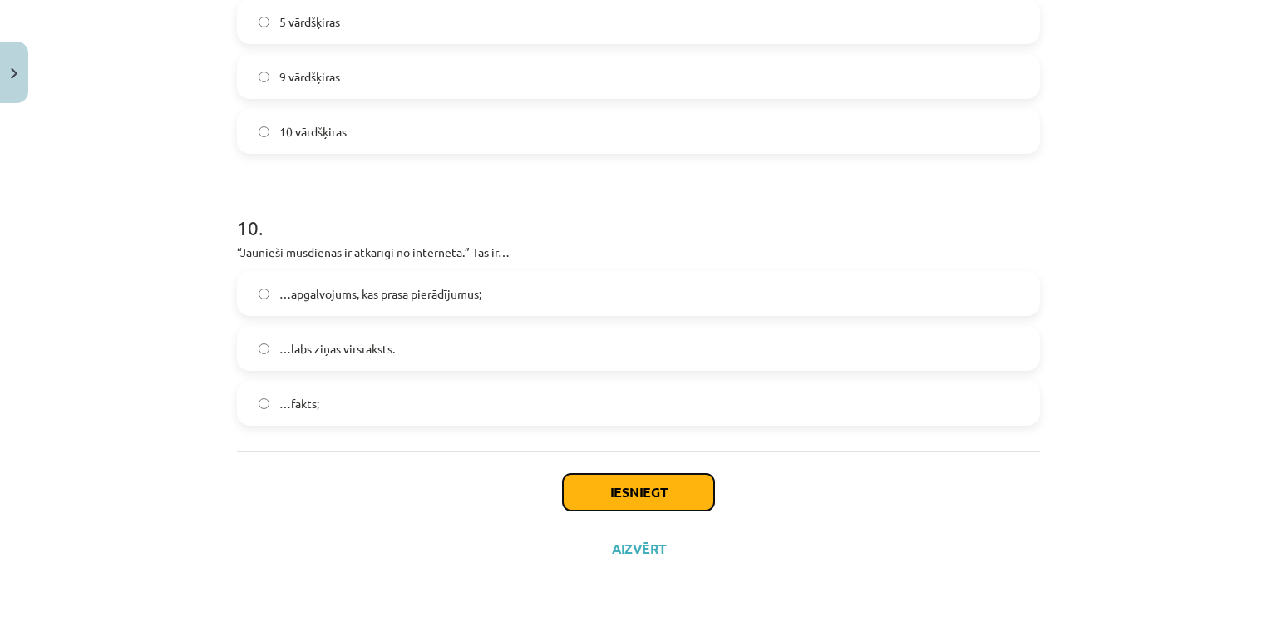
click at [582, 487] on button "Iesniegt" at bounding box center [638, 492] width 151 height 37
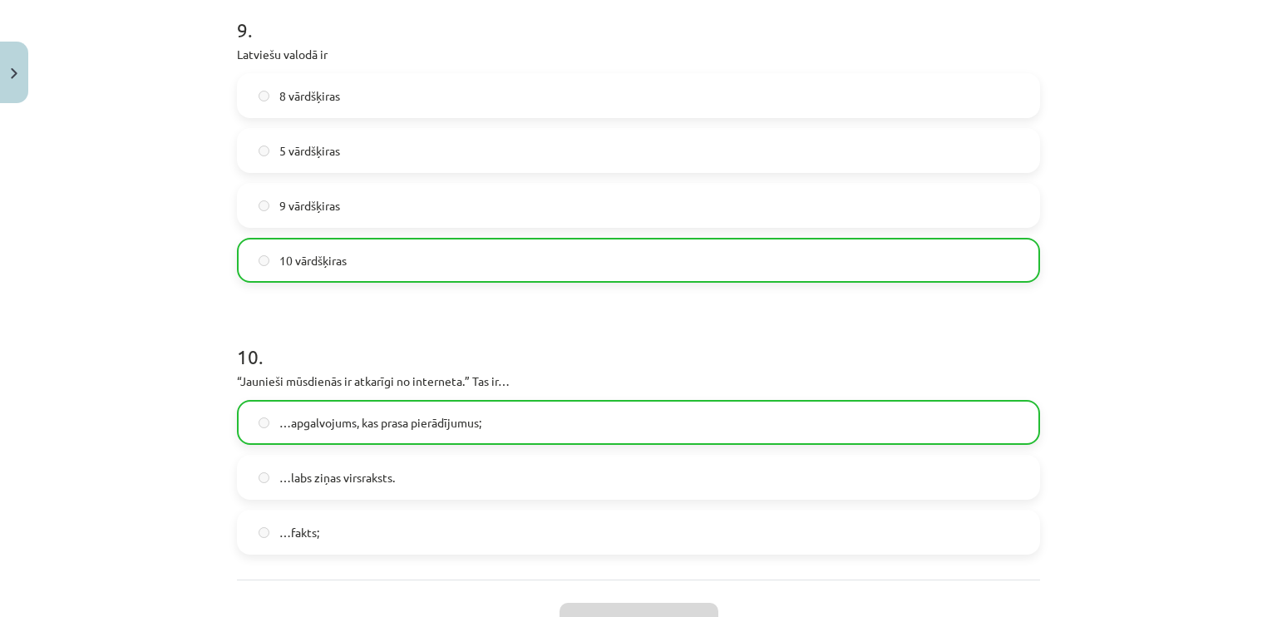
scroll to position [2932, 0]
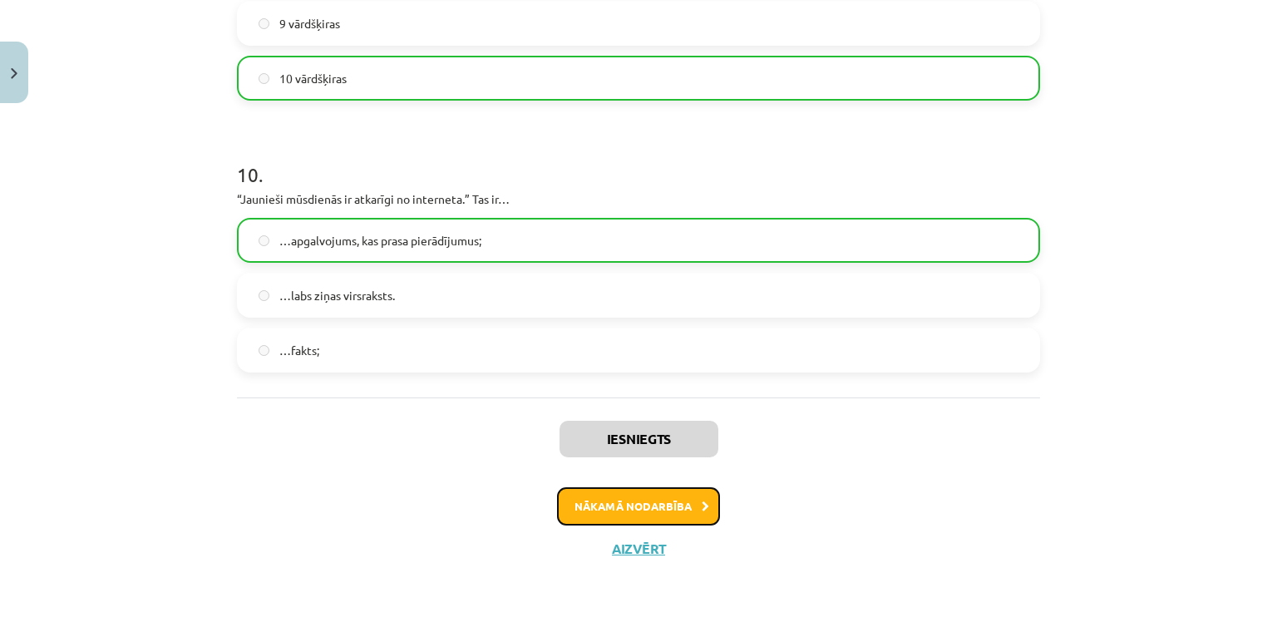
click at [651, 493] on button "Nākamā nodarbība" at bounding box center [638, 506] width 163 height 38
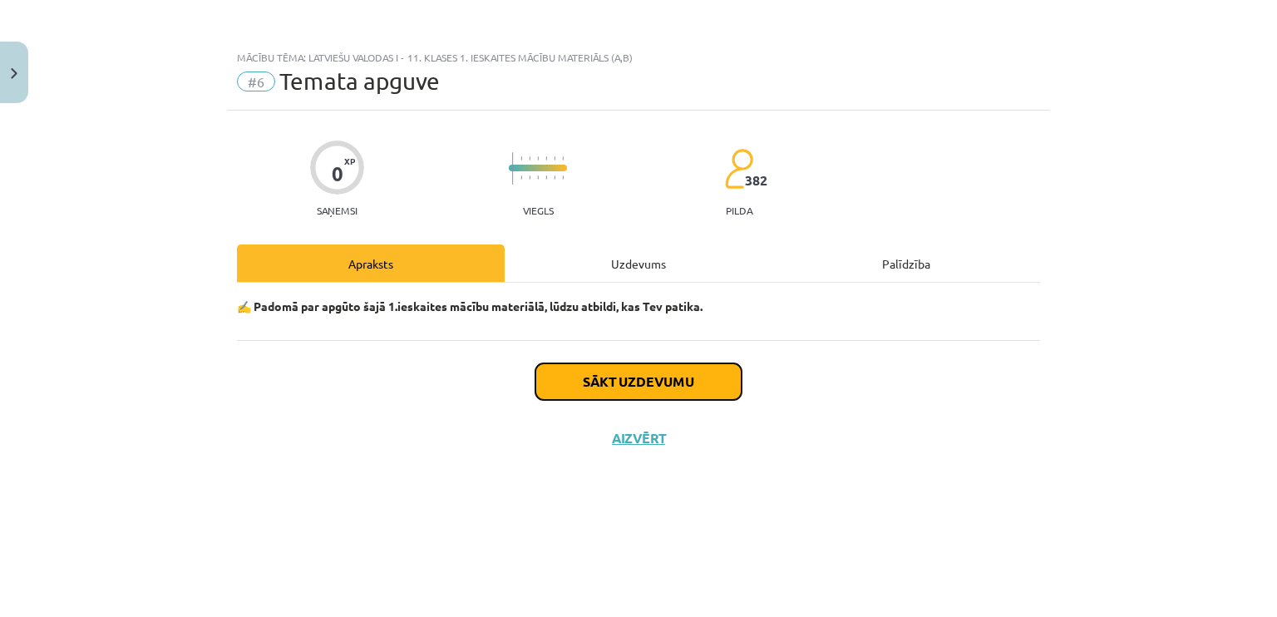
click at [656, 376] on button "Sākt uzdevumu" at bounding box center [638, 381] width 206 height 37
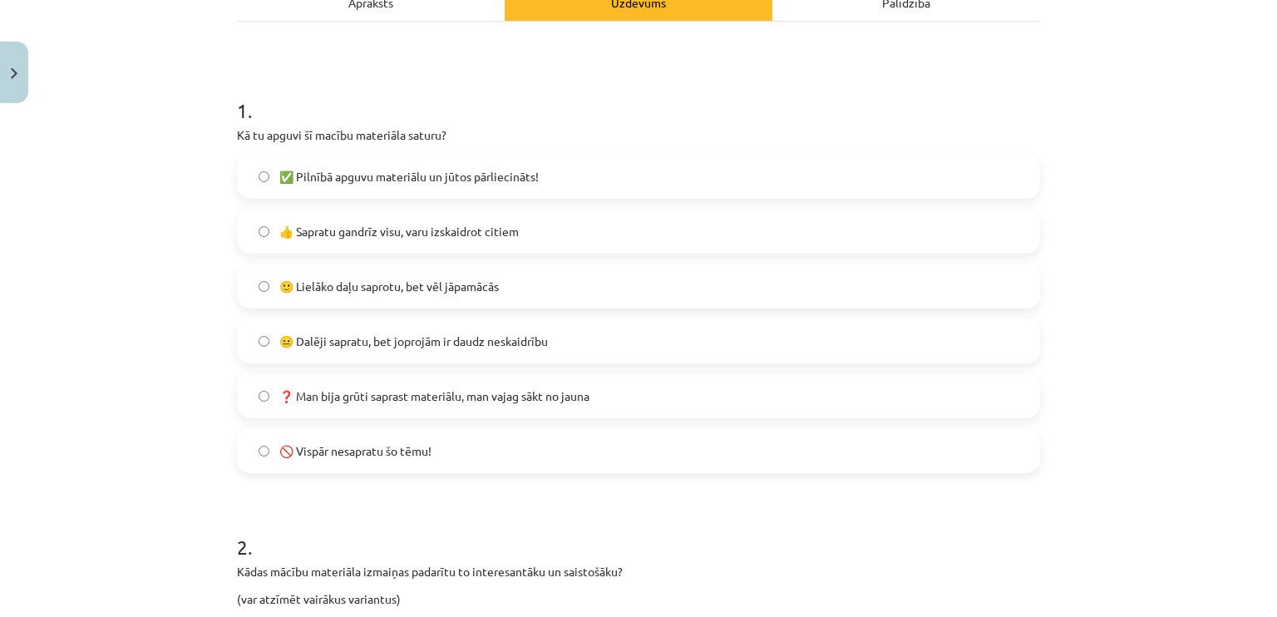
scroll to position [265, 0]
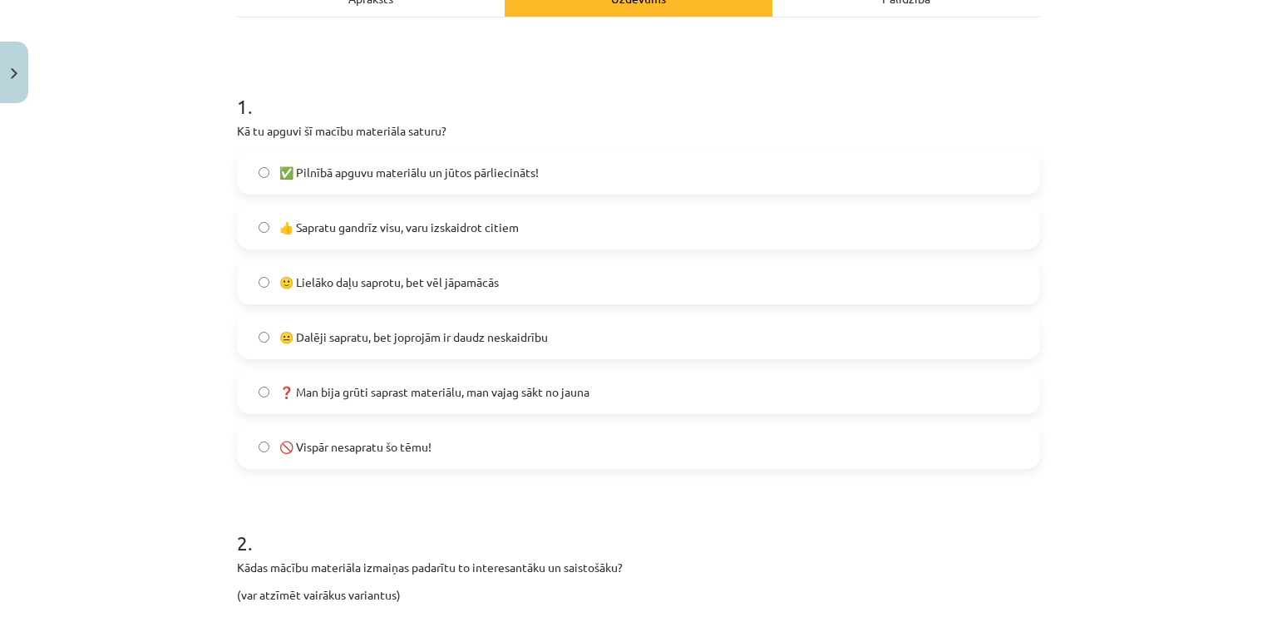
click at [648, 177] on label "✅ Pilnībā apguvu materiālu un jūtos pārliecināts!" at bounding box center [639, 172] width 800 height 42
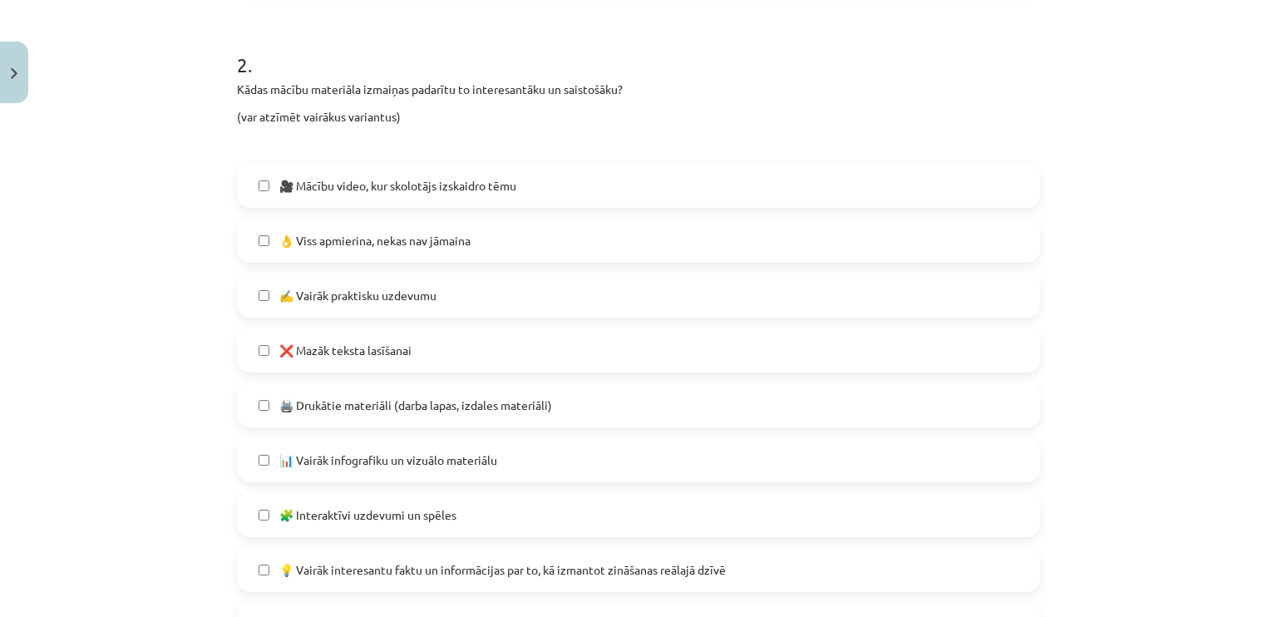
scroll to position [750, 0]
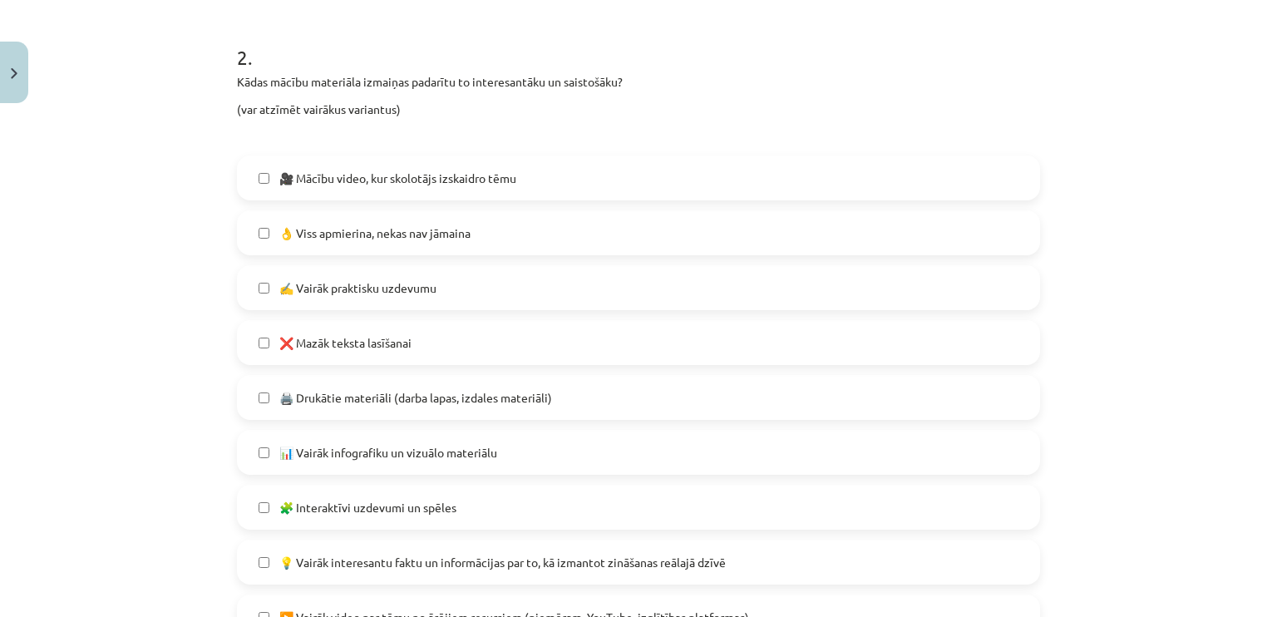
click at [600, 225] on label "👌 Viss apmierina, nekas nav jāmaina" at bounding box center [639, 233] width 800 height 42
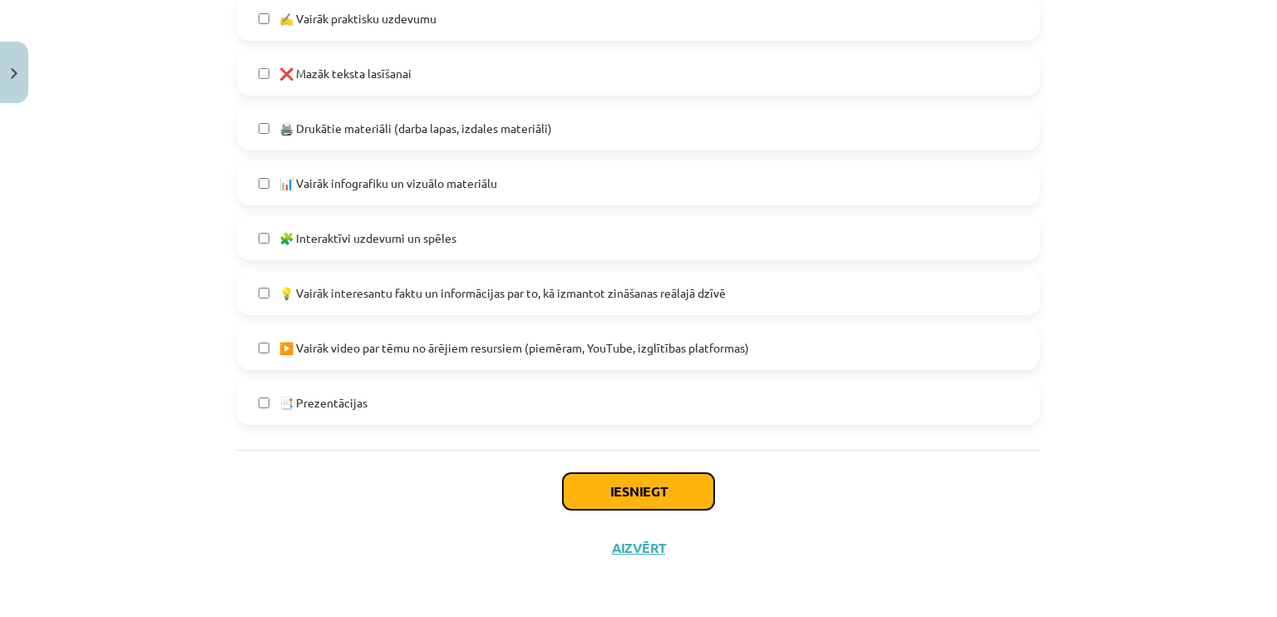
click at [632, 495] on button "Iesniegt" at bounding box center [638, 491] width 151 height 37
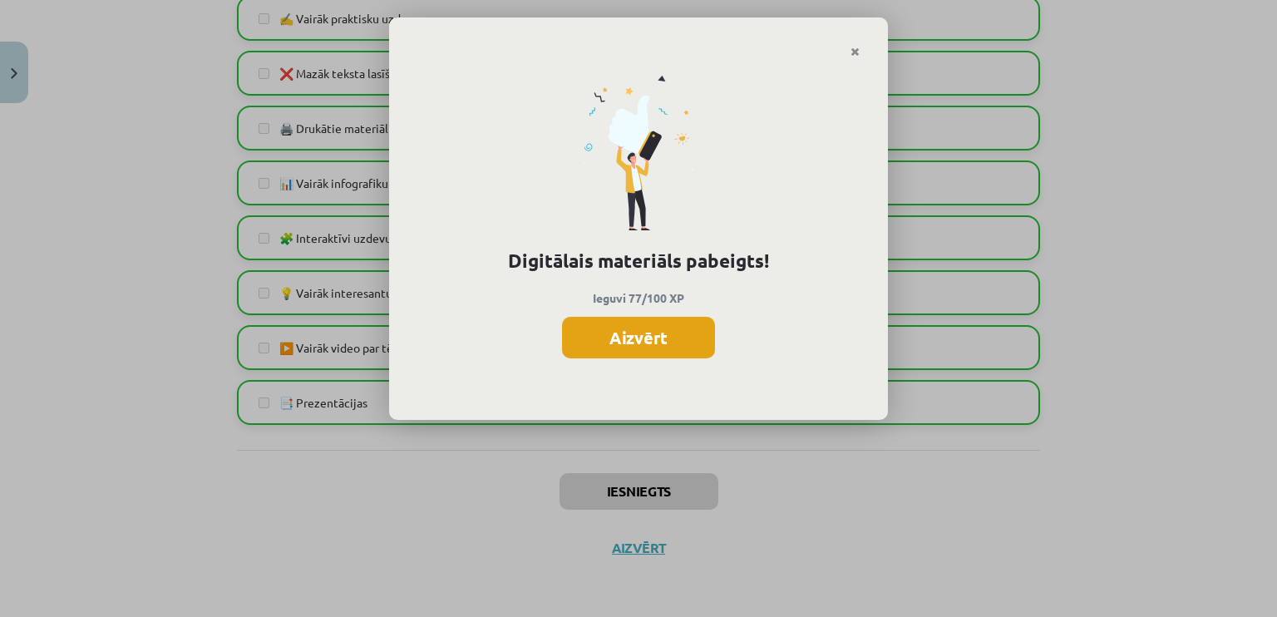
click at [632, 335] on button "Aizvērt" at bounding box center [638, 338] width 153 height 42
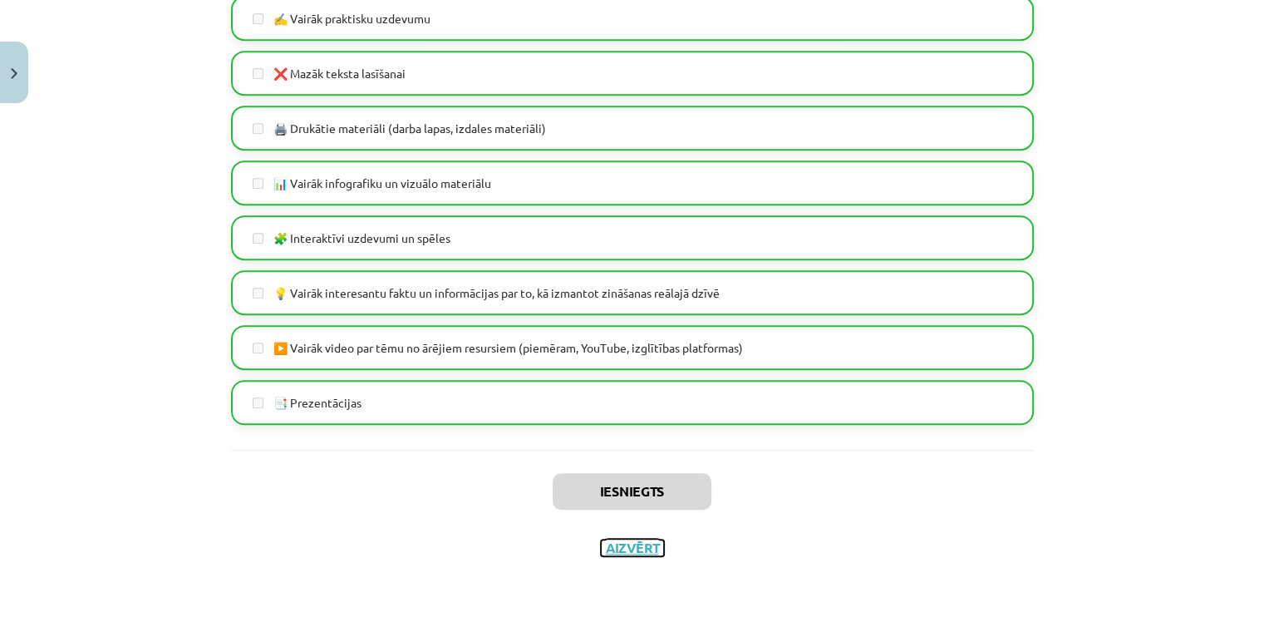
click at [626, 541] on button "Aizvērt" at bounding box center [632, 547] width 63 height 17
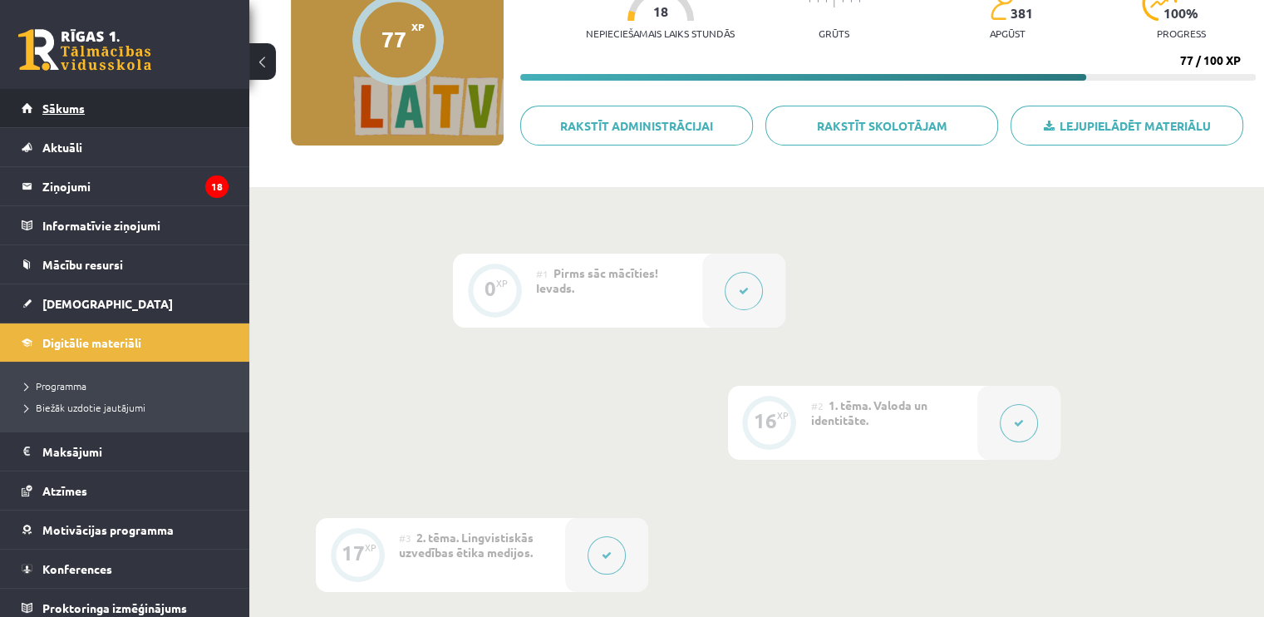
click at [130, 116] on link "Sākums" at bounding box center [125, 108] width 207 height 38
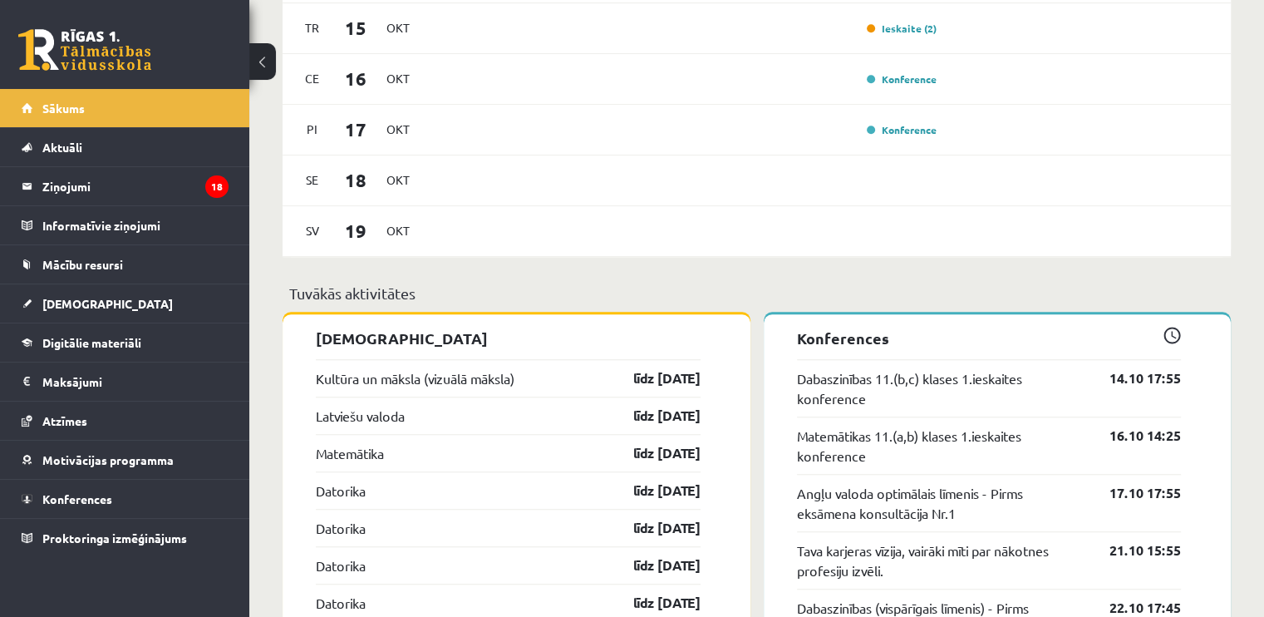
scroll to position [1220, 0]
click at [448, 385] on link "Kultūra un māksla (vizuālā māksla)" at bounding box center [415, 378] width 199 height 20
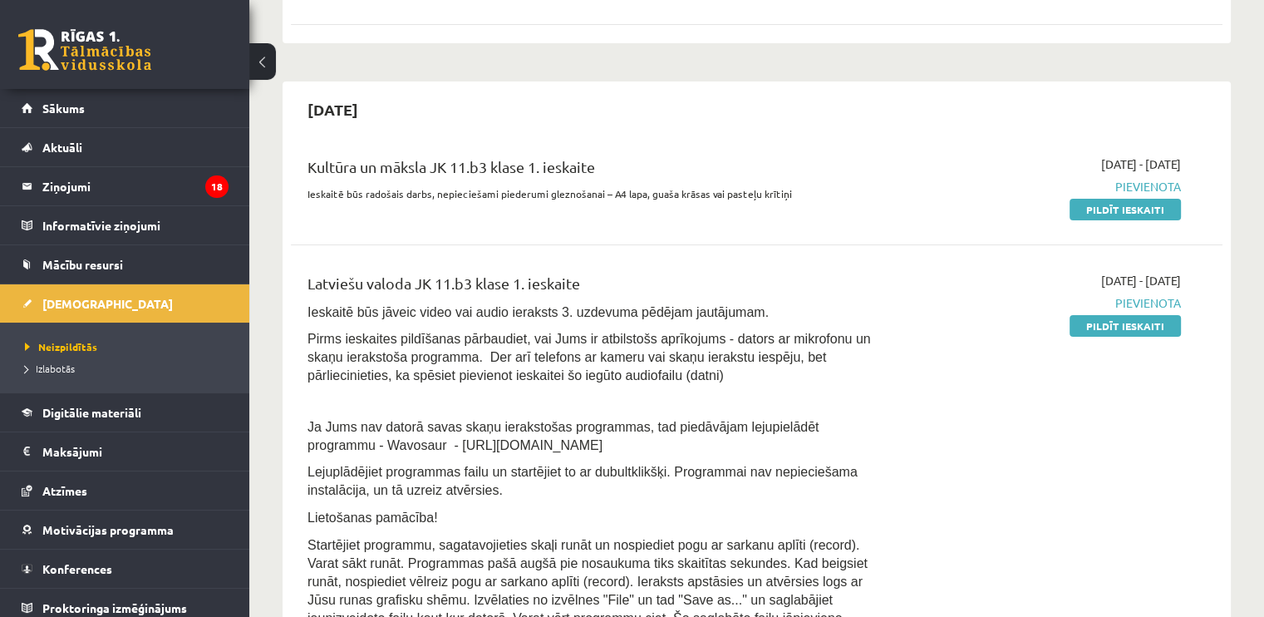
scroll to position [303, 0]
click at [1078, 330] on link "Pildīt ieskaiti" at bounding box center [1125, 326] width 111 height 22
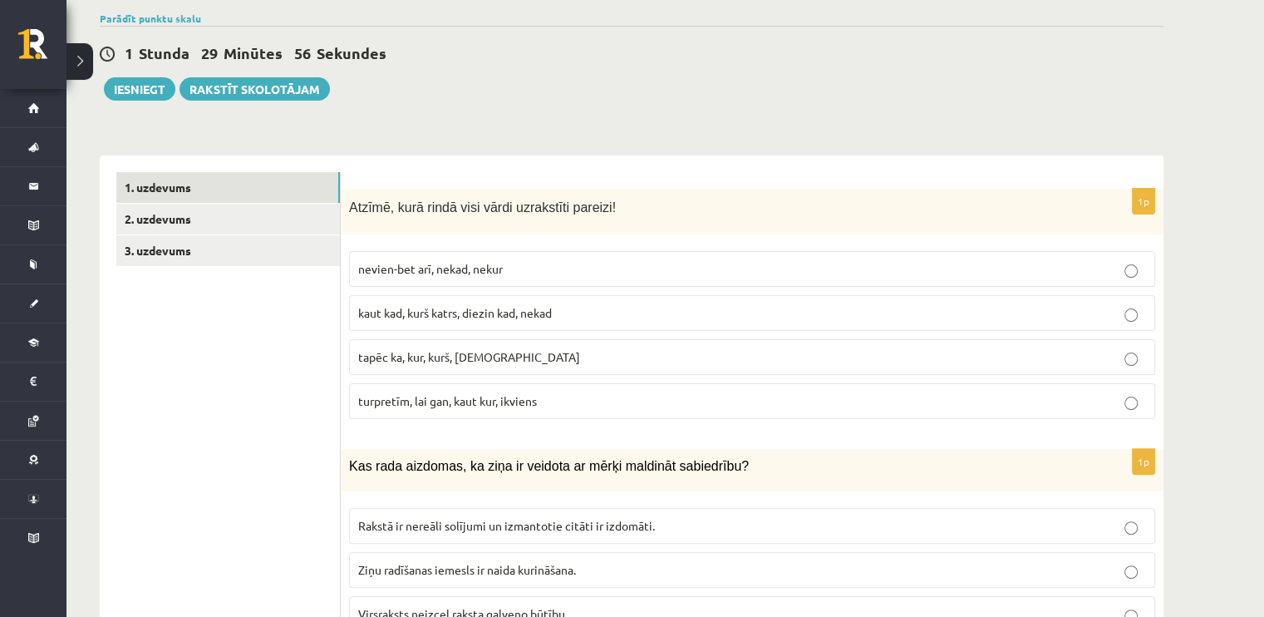
scroll to position [368, 0]
click at [194, 248] on link "3. uzdevums" at bounding box center [228, 249] width 224 height 31
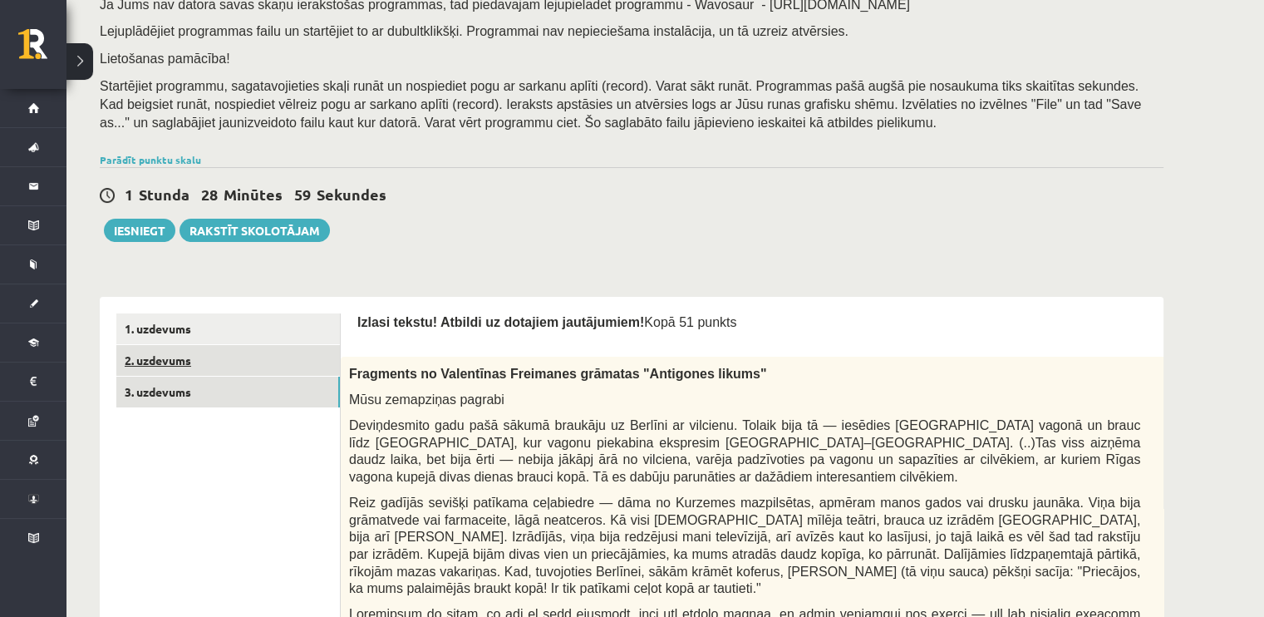
scroll to position [228, 0]
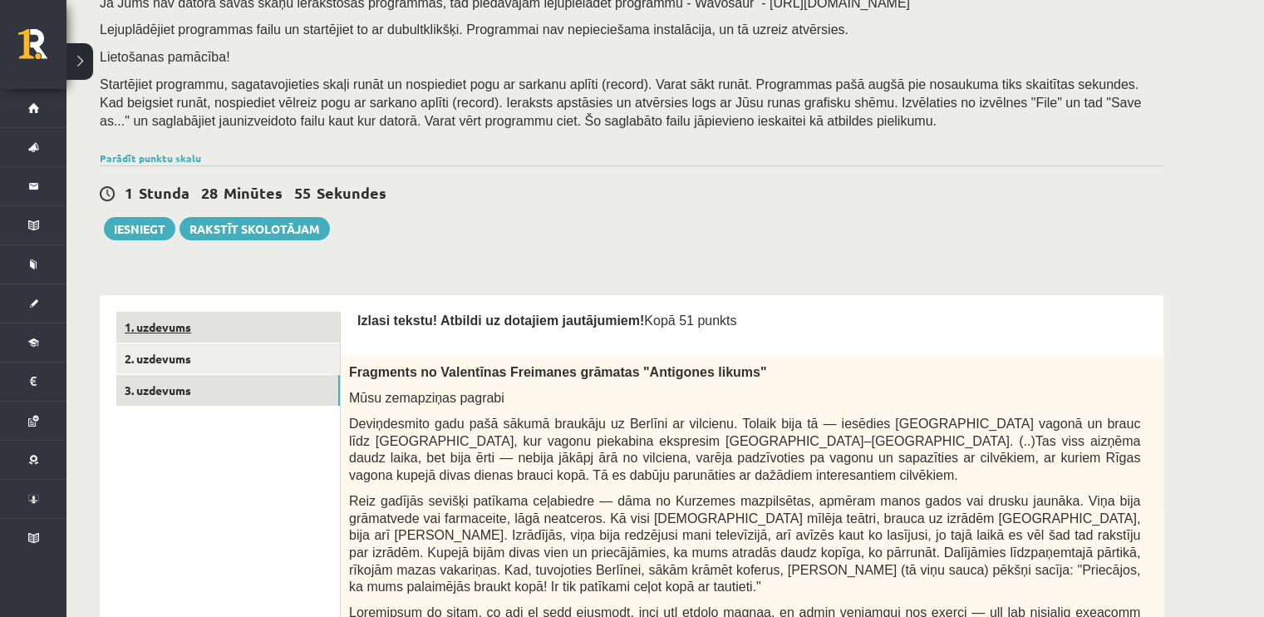
click at [204, 335] on link "1. uzdevums" at bounding box center [228, 327] width 224 height 31
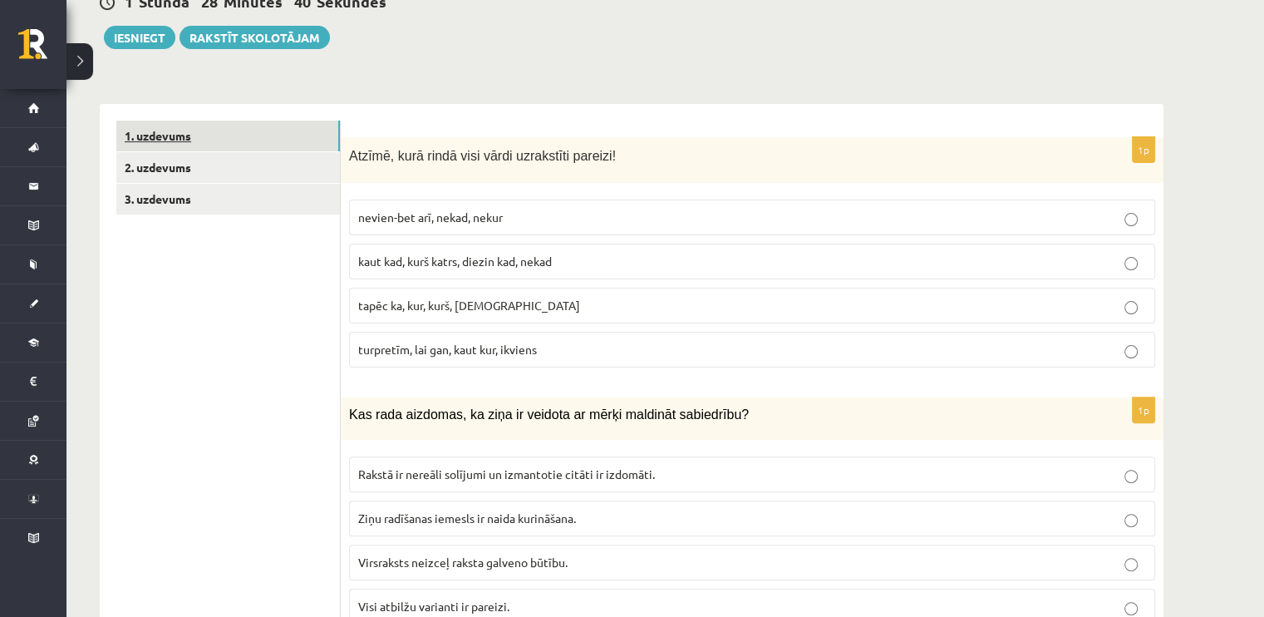
scroll to position [437, 0]
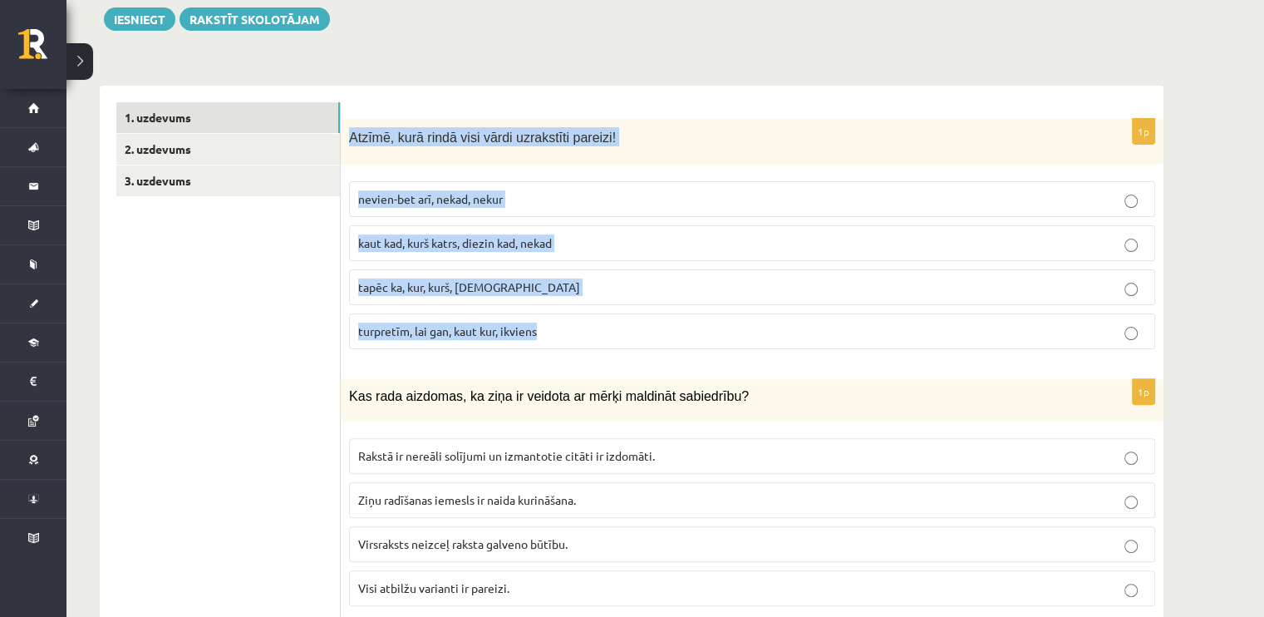
drag, startPoint x: 352, startPoint y: 141, endPoint x: 564, endPoint y: 329, distance: 283.8
click at [564, 329] on div "1p Atzīmē, kurā rindā visi vārdi uzrakstīti pareizi! nevien-bet arī, nekad, nek…" at bounding box center [752, 241] width 823 height 244
copy div "Atzīmē, kurā rindā visi vārdi uzrakstīti pareizi! nevien-bet arī, nekad, nekur …"
click at [390, 334] on span "turpretīm, lai gan, kaut kur, ikviens" at bounding box center [447, 330] width 179 height 15
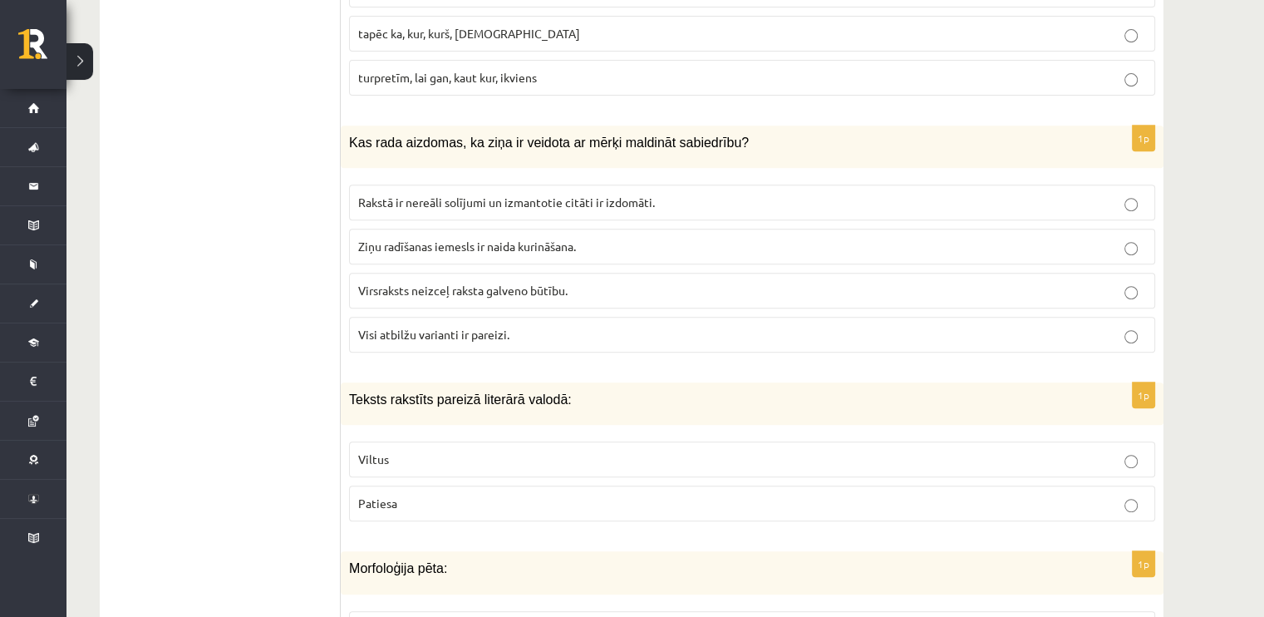
scroll to position [700, 0]
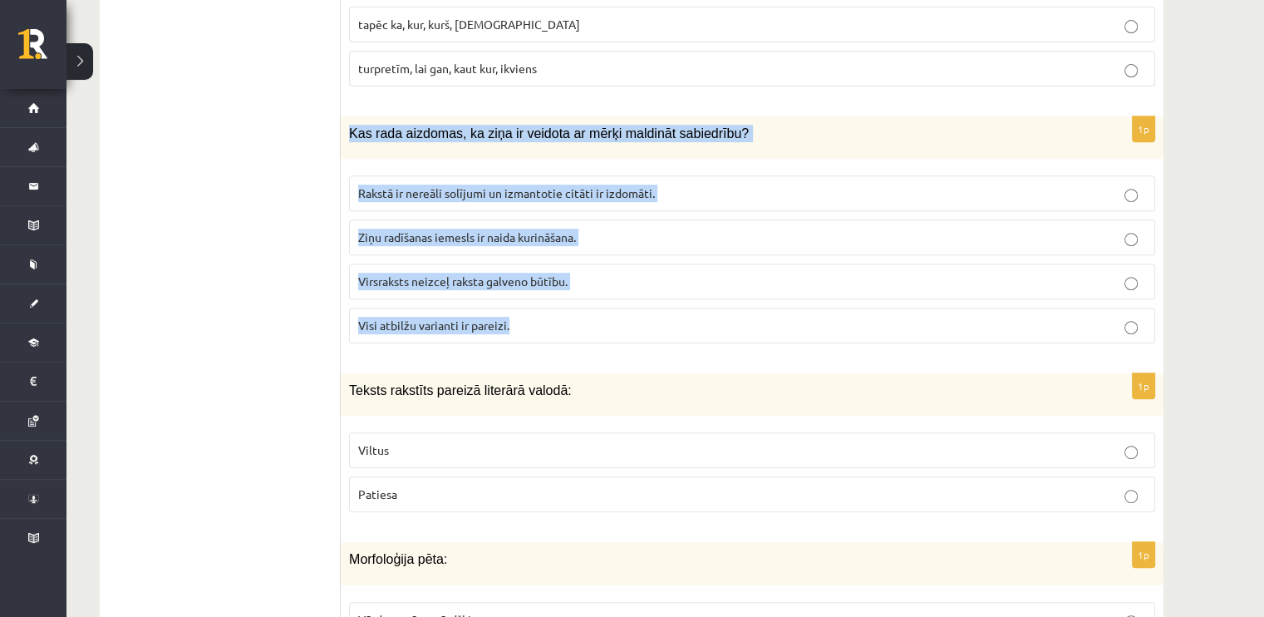
drag, startPoint x: 347, startPoint y: 130, endPoint x: 519, endPoint y: 322, distance: 258.3
click at [519, 322] on div "1p Kas rada aizdomas, ka ziņa ir veidota ar mērķi maldināt sabiedrību? Rakstā i…" at bounding box center [752, 236] width 823 height 240
copy div "Kas rada aizdomas, ka ziņa ir veidota ar mērķi maldināt sabiedrību? Rakstā ir n…"
click at [429, 323] on span "Visi atbilžu varianti ir pareizi." at bounding box center [433, 324] width 151 height 15
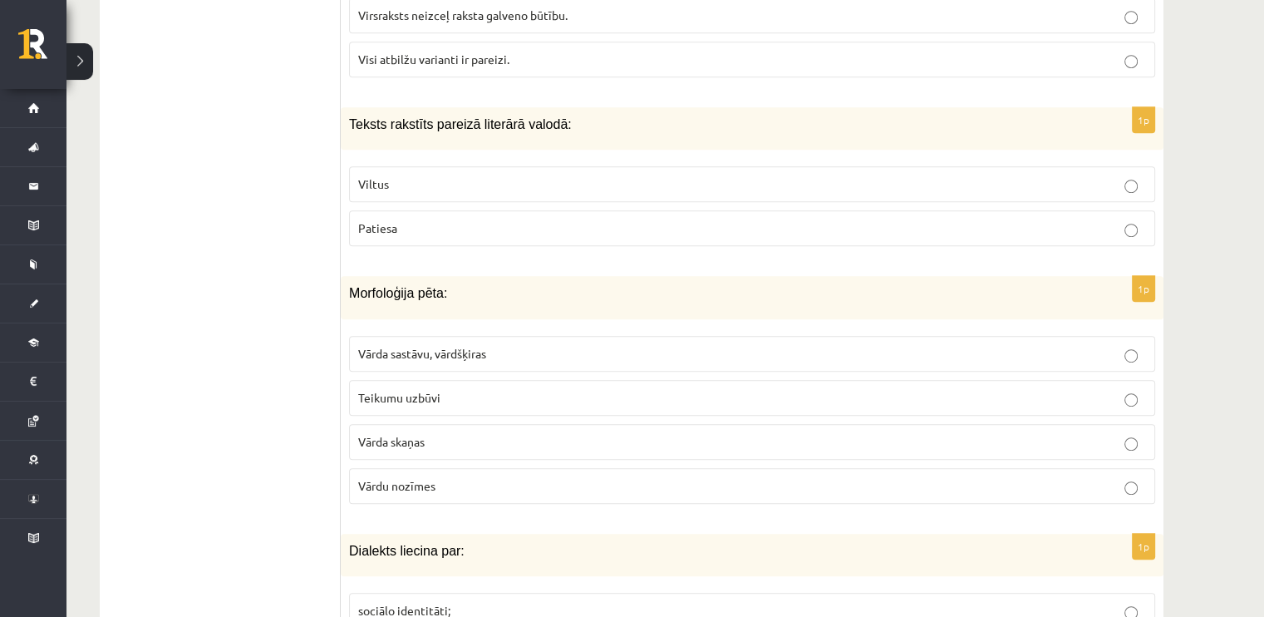
scroll to position [967, 0]
click at [427, 234] on label "Patiesa" at bounding box center [752, 227] width 806 height 36
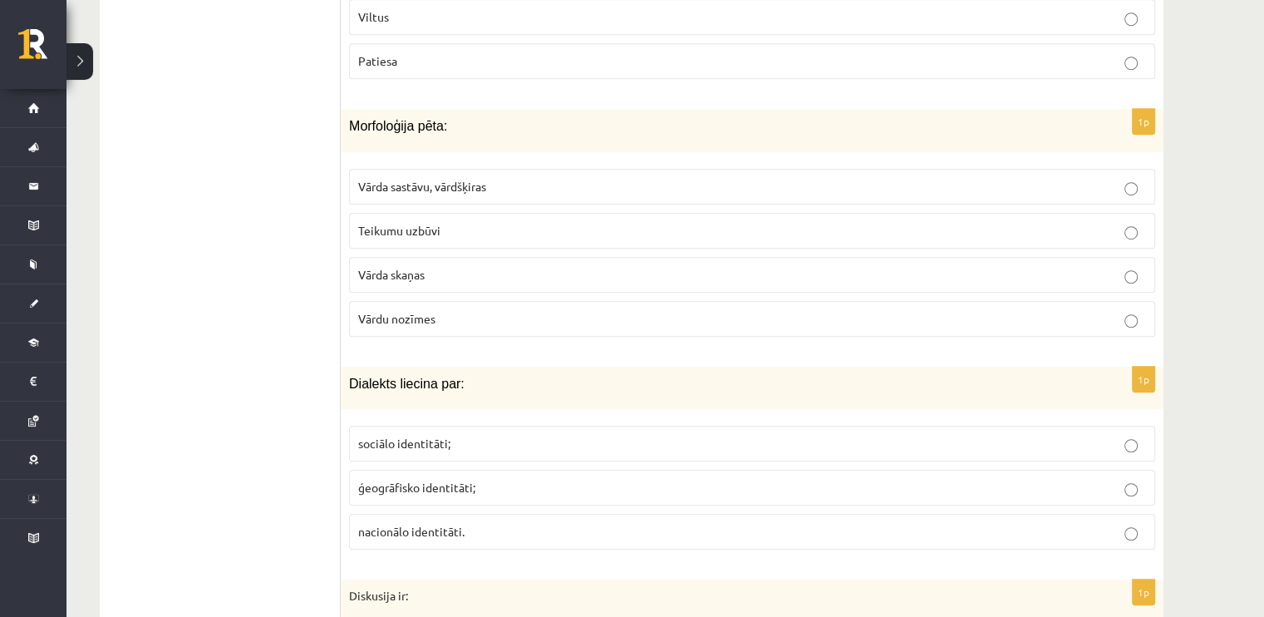
scroll to position [1146, 0]
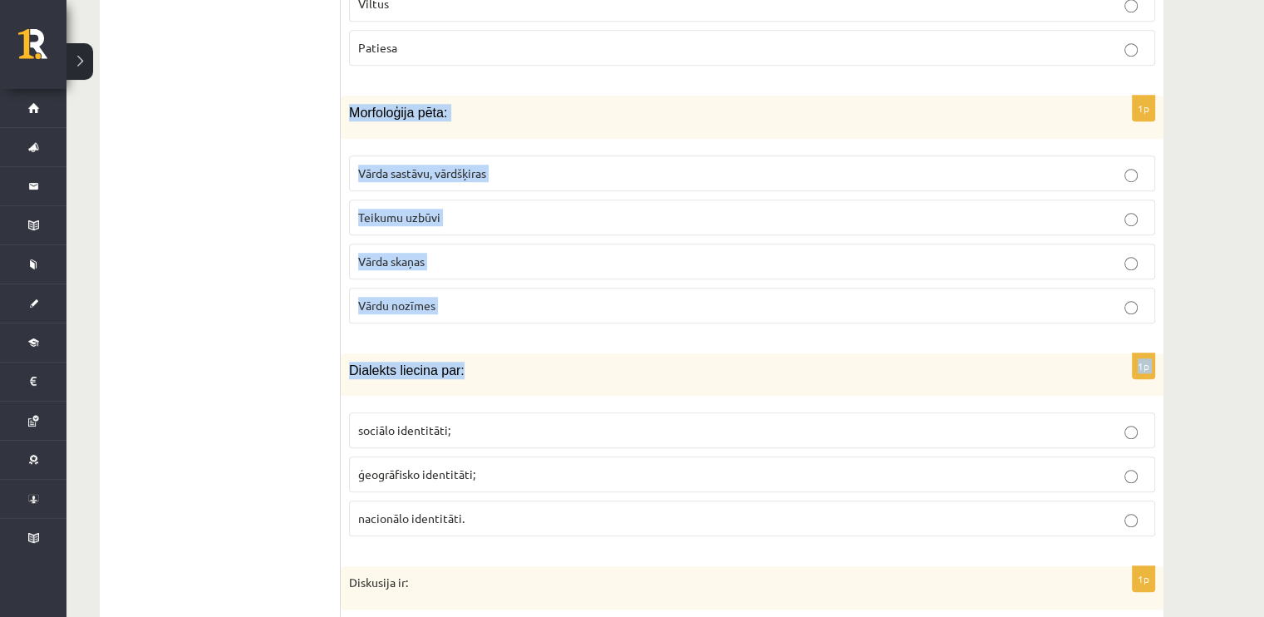
drag, startPoint x: 346, startPoint y: 112, endPoint x: 503, endPoint y: 358, distance: 291.9
click at [485, 315] on label "Vārdu nozīmes" at bounding box center [752, 306] width 806 height 36
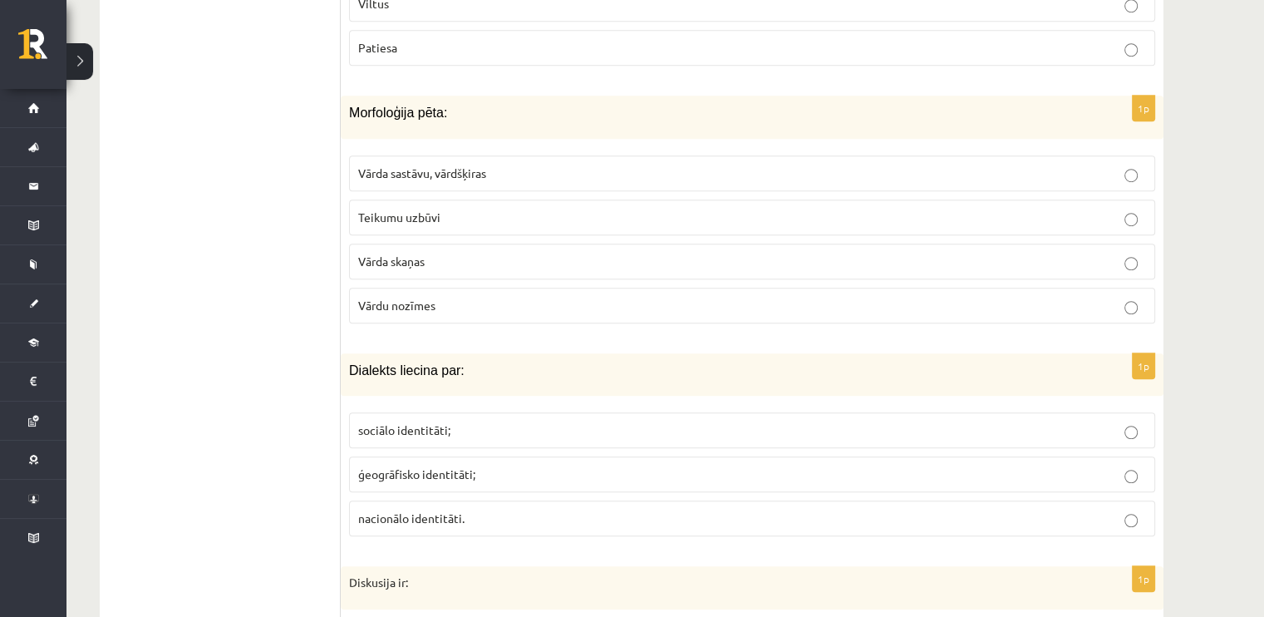
drag, startPoint x: 485, startPoint y: 315, endPoint x: 365, endPoint y: 122, distance: 227.4
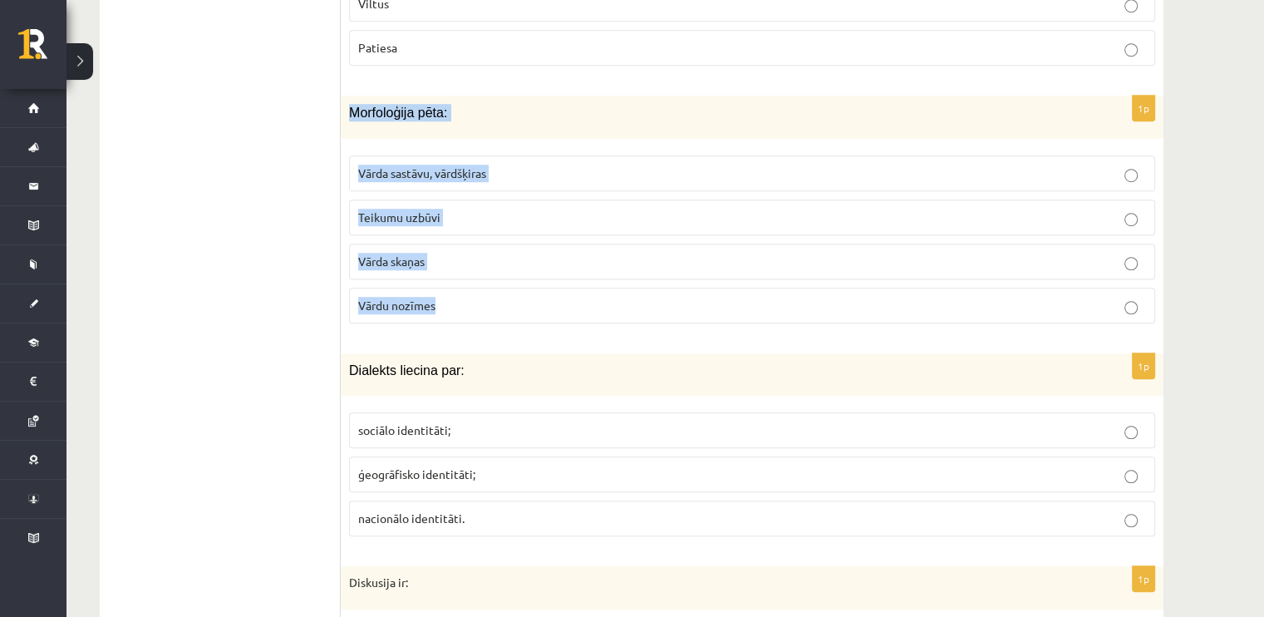
drag, startPoint x: 365, startPoint y: 122, endPoint x: 513, endPoint y: 286, distance: 220.7
click at [513, 286] on div "1p Morfoloģija pēta: Vārda sastāvu, vārdšķiras Teikumu uzbūvi Vārda skaņas Vārd…" at bounding box center [752, 216] width 823 height 240
copy div "Morfoloģija pēta: Vārda sastāvu, vārdšķiras Teikumu uzbūvi Vārda skaņas Vārdu n…"
click at [383, 184] on label "Vārda sastāvu, vārdšķiras" at bounding box center [752, 173] width 806 height 36
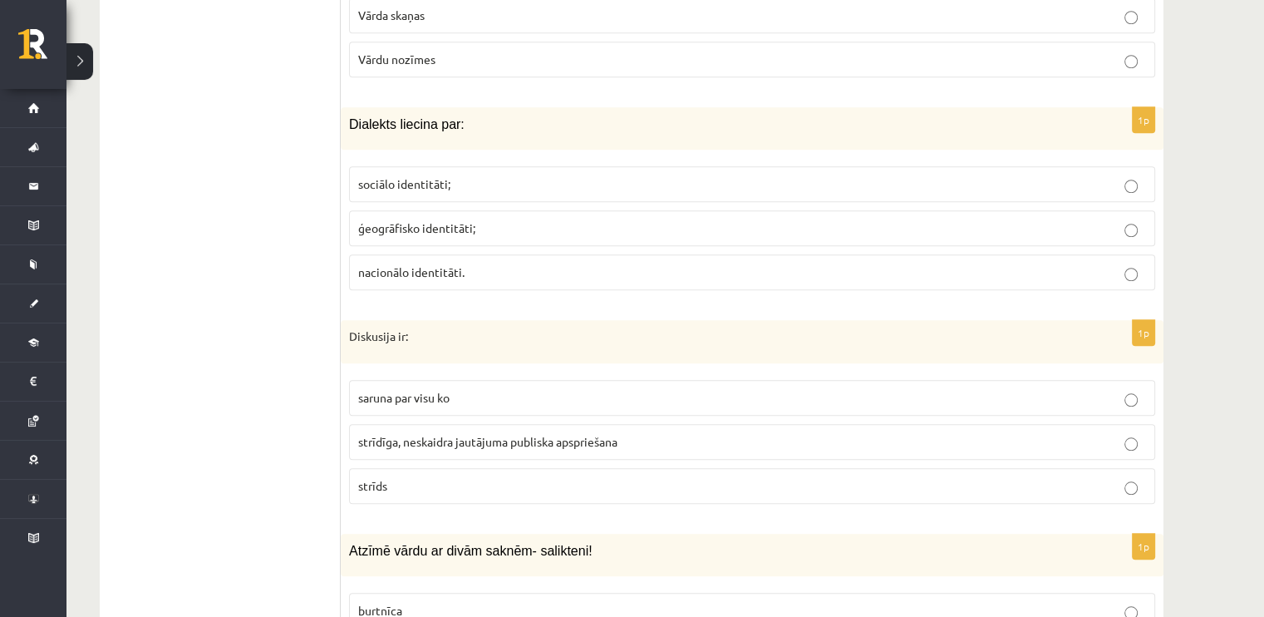
scroll to position [1403, 0]
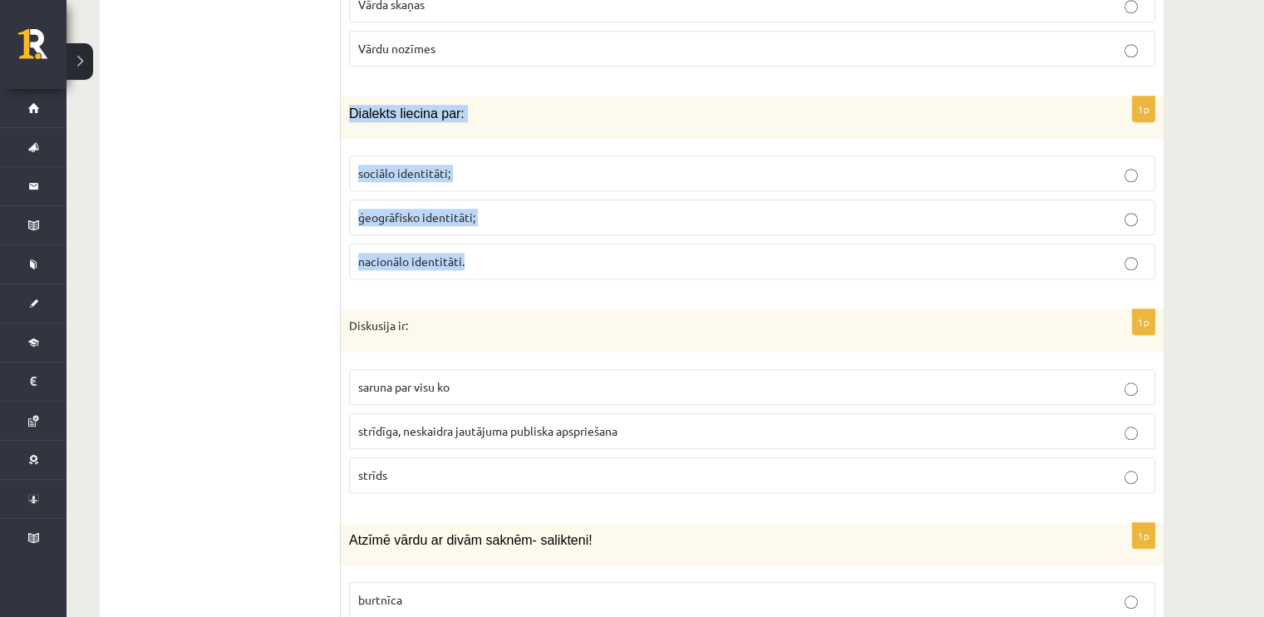
drag, startPoint x: 347, startPoint y: 99, endPoint x: 482, endPoint y: 243, distance: 197.0
click at [482, 243] on div "1p Dialekts liecina par: sociālo identitāti; ģeogrāfisko identitāti; nacionālo …" at bounding box center [752, 194] width 823 height 196
copy div "Dialekts liecina par: sociālo identitāti; ģeogrāfisko identitāti; nacionālo ide…"
click at [396, 209] on p "ģeogrāfisko identitāti;" at bounding box center [752, 217] width 788 height 17
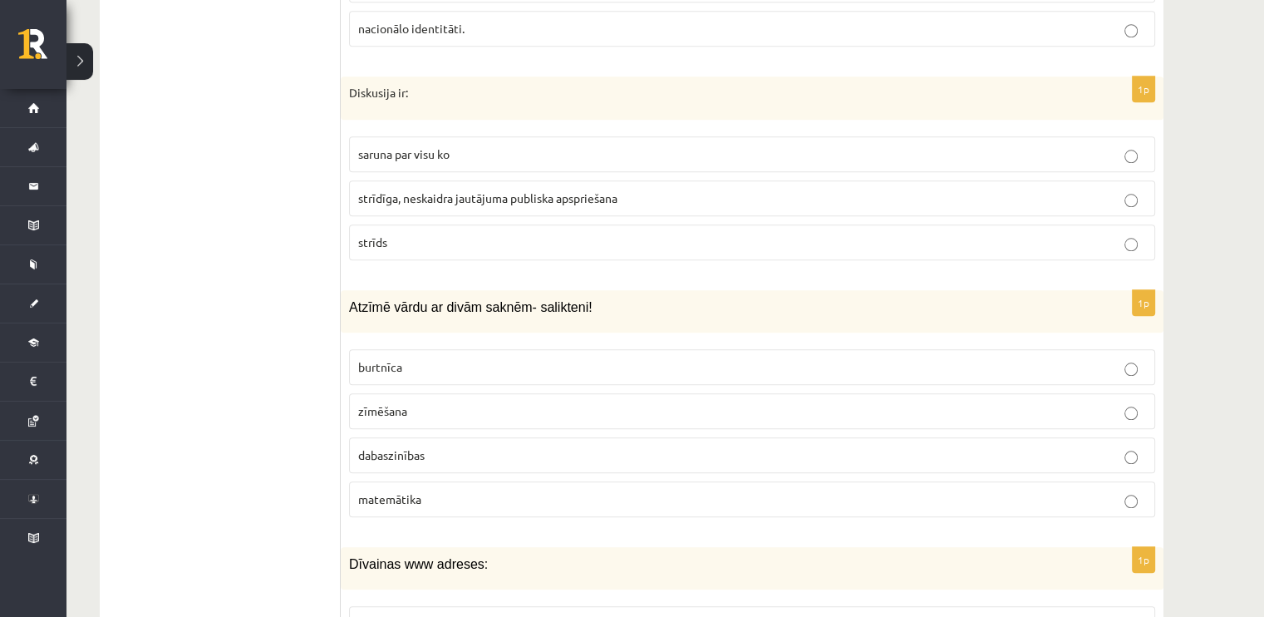
scroll to position [1641, 0]
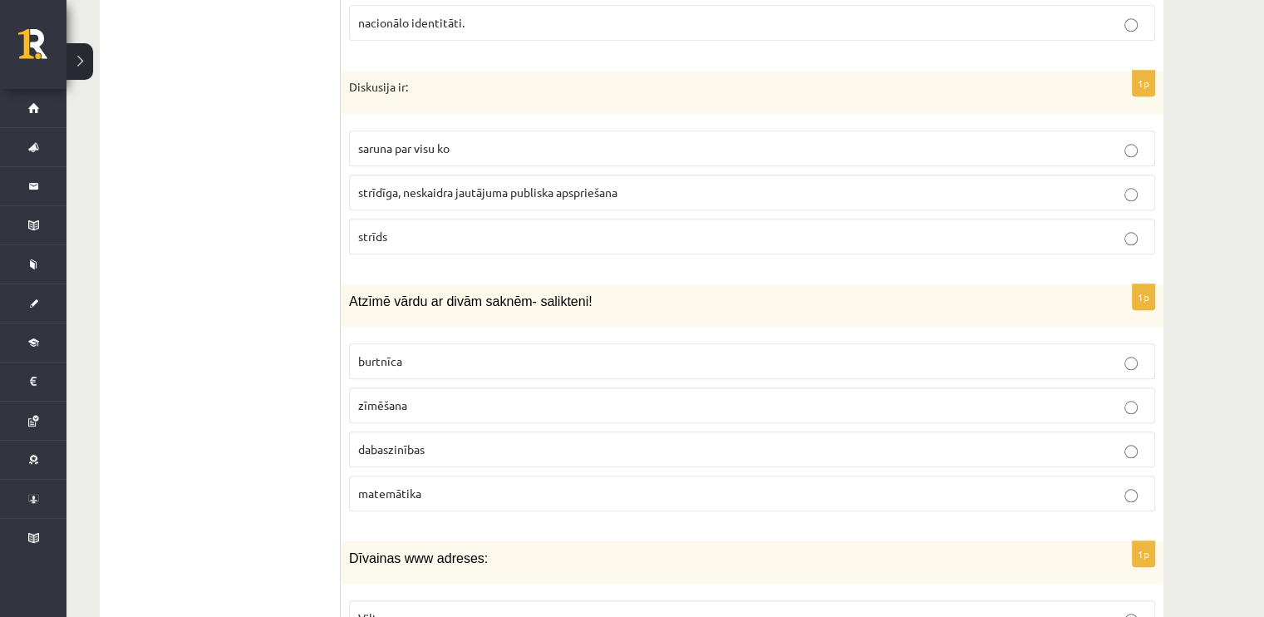
click at [391, 148] on p "saruna par visu ko" at bounding box center [752, 148] width 788 height 17
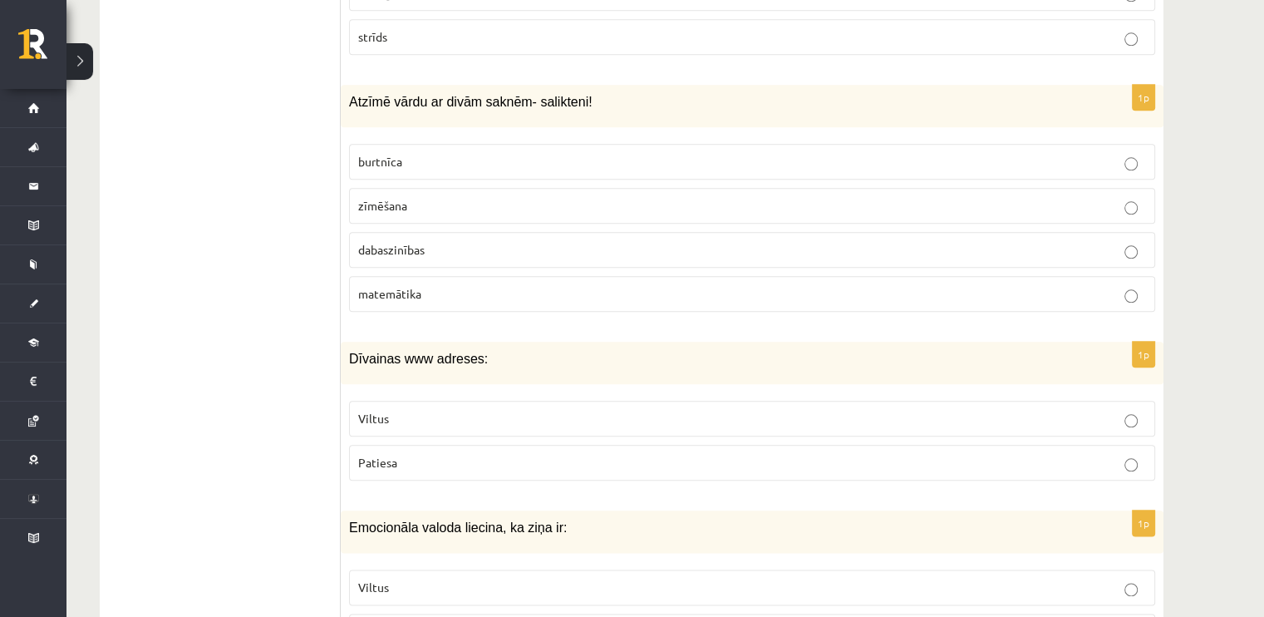
scroll to position [1842, 0]
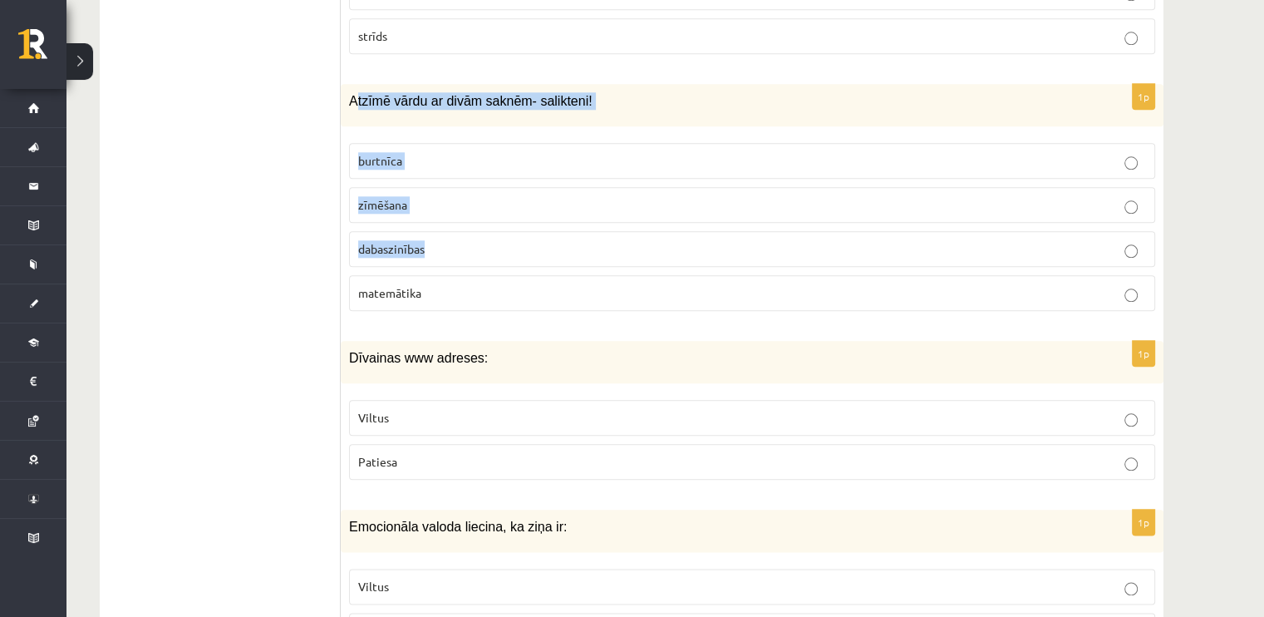
drag, startPoint x: 355, startPoint y: 96, endPoint x: 491, endPoint y: 254, distance: 209.2
click at [491, 254] on div "1p Atzīmē vārdu ar divām saknēm- salikteni! burtnīca zīmēšana dabaszinības mate…" at bounding box center [752, 204] width 823 height 240
drag, startPoint x: 346, startPoint y: 96, endPoint x: 470, endPoint y: 275, distance: 217.4
click at [470, 275] on div "1p Atzīmē vārdu ar divām saknēm- salikteni! burtnīca zīmēšana dabaszinības mate…" at bounding box center [752, 204] width 823 height 240
copy div "Atzīmē vārdu ar divām saknēm- salikteni! burtnīca zīmēšana dabaszinības matemāt…"
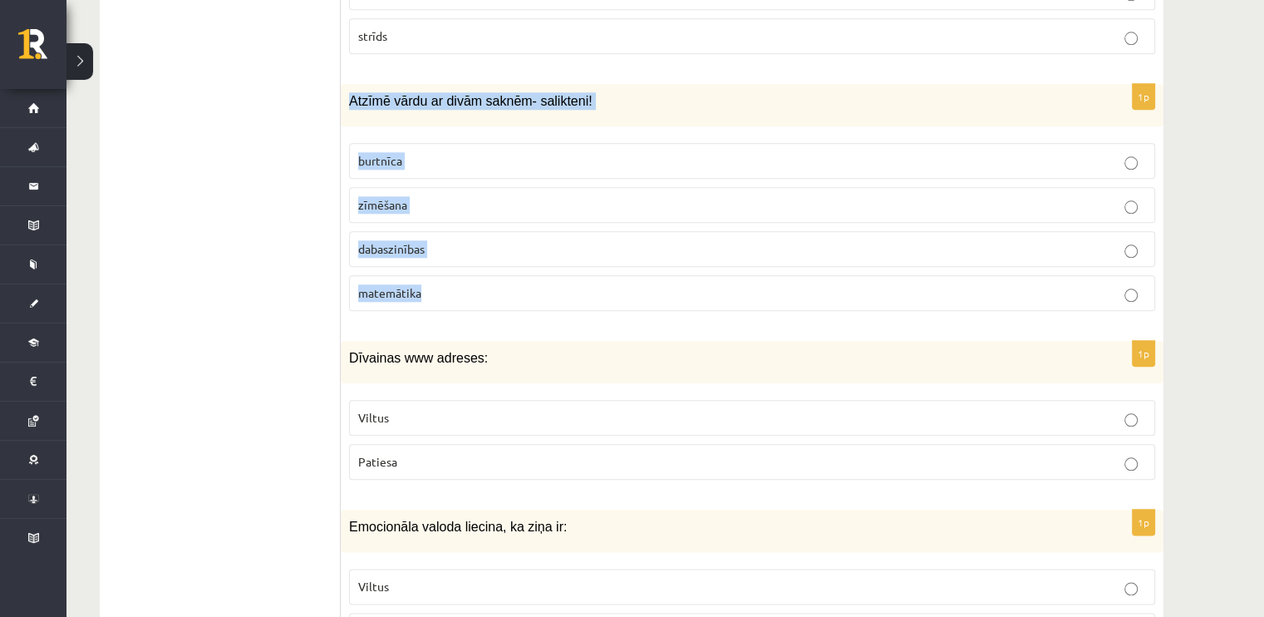
click at [429, 242] on p "dabaszinības" at bounding box center [752, 248] width 788 height 17
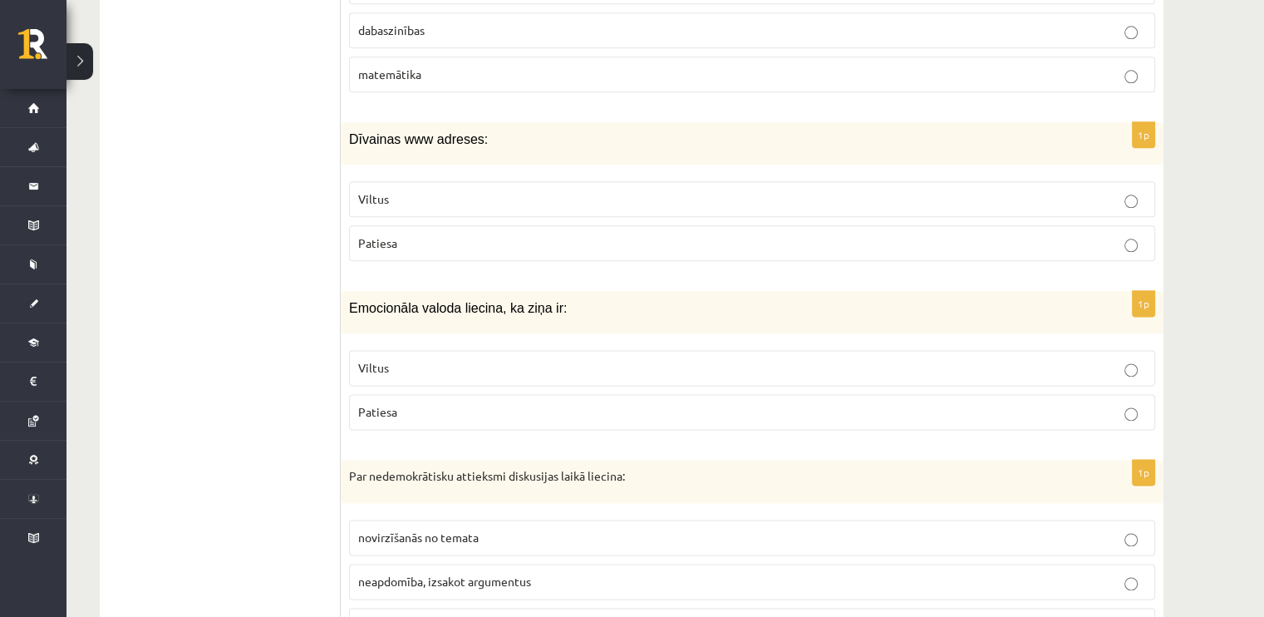
scroll to position [2061, 0]
click at [421, 180] on label "Viltus" at bounding box center [752, 198] width 806 height 36
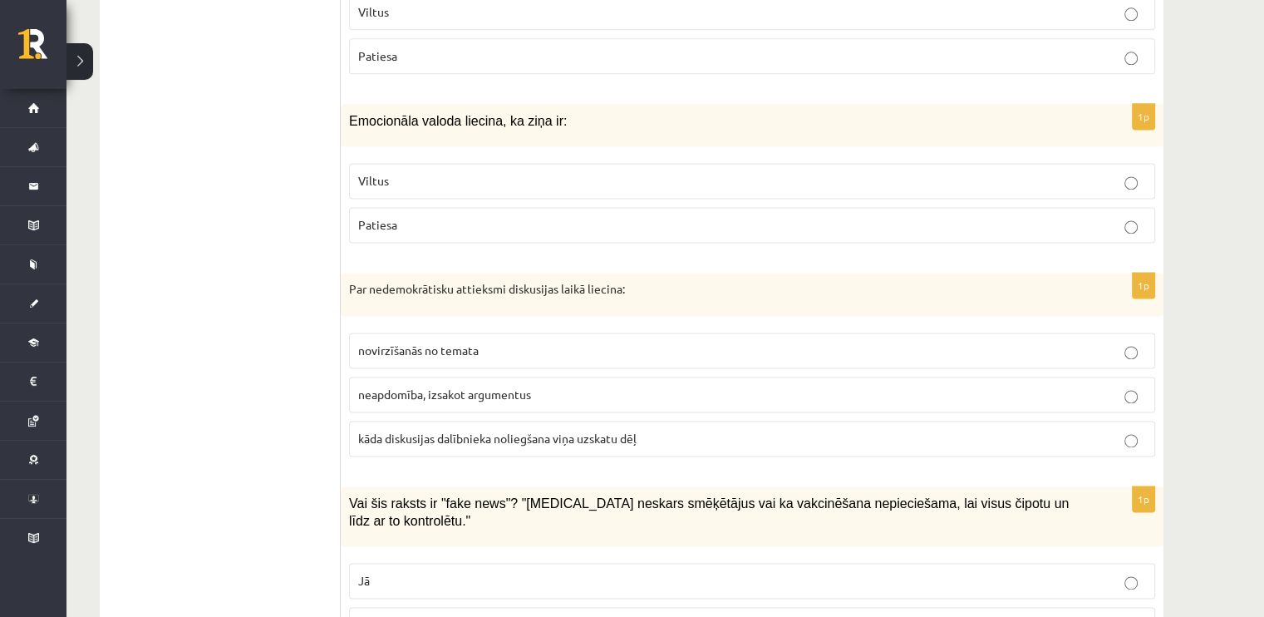
scroll to position [2257, 0]
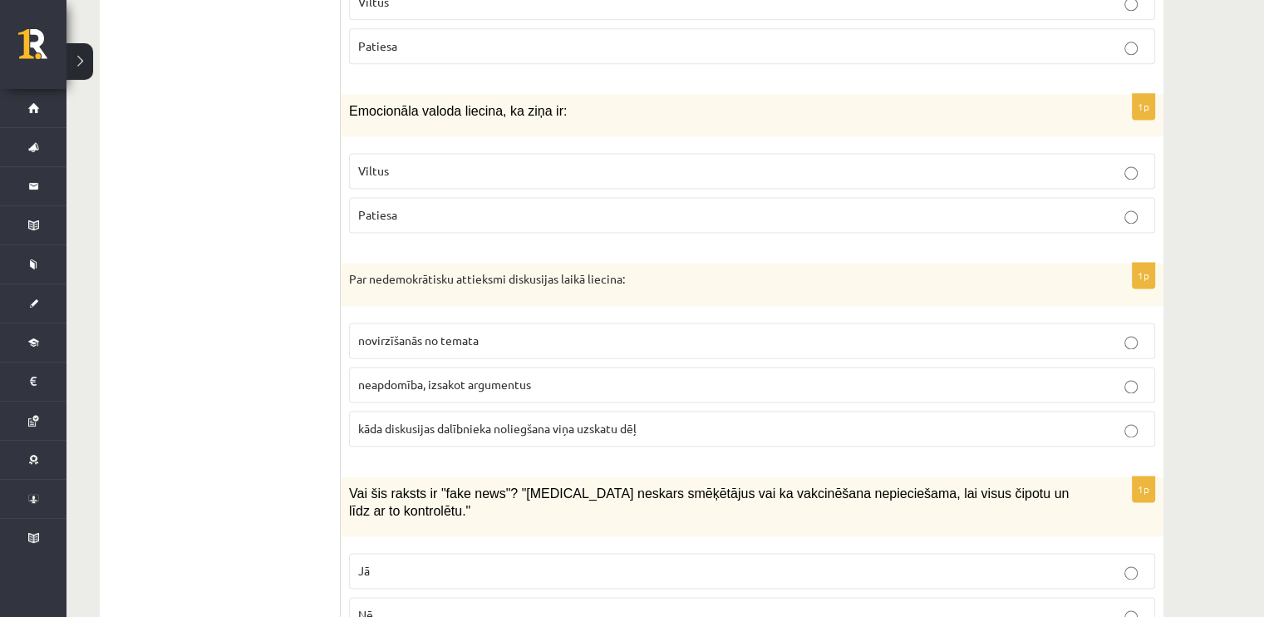
click at [385, 210] on span "Patiesa" at bounding box center [377, 214] width 39 height 15
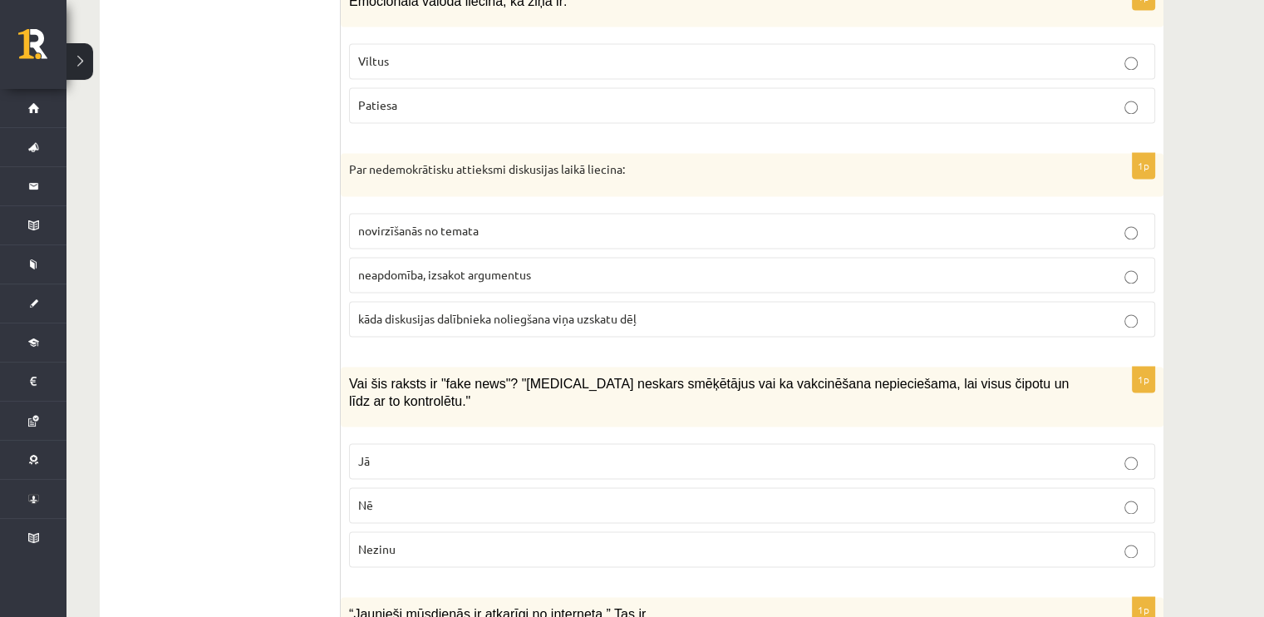
scroll to position [2370, 0]
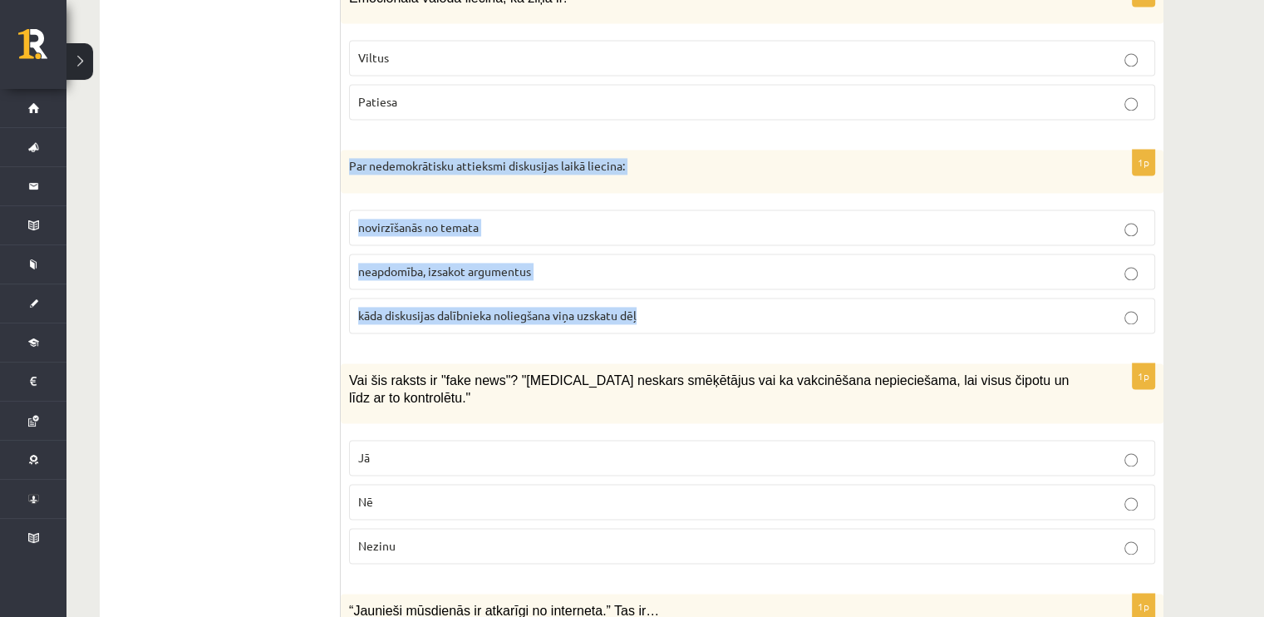
drag, startPoint x: 347, startPoint y: 149, endPoint x: 667, endPoint y: 323, distance: 364.5
click at [667, 323] on div "1p Par nedemokrātisku attieksmi diskusijas laikā liecina: novirzīšanās no temat…" at bounding box center [752, 248] width 823 height 197
copy div "Par nedemokrātisku attieksmi diskusijas laikā liecina: novirzīšanās no temata n…"
click at [407, 312] on p "kāda diskusijas dalībnieka noliegšana viņa uzskatu dēļ" at bounding box center [752, 315] width 788 height 17
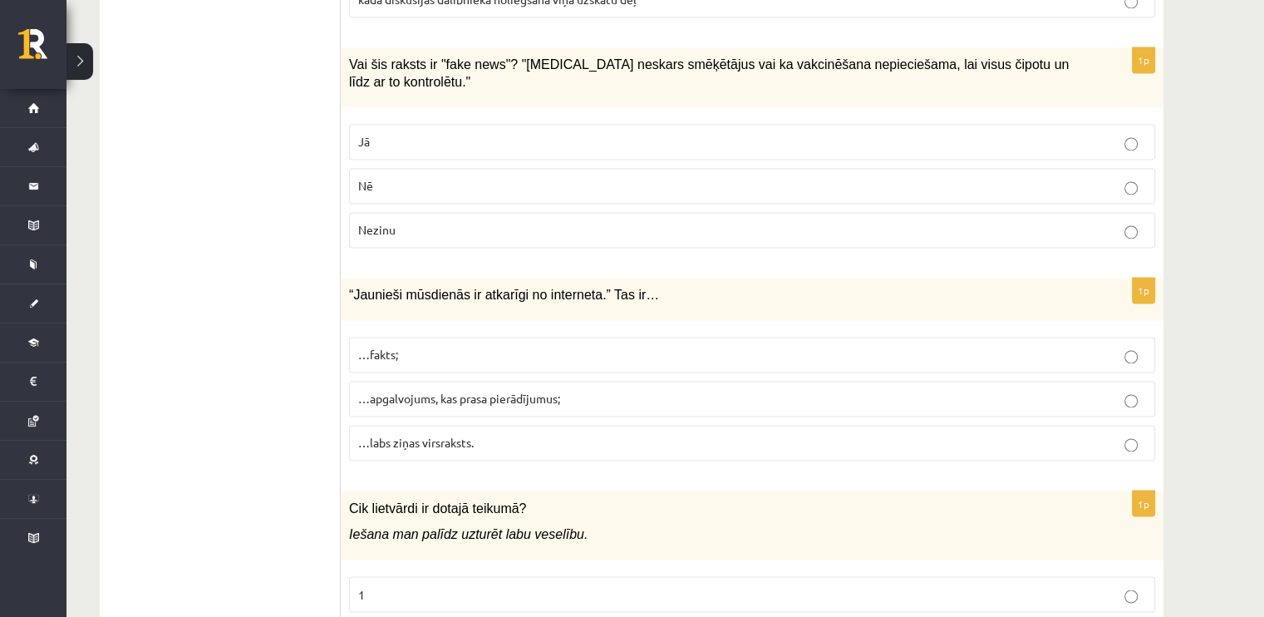
scroll to position [2686, 0]
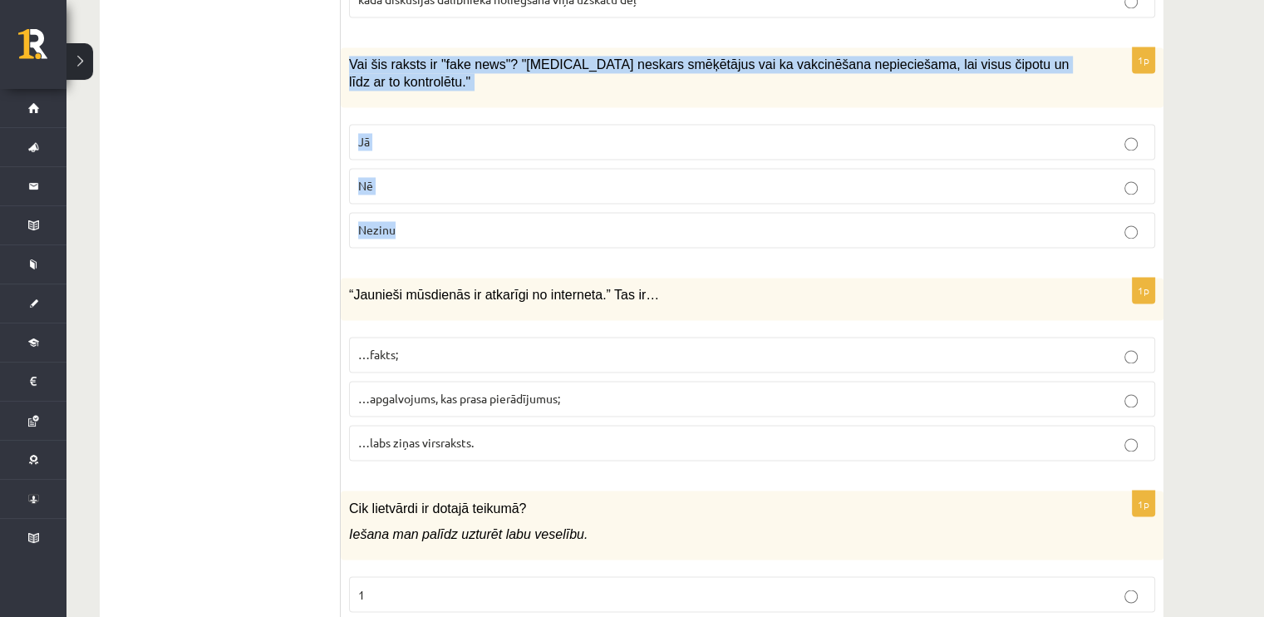
drag, startPoint x: 349, startPoint y: 42, endPoint x: 522, endPoint y: 209, distance: 240.4
click at [522, 209] on div "1p Vai šis raksts ir "fake news"? "Covid-19 neskars smēķētājus vai ka vakcinēša…" at bounding box center [752, 154] width 823 height 214
click at [520, 230] on div "1p Vai šis raksts ir "fake news"? "Covid-19 neskars smēķētājus vai ka vakcinēša…" at bounding box center [752, 154] width 823 height 214
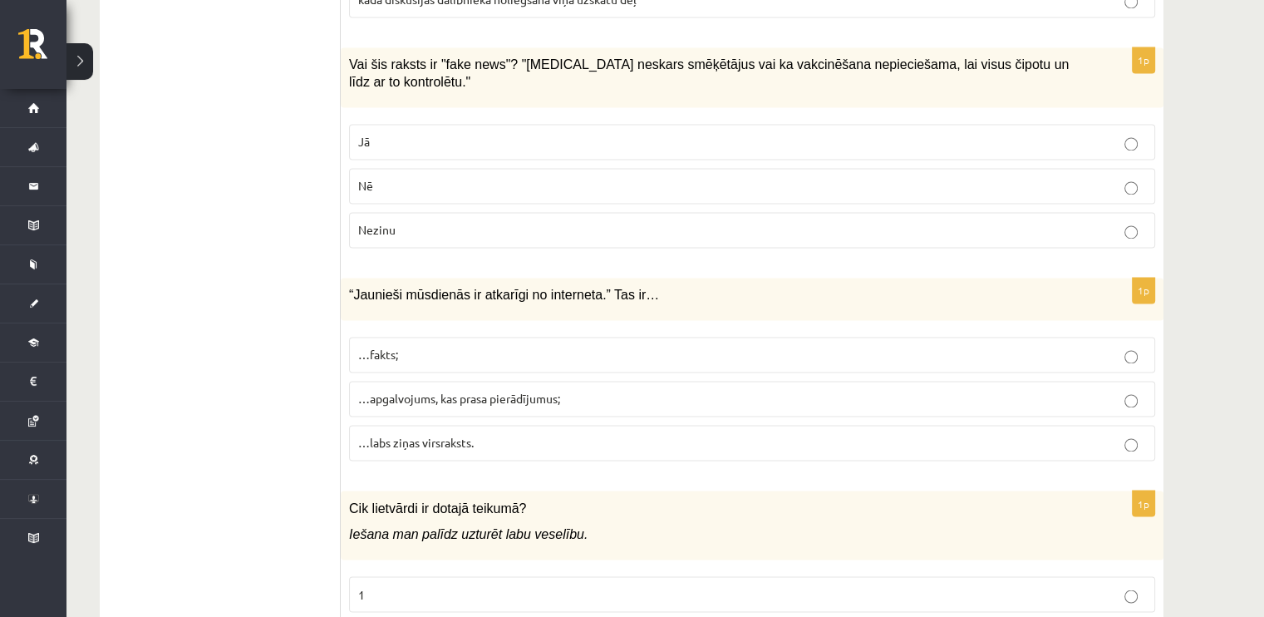
click at [479, 177] on p "Nē" at bounding box center [752, 185] width 788 height 17
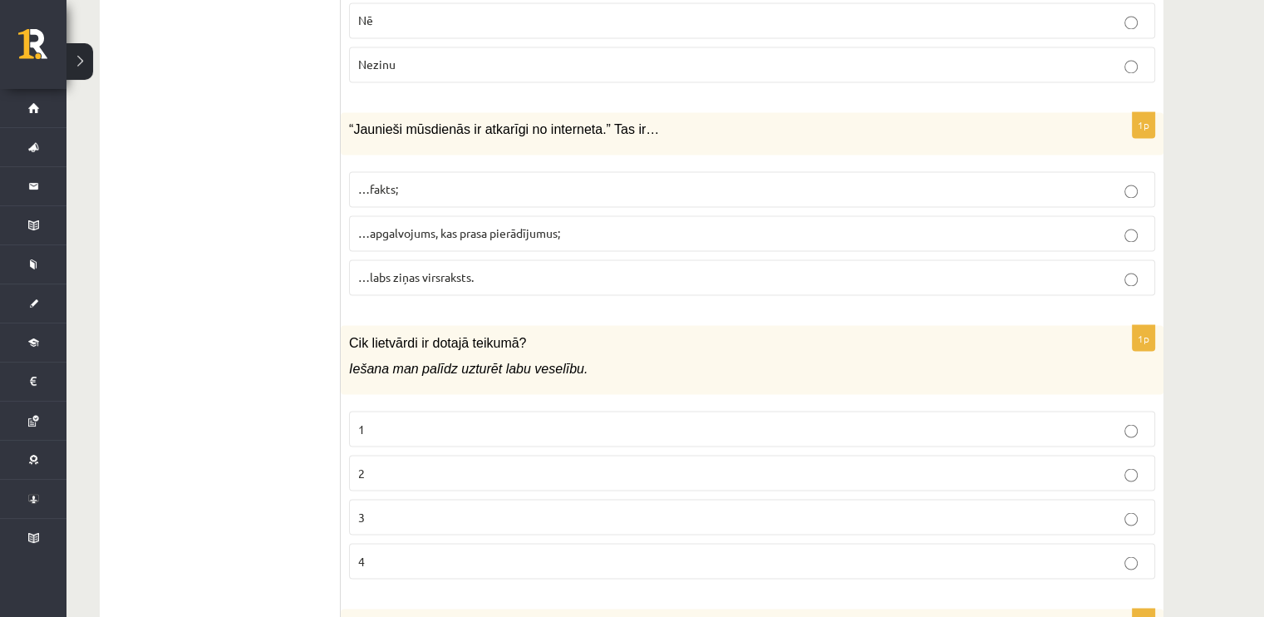
scroll to position [2852, 0]
click at [485, 214] on label "…apgalvojums, kas prasa pierādījumus;" at bounding box center [752, 232] width 806 height 36
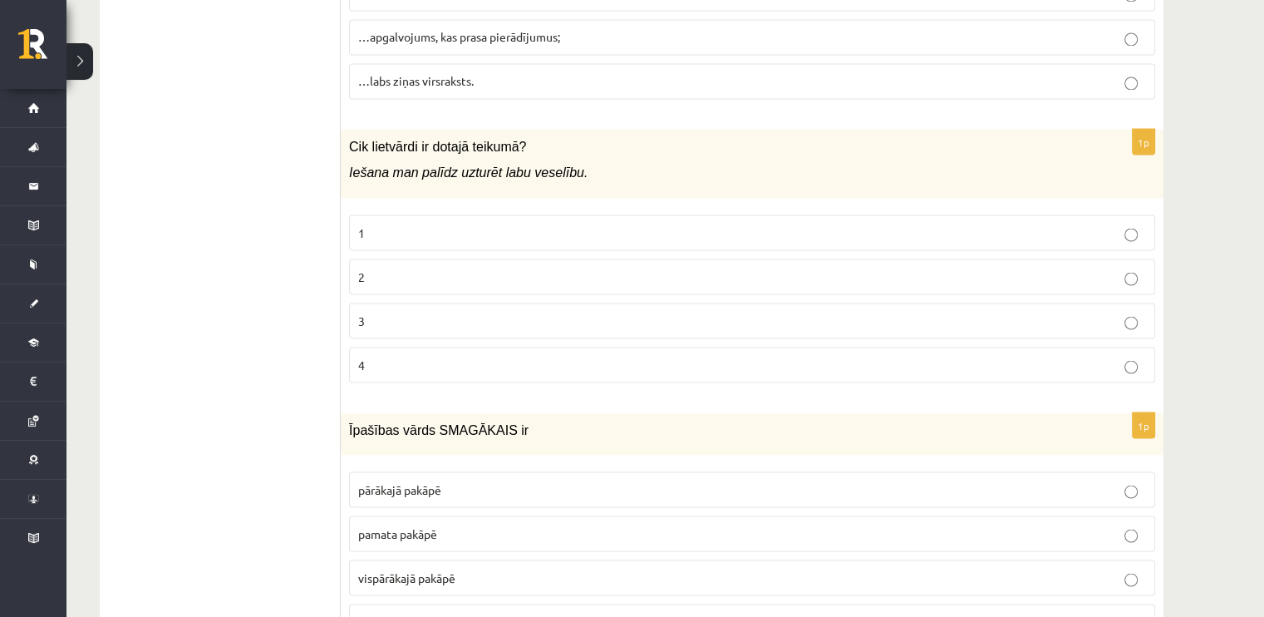
scroll to position [3048, 0]
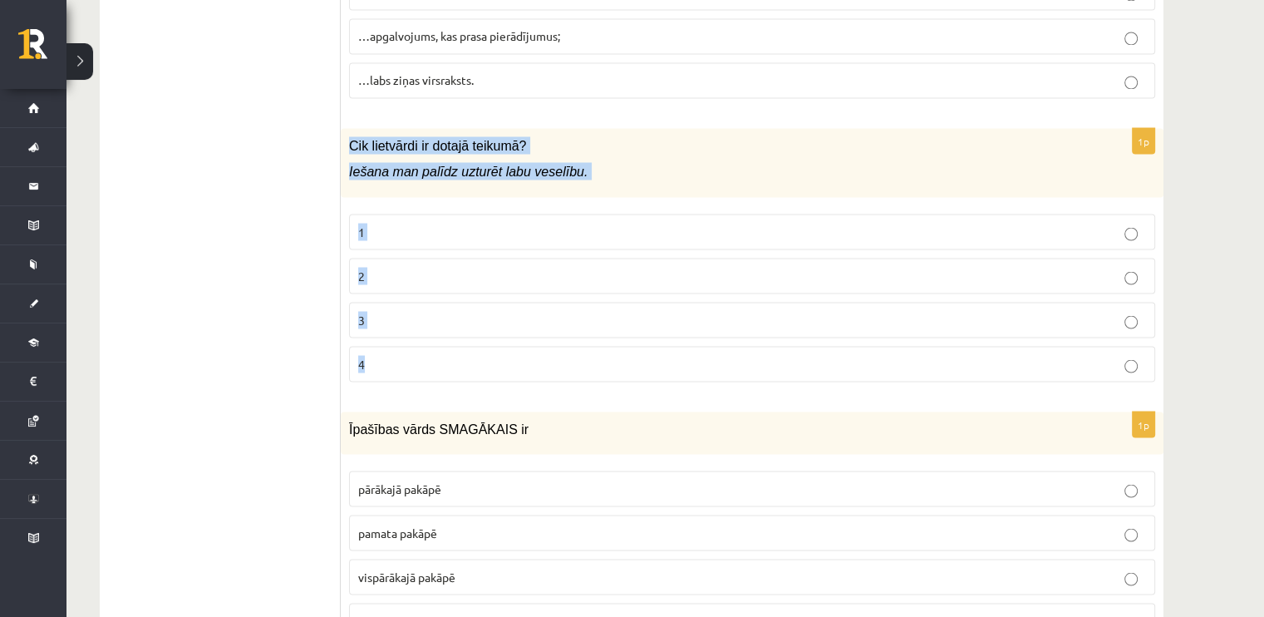
drag, startPoint x: 345, startPoint y: 115, endPoint x: 525, endPoint y: 355, distance: 300.4
click at [525, 355] on div "1p Cik lietvārdi ir dotajā teikumā? Iešana man palīdz uzturēt labu veselību. 1 …" at bounding box center [752, 261] width 823 height 267
copy div "Cik lietvārdi ir dotajā teikumā? Iešana man palīdz uzturēt labu veselību. 1 2 3…"
click at [416, 267] on p "2" at bounding box center [752, 275] width 788 height 17
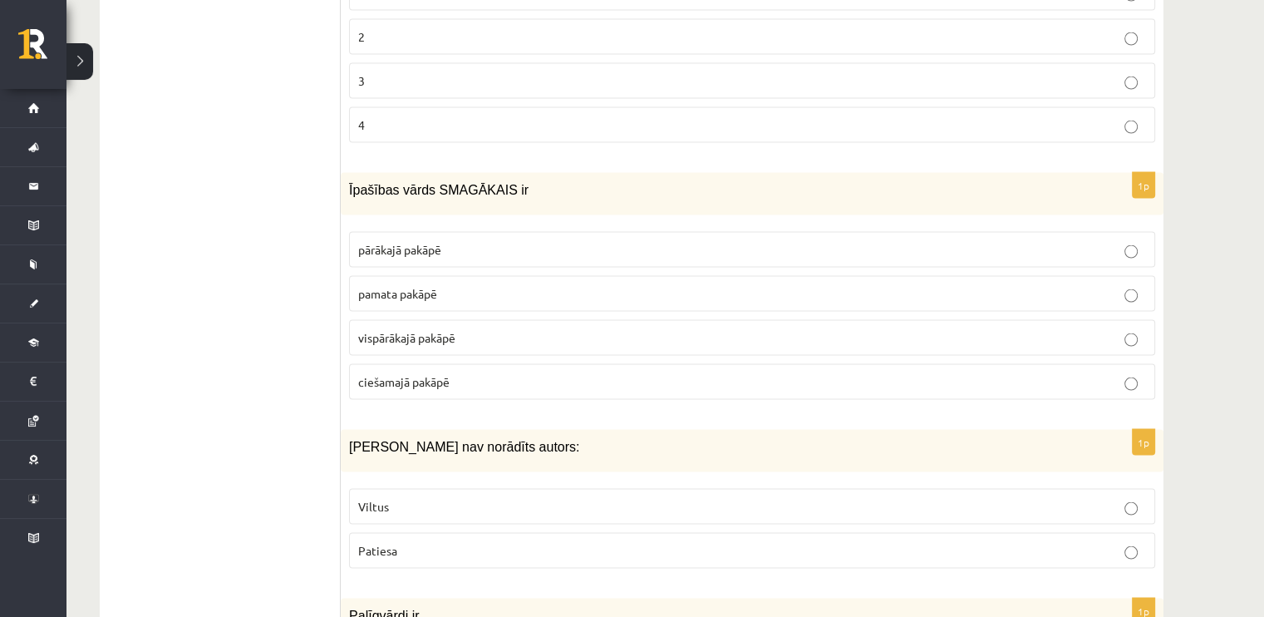
scroll to position [3288, 0]
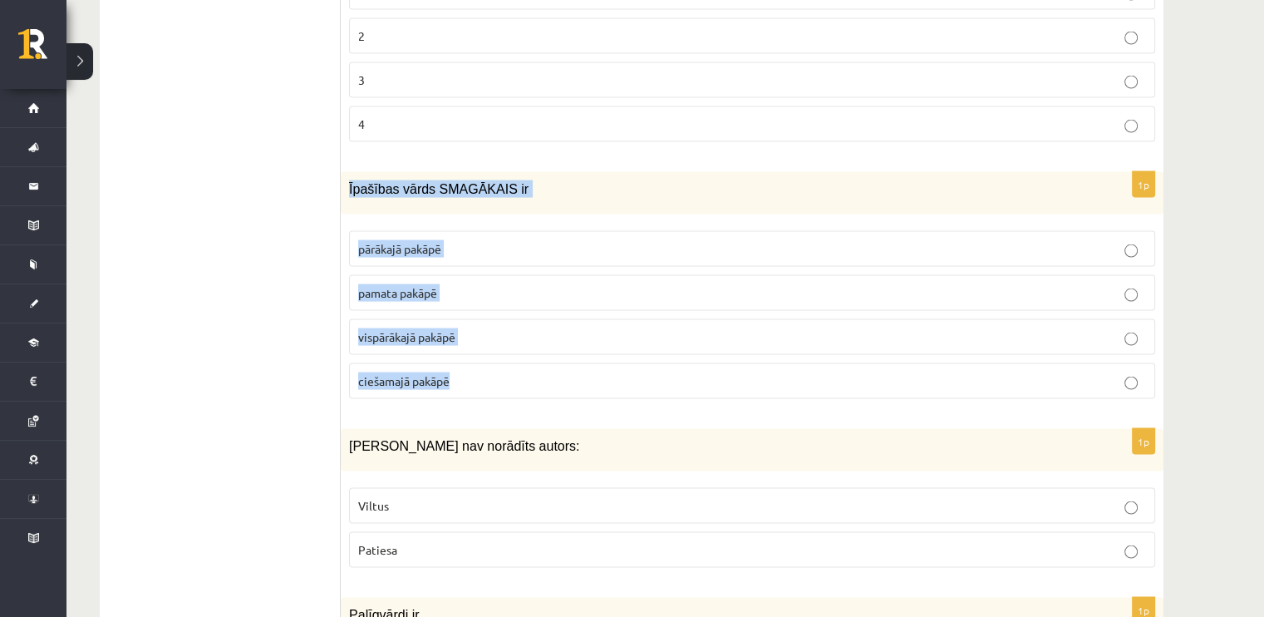
drag, startPoint x: 349, startPoint y: 160, endPoint x: 521, endPoint y: 336, distance: 245.7
click at [521, 336] on div "1p Īpašības vārds SMAGĀKAIS ir pārākajā pakāpē pamata pakāpē vispārākajā pakāpē…" at bounding box center [752, 292] width 823 height 240
copy div "Īpašības vārds SMAGĀKAIS ir pārākajā pakāpē pamata pakāpē vispārākajā pakāpē ci…"
click at [436, 241] on span "pārākajā pakāpē" at bounding box center [399, 248] width 83 height 15
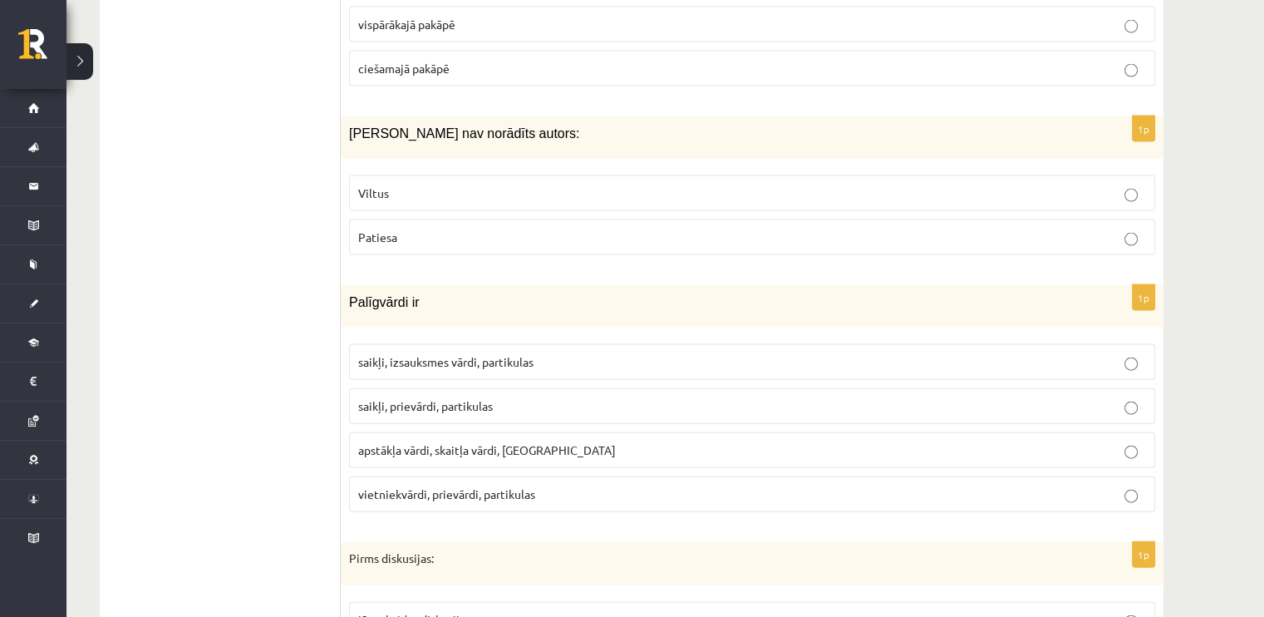
scroll to position [3614, 0]
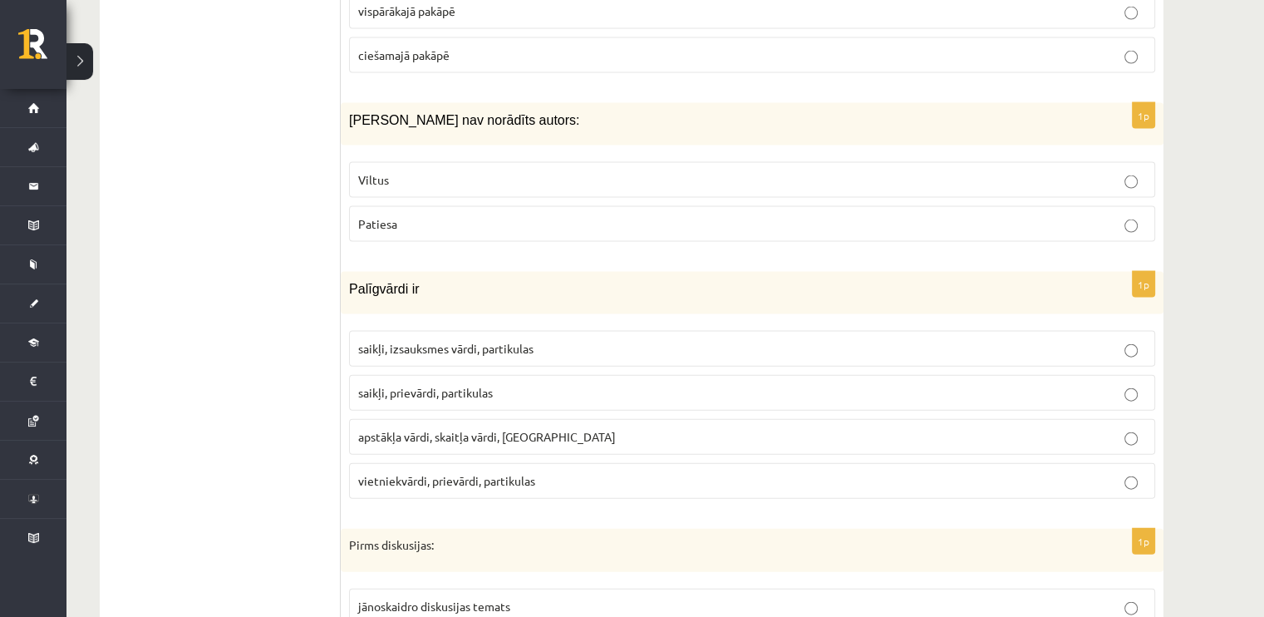
click at [372, 171] on p "Viltus" at bounding box center [752, 179] width 788 height 17
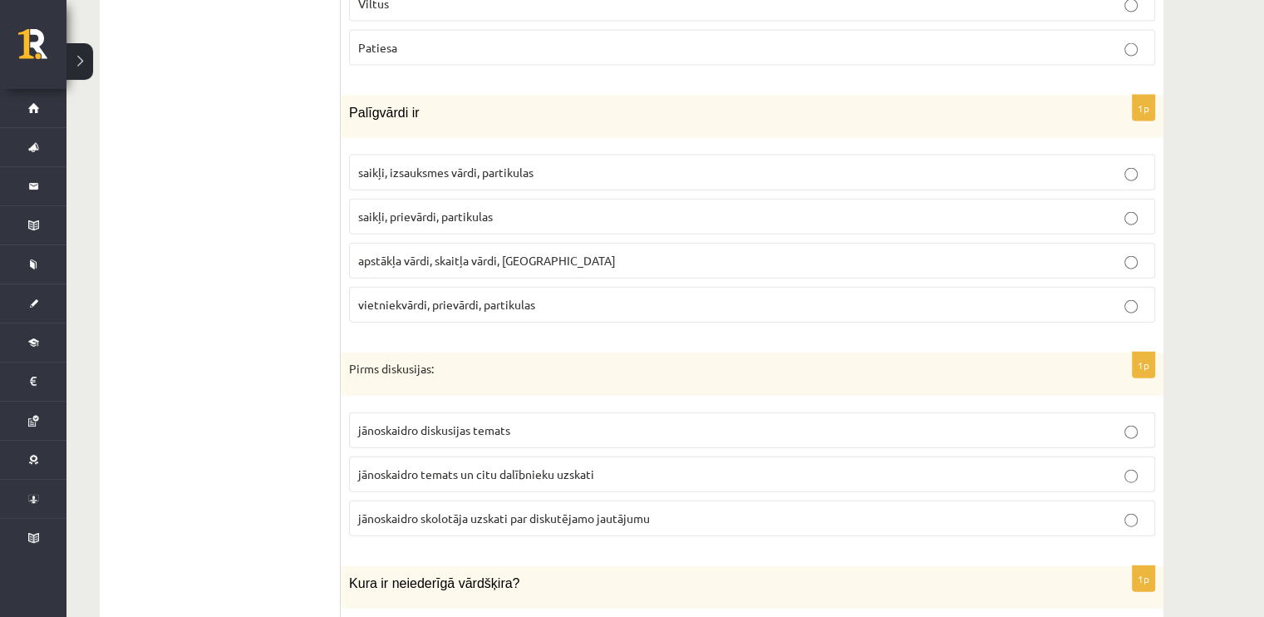
scroll to position [3792, 0]
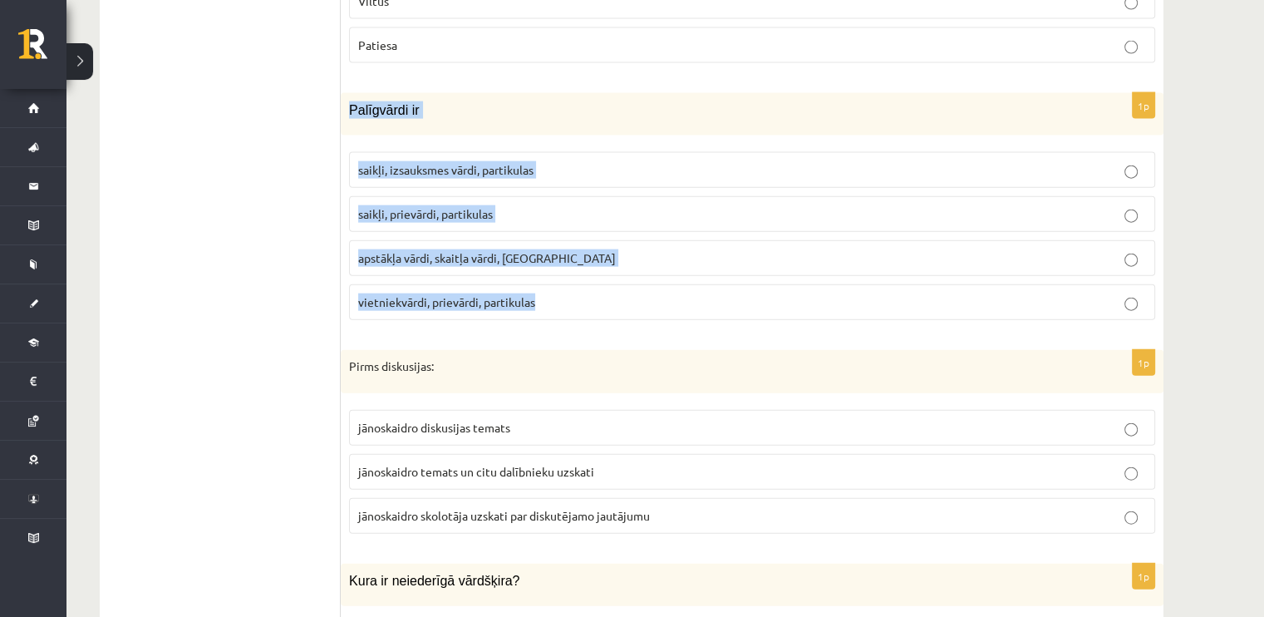
drag, startPoint x: 349, startPoint y: 77, endPoint x: 571, endPoint y: 279, distance: 300.0
click at [571, 279] on div "1p Palīgvārdi ir saikļi, izsauksmes vārdi, partikulas saikļi, prievārdi, partik…" at bounding box center [752, 213] width 823 height 240
copy div "Palīgvārdi ir saikļi, izsauksmes vārdi, partikulas saikļi, prievārdi, partikula…"
click at [415, 152] on label "saikļi, izsauksmes vārdi, partikulas" at bounding box center [752, 170] width 806 height 36
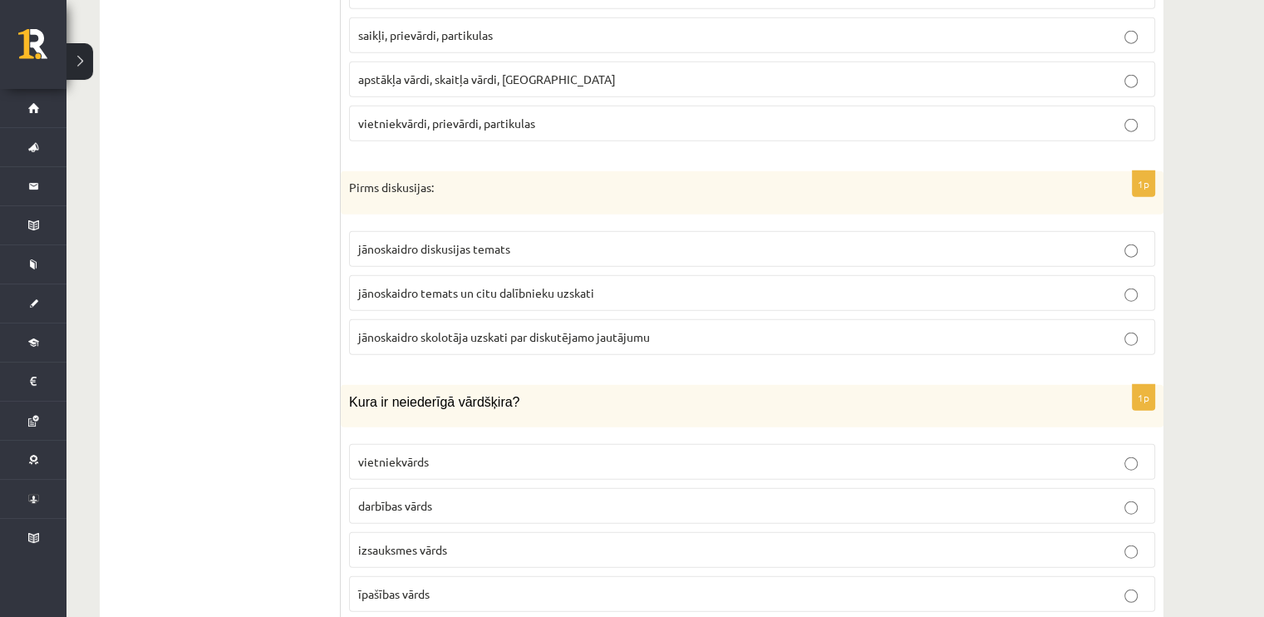
scroll to position [3972, 0]
click at [470, 240] on span "jānoskaidro diskusijas temats" at bounding box center [434, 247] width 152 height 15
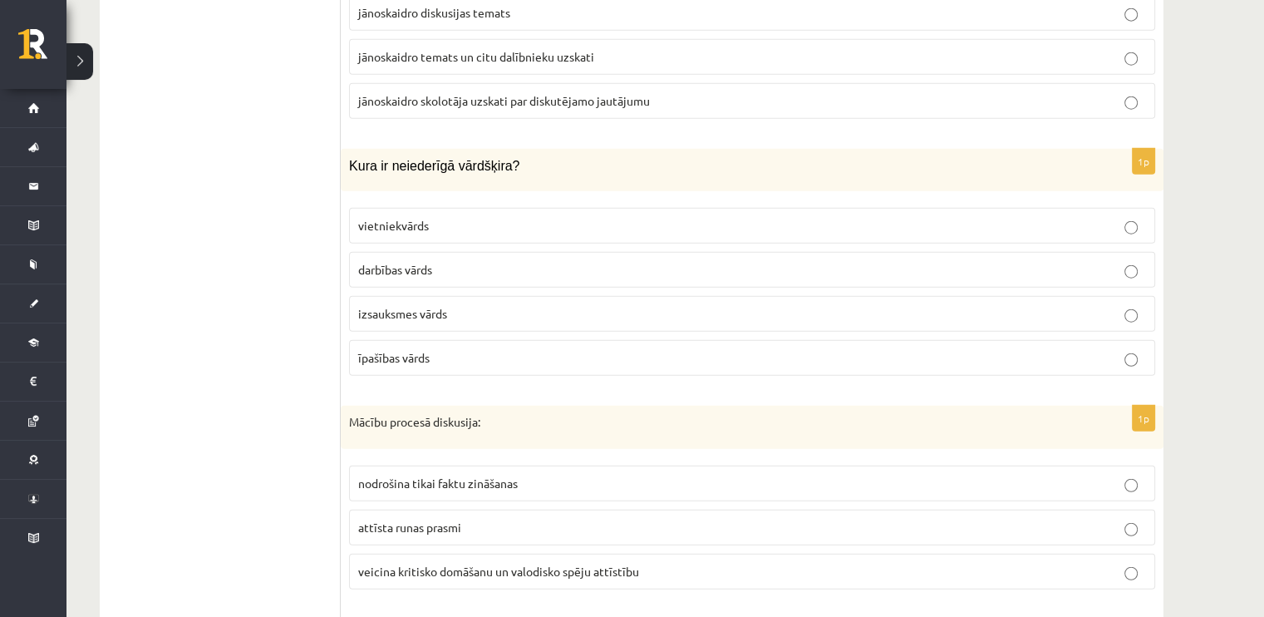
scroll to position [4208, 0]
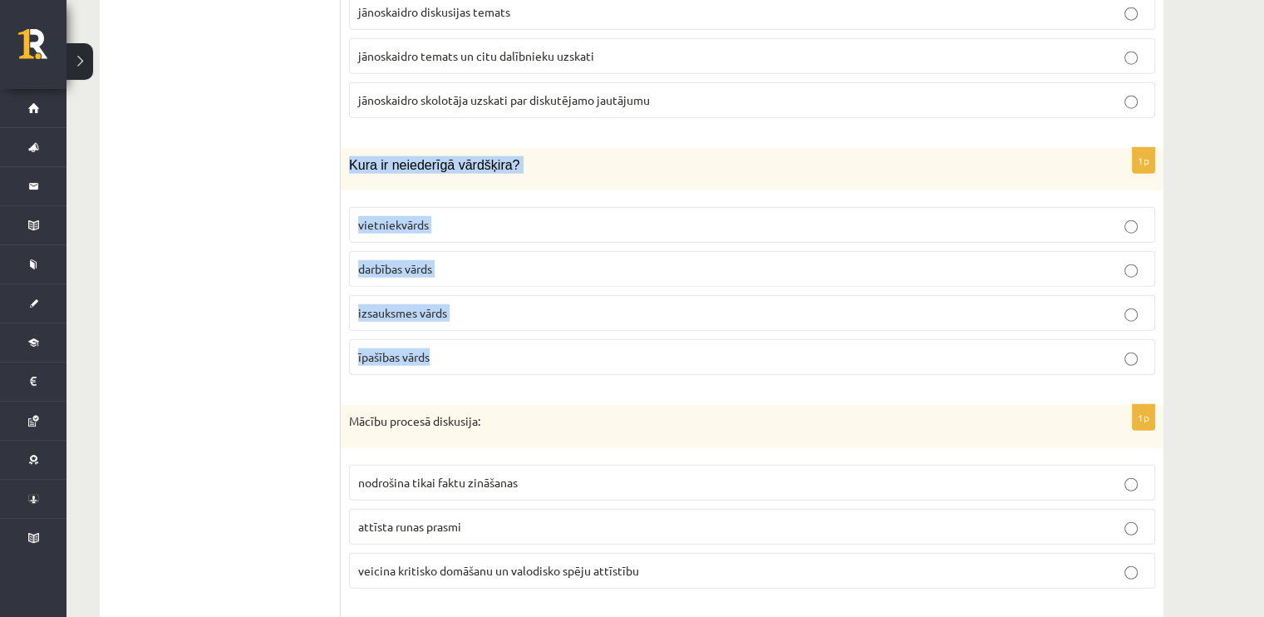
drag, startPoint x: 348, startPoint y: 125, endPoint x: 501, endPoint y: 322, distance: 248.7
click at [501, 322] on div "1p Kura ir neiederīgā vārdšķira? vietniekvārds darbības vārds izsauksmes vārds …" at bounding box center [752, 268] width 823 height 240
copy div "Kura ir neiederīgā vārdšķira? vietniekvārds darbības vārds izsauksmes vārds īpa…"
click at [410, 305] on span "izsauksmes vārds" at bounding box center [402, 312] width 89 height 15
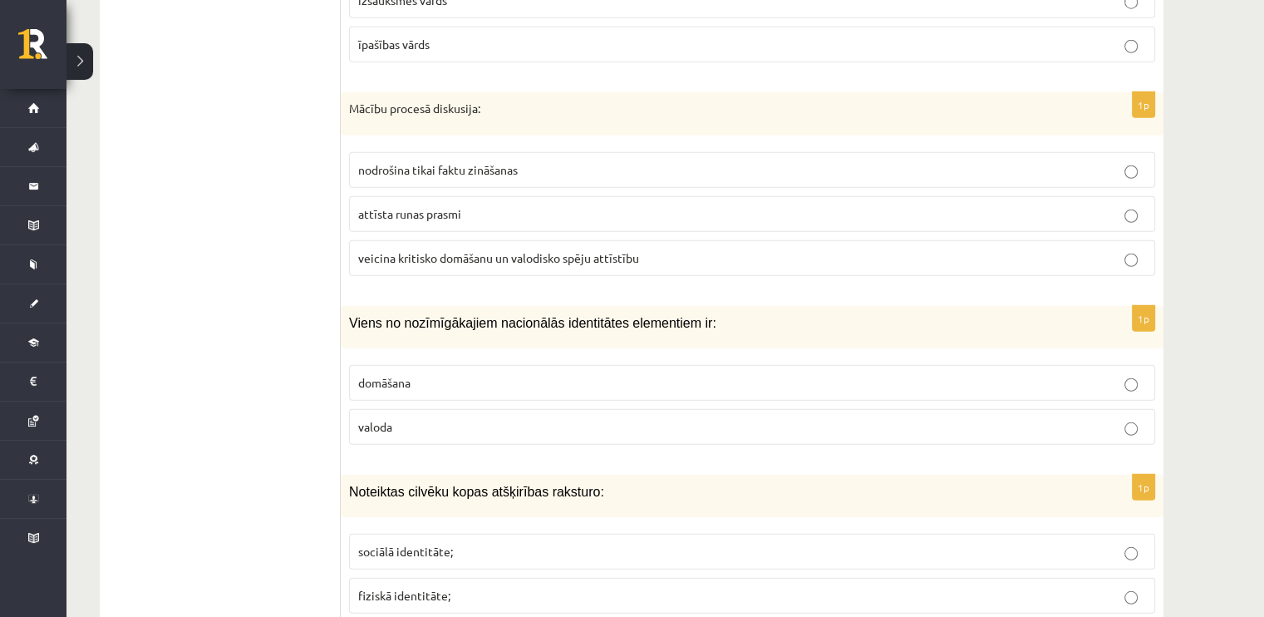
scroll to position [4523, 0]
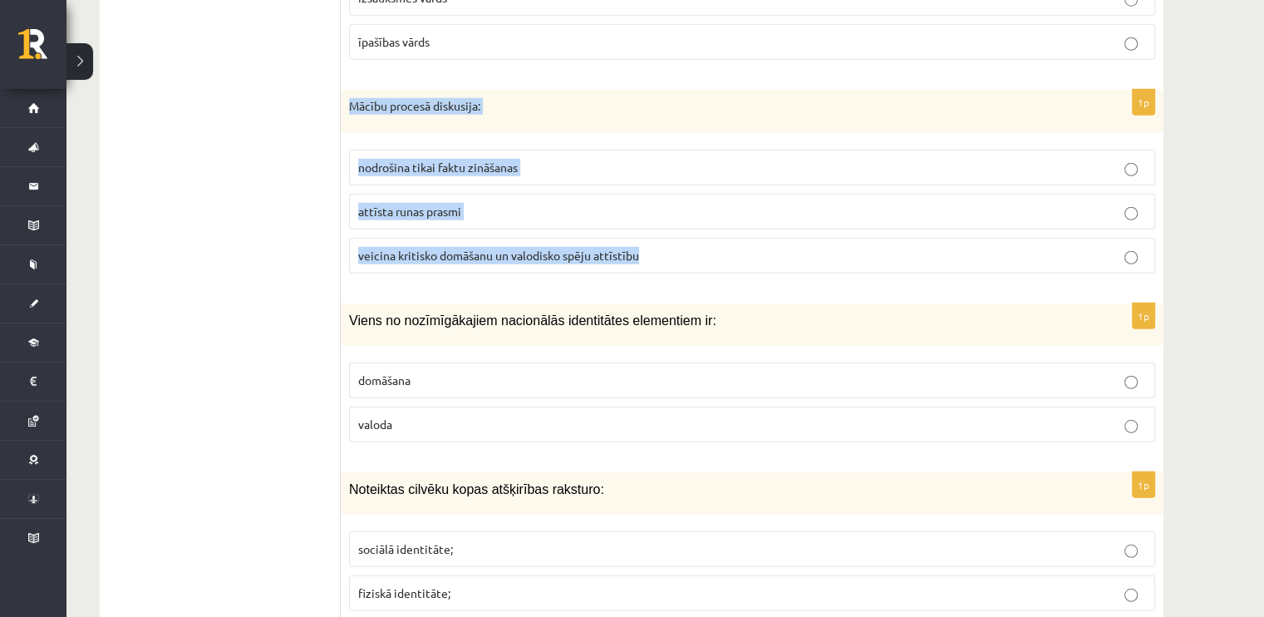
drag, startPoint x: 413, startPoint y: 112, endPoint x: 656, endPoint y: 217, distance: 264.3
click at [656, 217] on div "1p Mācību procesā diskusija: nodrošina tikai faktu zināšanas attīsta runas pras…" at bounding box center [752, 188] width 823 height 197
click at [400, 248] on span "veicina kritisko domāšanu un valodisko spēju attīstību" at bounding box center [498, 255] width 281 height 15
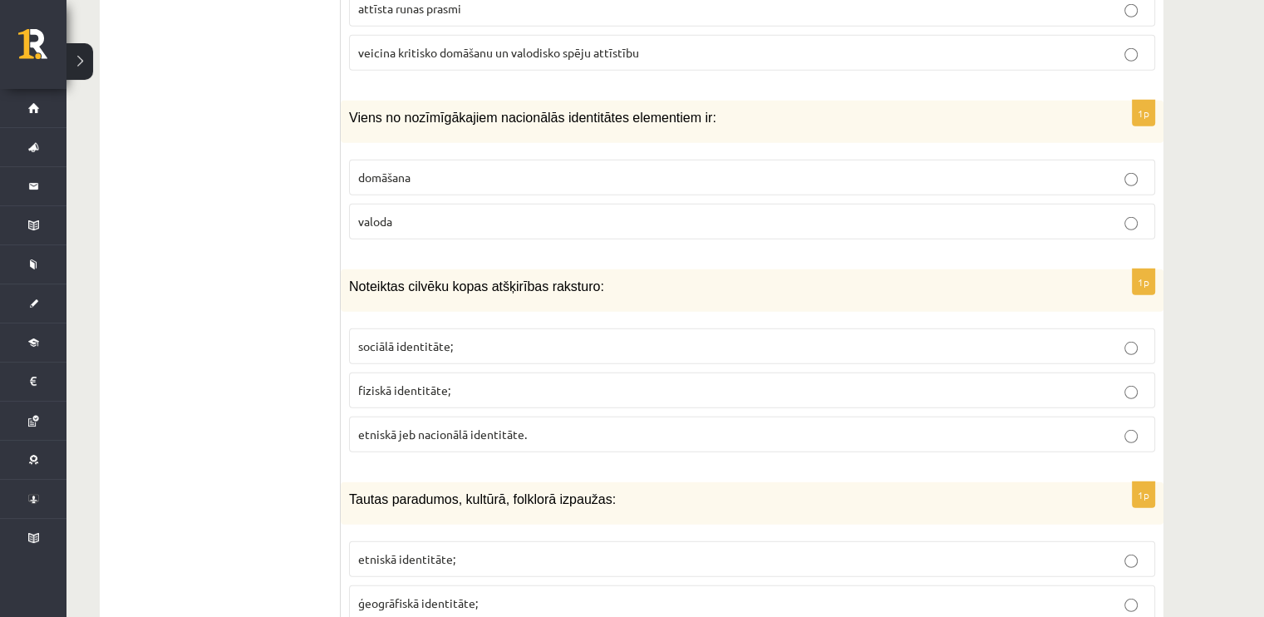
scroll to position [4729, 0]
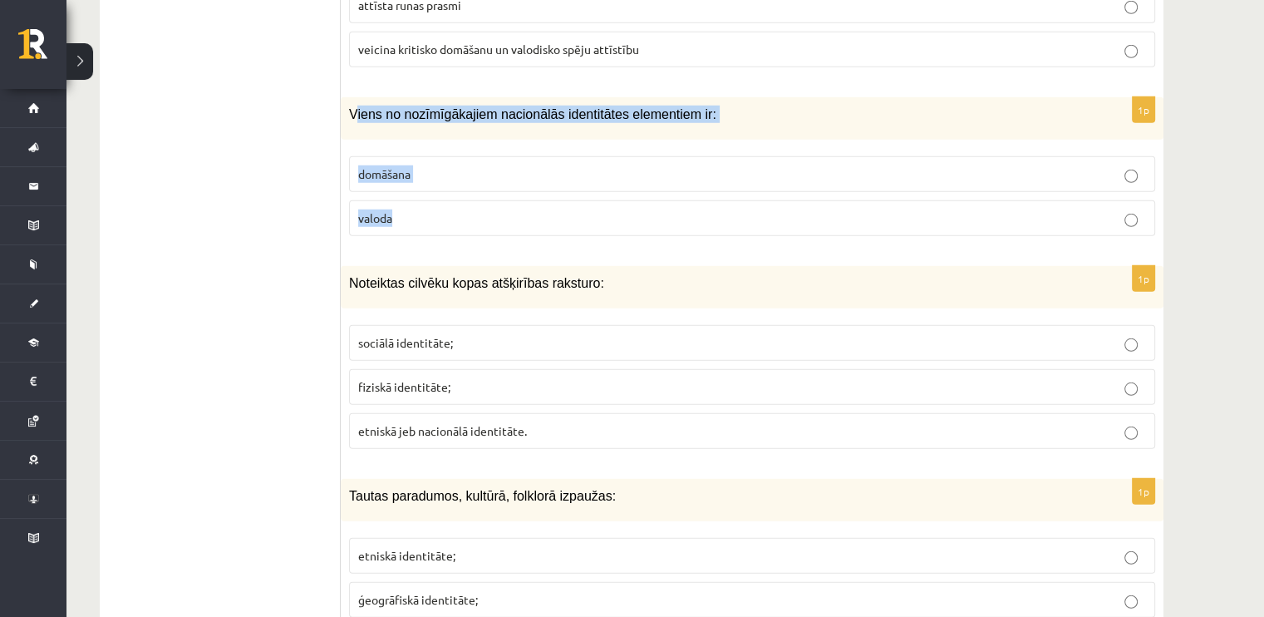
drag, startPoint x: 353, startPoint y: 76, endPoint x: 509, endPoint y: 180, distance: 187.4
click at [509, 180] on div "1p Viens no nozīmīgākajiem nacionālās identitātes elementiem ir: domāšana valoda" at bounding box center [752, 173] width 823 height 152
click at [508, 201] on fieldset "domāšana valoda" at bounding box center [752, 194] width 806 height 93
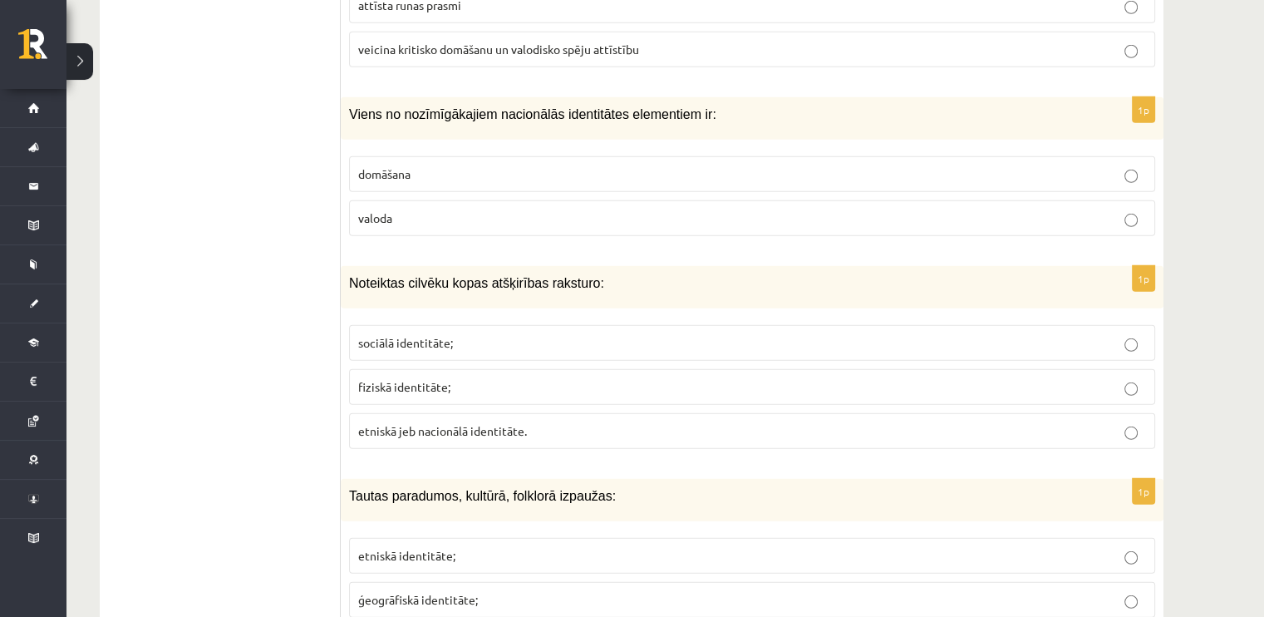
click at [427, 200] on label "valoda" at bounding box center [752, 218] width 806 height 36
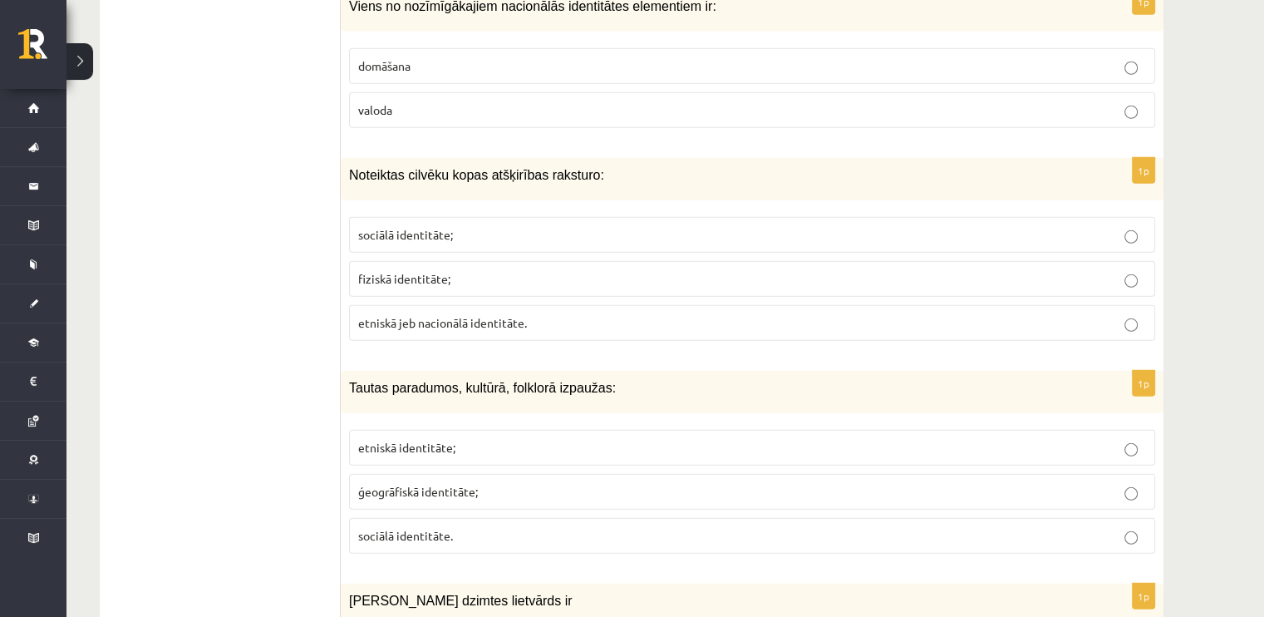
scroll to position [4849, 0]
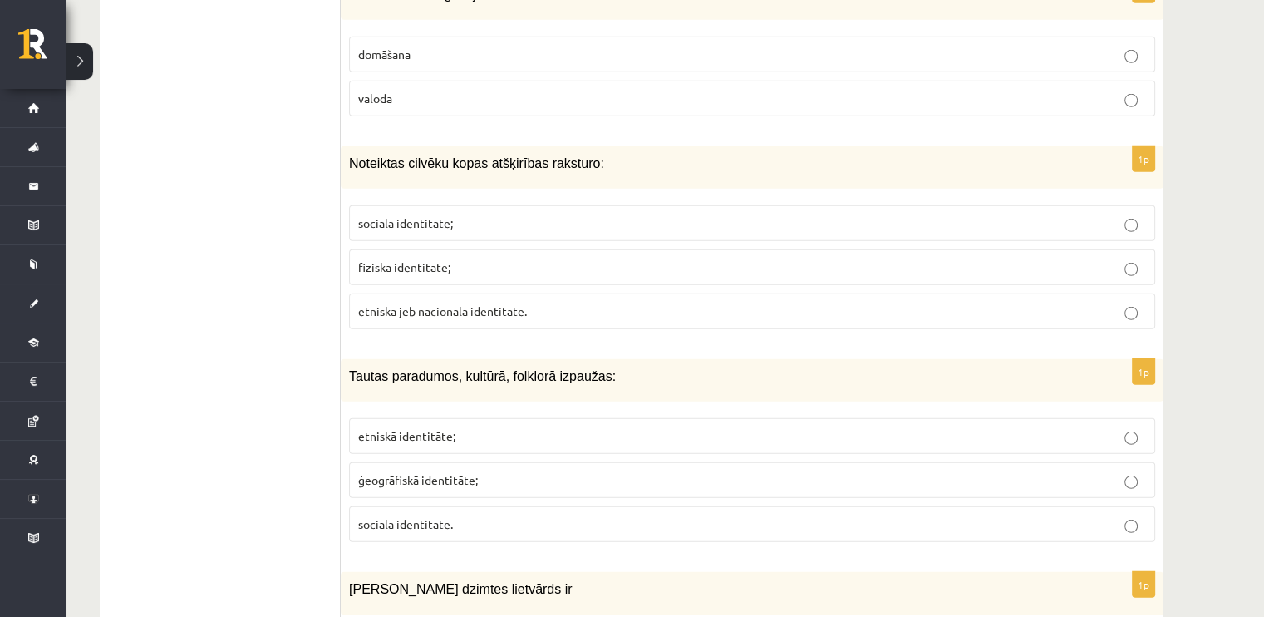
click at [352, 293] on label "etniskā jeb nacionālā identitāte." at bounding box center [752, 311] width 806 height 36
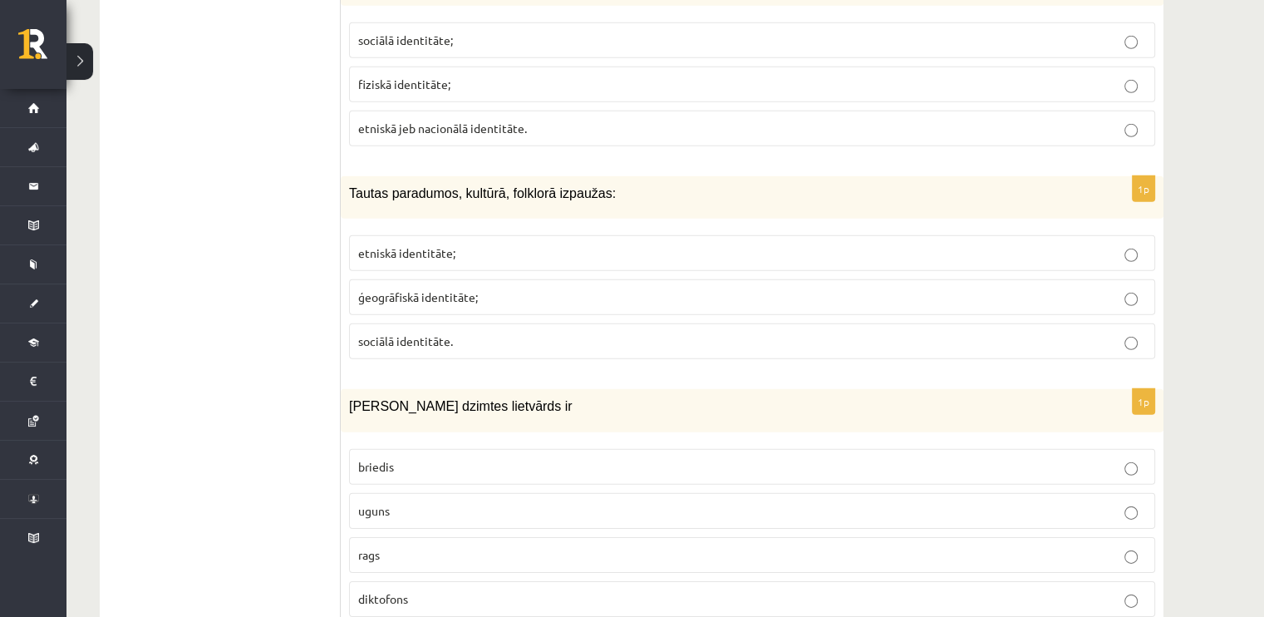
scroll to position [5068, 0]
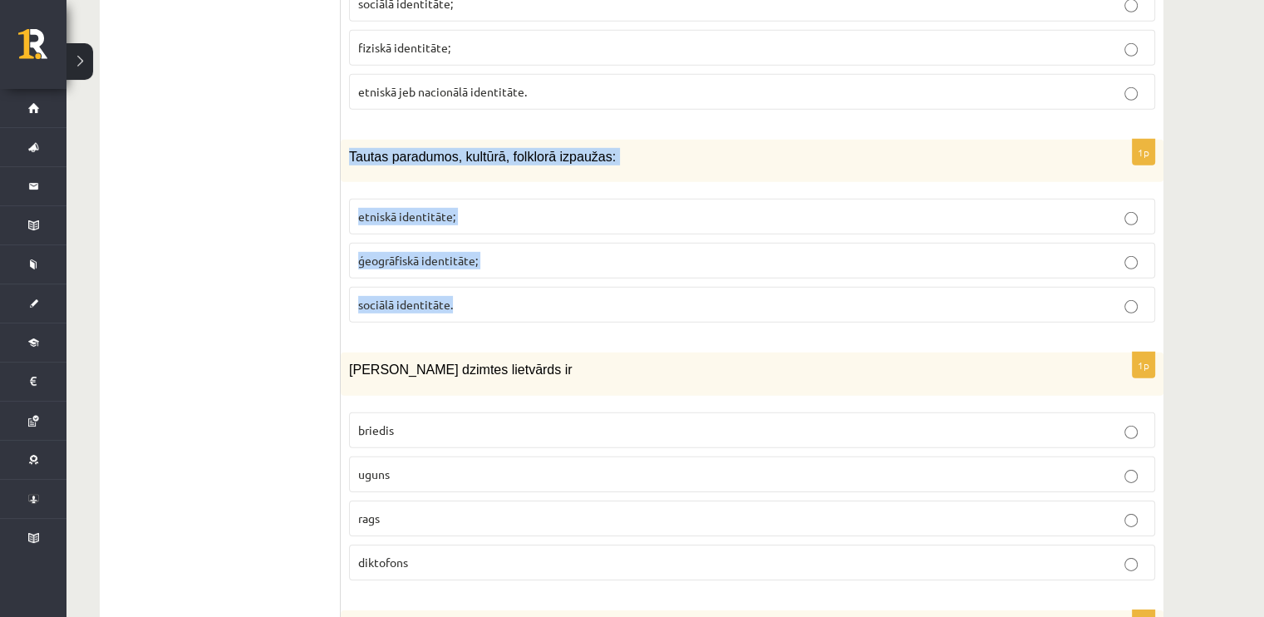
drag, startPoint x: 346, startPoint y: 117, endPoint x: 517, endPoint y: 273, distance: 231.2
click at [517, 273] on div "1p Tautas paradumos, kultūrā, folklorā izpaužas: etniskā identitāte; ģeogrāfisk…" at bounding box center [752, 238] width 823 height 196
click at [415, 209] on span "etniskā identitāte;" at bounding box center [406, 216] width 97 height 15
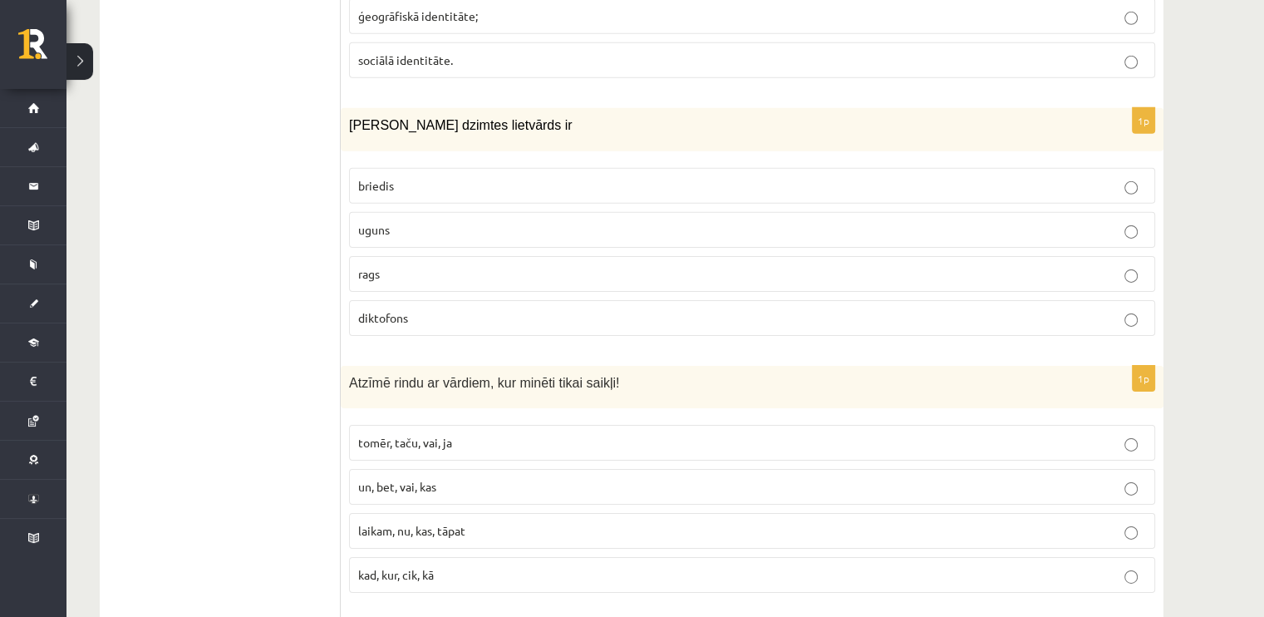
scroll to position [5312, 0]
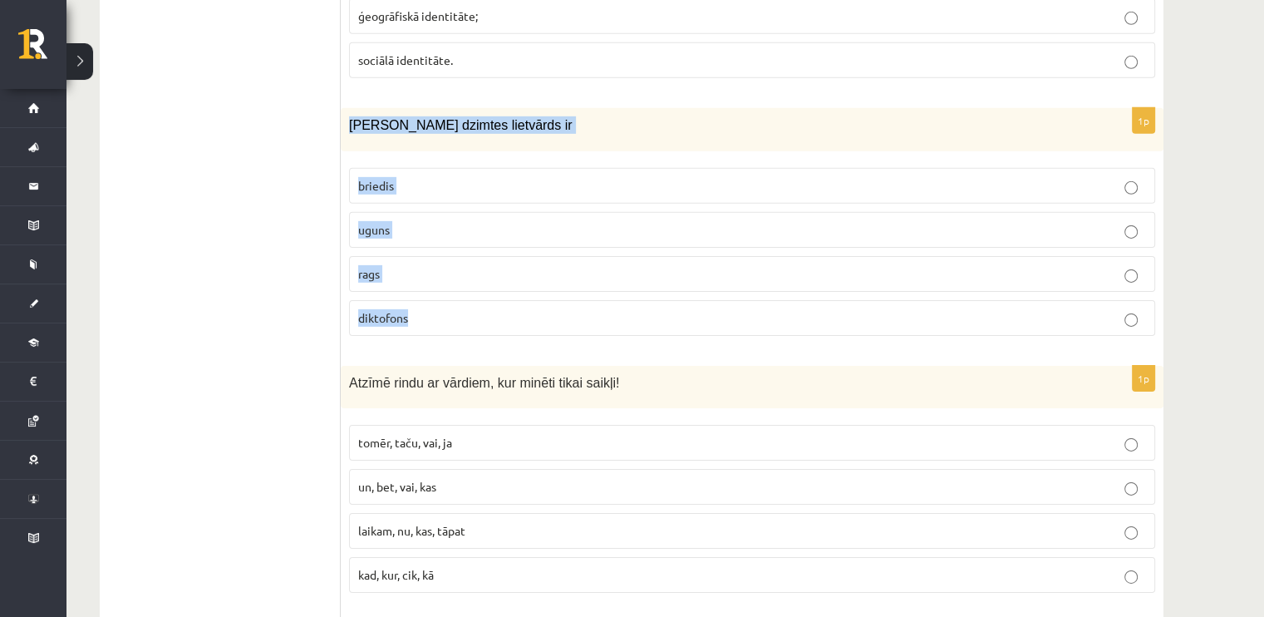
drag, startPoint x: 349, startPoint y: 86, endPoint x: 475, endPoint y: 265, distance: 219.5
click at [475, 265] on div "1p Sieviešu dzimtes lietvārds ir briedis uguns rags diktofons" at bounding box center [752, 228] width 823 height 240
click at [406, 221] on p "uguns" at bounding box center [752, 229] width 788 height 17
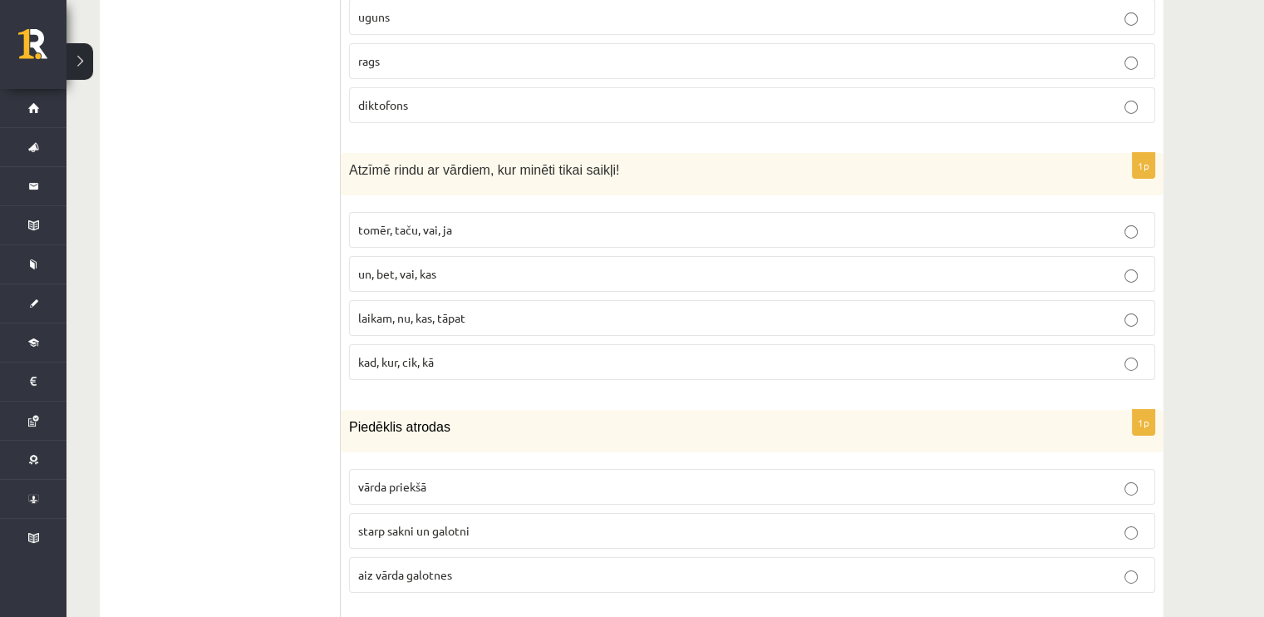
scroll to position [5568, 0]
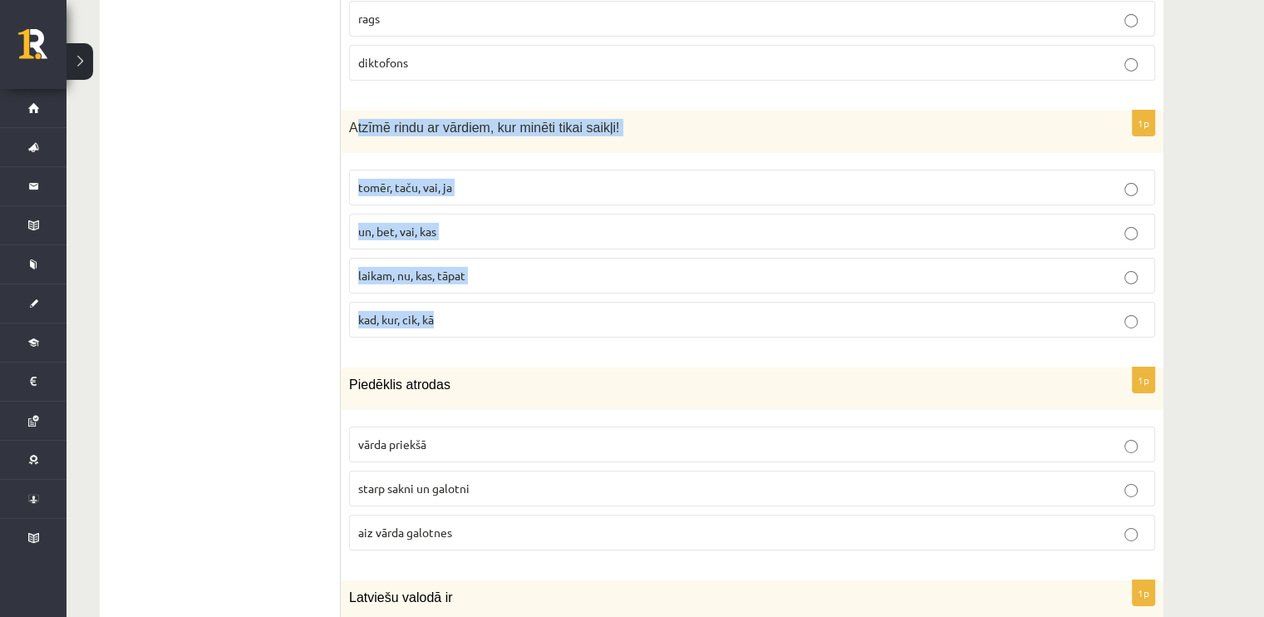
drag, startPoint x: 355, startPoint y: 86, endPoint x: 487, endPoint y: 308, distance: 259.0
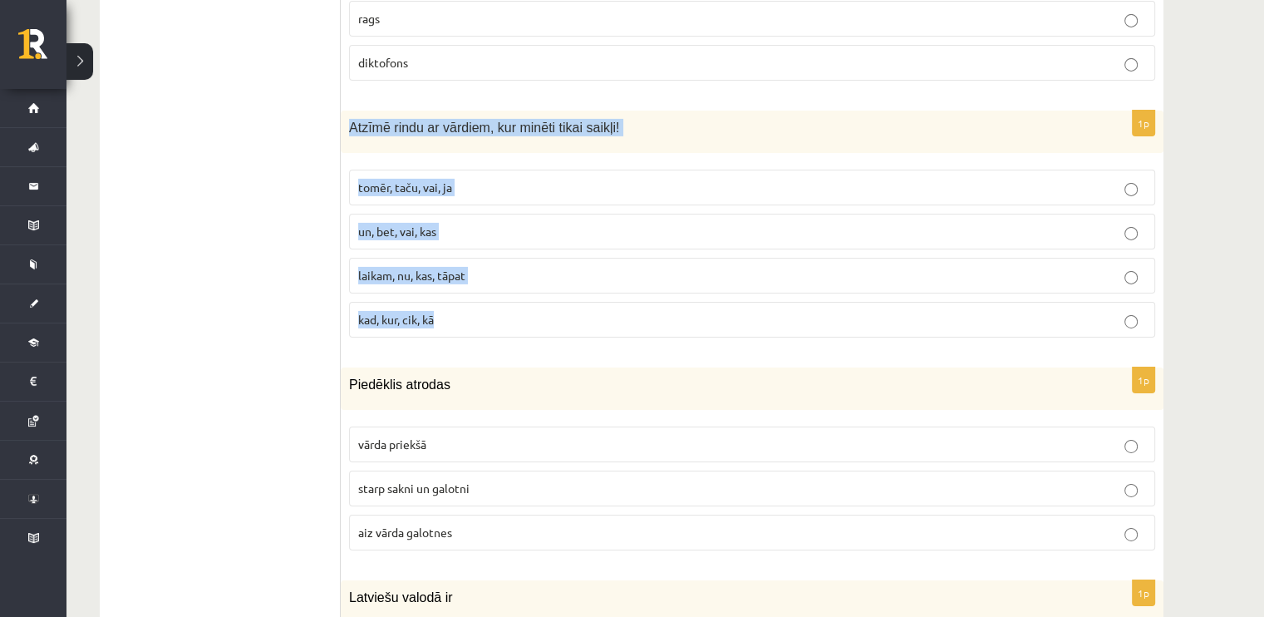
drag, startPoint x: 349, startPoint y: 83, endPoint x: 520, endPoint y: 289, distance: 267.9
click at [520, 289] on div "1p Atzīmē rindu ar vārdiem, kur minēti tikai saikļi! tomēr, taču, vai, ja un, b…" at bounding box center [752, 231] width 823 height 240
click at [434, 180] on span "tomēr, taču, vai, ja" at bounding box center [405, 187] width 94 height 15
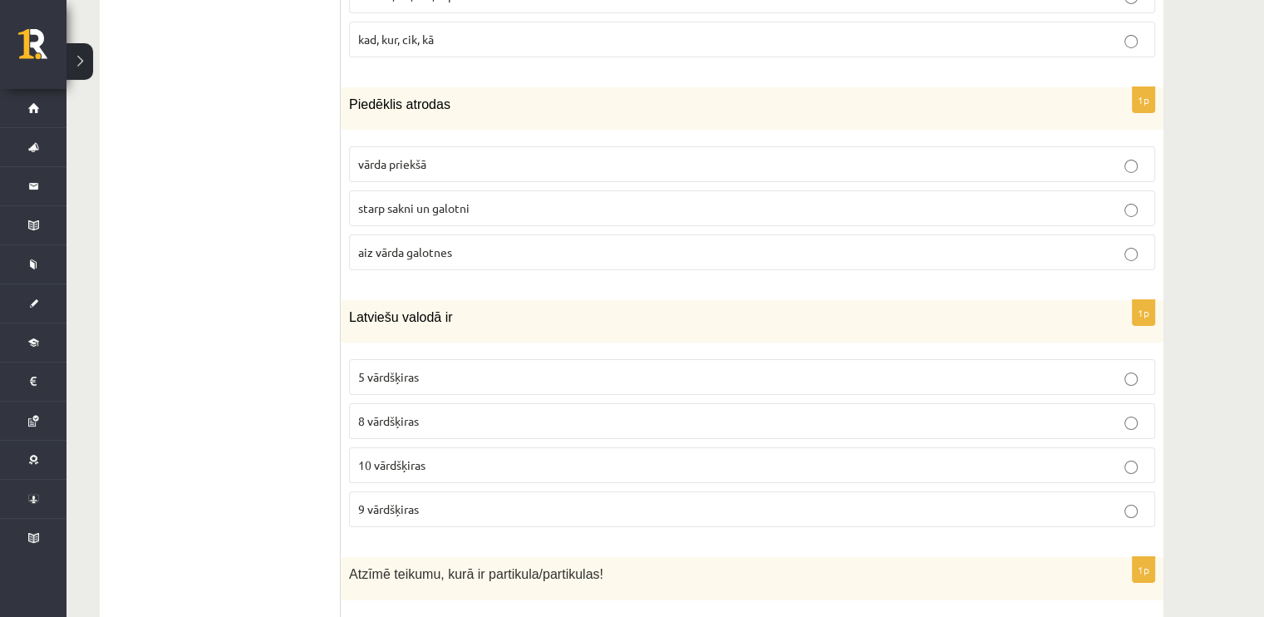
scroll to position [5849, 0]
click at [422, 145] on label "vārda priekšā" at bounding box center [752, 163] width 806 height 36
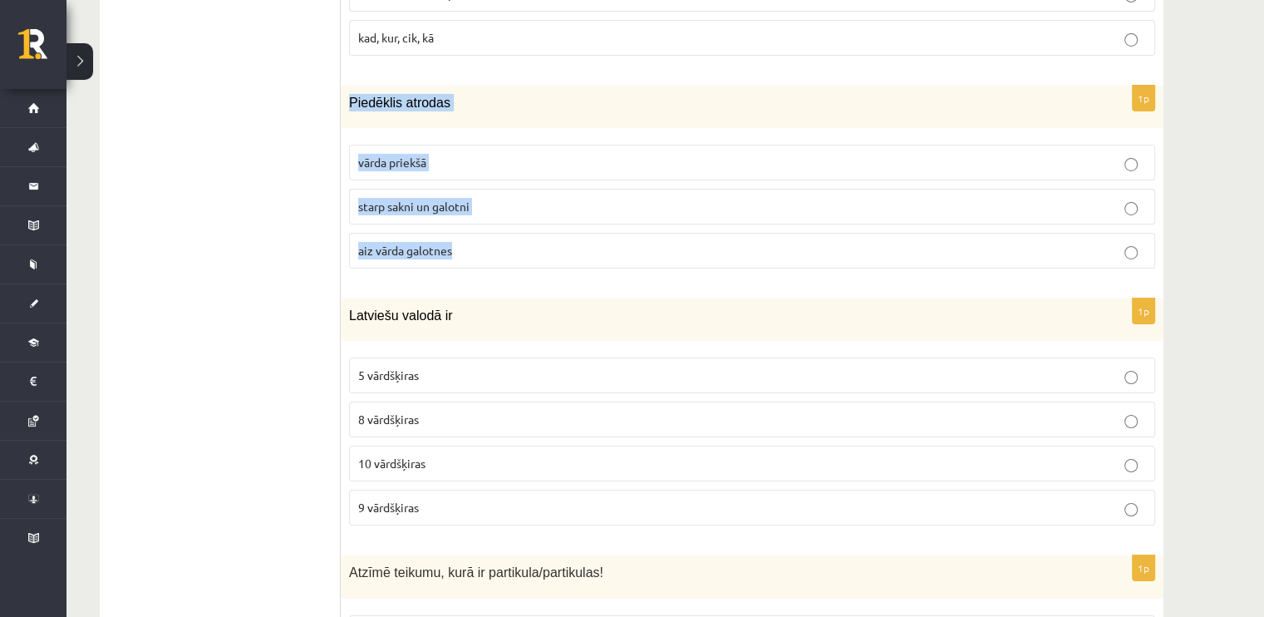
drag, startPoint x: 348, startPoint y: 55, endPoint x: 463, endPoint y: 195, distance: 181.3
click at [463, 195] on div "1p Piedēklis atrodas vārda priekšā starp sakni un galotni aiz vārda galotnes" at bounding box center [752, 184] width 823 height 196
click at [380, 199] on span "starp sakni un galotni" at bounding box center [413, 206] width 111 height 15
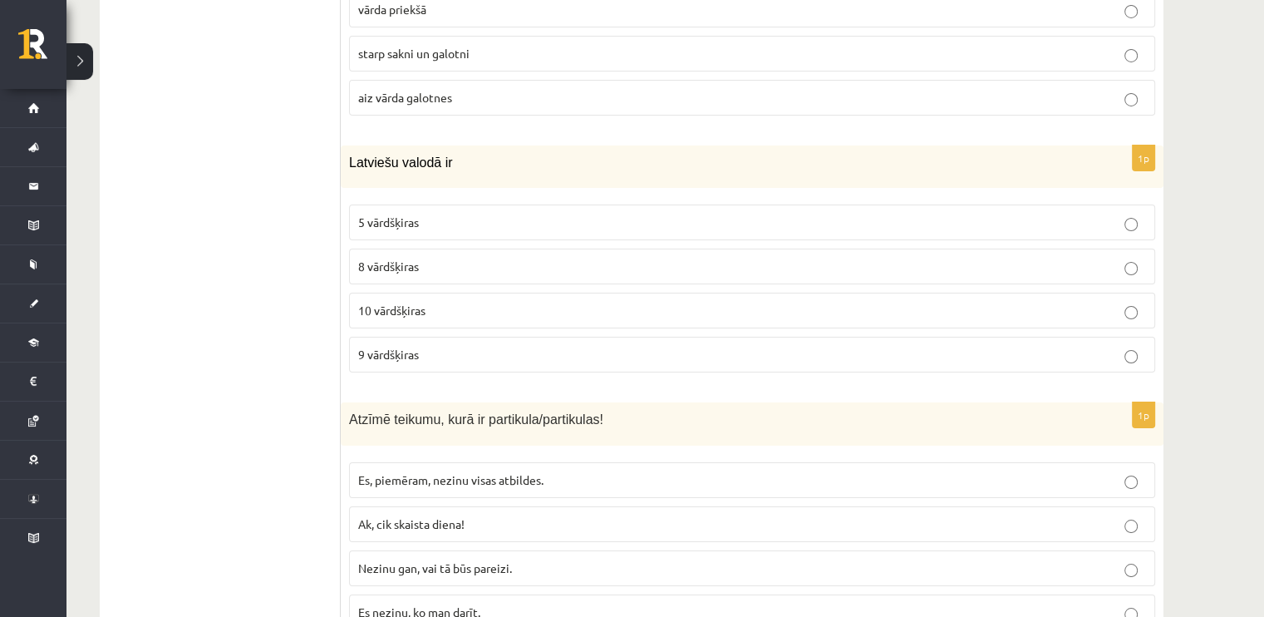
scroll to position [6004, 0]
click at [407, 291] on label "10 vārdšķiras" at bounding box center [752, 309] width 806 height 36
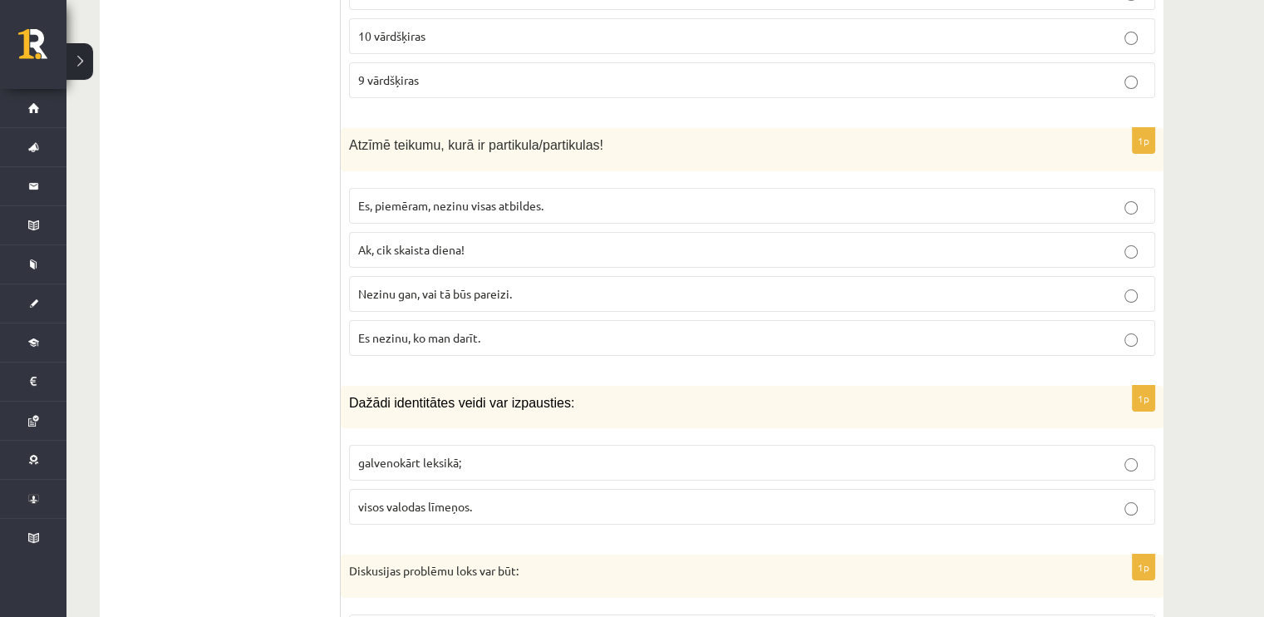
scroll to position [6278, 0]
drag, startPoint x: 338, startPoint y: 95, endPoint x: 517, endPoint y: 270, distance: 250.4
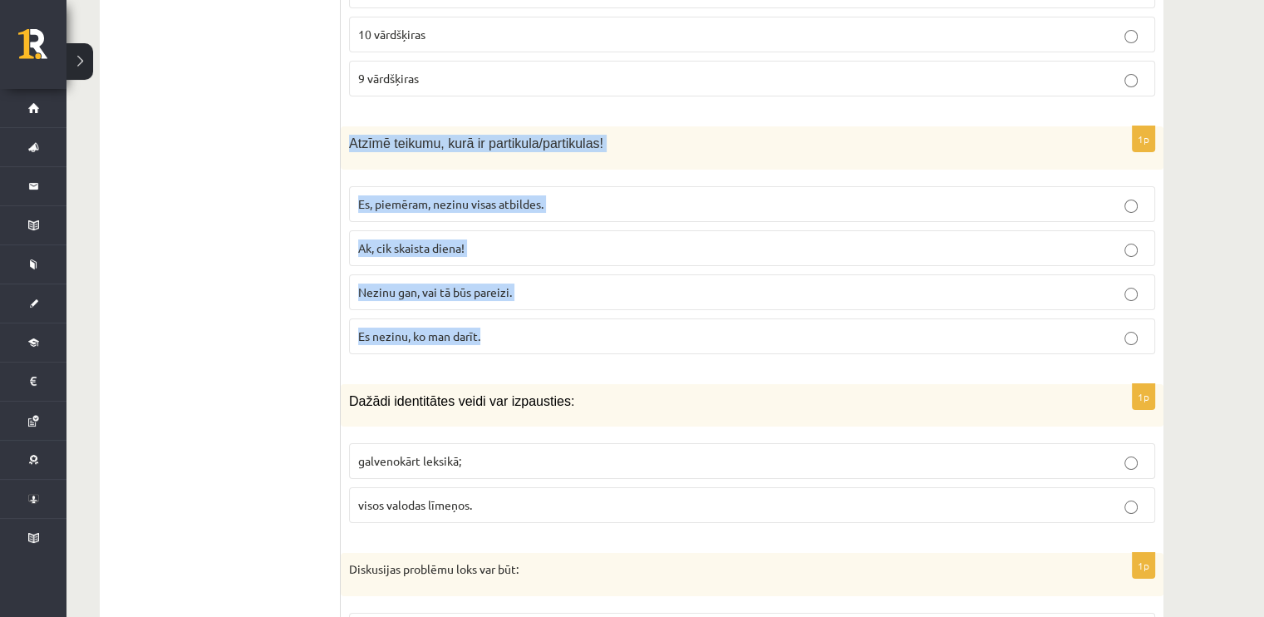
drag, startPoint x: 351, startPoint y: 100, endPoint x: 514, endPoint y: 273, distance: 238.7
click at [514, 273] on div "1p Atzīmē teikumu, kurā ir partikula/partikulas! Es, piemēram, nezinu visas atb…" at bounding box center [752, 246] width 823 height 240
click at [426, 186] on label "Es, piemēram, nezinu visas atbildes." at bounding box center [752, 204] width 806 height 36
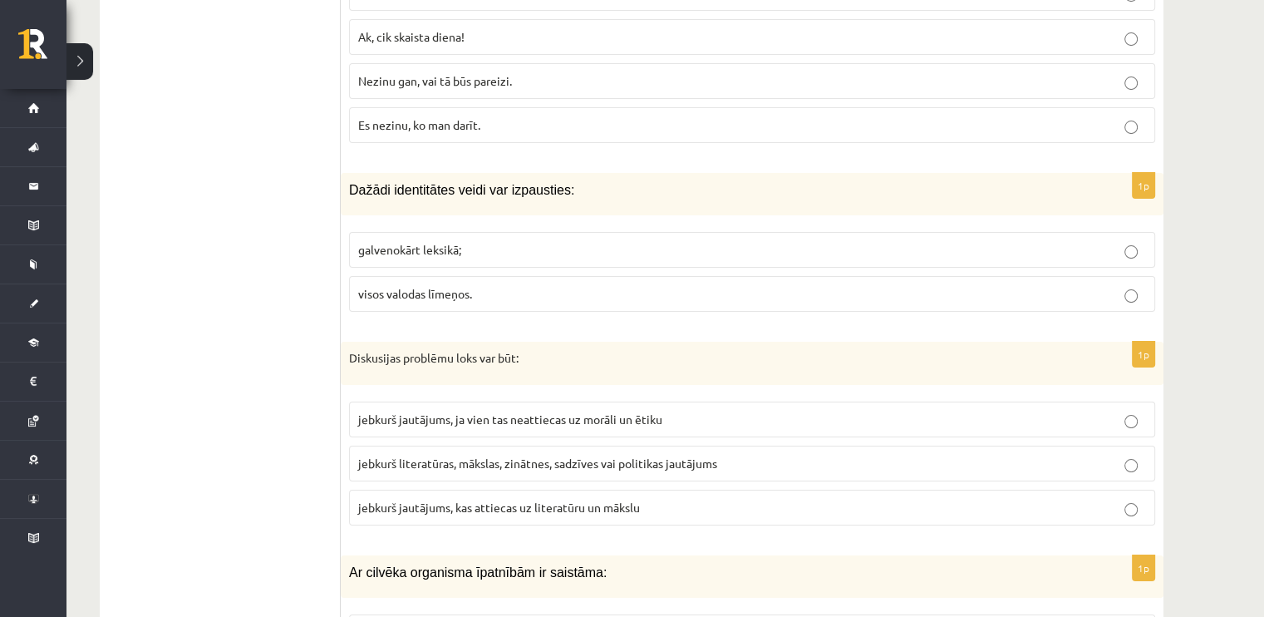
scroll to position [6523, 0]
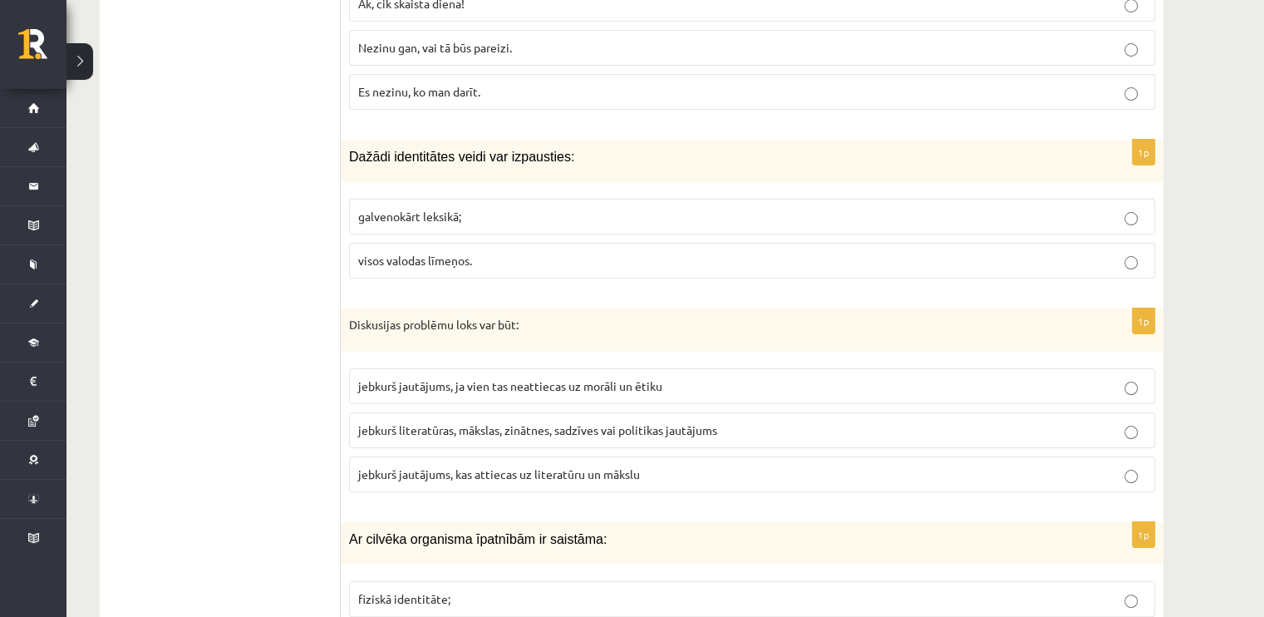
click at [376, 253] on span "visos valodas līmeņos." at bounding box center [415, 260] width 114 height 15
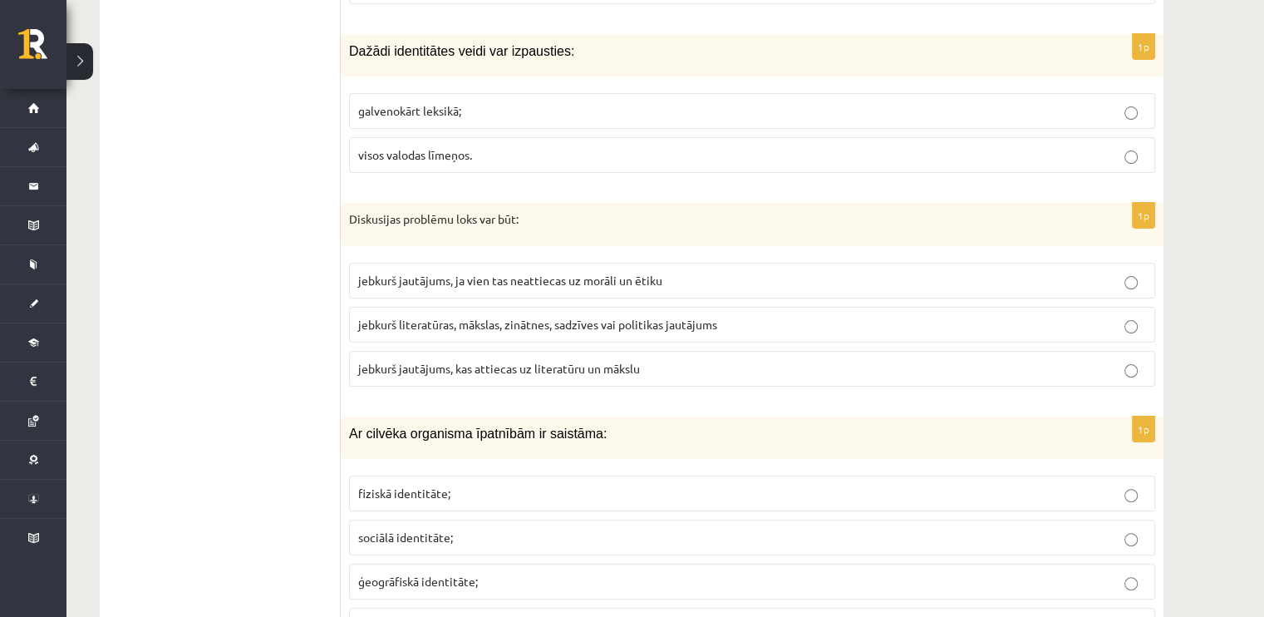
scroll to position [6698, 0]
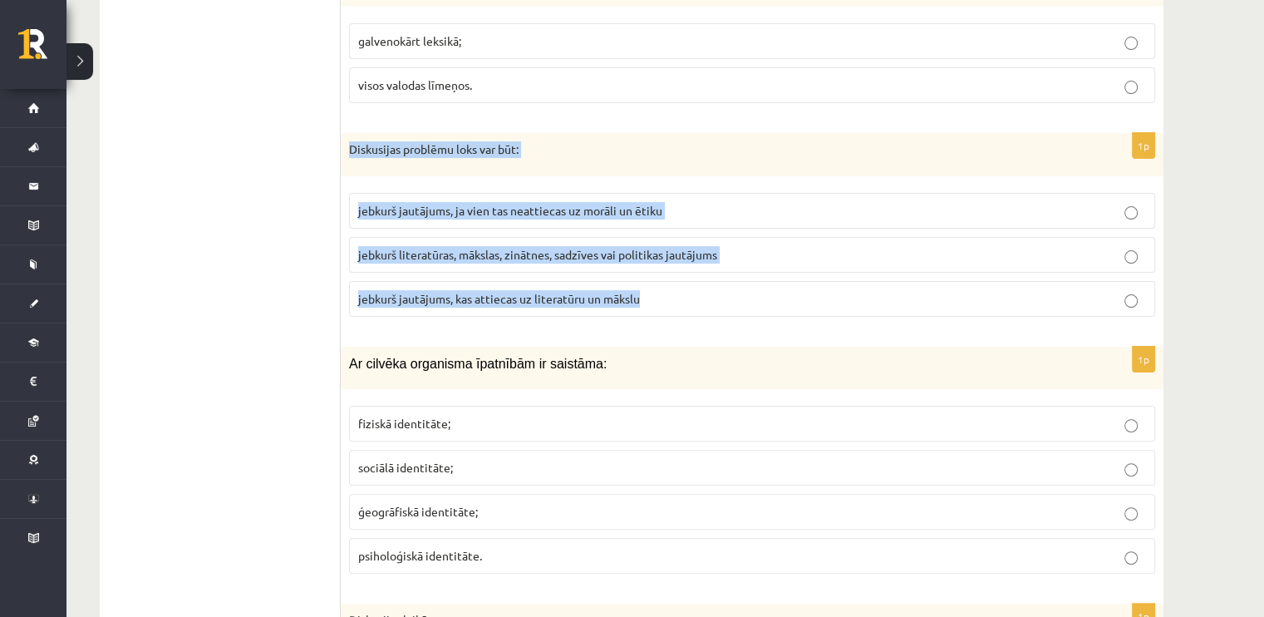
drag, startPoint x: 351, startPoint y: 99, endPoint x: 708, endPoint y: 268, distance: 395.6
click at [708, 268] on div "1p Diskusijas problēmu loks var būt: jebkurš jautājums, ja vien tas neattiecas …" at bounding box center [752, 231] width 823 height 197
click at [604, 237] on label "jebkurš literatūras, mākslas, zinātnes, sadzīves vai politikas jautājums" at bounding box center [752, 255] width 806 height 36
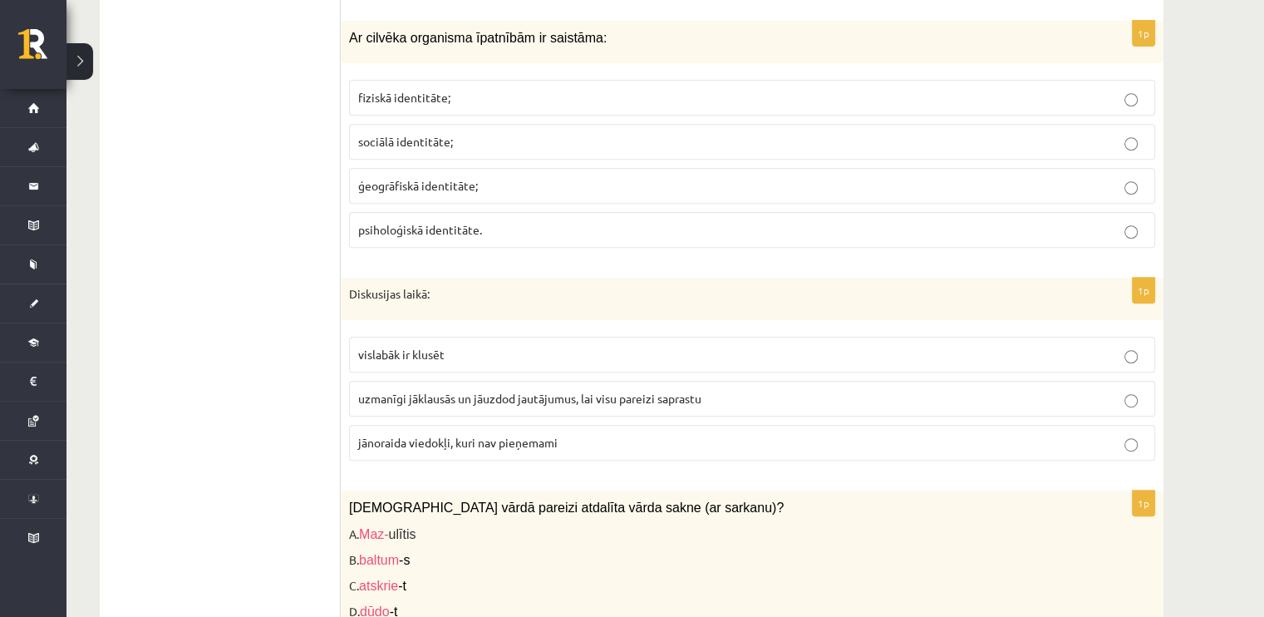
scroll to position [6921, 0]
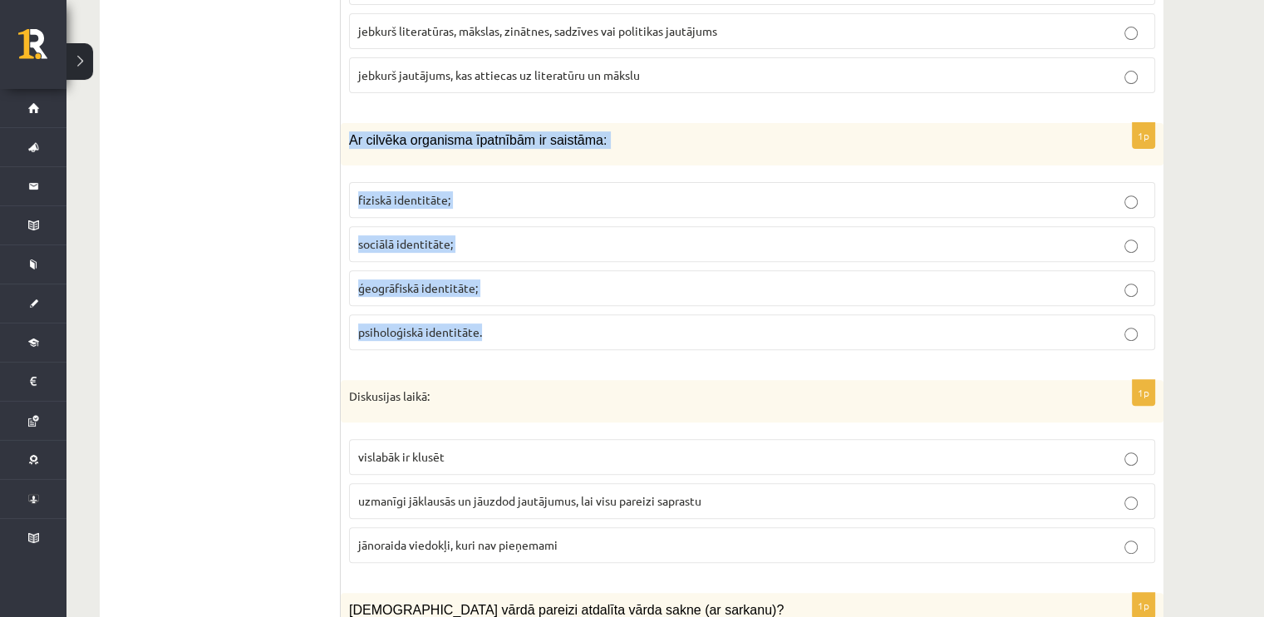
drag, startPoint x: 349, startPoint y: 92, endPoint x: 541, endPoint y: 278, distance: 267.4
click at [541, 278] on div "1p Ar cilvēka organisma īpatnībām ir saistāma: fiziskā identitāte; sociālā iden…" at bounding box center [752, 243] width 823 height 240
click at [424, 192] on span "fiziskā identitāte;" at bounding box center [404, 199] width 92 height 15
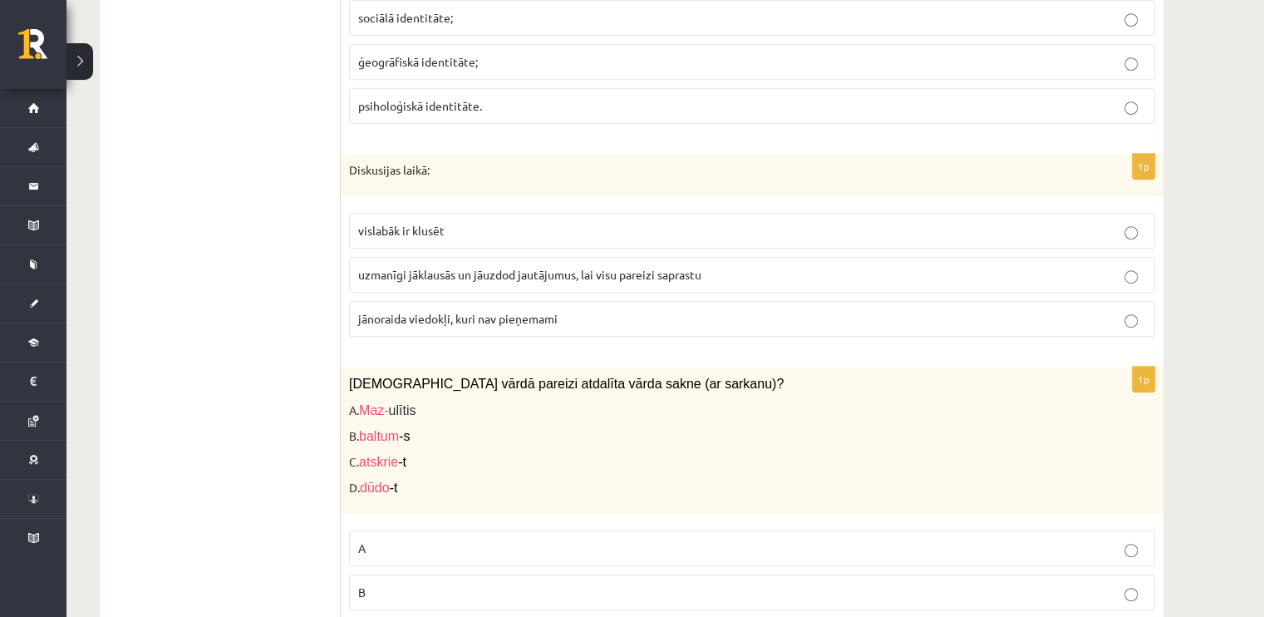
scroll to position [7177, 0]
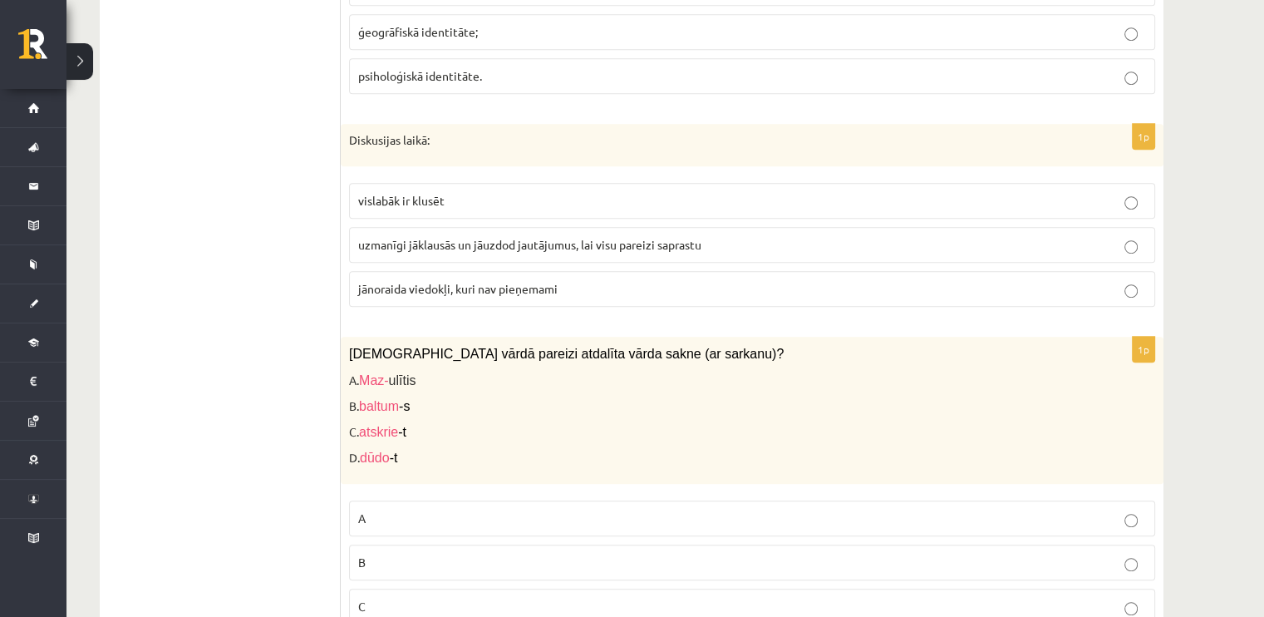
click at [364, 237] on span "uzmanīgi jāklausās un jāuzdod jautājumus, lai visu pareizi saprastu" at bounding box center [529, 244] width 343 height 15
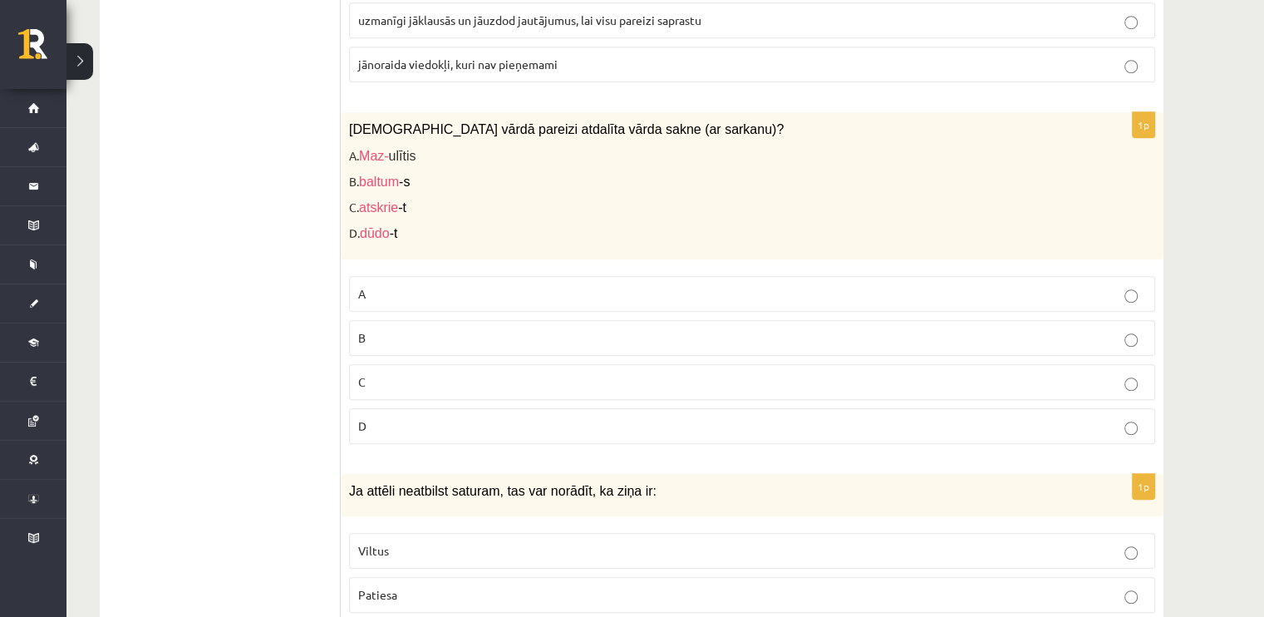
scroll to position [7403, 0]
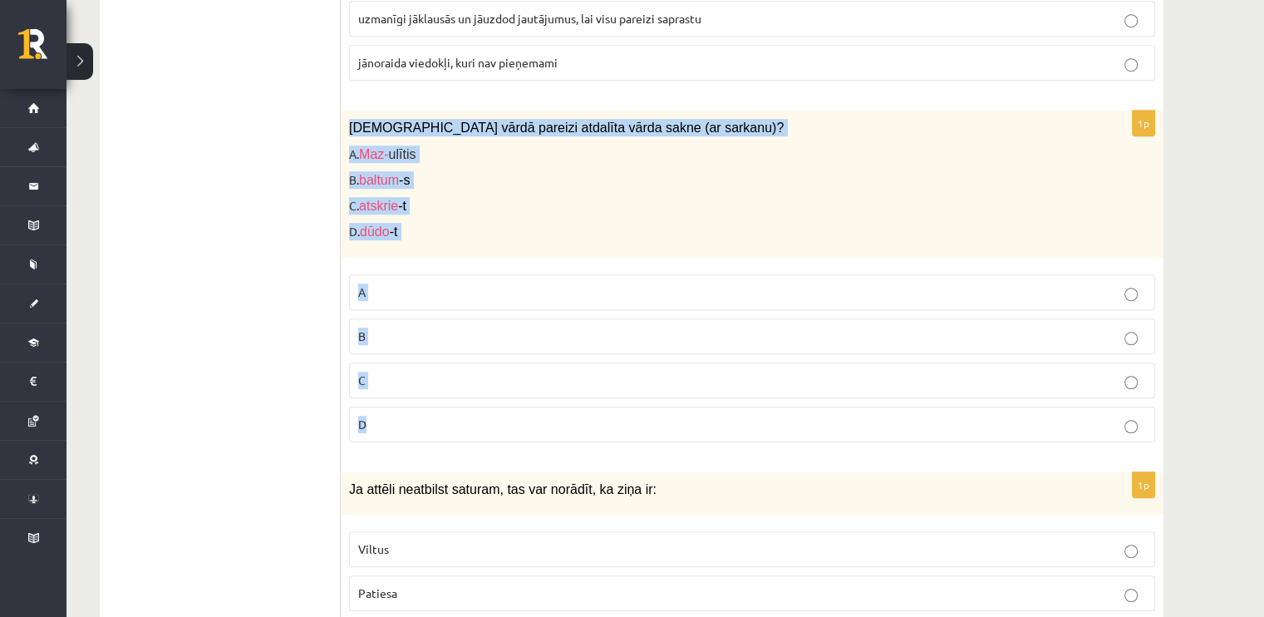
drag, startPoint x: 346, startPoint y: 76, endPoint x: 457, endPoint y: 386, distance: 330.2
click at [457, 386] on div "1p Kurā vārdā pareizi atdalīta vārda sakne (ar sarkanu)? A. Maz- ulītis B. balt…" at bounding box center [752, 283] width 823 height 344
click at [435, 283] on p "A" at bounding box center [752, 291] width 788 height 17
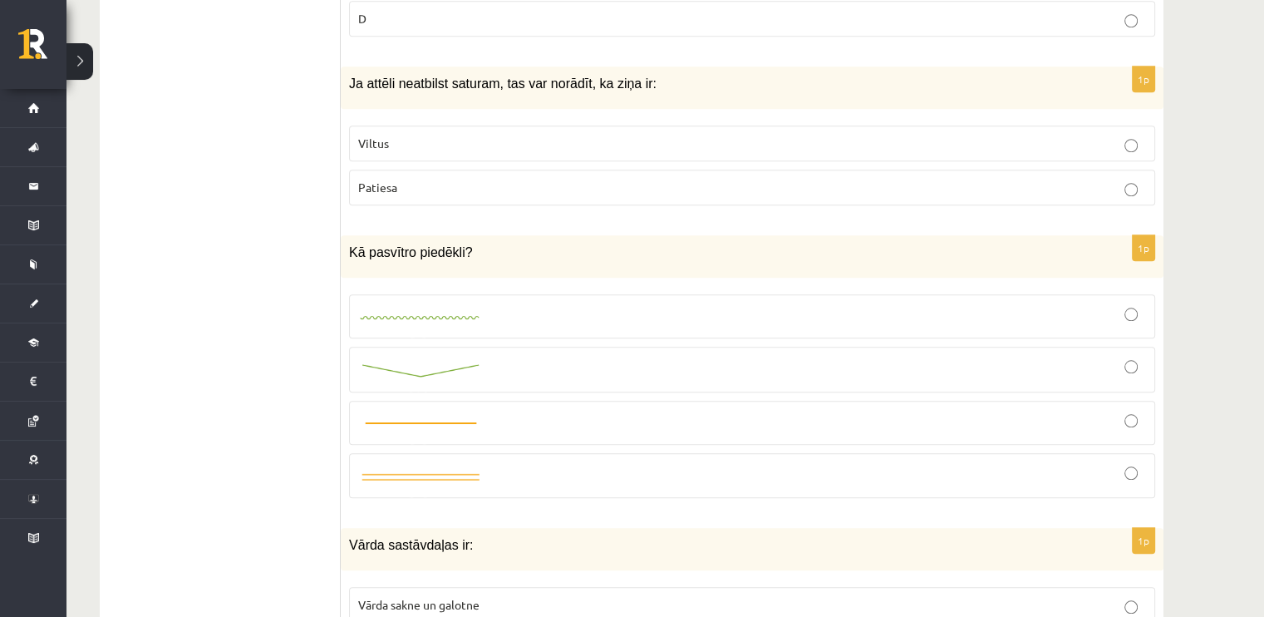
scroll to position [7782, 0]
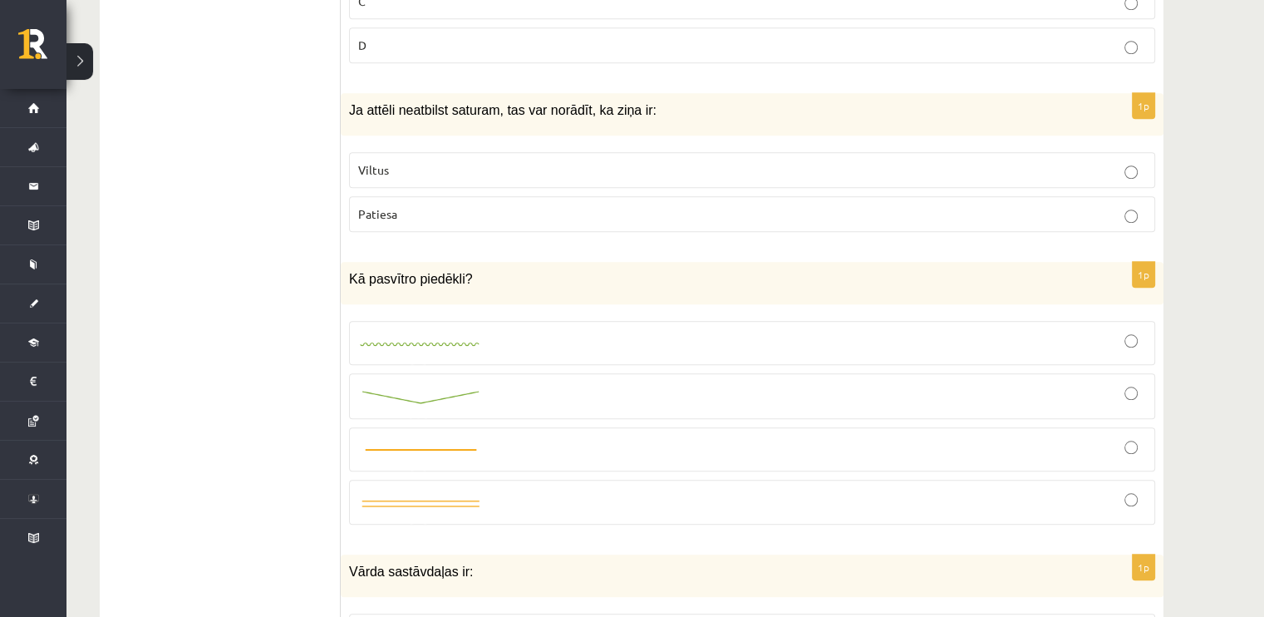
click at [362, 152] on label "Viltus" at bounding box center [752, 170] width 806 height 36
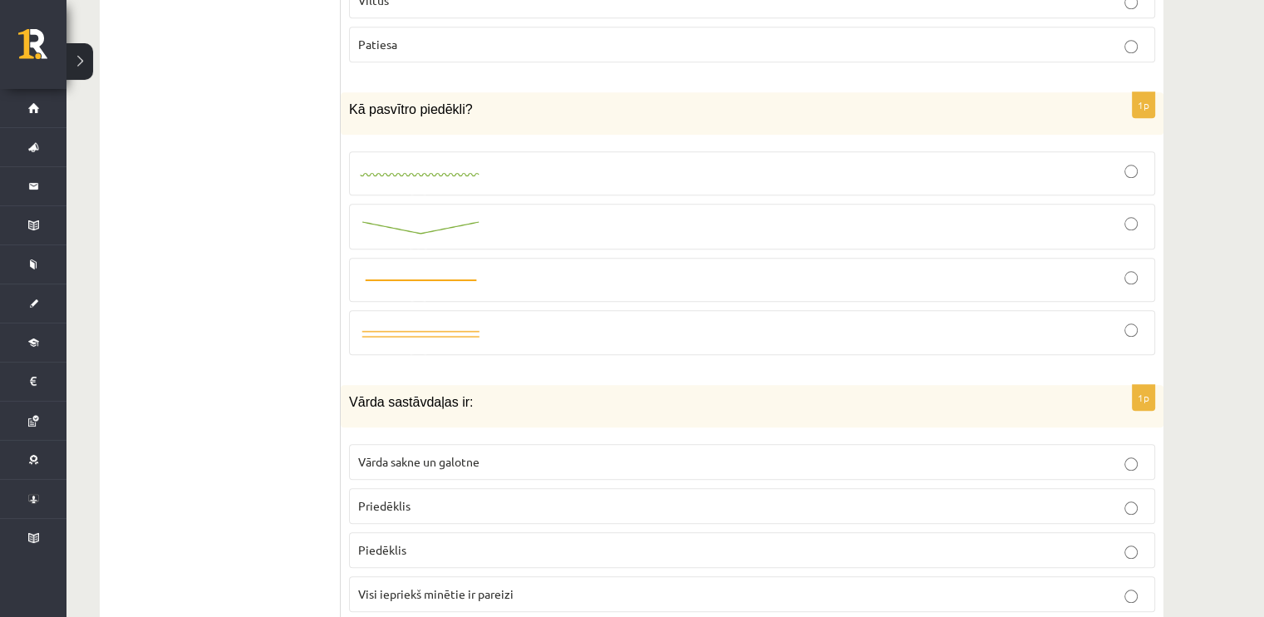
scroll to position [7952, 0]
click at [476, 170] on img at bounding box center [420, 175] width 125 height 11
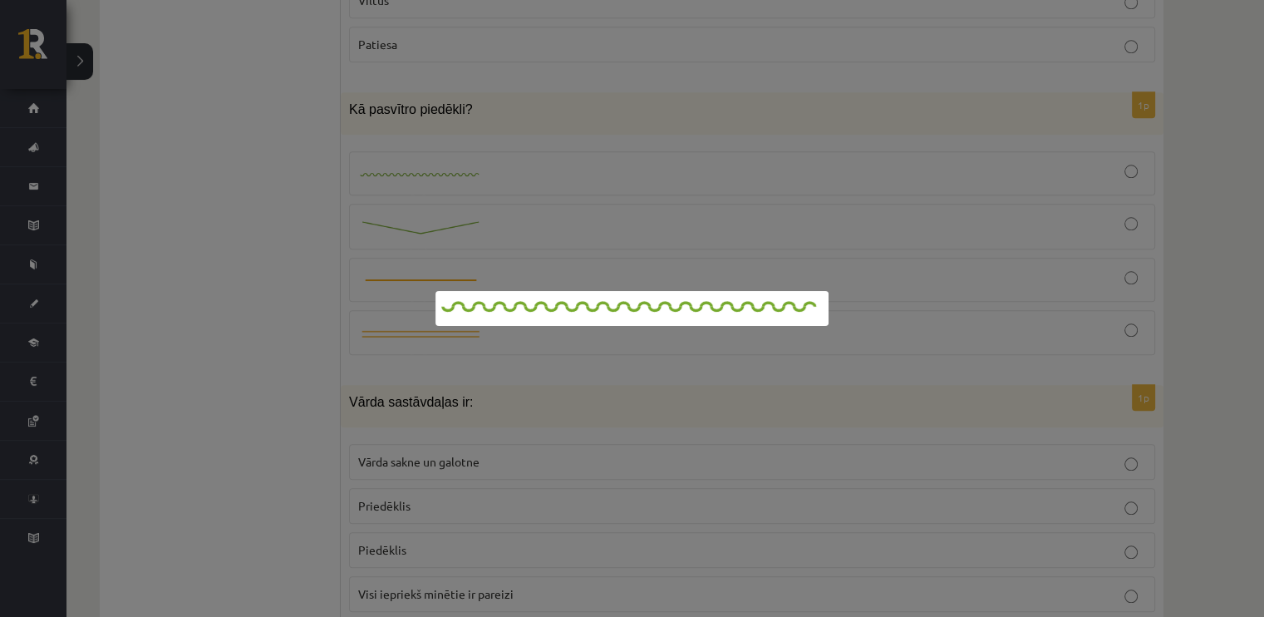
click at [349, 312] on div at bounding box center [632, 308] width 1264 height 617
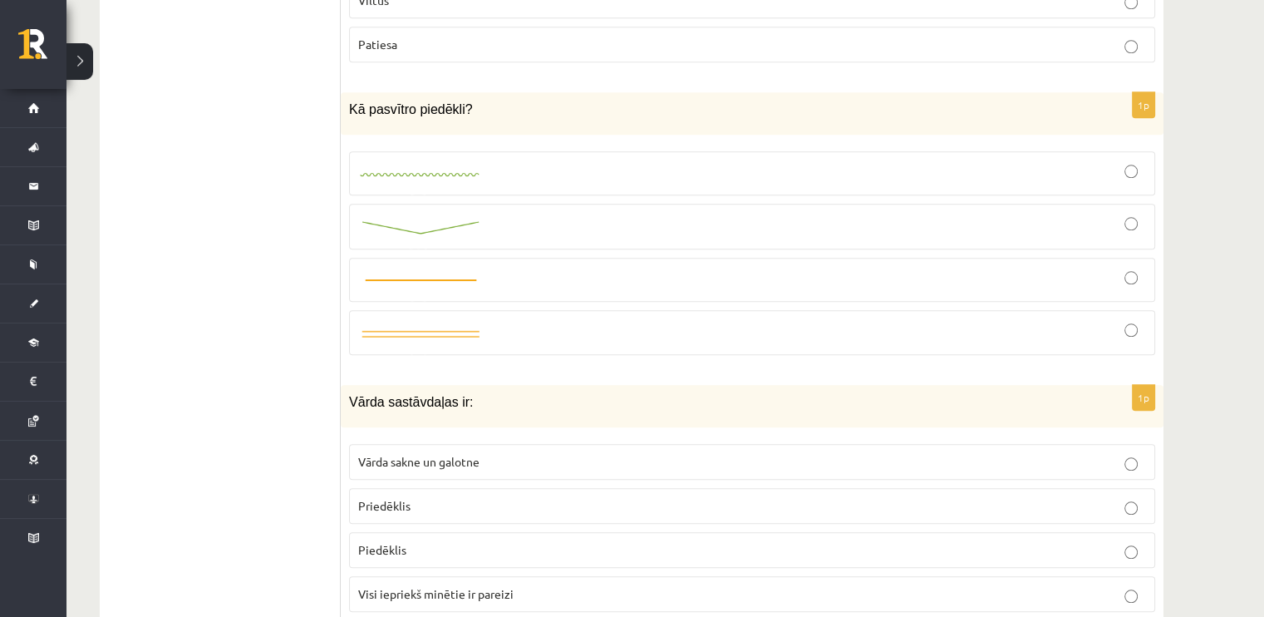
scroll to position [7951, 0]
click at [386, 587] on span "Visi iepriekš minētie ir pareizi" at bounding box center [435, 594] width 155 height 15
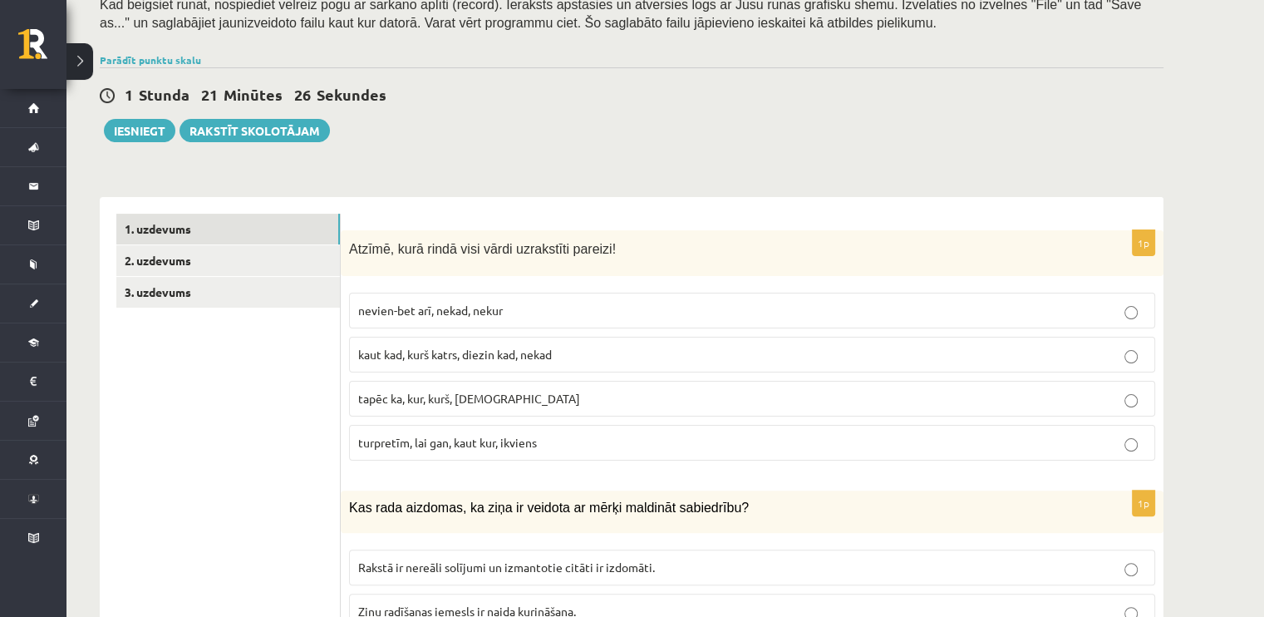
scroll to position [328, 0]
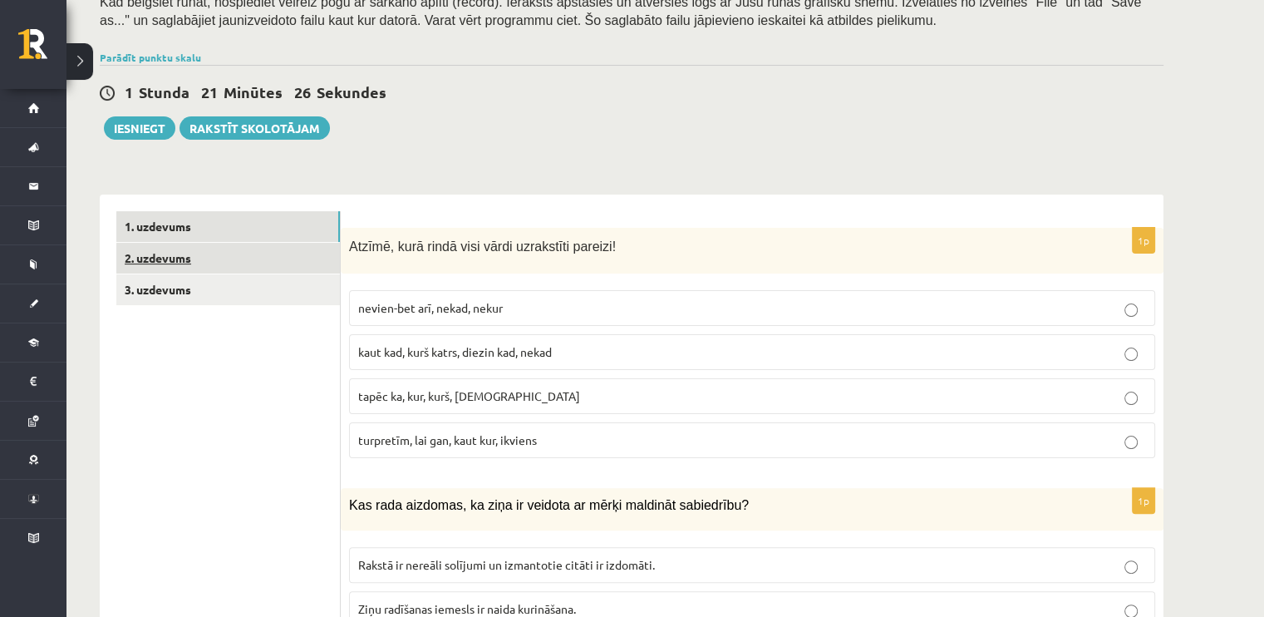
click at [256, 258] on link "2. uzdevums" at bounding box center [228, 258] width 224 height 31
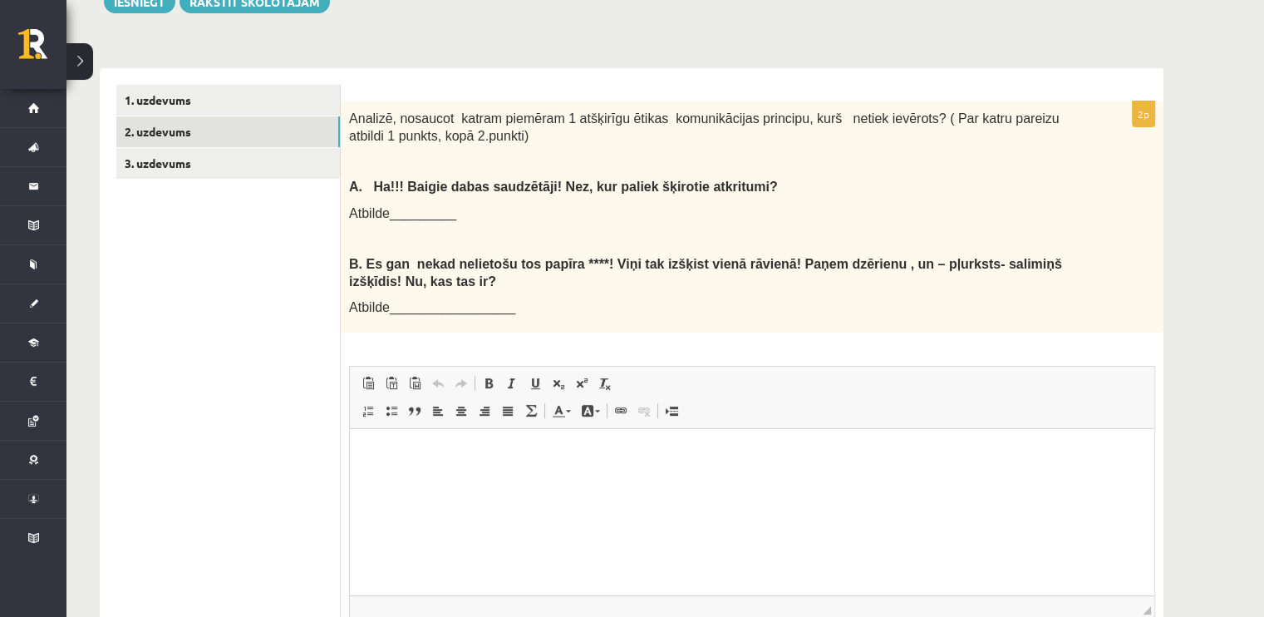
scroll to position [454, 0]
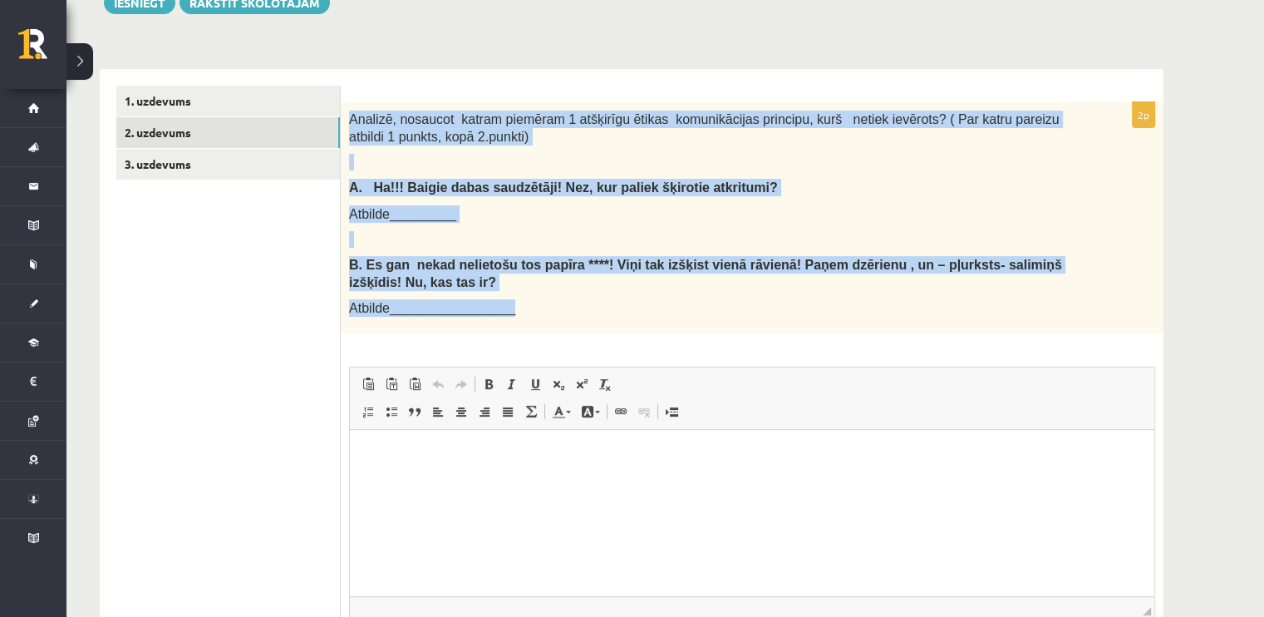
drag, startPoint x: 346, startPoint y: 114, endPoint x: 567, endPoint y: 290, distance: 282.7
click at [567, 290] on div "Analizē, nosaucot katram piemēram 1 atšķirīgu ētikas komunikācijas principu, ku…" at bounding box center [752, 217] width 823 height 231
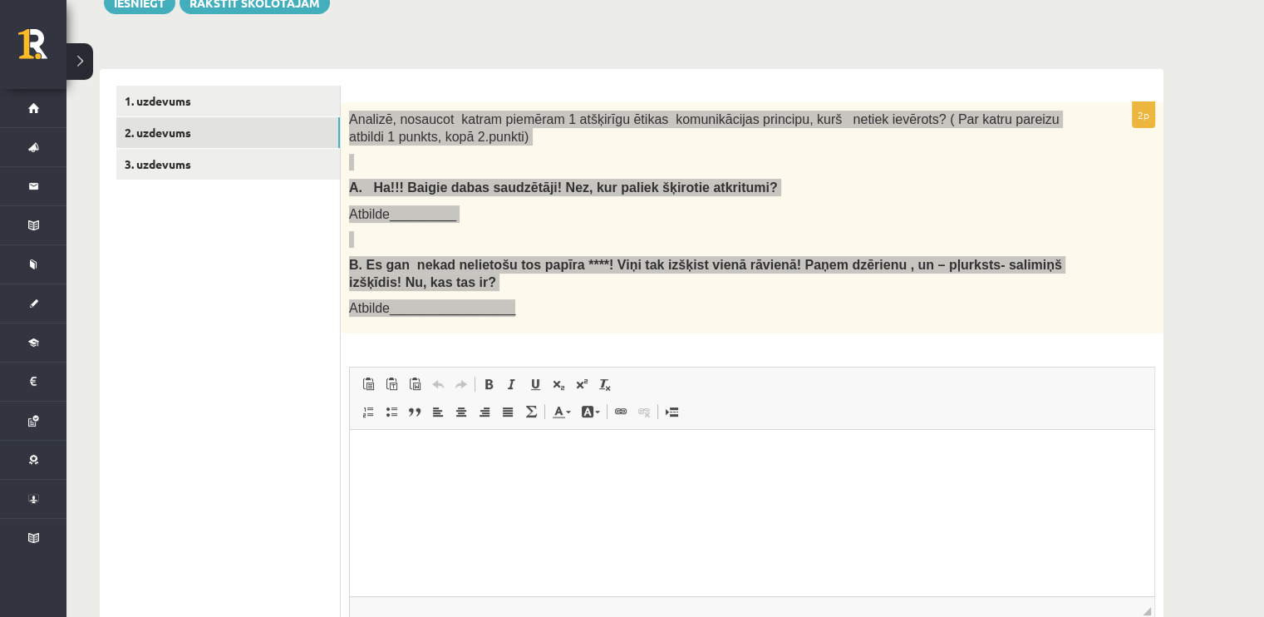
click at [504, 480] on html at bounding box center [752, 455] width 805 height 51
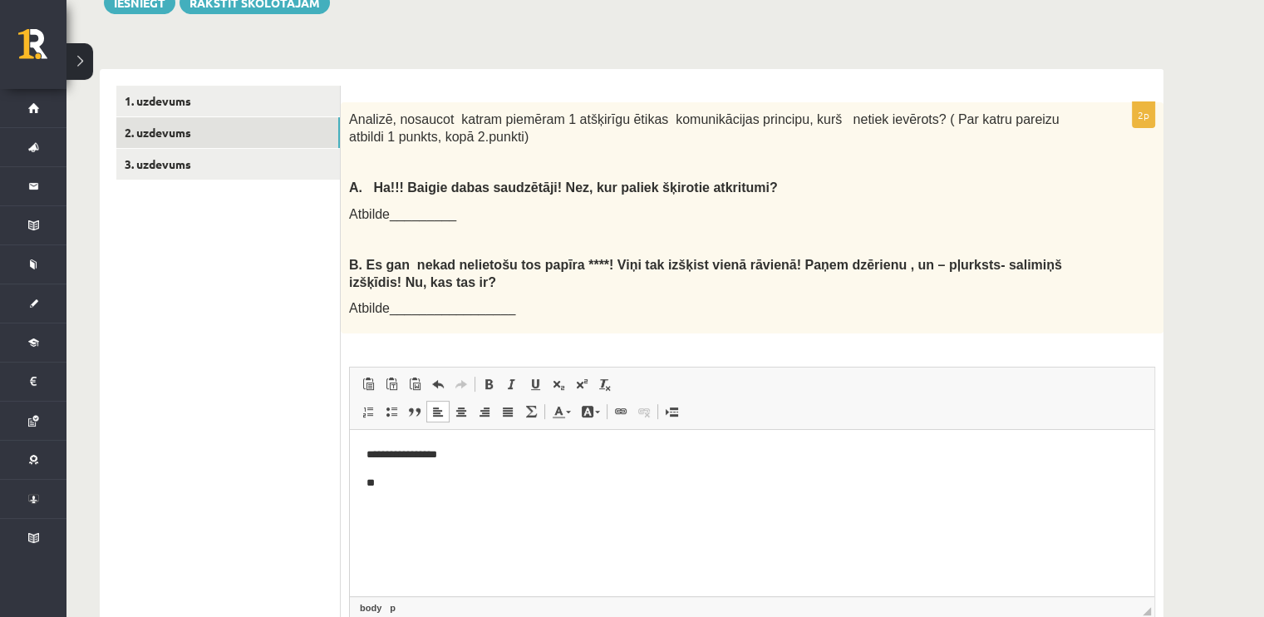
click at [183, 61] on div "**********" at bounding box center [632, 390] width 1064 height 677
click at [539, 480] on p "**" at bounding box center [753, 483] width 772 height 17
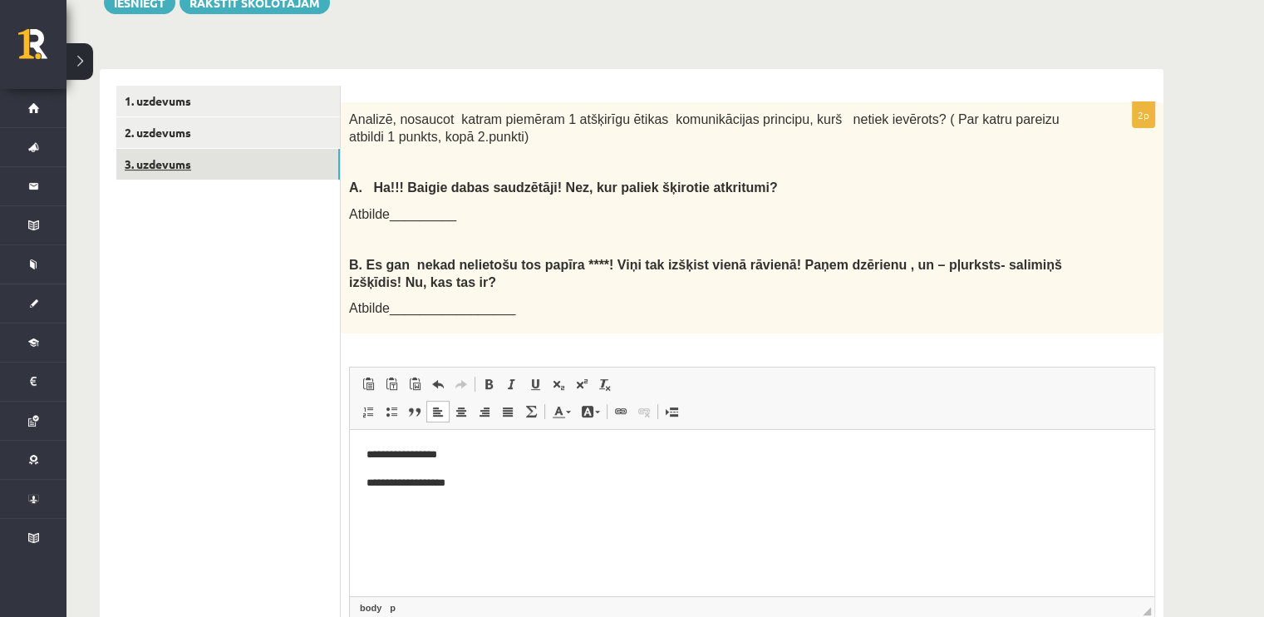
click at [204, 162] on link "3. uzdevums" at bounding box center [228, 164] width 224 height 31
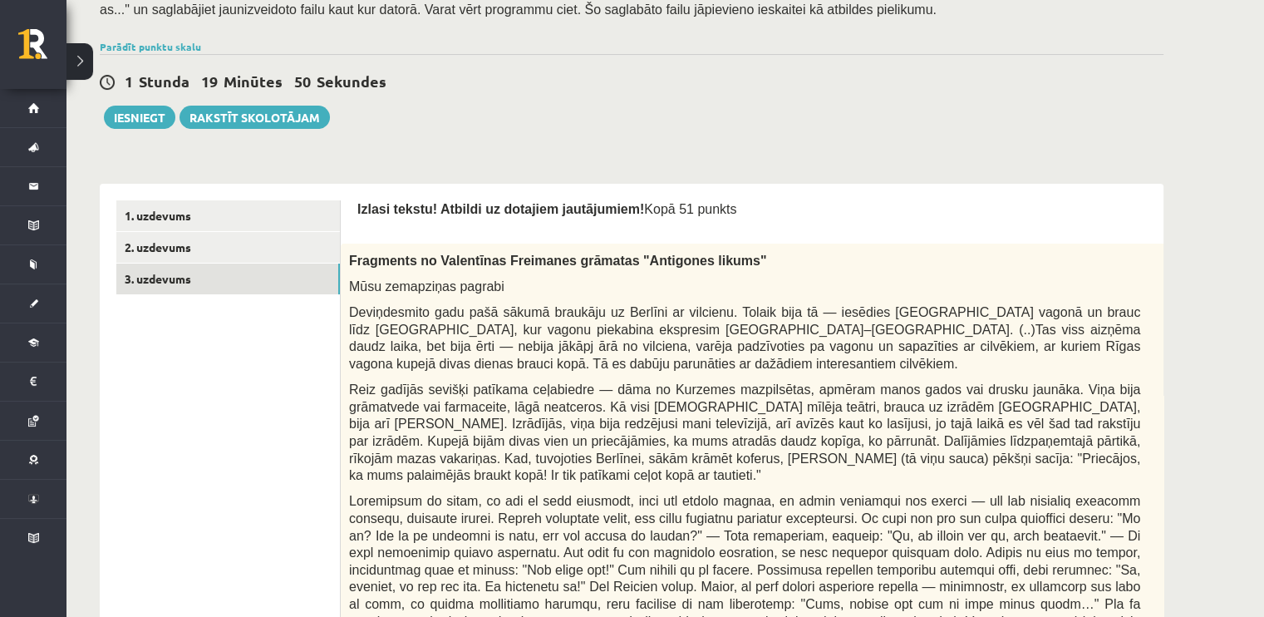
scroll to position [339, 0]
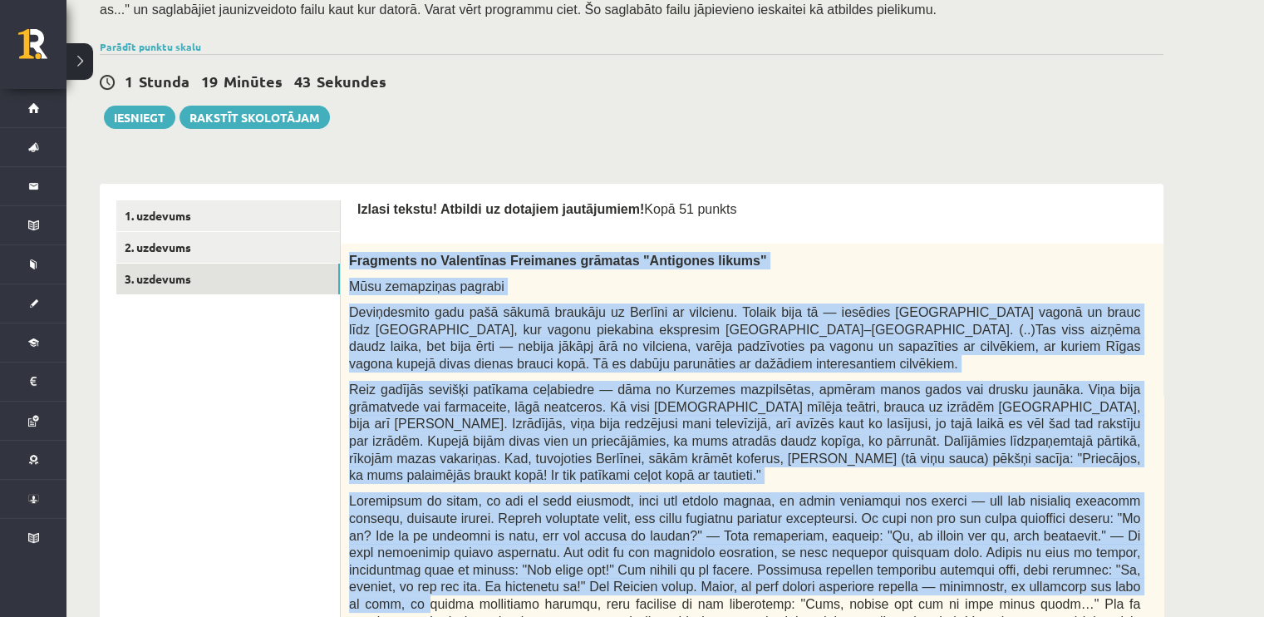
drag, startPoint x: 349, startPoint y: 253, endPoint x: 1001, endPoint y: 591, distance: 734.5
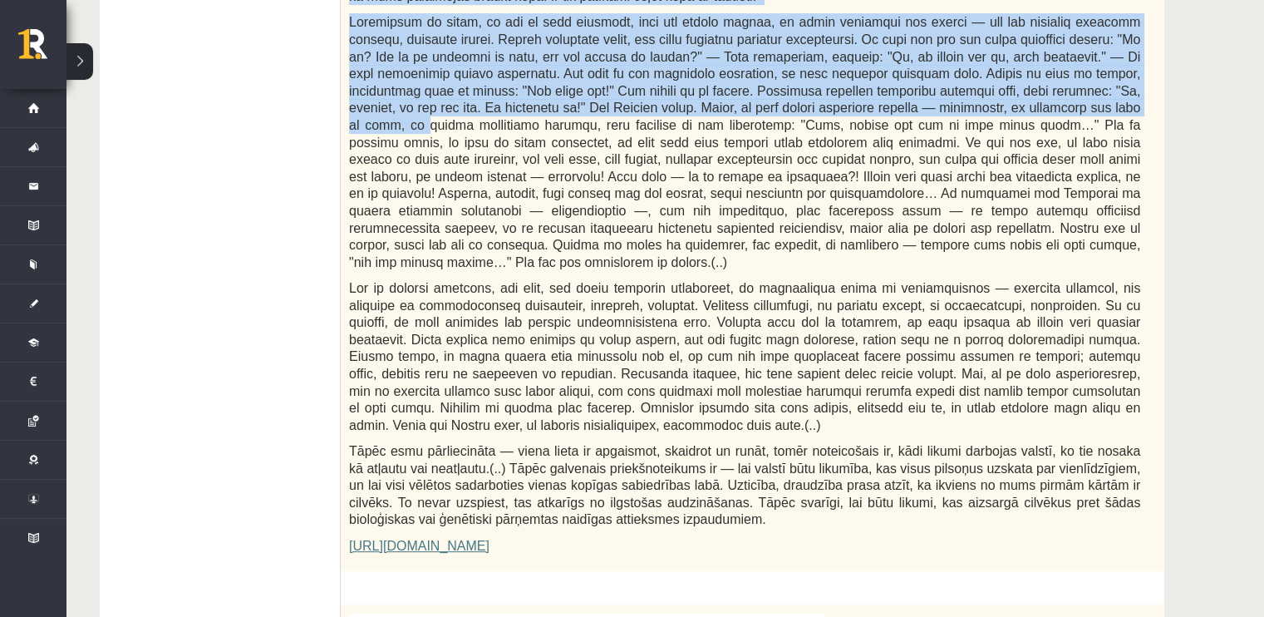
scroll to position [817, 0]
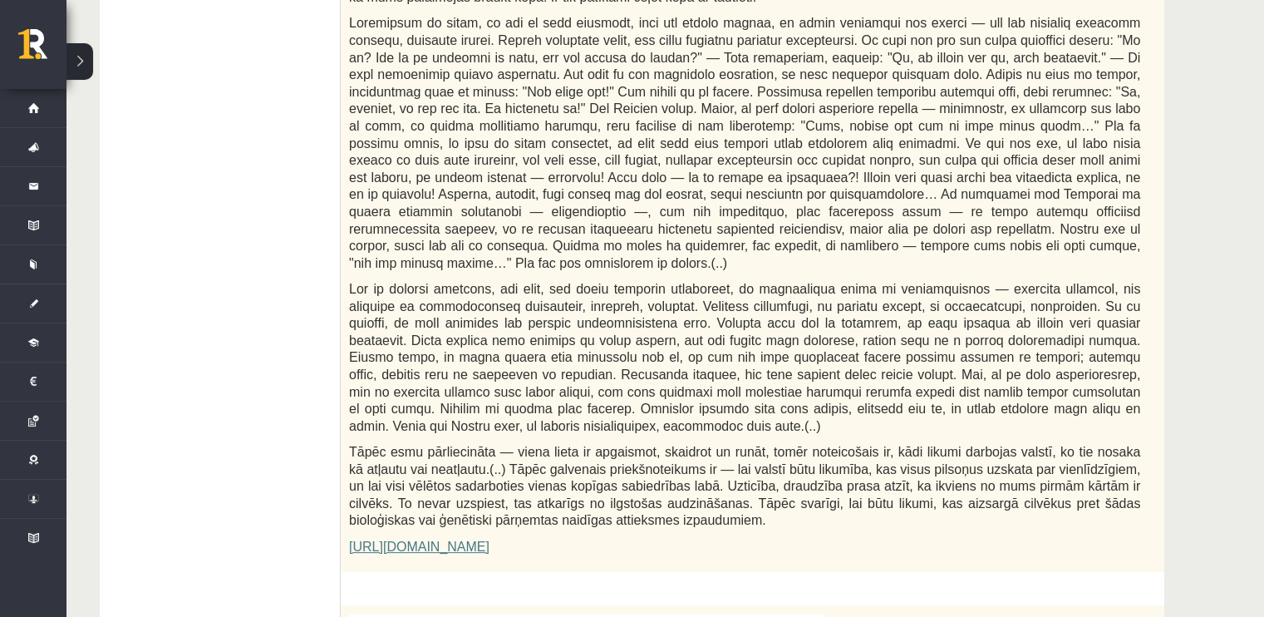
click at [853, 400] on div "Fragments no Valentīnas Freimanes grāmatas "Antigones likums" Mūsu zemapziņas p…" at bounding box center [786, 169] width 891 height 806
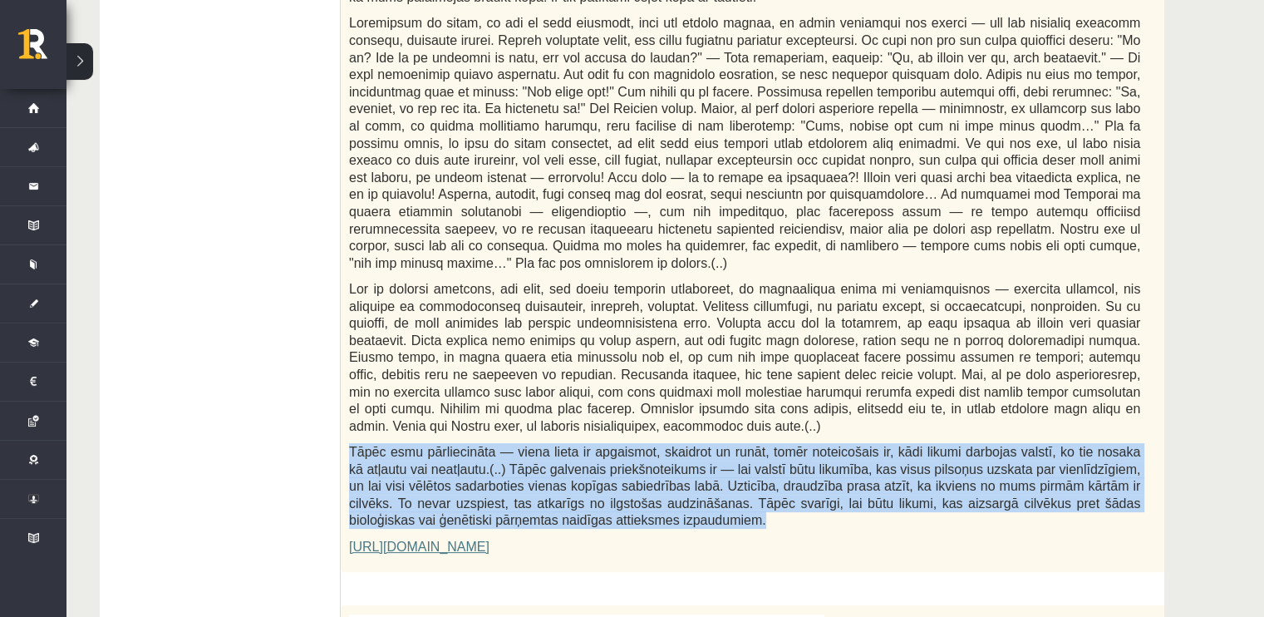
click at [853, 400] on div "Fragments no Valentīnas Freimanes grāmatas "Antigones likums" Mūsu zemapziņas p…" at bounding box center [786, 169] width 891 height 806
click at [854, 445] on span "Tāpēc esmu pārliecināta — viena lieta ir apgaismot, skaidrot un runāt, tomēr no…" at bounding box center [744, 486] width 791 height 82
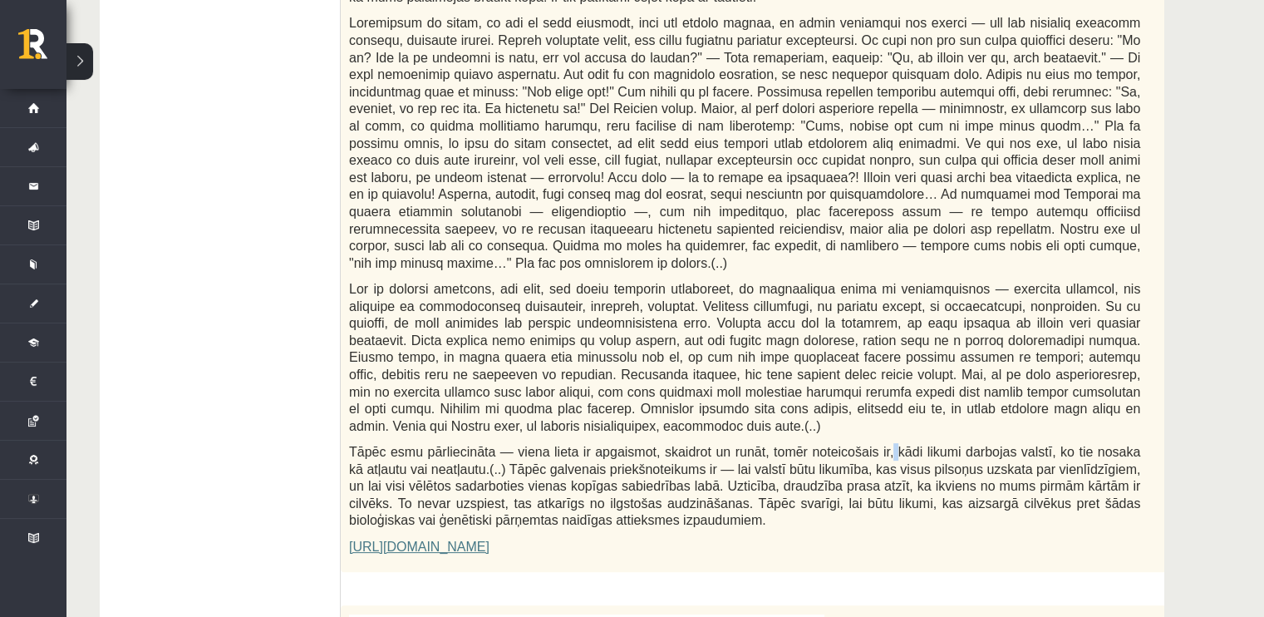
click at [854, 445] on span "Tāpēc esmu pārliecināta — viena lieta ir apgaismot, skaidrot un runāt, tomēr no…" at bounding box center [744, 486] width 791 height 82
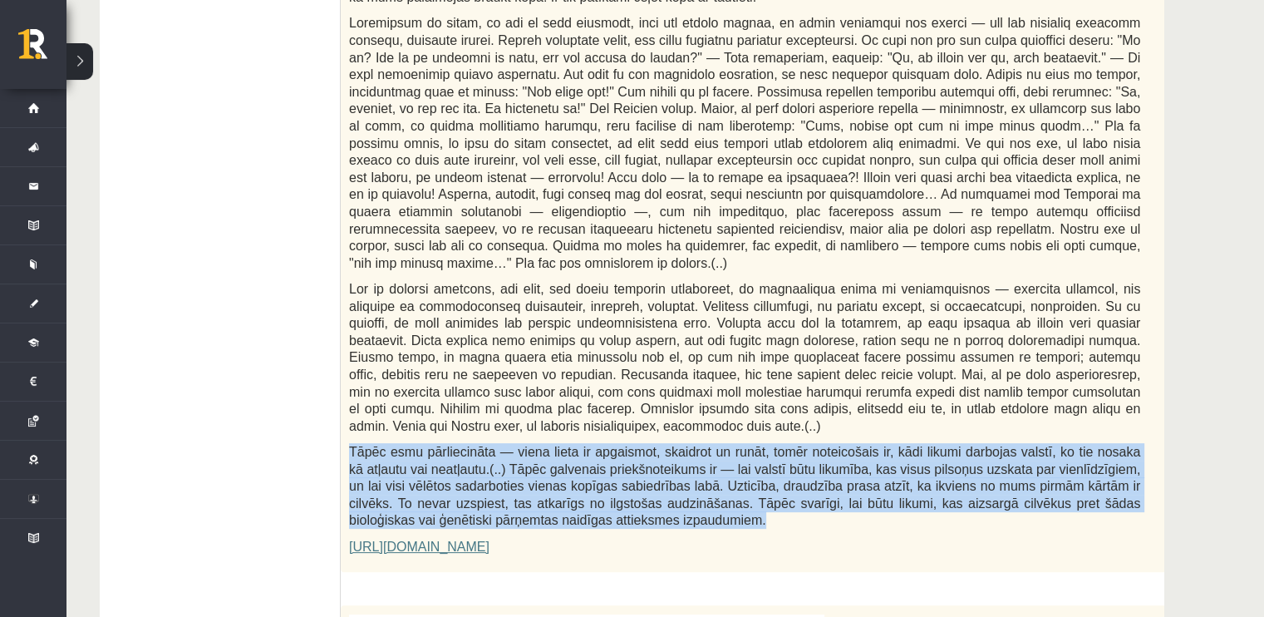
click at [854, 445] on span "Tāpēc esmu pārliecināta — viena lieta ir apgaismot, skaidrot un runāt, tomēr no…" at bounding box center [744, 486] width 791 height 82
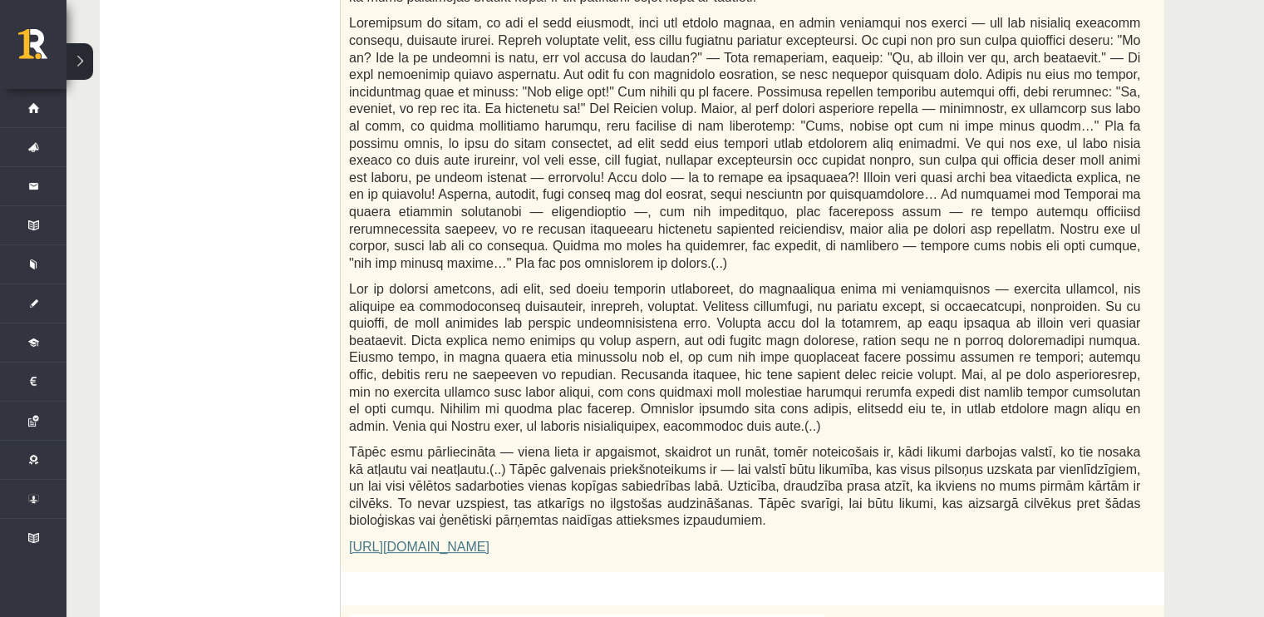
click at [797, 526] on div "Fragments no Valentīnas Freimanes grāmatas "Antigones likums" Mūsu zemapziņas p…" at bounding box center [786, 169] width 891 height 806
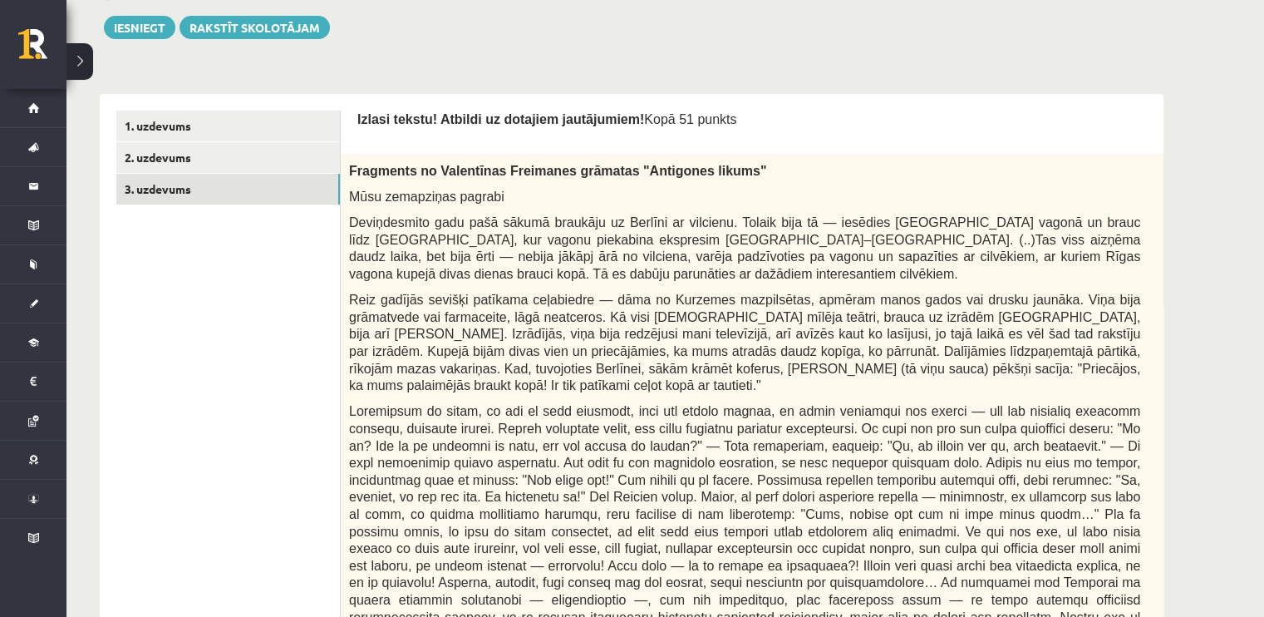
scroll to position [0, 0]
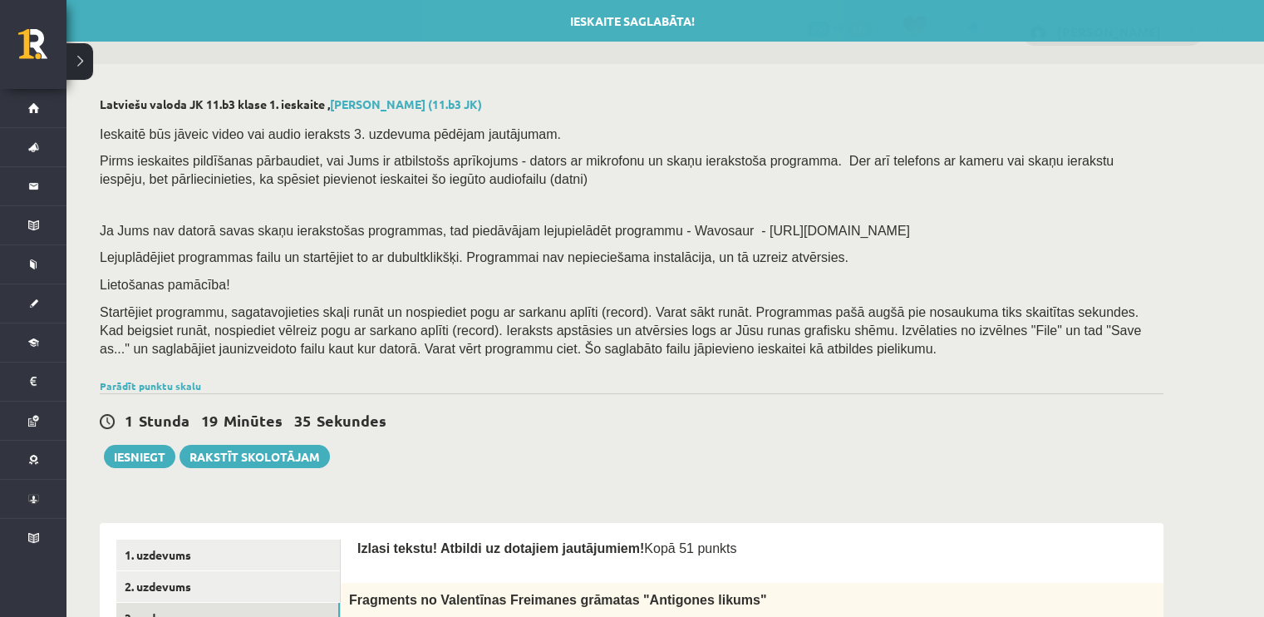
drag, startPoint x: 663, startPoint y: 493, endPoint x: 455, endPoint y: 253, distance: 317.0
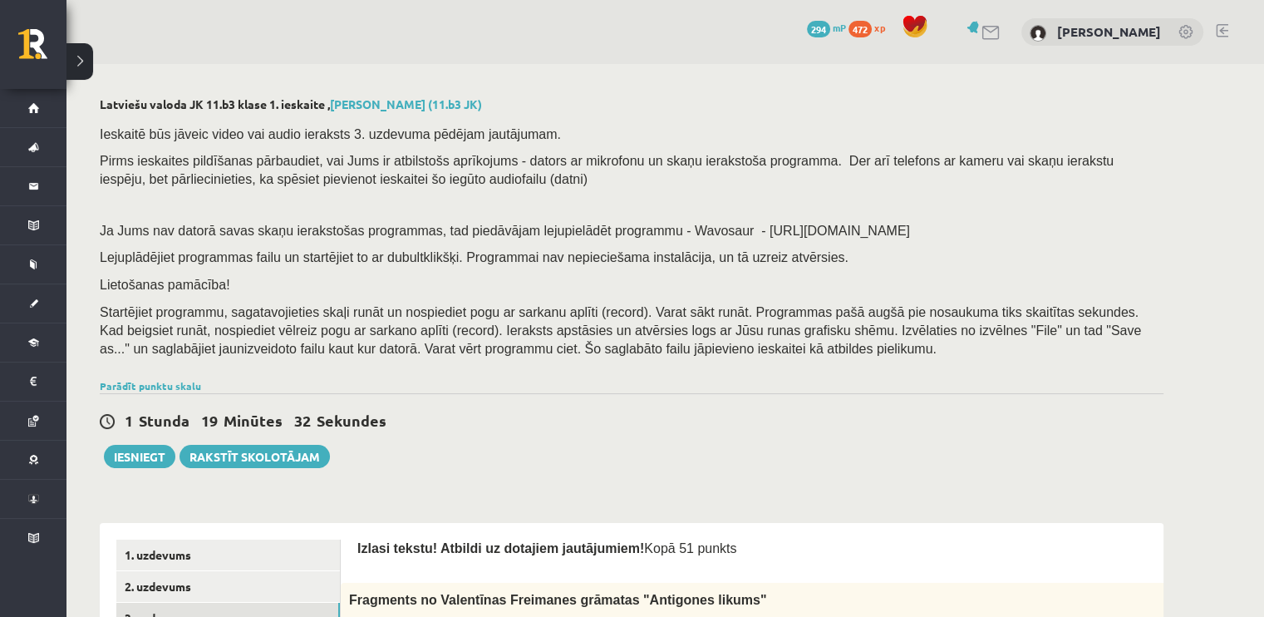
click at [575, 448] on div "1 Stunda 19 Minūtes 32 Sekundes Ieskaite saglabāta! Iesniegt Rakstīt skolotājam" at bounding box center [632, 430] width 1064 height 75
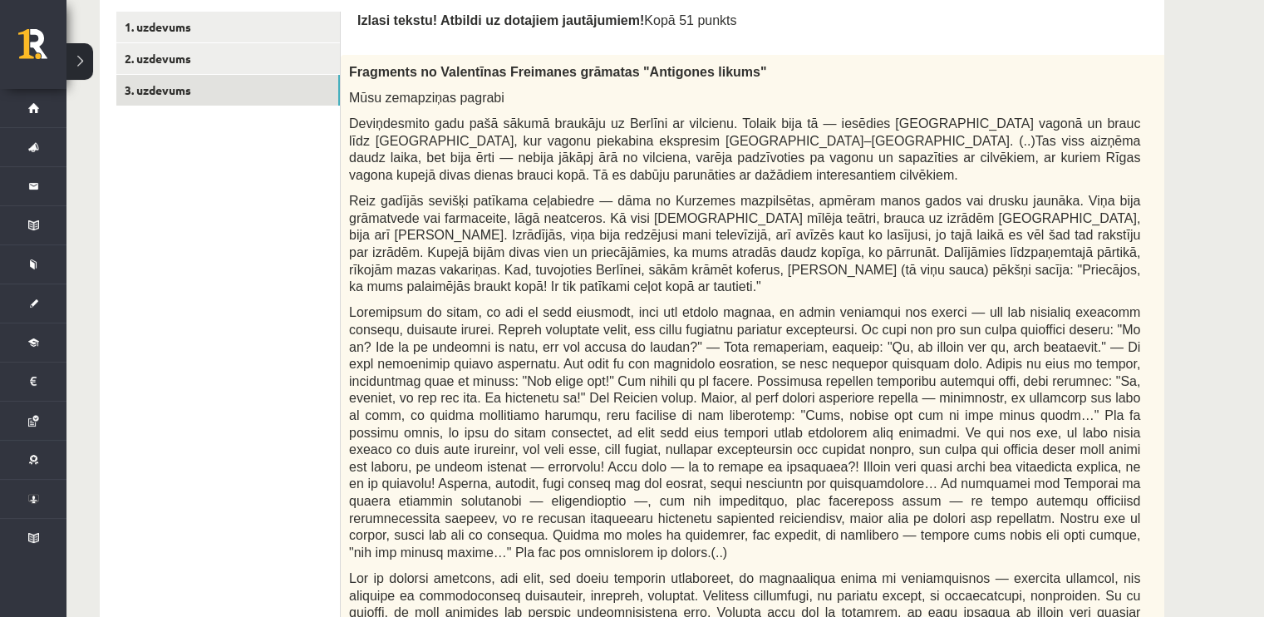
scroll to position [530, 0]
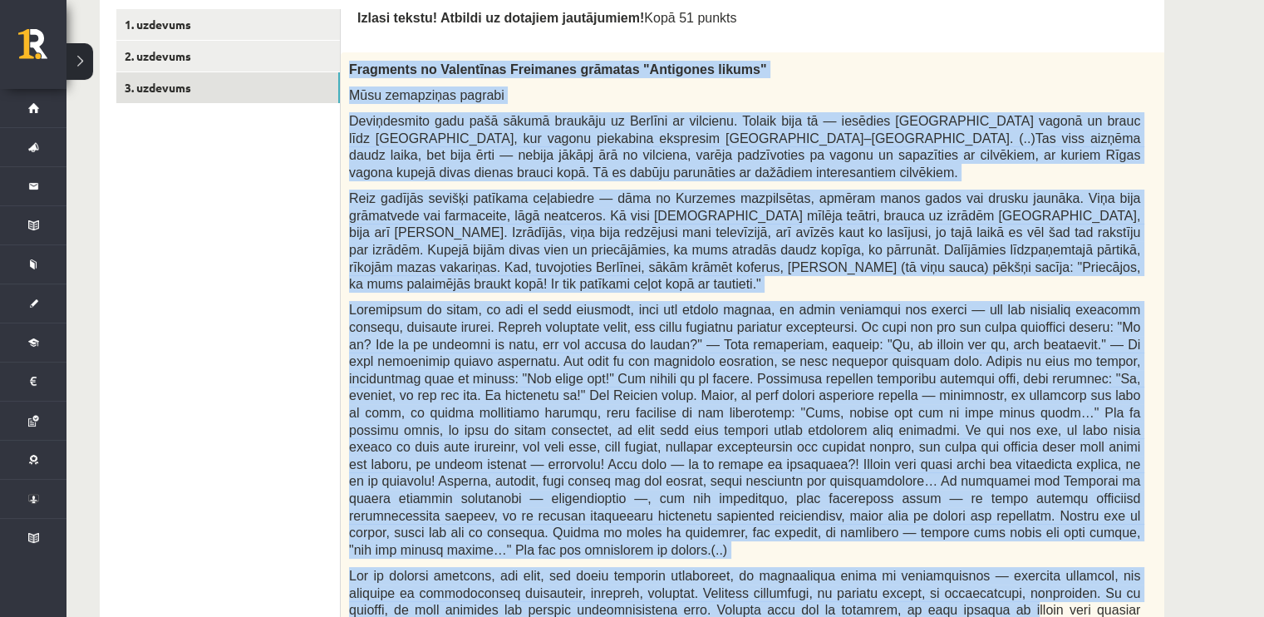
drag, startPoint x: 349, startPoint y: 68, endPoint x: 781, endPoint y: 594, distance: 680.8
click at [781, 594] on div "Fragments no Valentīnas Freimanes grāmatas "Antigones likums" Mūsu zemapziņas p…" at bounding box center [786, 455] width 891 height 806
click at [1064, 395] on span at bounding box center [744, 429] width 791 height 253
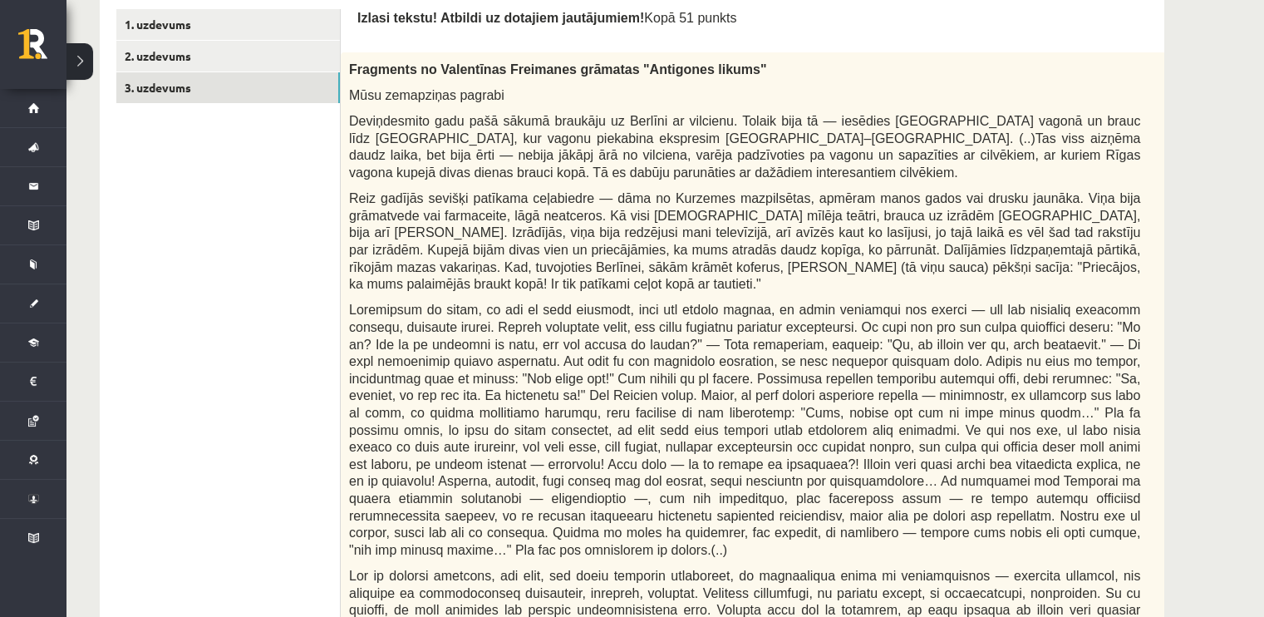
click at [1011, 391] on span at bounding box center [744, 429] width 791 height 253
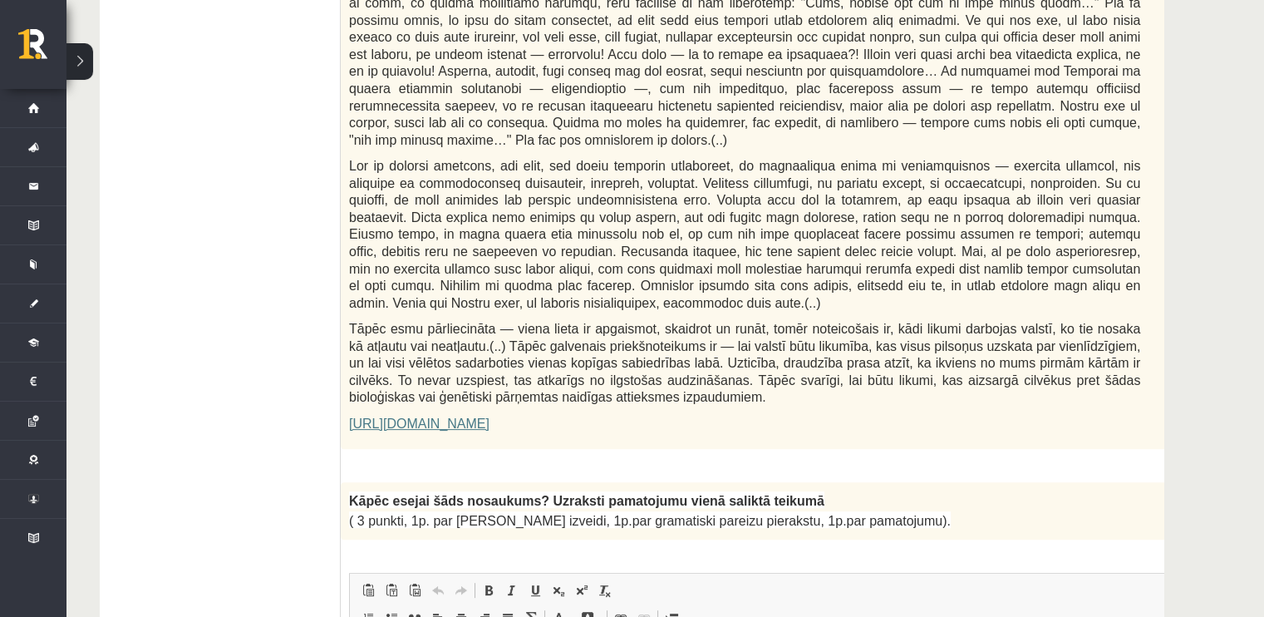
scroll to position [949, 0]
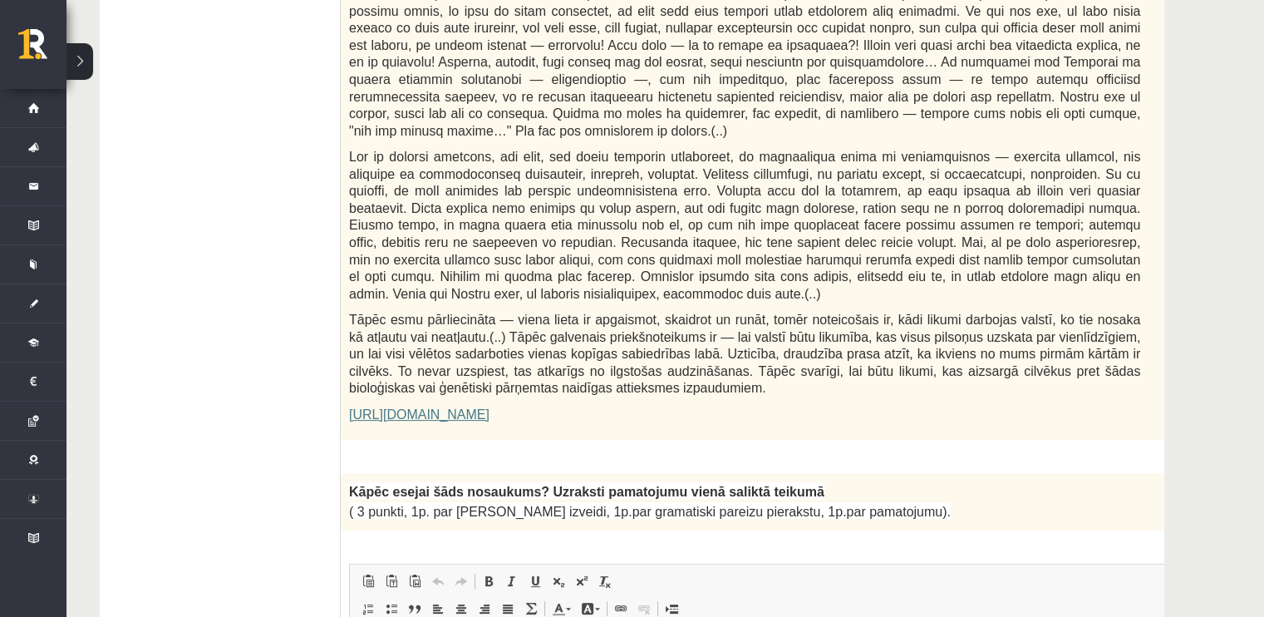
click at [664, 386] on div "Fragments no Valentīnas Freimanes grāmatas "Antigones likums" Mūsu zemapziņas p…" at bounding box center [786, 36] width 891 height 806
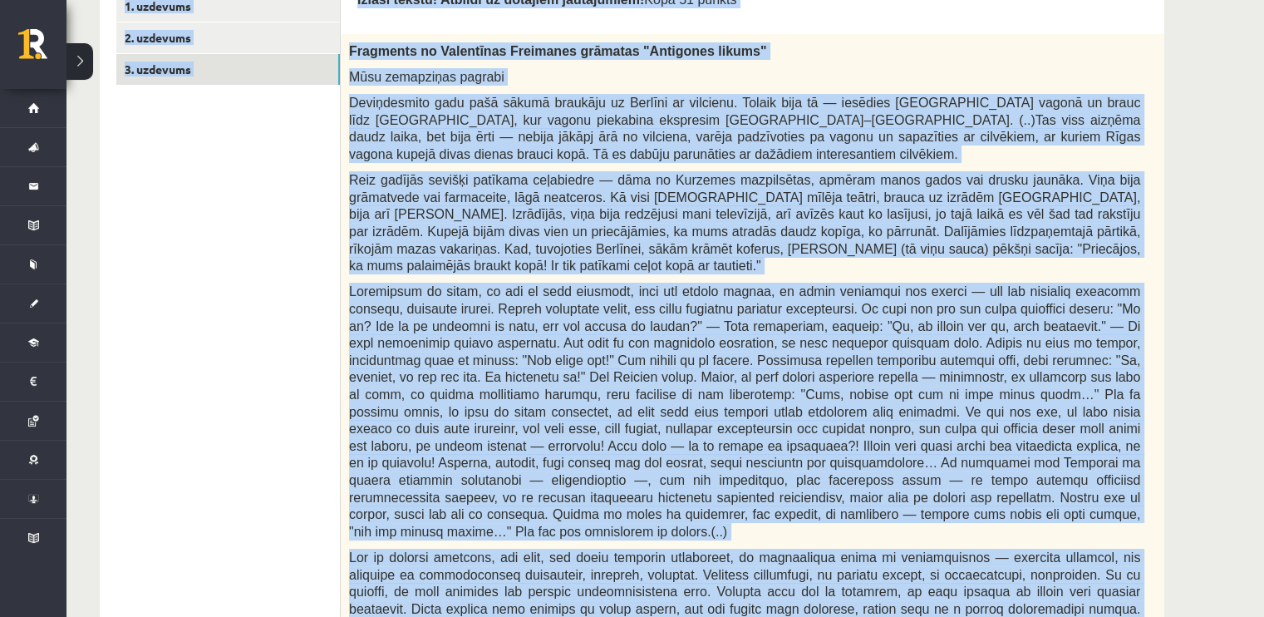
scroll to position [0, 0]
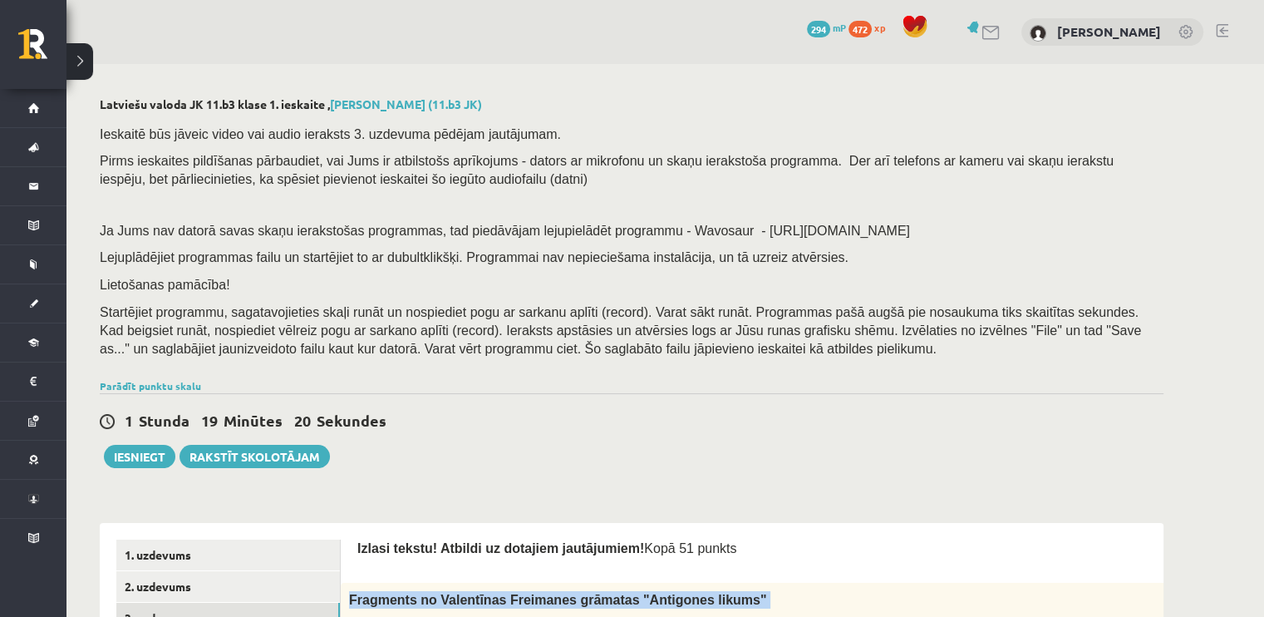
drag, startPoint x: 650, startPoint y: 352, endPoint x: 349, endPoint y: 584, distance: 380.4
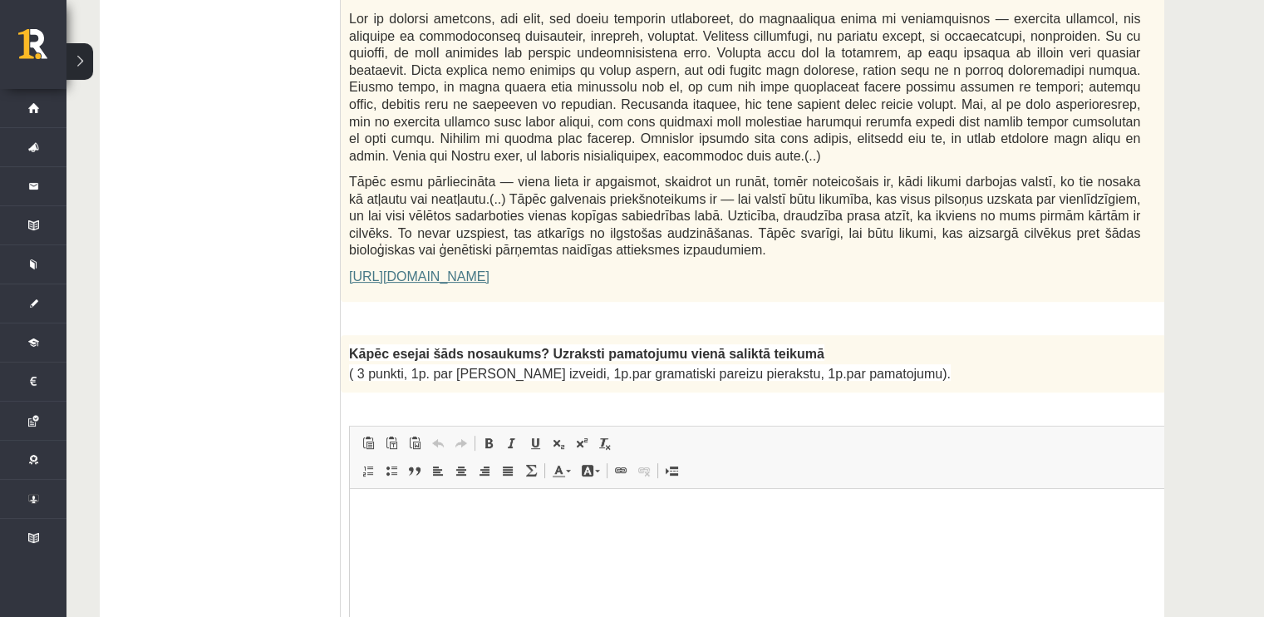
scroll to position [1115, 0]
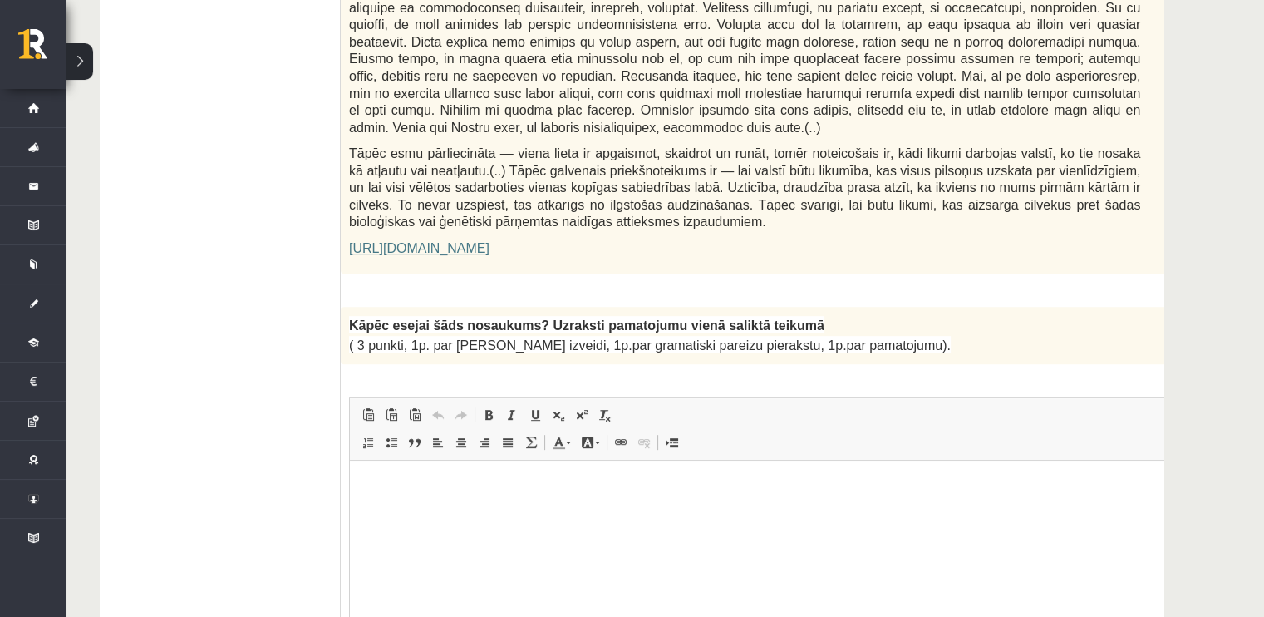
drag, startPoint x: 657, startPoint y: 182, endPoint x: 605, endPoint y: 158, distance: 56.9
drag, startPoint x: 605, startPoint y: 158, endPoint x: 574, endPoint y: 157, distance: 30.8
click at [574, 157] on span "Tāpēc esmu pārliecināta — viena lieta ir apgaismot, skaidrot un runāt, tomēr no…" at bounding box center [744, 187] width 791 height 82
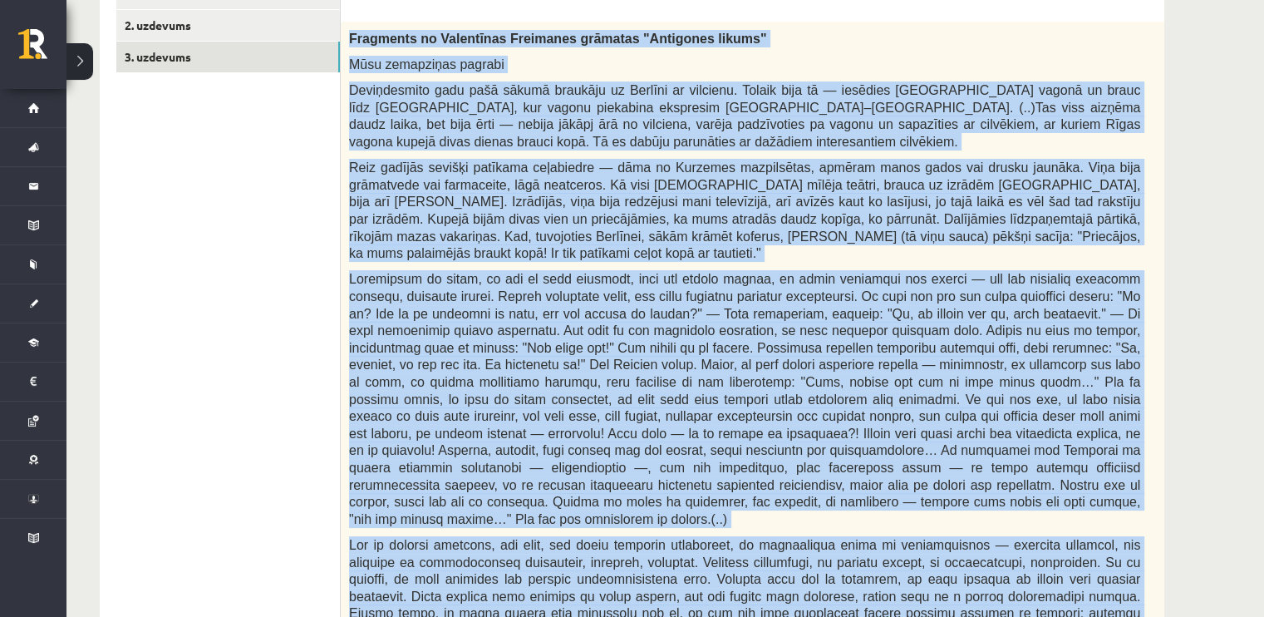
scroll to position [0, 0]
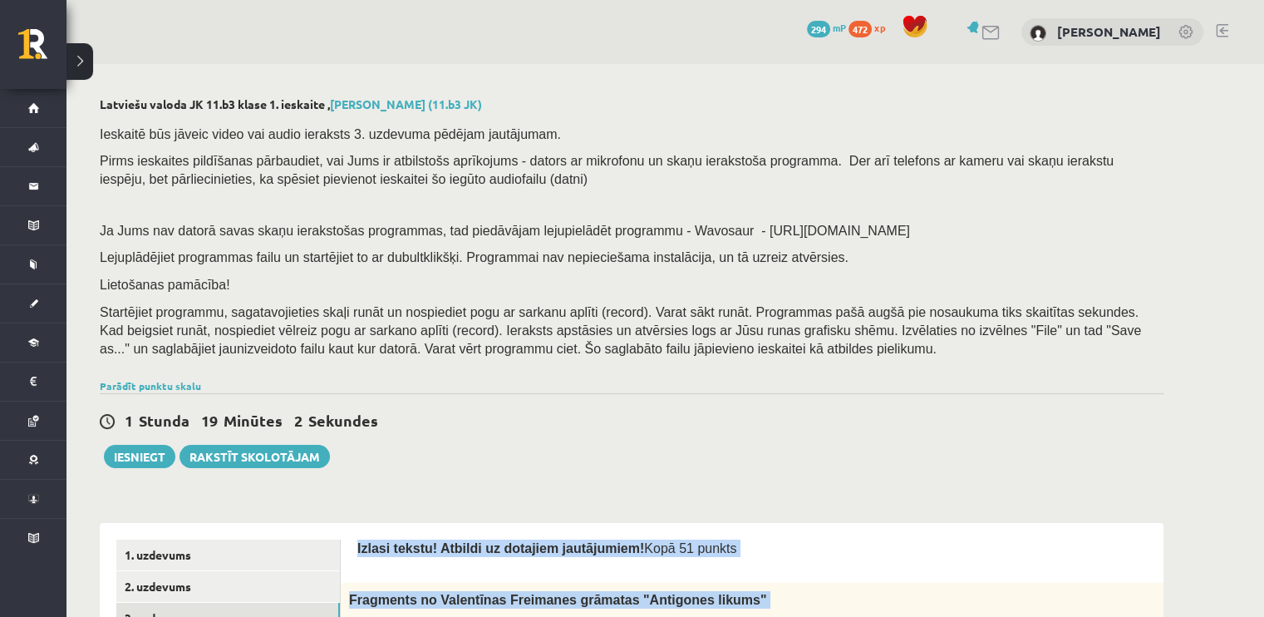
drag, startPoint x: 646, startPoint y: 189, endPoint x: 351, endPoint y: 545, distance: 462.8
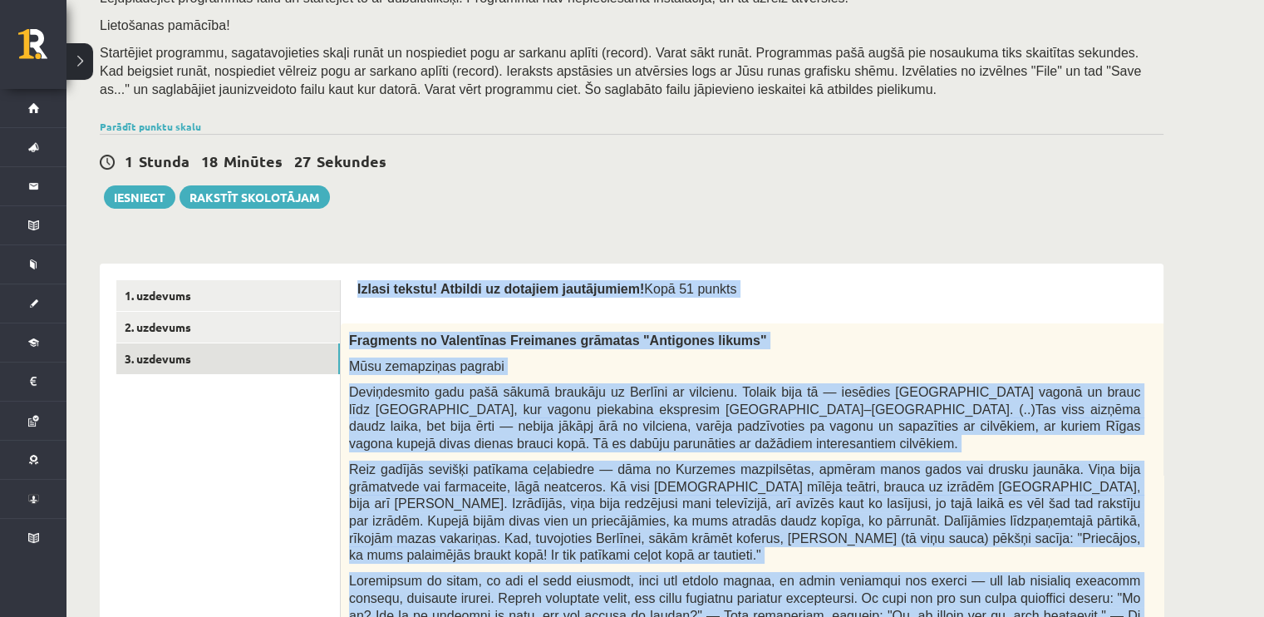
scroll to position [261, 0]
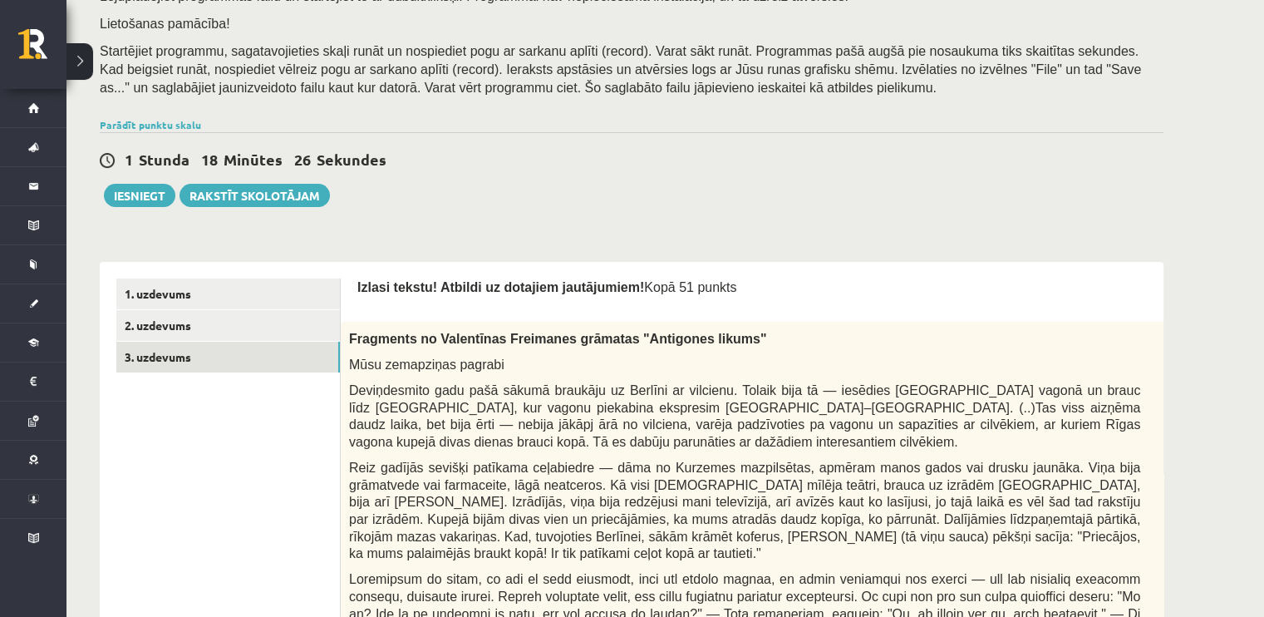
click at [462, 196] on div "1 Stunda 18 Minūtes 26 Sekundes Ieskaite saglabāta! Iesniegt Rakstīt skolotājam" at bounding box center [632, 169] width 1064 height 75
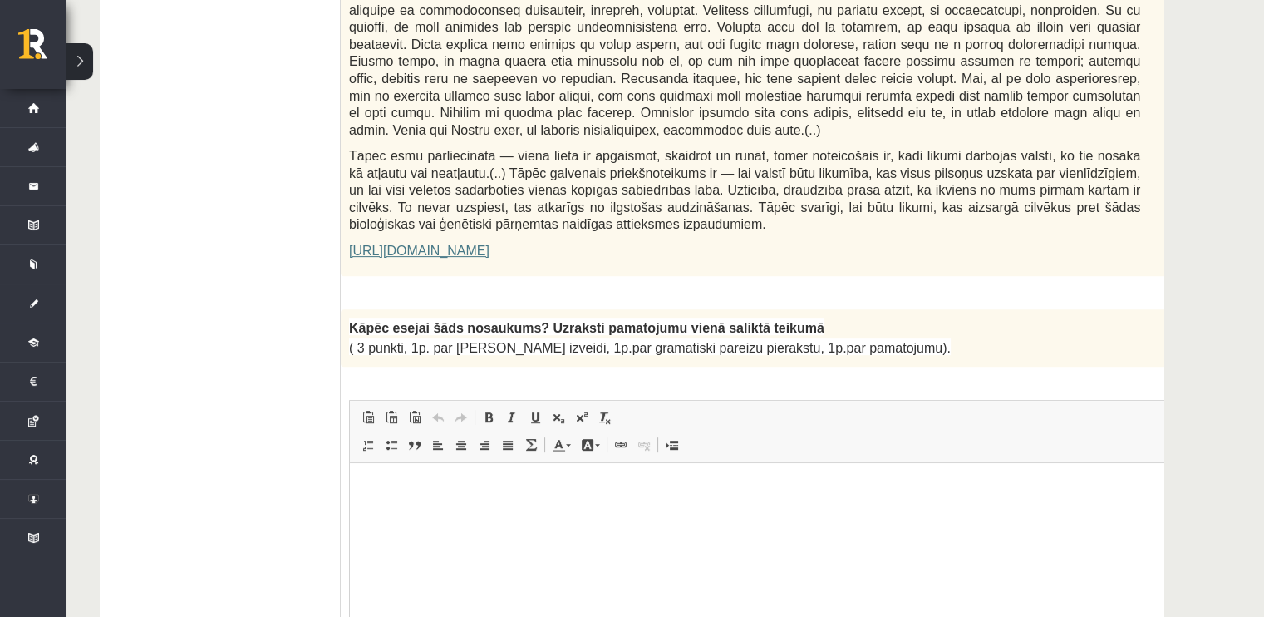
scroll to position [1114, 0]
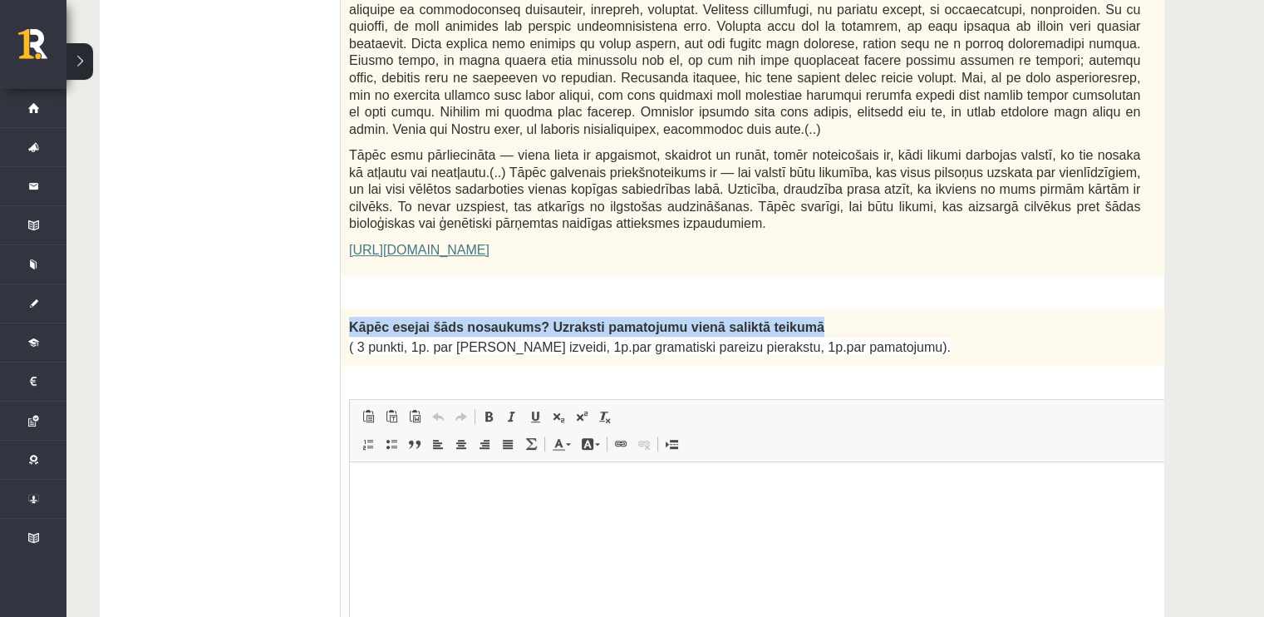
drag, startPoint x: 352, startPoint y: 288, endPoint x: 779, endPoint y: 275, distance: 426.6
click at [779, 308] on div "Kāpēc esejai šāds nosaukums? Uzraksti pamatojumu vienā saliktā teikumā ( 3 punk…" at bounding box center [786, 336] width 891 height 57
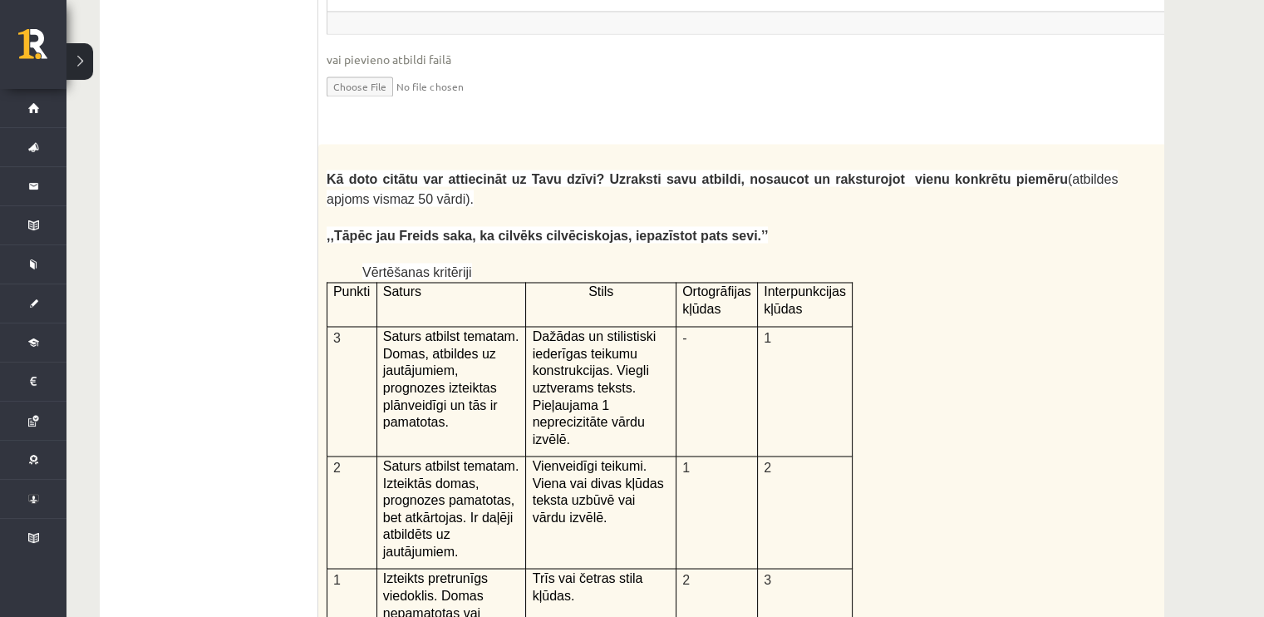
scroll to position [3363, 0]
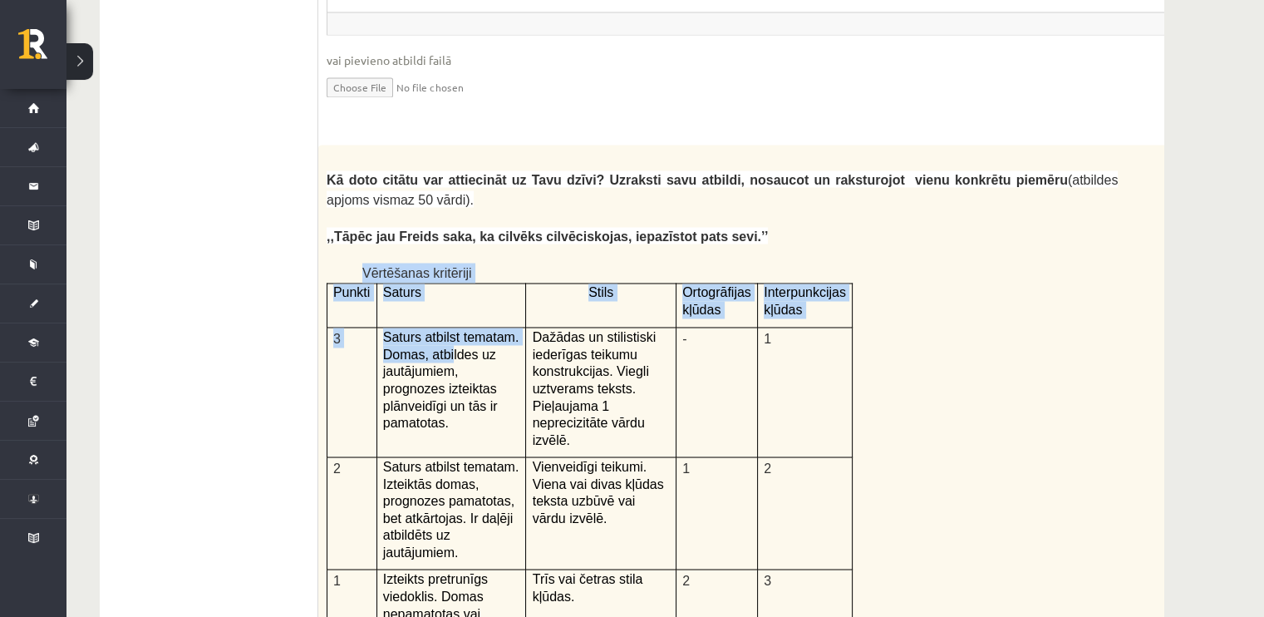
drag, startPoint x: 337, startPoint y: 171, endPoint x: 444, endPoint y: 251, distance: 133.6
click at [444, 251] on div "Kā doto citātu var attiecināt uz Tavu dzīvi? Uzraksti savu atbildi, nosaucot un…" at bounding box center [763, 577] width 891 height 864
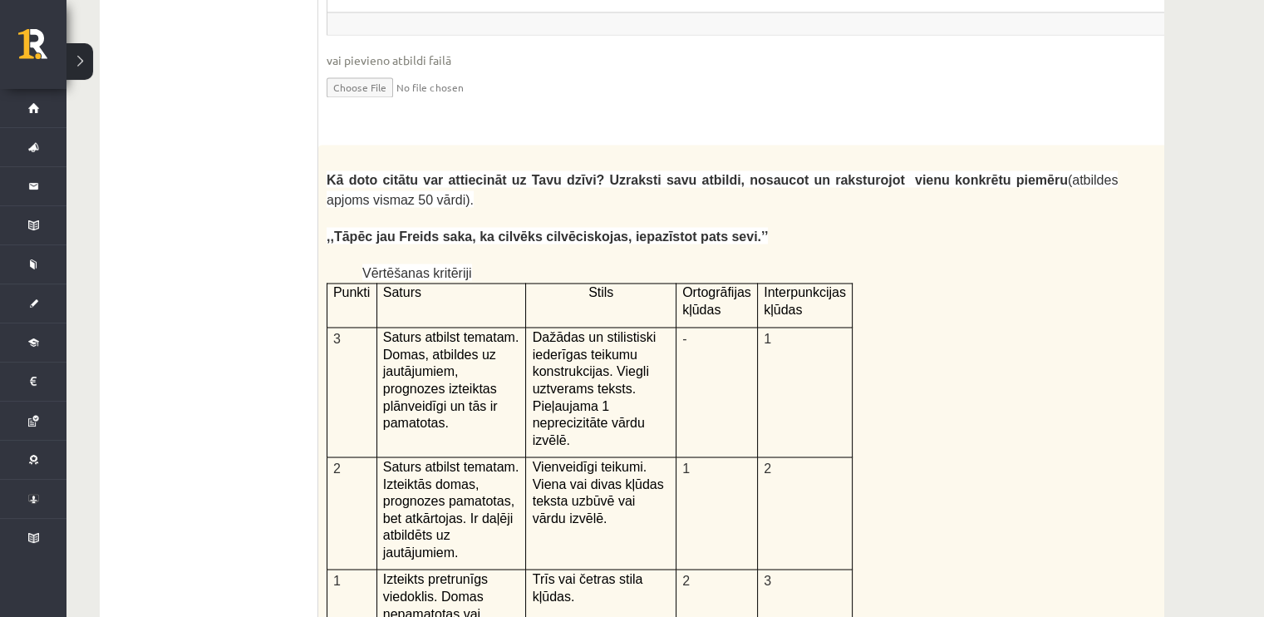
click at [342, 247] on p at bounding box center [722, 255] width 791 height 17
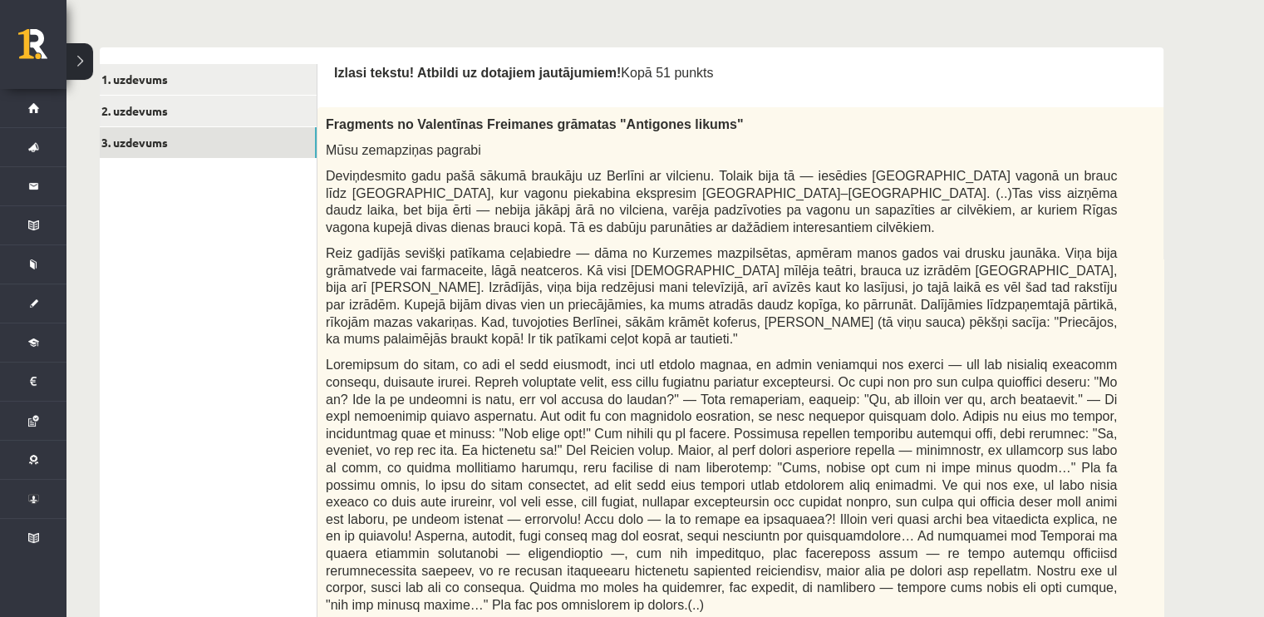
scroll to position [509, 0]
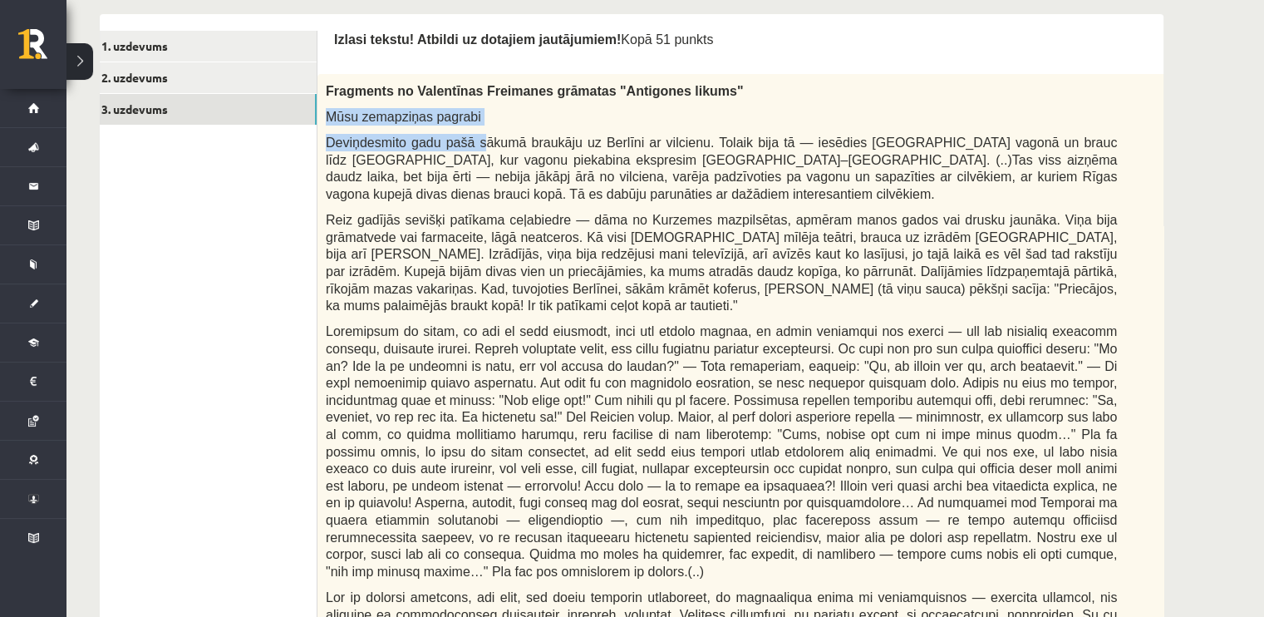
drag, startPoint x: 322, startPoint y: 112, endPoint x: 469, endPoint y: 148, distance: 150.6
click at [469, 148] on div "Fragments no Valentīnas Freimanes grāmatas "Antigones likums" Mūsu zemapziņas p…" at bounding box center [762, 477] width 891 height 806
click at [470, 142] on span "Deviņdesmito gadu pašā sākumā braukāju uz Berlīni ar vilcienu. Tolaik bija tā —…" at bounding box center [721, 168] width 791 height 66
drag, startPoint x: 468, startPoint y: 109, endPoint x: 326, endPoint y: 110, distance: 142.1
click at [326, 110] on p "Mūsu zemapziņas pagrabi" at bounding box center [721, 116] width 791 height 17
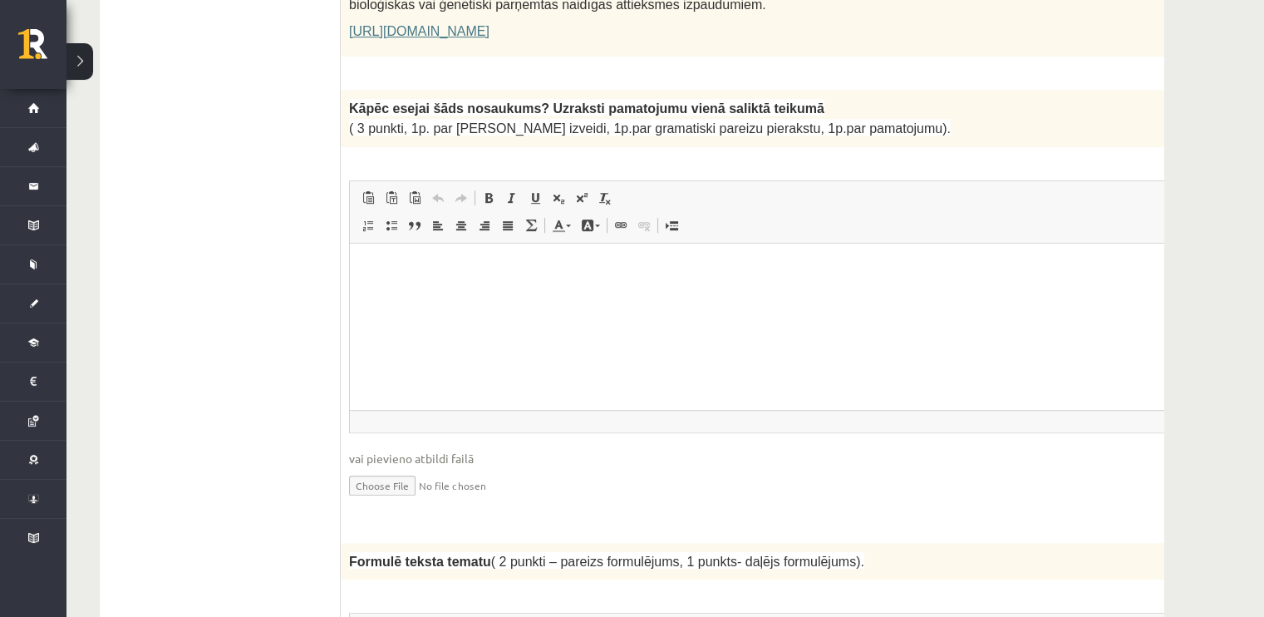
scroll to position [1334, 0]
click at [444, 292] on html at bounding box center [786, 266] width 873 height 51
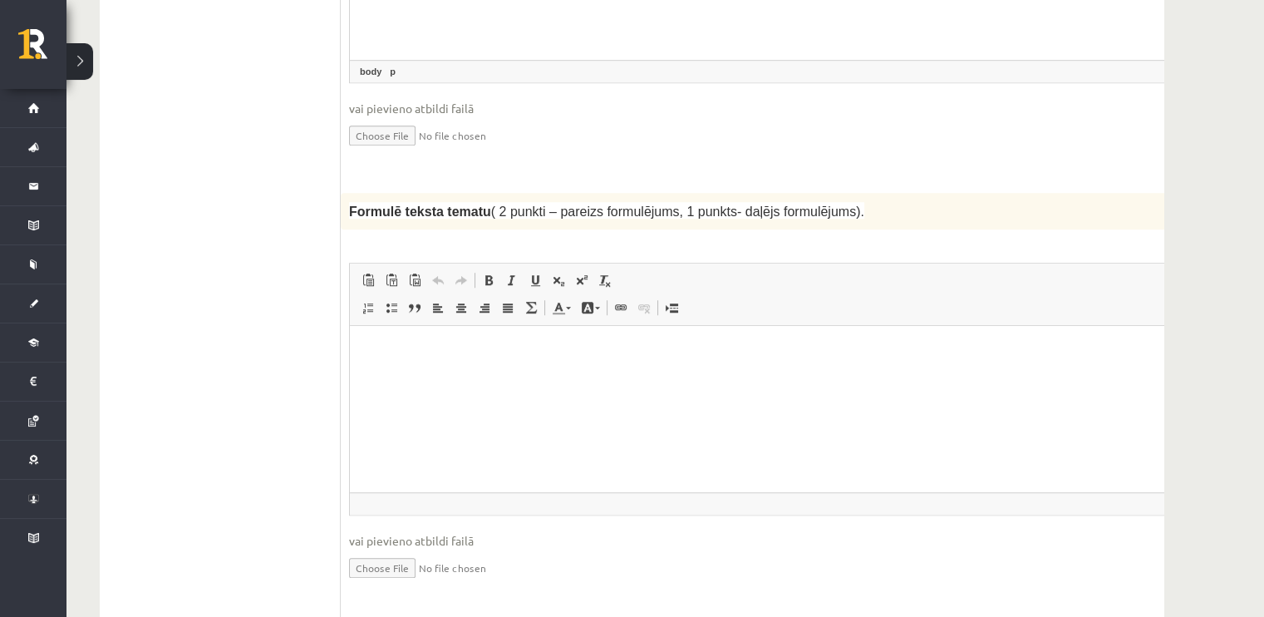
scroll to position [1700, 0]
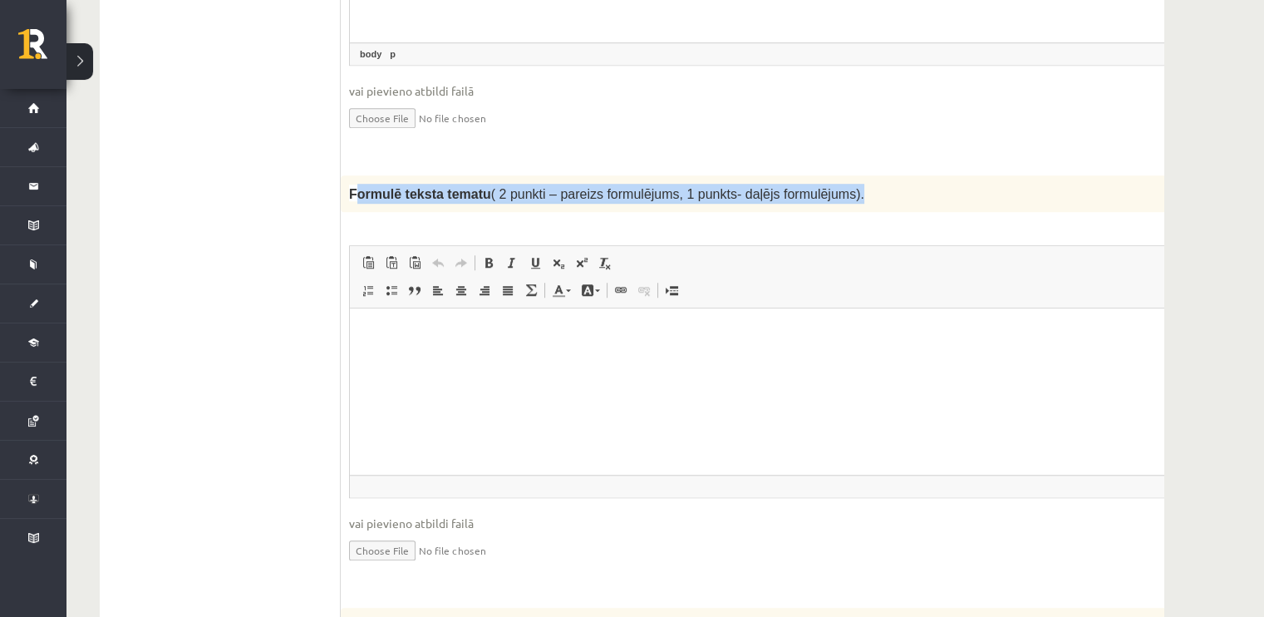
drag, startPoint x: 352, startPoint y: 148, endPoint x: 913, endPoint y: 126, distance: 561.4
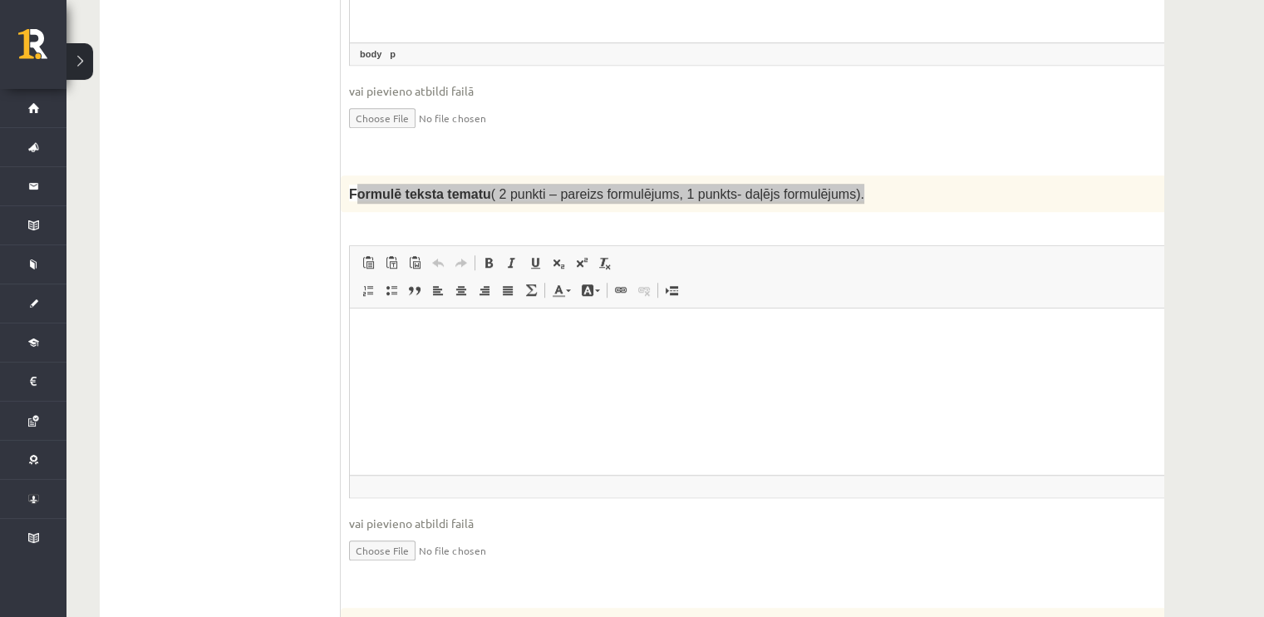
click at [410, 343] on html at bounding box center [786, 333] width 873 height 51
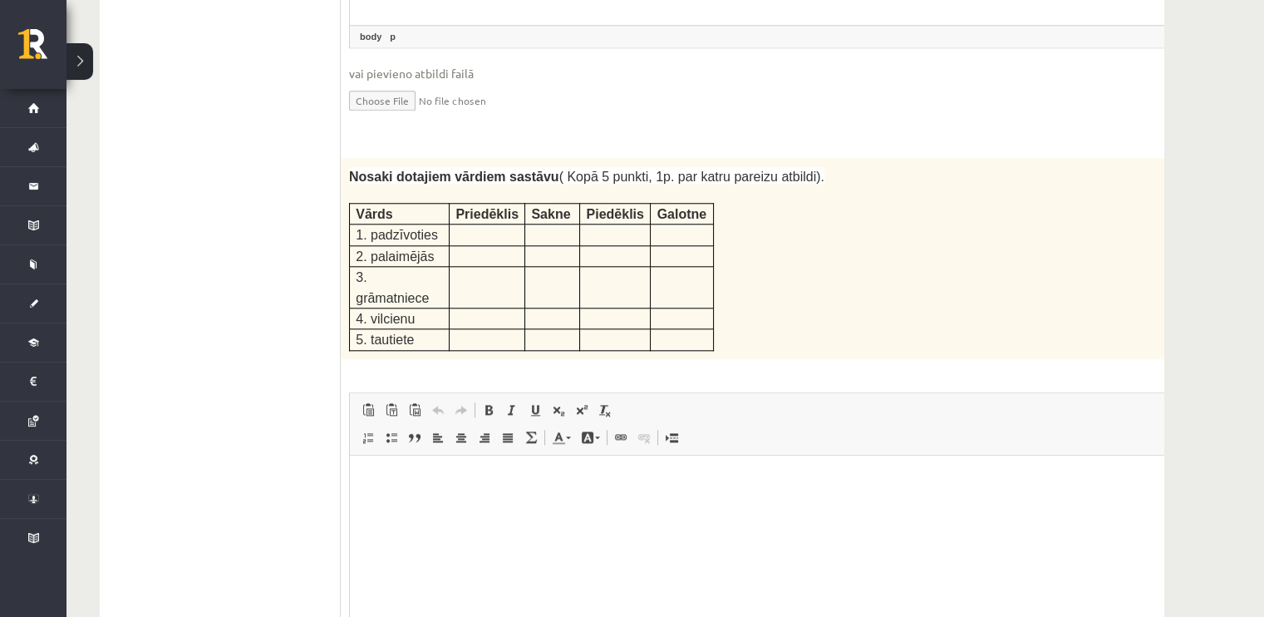
scroll to position [2150, 0]
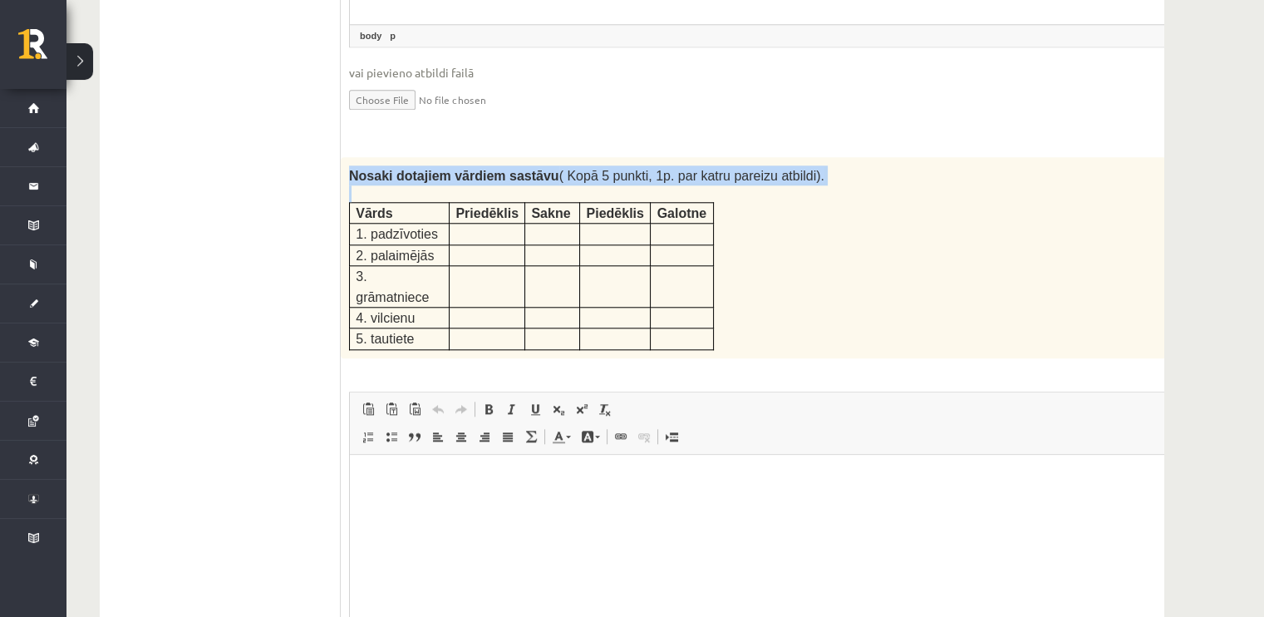
drag, startPoint x: 350, startPoint y: 130, endPoint x: 762, endPoint y: 256, distance: 430.9
click at [762, 256] on div "Nosaki dotajiem vārdiem sastāvu ( Kopā 5 punkti, 1p. par katru pareizu atbildi)…" at bounding box center [786, 257] width 891 height 201
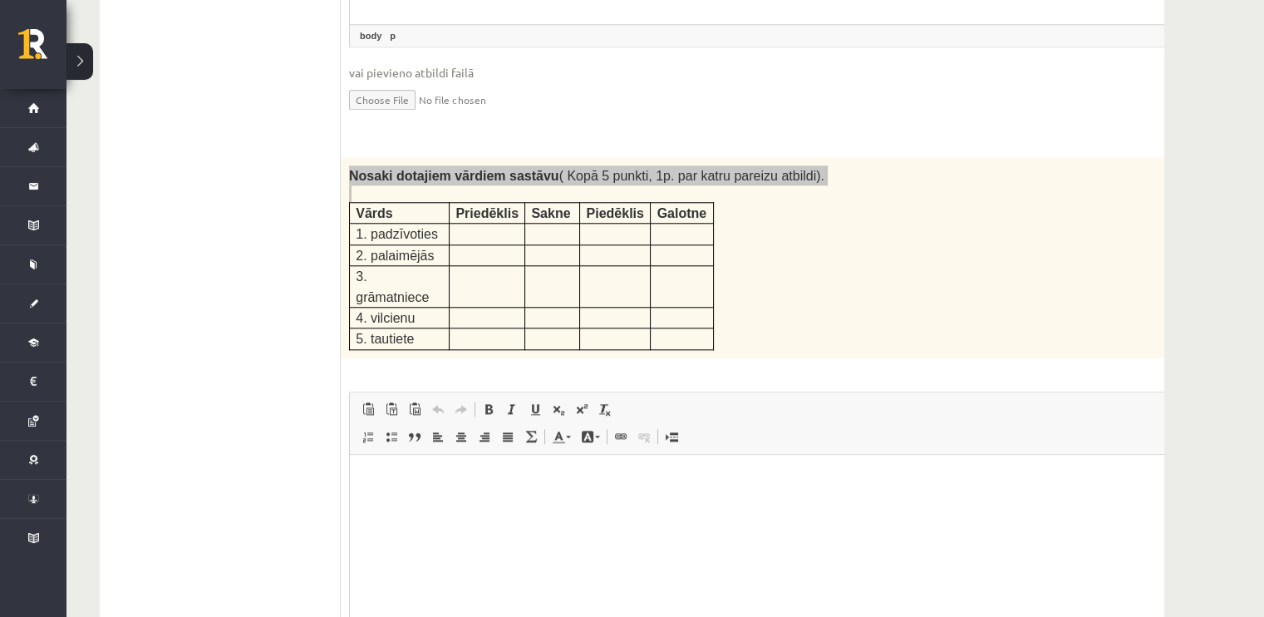
click at [428, 485] on p "Editor, wiswyg-editor-user-answer-47433845465000" at bounding box center [786, 478] width 839 height 17
click at [428, 485] on p "*******" at bounding box center [764, 478] width 795 height 17
click at [422, 554] on p "*" at bounding box center [764, 562] width 795 height 17
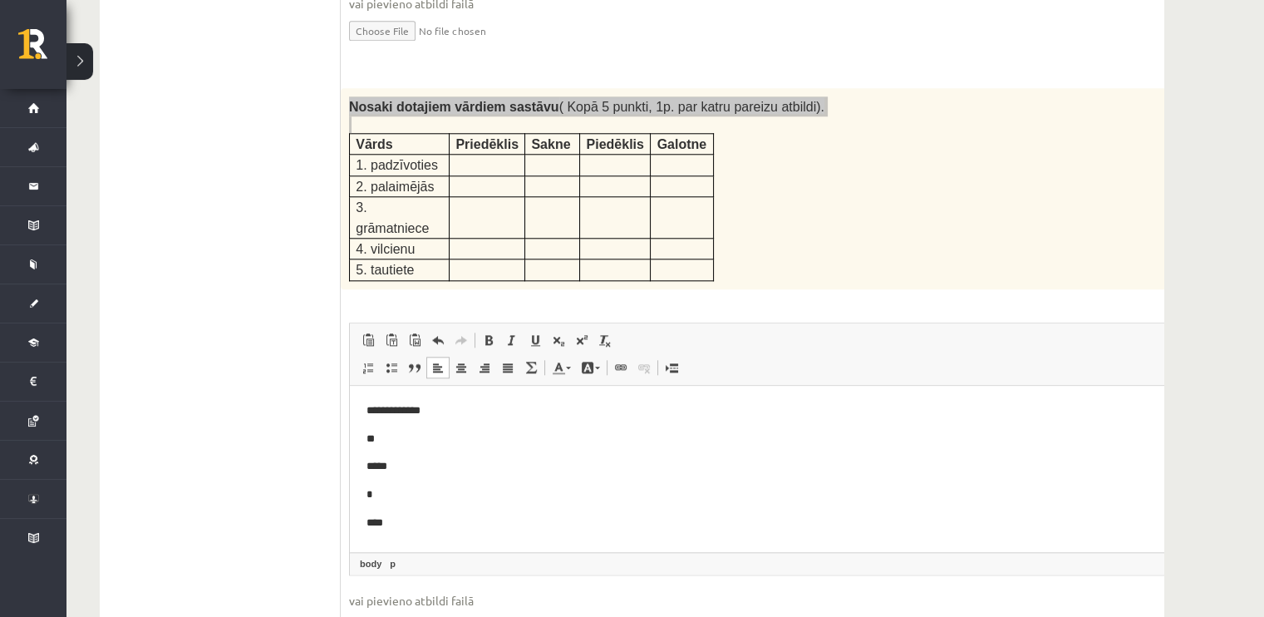
scroll to position [2226, 0]
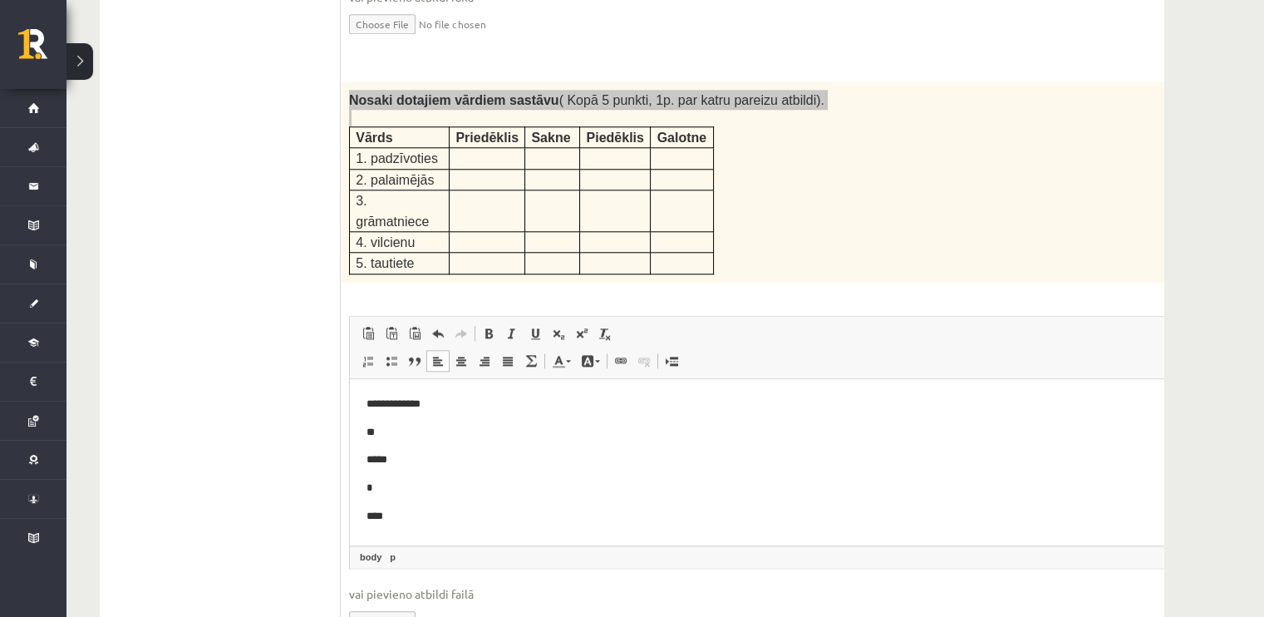
click at [465, 517] on p "****" at bounding box center [764, 515] width 795 height 17
click at [411, 449] on body "**********" at bounding box center [786, 459] width 839 height 129
click at [404, 446] on body "**********" at bounding box center [786, 459] width 839 height 129
click at [381, 438] on p "**" at bounding box center [764, 431] width 795 height 17
click at [383, 447] on body "**********" at bounding box center [786, 459] width 839 height 129
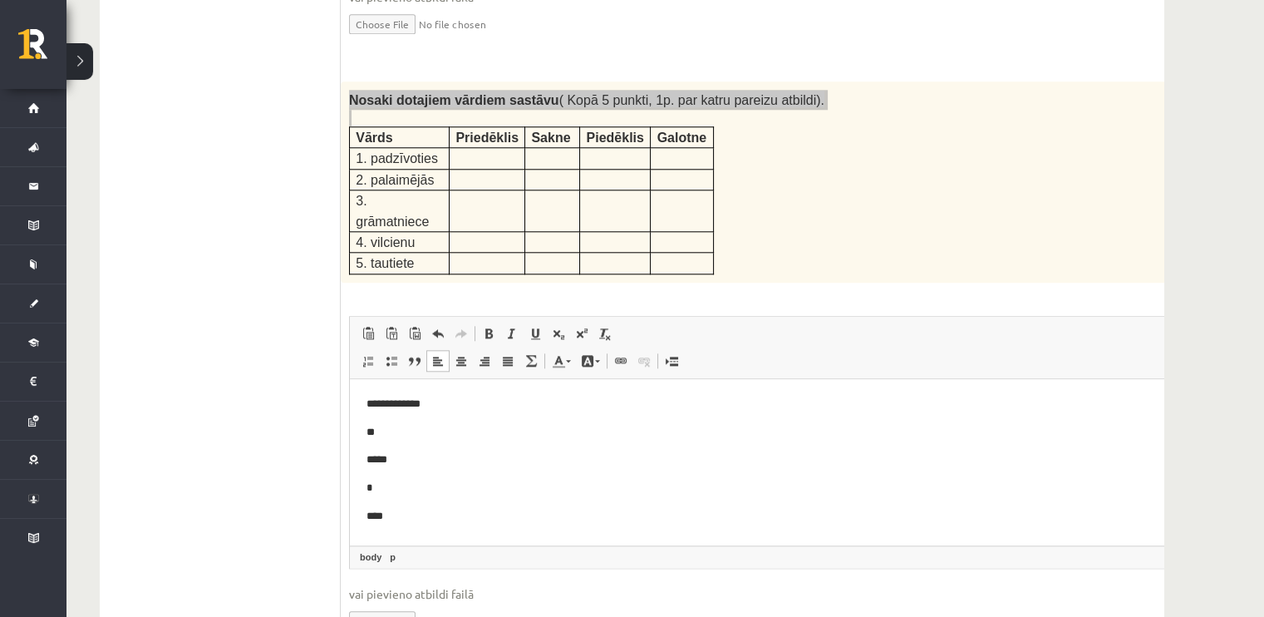
click at [408, 429] on p "**" at bounding box center [764, 431] width 795 height 17
click at [483, 439] on p "*** ****** ** ****" at bounding box center [764, 431] width 795 height 17
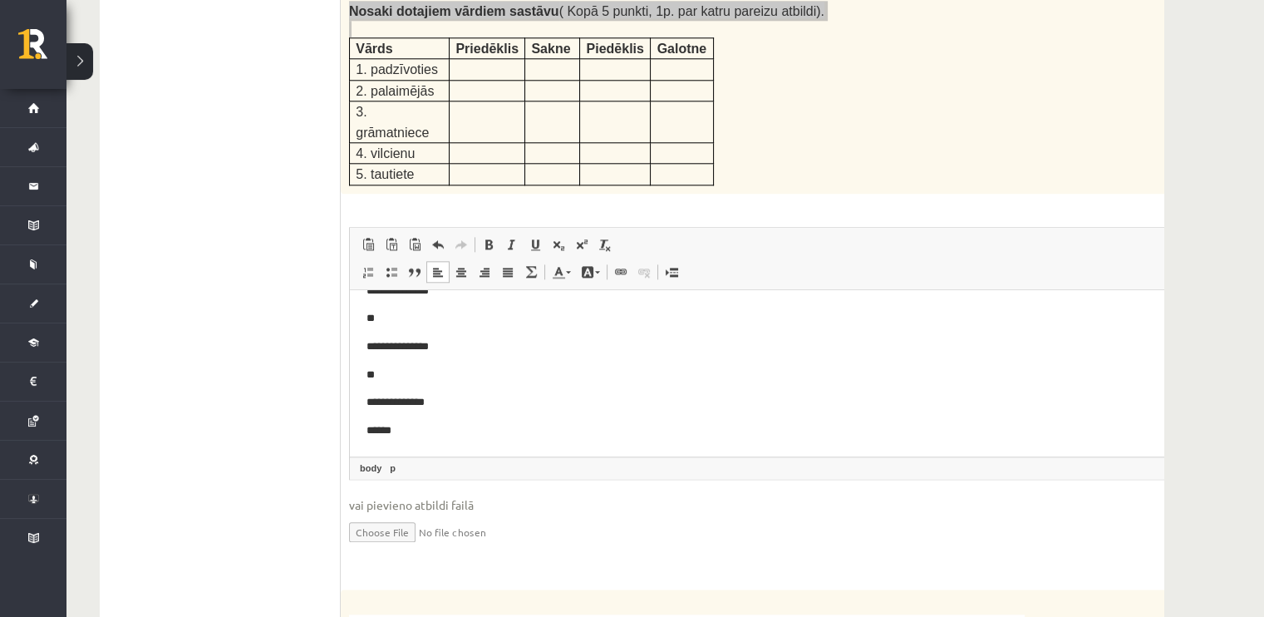
scroll to position [2330, 0]
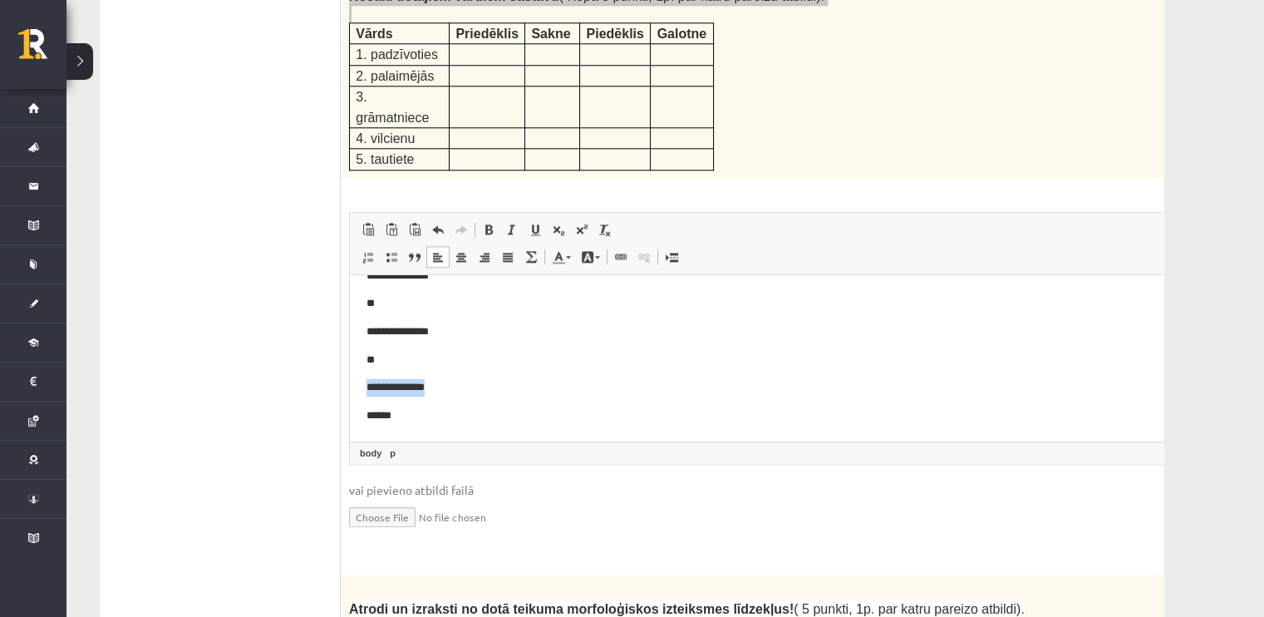
drag, startPoint x: 448, startPoint y: 391, endPoint x: 360, endPoint y: 390, distance: 88.1
click at [360, 390] on html "**********" at bounding box center [786, 331] width 873 height 219
click at [433, 422] on p "******" at bounding box center [758, 414] width 783 height 17
click at [445, 382] on p "**********" at bounding box center [758, 378] width 783 height 17
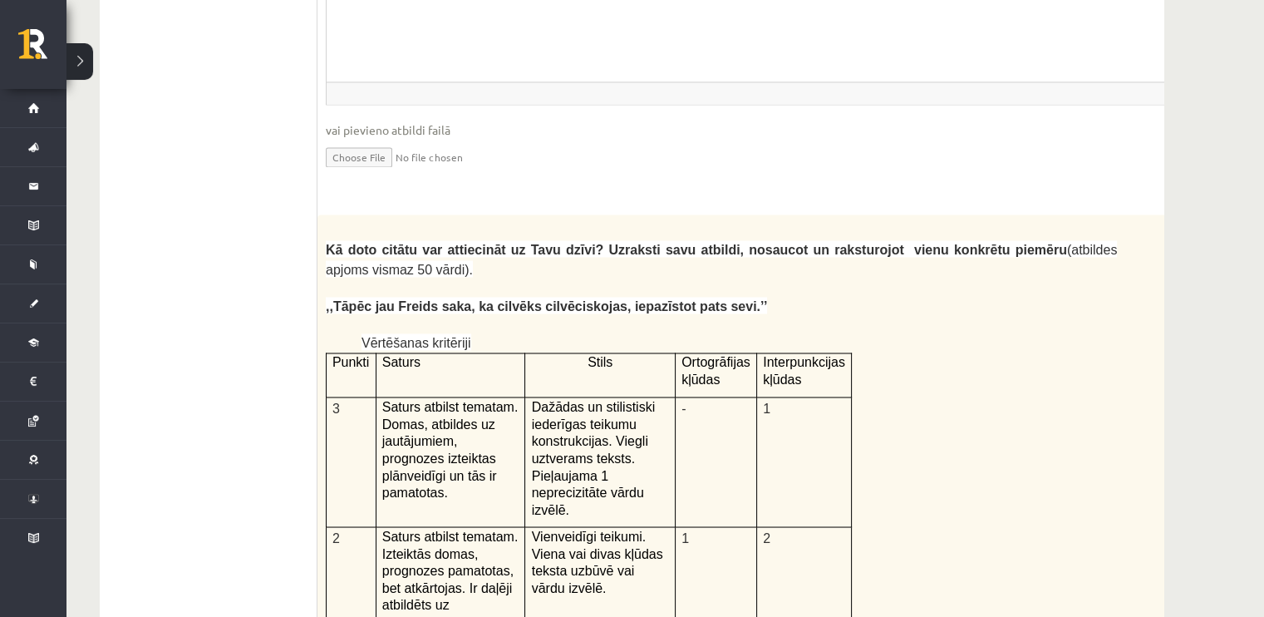
scroll to position [3289, 0]
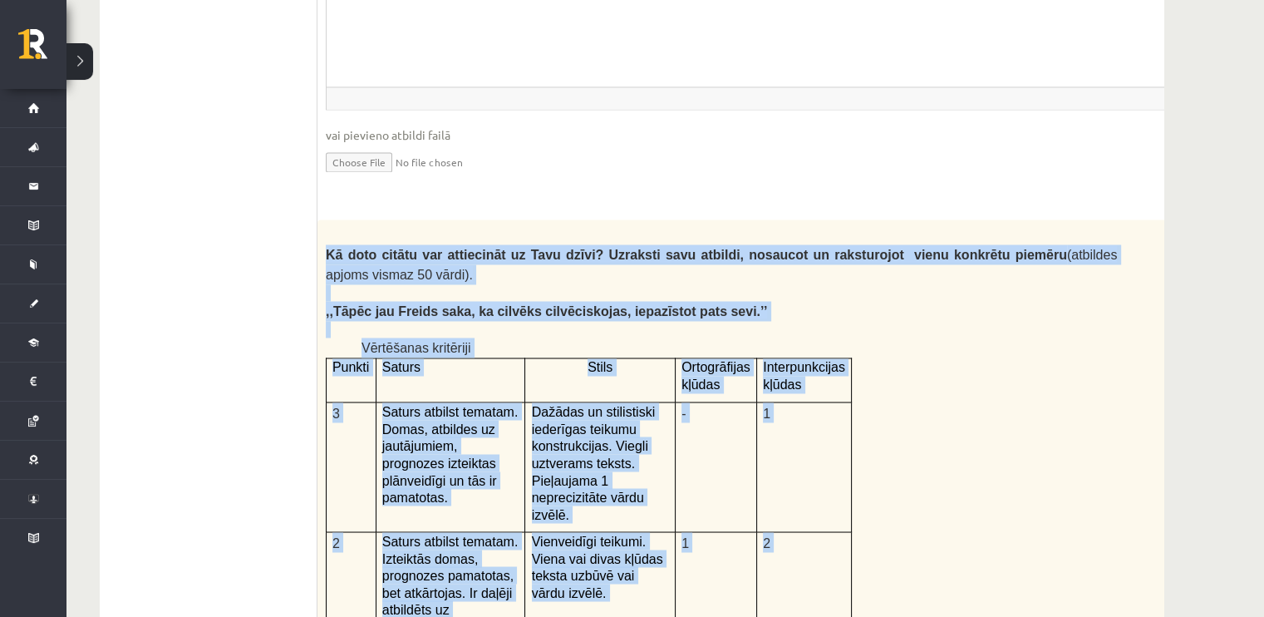
drag, startPoint x: 319, startPoint y: 165, endPoint x: 851, endPoint y: 617, distance: 697.6
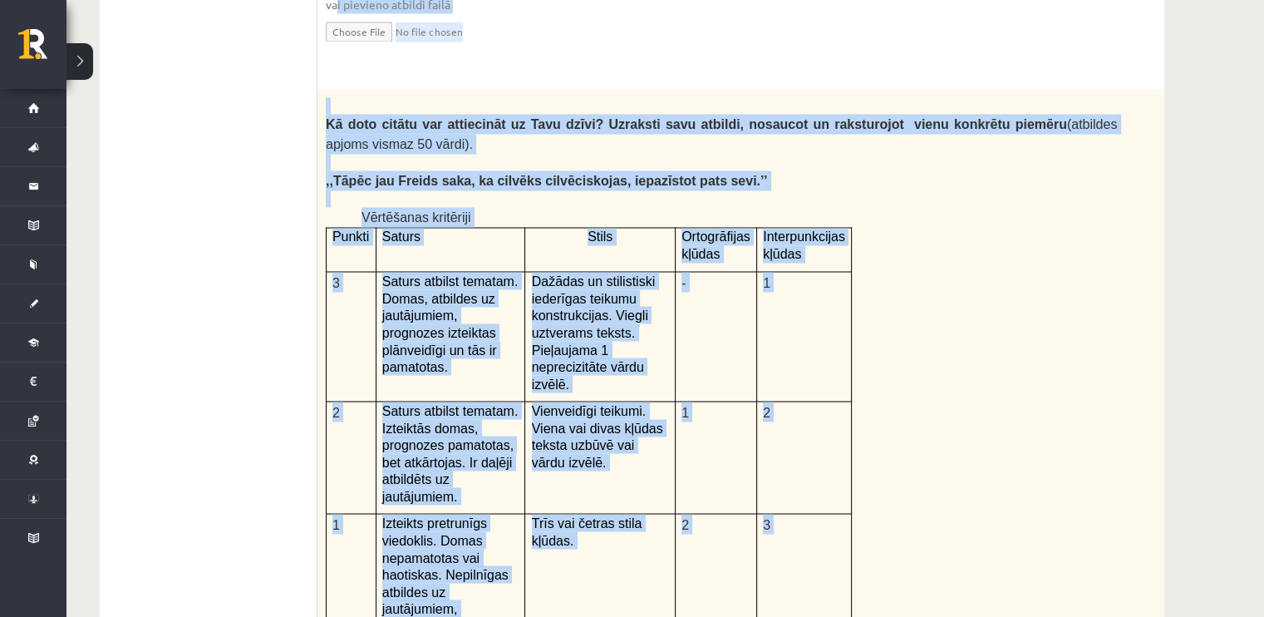
scroll to position [3324, 0]
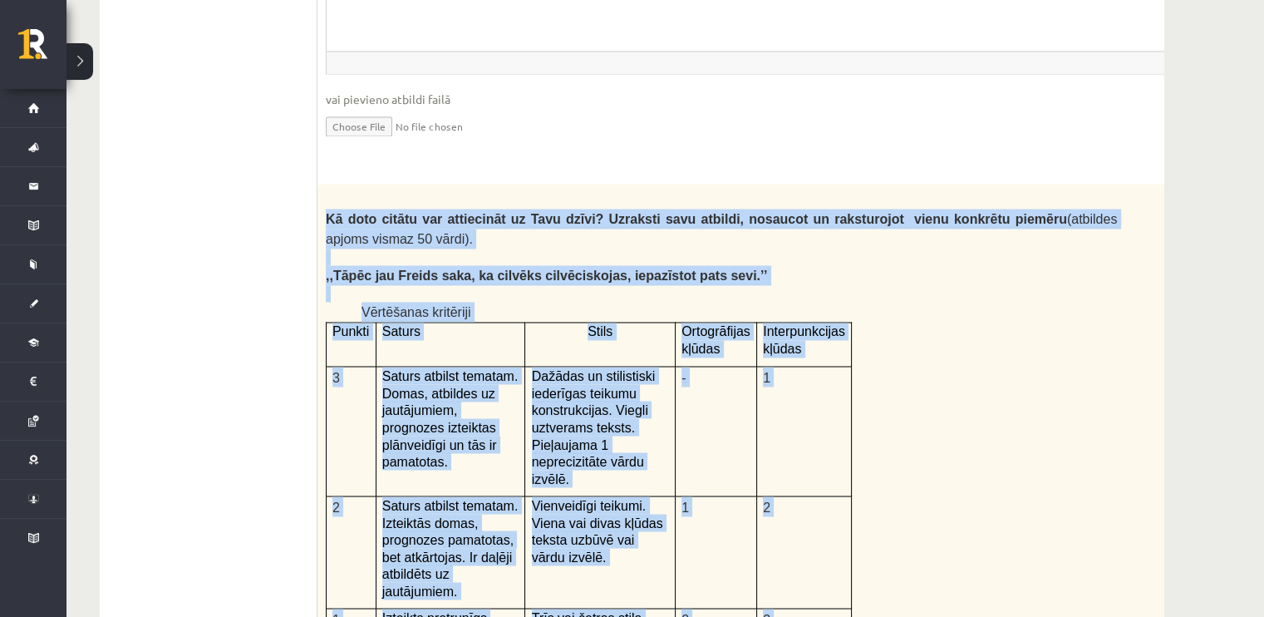
drag, startPoint x: 665, startPoint y: 355, endPoint x: 342, endPoint y: 112, distance: 403.6
click at [342, 185] on div "Kā doto citātu var attiecināt uz Tavu dzīvi? Uzraksti savu atbildi, nosaucot un…" at bounding box center [762, 617] width 891 height 864
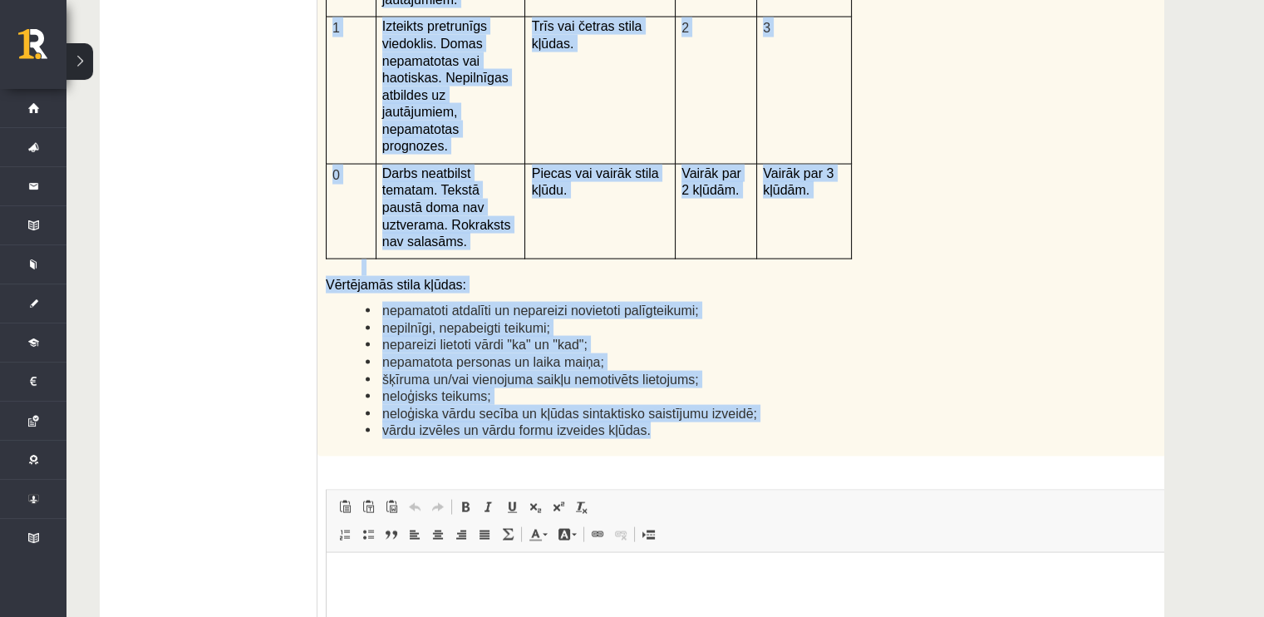
scroll to position [3923, 0]
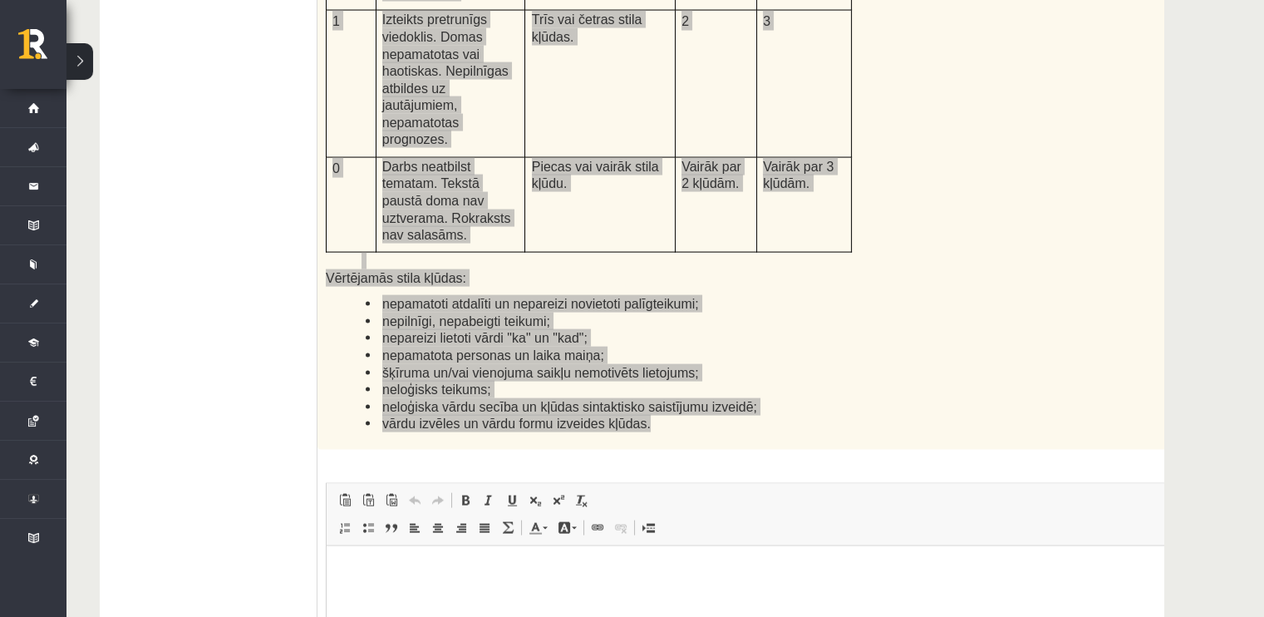
click at [386, 596] on html at bounding box center [763, 570] width 873 height 51
click at [898, 596] on html at bounding box center [763, 570] width 873 height 51
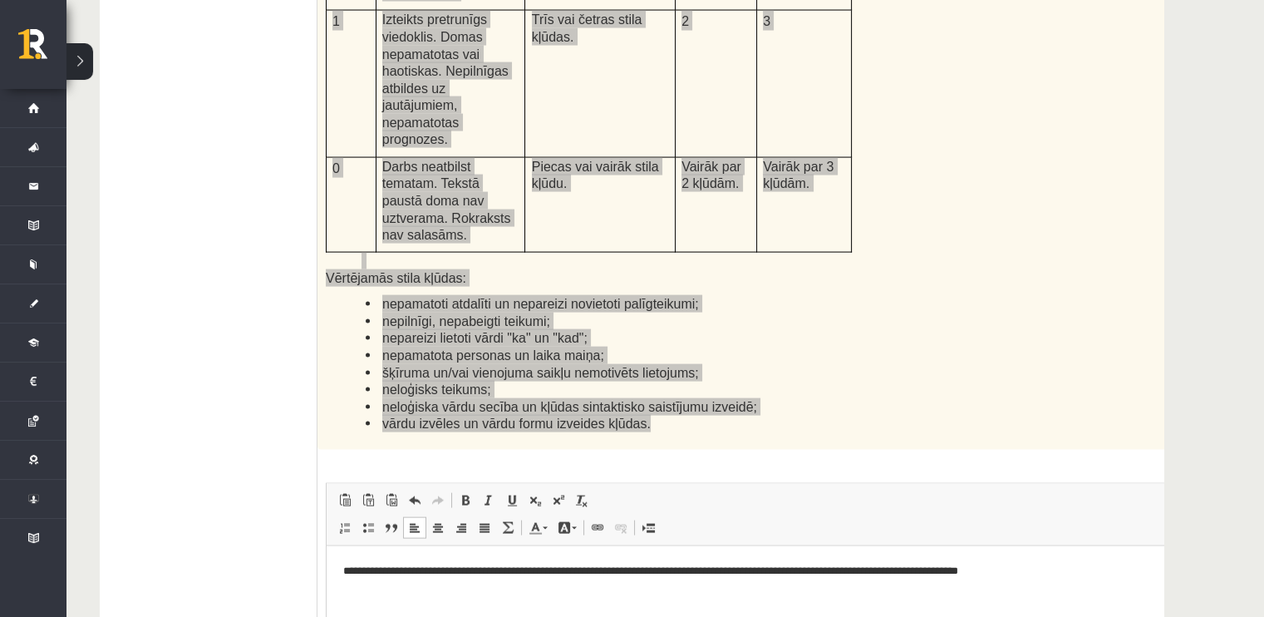
click at [1011, 574] on p "**********" at bounding box center [740, 570] width 795 height 17
click at [1095, 576] on p "**********" at bounding box center [740, 570] width 795 height 17
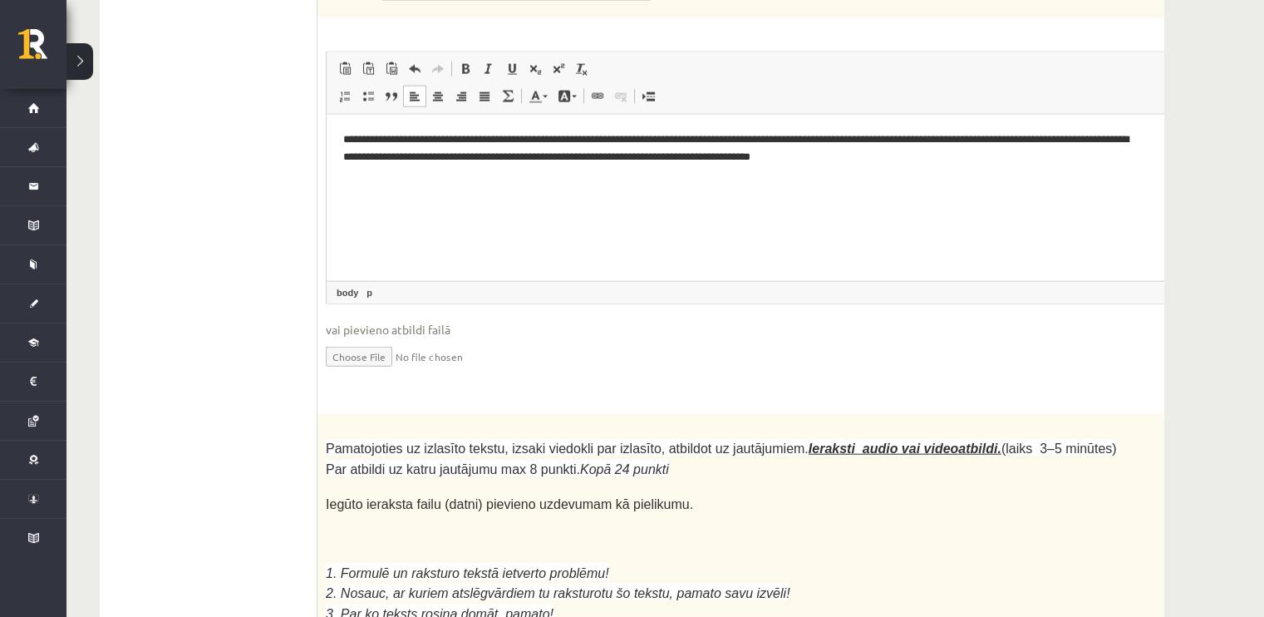
scroll to position [4358, 0]
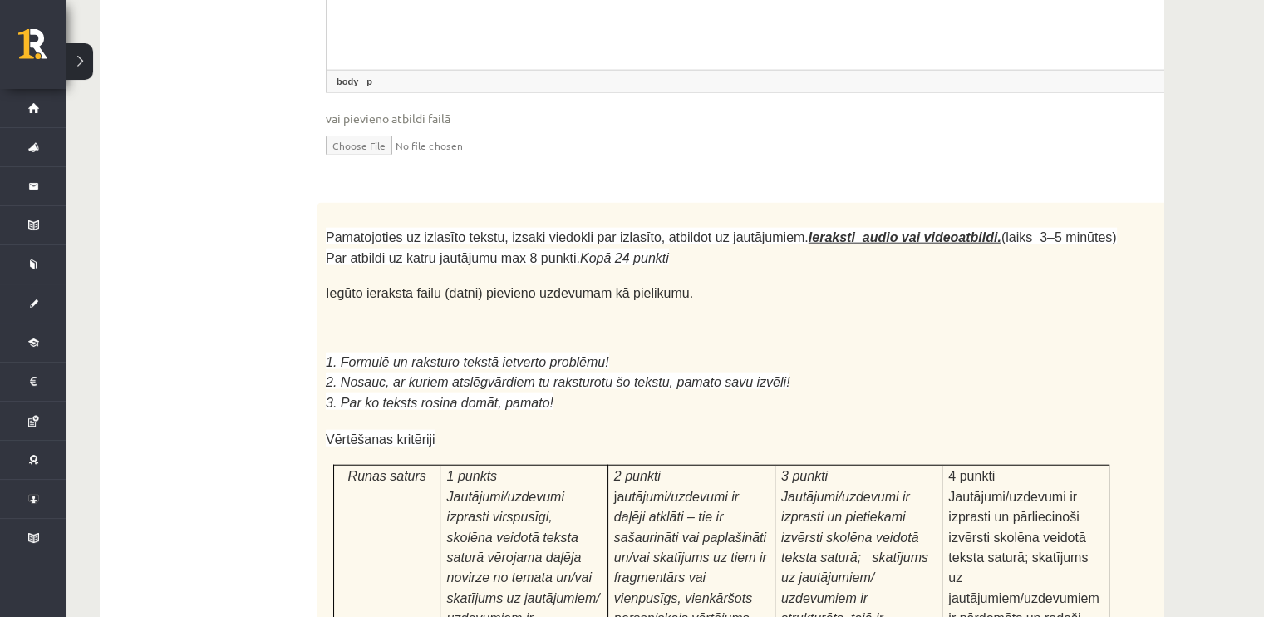
scroll to position [4566, 0]
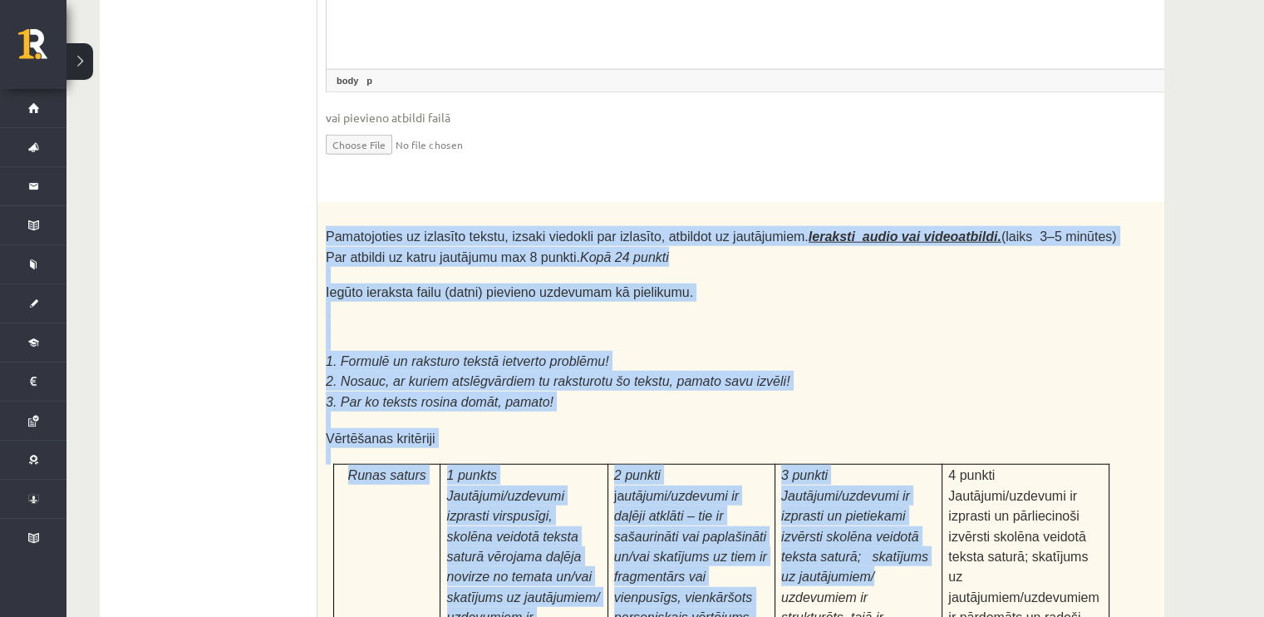
drag, startPoint x: 325, startPoint y: 47, endPoint x: 869, endPoint y: 373, distance: 634.1
click at [878, 411] on p at bounding box center [721, 419] width 791 height 17
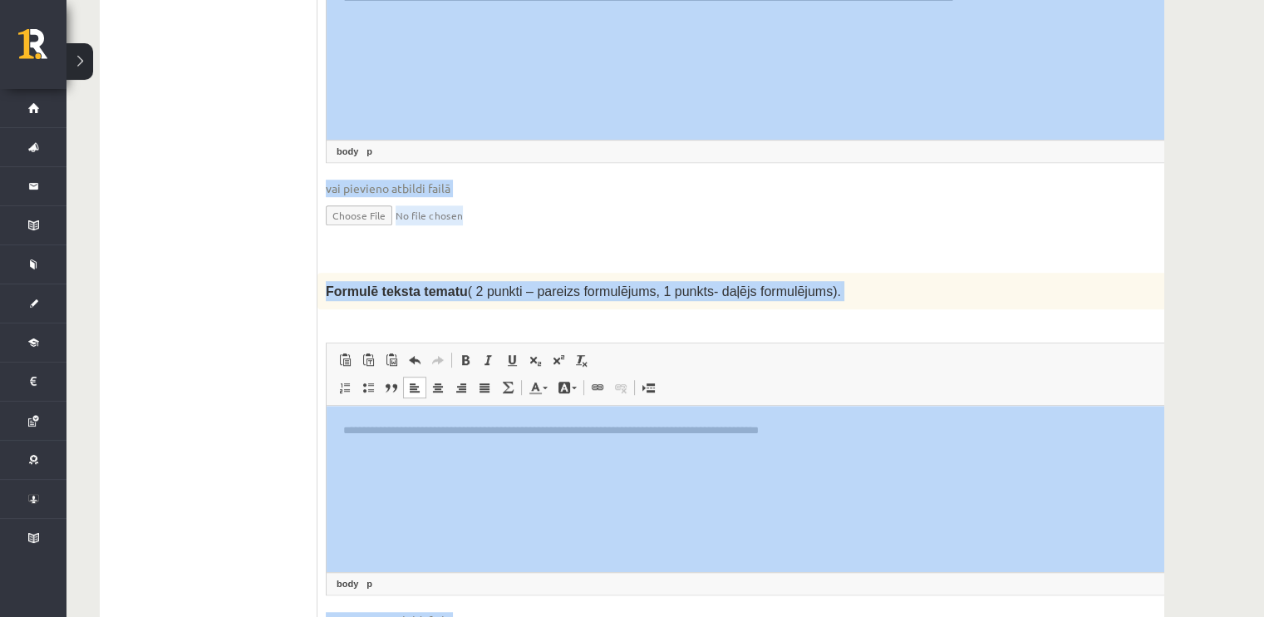
scroll to position [1582, 0]
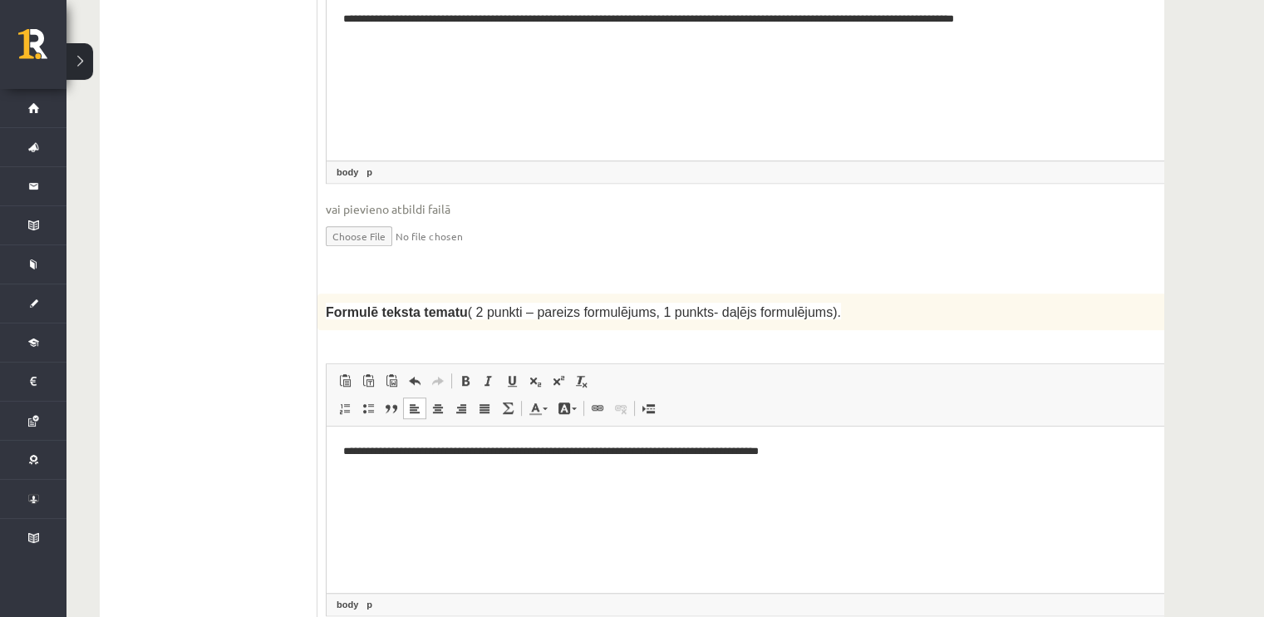
drag, startPoint x: 1024, startPoint y: 285, endPoint x: 458, endPoint y: 617, distance: 656.0
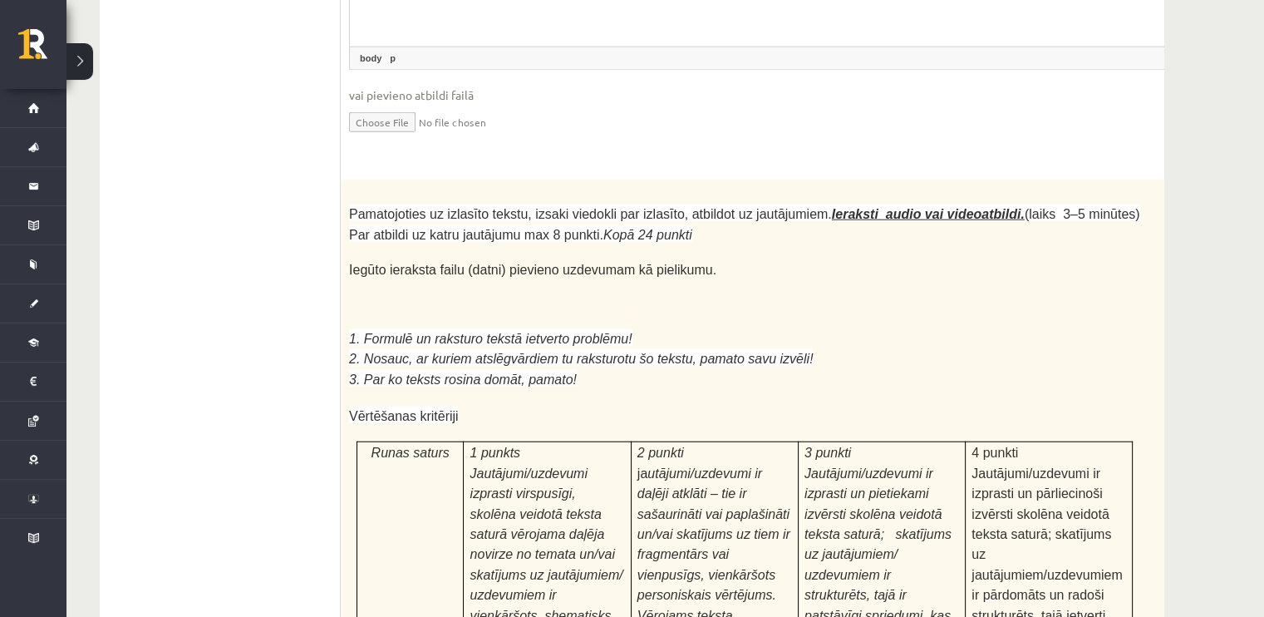
scroll to position [4584, 0]
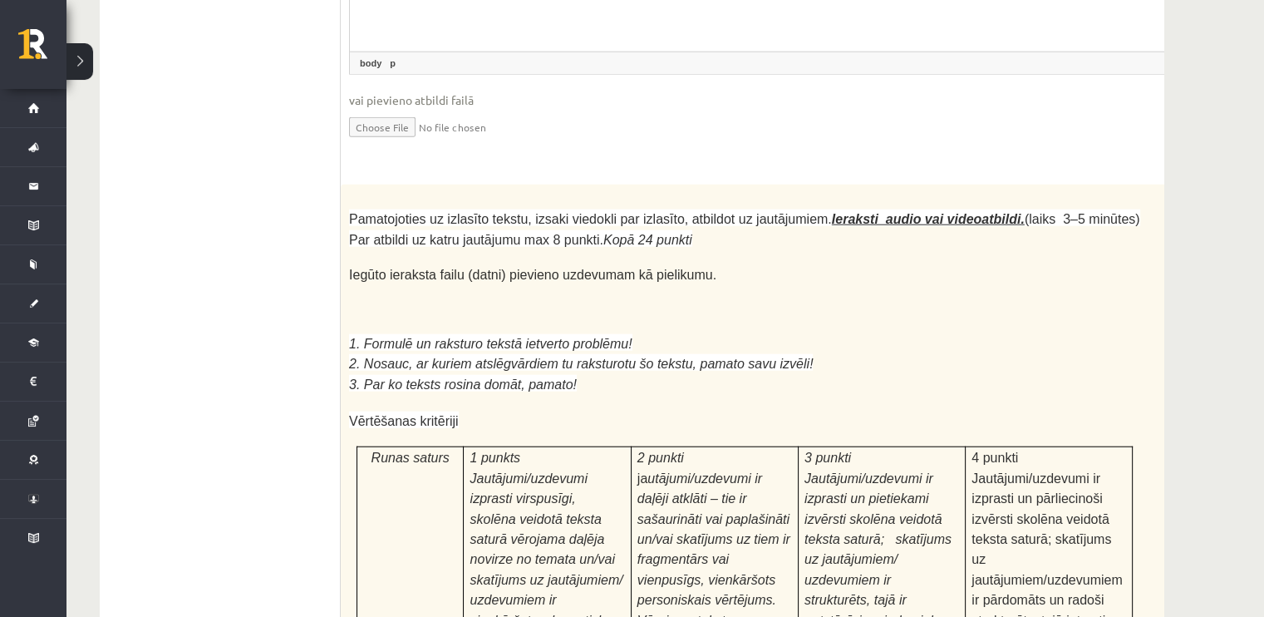
drag, startPoint x: 1036, startPoint y: 155, endPoint x: 236, endPoint y: 84, distance: 802.7
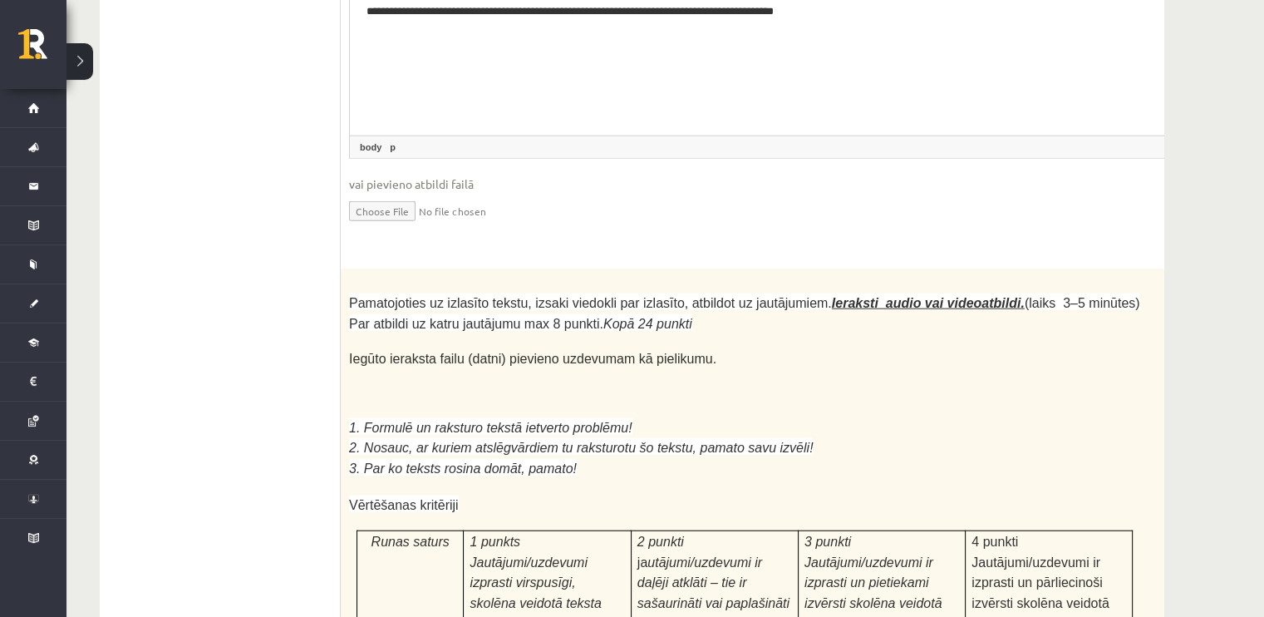
scroll to position [4460, 0]
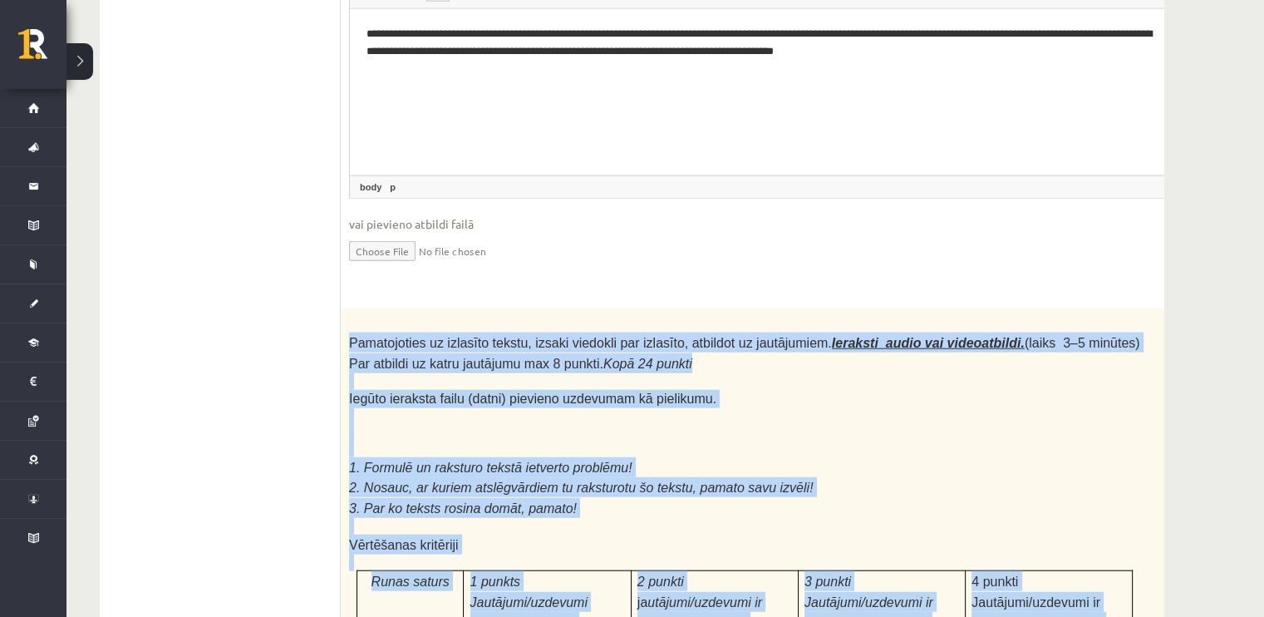
drag, startPoint x: 1037, startPoint y: 385, endPoint x: 351, endPoint y: 161, distance: 722.0
click at [498, 425] on p at bounding box center [744, 433] width 791 height 17
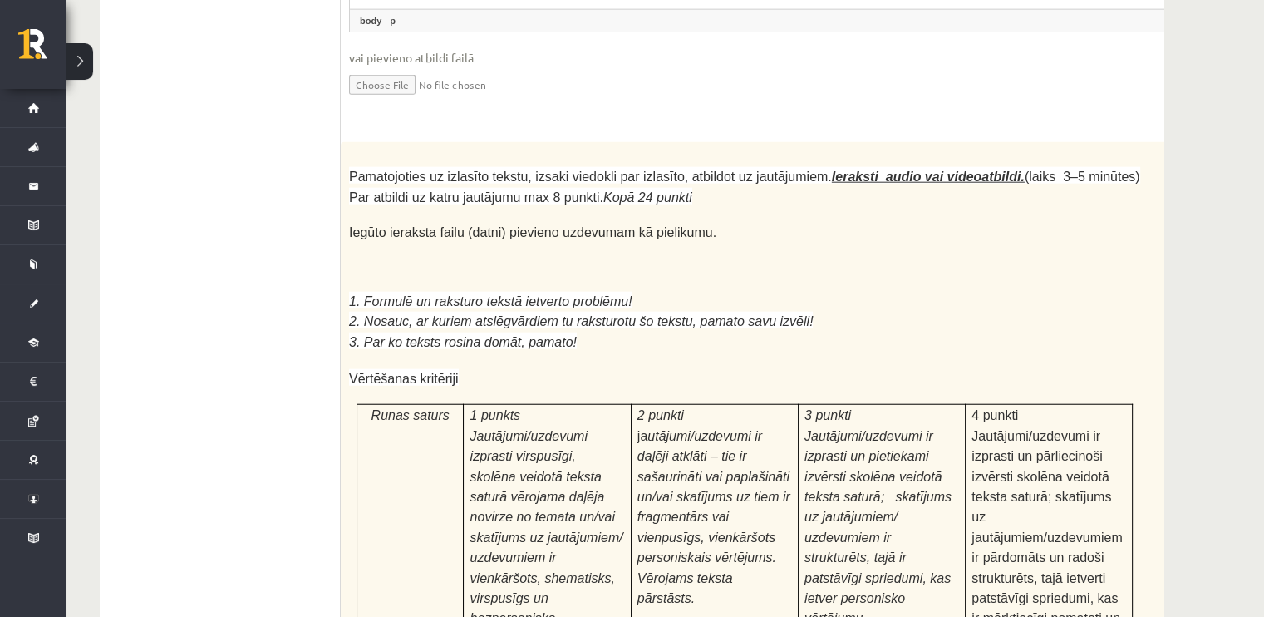
scroll to position [4629, 0]
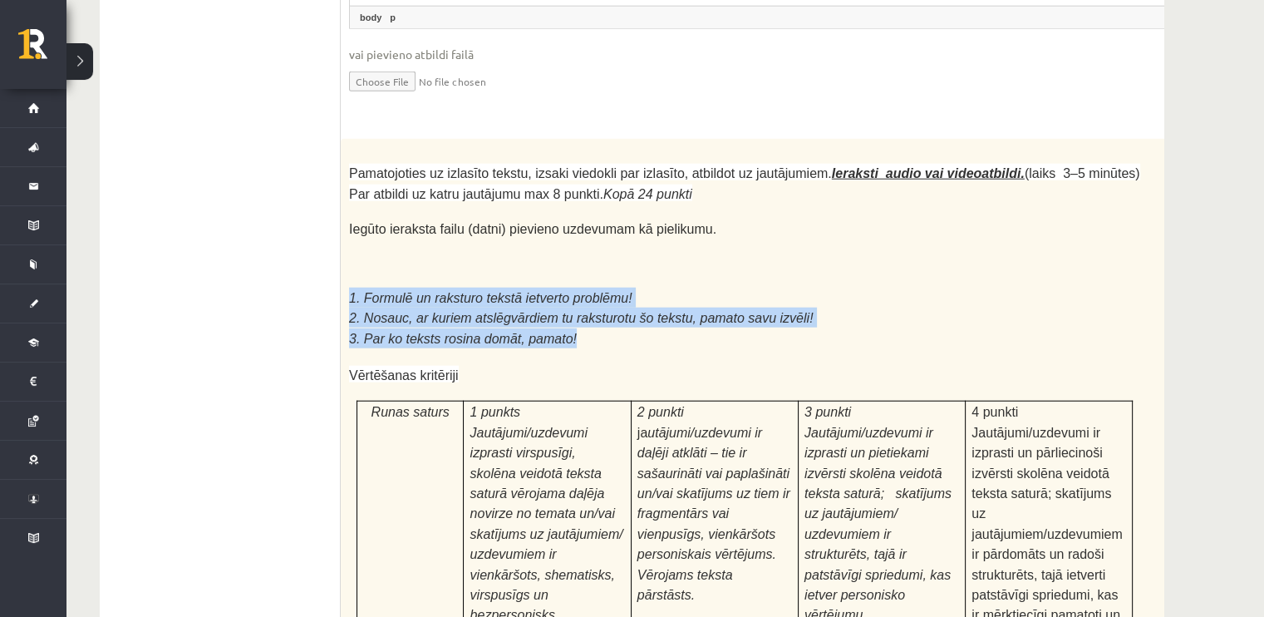
drag, startPoint x: 348, startPoint y: 106, endPoint x: 571, endPoint y: 146, distance: 226.4
click at [571, 146] on div "Pamatojoties uz izlasīto tekstu, izsaki viedokli par izlasīto, atbildot uz jaut…" at bounding box center [786, 590] width 891 height 902
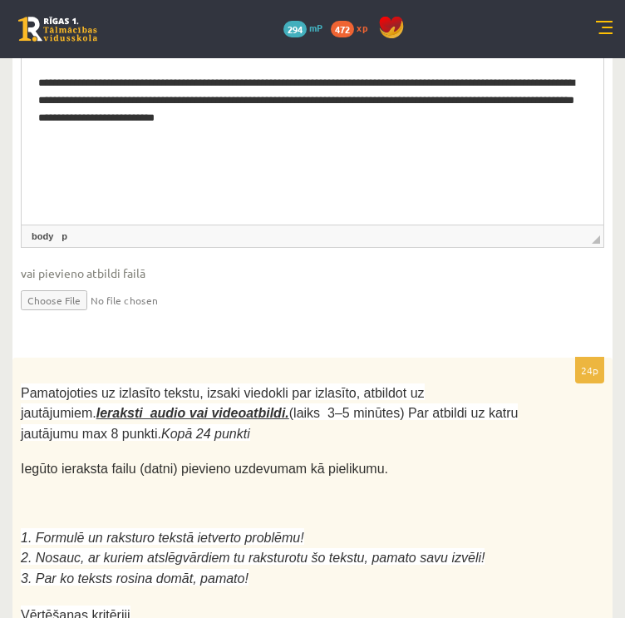
scroll to position [5041, 0]
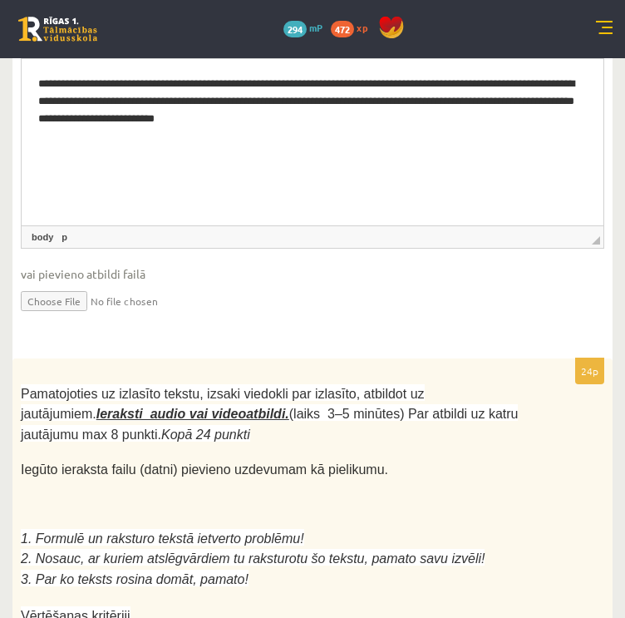
click at [139, 588] on p at bounding box center [271, 596] width 500 height 17
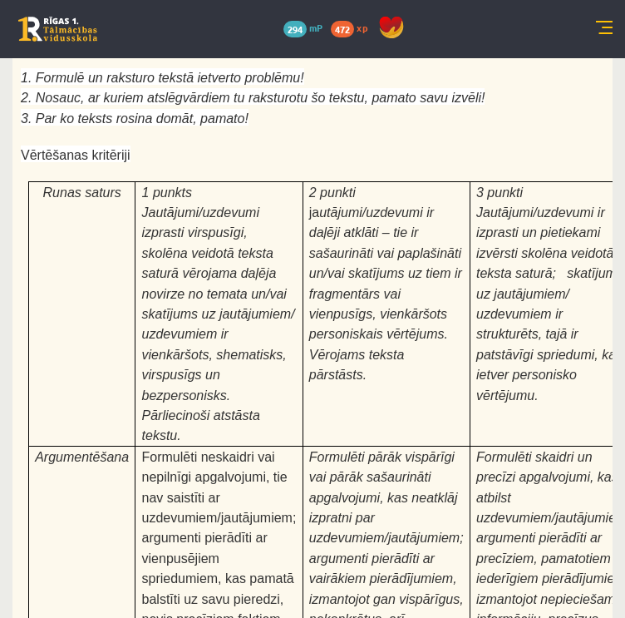
scroll to position [5643, 0]
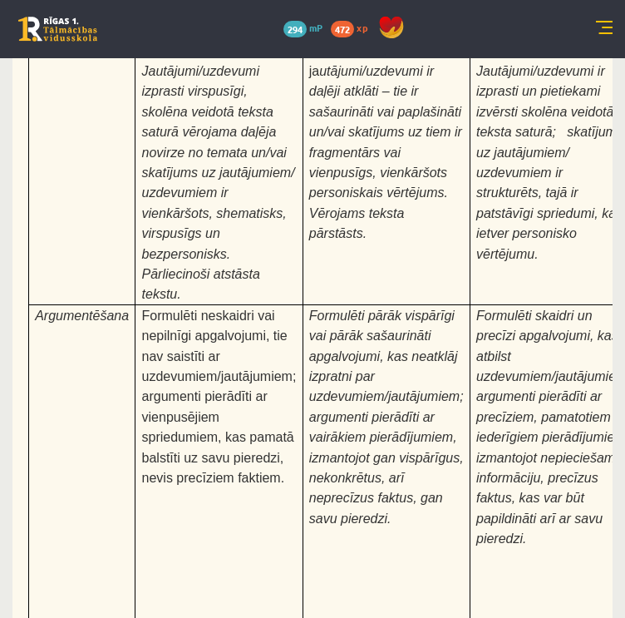
type input "**********"
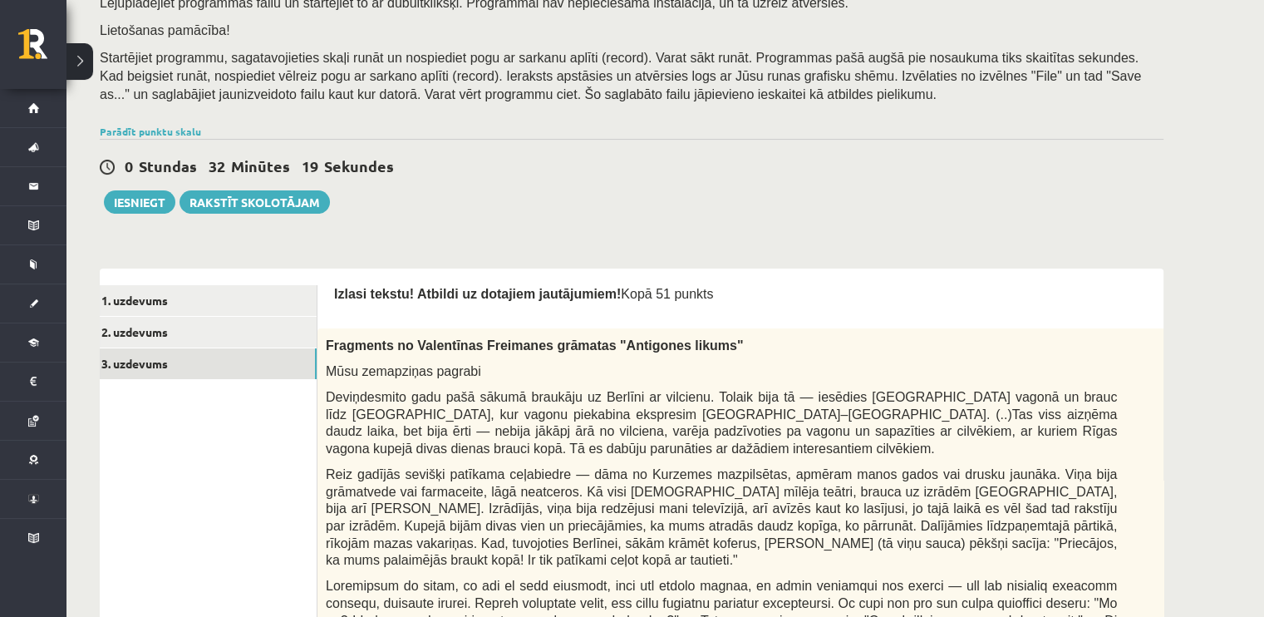
scroll to position [0, 0]
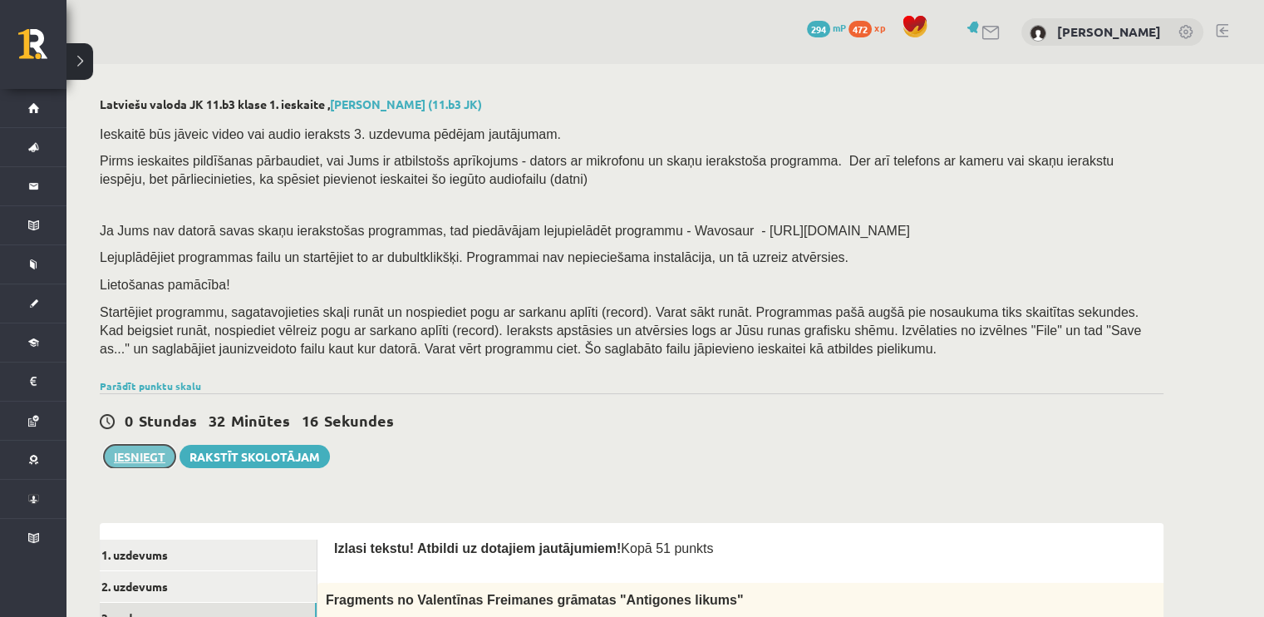
click at [153, 457] on button "Iesniegt" at bounding box center [139, 456] width 71 height 23
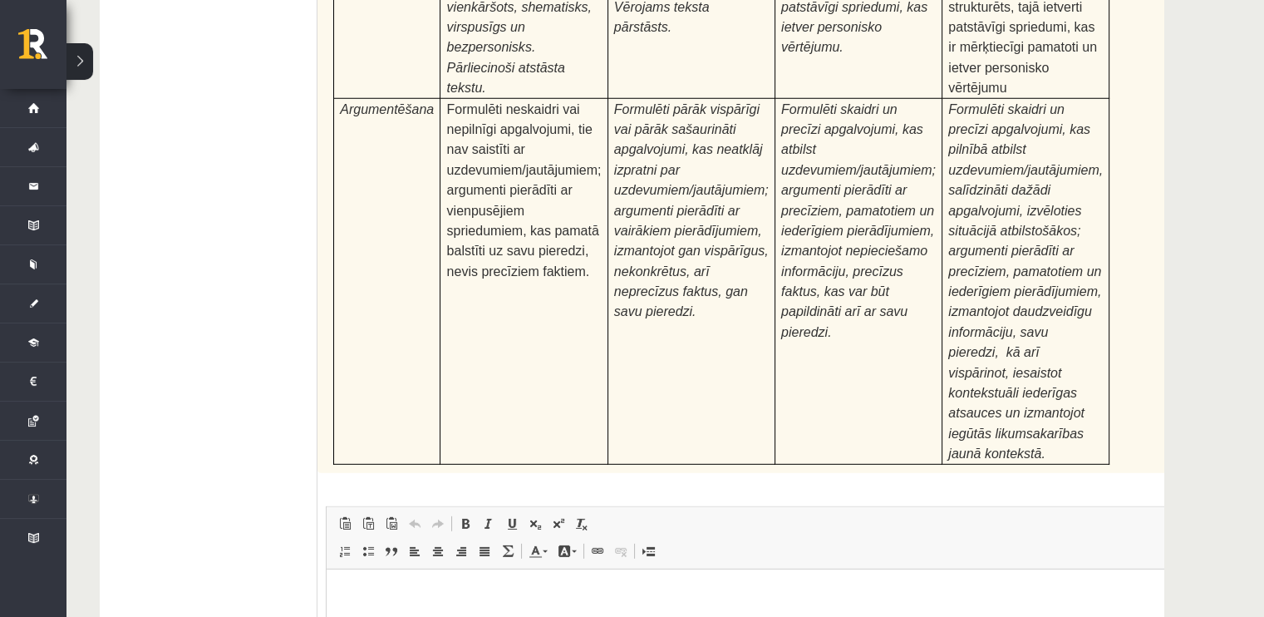
scroll to position [5199, 0]
click at [563, 581] on html at bounding box center [763, 592] width 873 height 51
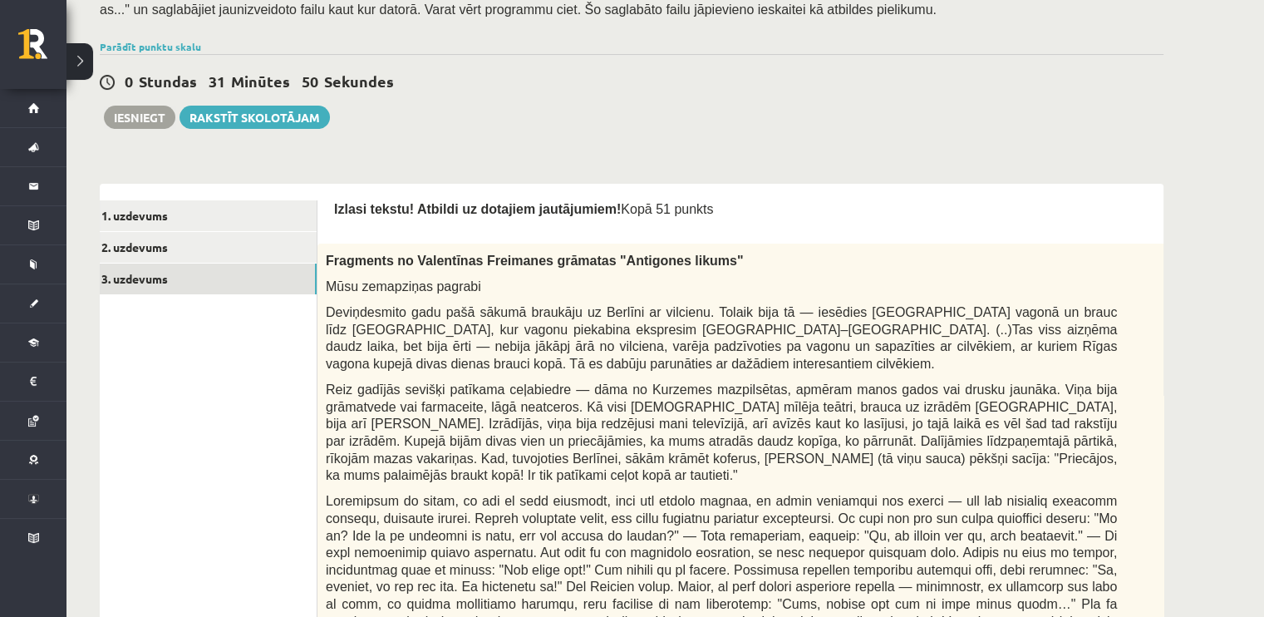
scroll to position [0, 0]
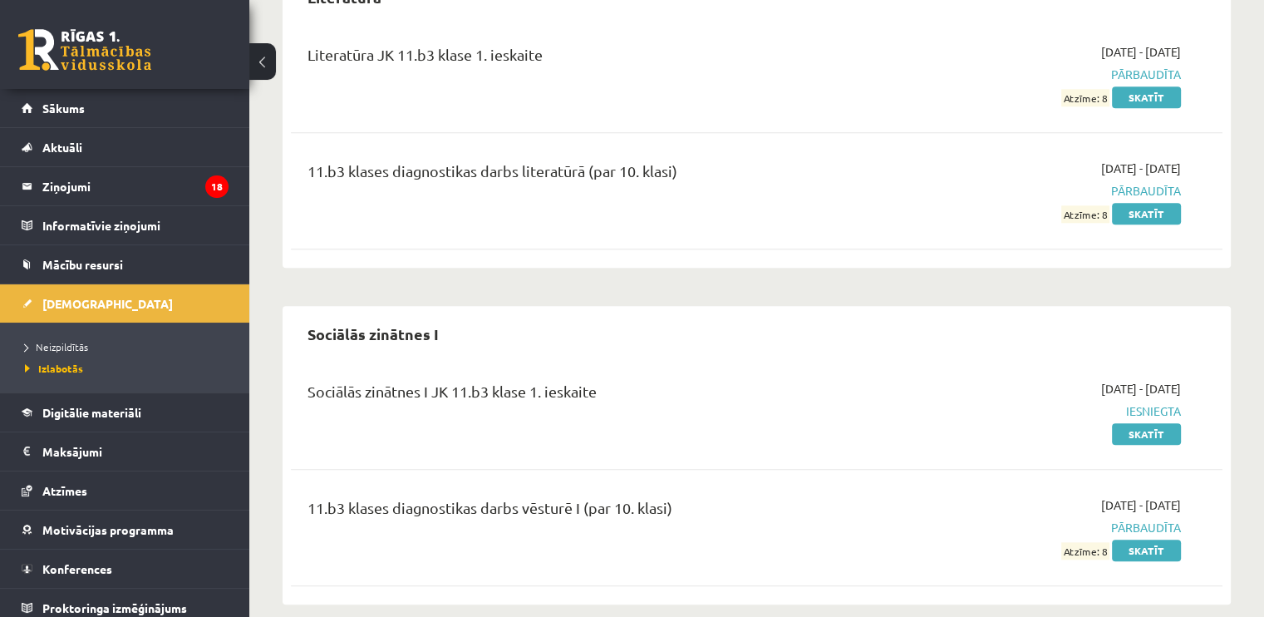
scroll to position [1742, 0]
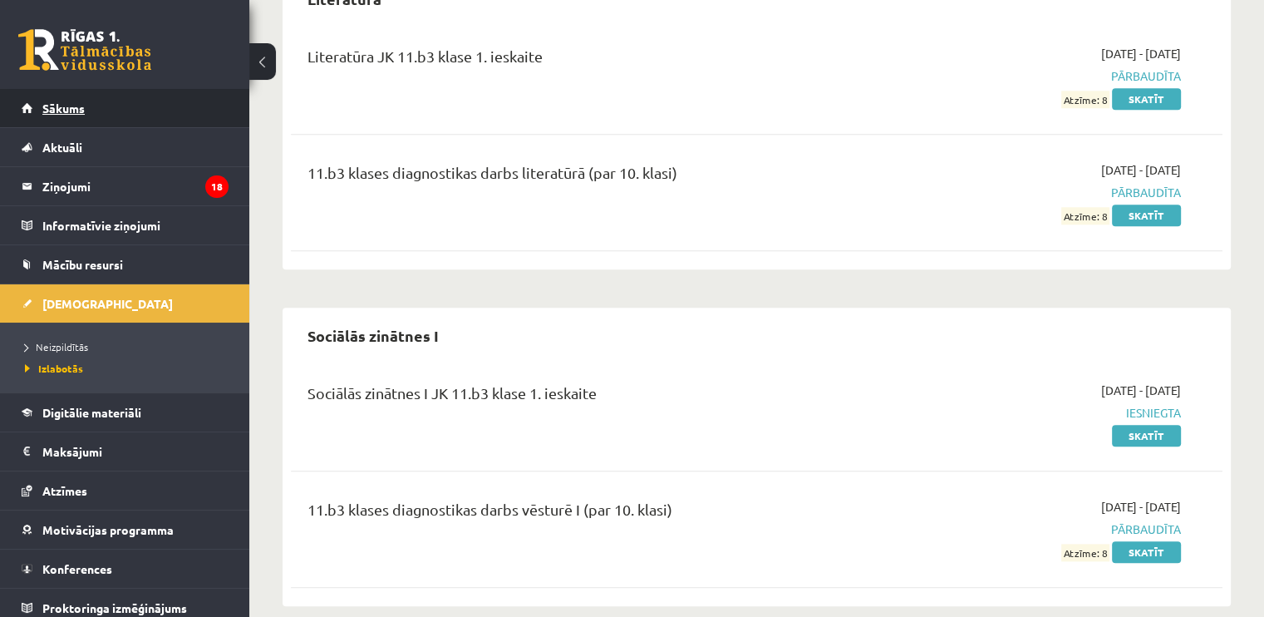
drag, startPoint x: 41, startPoint y: 99, endPoint x: 52, endPoint y: 106, distance: 13.8
click at [52, 106] on span "Sākums" at bounding box center [63, 108] width 42 height 15
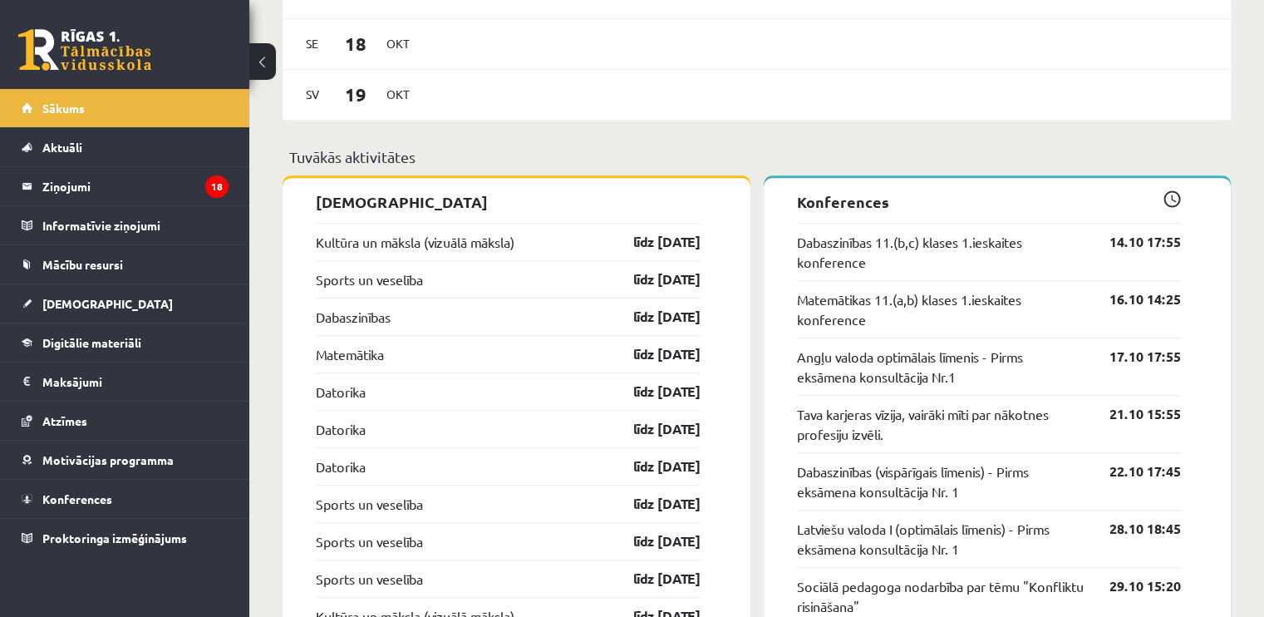
scroll to position [1356, 0]
